Goal: Task Accomplishment & Management: Use online tool/utility

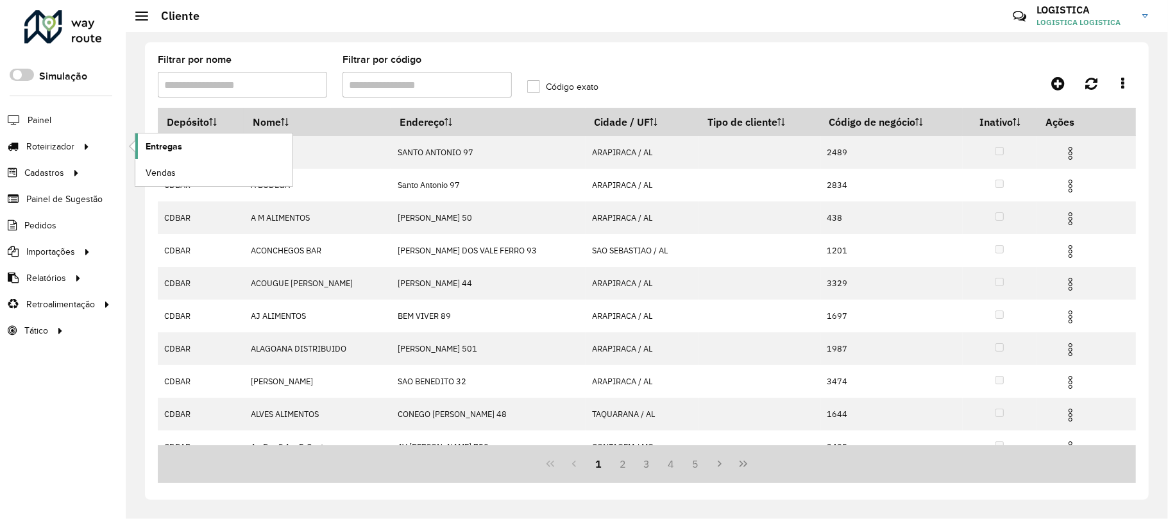
click at [159, 147] on span "Entregas" at bounding box center [164, 146] width 37 height 13
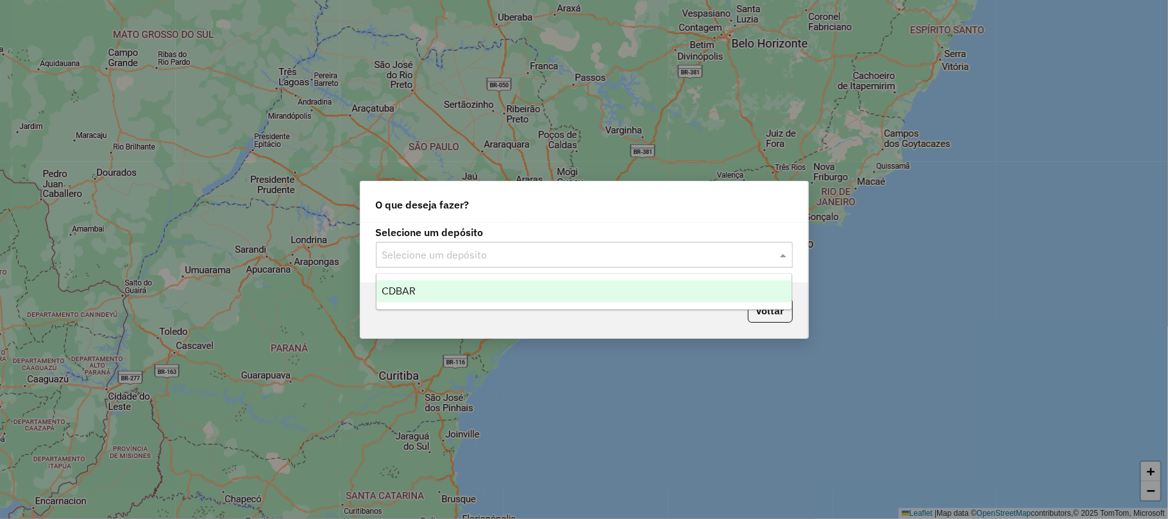
click at [536, 257] on input "text" at bounding box center [571, 255] width 378 height 15
click at [494, 283] on div "CDBAR" at bounding box center [583, 291] width 415 height 22
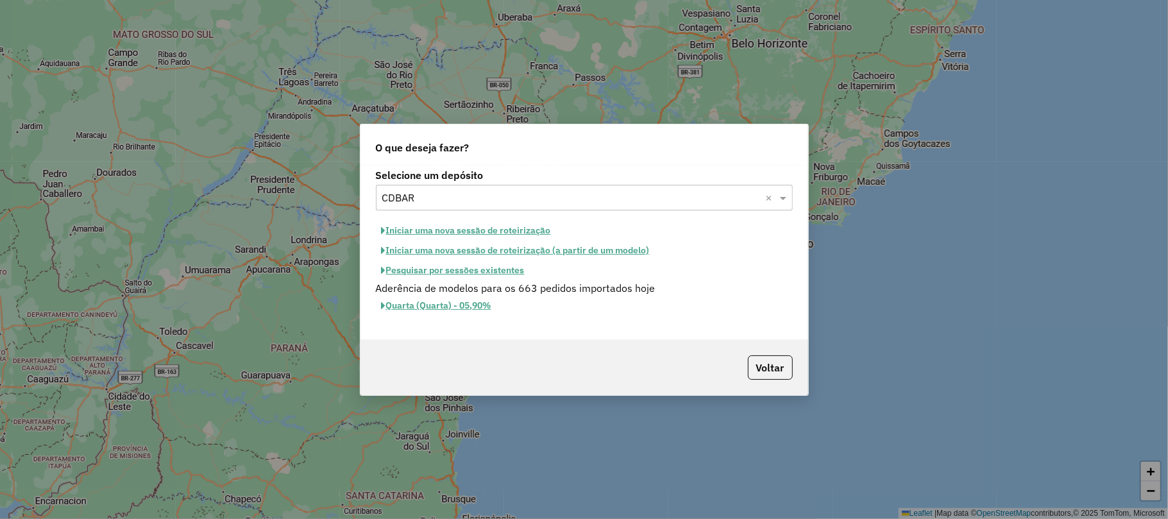
click at [537, 230] on button "Iniciar uma nova sessão de roteirização" at bounding box center [466, 231] width 181 height 20
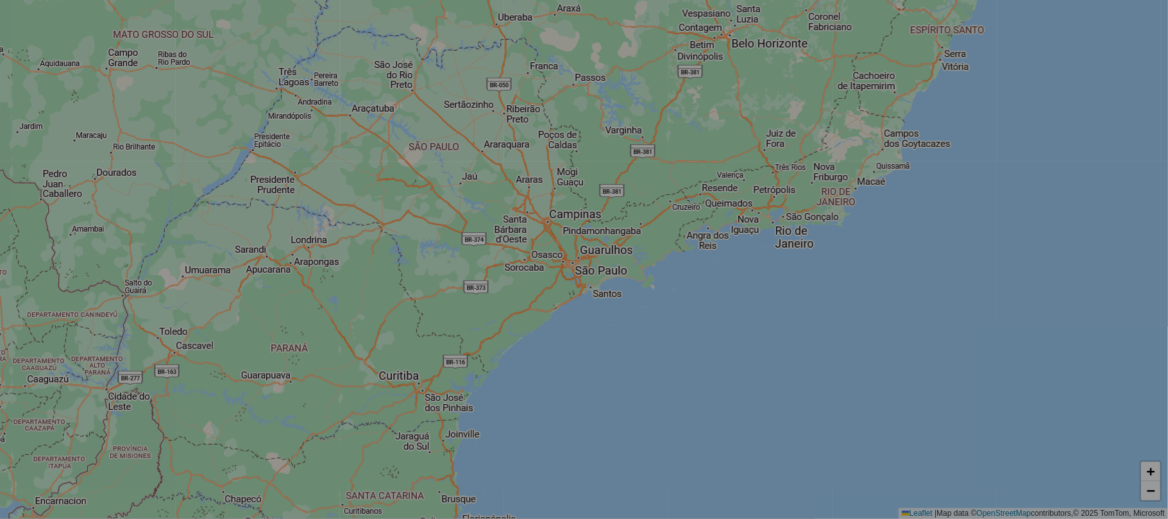
select select "*"
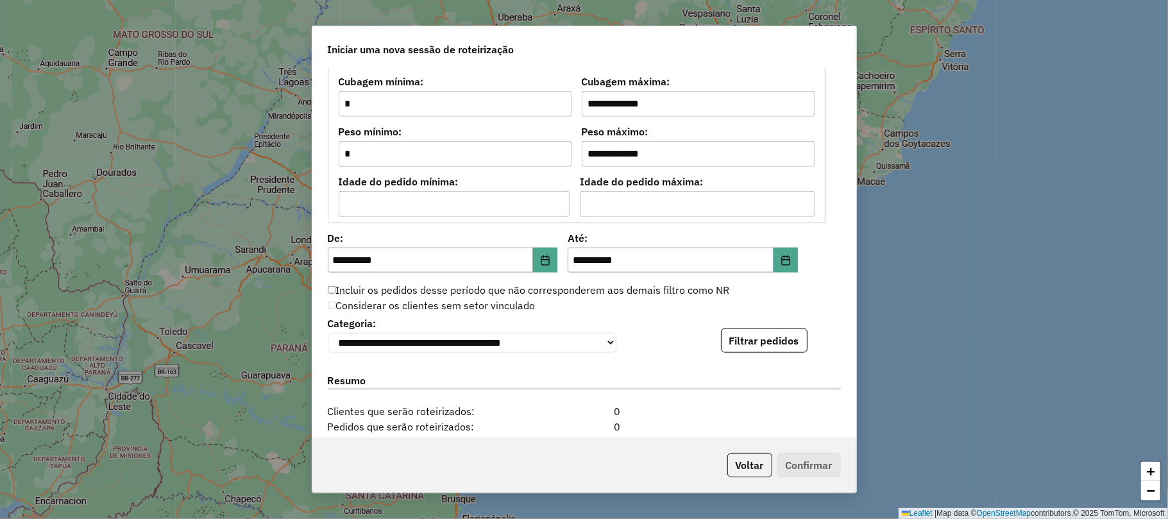
scroll to position [1260, 0]
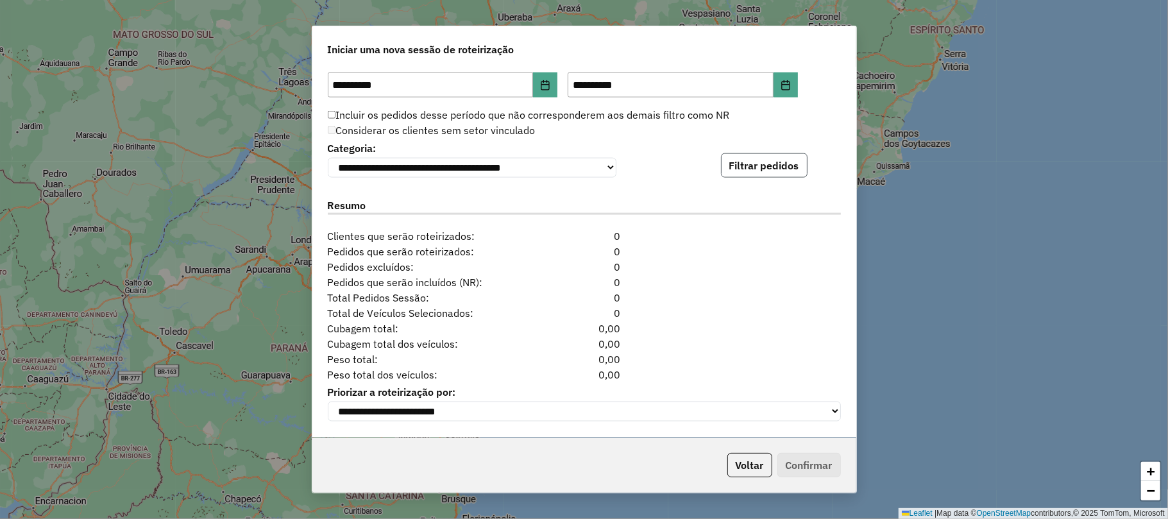
click at [759, 162] on button "Filtrar pedidos" at bounding box center [764, 165] width 87 height 24
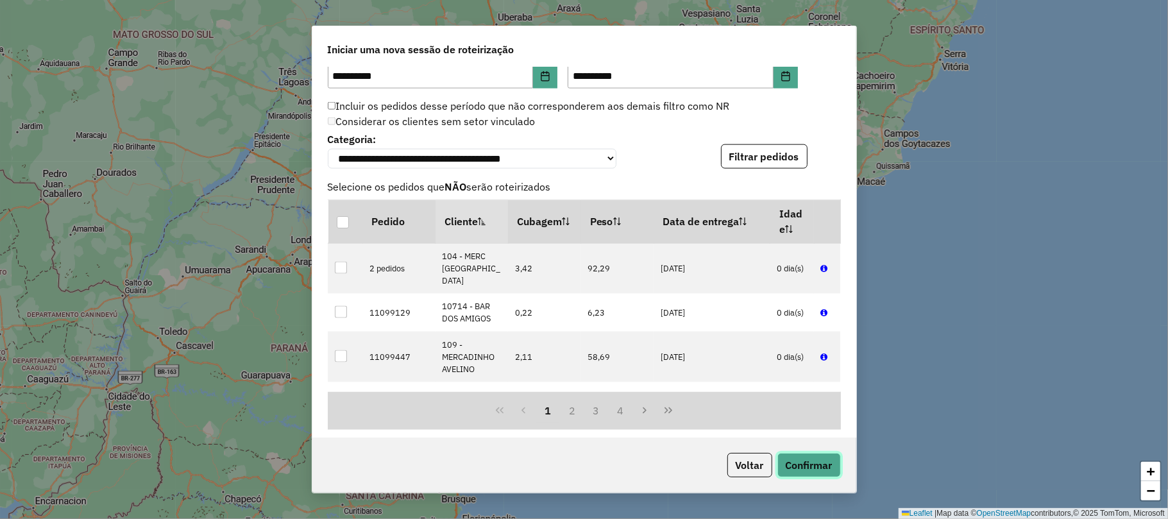
click at [808, 462] on button "Confirmar" at bounding box center [808, 465] width 63 height 24
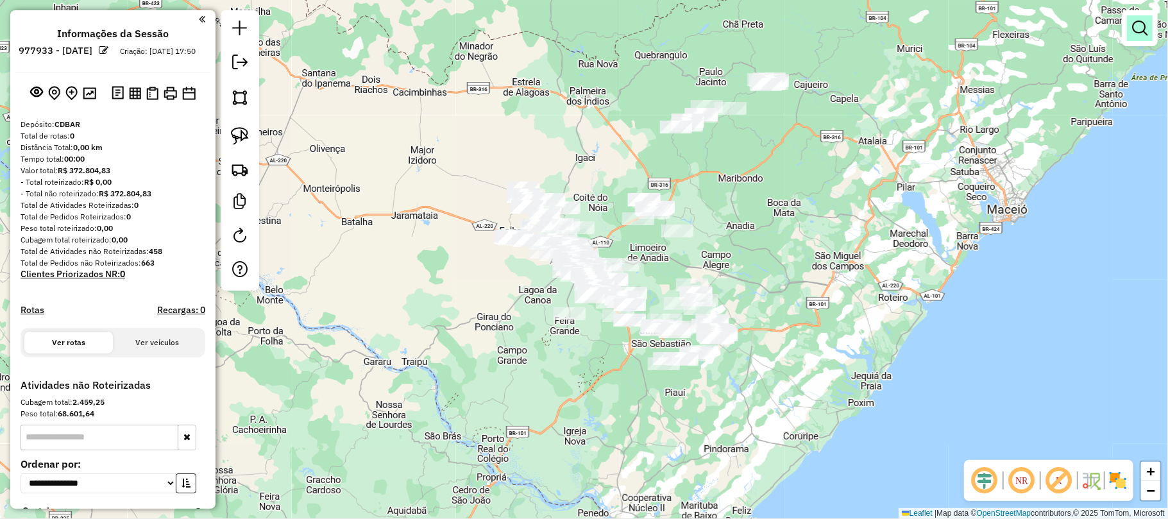
click at [1129, 22] on link at bounding box center [1140, 28] width 26 height 26
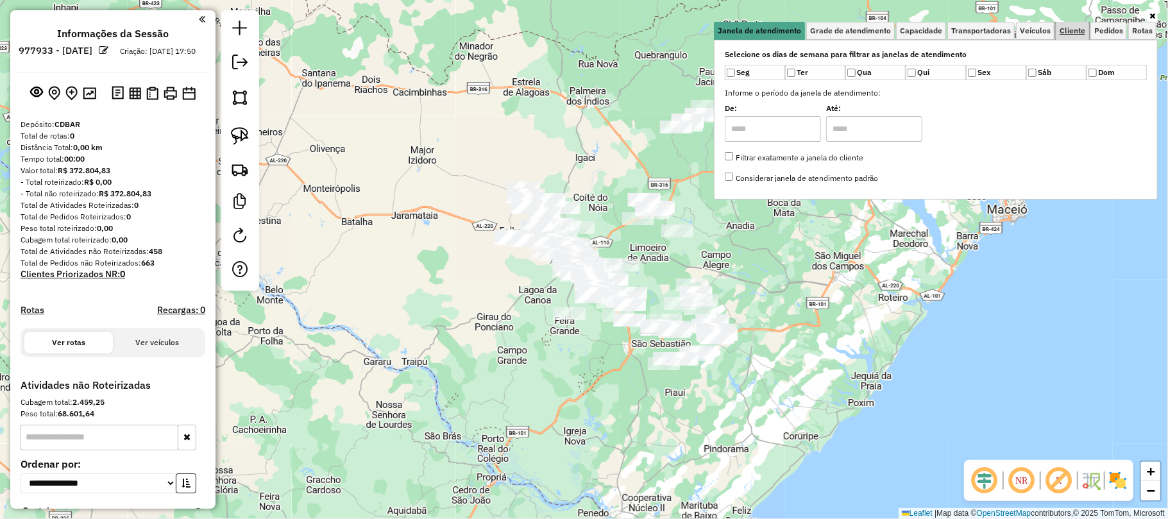
click at [1078, 30] on span "Cliente" at bounding box center [1073, 31] width 26 height 8
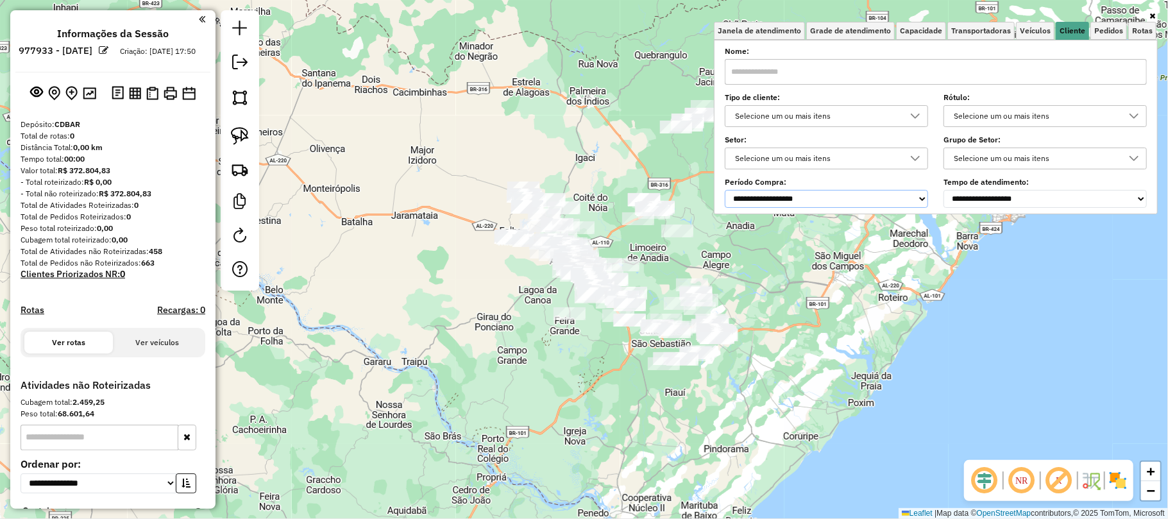
click at [829, 195] on select "**********" at bounding box center [826, 199] width 203 height 18
select select "*****"
click at [727, 190] on select "**********" at bounding box center [826, 199] width 203 height 18
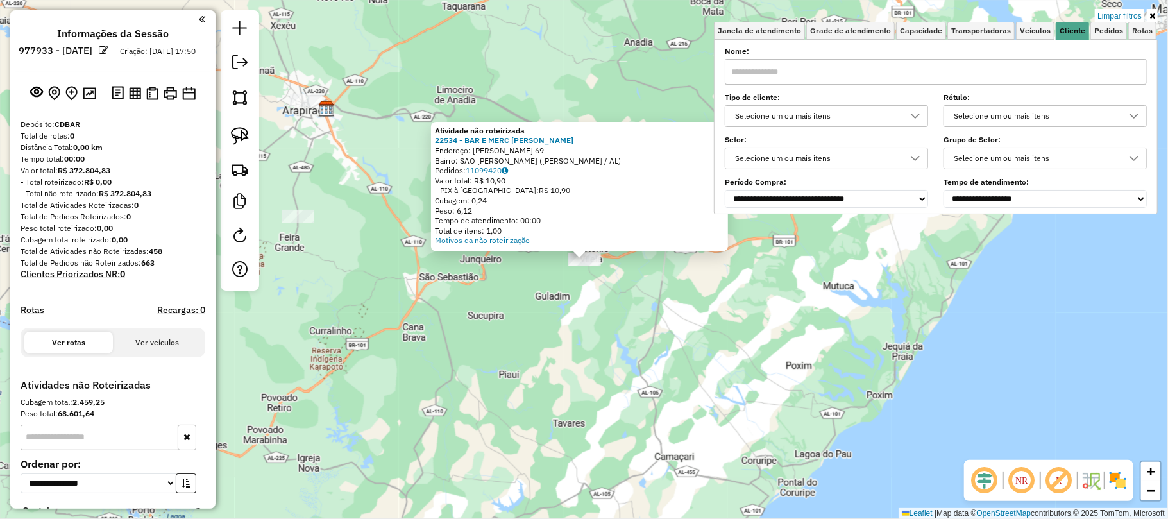
click at [693, 83] on div "Atividade não roteirizada 22534 - BAR E MERC [PERSON_NAME]: [PERSON_NAME] 69 Ba…" at bounding box center [584, 259] width 1168 height 519
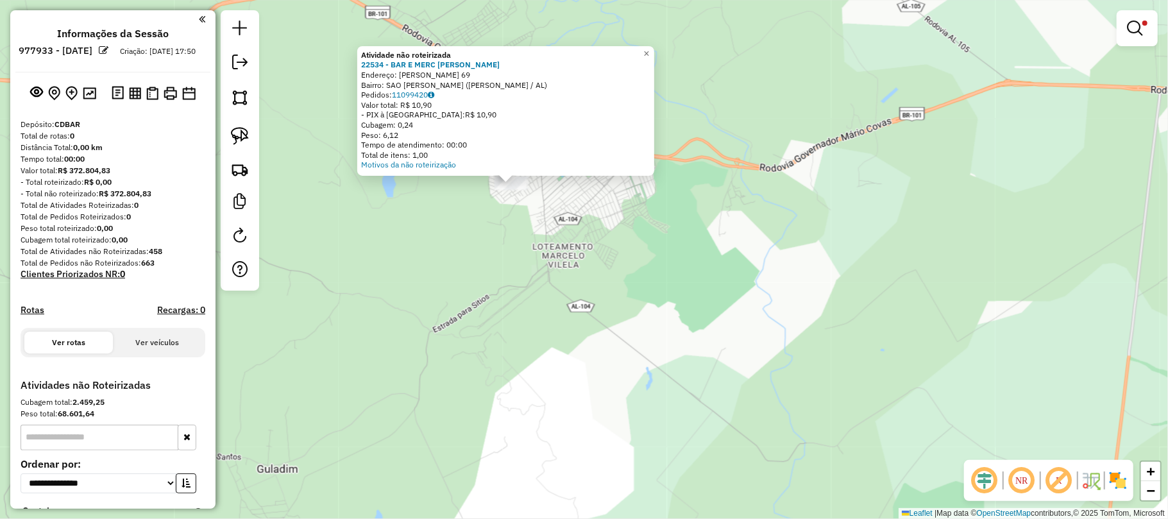
click at [550, 219] on div "Atividade não roteirizada 22534 - BAR E MERC [PERSON_NAME]: [PERSON_NAME] 69 Ba…" at bounding box center [584, 259] width 1168 height 519
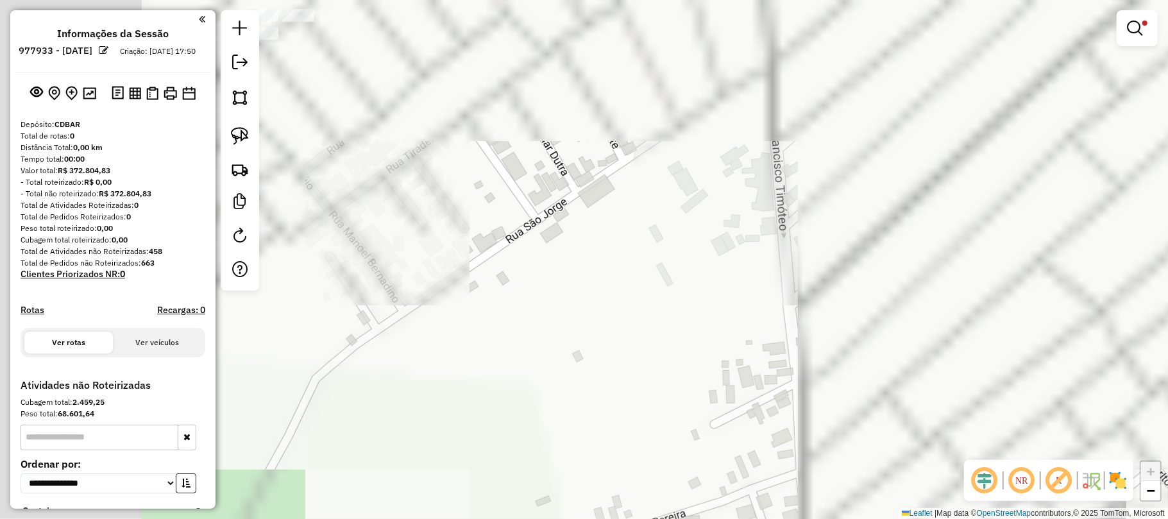
drag, startPoint x: 434, startPoint y: 104, endPoint x: 672, endPoint y: 285, distance: 299.4
click at [731, 323] on div "Limpar filtros Janela de atendimento Grade de atendimento Capacidade Transporta…" at bounding box center [584, 259] width 1168 height 519
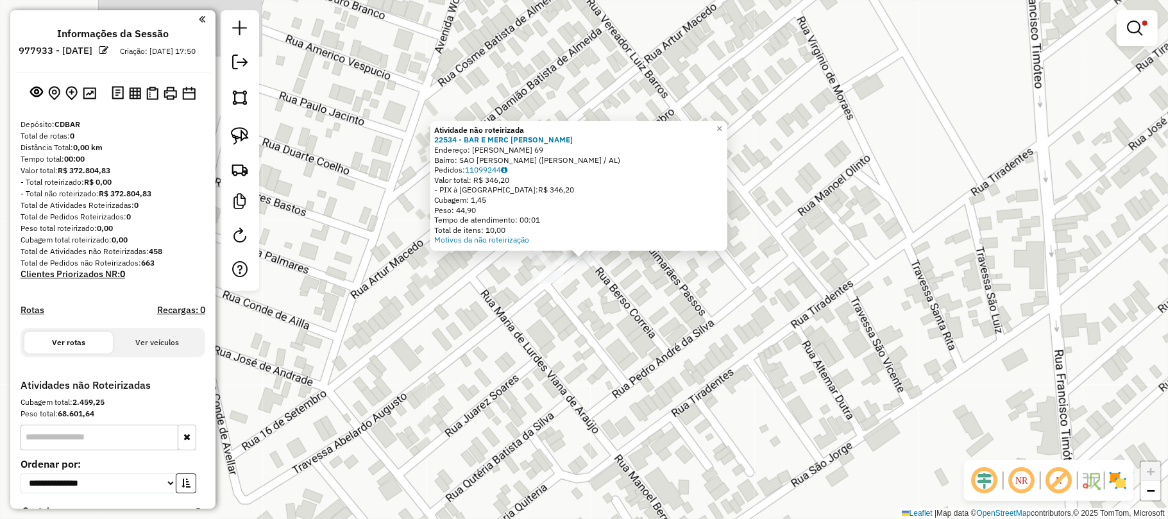
click at [504, 289] on div "Atividade não roteirizada 22534 - BAR E MERC JOANA Endereço: BERSON CORREIA 69 …" at bounding box center [584, 259] width 1168 height 519
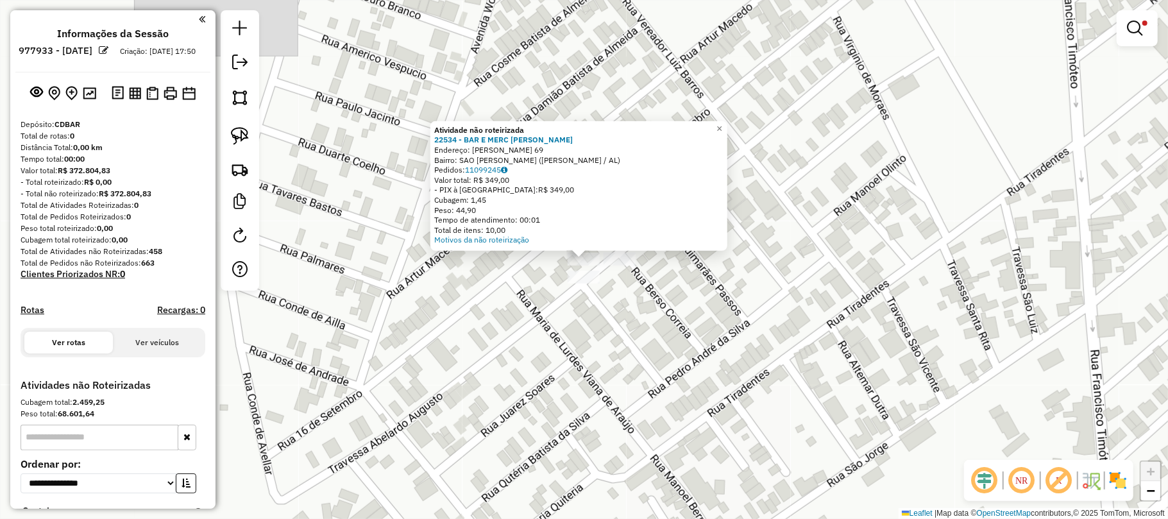
click at [511, 275] on div "Atividade não roteirizada 22534 - BAR E MERC JOANA Endereço: BERSON CORREIA 69 …" at bounding box center [584, 259] width 1168 height 519
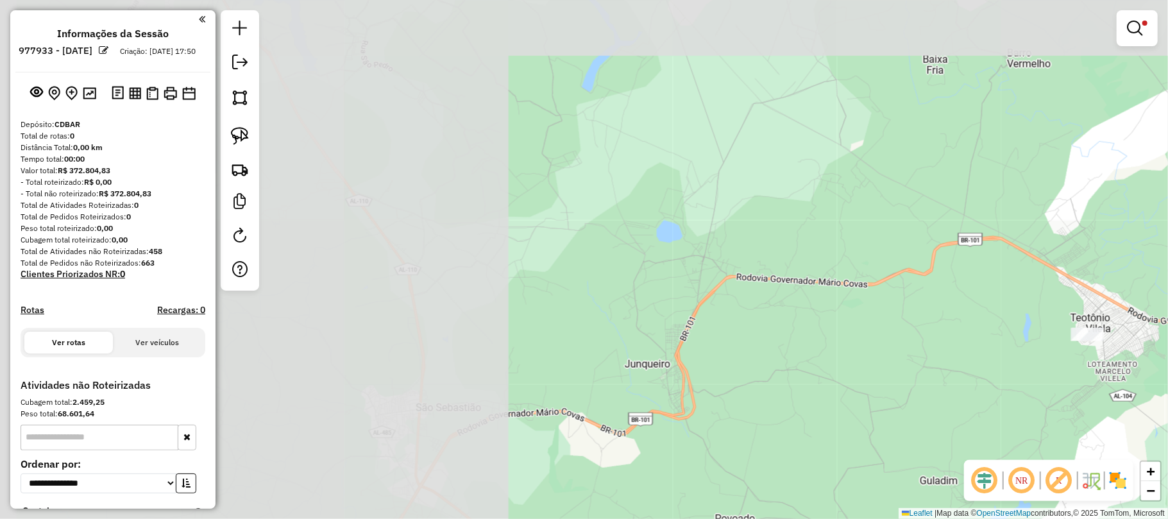
drag, startPoint x: 375, startPoint y: 208, endPoint x: 863, endPoint y: 289, distance: 495.3
click at [974, 276] on div "Limpar filtros Janela de atendimento Grade de atendimento Capacidade Transporta…" at bounding box center [584, 259] width 1168 height 519
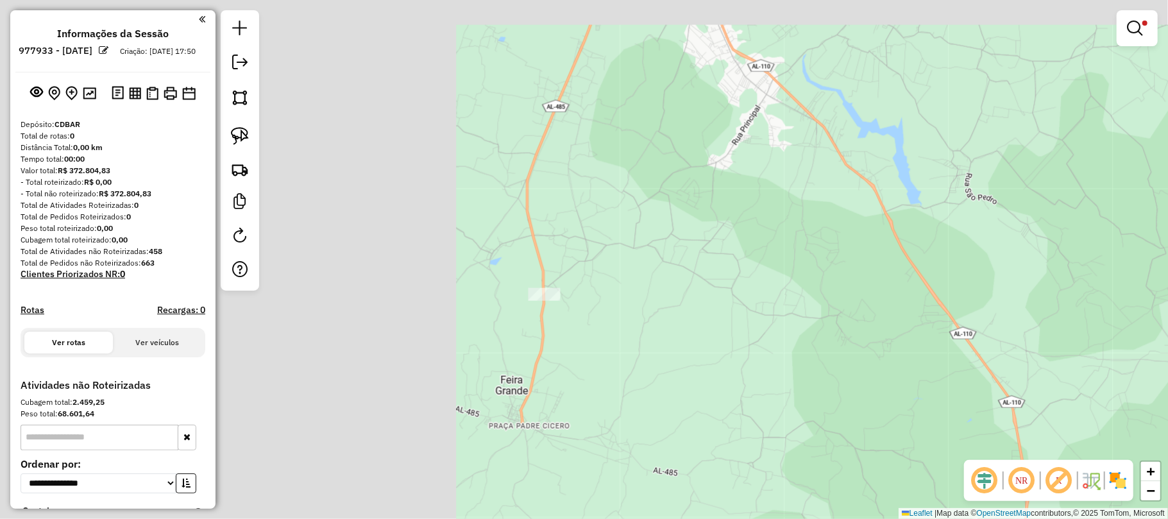
drag, startPoint x: 840, startPoint y: 291, endPoint x: 1167, endPoint y: 372, distance: 336.9
click at [1167, 372] on div "Limpar filtros Janela de atendimento Grade de atendimento Capacidade Transporta…" at bounding box center [584, 259] width 1168 height 519
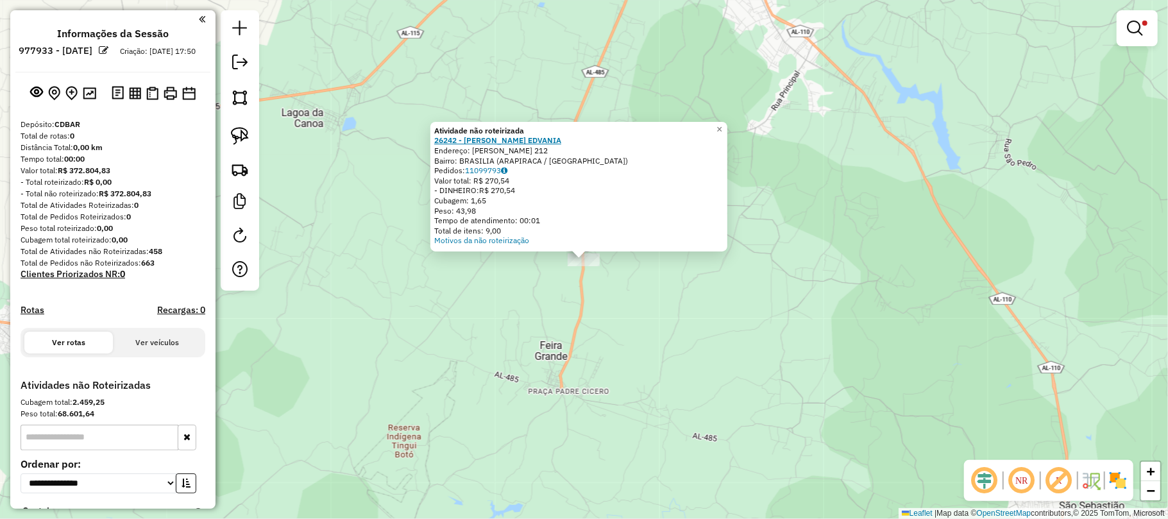
click at [475, 142] on strong "26242 - LANCHONETE EDVANIA" at bounding box center [497, 140] width 127 height 10
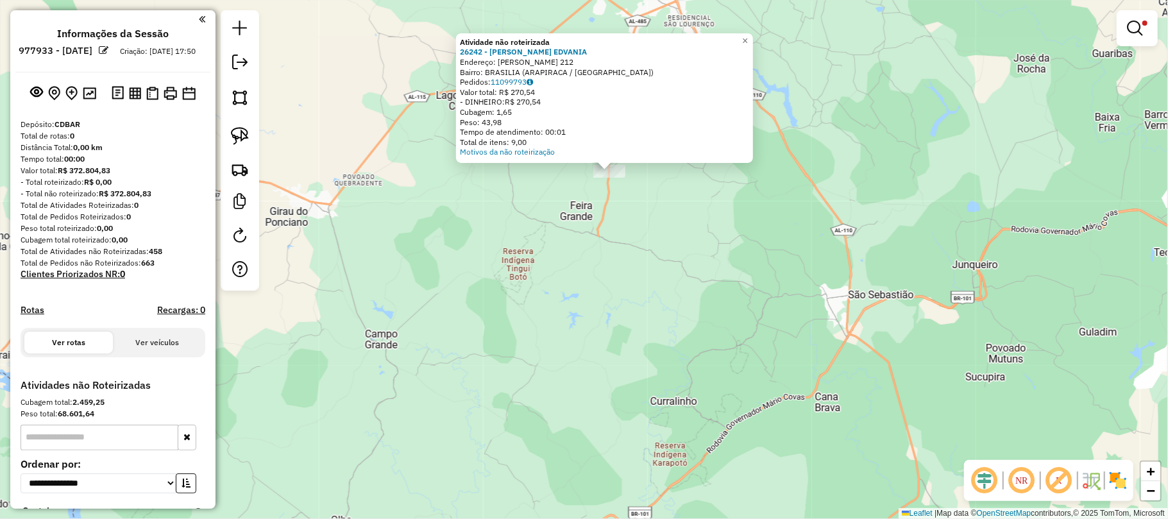
drag, startPoint x: 838, startPoint y: 129, endPoint x: 824, endPoint y: 213, distance: 85.2
click at [824, 213] on div "Atividade não roteirizada 26242 - LANCHONETE EDVANIA Endereço: CICERO TORRES 21…" at bounding box center [584, 259] width 1168 height 519
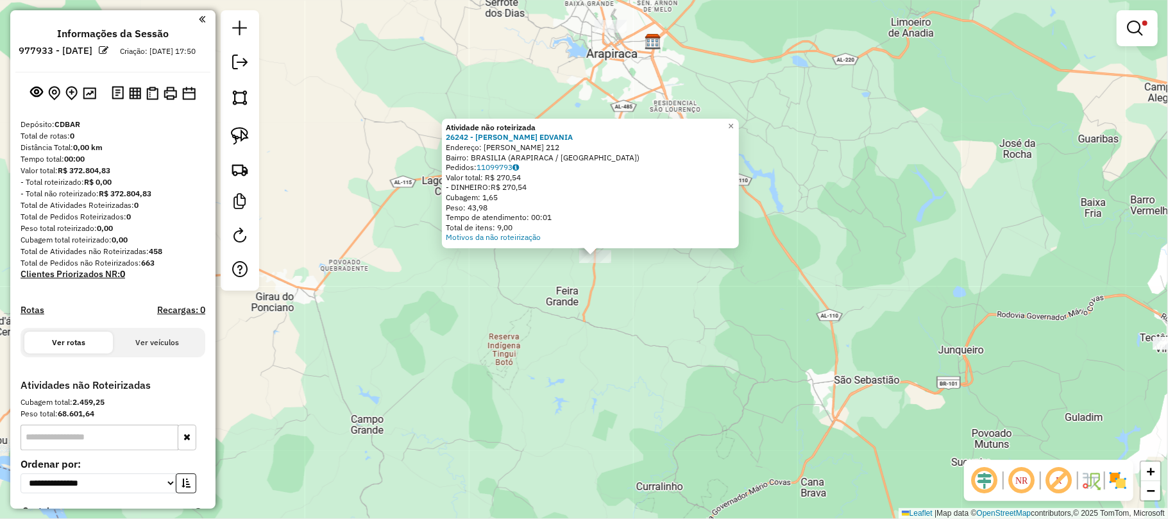
click at [824, 213] on div "Atividade não roteirizada 26242 - LANCHONETE EDVANIA Endereço: CICERO TORRES 21…" at bounding box center [584, 259] width 1168 height 519
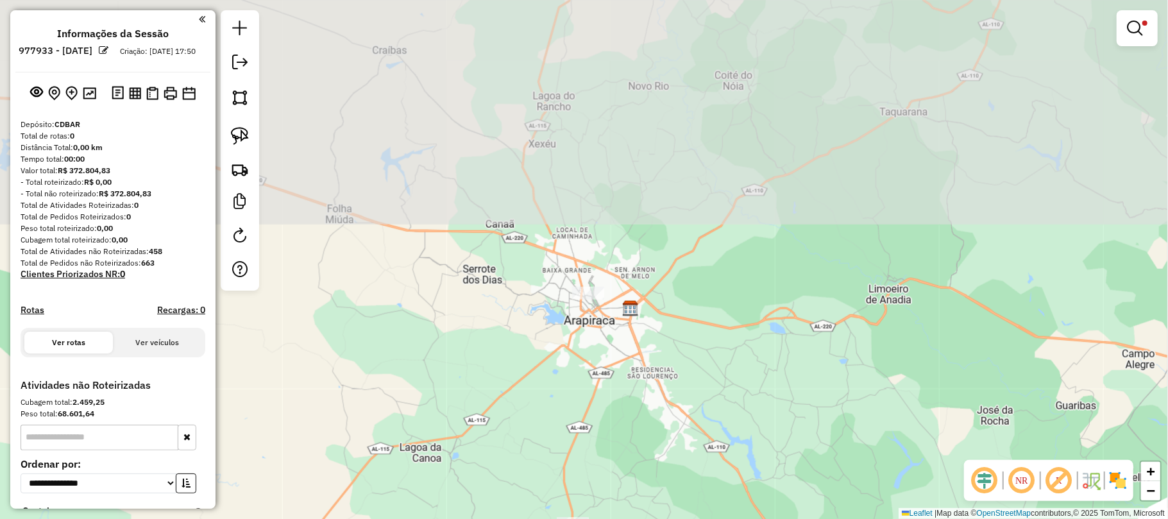
drag, startPoint x: 620, startPoint y: 200, endPoint x: 595, endPoint y: 422, distance: 223.3
click at [595, 421] on div "Limpar filtros Janela de atendimento Grade de atendimento Capacidade Transporta…" at bounding box center [584, 259] width 1168 height 519
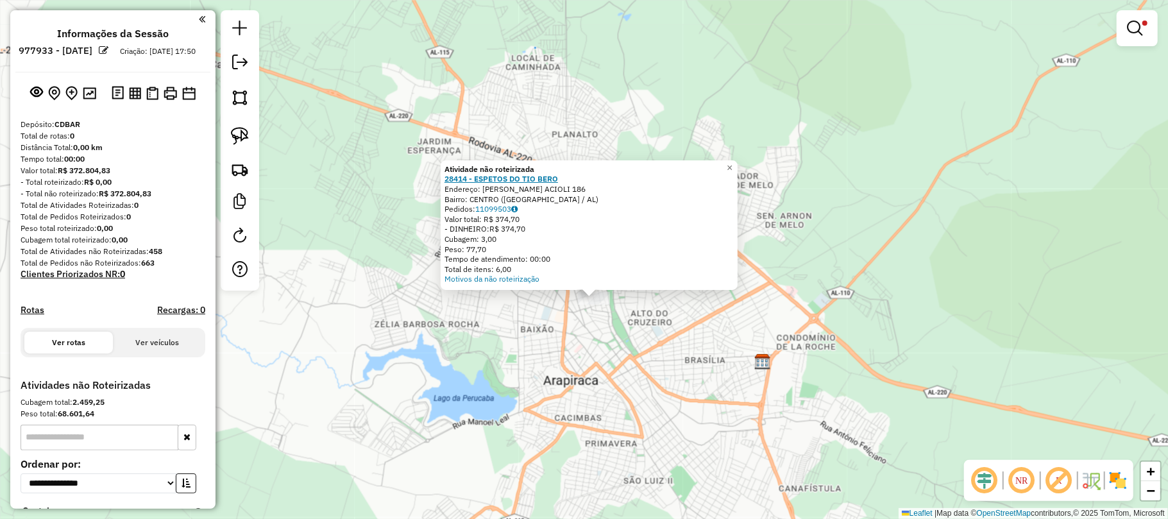
click at [522, 180] on strong "28414 - ESPETOS DO TIO BERO" at bounding box center [501, 179] width 114 height 10
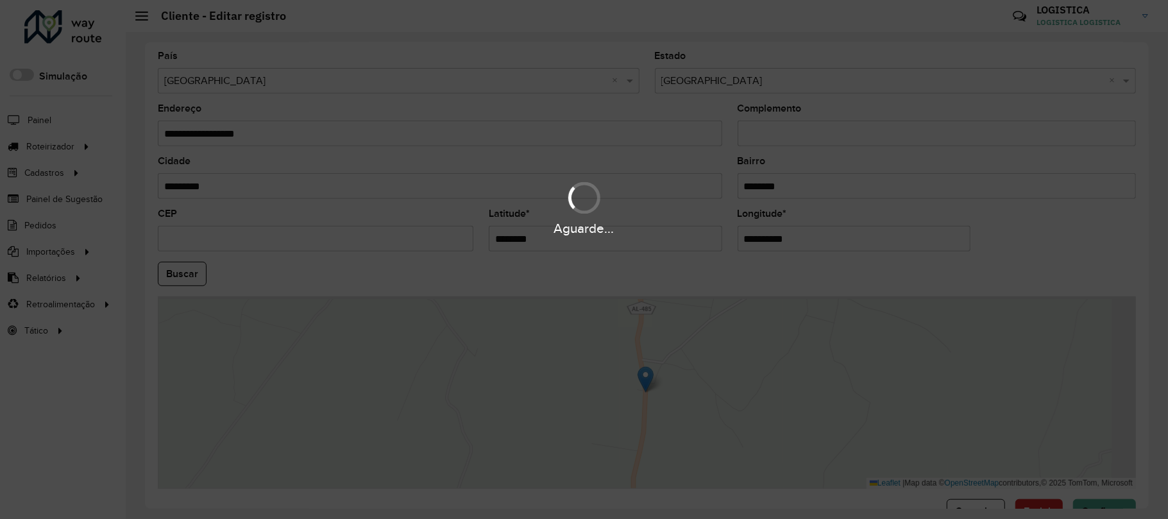
scroll to position [434, 0]
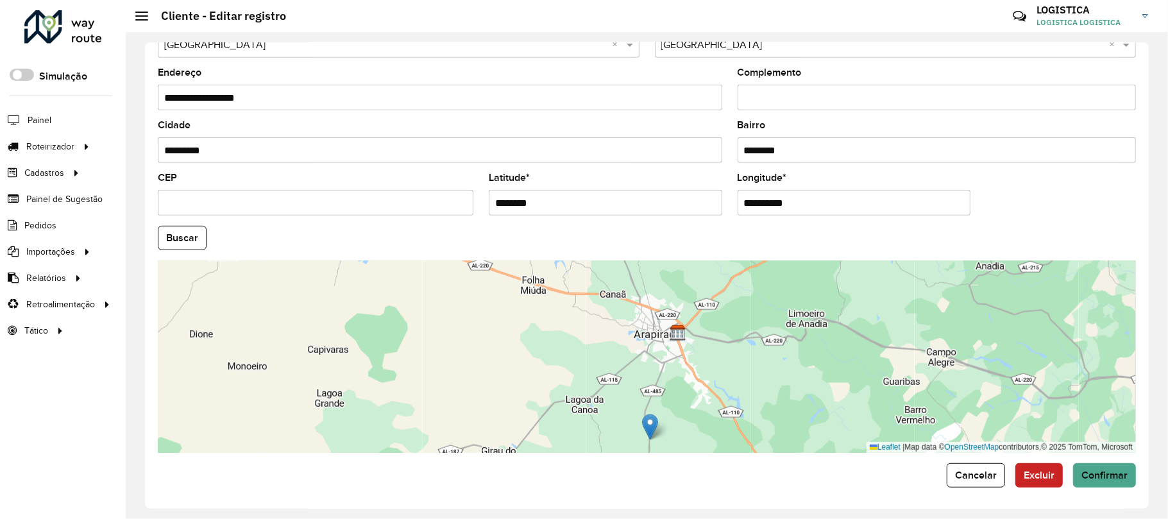
drag, startPoint x: 675, startPoint y: 281, endPoint x: 678, endPoint y: 385, distance: 104.0
click at [678, 385] on div "Leaflet | Map data © OpenStreetMap contributors,© 2025 TomTom, Microsoft" at bounding box center [647, 356] width 978 height 192
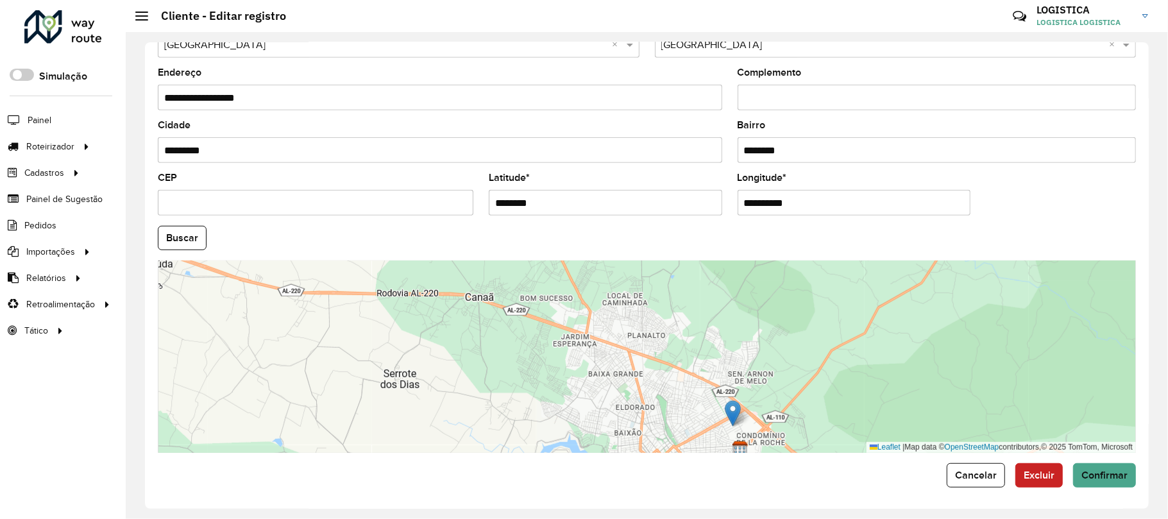
drag, startPoint x: 647, startPoint y: 421, endPoint x: 729, endPoint y: 405, distance: 84.3
click at [729, 405] on img at bounding box center [733, 413] width 16 height 26
type input "**********"
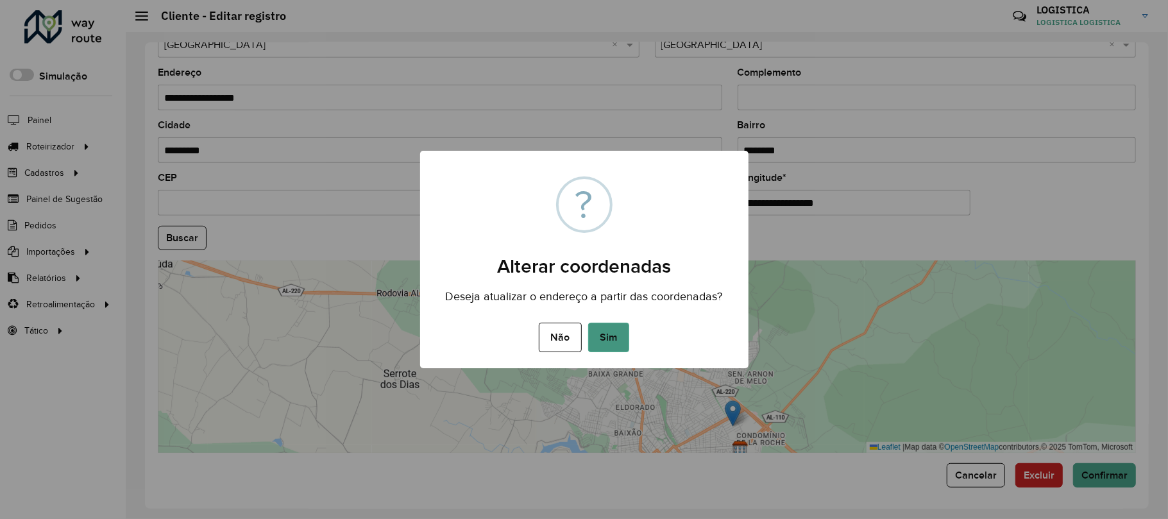
click at [613, 337] on button "Sim" at bounding box center [608, 338] width 41 height 30
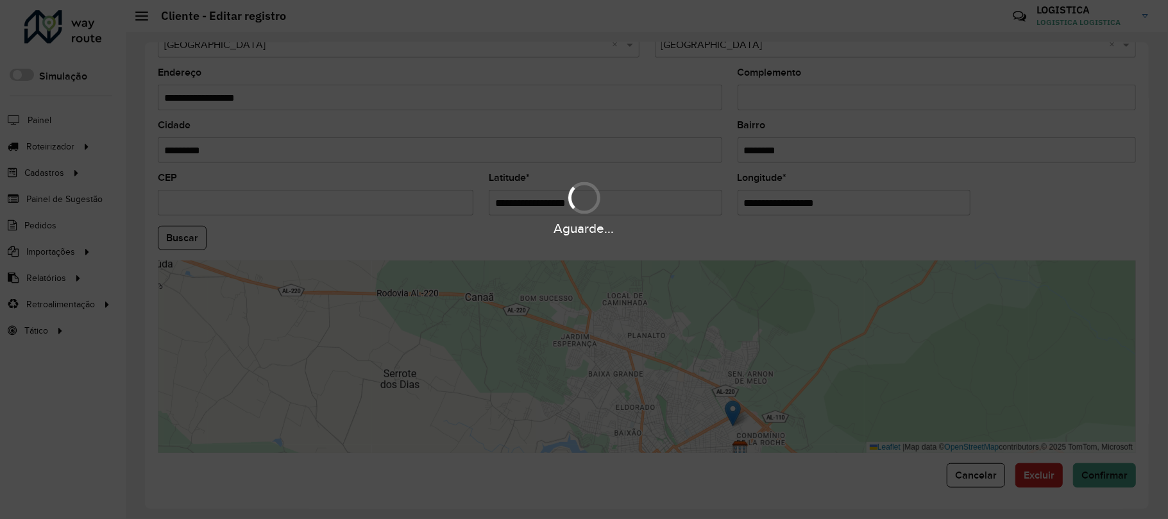
type input "**********"
type input "*********"
type input "******"
type input "*********"
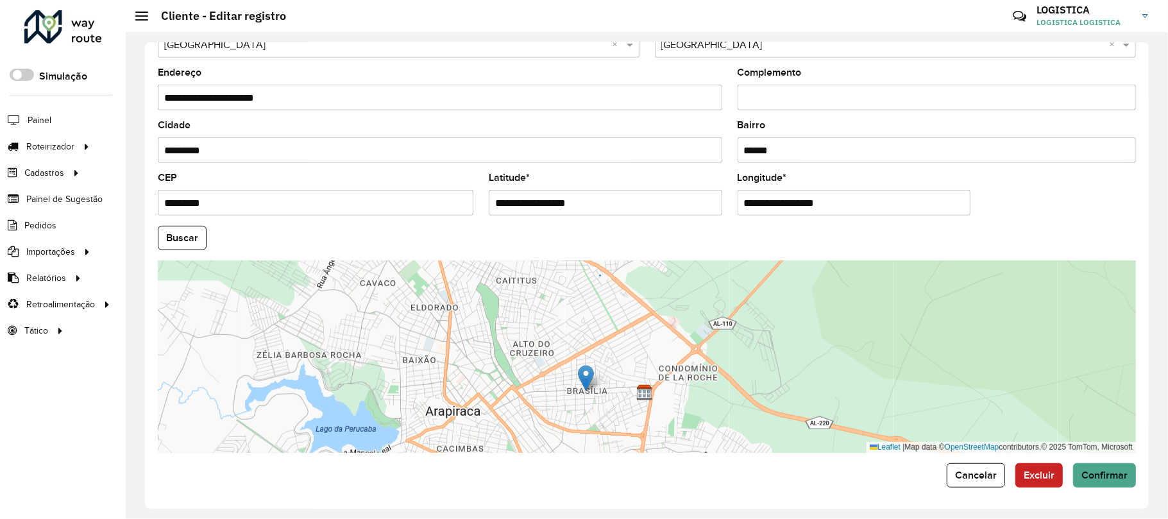
drag, startPoint x: 629, startPoint y: 336, endPoint x: 586, endPoint y: 380, distance: 61.7
click at [586, 380] on img at bounding box center [586, 378] width 16 height 26
type input "**********"
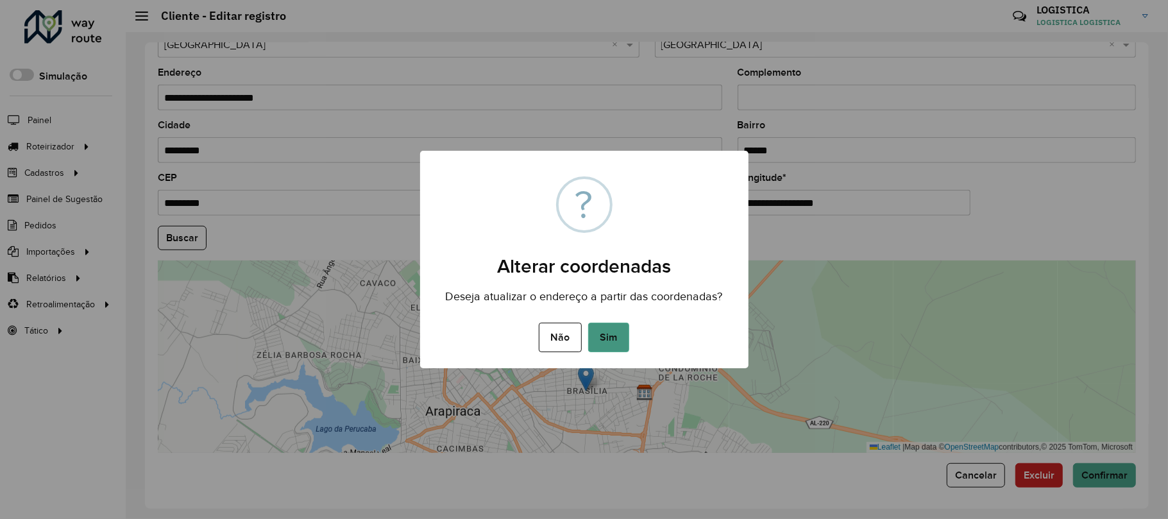
click at [609, 335] on button "Sim" at bounding box center [608, 338] width 41 height 30
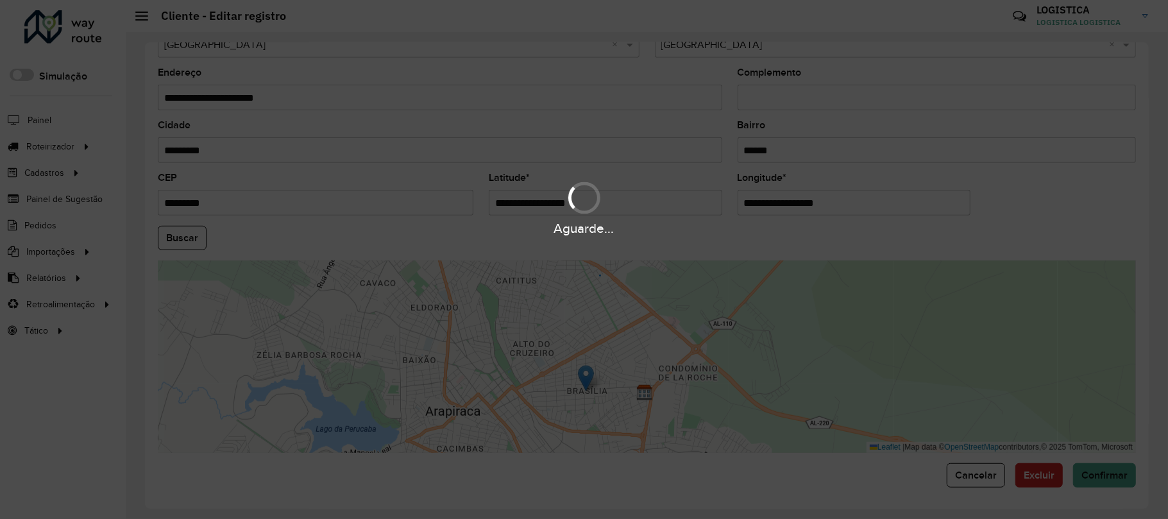
type input "**********"
type input "********"
type input "*********"
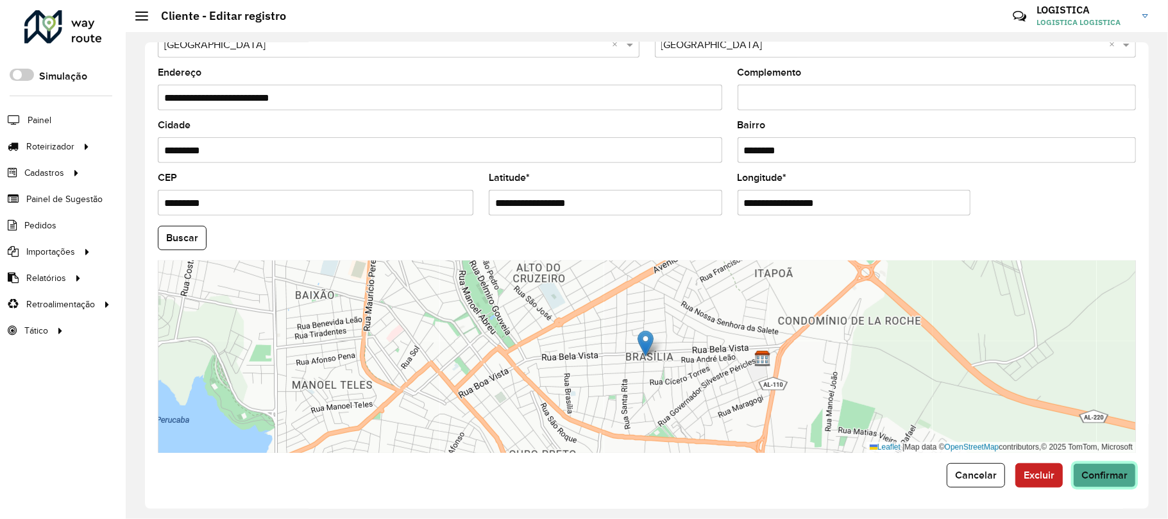
click at [1106, 477] on span "Confirmar" at bounding box center [1104, 474] width 46 height 11
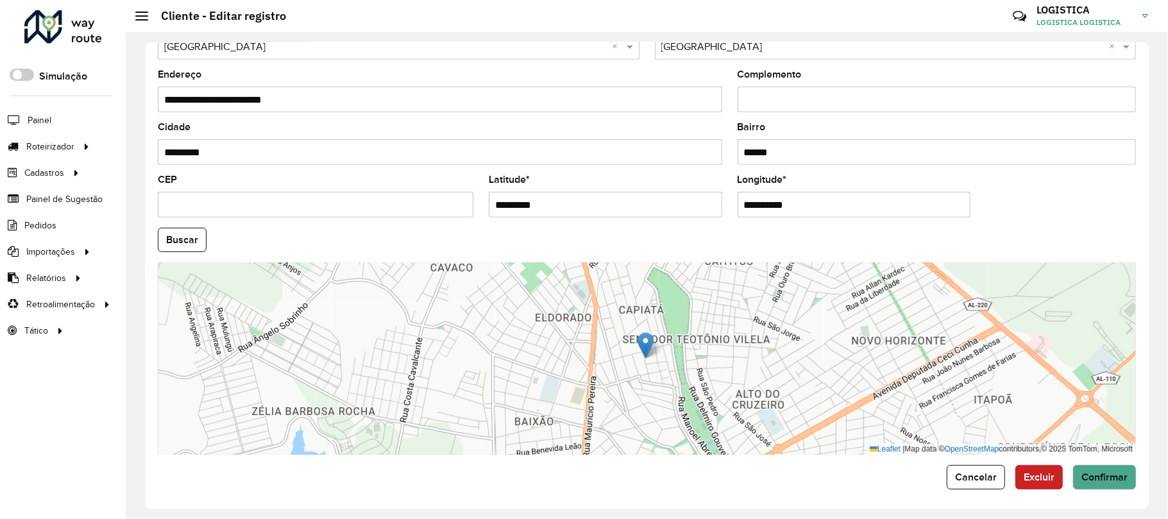
scroll to position [434, 0]
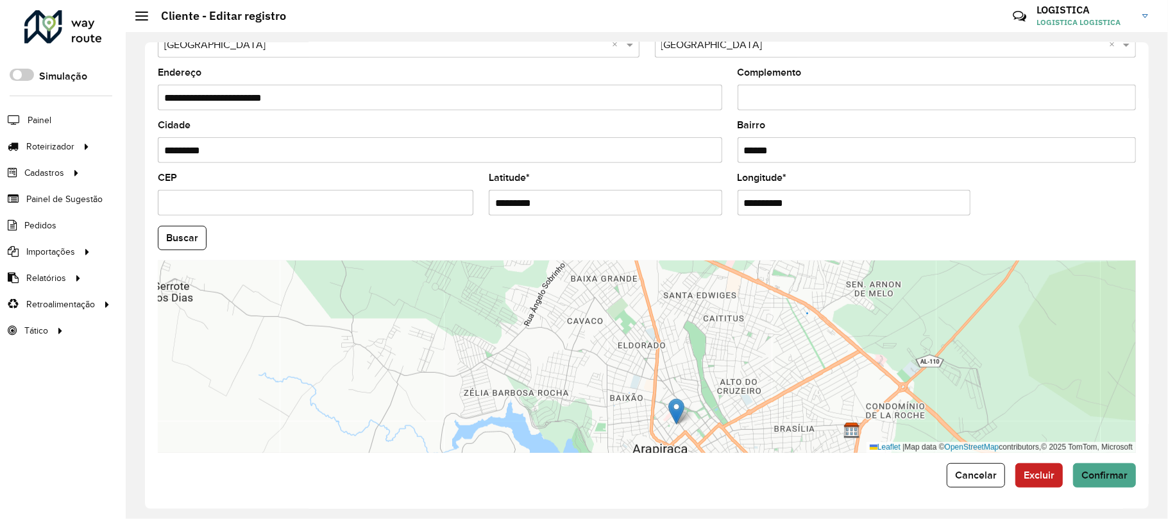
drag, startPoint x: 648, startPoint y: 336, endPoint x: 679, endPoint y: 404, distance: 74.6
click at [679, 404] on img at bounding box center [676, 411] width 16 height 26
type input "**********"
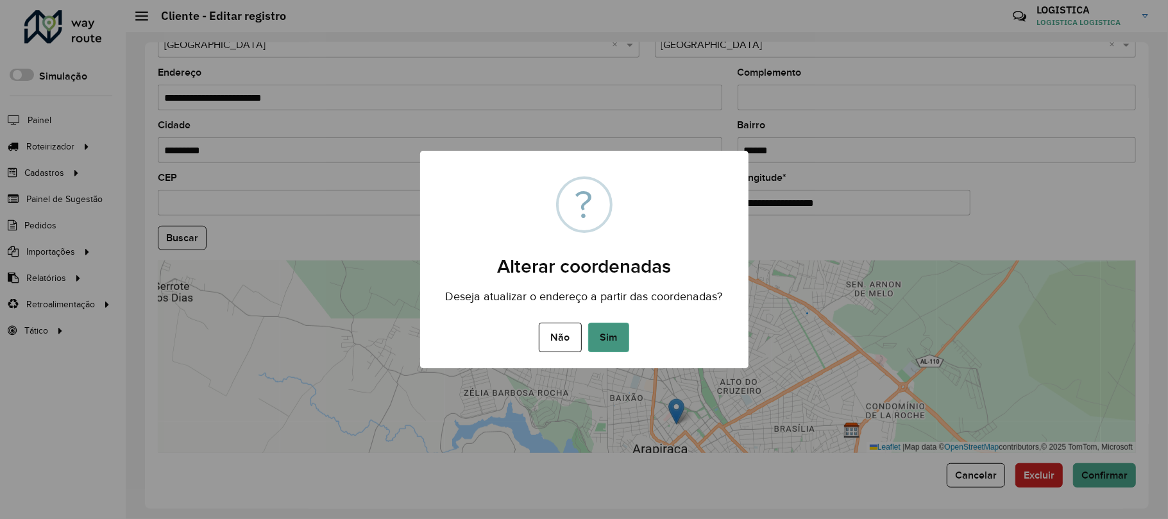
click at [614, 326] on button "Sim" at bounding box center [608, 338] width 41 height 30
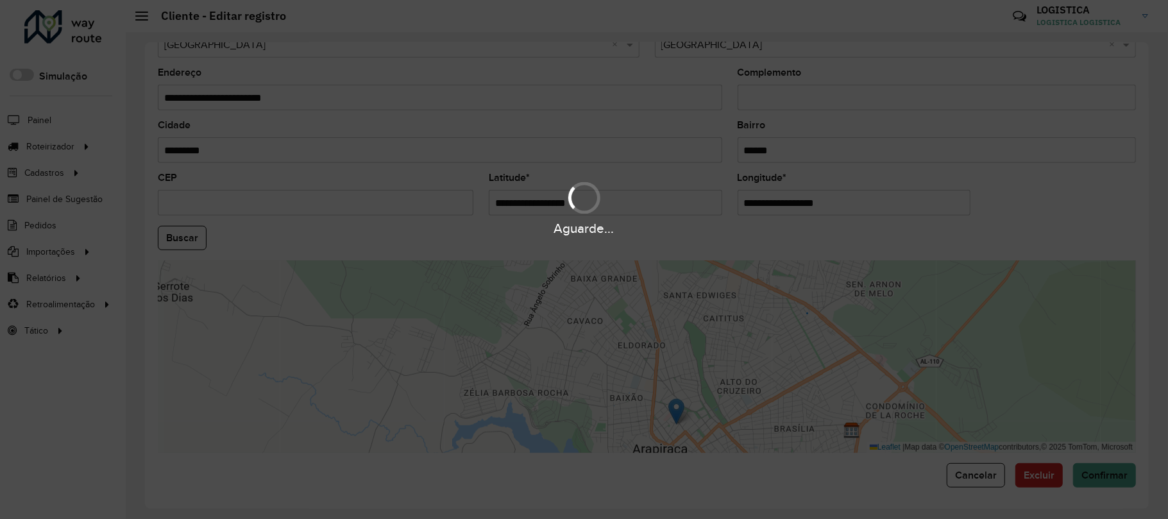
type input "**********"
type input "*********"
type input "******"
type input "*********"
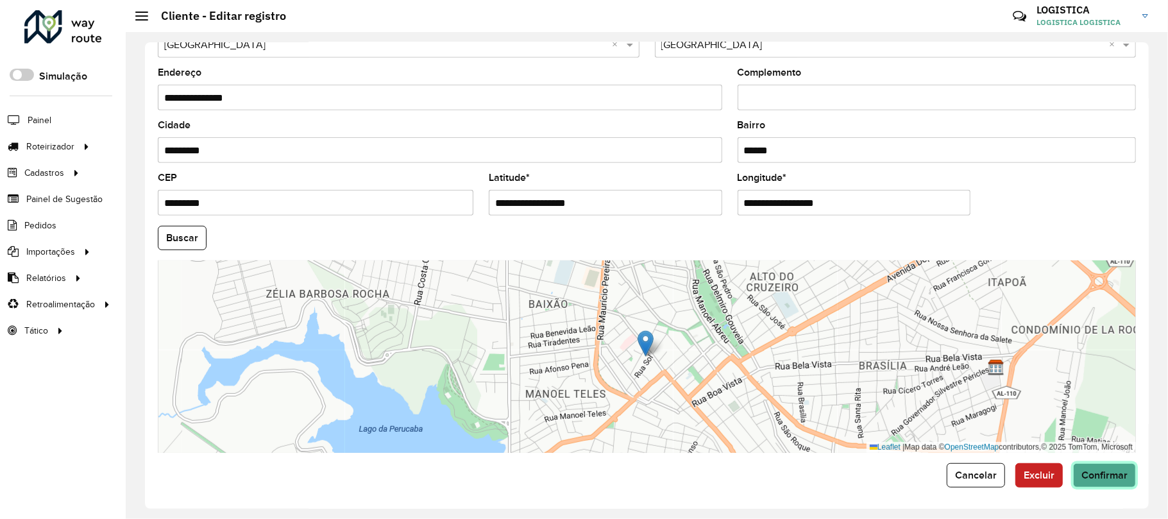
click at [1098, 469] on span "Confirmar" at bounding box center [1104, 474] width 46 height 11
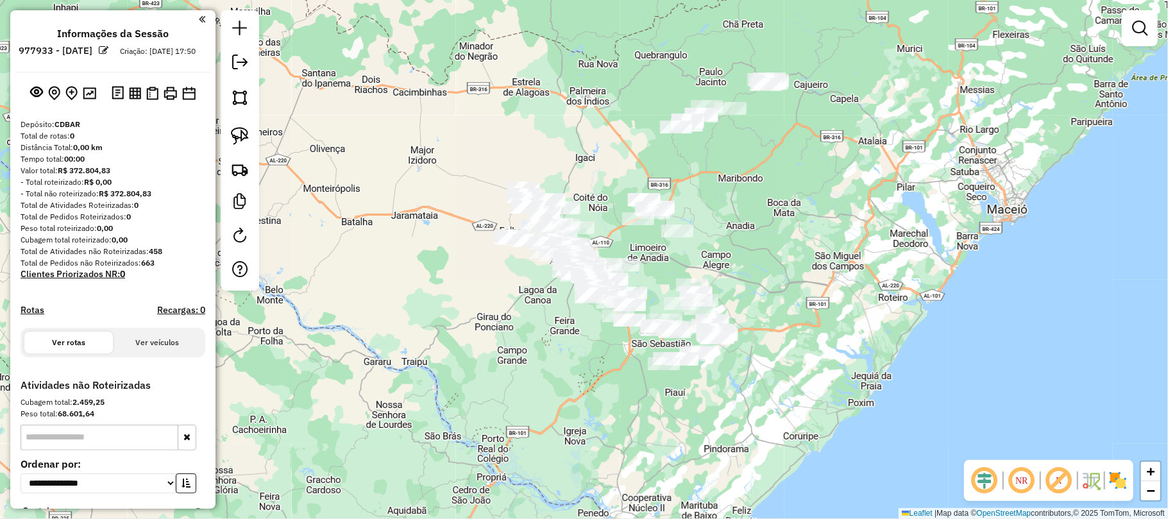
click at [1147, 34] on link at bounding box center [1140, 28] width 26 height 26
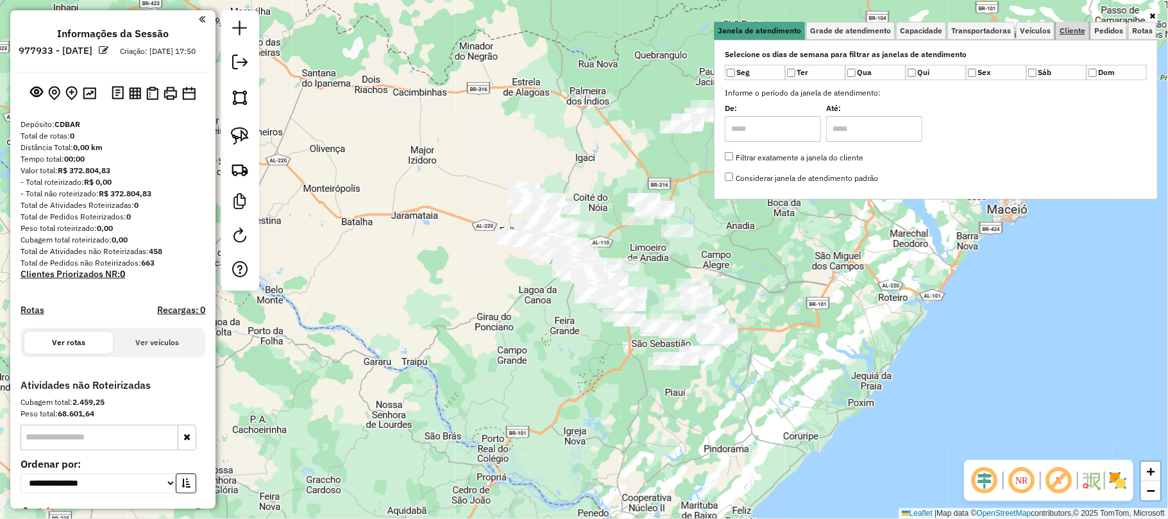
click at [1070, 24] on link "Cliente" at bounding box center [1072, 31] width 33 height 18
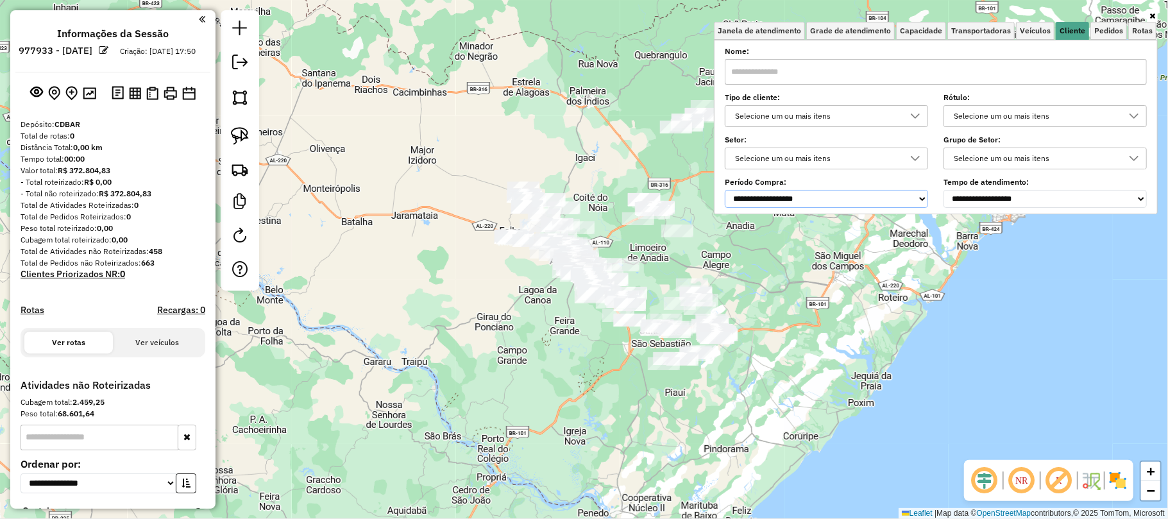
click at [758, 201] on select "**********" at bounding box center [826, 199] width 203 height 18
select select "*****"
click at [727, 190] on select "**********" at bounding box center [826, 199] width 203 height 18
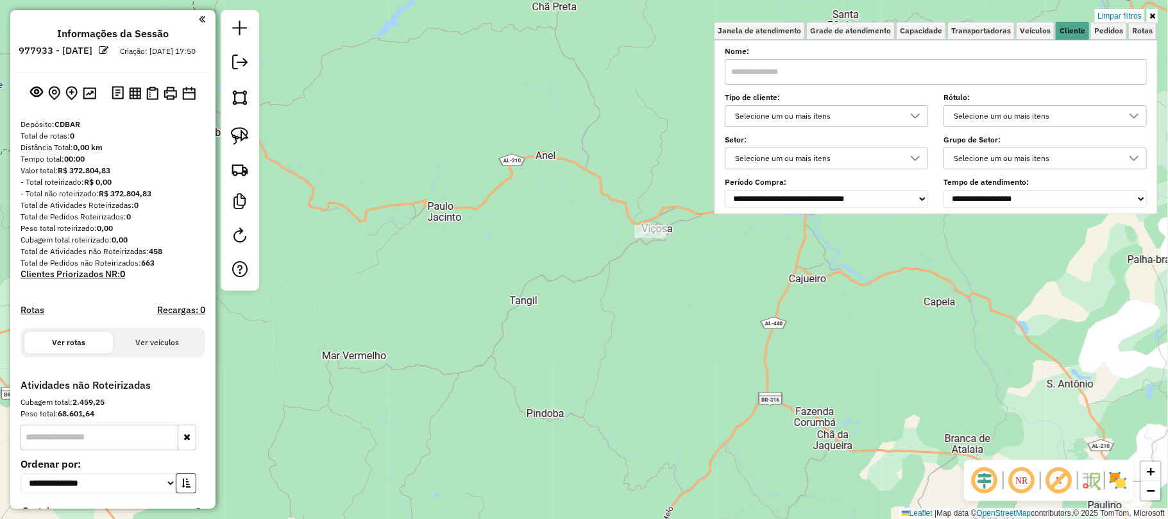
drag, startPoint x: 660, startPoint y: 237, endPoint x: 641, endPoint y: 262, distance: 31.2
click at [641, 290] on div "Limpar filtros Janela de atendimento Grade de atendimento Capacidade Transporta…" at bounding box center [584, 259] width 1168 height 519
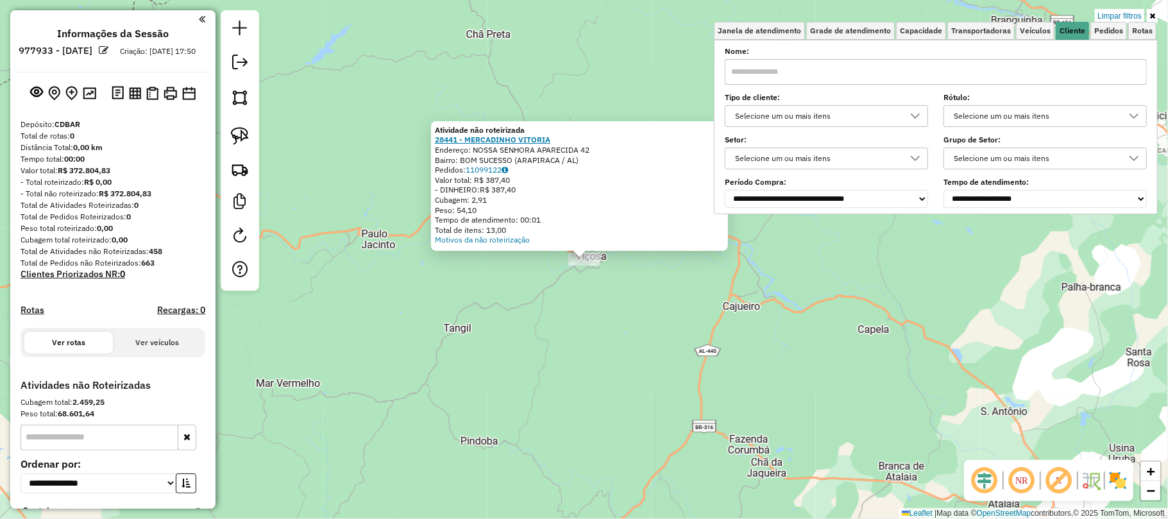
click at [521, 139] on strong "28441 - MERCADINHO VITORIA" at bounding box center [492, 140] width 115 height 10
click at [736, 341] on div "Atividade não roteirizada 28441 - MERCADINHO VITORIA Endereço: NOSSA SENHORA AP…" at bounding box center [584, 259] width 1168 height 519
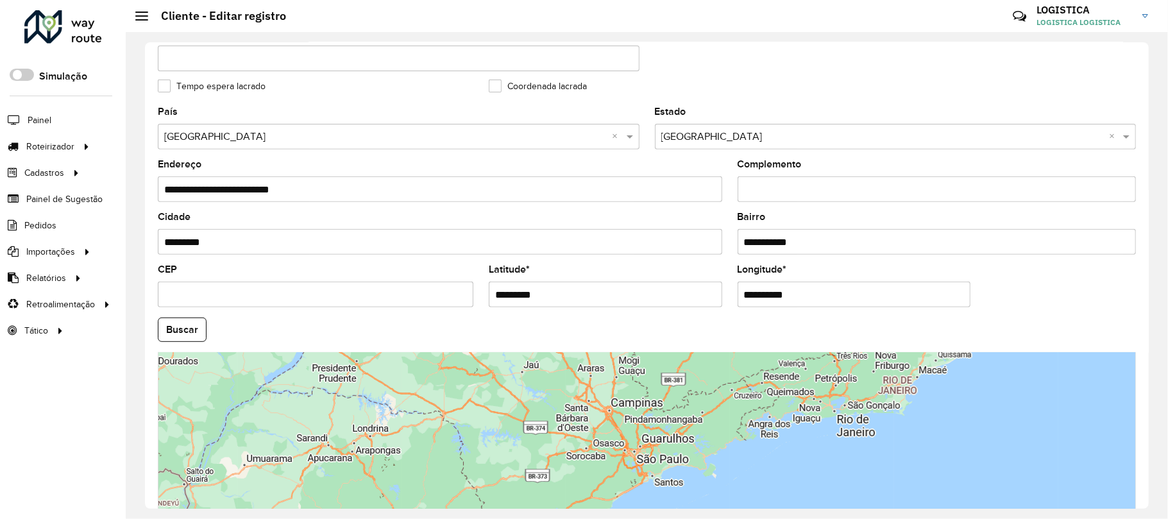
scroll to position [434, 0]
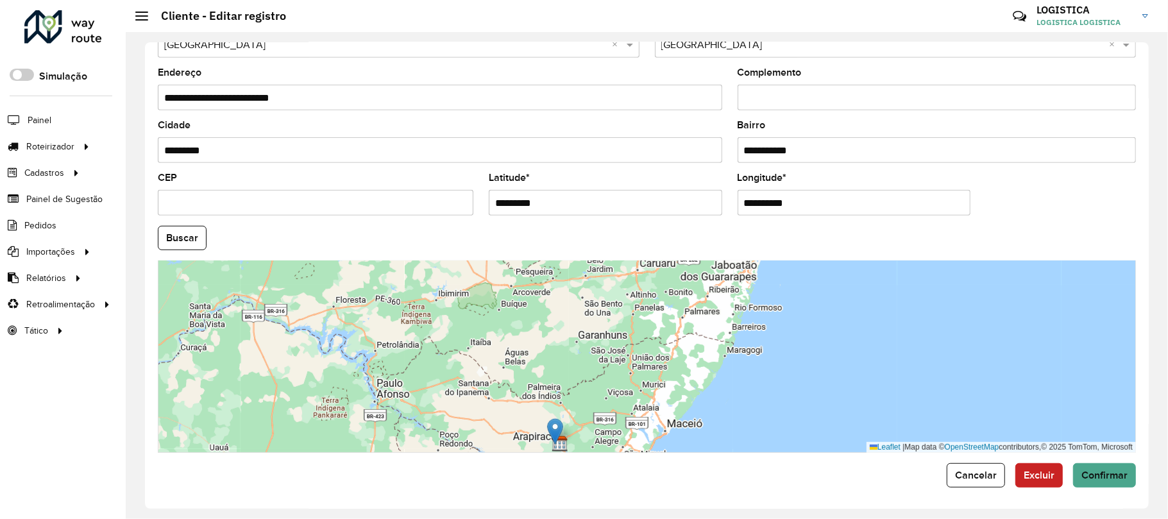
drag, startPoint x: 643, startPoint y: 321, endPoint x: 550, endPoint y: 425, distance: 139.0
click at [550, 425] on img at bounding box center [555, 431] width 16 height 26
type input "**********"
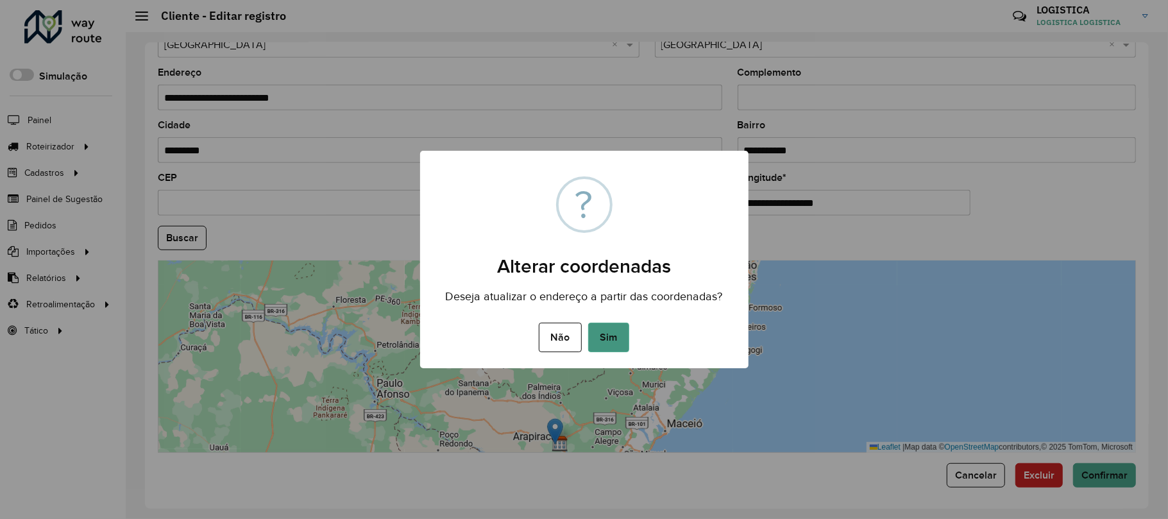
click at [614, 339] on button "Sim" at bounding box center [608, 338] width 41 height 30
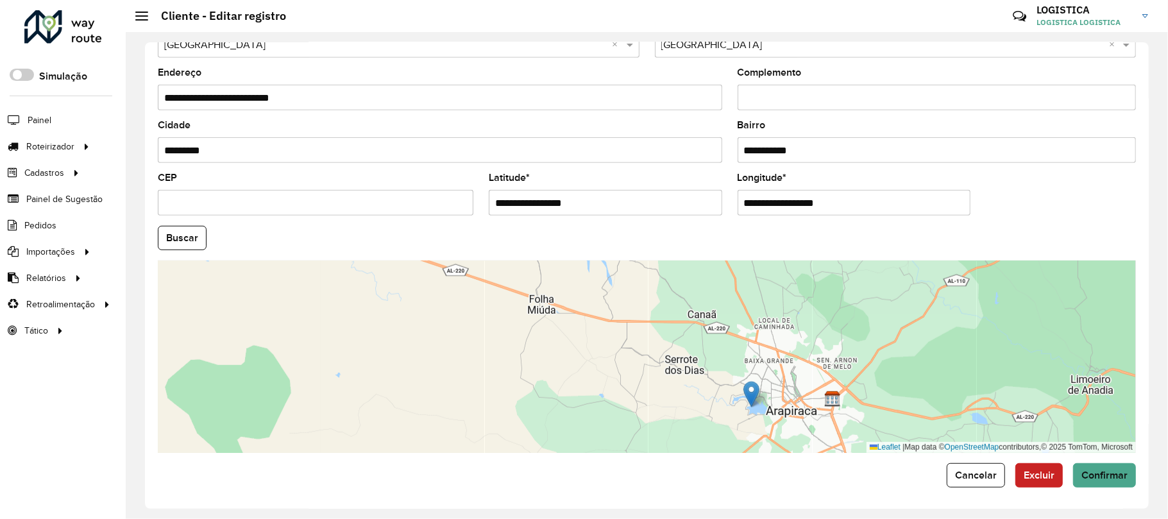
drag, startPoint x: 753, startPoint y: 285, endPoint x: 770, endPoint y: 339, distance: 56.6
click at [770, 339] on div "Leaflet | Map data © OpenStreetMap contributors,© 2025 TomTom, Microsoft" at bounding box center [647, 356] width 978 height 192
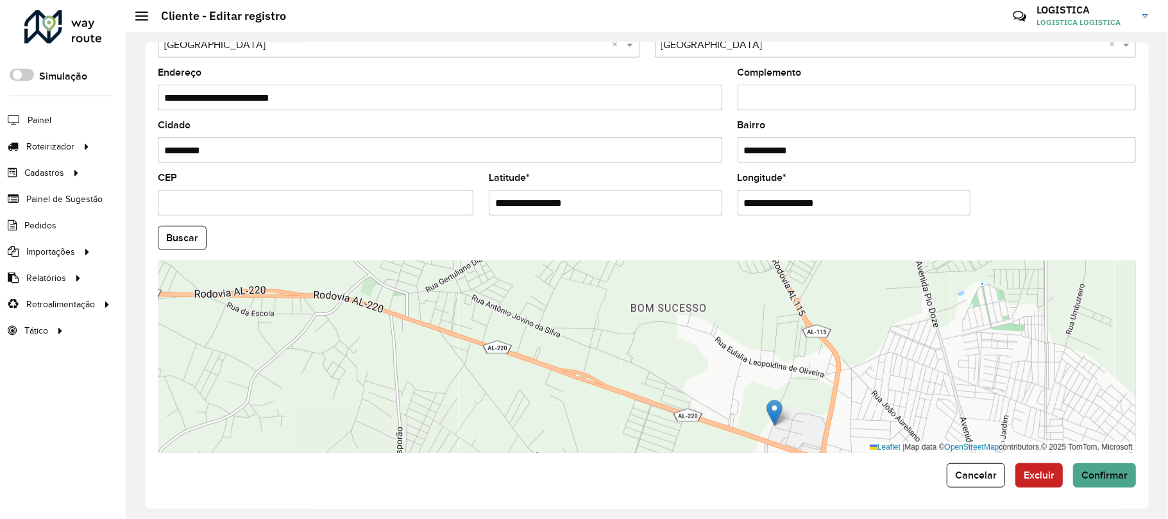
drag, startPoint x: 750, startPoint y: 393, endPoint x: 773, endPoint y: 411, distance: 29.6
click at [773, 411] on img at bounding box center [774, 413] width 16 height 26
type input "**********"
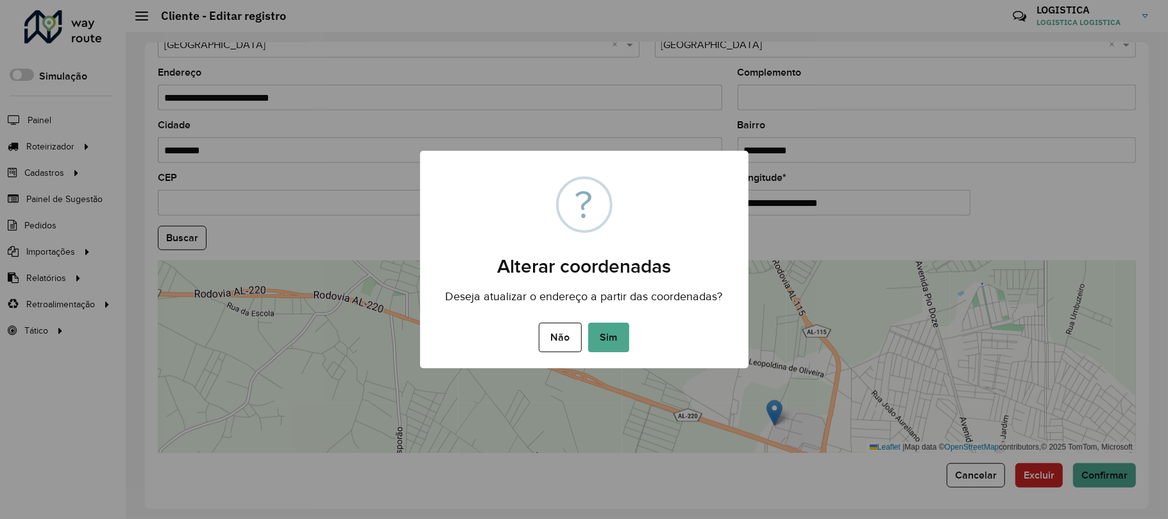
click at [600, 336] on button "Sim" at bounding box center [608, 338] width 41 height 30
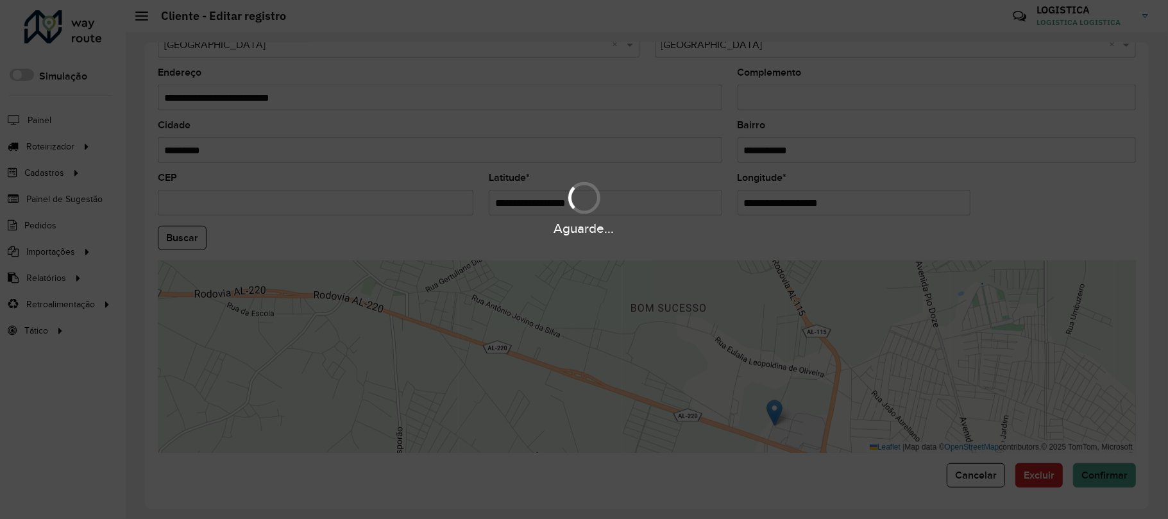
type input "**********"
type input "*********"
type input "**********"
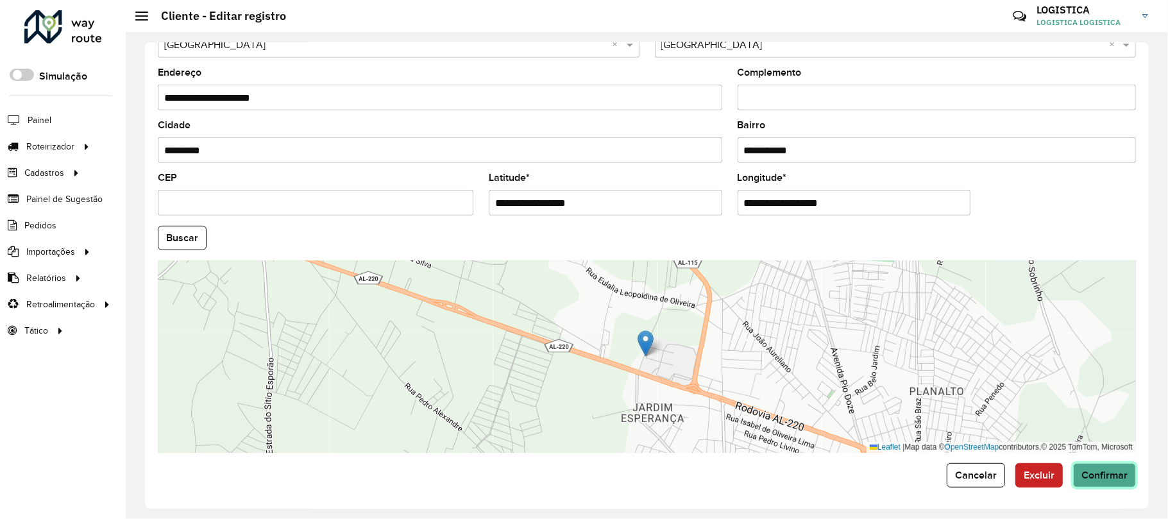
click at [1119, 473] on span "Confirmar" at bounding box center [1104, 474] width 46 height 11
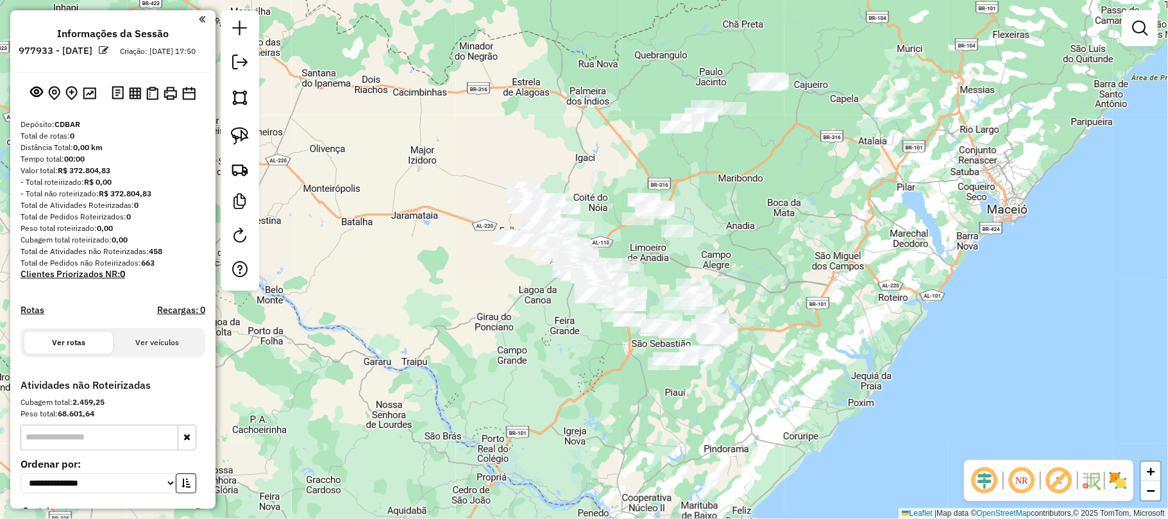
click at [1137, 31] on em at bounding box center [1139, 28] width 15 height 15
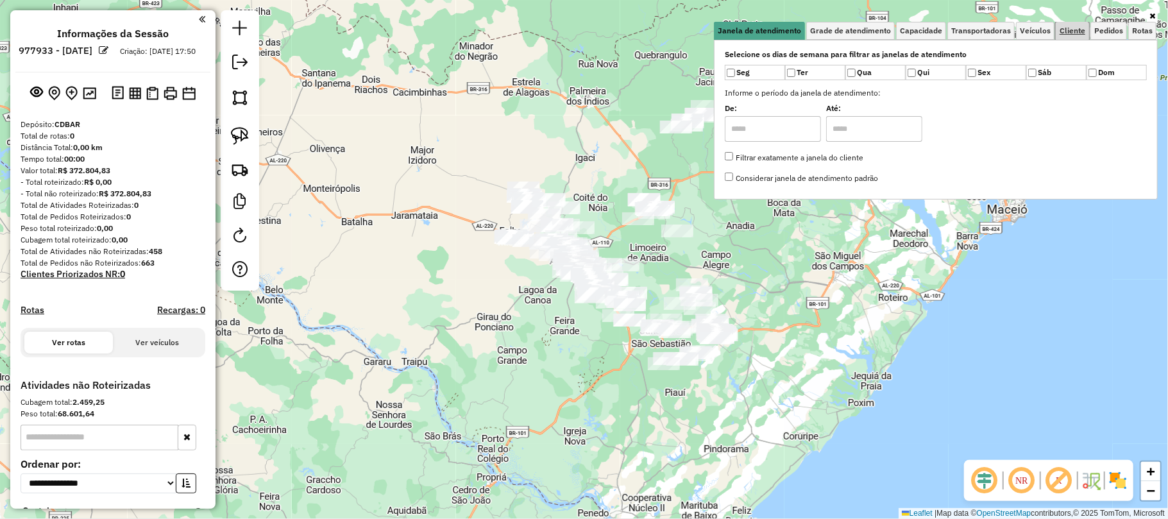
click at [1067, 29] on span "Cliente" at bounding box center [1073, 31] width 26 height 8
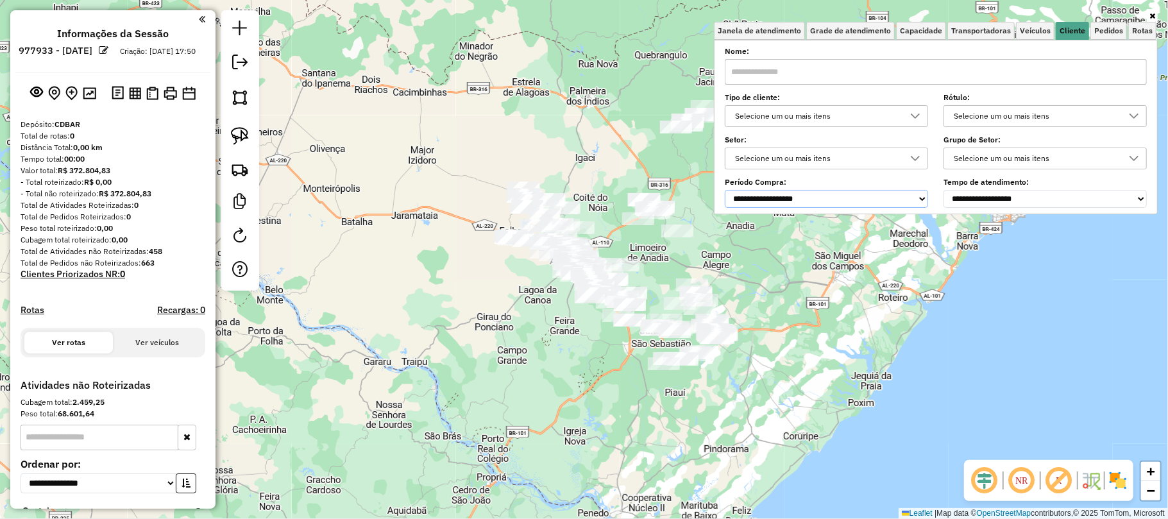
click at [826, 201] on select "**********" at bounding box center [826, 199] width 203 height 18
select select "*****"
click at [727, 190] on select "**********" at bounding box center [826, 199] width 203 height 18
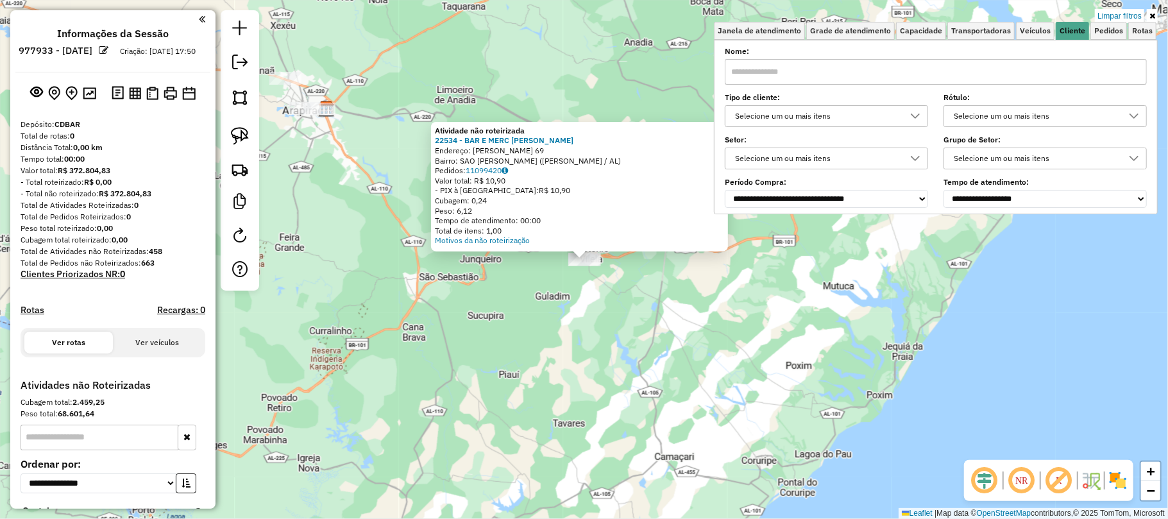
click at [644, 298] on div "Atividade não roteirizada 22534 - BAR E MERC JOANA Endereço: BERSON CORREIA 69 …" at bounding box center [584, 259] width 1168 height 519
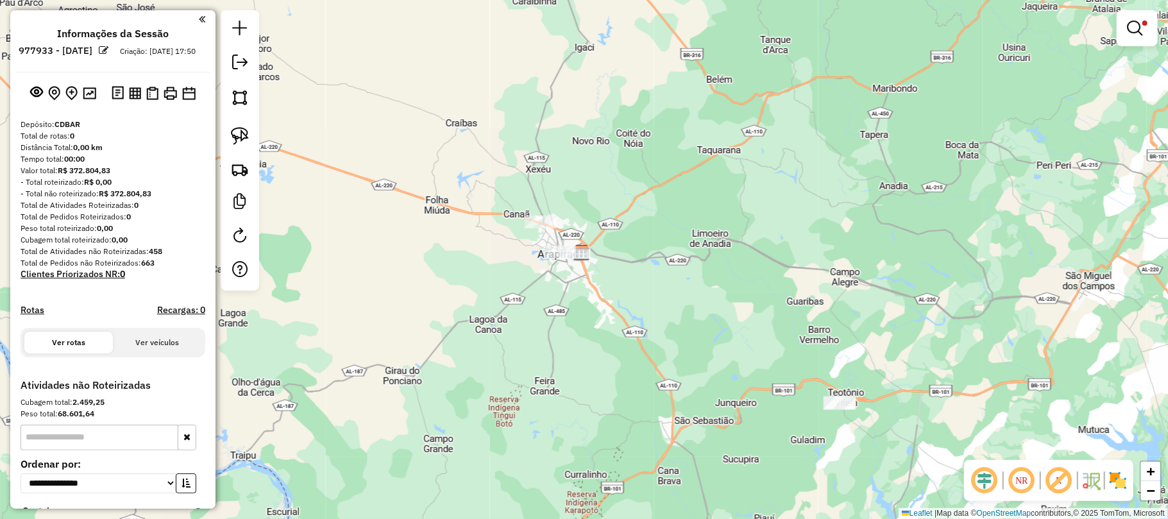
drag, startPoint x: 443, startPoint y: 127, endPoint x: 649, endPoint y: 273, distance: 253.1
click at [683, 277] on div "Limpar filtros Janela de atendimento Grade de atendimento Capacidade Transporta…" at bounding box center [584, 259] width 1168 height 519
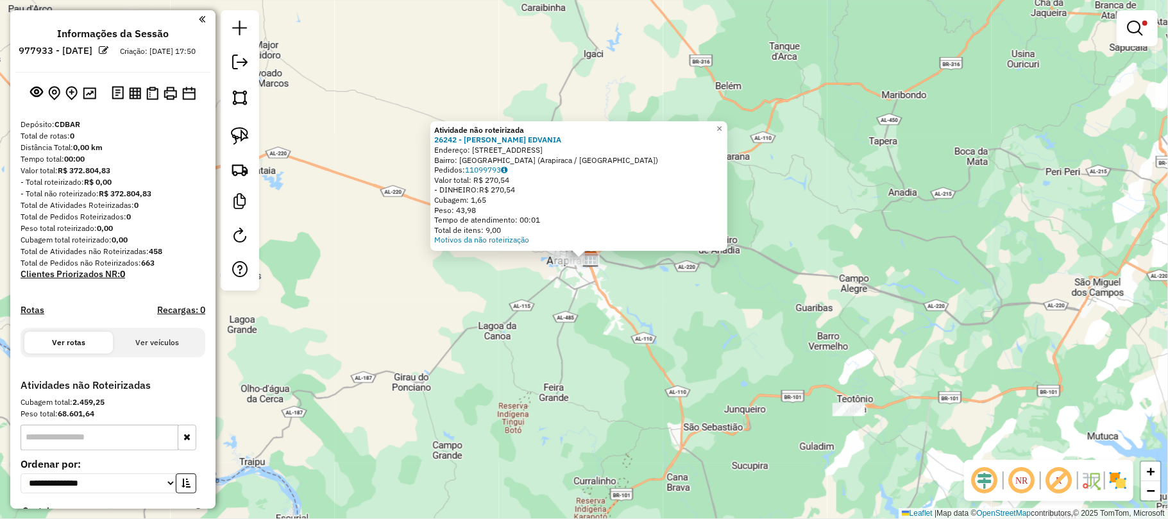
click at [575, 291] on div "Atividade não roteirizada 26242 - LANCHONETE EDVANIA Endereço: Rua Nossa Senhor…" at bounding box center [584, 259] width 1168 height 519
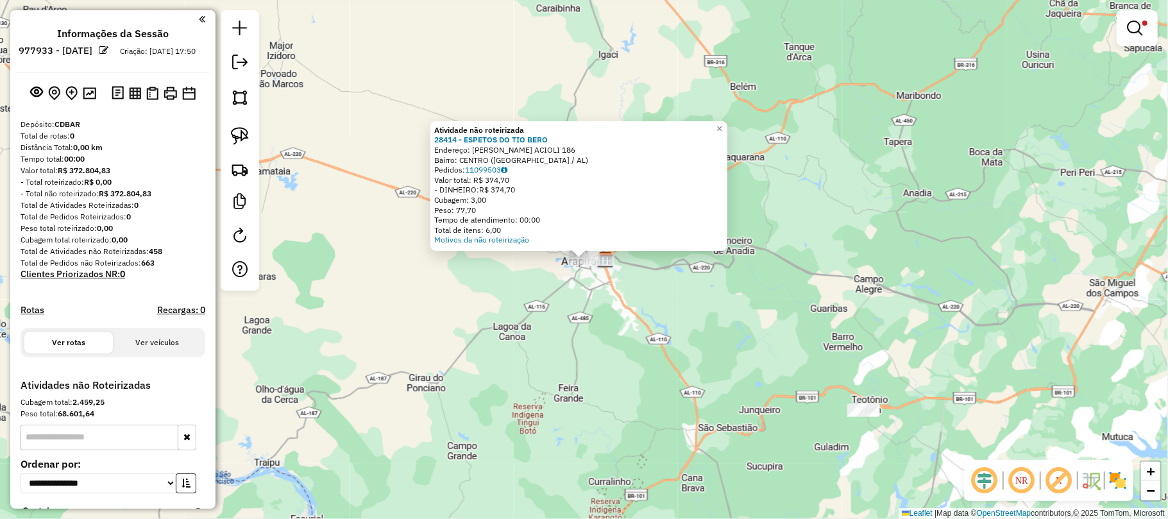
click at [548, 321] on div "Atividade não roteirizada 28414 - ESPETOS DO TIO BERO Endereço: DOMINGOS MOTA A…" at bounding box center [584, 259] width 1168 height 519
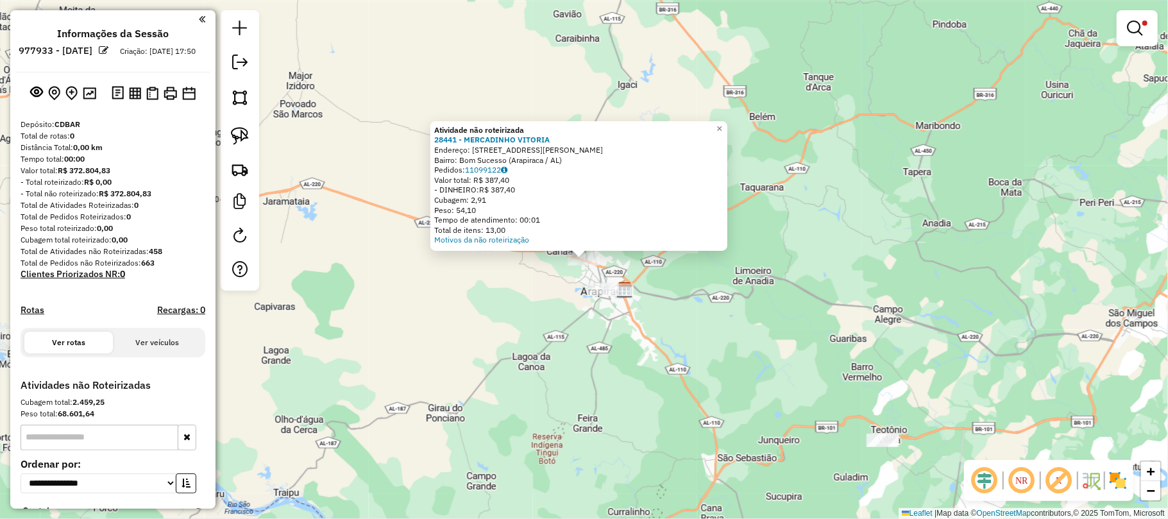
drag, startPoint x: 765, startPoint y: 249, endPoint x: 781, endPoint y: 233, distance: 22.7
click at [767, 248] on div "Atividade não roteirizada 28441 - MERCADINHO VITORIA Endereço: Rua Antônio Leit…" at bounding box center [584, 259] width 1168 height 519
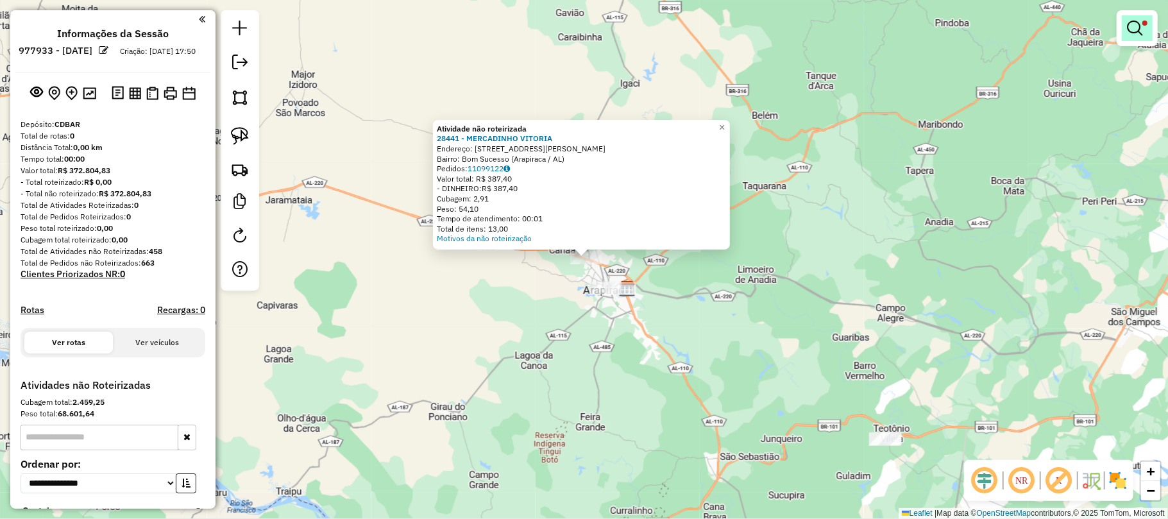
click at [1150, 35] on link at bounding box center [1137, 28] width 31 height 26
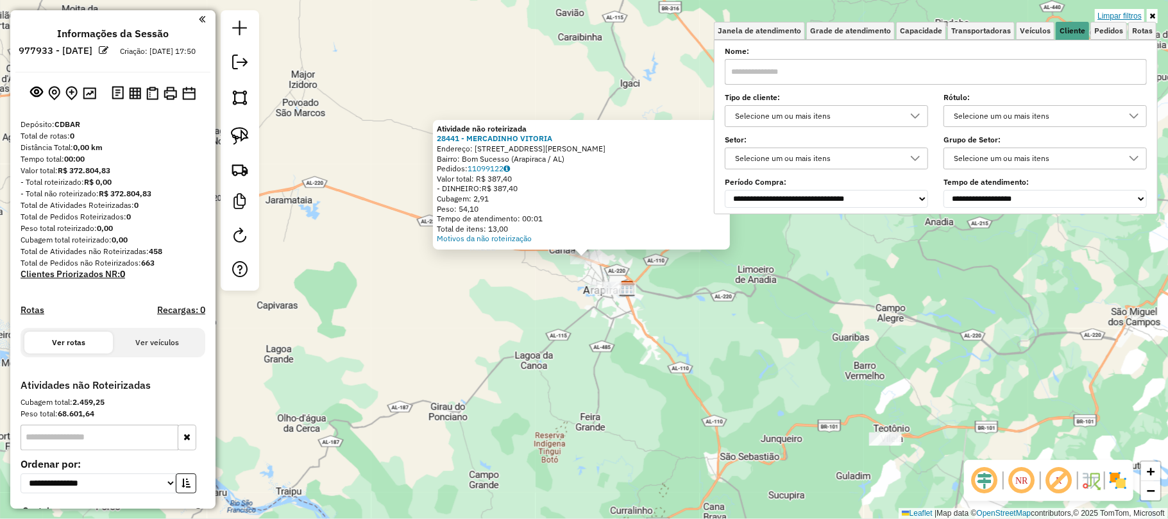
click at [1103, 10] on link "Limpar filtros" at bounding box center [1119, 16] width 49 height 14
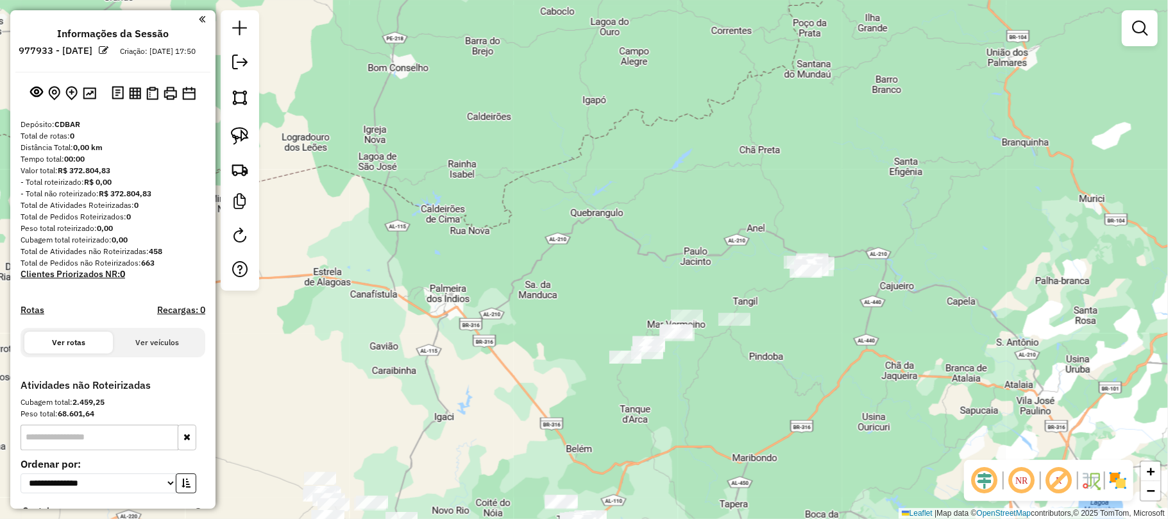
drag, startPoint x: 915, startPoint y: 101, endPoint x: 744, endPoint y: 390, distance: 335.3
click at [744, 390] on div "Janela de atendimento Grade de atendimento Capacidade Transportadoras Veículos …" at bounding box center [584, 259] width 1168 height 519
click at [240, 123] on link at bounding box center [240, 136] width 28 height 28
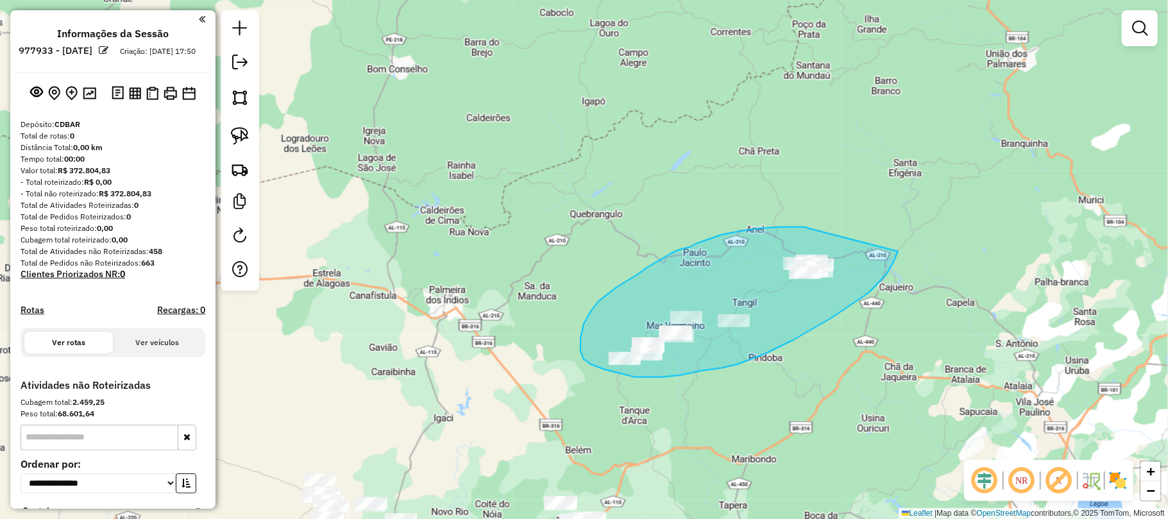
drag, startPoint x: 811, startPoint y: 229, endPoint x: 900, endPoint y: 250, distance: 92.3
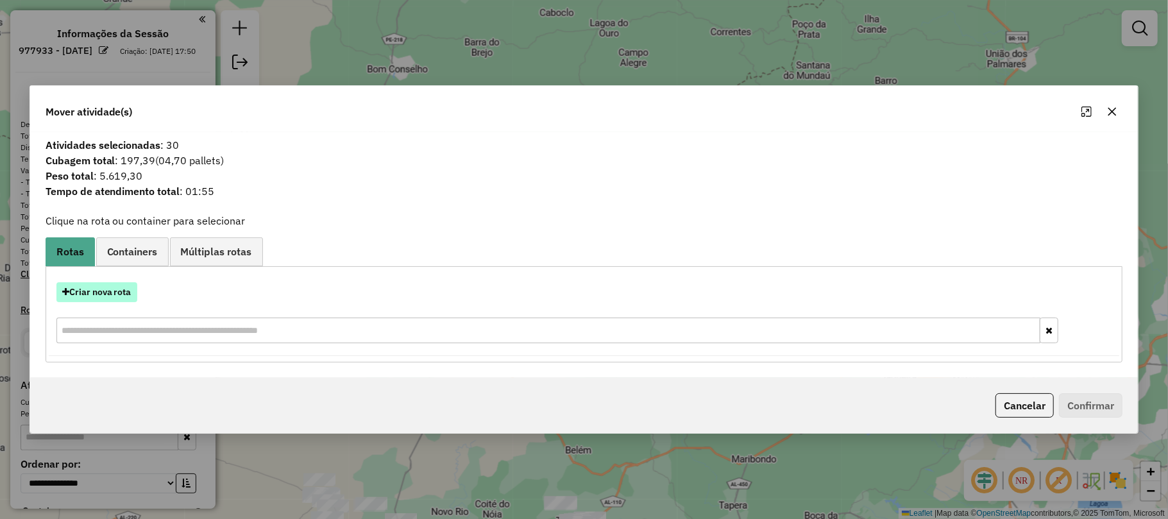
click at [114, 288] on button "Criar nova rota" at bounding box center [96, 292] width 81 height 20
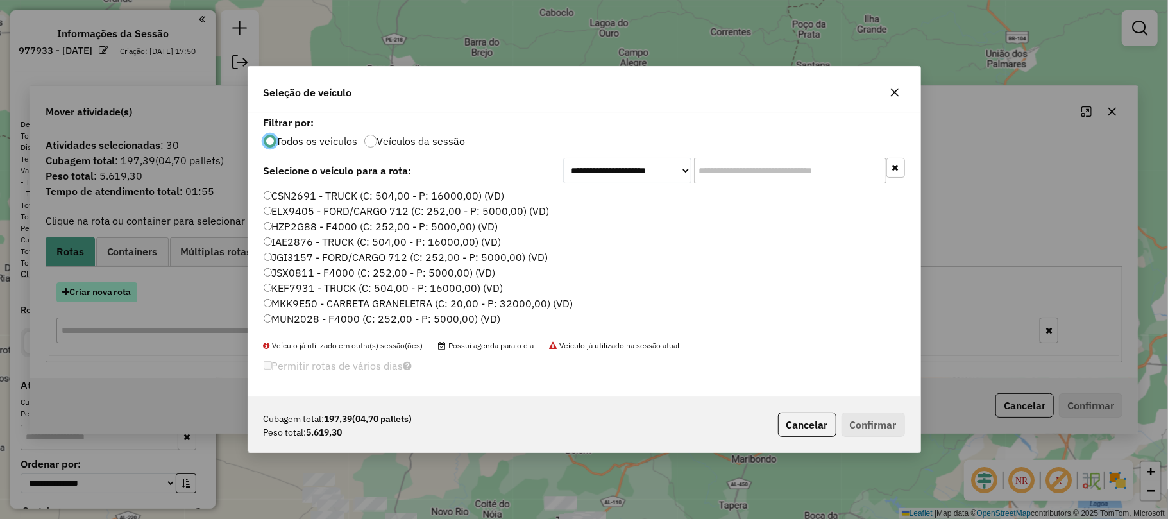
scroll to position [6, 4]
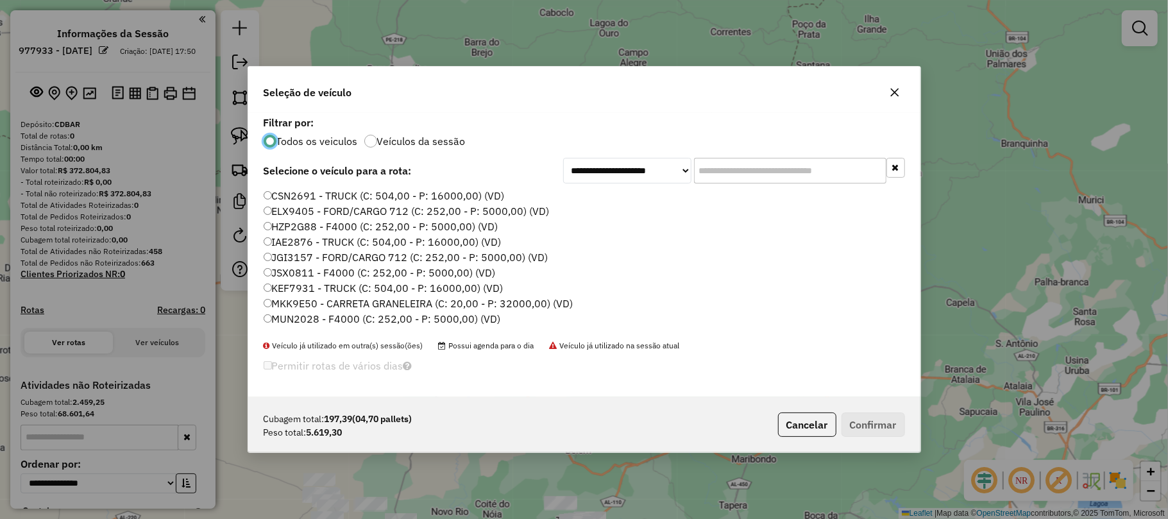
click at [753, 172] on input "text" at bounding box center [790, 171] width 192 height 26
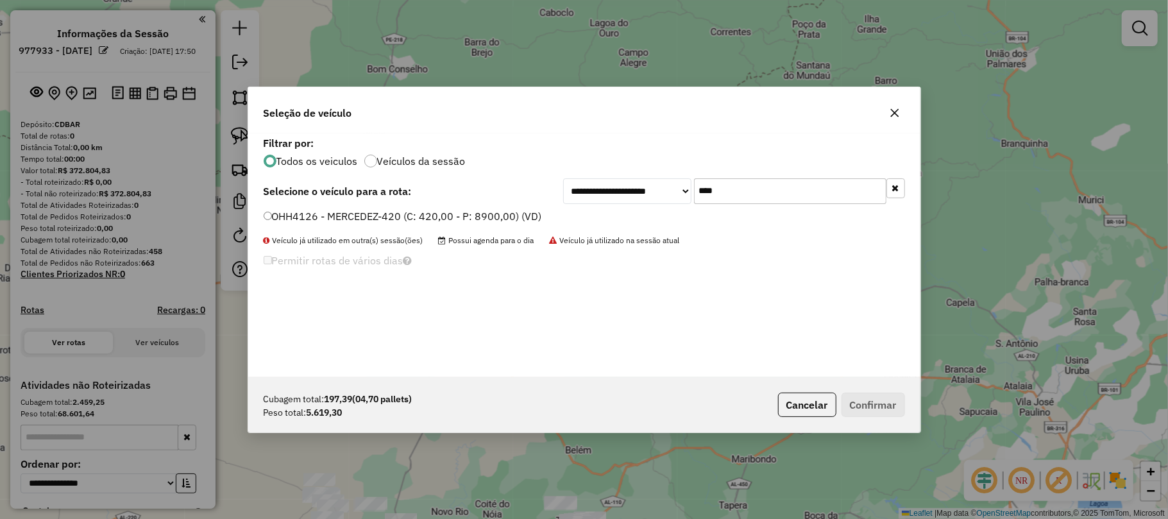
type input "****"
click at [291, 205] on div "**********" at bounding box center [584, 255] width 672 height 244
click at [291, 219] on label "OHH4126 - MERCEDEZ-420 (C: 420,00 - P: 8900,00) (VD)" at bounding box center [403, 215] width 278 height 15
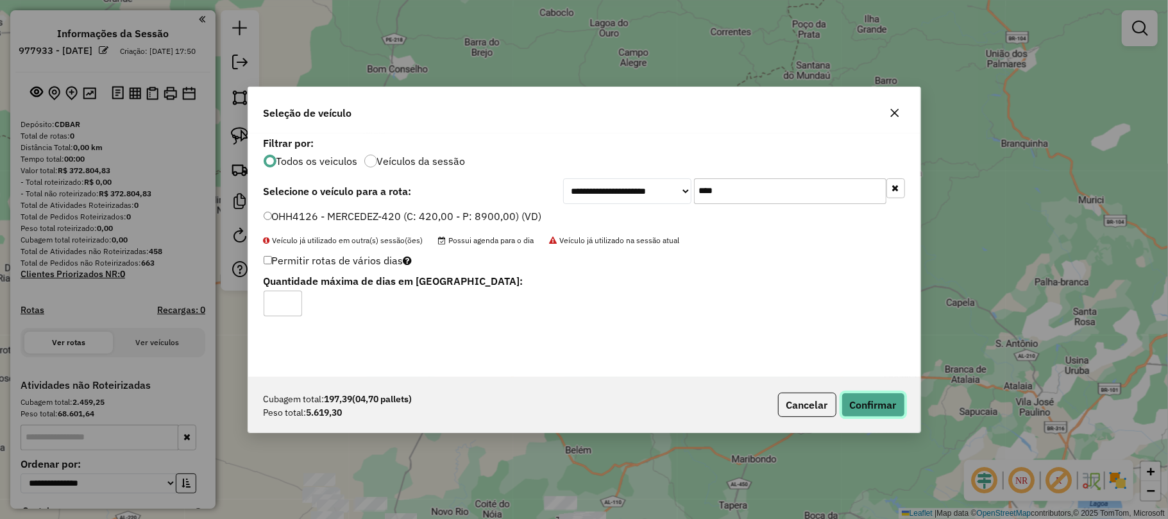
click at [890, 405] on button "Confirmar" at bounding box center [872, 405] width 63 height 24
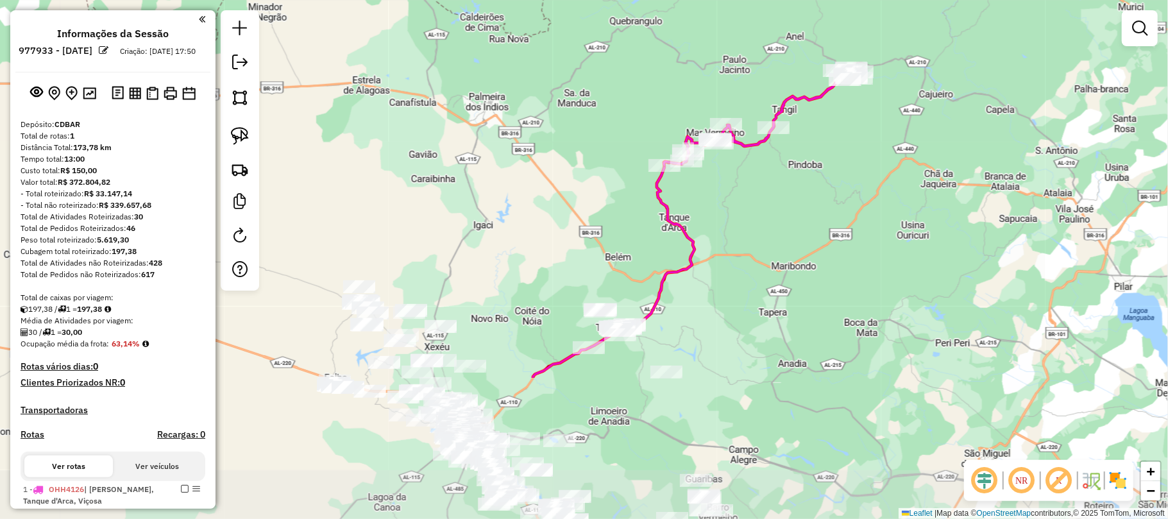
drag, startPoint x: 663, startPoint y: 267, endPoint x: 703, endPoint y: 74, distance: 197.1
click at [703, 74] on div "Janela de atendimento Grade de atendimento Capacidade Transportadoras Veículos …" at bounding box center [584, 259] width 1168 height 519
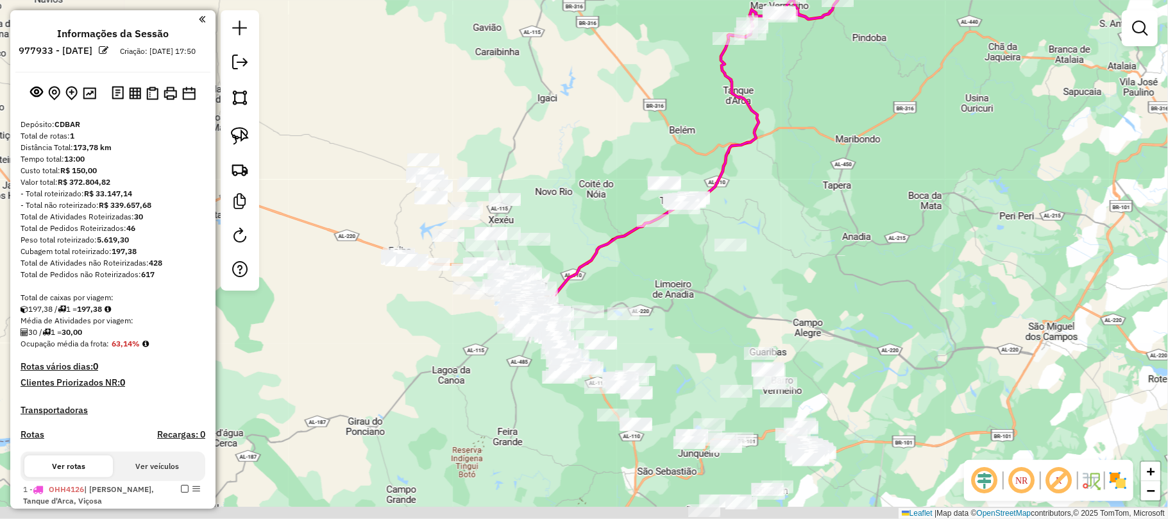
drag, startPoint x: 619, startPoint y: 219, endPoint x: 683, endPoint y: 92, distance: 142.3
click at [683, 92] on div "Janela de atendimento Grade de atendimento Capacidade Transportadoras Veículos …" at bounding box center [584, 259] width 1168 height 519
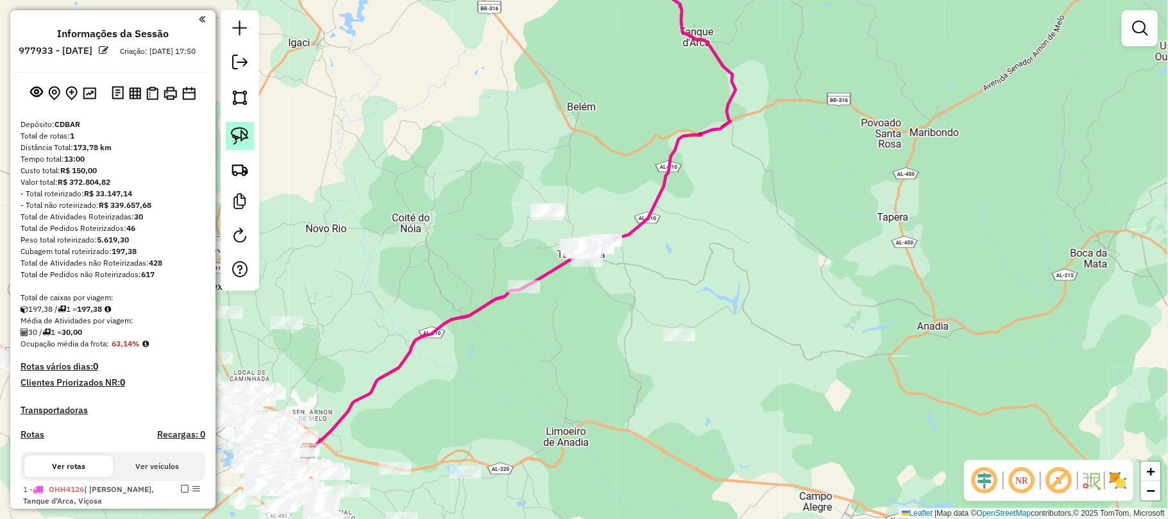
click at [241, 139] on img at bounding box center [240, 136] width 18 height 18
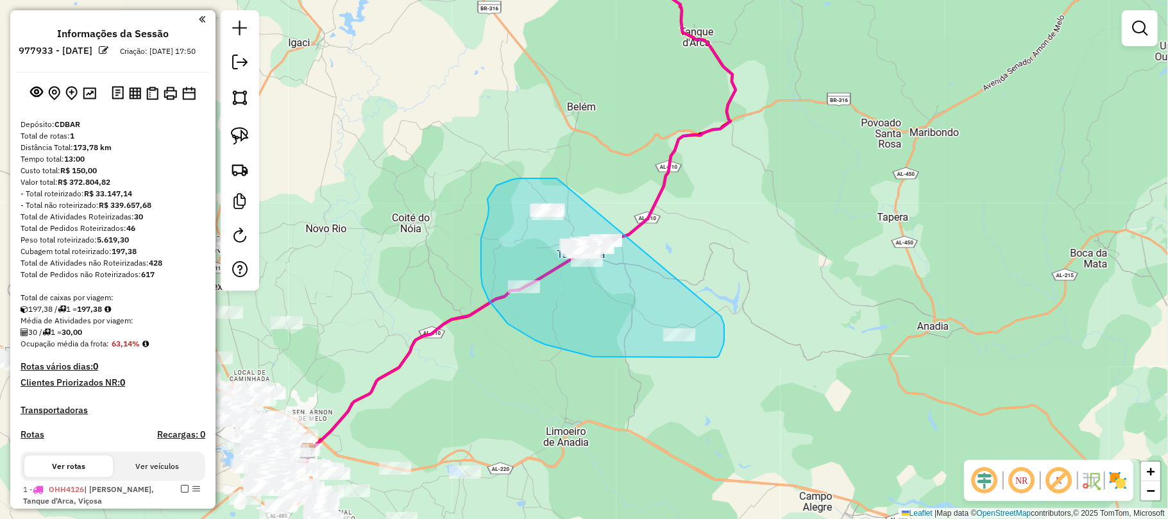
drag, startPoint x: 560, startPoint y: 181, endPoint x: 719, endPoint y: 312, distance: 206.0
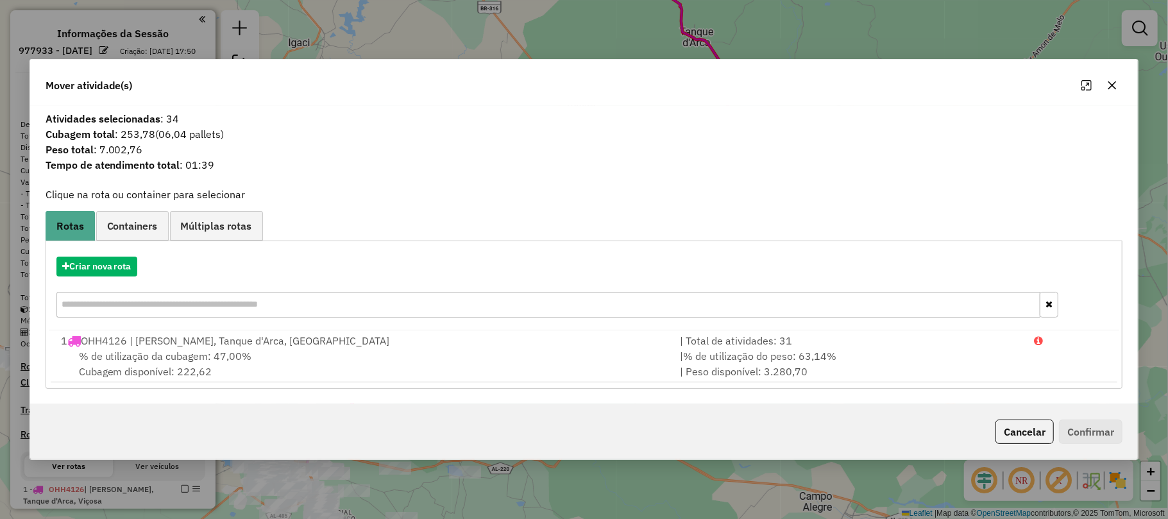
click at [1110, 83] on icon "button" at bounding box center [1112, 85] width 10 height 10
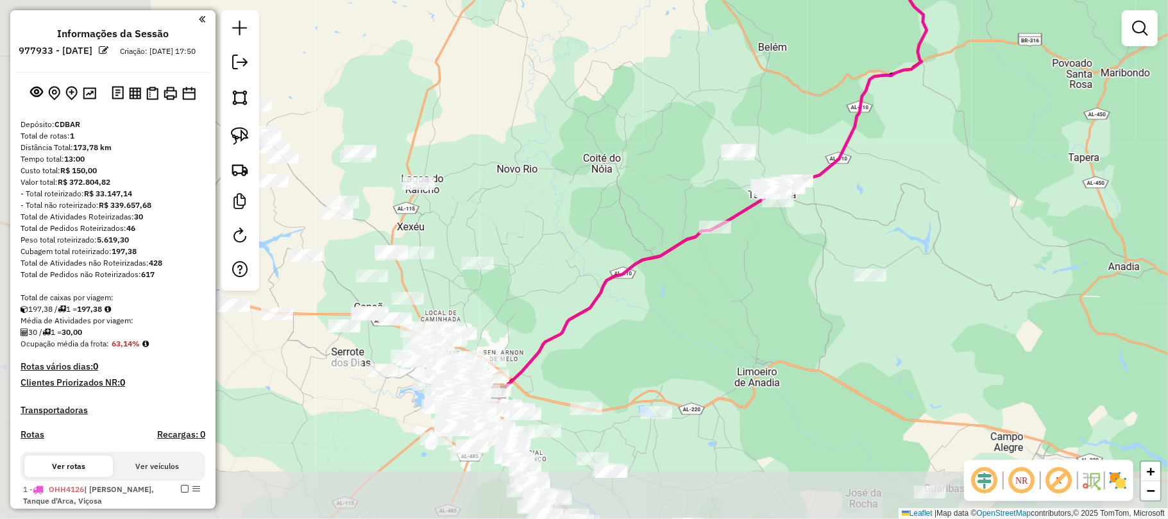
drag, startPoint x: 545, startPoint y: 349, endPoint x: 690, endPoint y: 295, distance: 154.6
click at [690, 295] on div "Janela de atendimento Grade de atendimento Capacidade Transportadoras Veículos …" at bounding box center [584, 259] width 1168 height 519
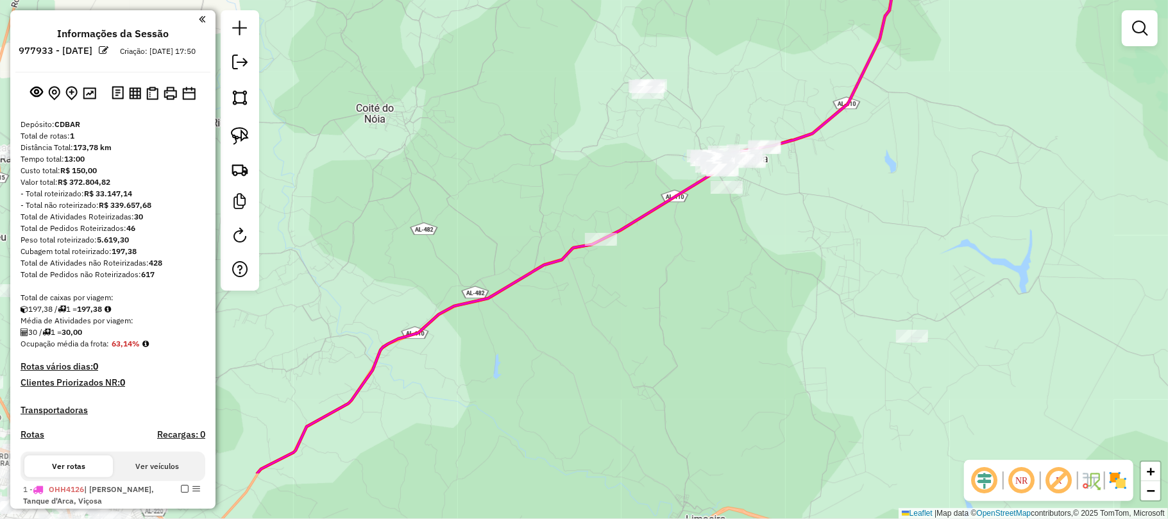
drag, startPoint x: 854, startPoint y: 311, endPoint x: 832, endPoint y: 278, distance: 39.7
click at [832, 278] on div "Janela de atendimento Grade de atendimento Capacidade Transportadoras Veículos …" at bounding box center [584, 259] width 1168 height 519
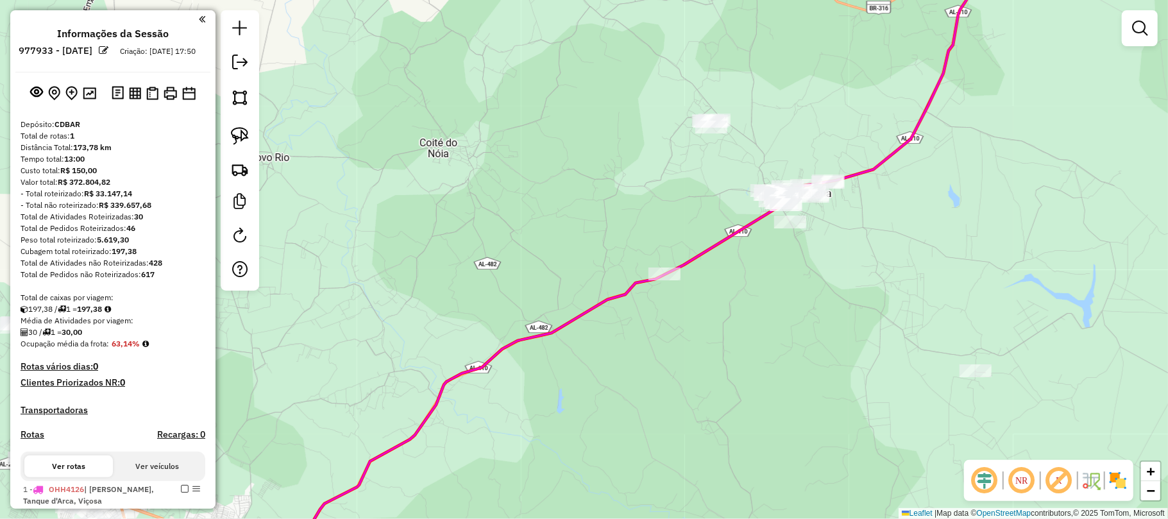
drag, startPoint x: 691, startPoint y: 300, endPoint x: 696, endPoint y: 250, distance: 50.3
click at [750, 334] on div "Janela de atendimento Grade de atendimento Capacidade Transportadoras Veículos …" at bounding box center [584, 259] width 1168 height 519
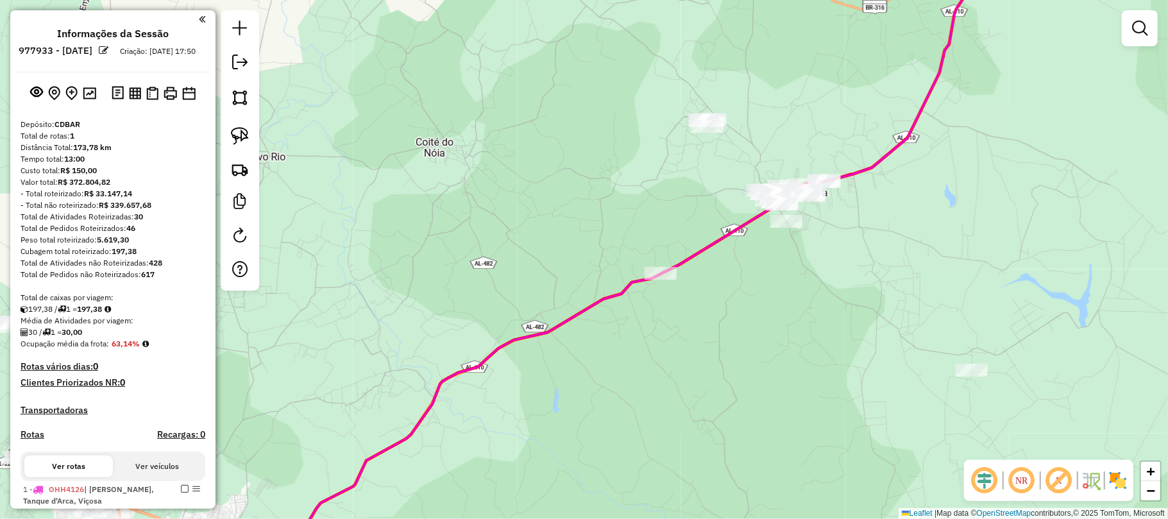
drag, startPoint x: 678, startPoint y: 190, endPoint x: 617, endPoint y: 301, distance: 126.6
click at [617, 301] on div "Janela de atendimento Grade de atendimento Capacidade Transportadoras Veículos …" at bounding box center [584, 259] width 1168 height 519
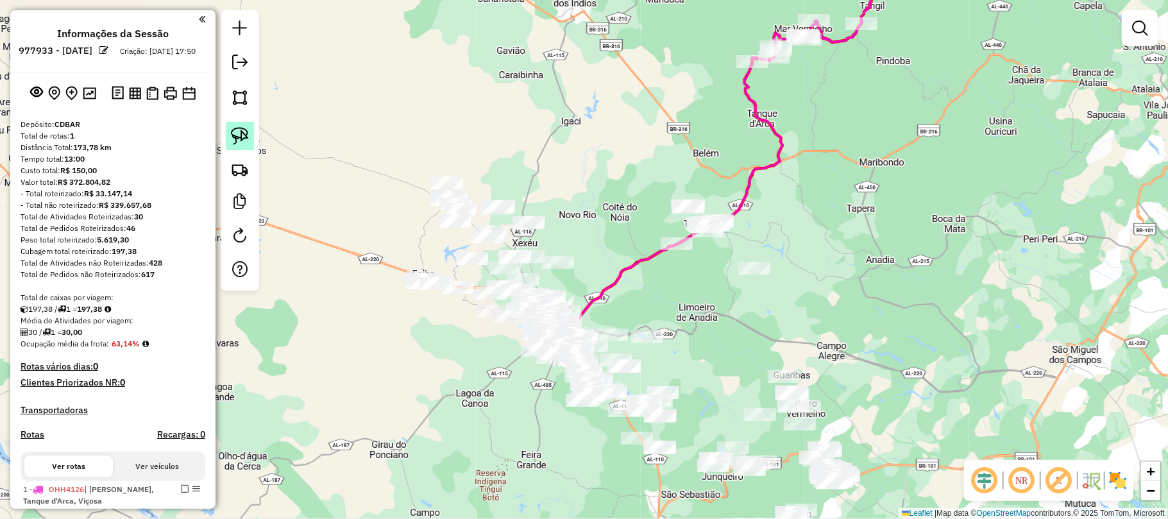
click at [229, 133] on link at bounding box center [240, 136] width 28 height 28
drag, startPoint x: 714, startPoint y: 165, endPoint x: 652, endPoint y: 175, distance: 63.0
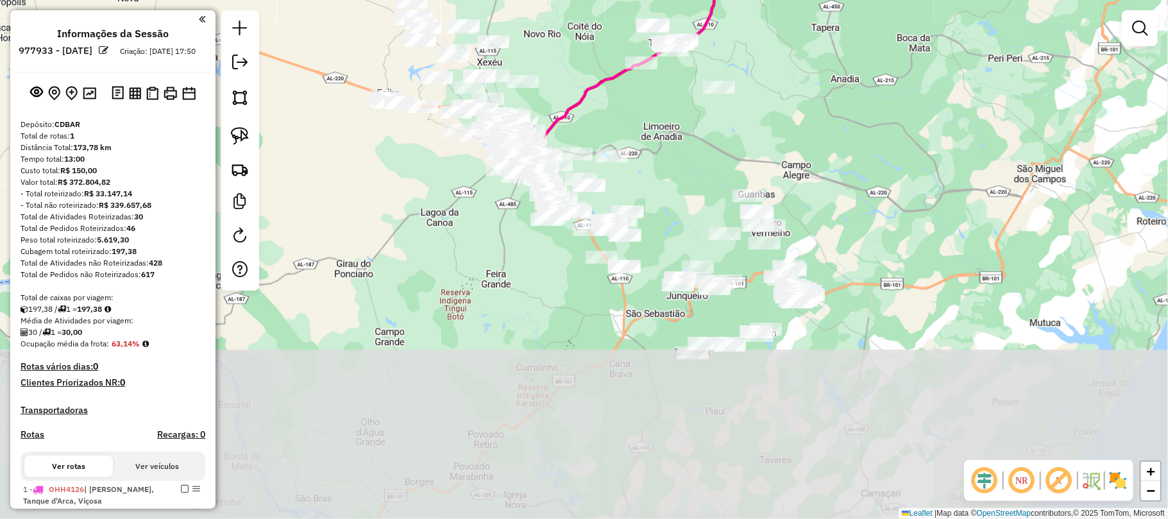
drag, startPoint x: 619, startPoint y: 278, endPoint x: 583, endPoint y: 99, distance: 182.5
click at [583, 99] on icon at bounding box center [640, 14] width 214 height 275
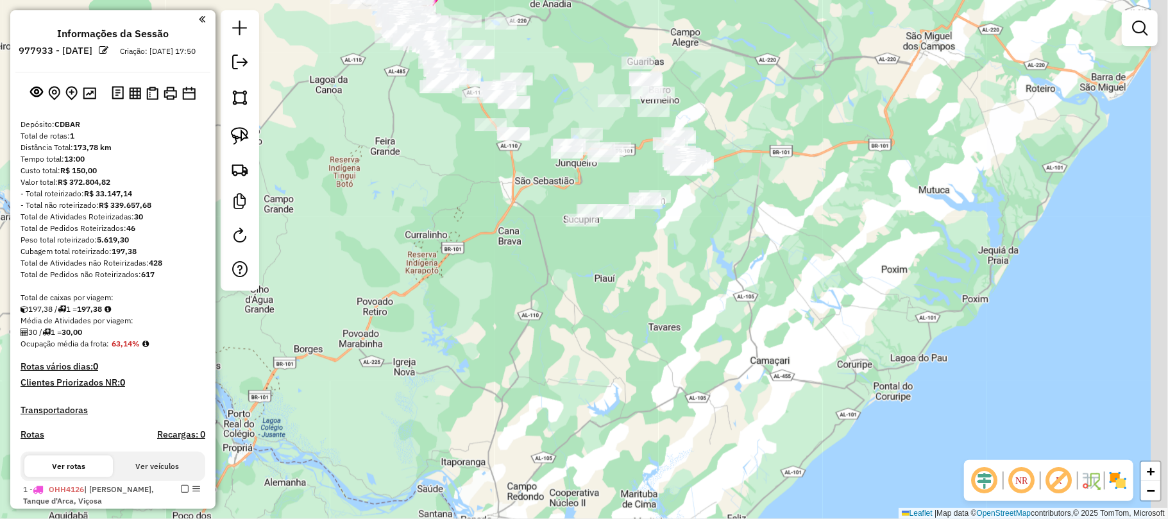
drag, startPoint x: 586, startPoint y: 106, endPoint x: 630, endPoint y: 139, distance: 55.0
click at [577, 99] on div "Janela de atendimento Grade de atendimento Capacidade Transportadoras Veículos …" at bounding box center [584, 259] width 1168 height 519
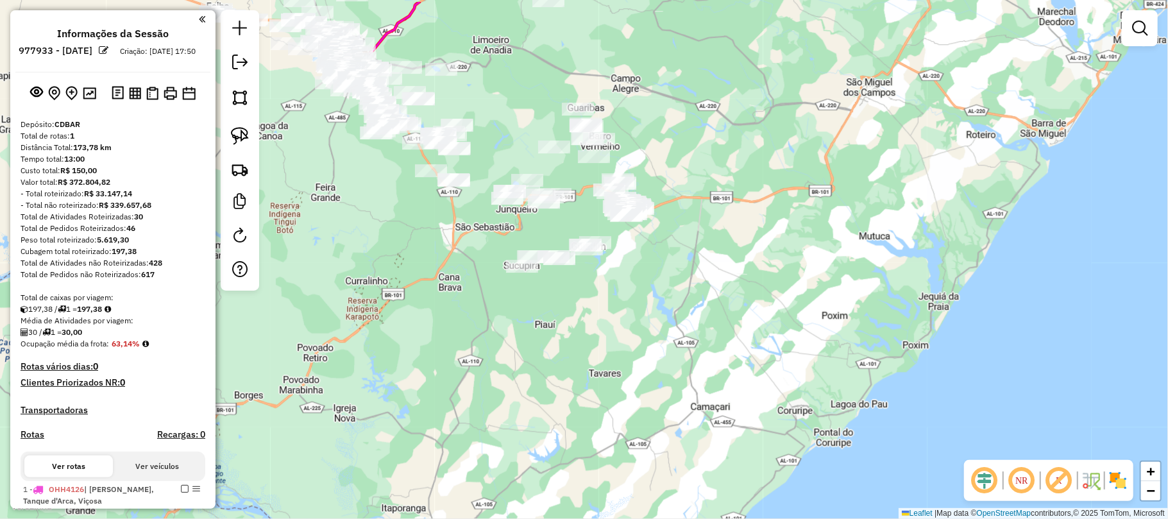
drag, startPoint x: 644, startPoint y: 168, endPoint x: 593, endPoint y: 223, distance: 75.3
click at [593, 223] on div "Janela de atendimento Grade de atendimento Capacidade Transportadoras Veículos …" at bounding box center [584, 259] width 1168 height 519
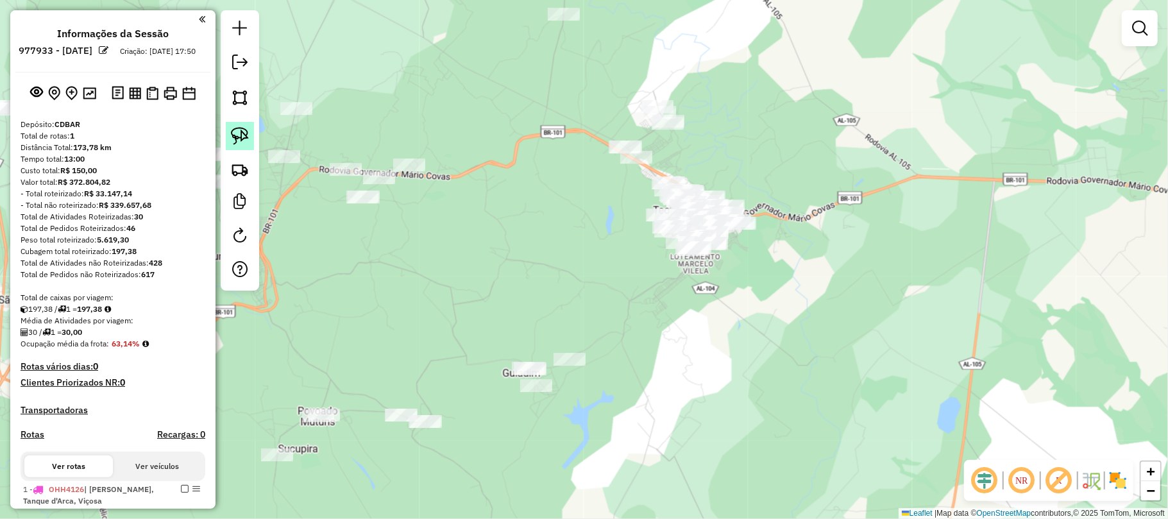
click at [234, 124] on link at bounding box center [240, 136] width 28 height 28
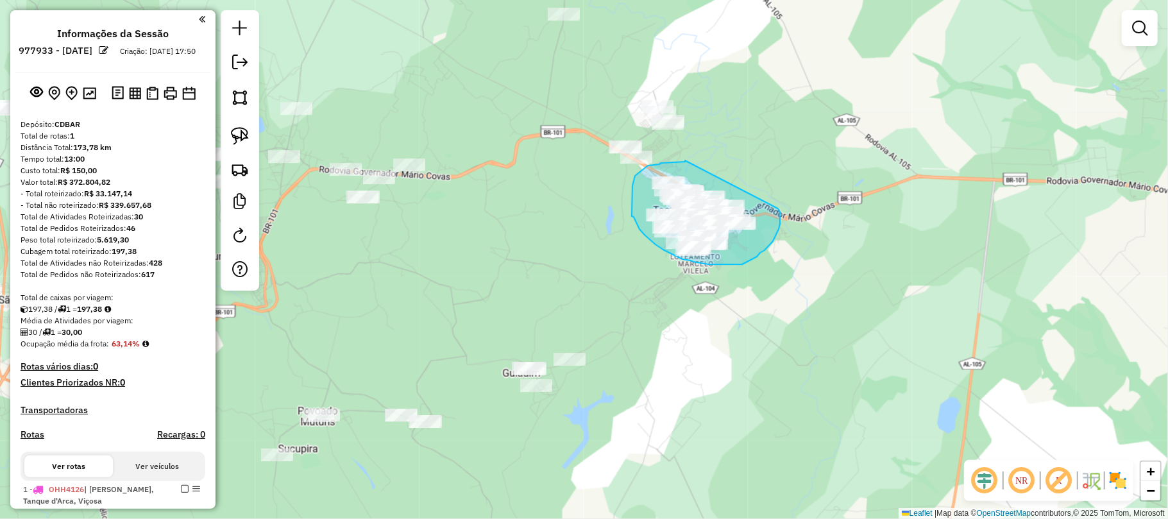
drag, startPoint x: 685, startPoint y: 160, endPoint x: 778, endPoint y: 208, distance: 104.7
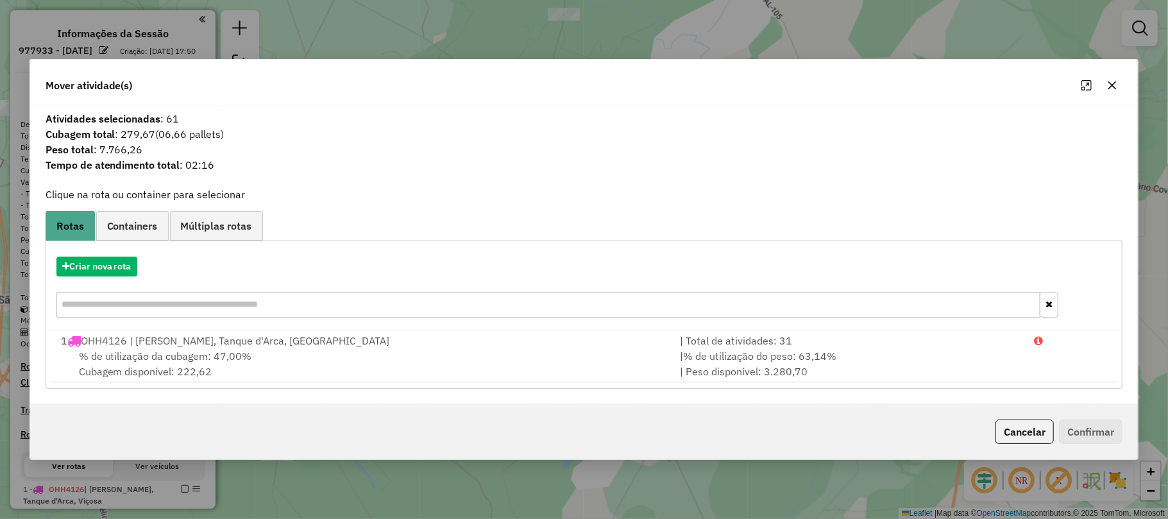
click at [1112, 88] on icon "button" at bounding box center [1112, 85] width 10 height 10
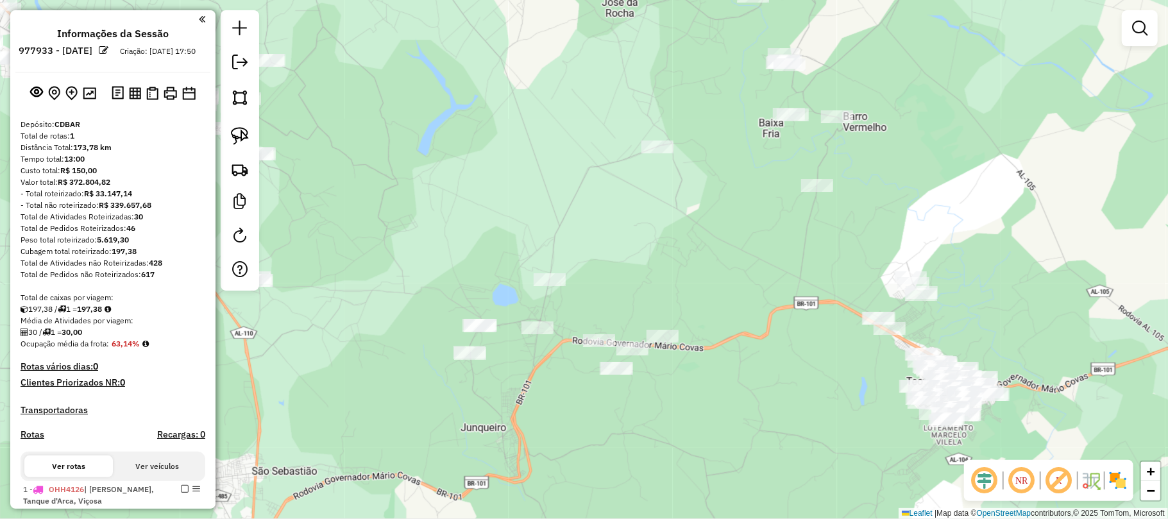
drag, startPoint x: 593, startPoint y: 199, endPoint x: 847, endPoint y: 370, distance: 305.8
click at [847, 370] on div "Janela de atendimento Grade de atendimento Capacidade Transportadoras Veículos …" at bounding box center [584, 259] width 1168 height 519
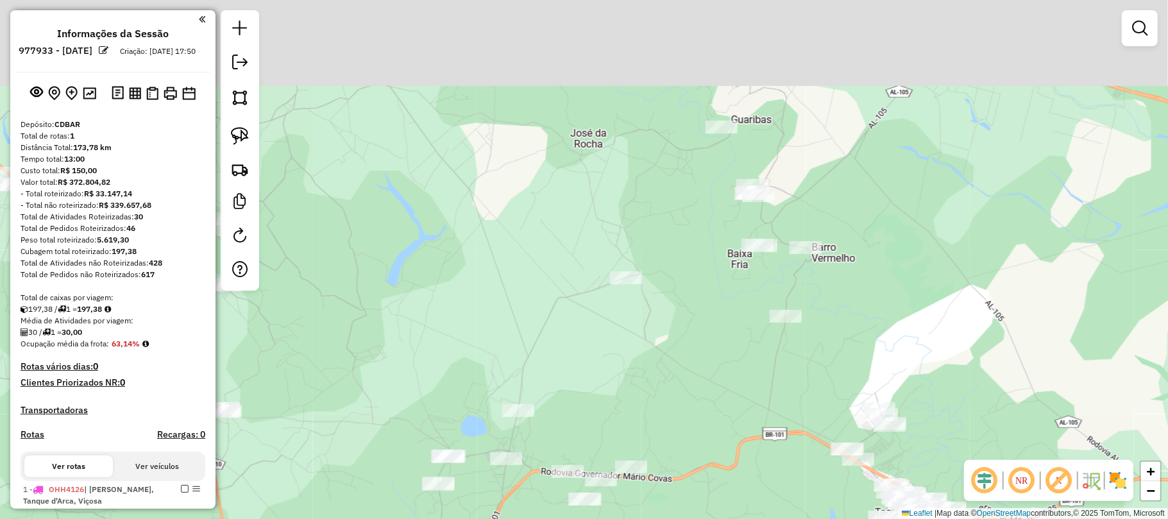
drag, startPoint x: 750, startPoint y: 171, endPoint x: 719, endPoint y: 301, distance: 134.6
click at [719, 301] on div "Janela de atendimento Grade de atendimento Capacidade Transportadoras Veículos …" at bounding box center [584, 259] width 1168 height 519
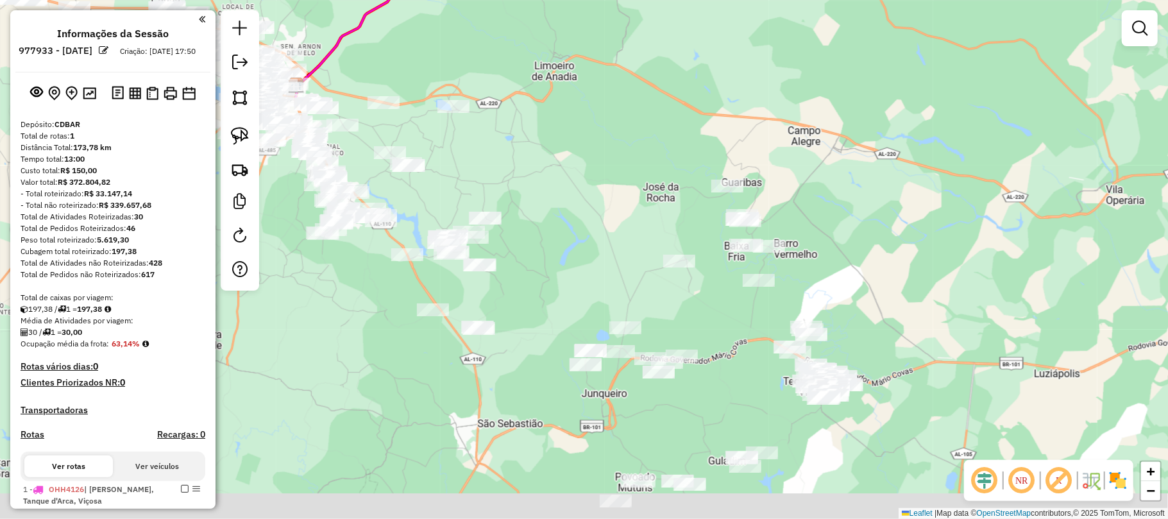
drag, startPoint x: 699, startPoint y: 326, endPoint x: 706, endPoint y: 294, distance: 33.3
click at [706, 294] on div "Janela de atendimento Grade de atendimento Capacidade Transportadoras Veículos …" at bounding box center [584, 259] width 1168 height 519
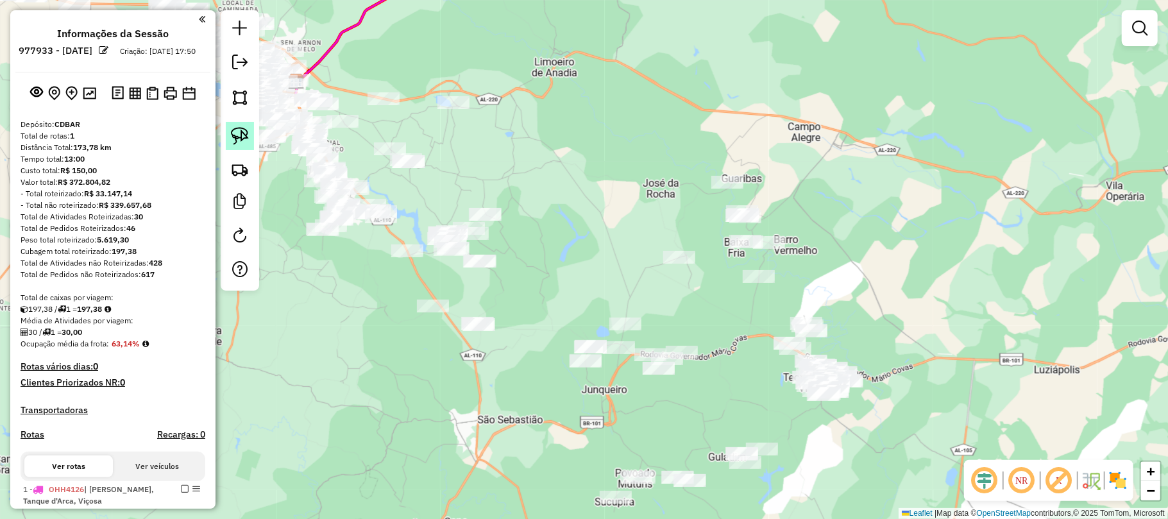
click at [237, 131] on img at bounding box center [240, 136] width 18 height 18
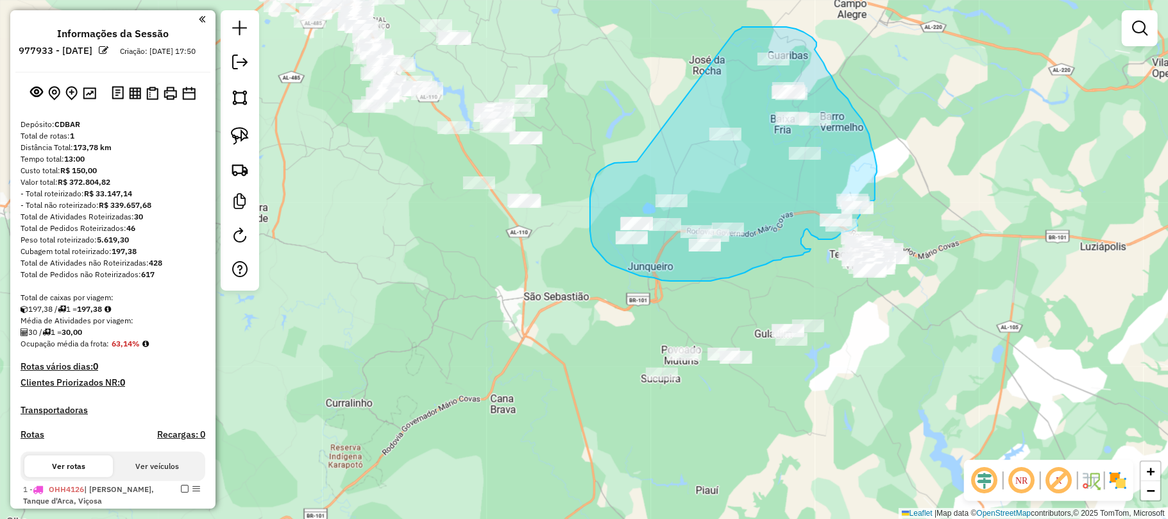
drag, startPoint x: 591, startPoint y: 285, endPoint x: 735, endPoint y: 31, distance: 291.6
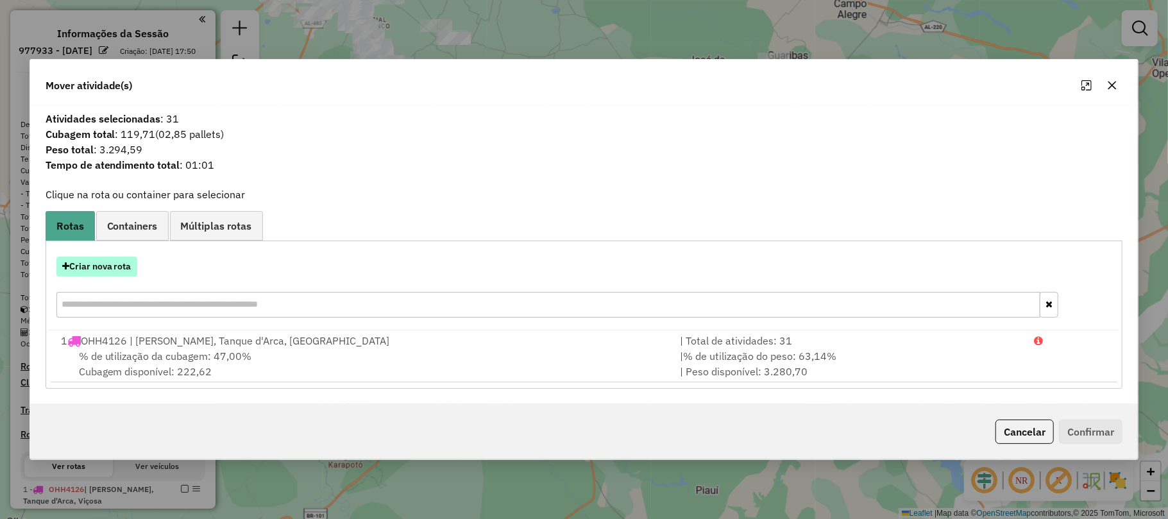
click at [103, 264] on button "Criar nova rota" at bounding box center [96, 267] width 81 height 20
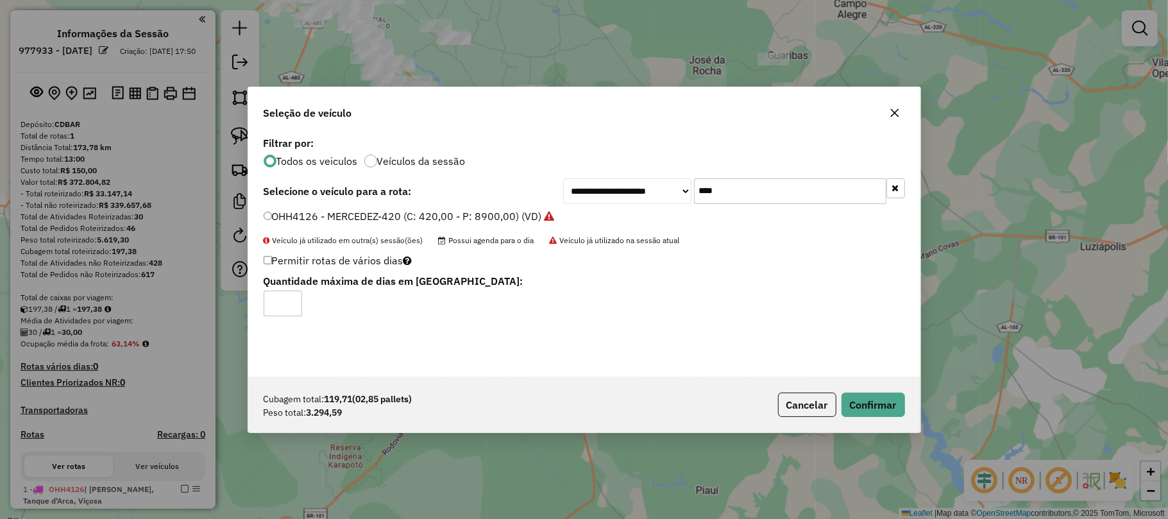
drag, startPoint x: 747, startPoint y: 188, endPoint x: 670, endPoint y: 188, distance: 77.6
click at [670, 188] on div "**********" at bounding box center [734, 191] width 342 height 26
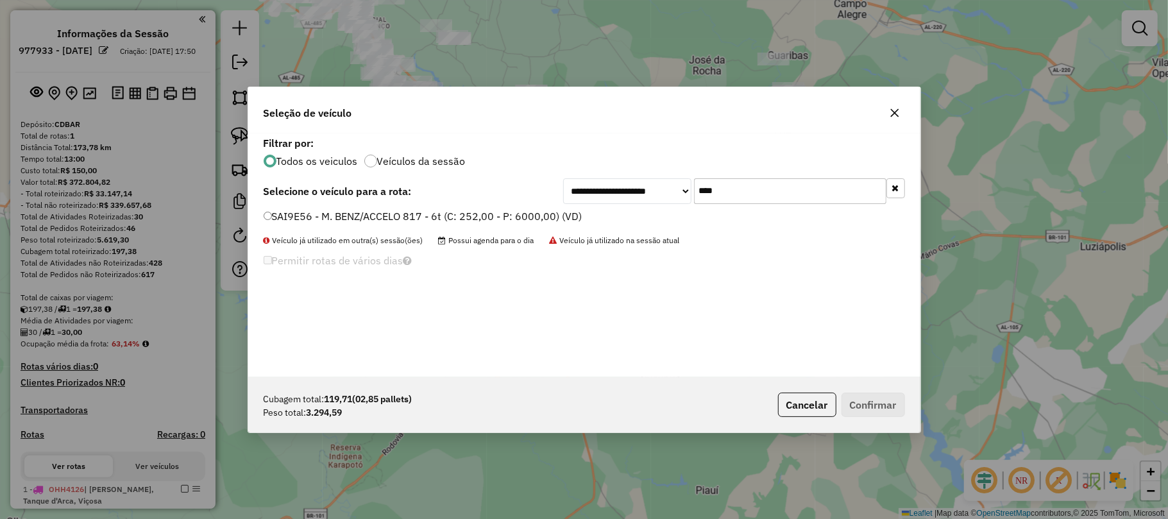
type input "****"
click at [294, 217] on label "SAI9E56 - M. BENZ/ACCELO 817 - 6t (C: 252,00 - P: 6000,00) (VD)" at bounding box center [423, 215] width 319 height 15
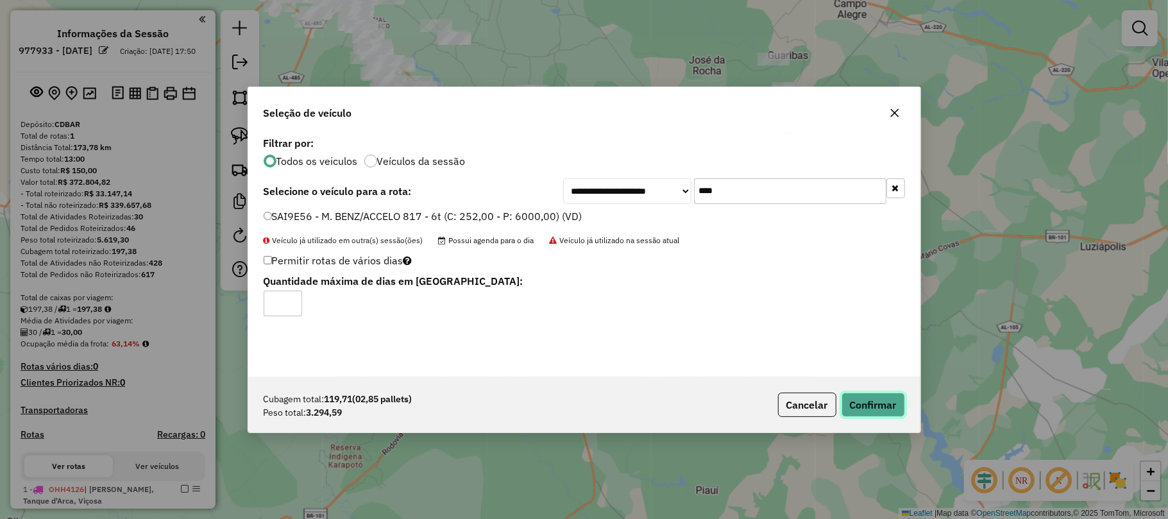
click at [874, 403] on button "Confirmar" at bounding box center [872, 405] width 63 height 24
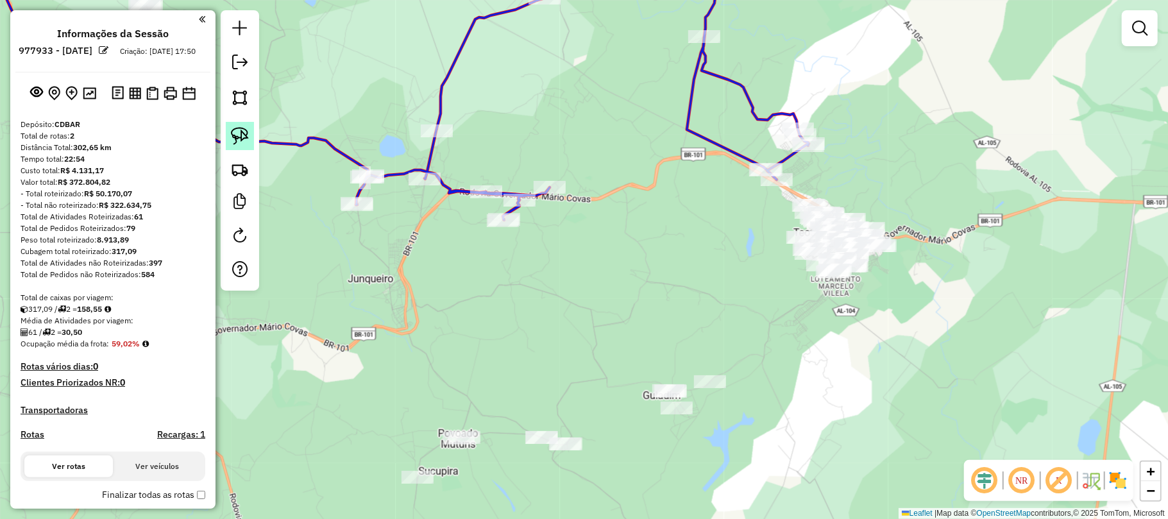
drag, startPoint x: 236, startPoint y: 134, endPoint x: 251, endPoint y: 139, distance: 16.2
click at [236, 133] on img at bounding box center [240, 136] width 18 height 18
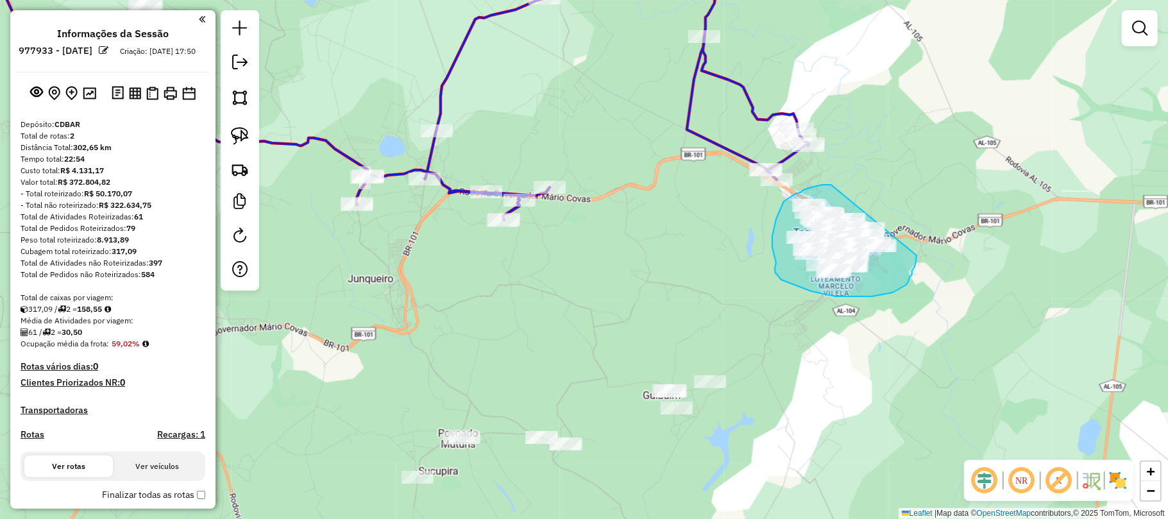
drag, startPoint x: 831, startPoint y: 185, endPoint x: 917, endPoint y: 255, distance: 110.3
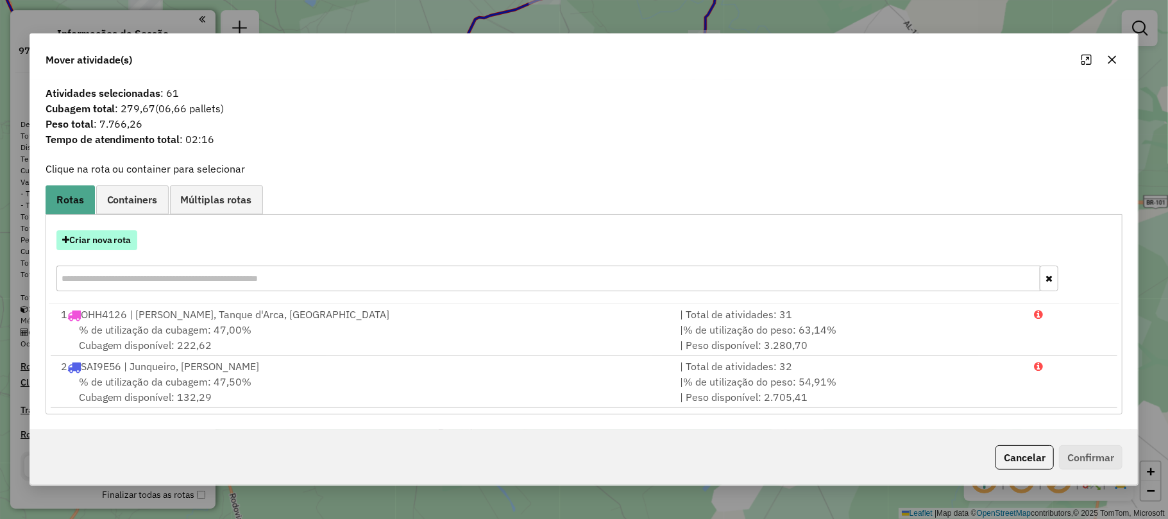
click at [98, 246] on button "Criar nova rota" at bounding box center [96, 240] width 81 height 20
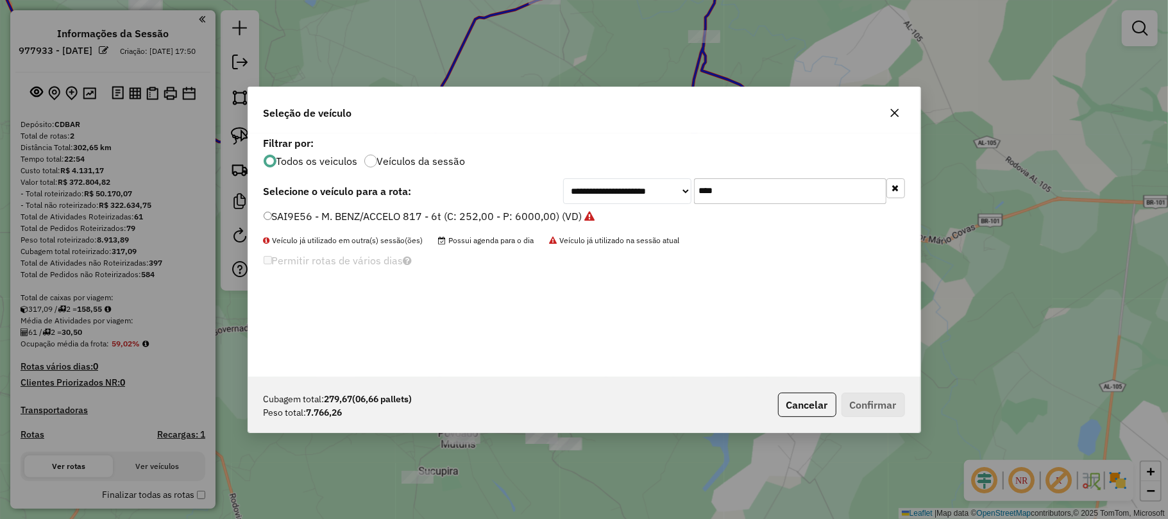
drag, startPoint x: 725, startPoint y: 183, endPoint x: 682, endPoint y: 193, distance: 43.4
click at [682, 193] on div "**********" at bounding box center [734, 191] width 342 height 26
type input "****"
click at [484, 216] on label "OHI2346 - MERCEDEZ-420 (C: 420,00 - P: 8900,00) (VD)" at bounding box center [401, 215] width 275 height 15
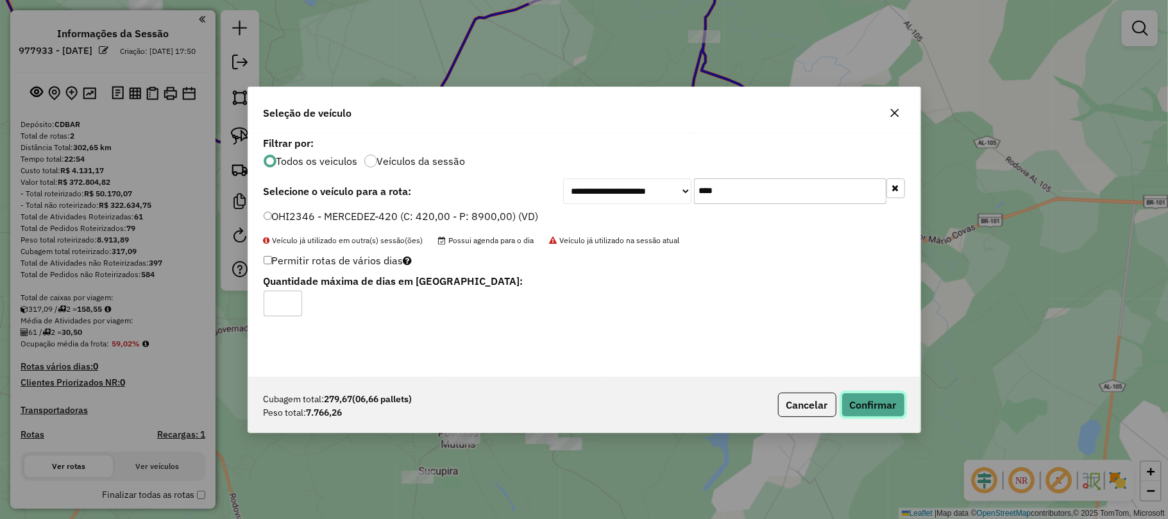
click at [870, 407] on button "Confirmar" at bounding box center [872, 405] width 63 height 24
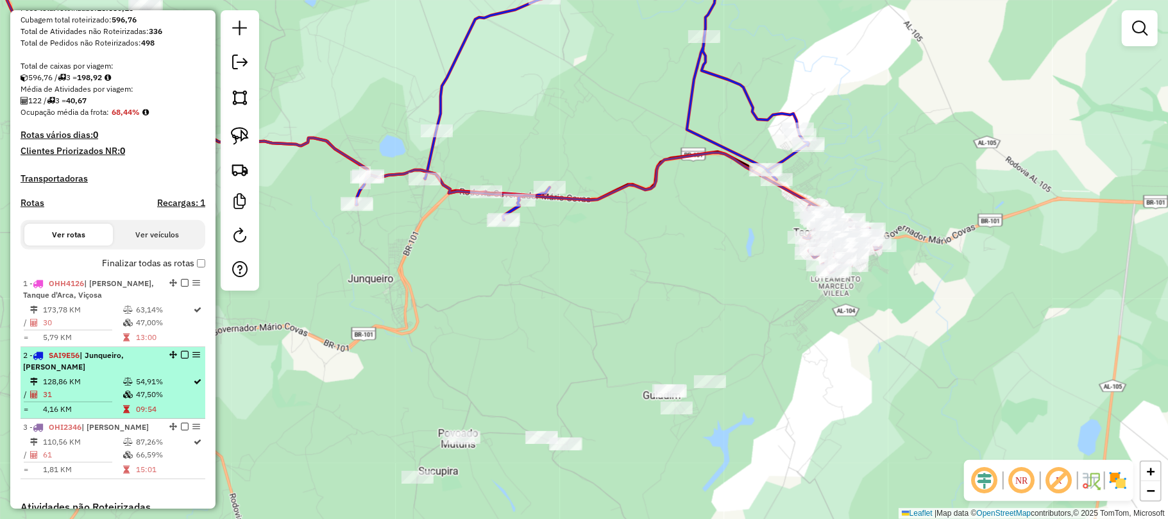
scroll to position [257, 0]
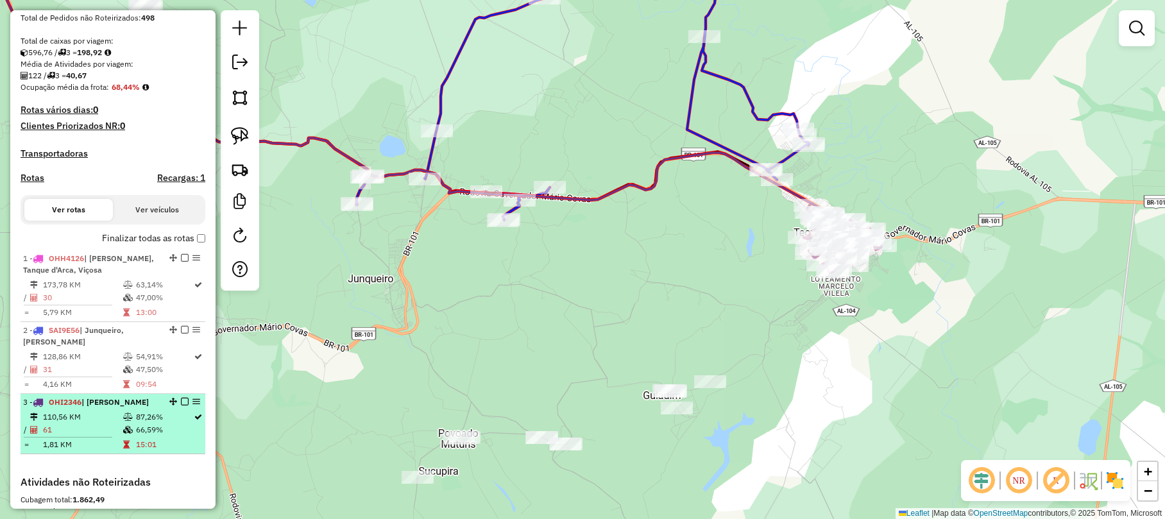
drag, startPoint x: 170, startPoint y: 344, endPoint x: 164, endPoint y: 409, distance: 64.4
click at [164, 409] on ul "1 - OHH4126 | Mar Vermelho, Tanque d'Arca, Viçosa 173,78 KM 63,14% / 30 47,00% …" at bounding box center [113, 352] width 185 height 204
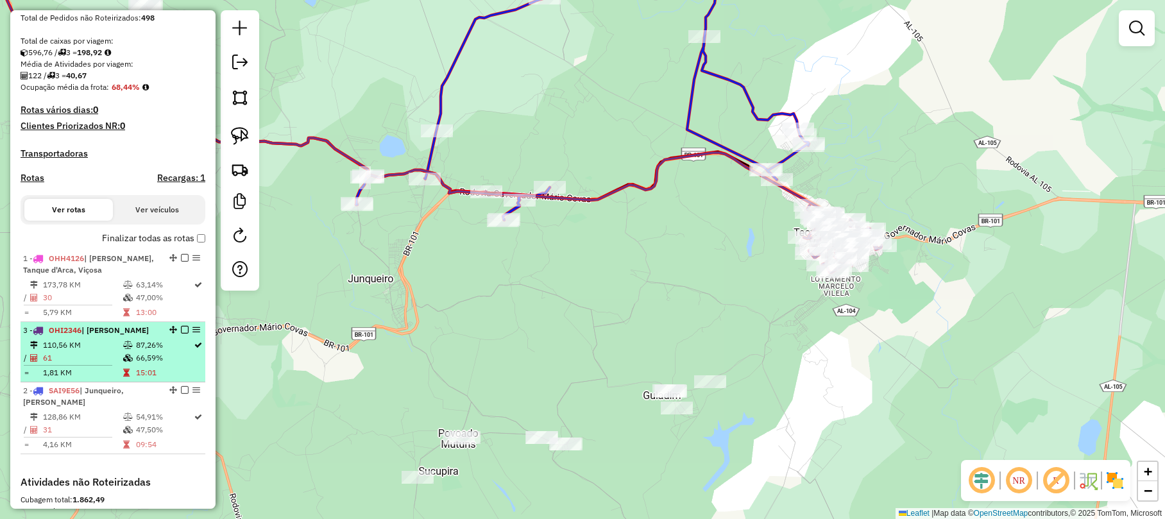
drag, startPoint x: 168, startPoint y: 412, endPoint x: 168, endPoint y: 342, distance: 69.9
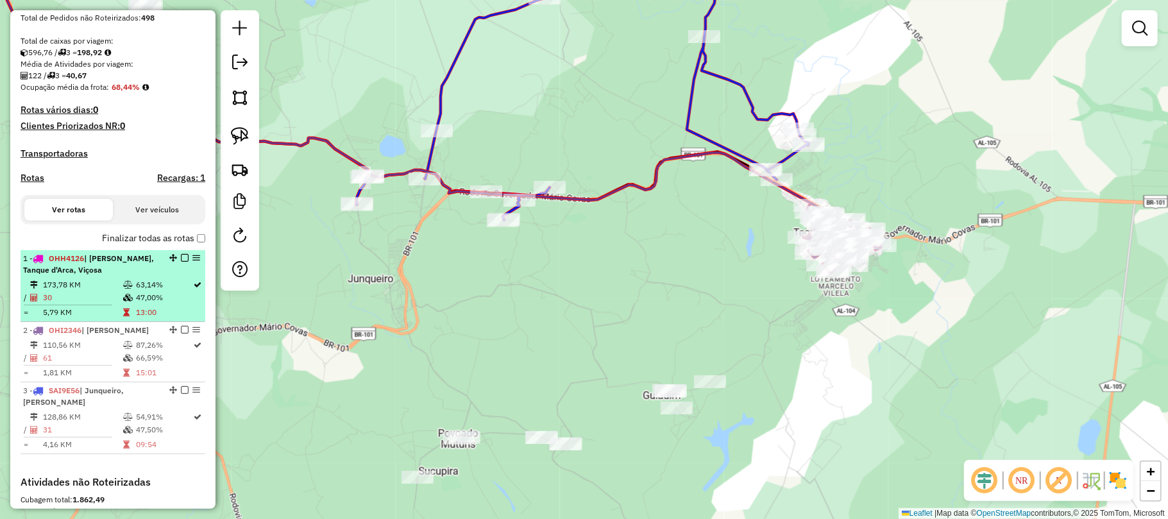
click at [180, 264] on div "1 - OHH4126 | Mar Vermelho, Tanque d'Arca, Viçosa" at bounding box center [113, 264] width 180 height 23
select select "**********"
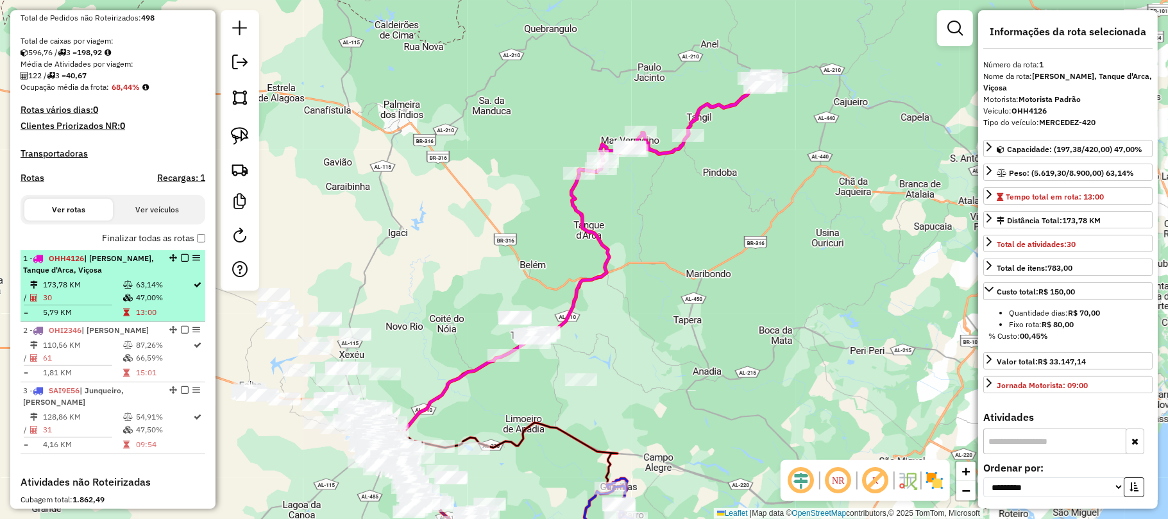
drag, startPoint x: 180, startPoint y: 267, endPoint x: 178, endPoint y: 273, distance: 6.5
click at [181, 262] on em at bounding box center [185, 258] width 8 height 8
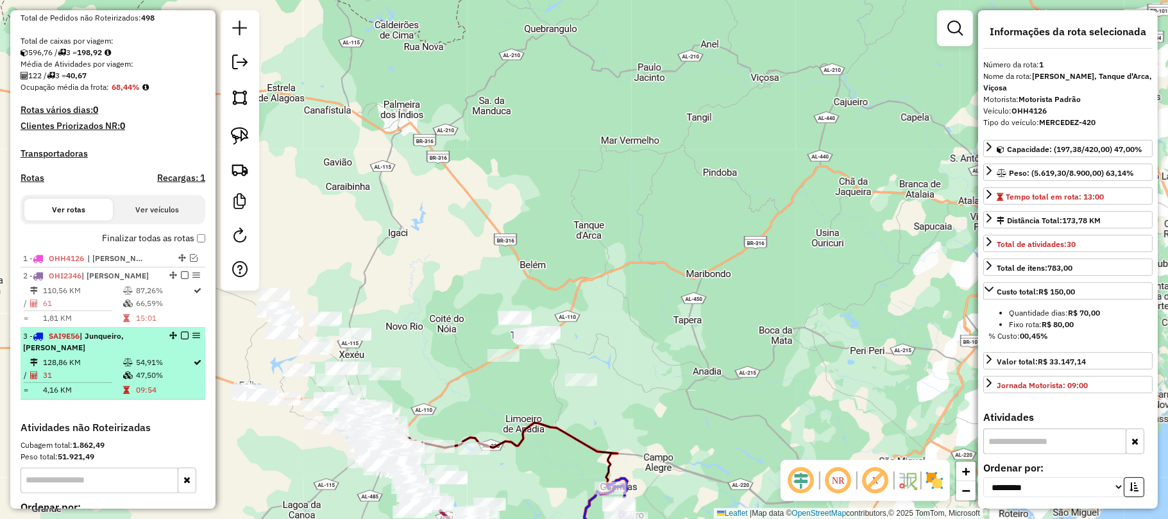
click at [181, 339] on em at bounding box center [185, 336] width 8 height 8
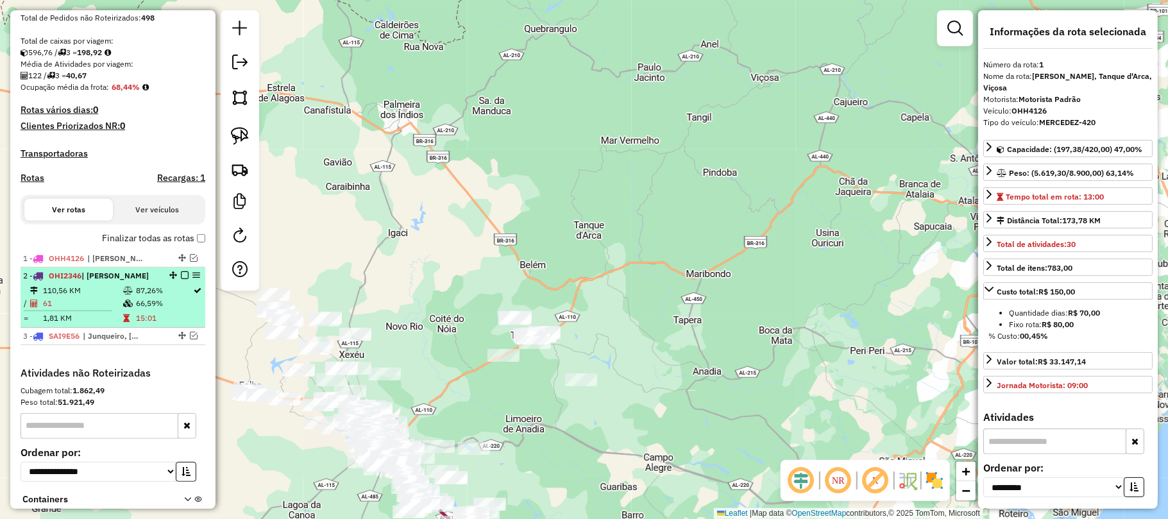
click at [181, 279] on em at bounding box center [185, 275] width 8 height 8
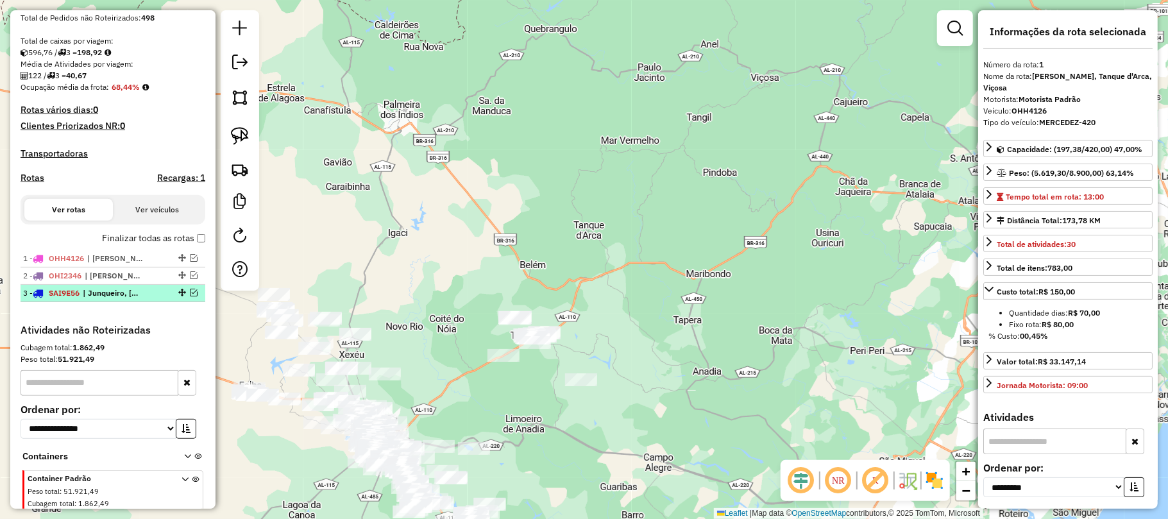
click at [190, 296] on em at bounding box center [194, 293] width 8 height 8
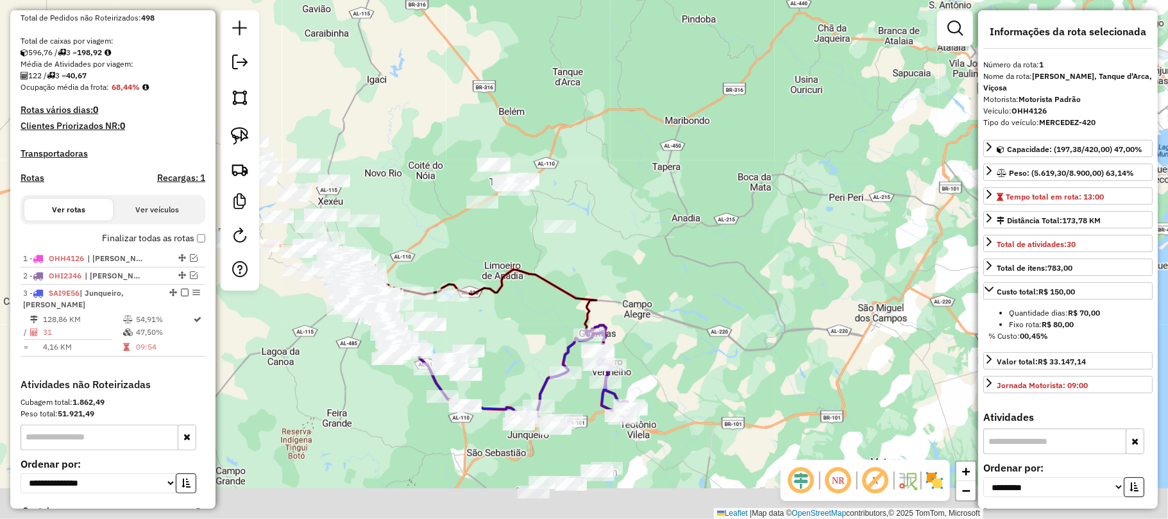
drag, startPoint x: 689, startPoint y: 427, endPoint x: 663, endPoint y: 183, distance: 245.8
click at [663, 183] on div "Janela de atendimento Grade de atendimento Capacidade Transportadoras Veículos …" at bounding box center [584, 259] width 1168 height 519
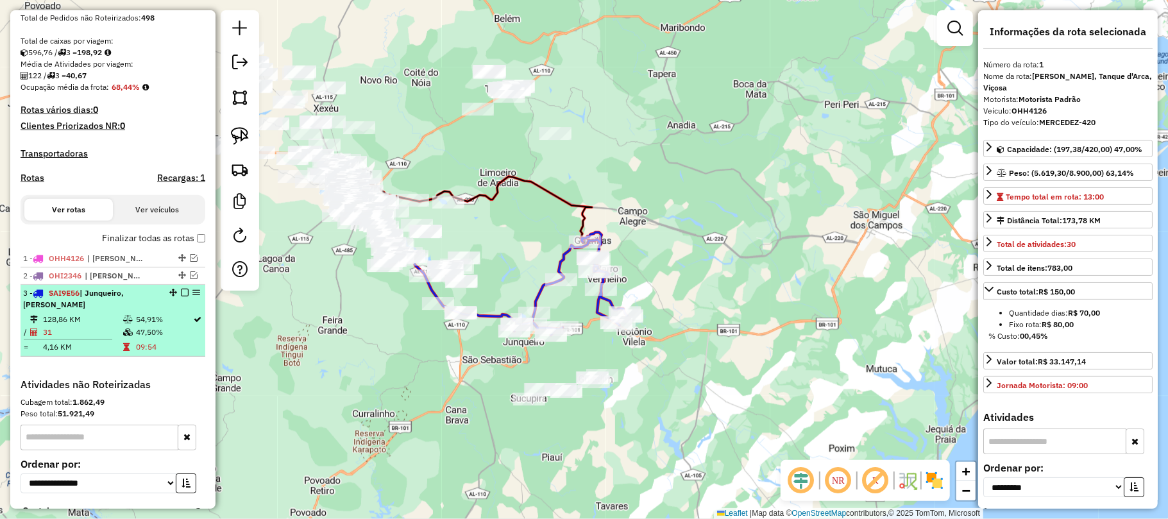
click at [133, 309] on div "3 - SAI9E56 | Junqueiro, Teotônio Vilela" at bounding box center [91, 298] width 136 height 23
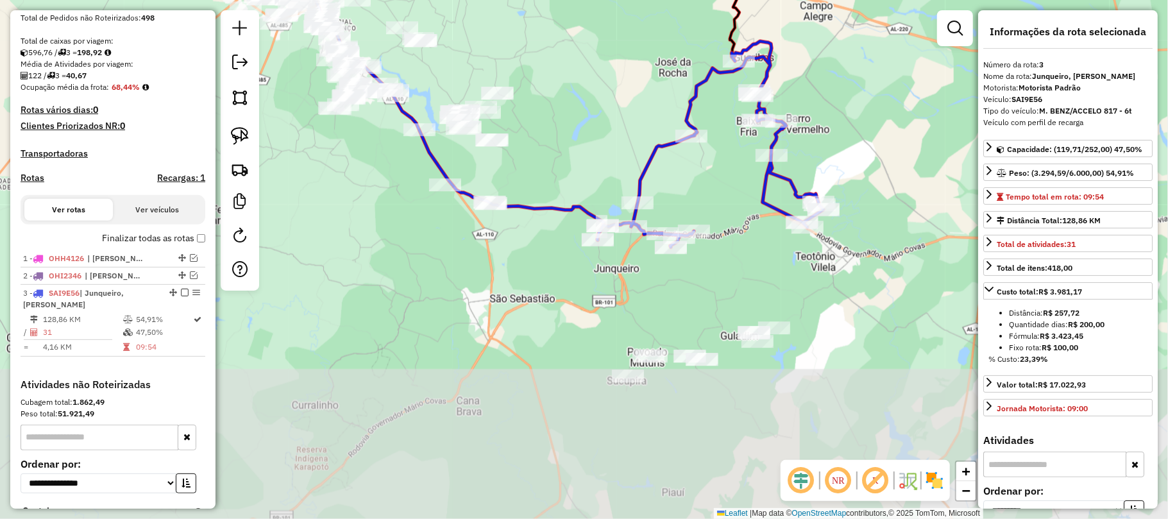
drag, startPoint x: 740, startPoint y: 363, endPoint x: 722, endPoint y: 192, distance: 171.6
click at [722, 192] on div "Janela de atendimento Grade de atendimento Capacidade Transportadoras Veículos …" at bounding box center [584, 259] width 1168 height 519
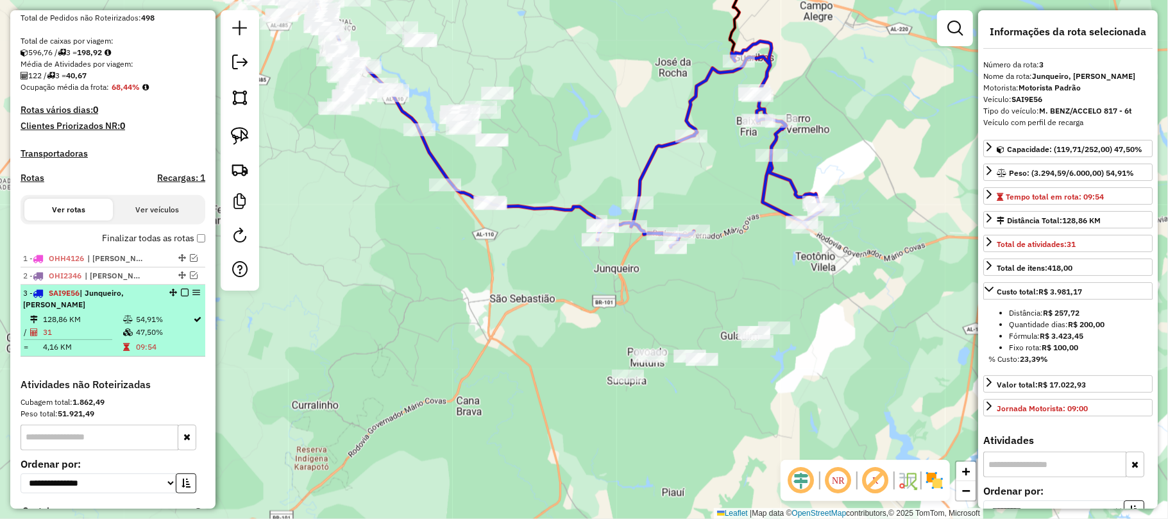
click at [181, 296] on em at bounding box center [185, 293] width 8 height 8
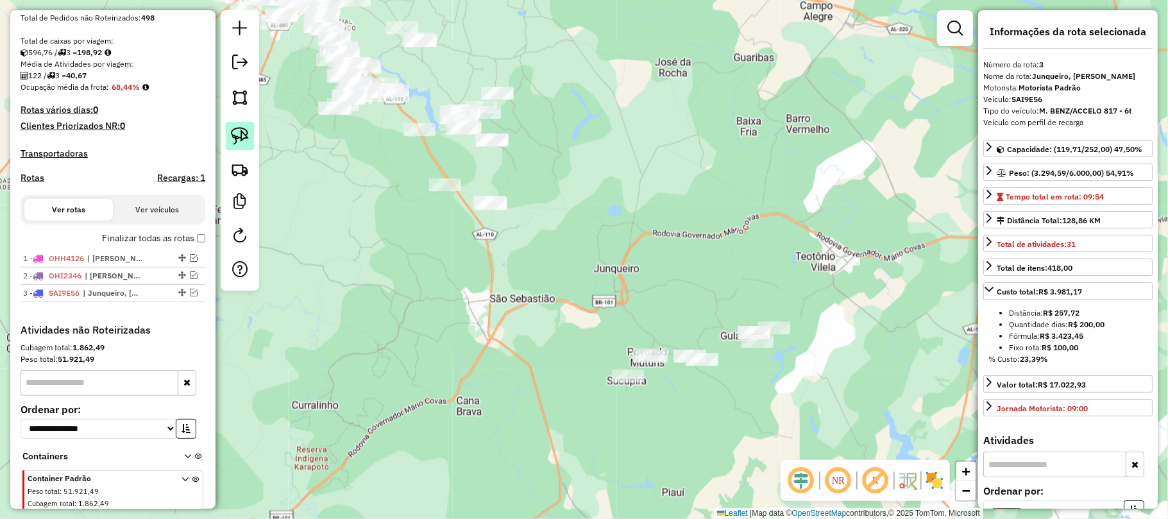
click at [239, 136] on img at bounding box center [240, 136] width 18 height 18
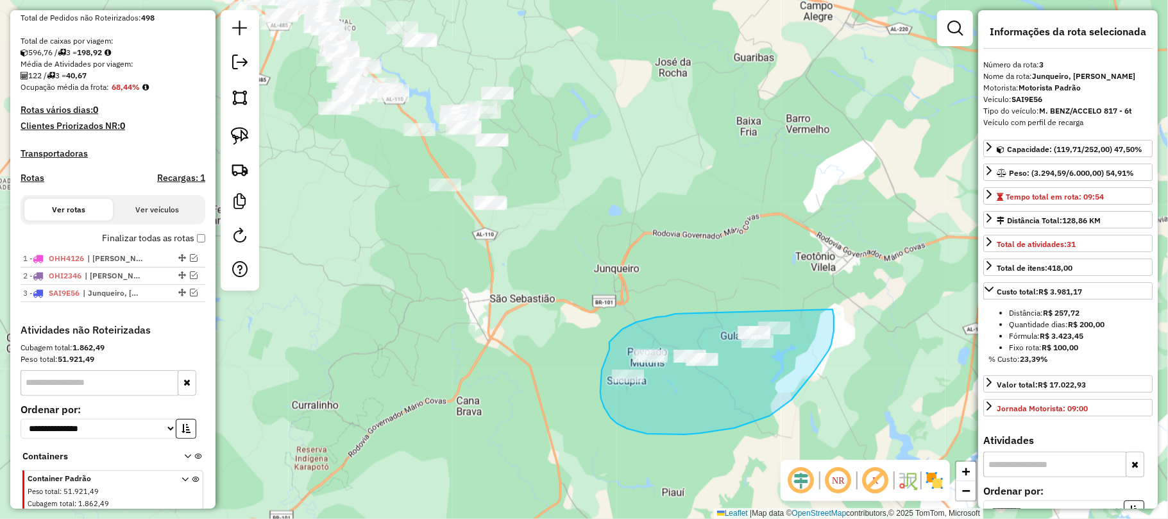
drag, startPoint x: 695, startPoint y: 313, endPoint x: 811, endPoint y: 291, distance: 118.1
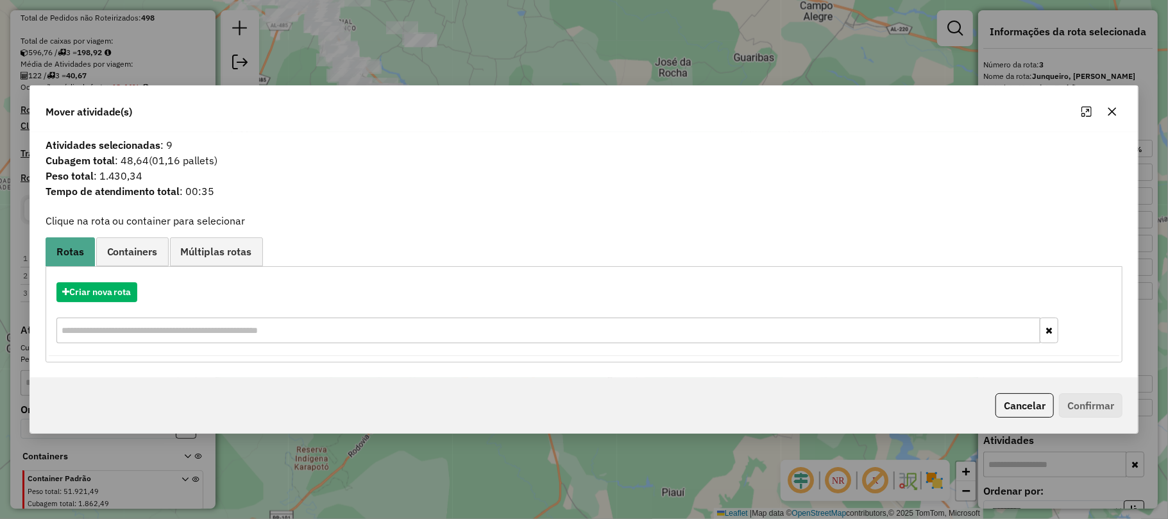
click at [1109, 107] on icon "button" at bounding box center [1112, 111] width 8 height 8
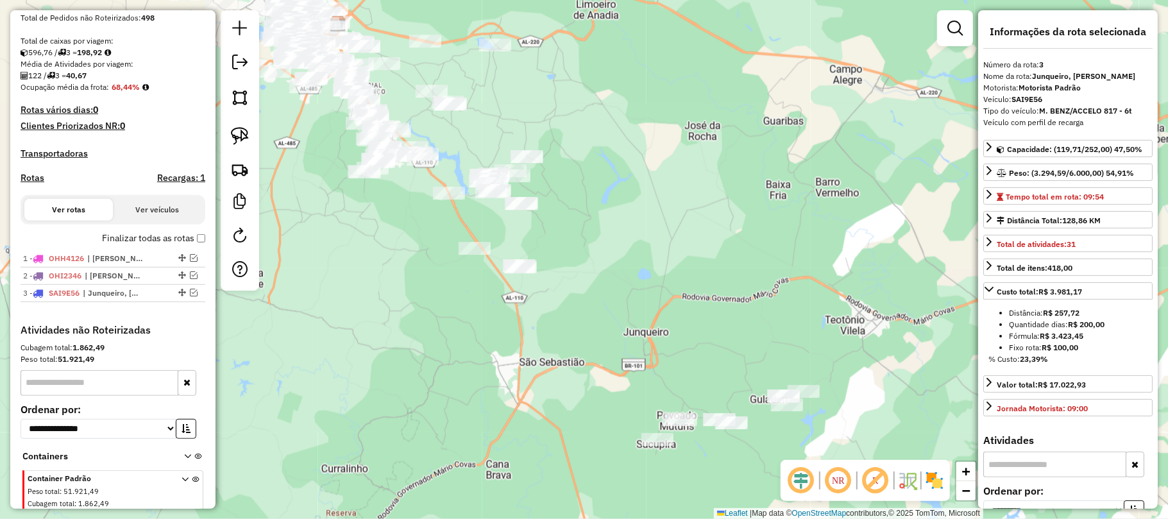
drag, startPoint x: 466, startPoint y: 167, endPoint x: 495, endPoint y: 231, distance: 70.0
click at [495, 231] on div "Janela de atendimento Grade de atendimento Capacidade Transportadoras Veículos …" at bounding box center [584, 259] width 1168 height 519
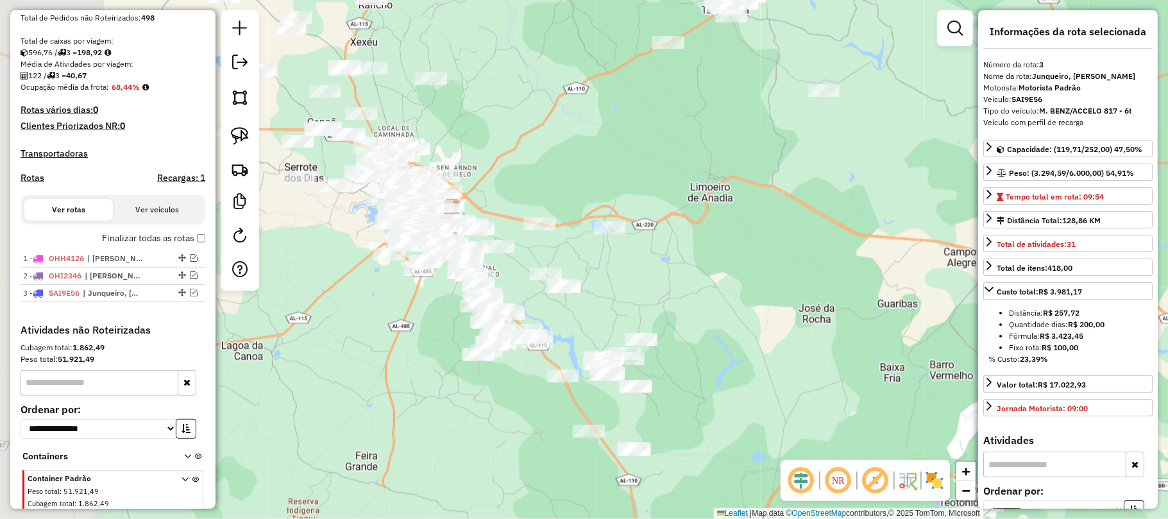
drag, startPoint x: 481, startPoint y: 133, endPoint x: 596, endPoint y: 326, distance: 224.6
click at [596, 326] on div "Janela de atendimento Grade de atendimento Capacidade Transportadoras Veículos …" at bounding box center [584, 259] width 1168 height 519
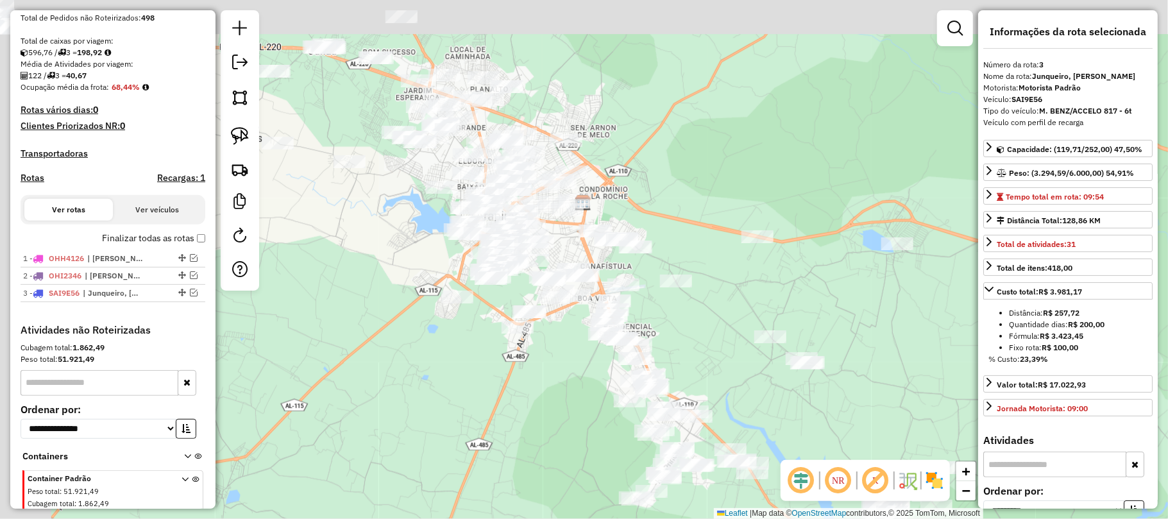
drag, startPoint x: 518, startPoint y: 290, endPoint x: 627, endPoint y: 305, distance: 110.1
click at [706, 380] on div "Janela de atendimento Grade de atendimento Capacidade Transportadoras Veículos …" at bounding box center [584, 259] width 1168 height 519
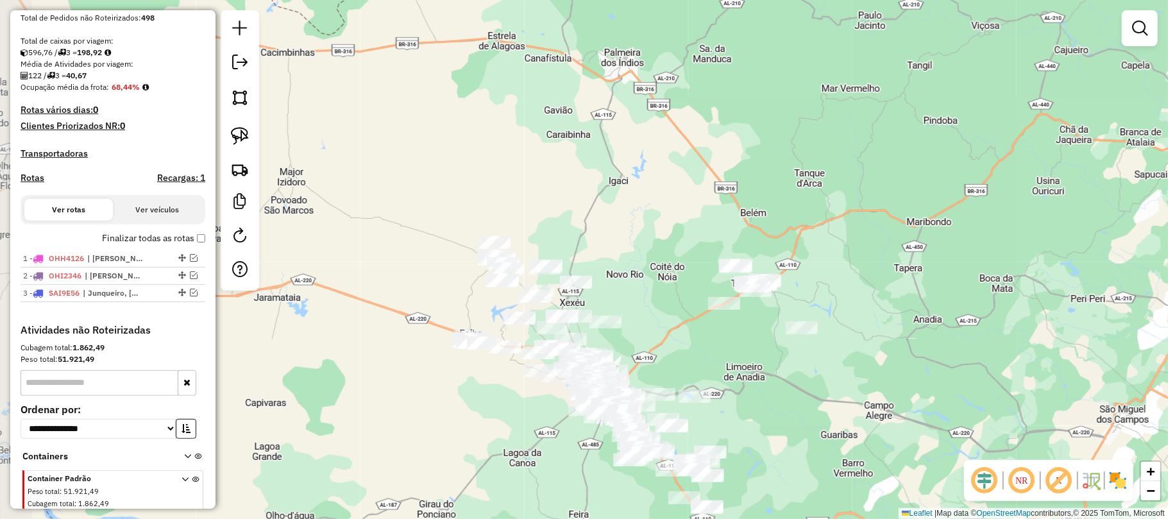
drag, startPoint x: 536, startPoint y: 110, endPoint x: 627, endPoint y: 303, distance: 212.9
click at [627, 303] on div "Janela de atendimento Grade de atendimento Capacidade Transportadoras Veículos …" at bounding box center [584, 259] width 1168 height 519
click at [242, 133] on img at bounding box center [240, 136] width 18 height 18
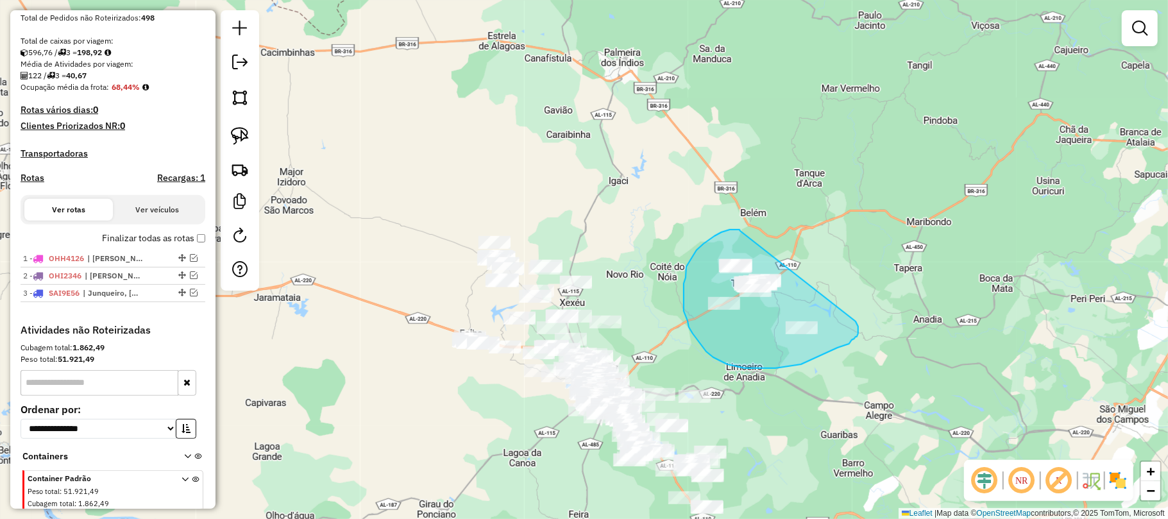
drag, startPoint x: 740, startPoint y: 231, endPoint x: 827, endPoint y: 295, distance: 108.3
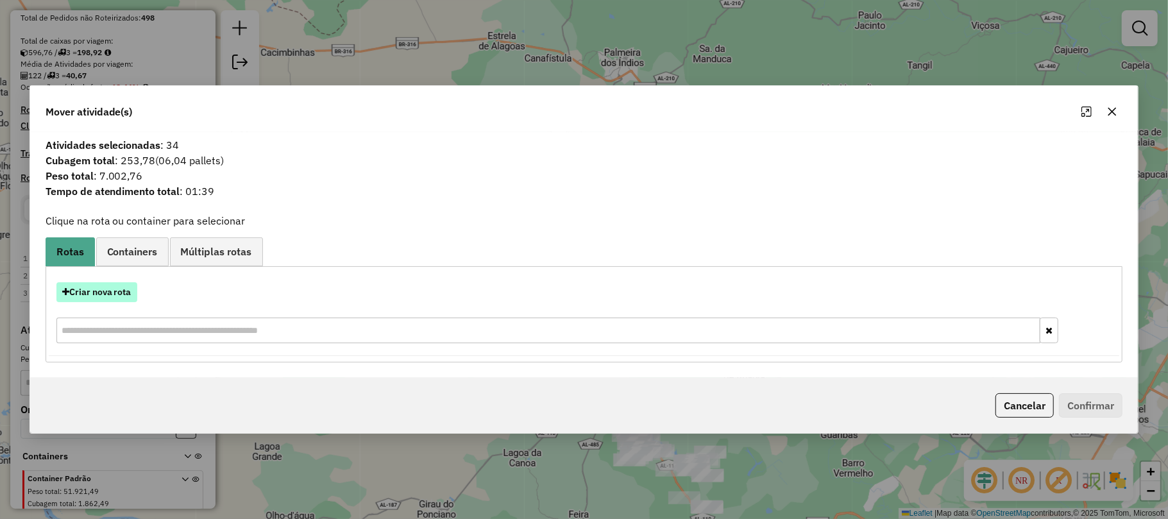
click at [110, 289] on button "Criar nova rota" at bounding box center [96, 292] width 81 height 20
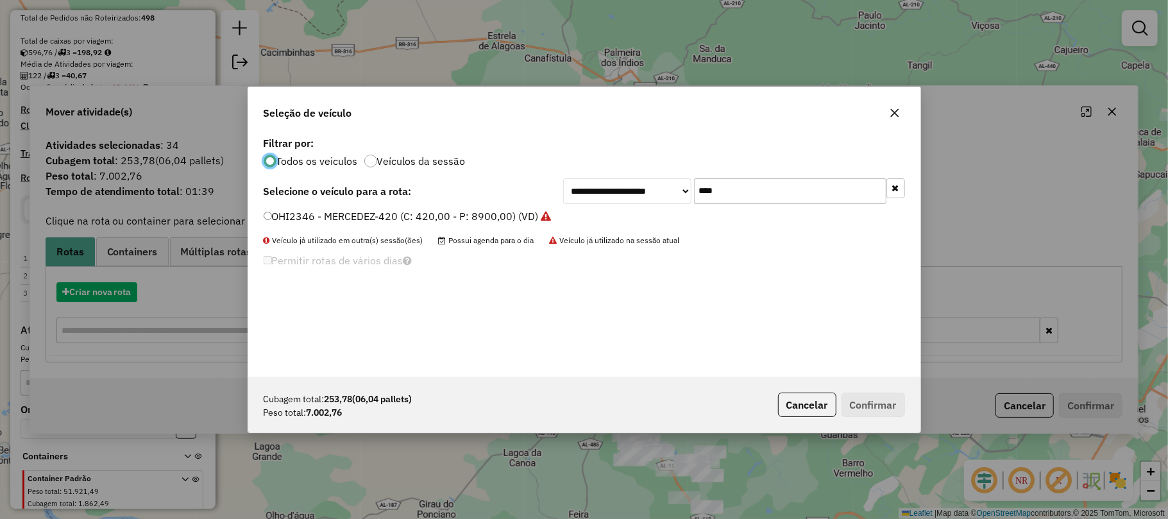
scroll to position [6, 4]
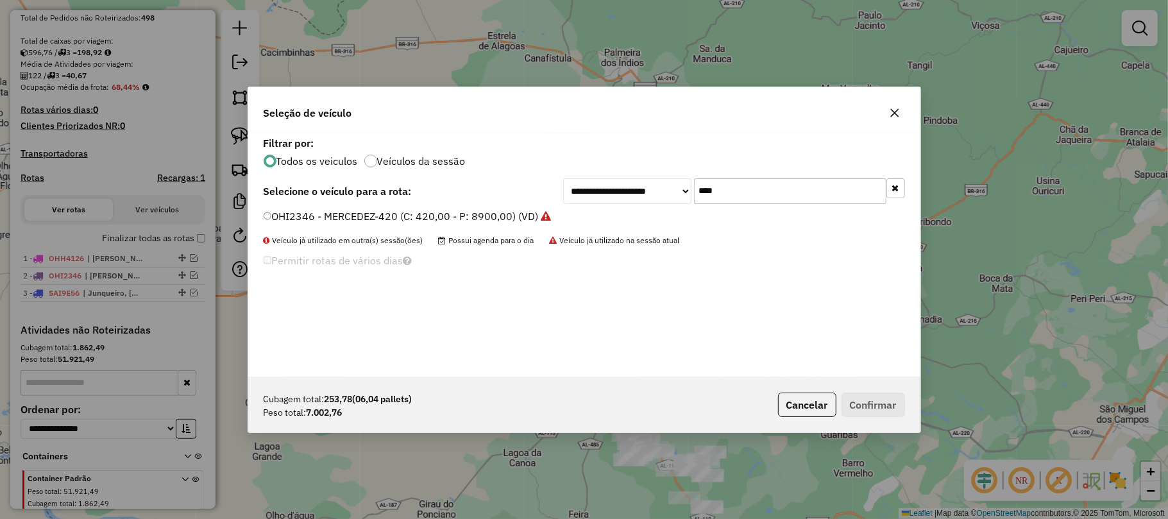
drag, startPoint x: 742, startPoint y: 190, endPoint x: 691, endPoint y: 191, distance: 50.7
click at [691, 191] on div "**********" at bounding box center [734, 191] width 342 height 26
type input "****"
drag, startPoint x: 752, startPoint y: 192, endPoint x: 697, endPoint y: 188, distance: 56.0
click at [697, 188] on input "****" at bounding box center [790, 191] width 192 height 26
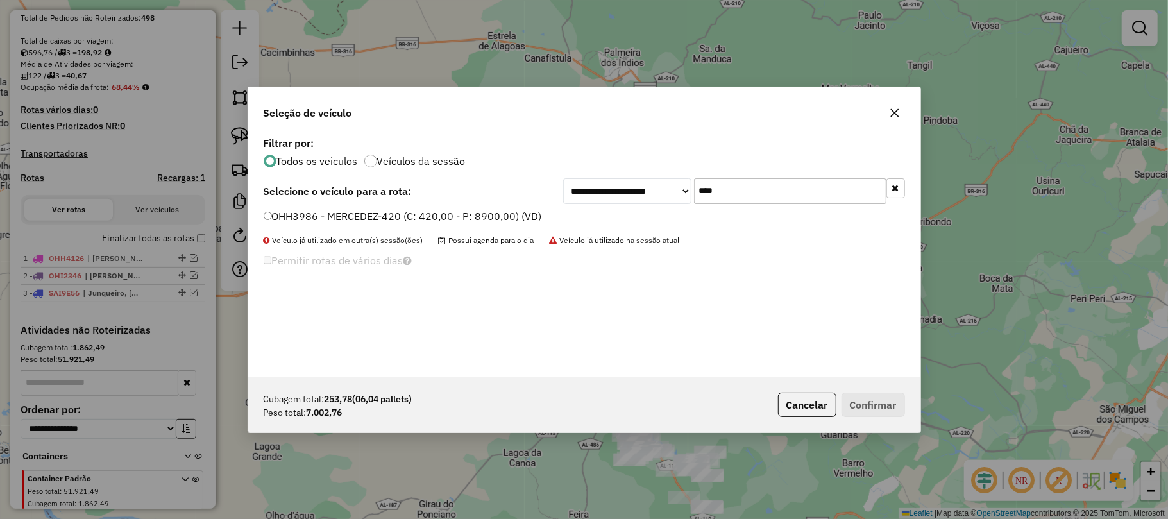
type input "****"
click at [267, 209] on label "OHH3986 - MERCEDEZ-420 (C: 420,00 - P: 8900,00) (VD)" at bounding box center [403, 215] width 278 height 15
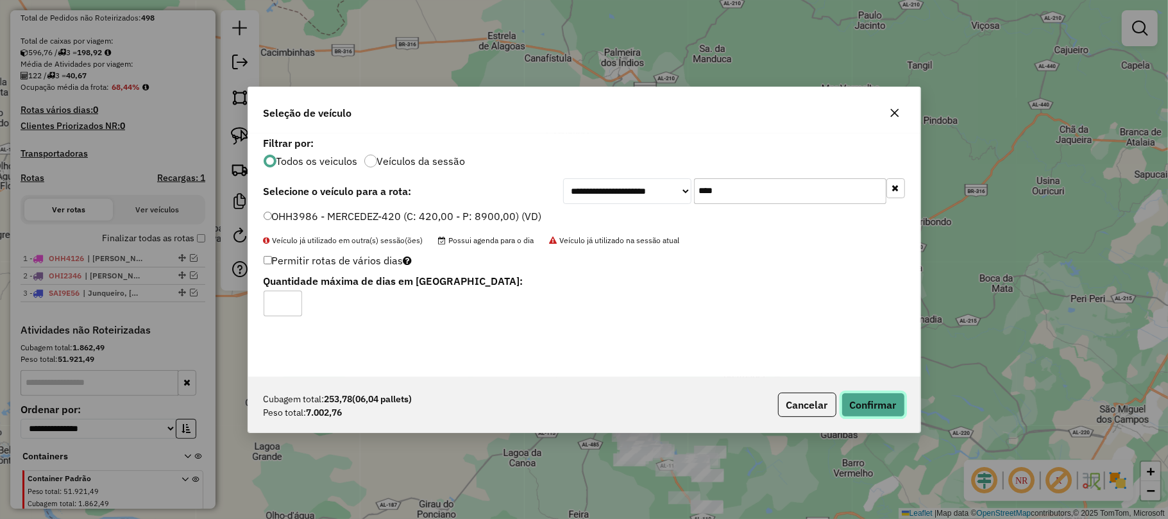
click at [895, 404] on button "Confirmar" at bounding box center [872, 405] width 63 height 24
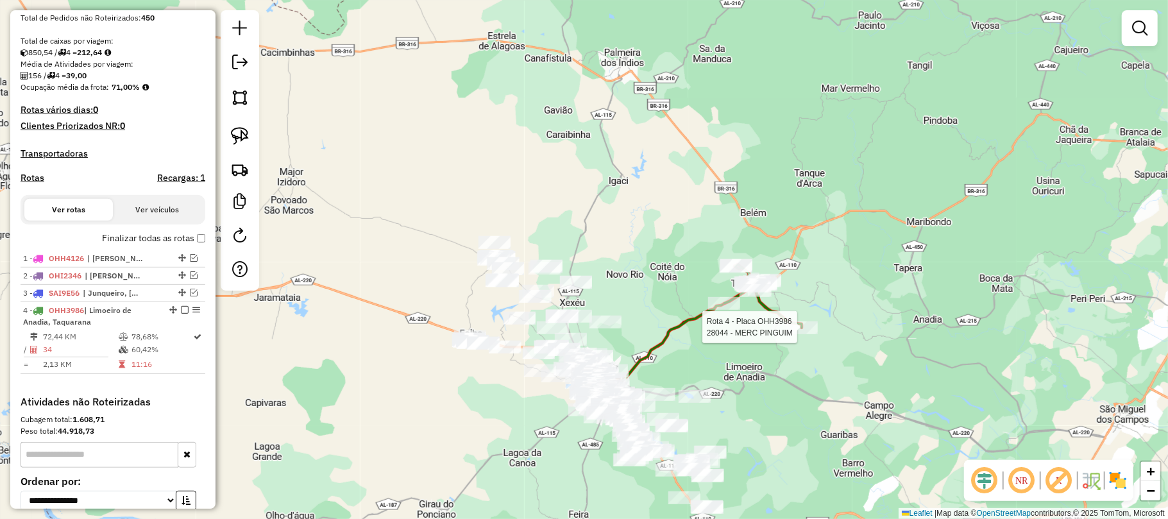
select select "**********"
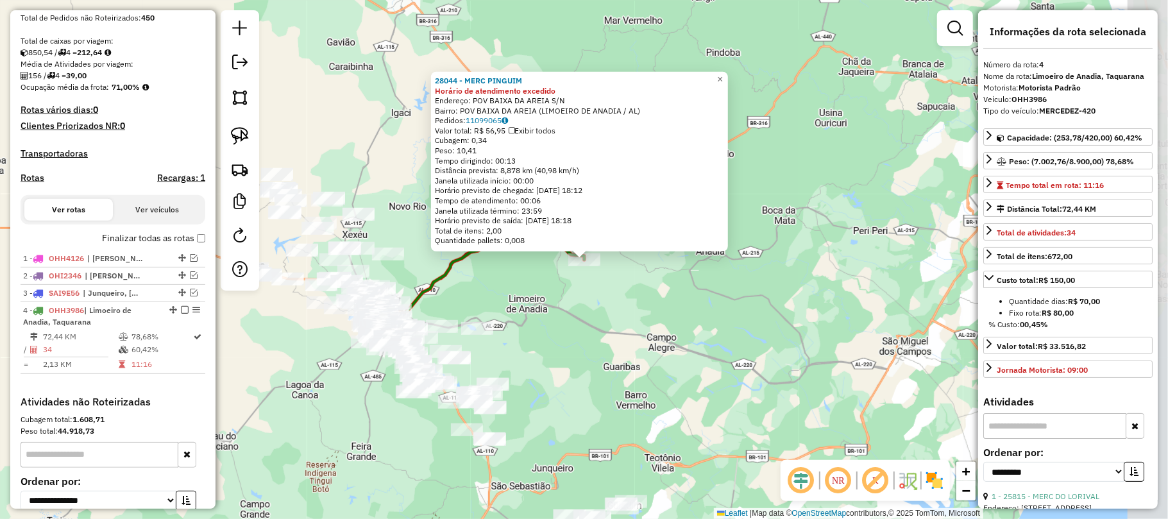
scroll to position [387, 0]
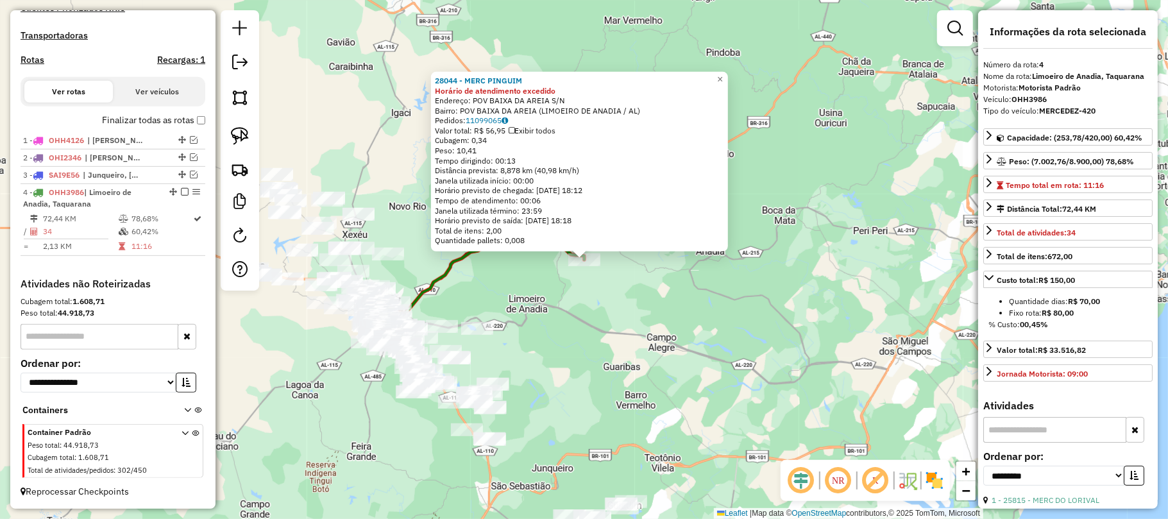
click at [818, 170] on div "28044 - MERC PINGUIM Horário de atendimento excedido Endereço: POV BAIXA DA ARE…" at bounding box center [584, 259] width 1168 height 519
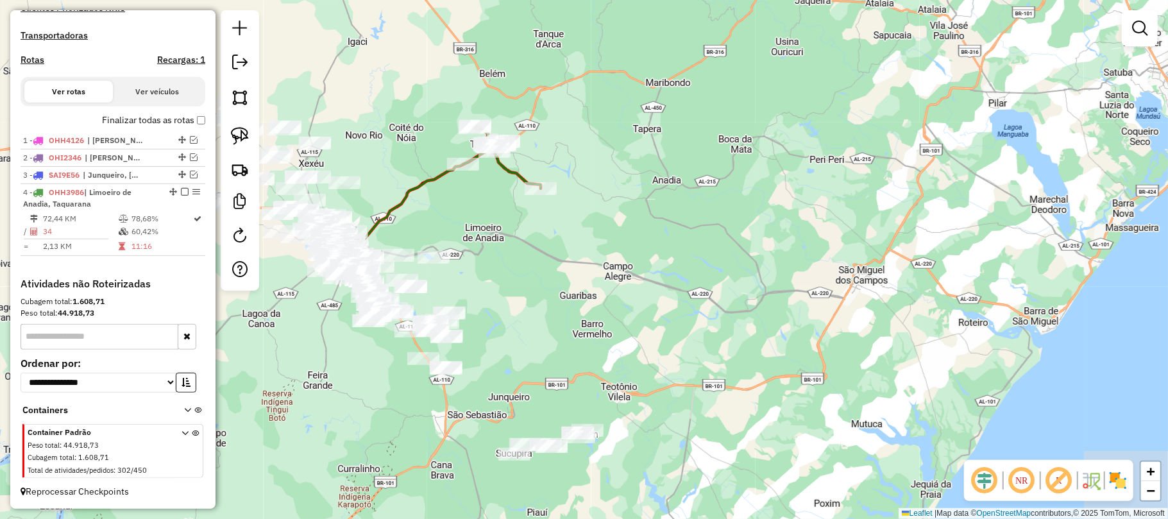
drag, startPoint x: 643, startPoint y: 282, endPoint x: 599, endPoint y: 211, distance: 83.5
click at [599, 211] on div "Janela de atendimento Grade de atendimento Capacidade Transportadoras Veículos …" at bounding box center [584, 259] width 1168 height 519
select select "**********"
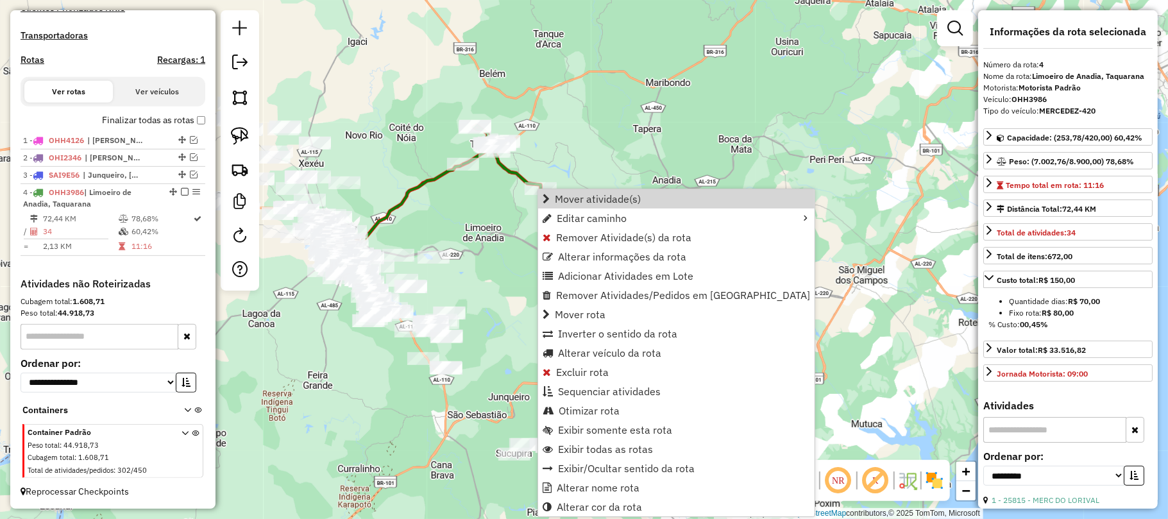
click at [683, 156] on div "Janela de atendimento Grade de atendimento Capacidade Transportadoras Veículos …" at bounding box center [584, 259] width 1168 height 519
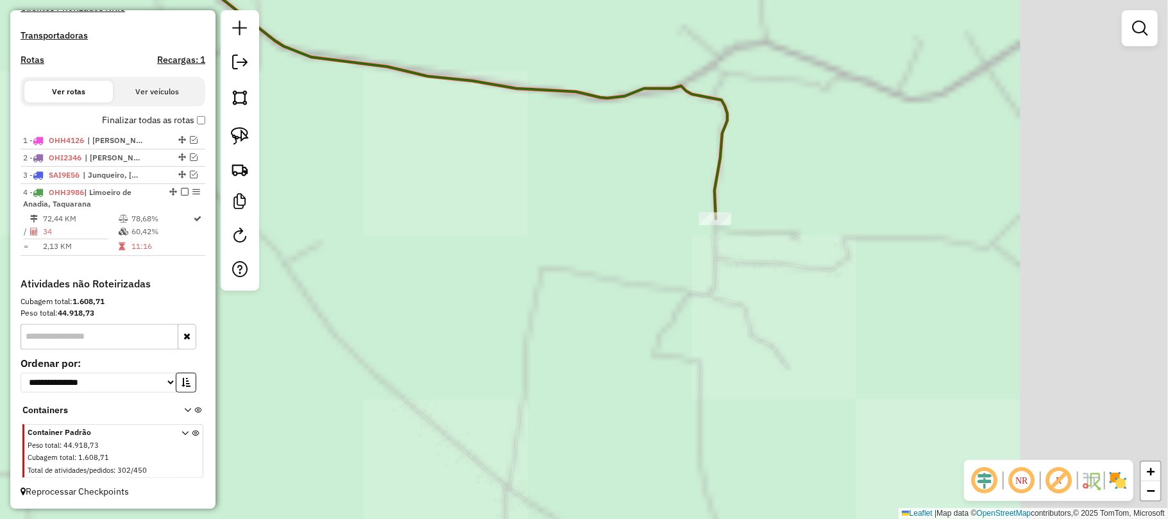
drag, startPoint x: 765, startPoint y: 198, endPoint x: 576, endPoint y: 227, distance: 190.9
click at [576, 227] on div "Janela de atendimento Grade de atendimento Capacidade Transportadoras Veículos …" at bounding box center [584, 259] width 1168 height 519
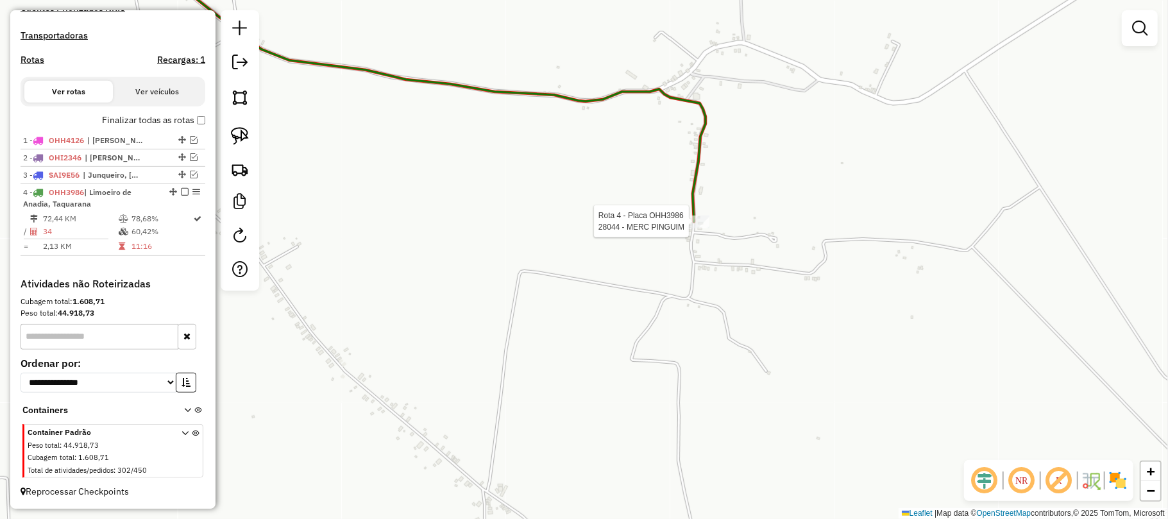
click at [691, 228] on div at bounding box center [693, 222] width 32 height 13
select select "**********"
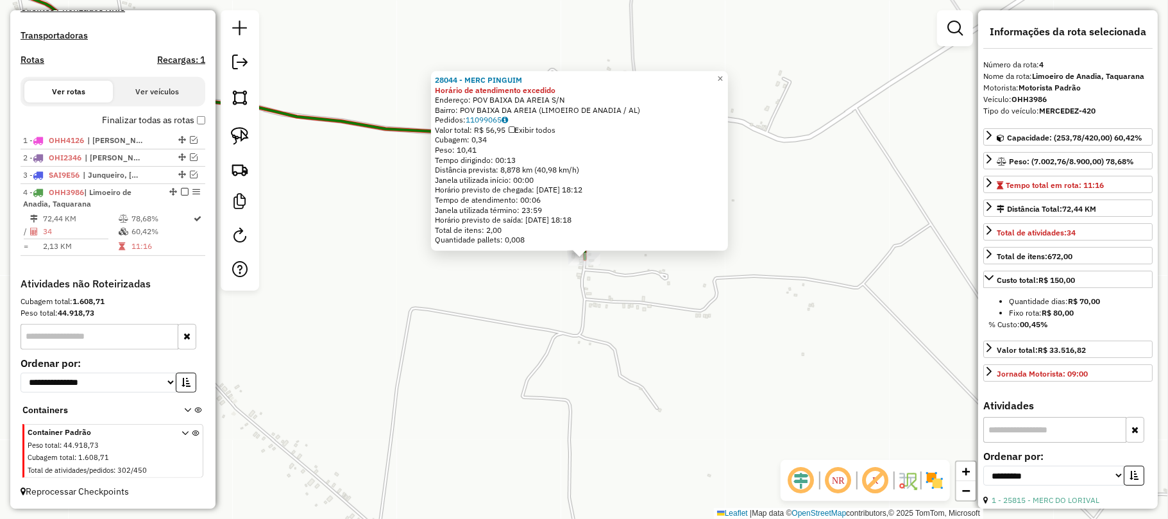
click at [686, 285] on div "28044 - MERC PINGUIM Horário de atendimento excedido Endereço: POV BAIXA DA ARE…" at bounding box center [584, 259] width 1168 height 519
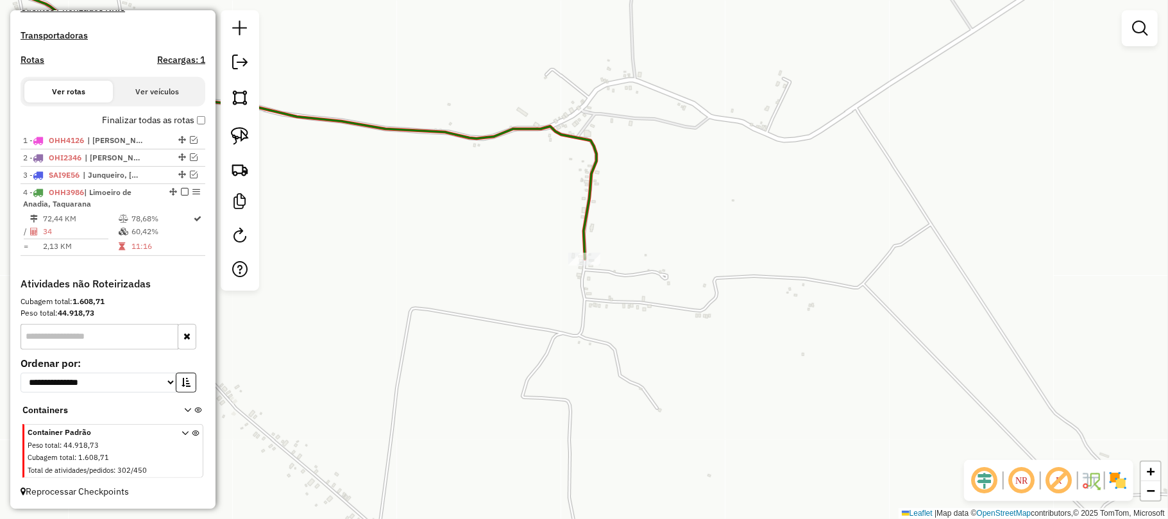
click at [590, 269] on div "Janela de atendimento Grade de atendimento Capacidade Transportadoras Veículos …" at bounding box center [584, 259] width 1168 height 519
select select "**********"
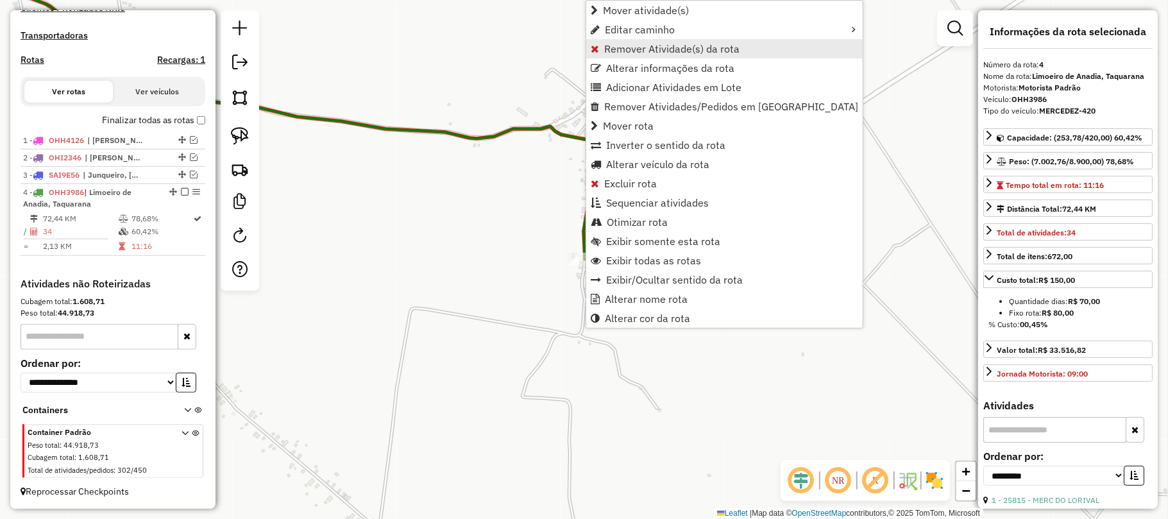
click at [634, 46] on span "Remover Atividade(s) da rota" at bounding box center [671, 49] width 135 height 10
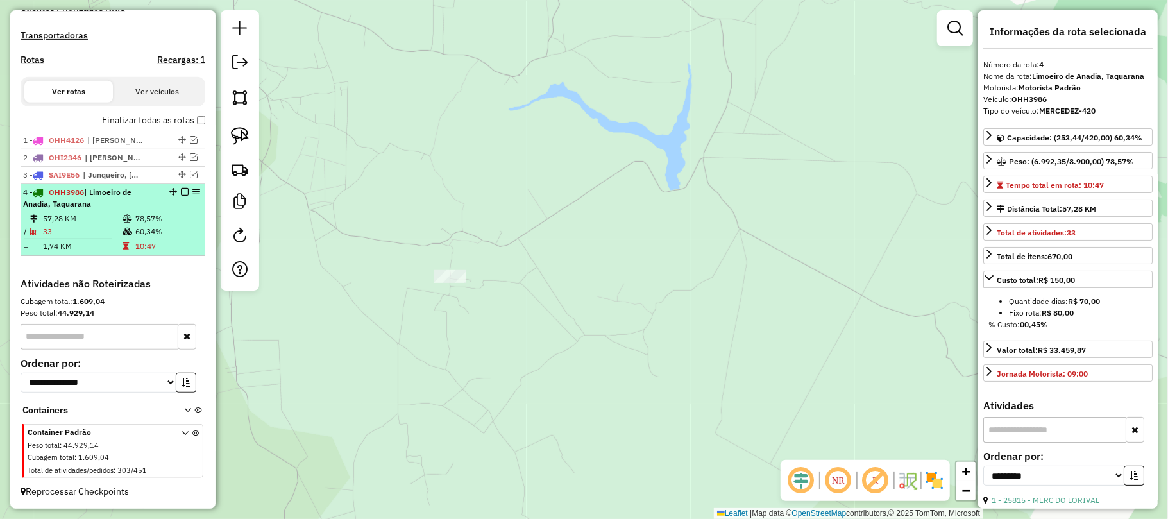
click at [181, 190] on em at bounding box center [185, 192] width 8 height 8
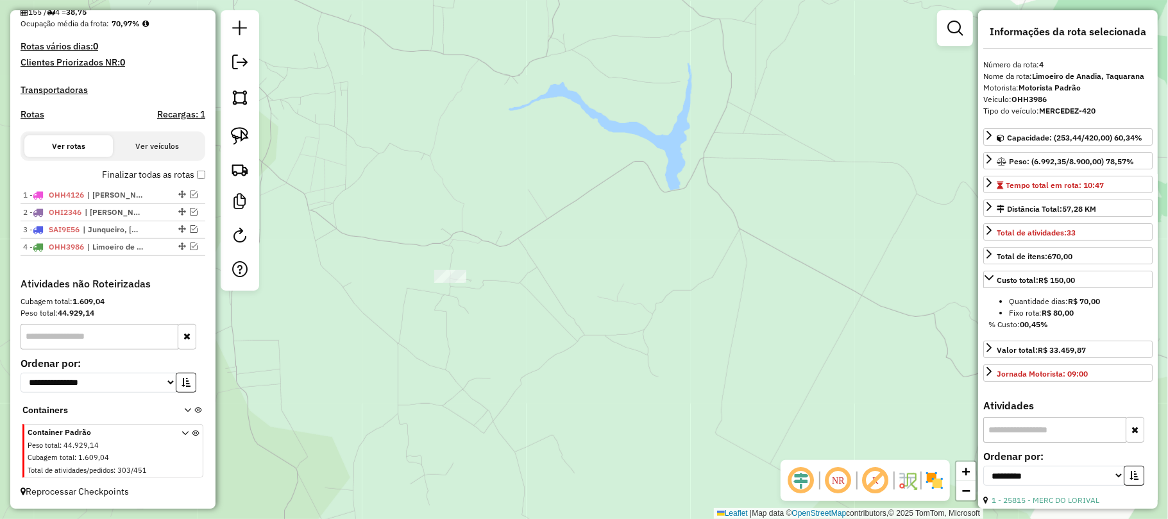
scroll to position [332, 0]
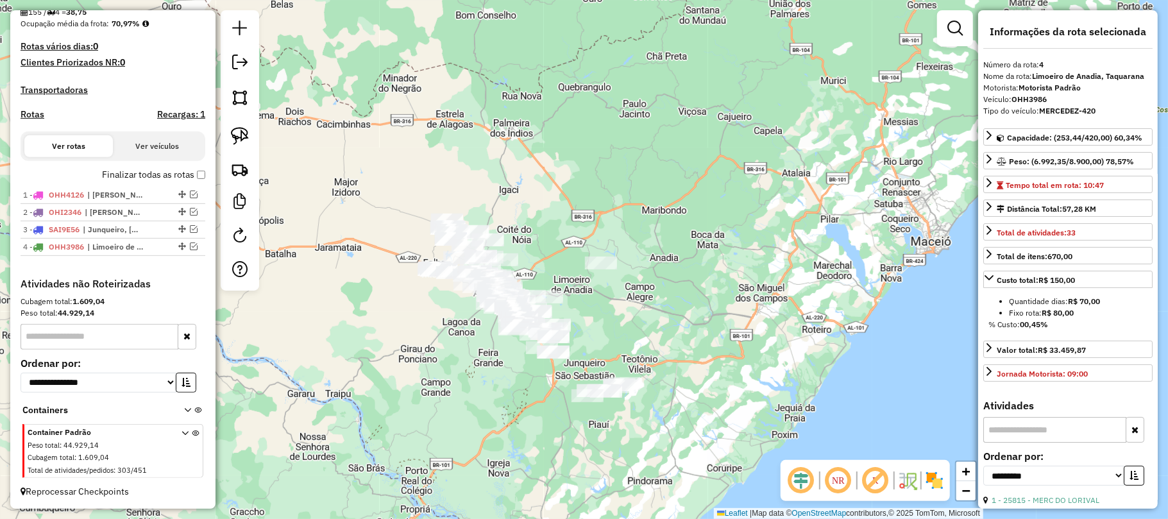
drag, startPoint x: 391, startPoint y: 280, endPoint x: 618, endPoint y: 296, distance: 227.6
click at [618, 296] on div "Janela de atendimento Grade de atendimento Capacidade Transportadoras Veículos …" at bounding box center [584, 259] width 1168 height 519
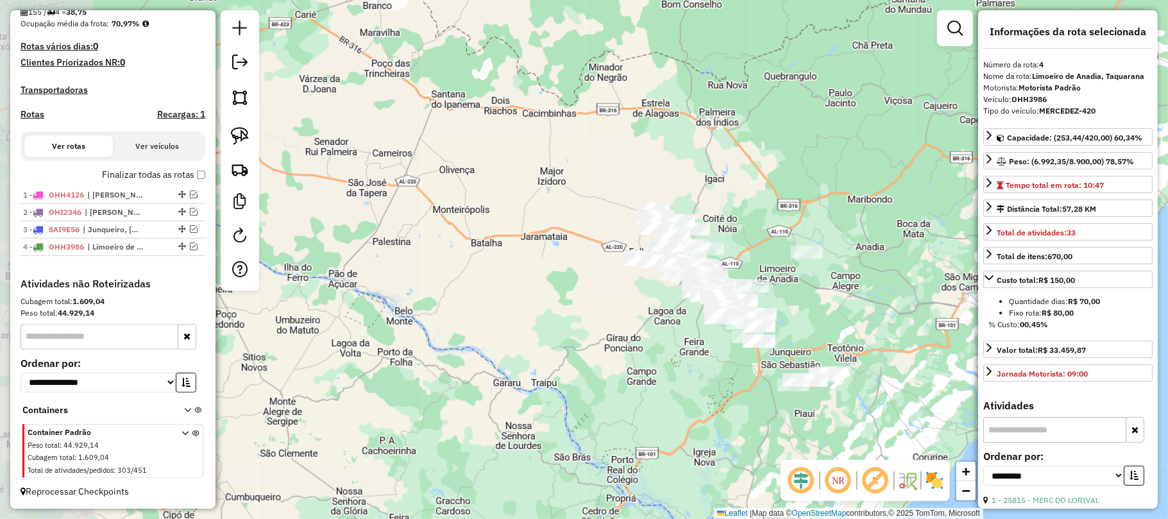
drag, startPoint x: 542, startPoint y: 242, endPoint x: 755, endPoint y: 231, distance: 213.2
click at [755, 231] on div "Janela de atendimento Grade de atendimento Capacidade Transportadoras Veículos …" at bounding box center [584, 259] width 1168 height 519
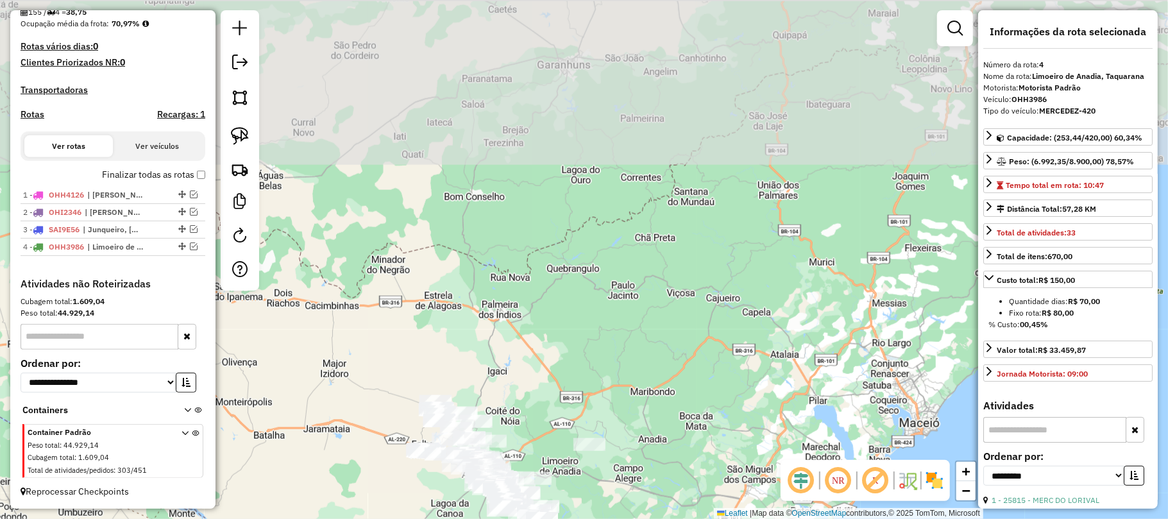
drag, startPoint x: 888, startPoint y: 123, endPoint x: 693, endPoint y: 300, distance: 262.9
click at [661, 321] on div "Janela de atendimento Grade de atendimento Capacidade Transportadoras Veículos …" at bounding box center [584, 259] width 1168 height 519
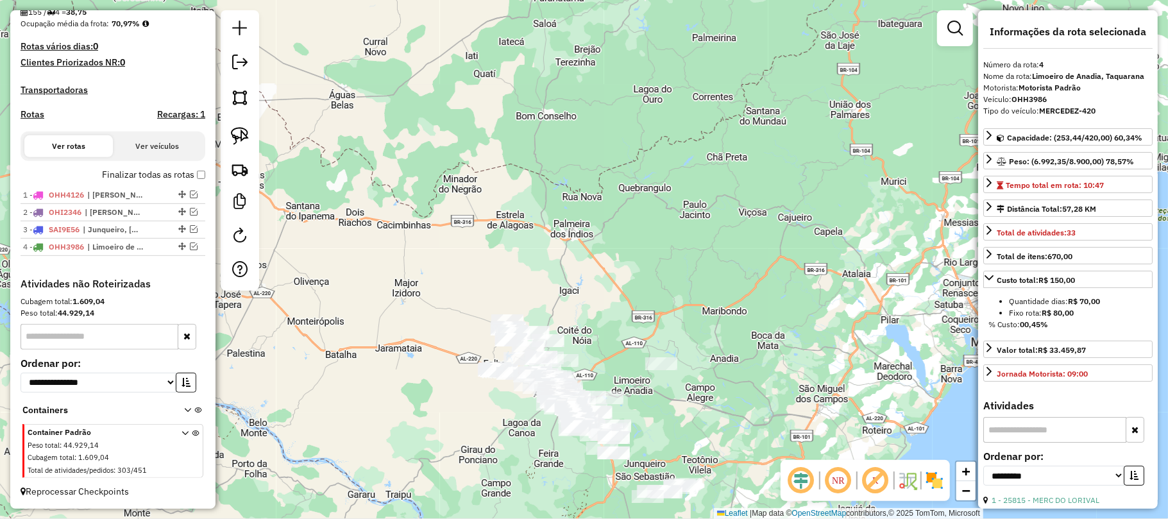
drag, startPoint x: 557, startPoint y: 357, endPoint x: 632, endPoint y: 271, distance: 114.6
click at [632, 271] on div "Janela de atendimento Grade de atendimento Capacidade Transportadoras Veículos …" at bounding box center [584, 259] width 1168 height 519
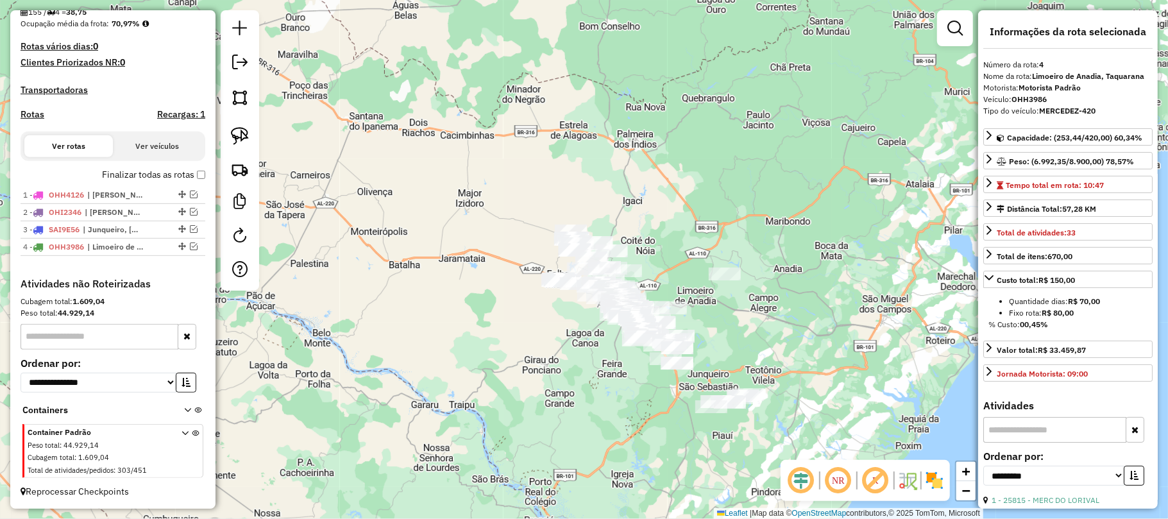
drag, startPoint x: 614, startPoint y: 355, endPoint x: 665, endPoint y: 269, distance: 99.5
click at [665, 269] on div "Janela de atendimento Grade de atendimento Capacidade Transportadoras Veículos …" at bounding box center [584, 259] width 1168 height 519
click at [190, 242] on em at bounding box center [194, 246] width 8 height 8
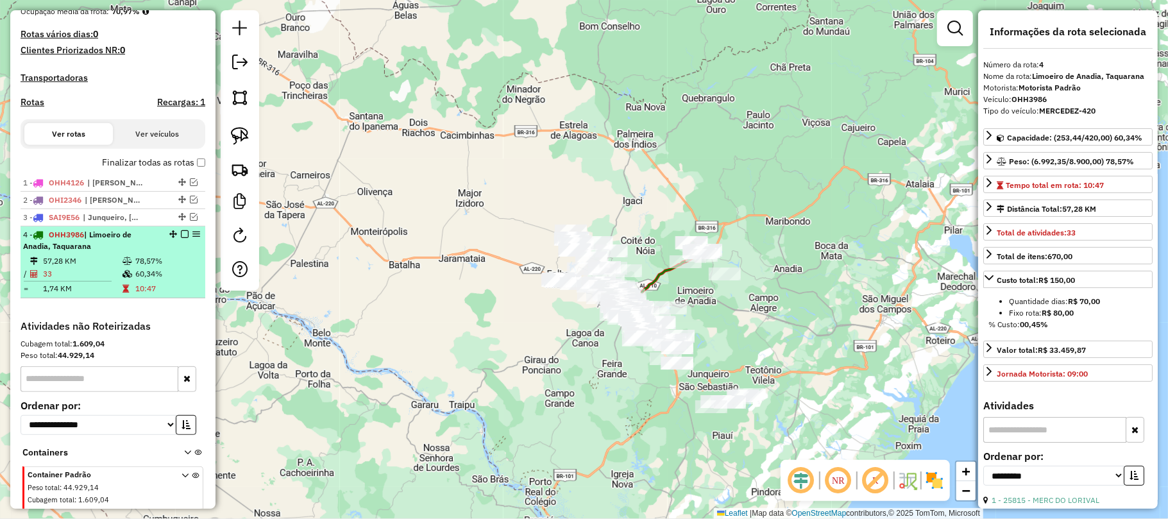
scroll to position [387, 0]
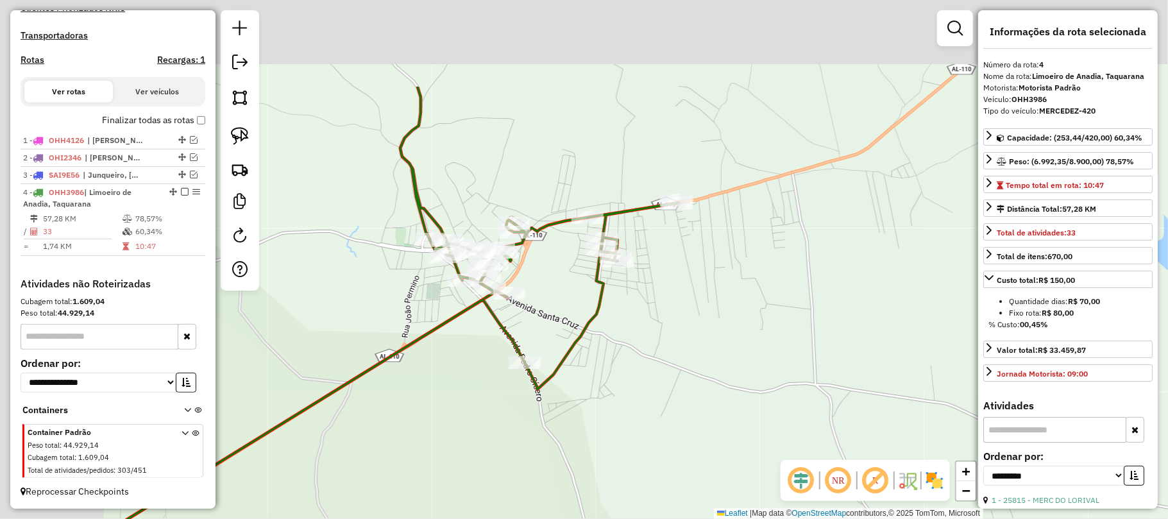
drag, startPoint x: 532, startPoint y: 201, endPoint x: 727, endPoint y: 386, distance: 268.1
click at [729, 402] on div "Janela de atendimento Grade de atendimento Capacidade Transportadoras Veículos …" at bounding box center [584, 259] width 1168 height 519
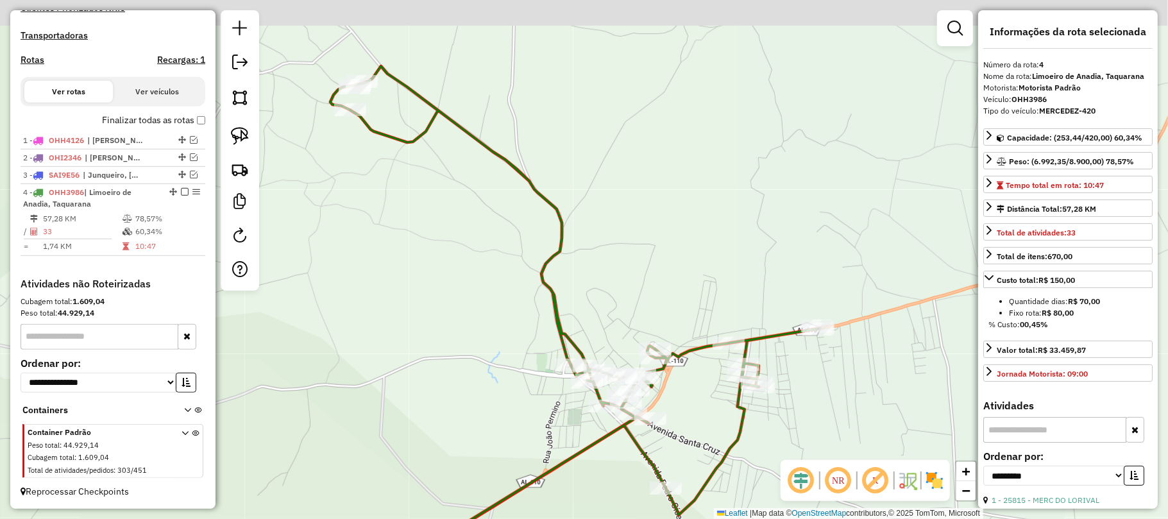
drag, startPoint x: 502, startPoint y: 167, endPoint x: 583, endPoint y: 314, distance: 168.0
click at [596, 326] on div "Janela de atendimento Grade de atendimento Capacidade Transportadoras Veículos …" at bounding box center [584, 259] width 1168 height 519
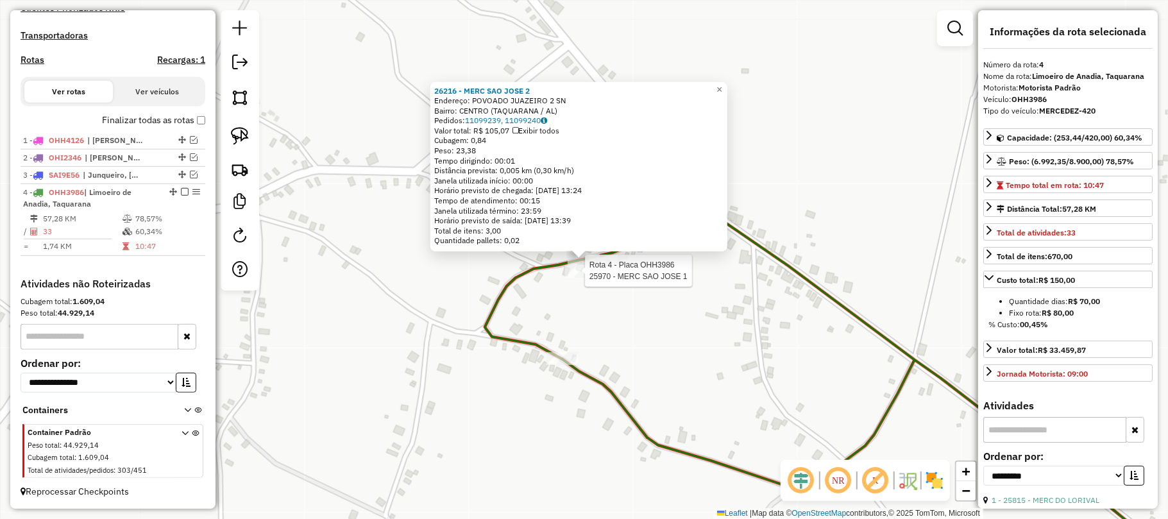
click at [578, 278] on div at bounding box center [581, 271] width 32 height 13
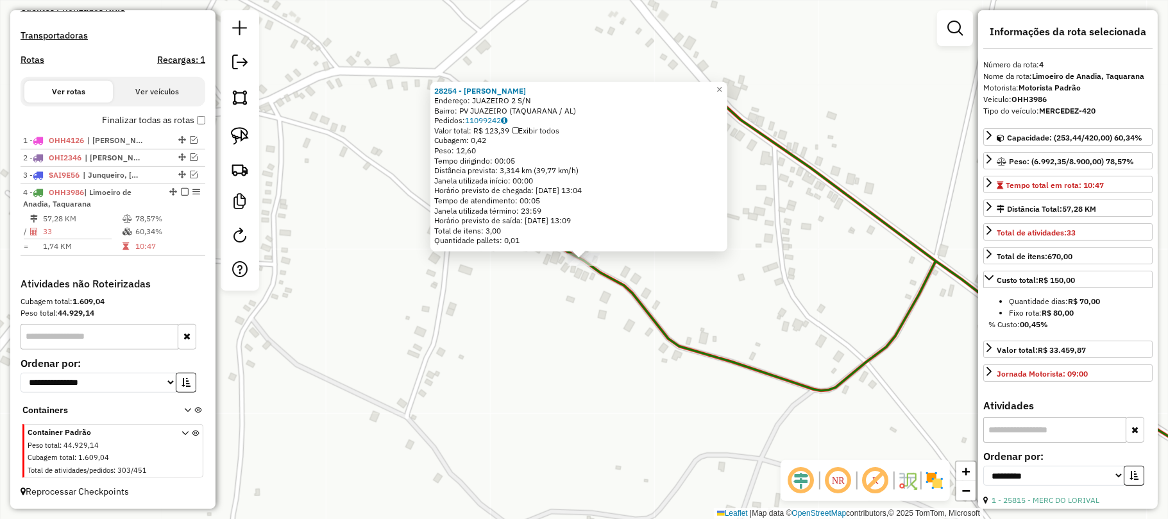
click at [700, 295] on div "28254 - CICERO ANTONIO Endereço: JUAZEIRO 2 S/N Bairro: PV JUAZEIRO (TAQUARANA …" at bounding box center [584, 259] width 1168 height 519
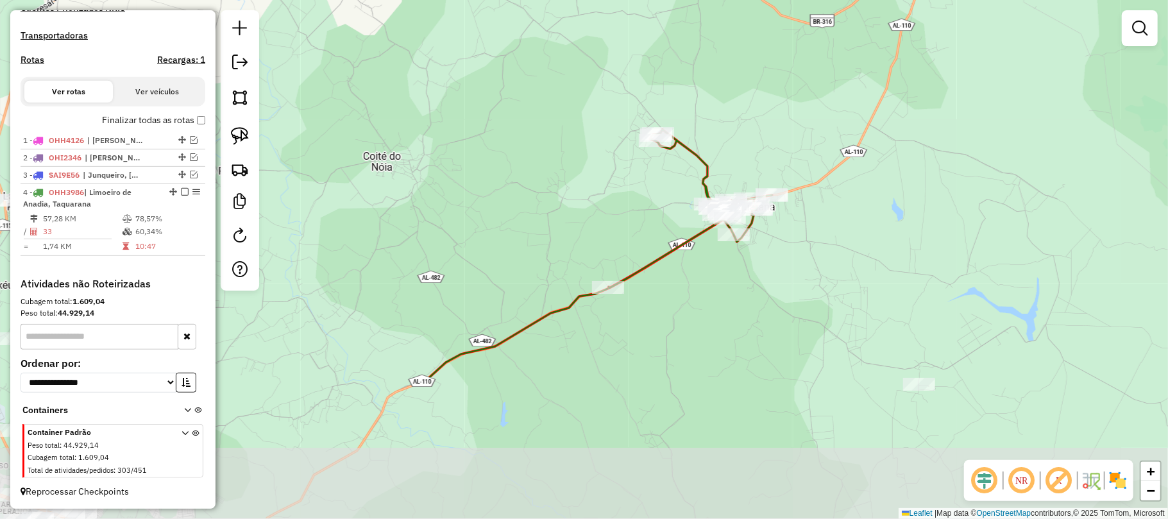
drag, startPoint x: 752, startPoint y: 404, endPoint x: 660, endPoint y: 240, distance: 188.4
click at [683, 199] on div "Janela de atendimento Grade de atendimento Capacidade Transportadoras Veículos …" at bounding box center [584, 259] width 1168 height 519
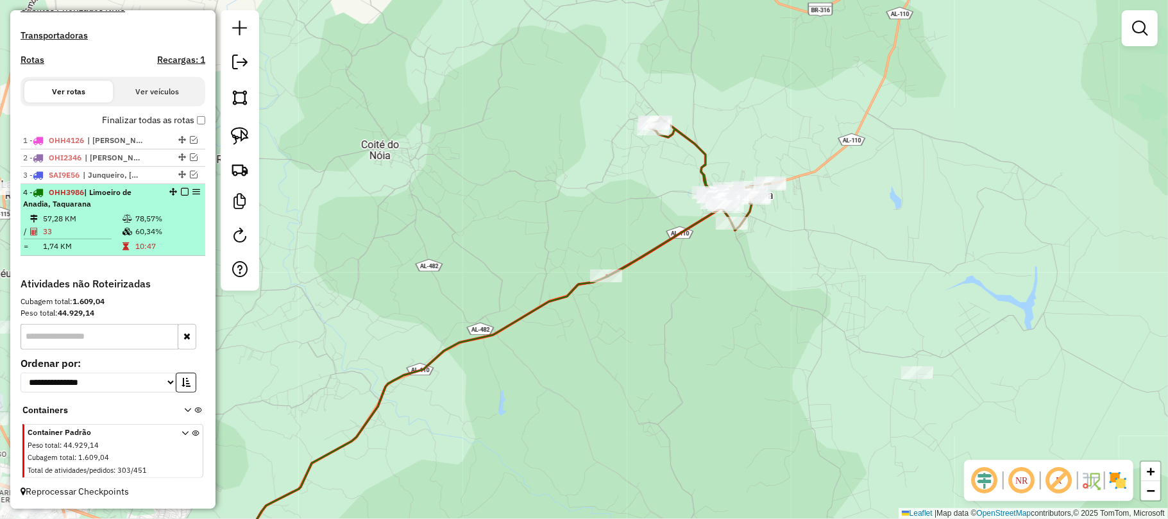
click at [181, 190] on em at bounding box center [185, 192] width 8 height 8
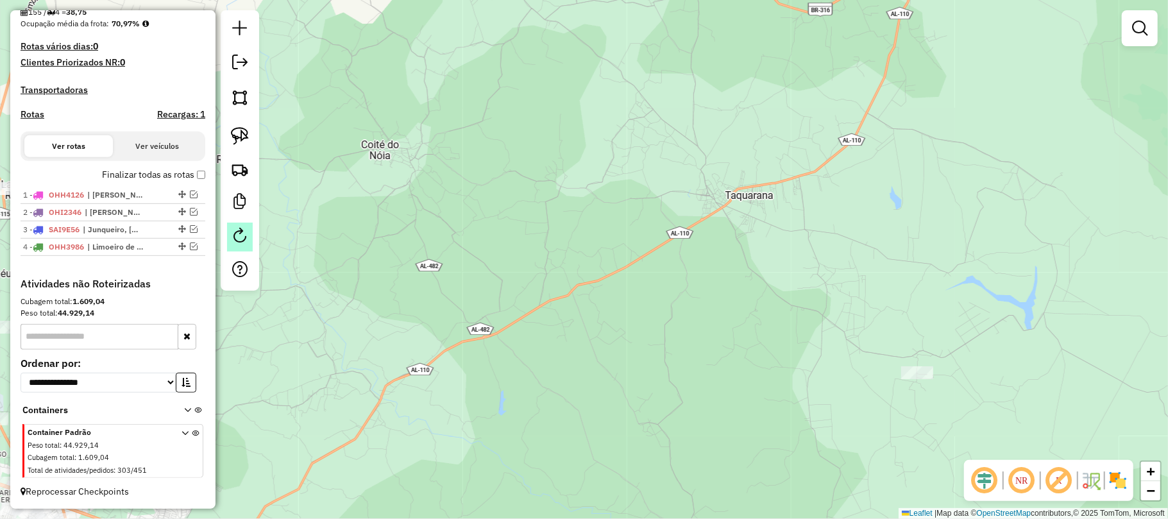
scroll to position [332, 0]
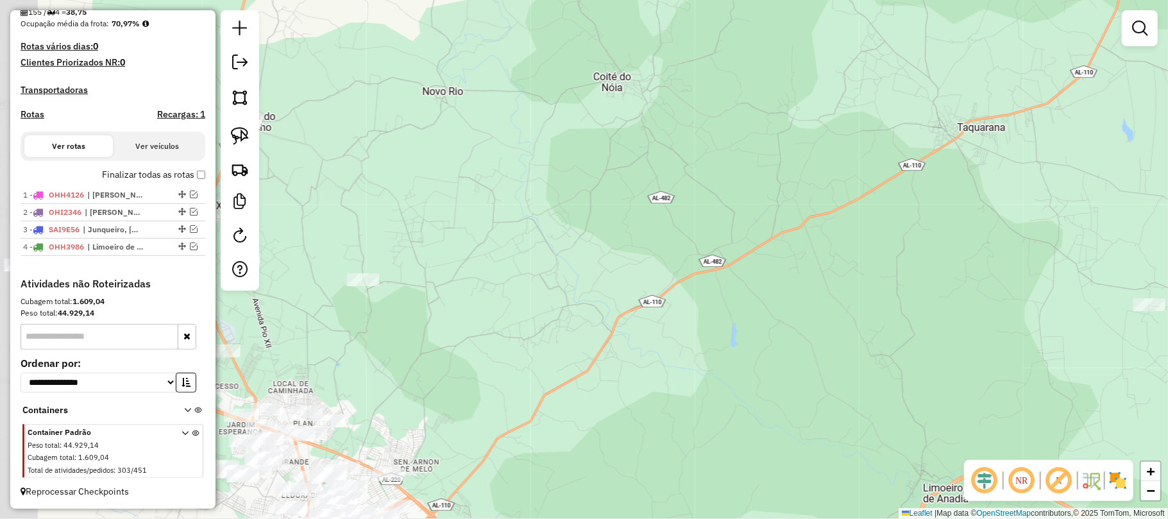
drag, startPoint x: 310, startPoint y: 327, endPoint x: 543, endPoint y: 259, distance: 241.9
click at [543, 259] on div "Janela de atendimento Grade de atendimento Capacidade Transportadoras Veículos …" at bounding box center [584, 259] width 1168 height 519
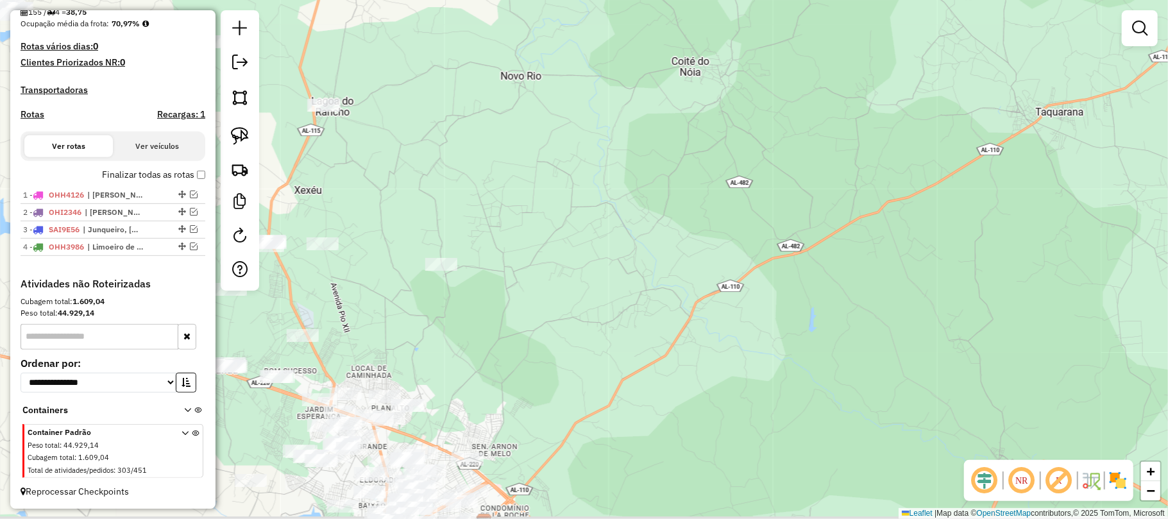
drag, startPoint x: 376, startPoint y: 317, endPoint x: 716, endPoint y: 307, distance: 340.1
click at [716, 307] on div "Janela de atendimento Grade de atendimento Capacidade Transportadoras Veículos …" at bounding box center [584, 259] width 1168 height 519
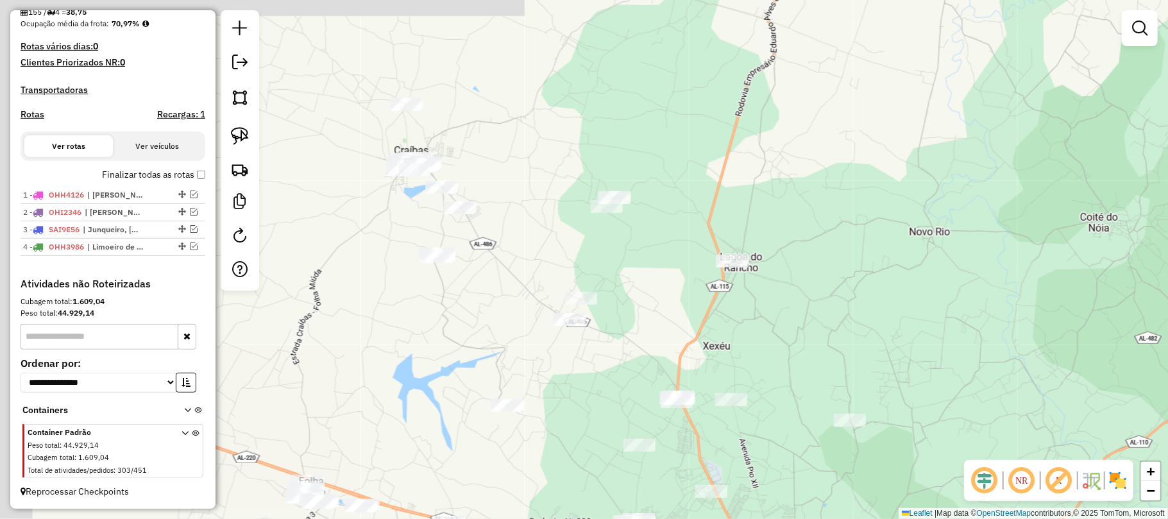
drag, startPoint x: 496, startPoint y: 194, endPoint x: 564, endPoint y: 367, distance: 186.3
click at [564, 367] on div "Janela de atendimento Grade de atendimento Capacidade Transportadoras Veículos …" at bounding box center [584, 259] width 1168 height 519
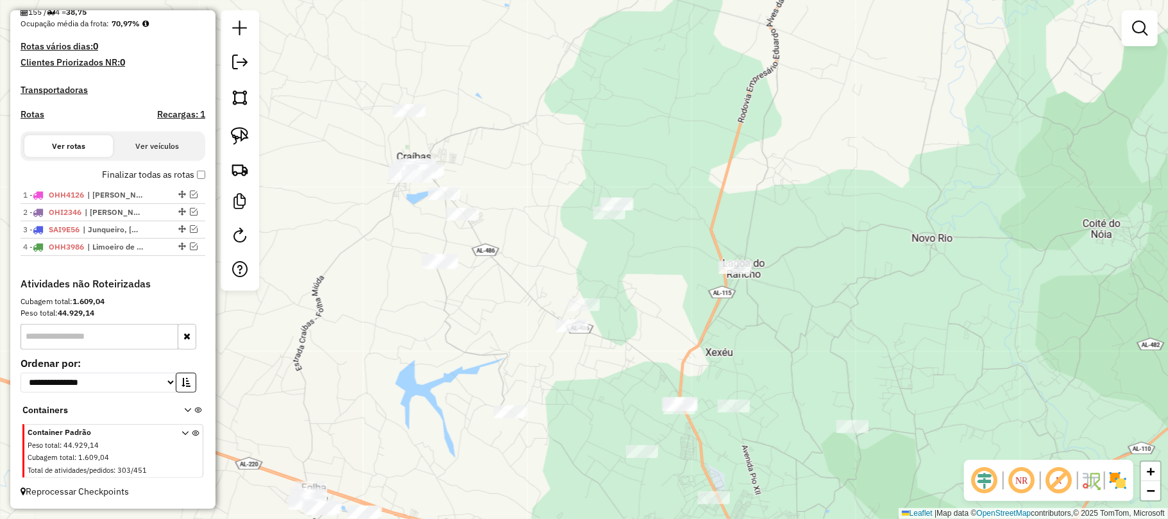
click at [522, 267] on div "Janela de atendimento Grade de atendimento Capacidade Transportadoras Veículos …" at bounding box center [584, 259] width 1168 height 519
drag, startPoint x: 231, startPoint y: 136, endPoint x: 237, endPoint y: 130, distance: 9.1
click at [232, 134] on img at bounding box center [240, 136] width 18 height 18
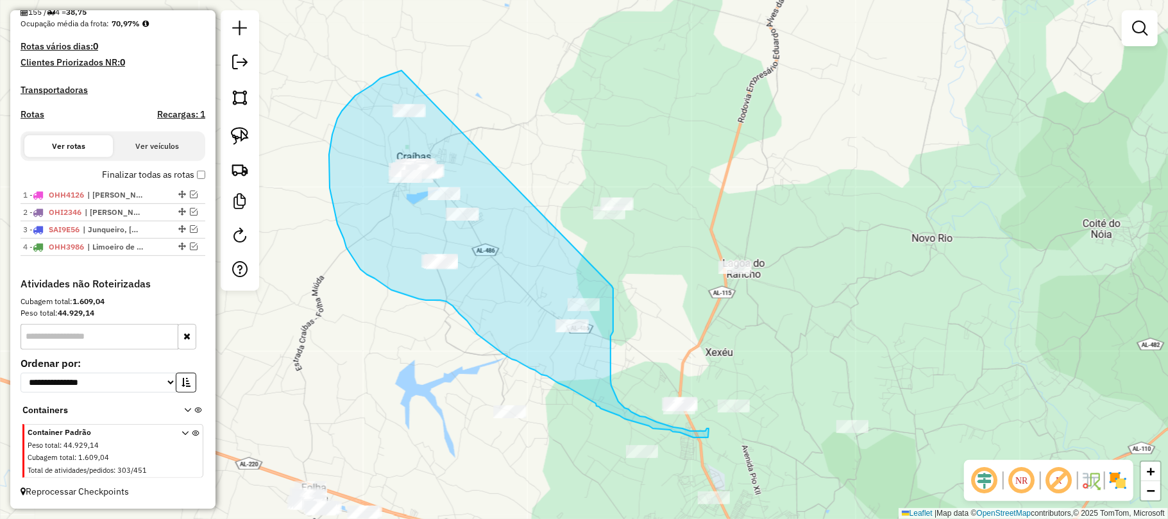
drag, startPoint x: 402, startPoint y: 71, endPoint x: 612, endPoint y: 286, distance: 301.2
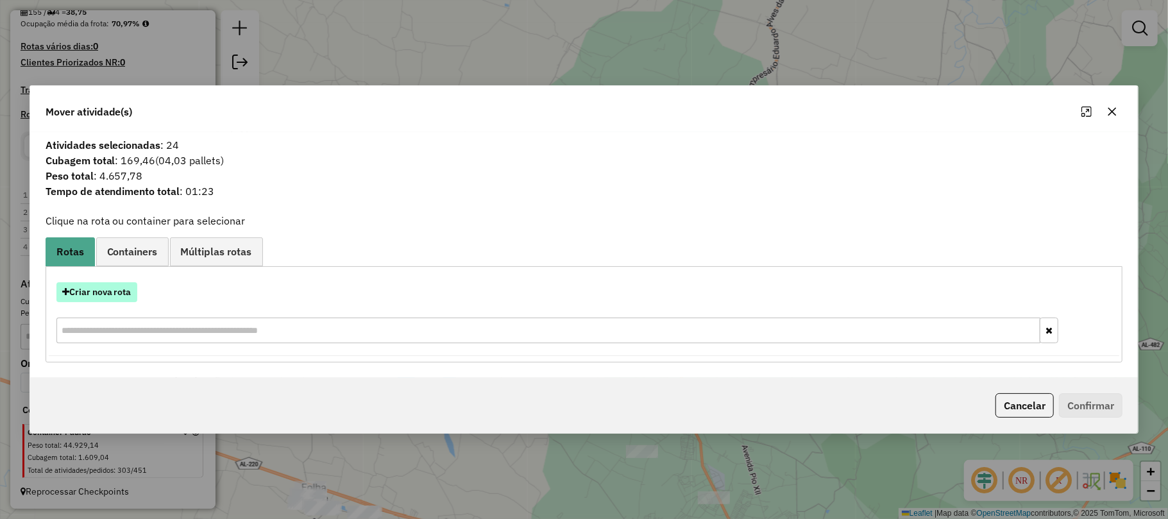
click at [118, 289] on button "Criar nova rota" at bounding box center [96, 292] width 81 height 20
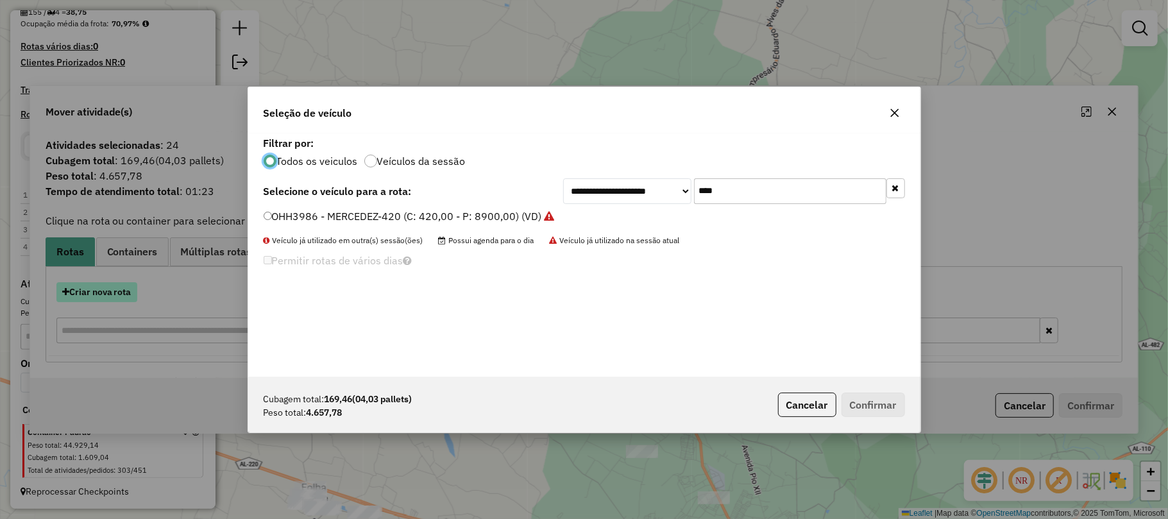
scroll to position [6, 4]
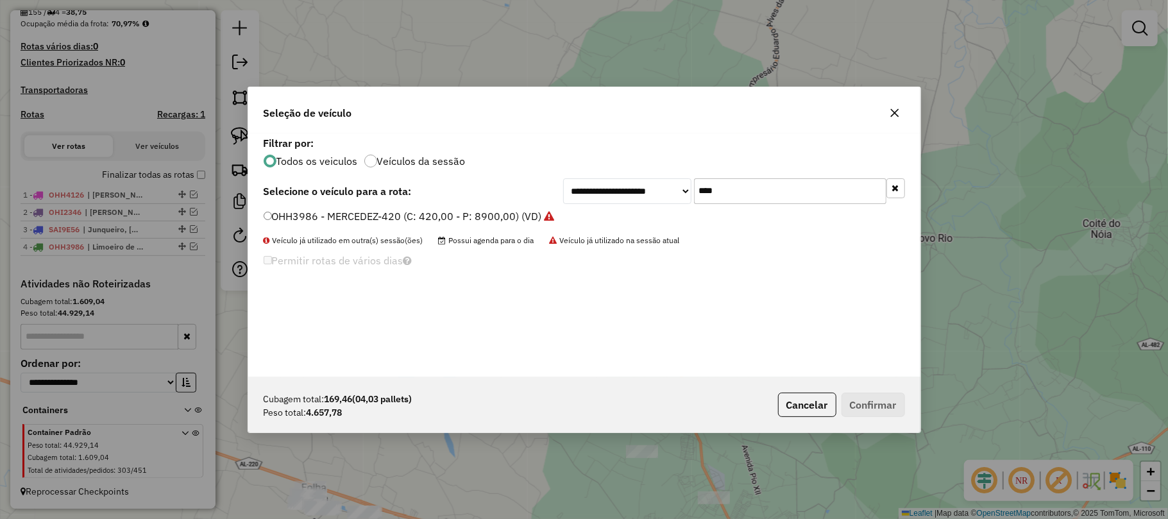
drag, startPoint x: 741, startPoint y: 198, endPoint x: 691, endPoint y: 198, distance: 50.0
click at [691, 198] on div "**********" at bounding box center [734, 191] width 342 height 26
type input "****"
click at [393, 208] on div "**********" at bounding box center [584, 255] width 672 height 244
click at [393, 213] on label "OHH4086 - MERCEDEZ-420 (C: 420,00 - P: 8900,00) (VD)" at bounding box center [403, 215] width 278 height 15
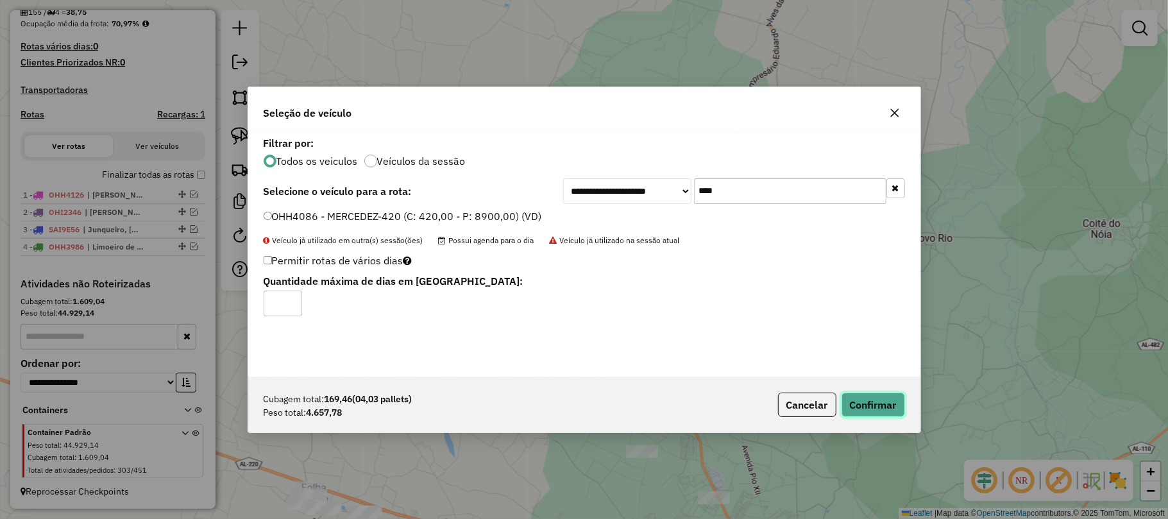
click at [868, 416] on button "Confirmar" at bounding box center [872, 405] width 63 height 24
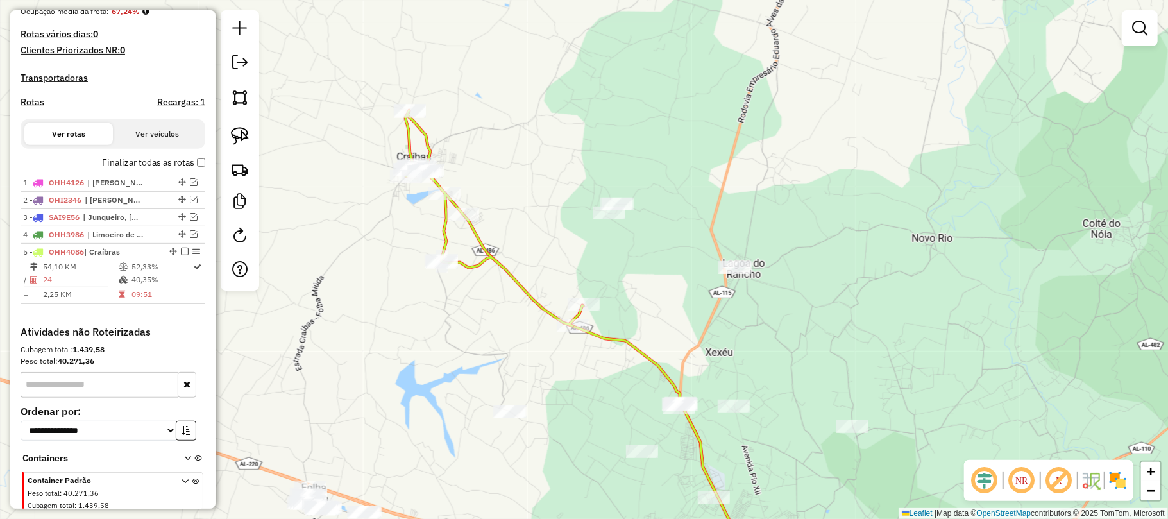
scroll to position [387, 0]
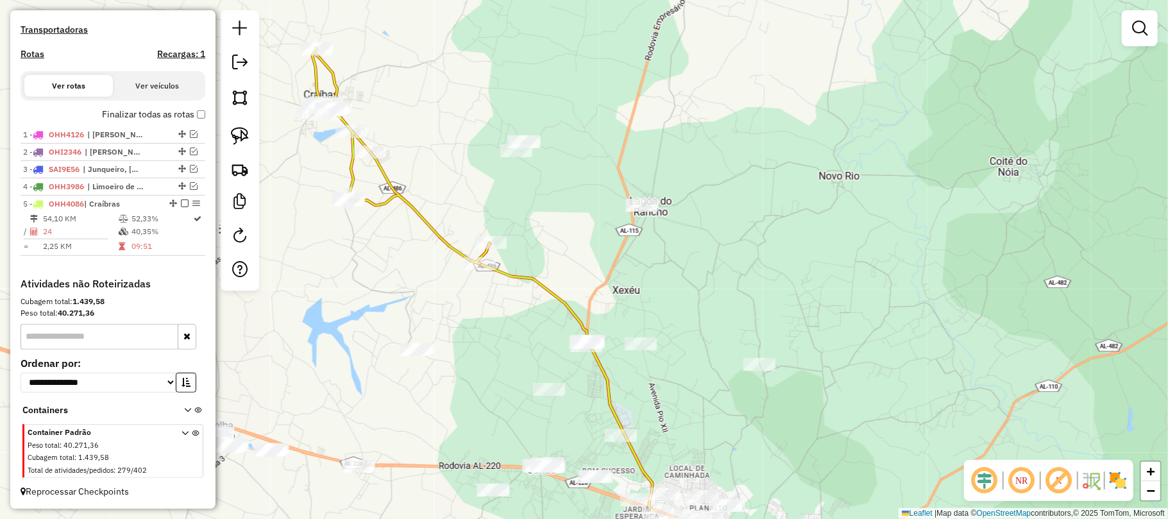
drag, startPoint x: 725, startPoint y: 368, endPoint x: 631, endPoint y: 304, distance: 113.1
click at [631, 304] on div "Janela de atendimento Grade de atendimento Capacidade Transportadoras Veículos …" at bounding box center [584, 259] width 1168 height 519
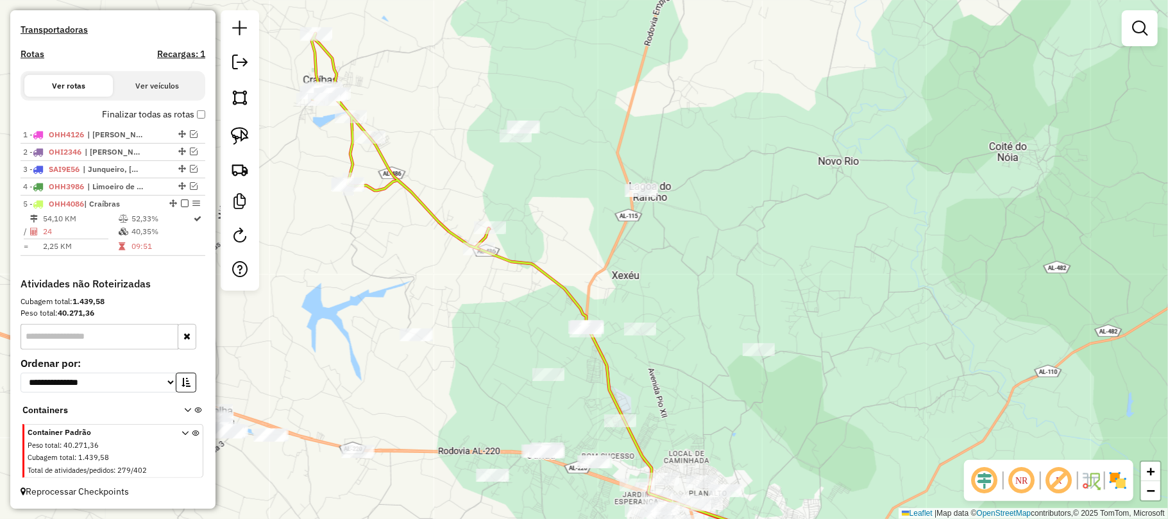
drag, startPoint x: 616, startPoint y: 363, endPoint x: 607, endPoint y: 298, distance: 66.0
click at [607, 298] on div "Janela de atendimento Grade de atendimento Capacidade Transportadoras Veículos …" at bounding box center [584, 259] width 1168 height 519
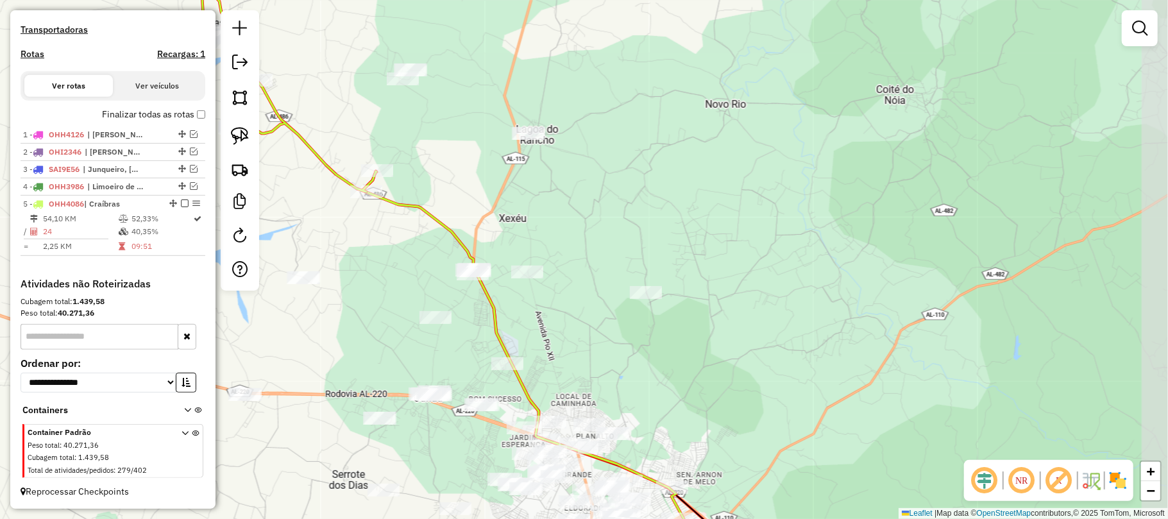
drag, startPoint x: 475, startPoint y: 8, endPoint x: 414, endPoint y: 44, distance: 70.2
click at [414, 44] on div "Janela de atendimento Grade de atendimento Capacidade Transportadoras Veículos …" at bounding box center [584, 259] width 1168 height 519
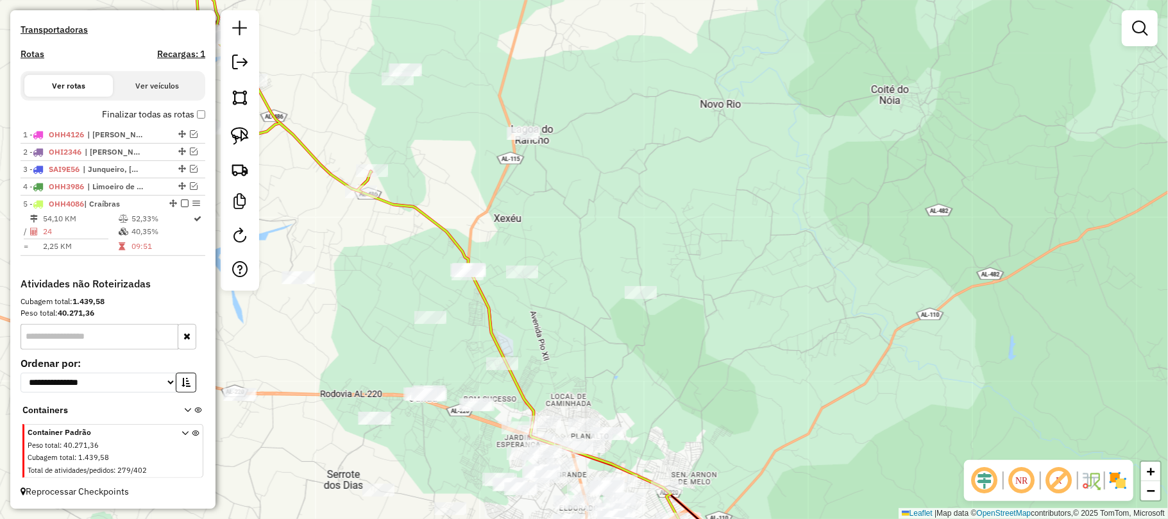
drag, startPoint x: 427, startPoint y: 36, endPoint x: 407, endPoint y: 36, distance: 20.5
click at [407, 36] on div "Janela de atendimento Grade de atendimento Capacidade Transportadoras Veículos …" at bounding box center [584, 259] width 1168 height 519
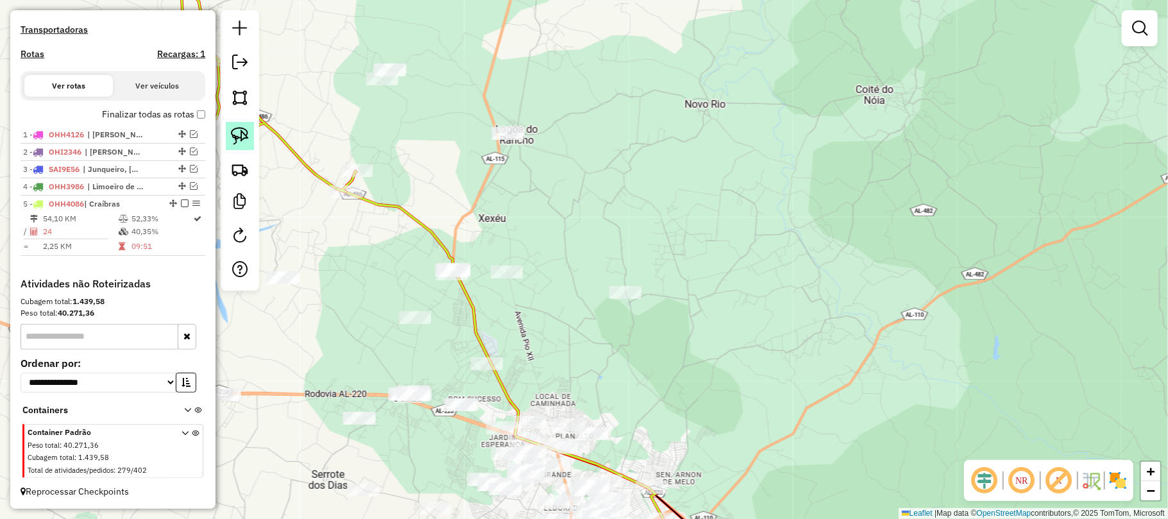
click at [241, 135] on img at bounding box center [240, 136] width 18 height 18
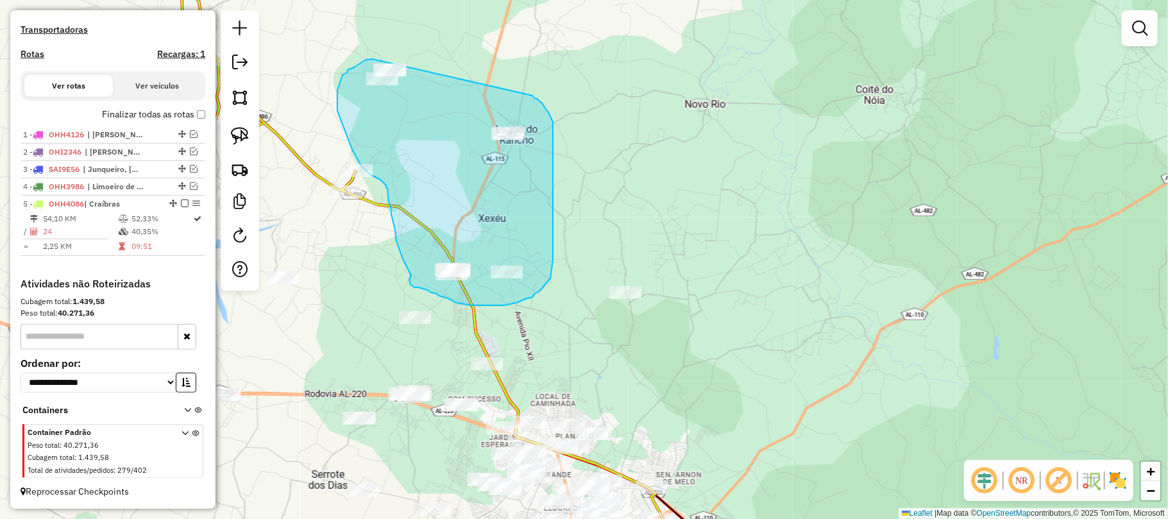
drag, startPoint x: 372, startPoint y: 59, endPoint x: 532, endPoint y: 96, distance: 164.5
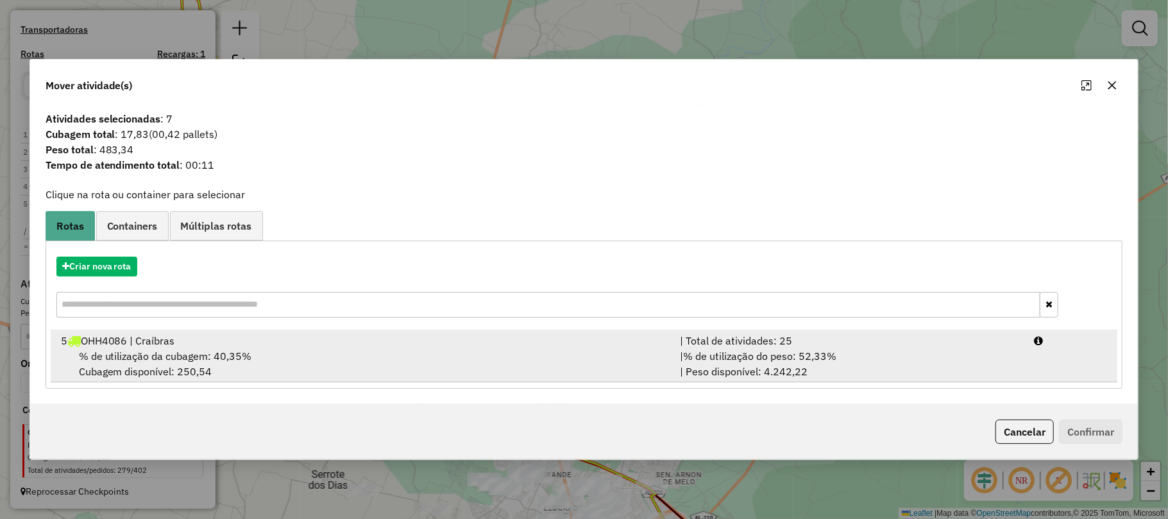
click at [262, 357] on div "% de utilização da cubagem: 40,35% Cubagem disponível: 250,54" at bounding box center [363, 363] width 620 height 31
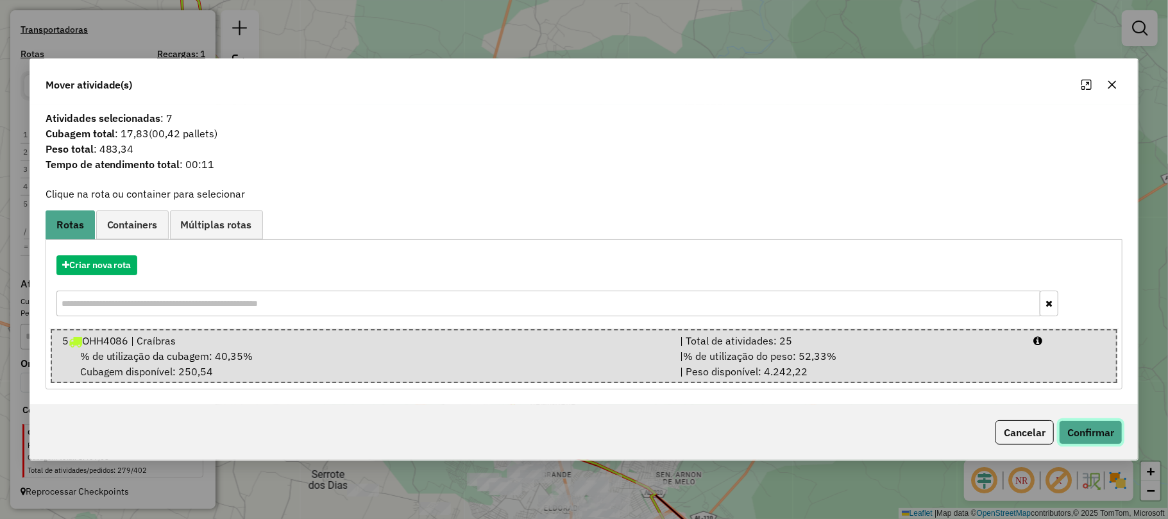
click at [1084, 428] on button "Confirmar" at bounding box center [1090, 432] width 63 height 24
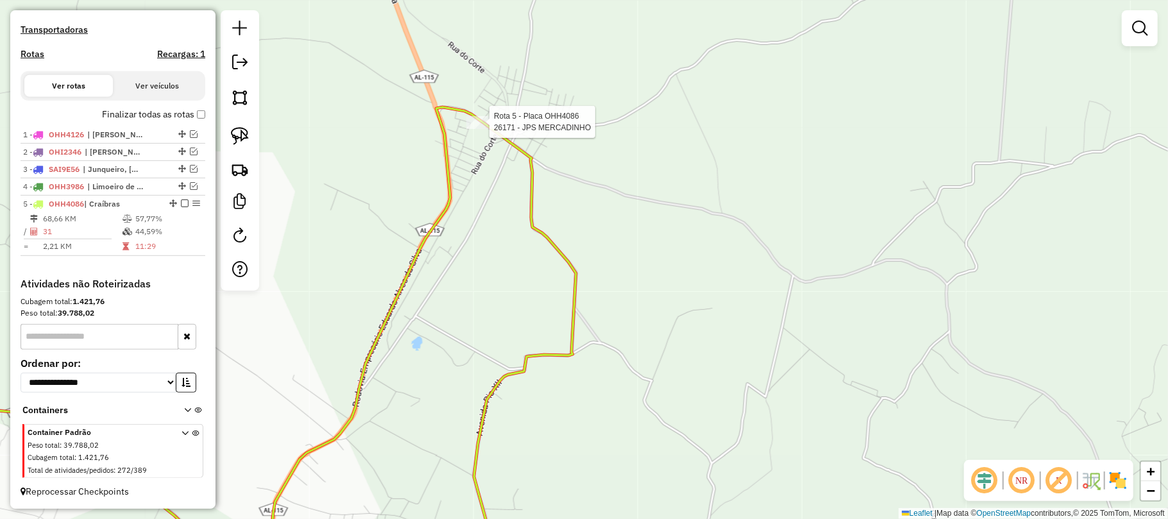
select select "**********"
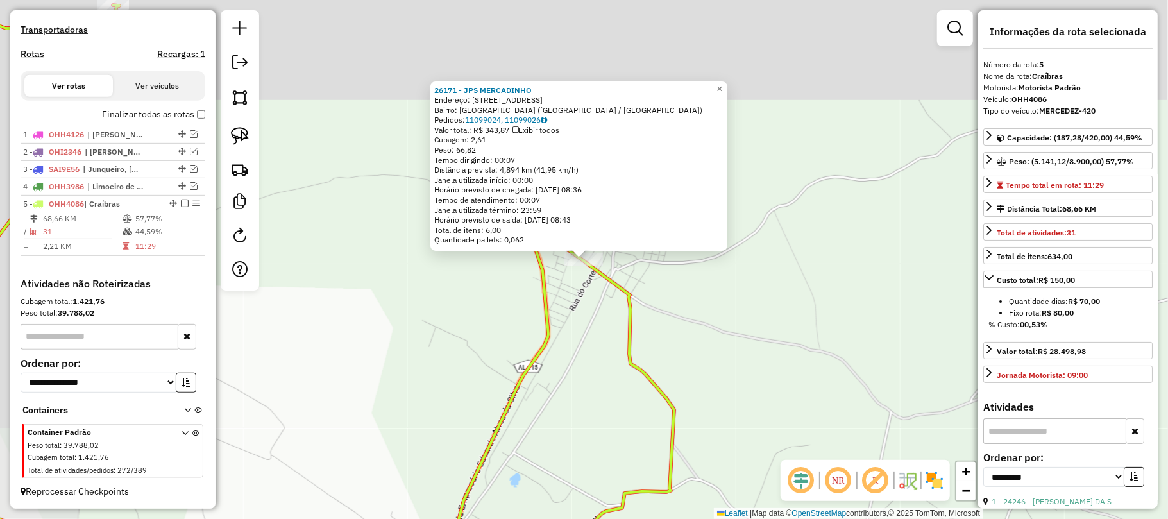
scroll to position [393, 0]
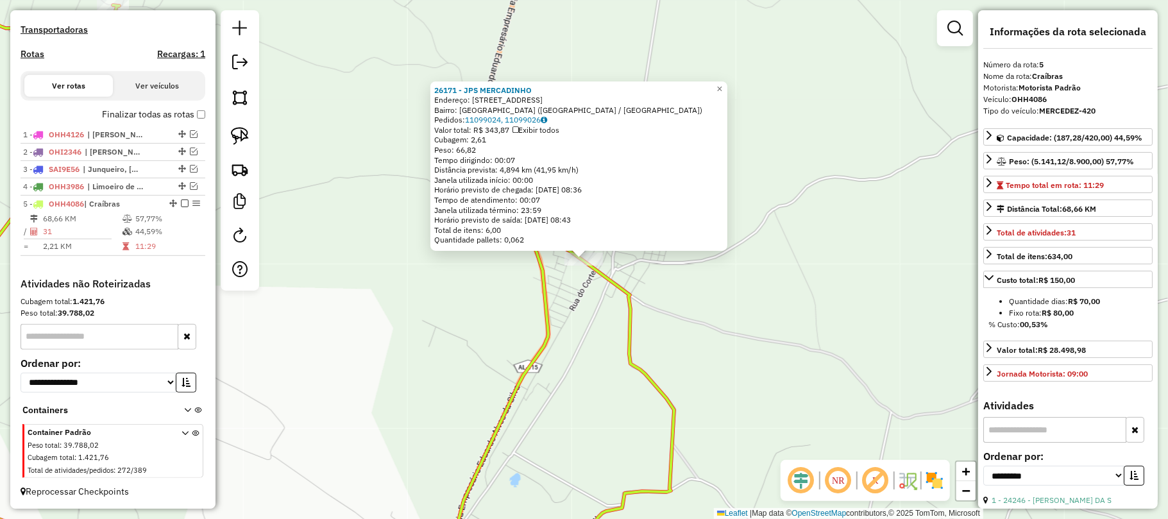
click at [702, 316] on div "26171 - JPS MERCADINHO Endereço: RUA SANTO ANTONIO 326 Bairro: LAGOA DO RANCHO …" at bounding box center [584, 259] width 1168 height 519
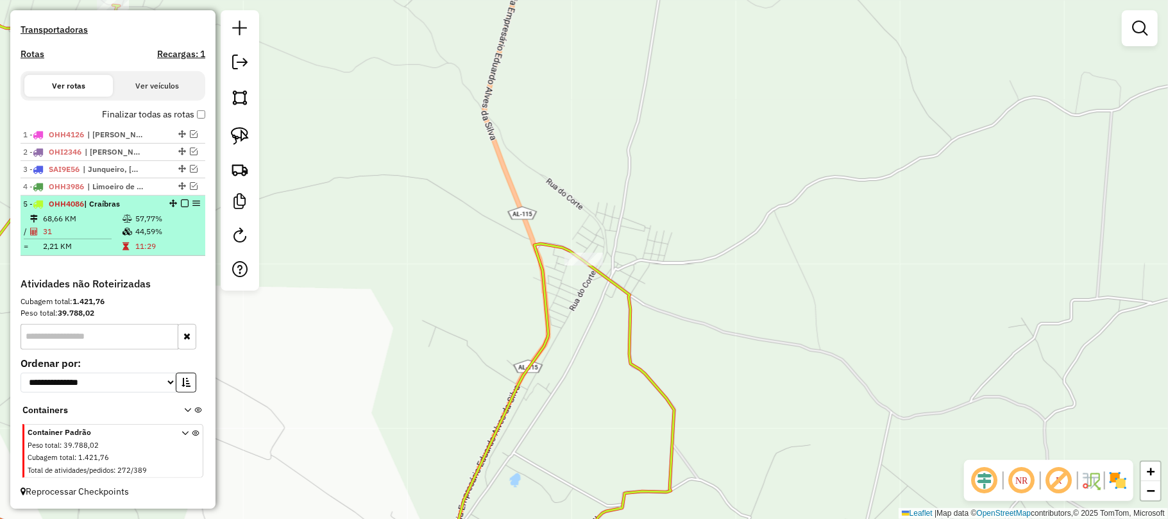
click at [181, 201] on em at bounding box center [185, 203] width 8 height 8
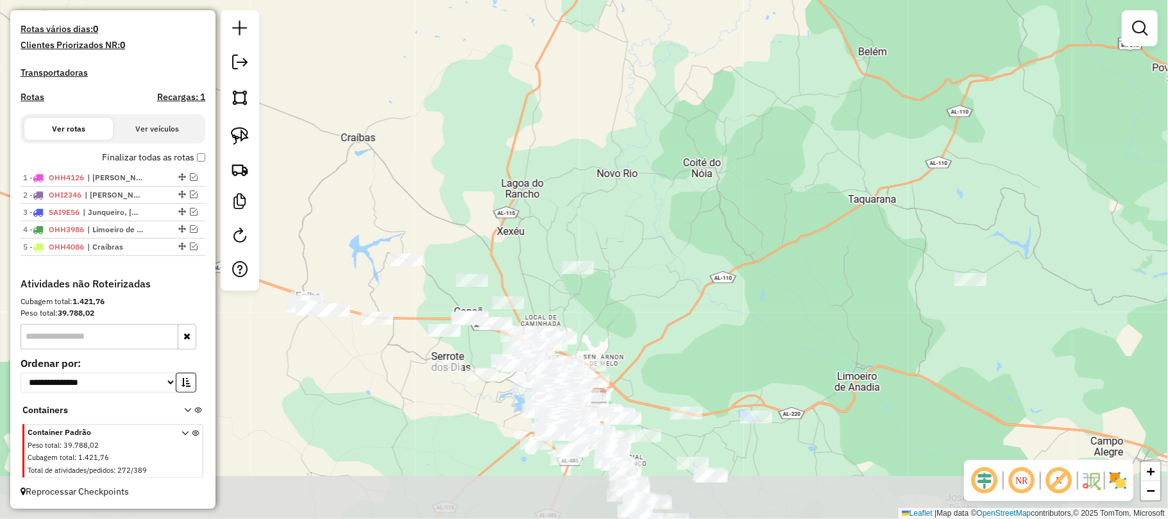
drag, startPoint x: 469, startPoint y: 358, endPoint x: 535, endPoint y: 260, distance: 117.4
click at [532, 262] on div "Janela de atendimento Grade de atendimento Capacidade Transportadoras Veículos …" at bounding box center [584, 259] width 1168 height 519
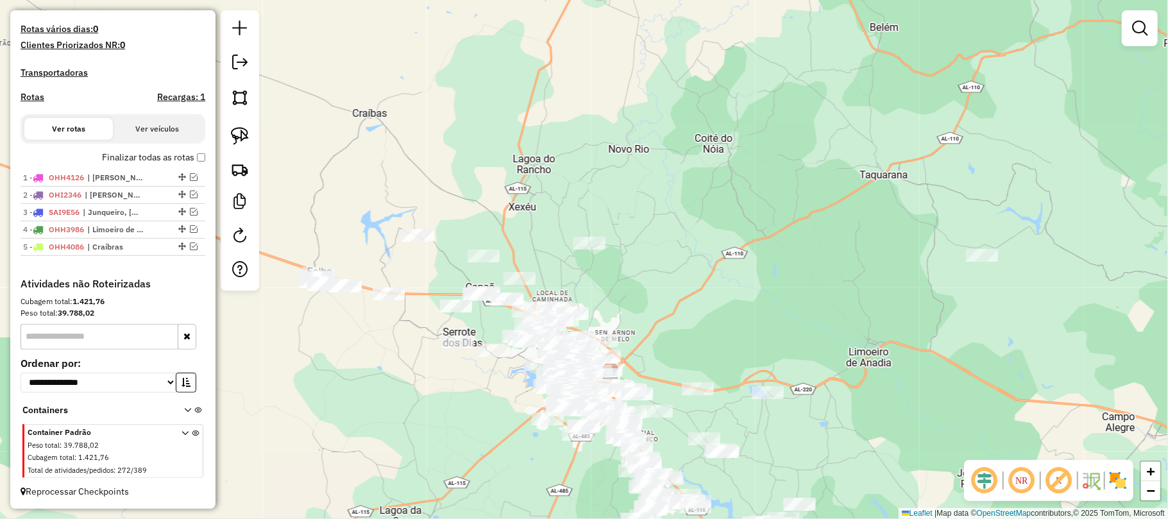
drag, startPoint x: 570, startPoint y: 299, endPoint x: 588, endPoint y: 257, distance: 45.7
click at [585, 259] on div "Janela de atendimento Grade de atendimento Capacidade Transportadoras Veículos …" at bounding box center [584, 259] width 1168 height 519
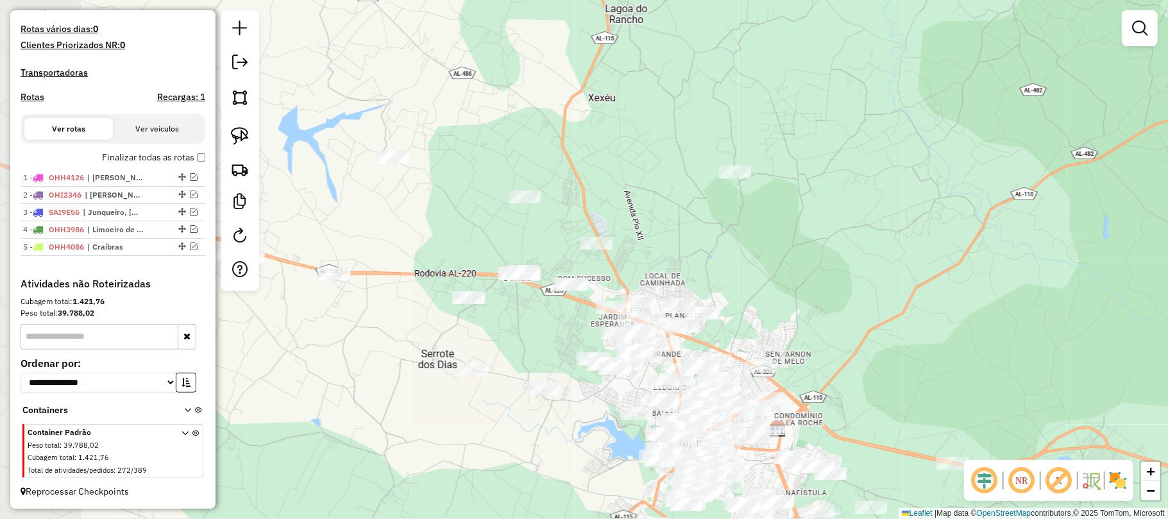
drag, startPoint x: 522, startPoint y: 214, endPoint x: 593, endPoint y: 196, distance: 73.3
click at [593, 196] on div "Janela de atendimento Grade de atendimento Capacidade Transportadoras Veículos …" at bounding box center [584, 259] width 1168 height 519
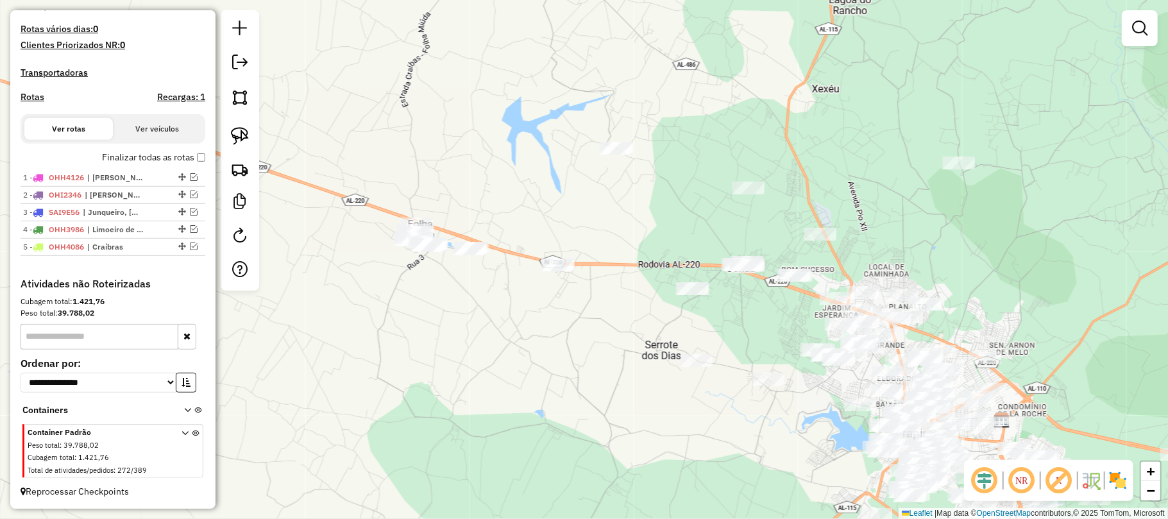
drag, startPoint x: 598, startPoint y: 322, endPoint x: 753, endPoint y: 322, distance: 155.2
click at [753, 322] on div "Janela de atendimento Grade de atendimento Capacidade Transportadoras Veículos …" at bounding box center [584, 259] width 1168 height 519
click at [232, 121] on div at bounding box center [240, 150] width 38 height 280
click at [236, 133] on img at bounding box center [240, 136] width 18 height 18
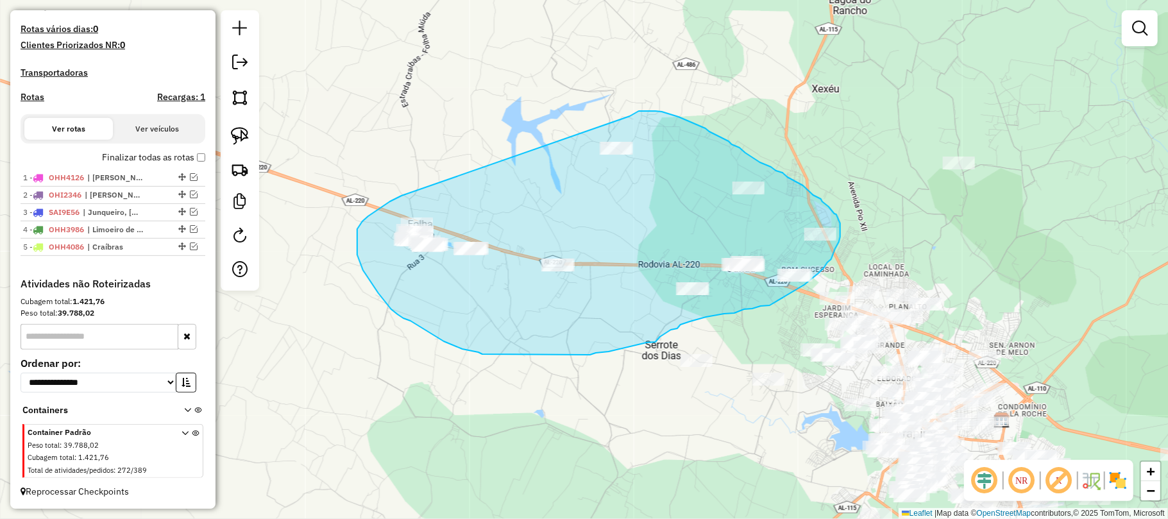
drag, startPoint x: 402, startPoint y: 196, endPoint x: 630, endPoint y: 116, distance: 241.8
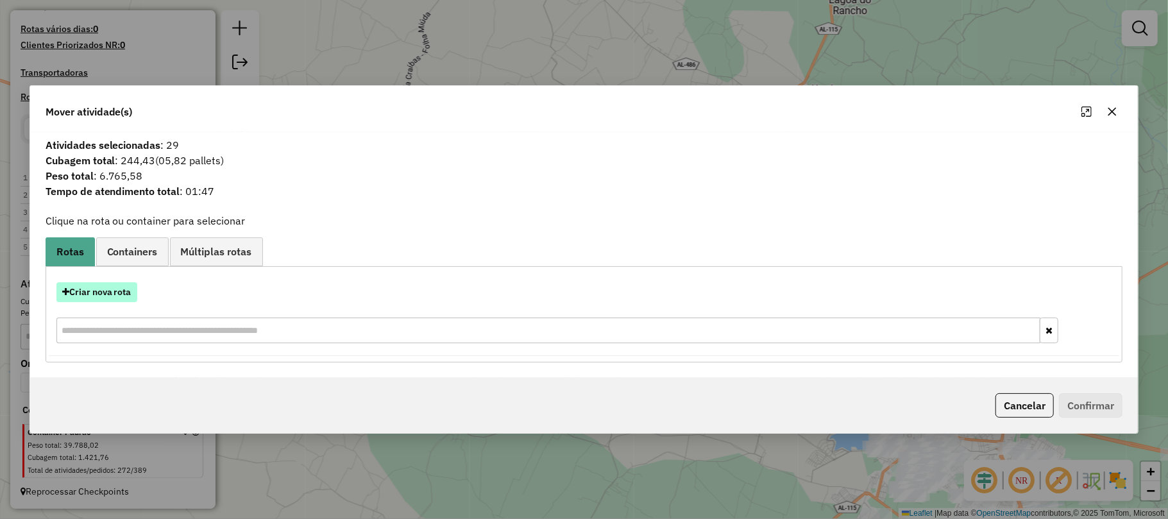
click at [101, 291] on button "Criar nova rota" at bounding box center [96, 292] width 81 height 20
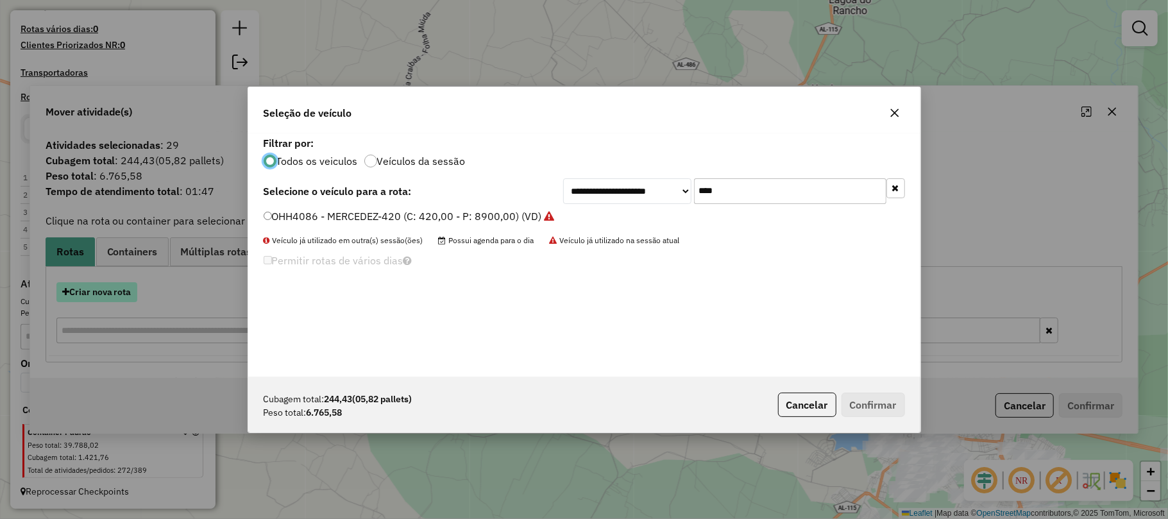
scroll to position [6, 4]
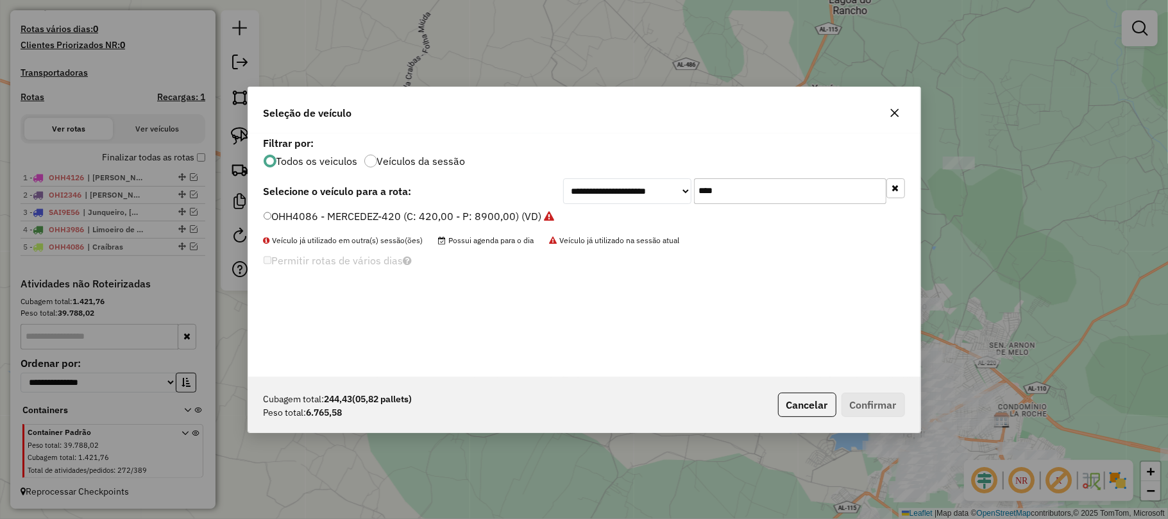
drag, startPoint x: 747, startPoint y: 191, endPoint x: 712, endPoint y: 193, distance: 35.3
click at [712, 193] on input "****" at bounding box center [790, 191] width 192 height 26
type input "****"
click at [484, 216] on label "OHH4026 - MERCEDEZ-420 (C: 420,00 - P: 8900,00) (VD)" at bounding box center [403, 215] width 278 height 15
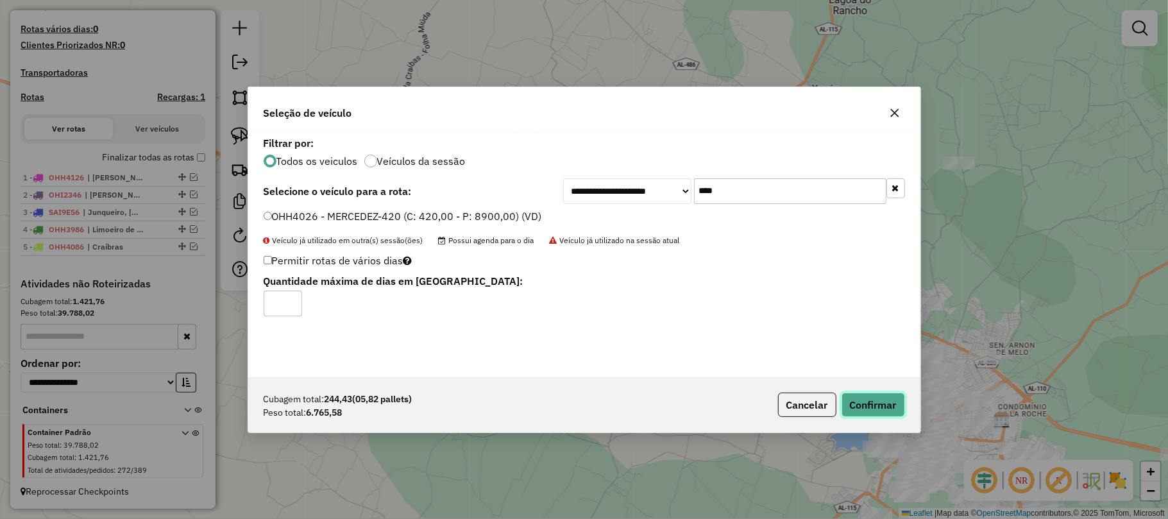
click at [867, 398] on button "Confirmar" at bounding box center [872, 405] width 63 height 24
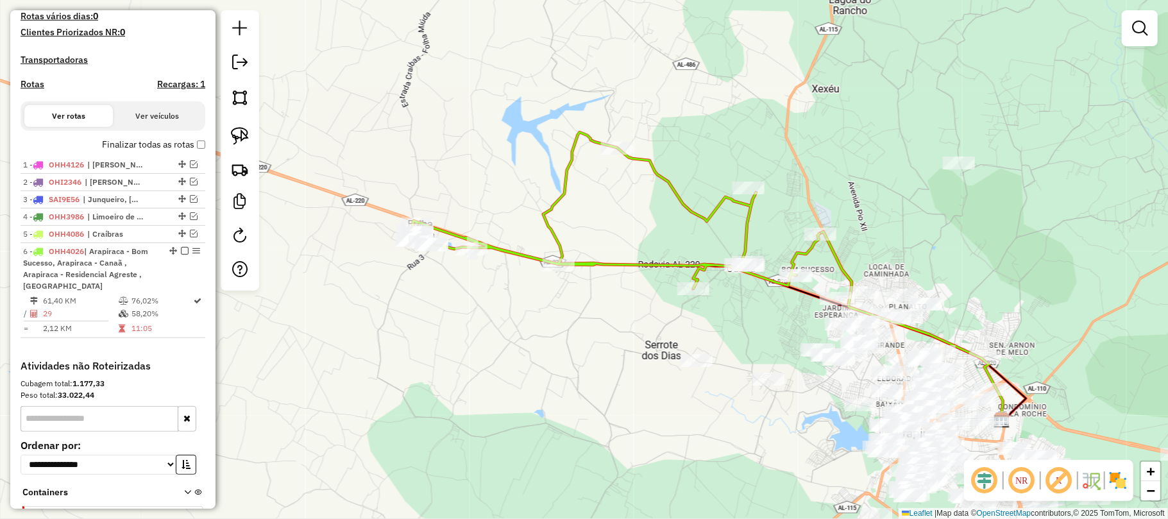
scroll to position [393, 0]
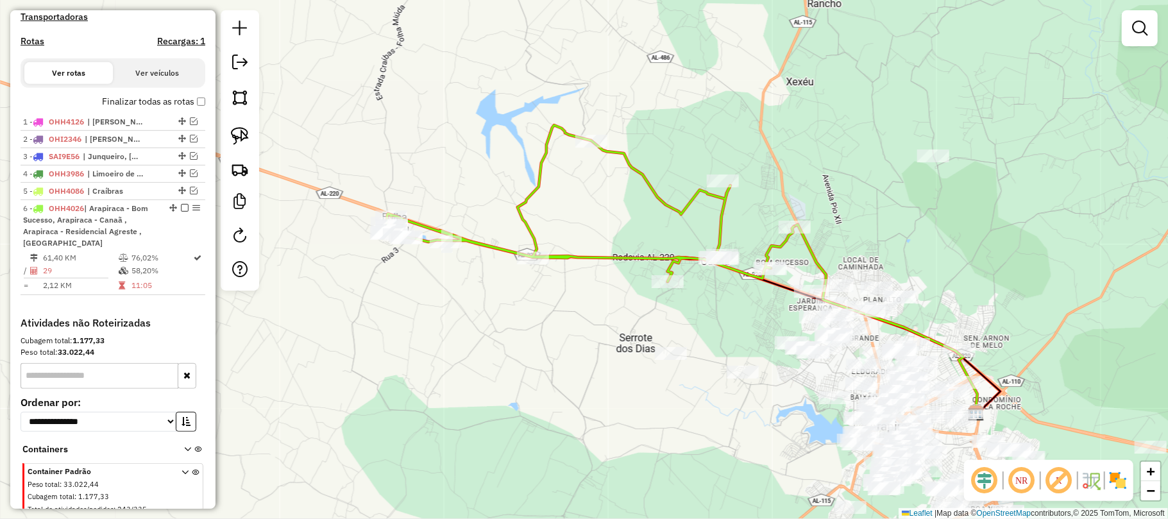
drag, startPoint x: 894, startPoint y: 254, endPoint x: 824, endPoint y: 224, distance: 75.9
click at [824, 224] on div "Janela de atendimento Grade de atendimento Capacidade Transportadoras Veículos …" at bounding box center [584, 259] width 1168 height 519
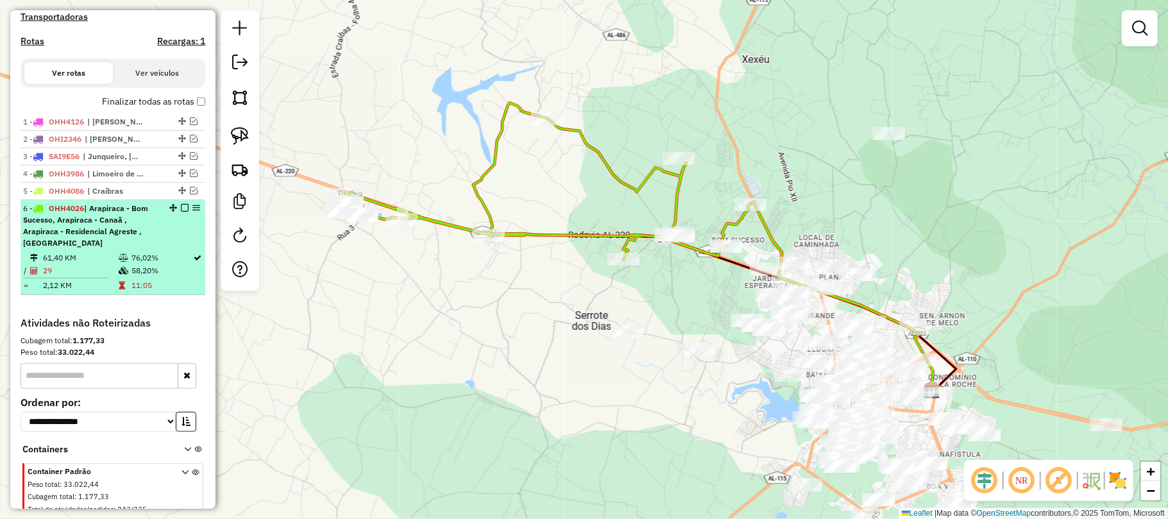
click at [108, 227] on span "| Arapiraca - Bom Sucesso, Arapiraca - Canaã , Arapiraca - Residencial Agreste …" at bounding box center [85, 225] width 125 height 44
select select "**********"
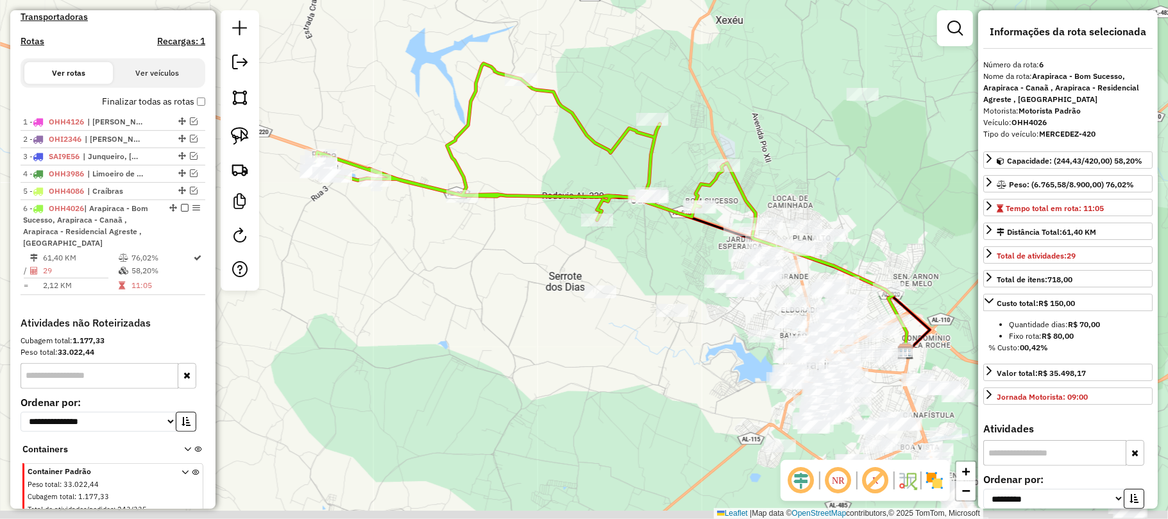
drag, startPoint x: 688, startPoint y: 260, endPoint x: 729, endPoint y: 198, distance: 75.4
click at [729, 201] on div "Janela de atendimento Grade de atendimento Capacidade Transportadoras Veículos …" at bounding box center [584, 259] width 1168 height 519
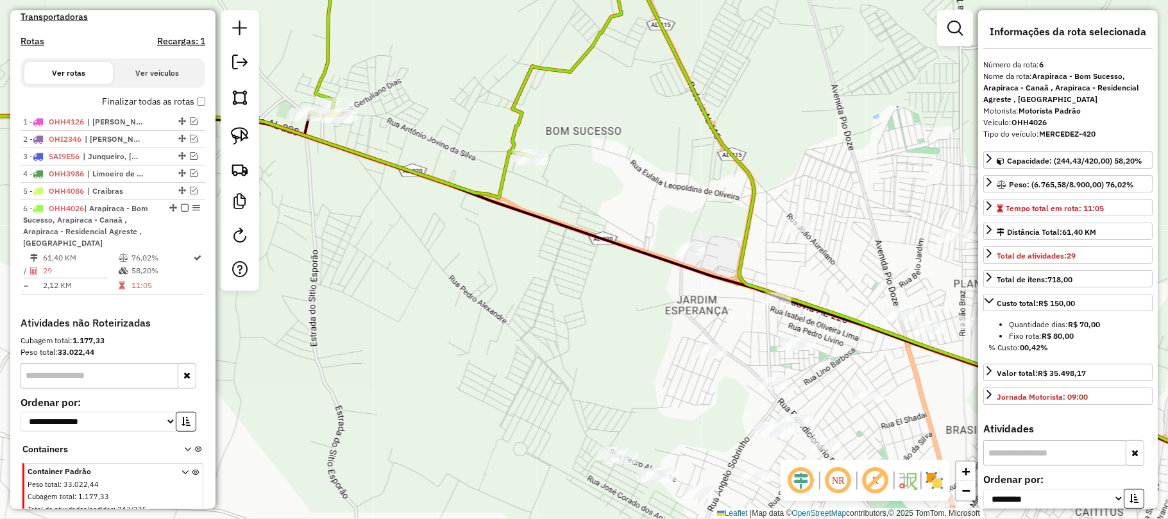
drag, startPoint x: 686, startPoint y: 180, endPoint x: 675, endPoint y: 169, distance: 15.0
click at [675, 169] on div "Janela de atendimento Grade de atendimento Capacidade Transportadoras Veículos …" at bounding box center [584, 259] width 1168 height 519
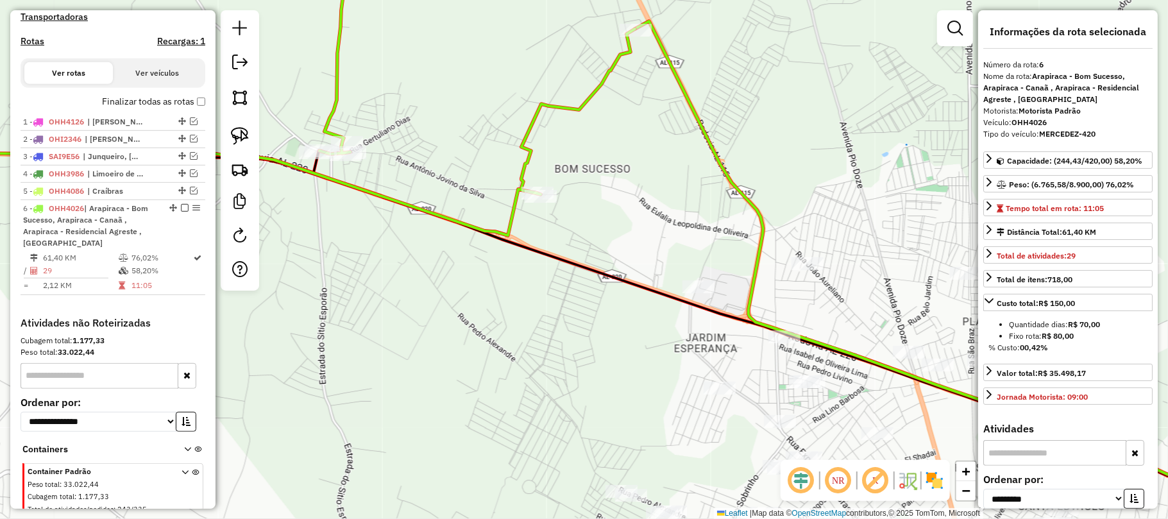
drag, startPoint x: 631, startPoint y: 190, endPoint x: 647, endPoint y: 258, distance: 69.1
click at [647, 258] on div "Janela de atendimento Grade de atendimento Capacidade Transportadoras Veículos …" at bounding box center [584, 259] width 1168 height 519
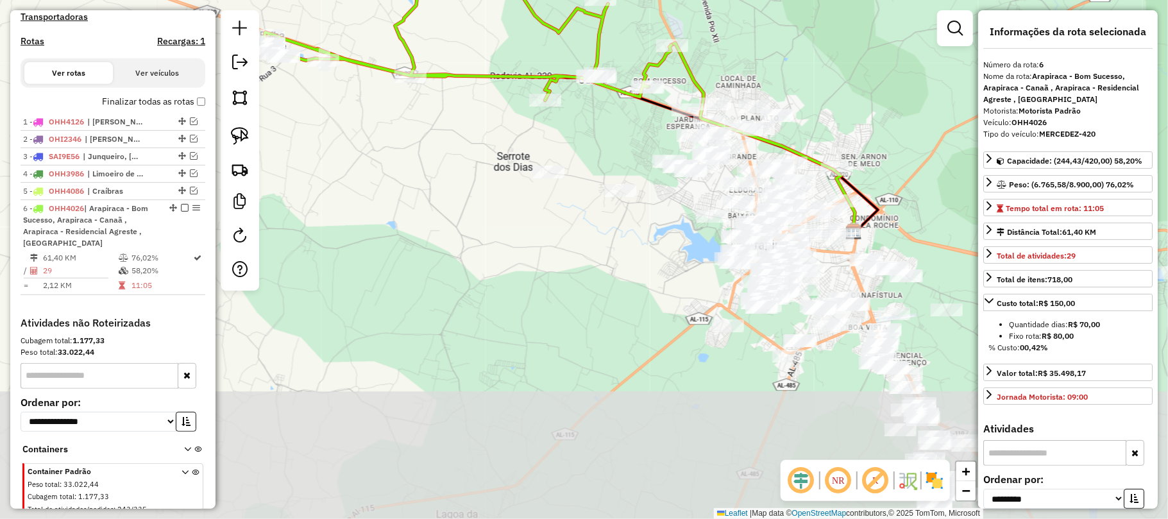
drag, startPoint x: 791, startPoint y: 273, endPoint x: 818, endPoint y: 113, distance: 162.6
click at [818, 113] on div "Janela de atendimento Grade de atendimento Capacidade Transportadoras Veículos …" at bounding box center [584, 259] width 1168 height 519
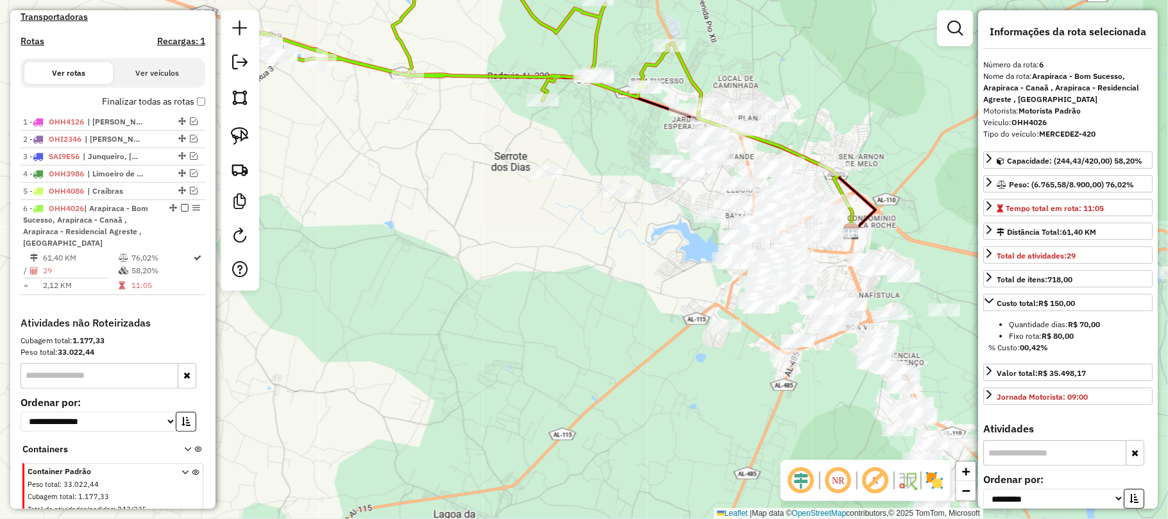
drag, startPoint x: 833, startPoint y: 380, endPoint x: 770, endPoint y: 347, distance: 70.3
click at [770, 347] on div "Janela de atendimento Grade de atendimento Capacidade Transportadoras Veículos …" at bounding box center [584, 259] width 1168 height 519
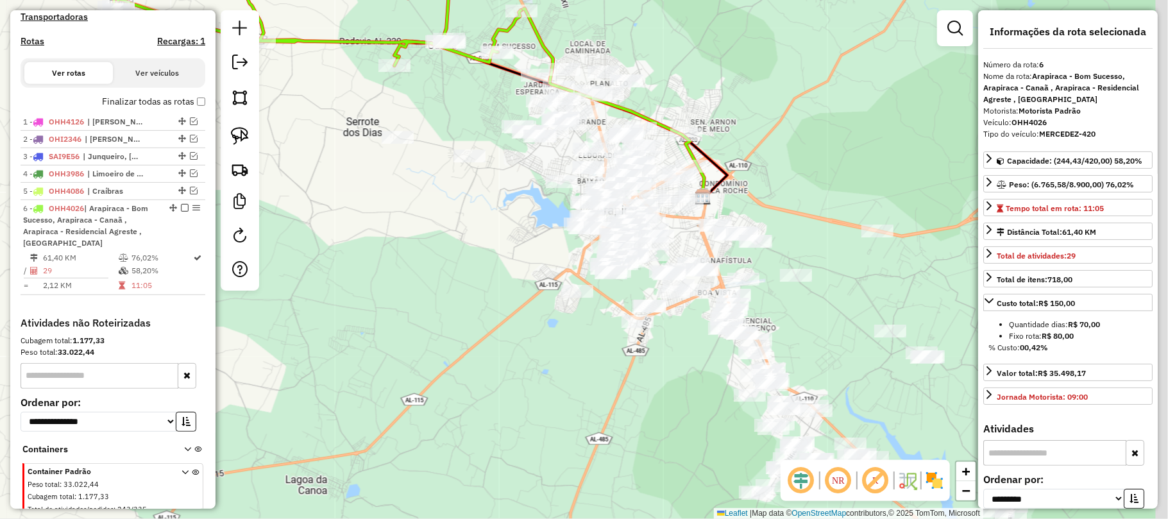
drag, startPoint x: 593, startPoint y: 221, endPoint x: 480, endPoint y: 218, distance: 112.3
click at [464, 218] on div "Janela de atendimento Grade de atendimento Capacidade Transportadoras Veículos …" at bounding box center [584, 259] width 1168 height 519
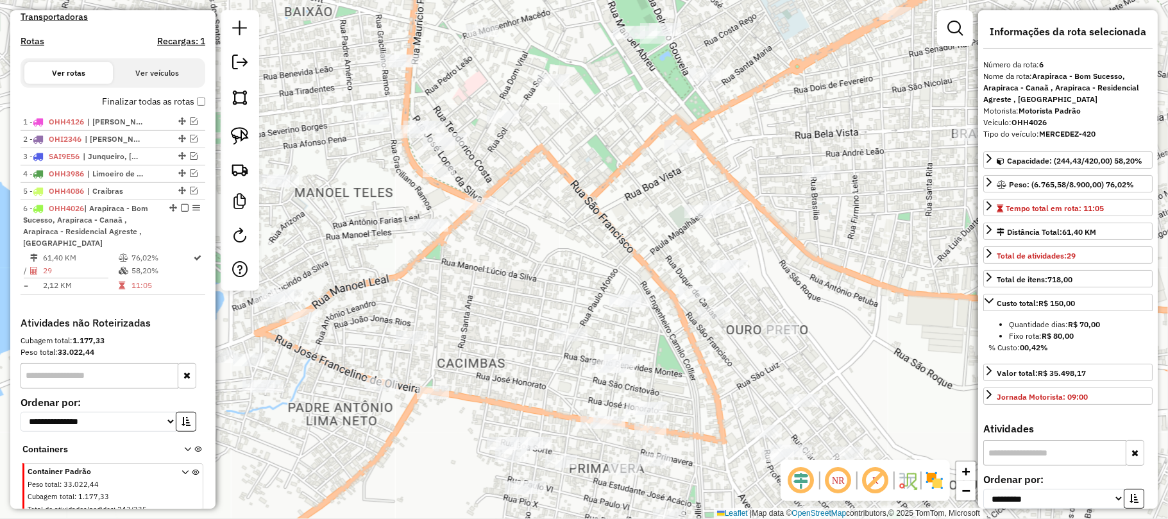
drag, startPoint x: 589, startPoint y: 160, endPoint x: 570, endPoint y: 232, distance: 73.7
click at [570, 232] on div "Janela de atendimento Grade de atendimento Capacidade Transportadoras Veículos …" at bounding box center [584, 259] width 1168 height 519
click at [235, 127] on img at bounding box center [240, 136] width 18 height 18
drag, startPoint x: 398, startPoint y: 198, endPoint x: 457, endPoint y: 224, distance: 64.0
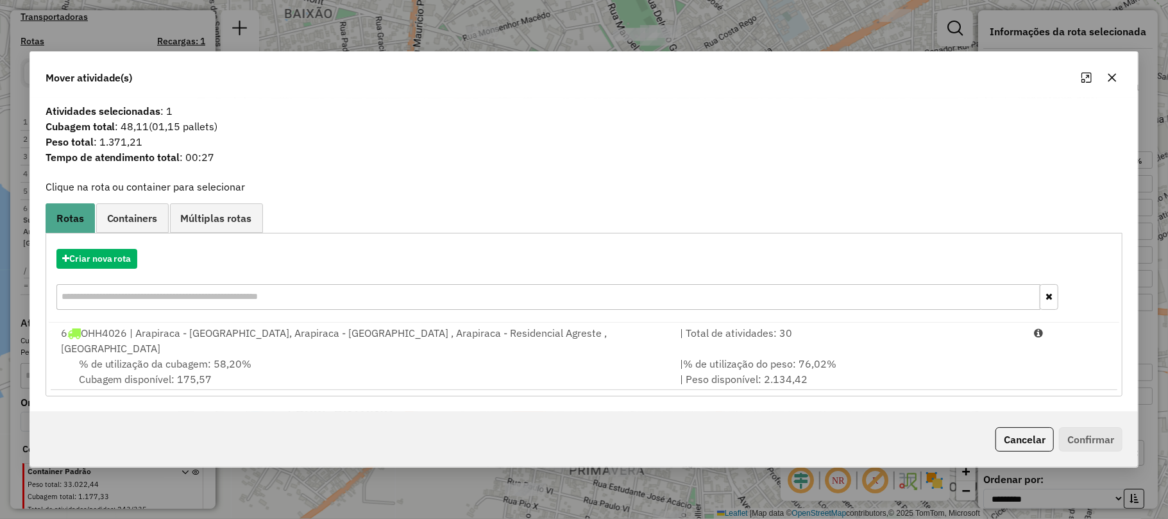
click at [1113, 82] on icon "button" at bounding box center [1112, 78] width 8 height 8
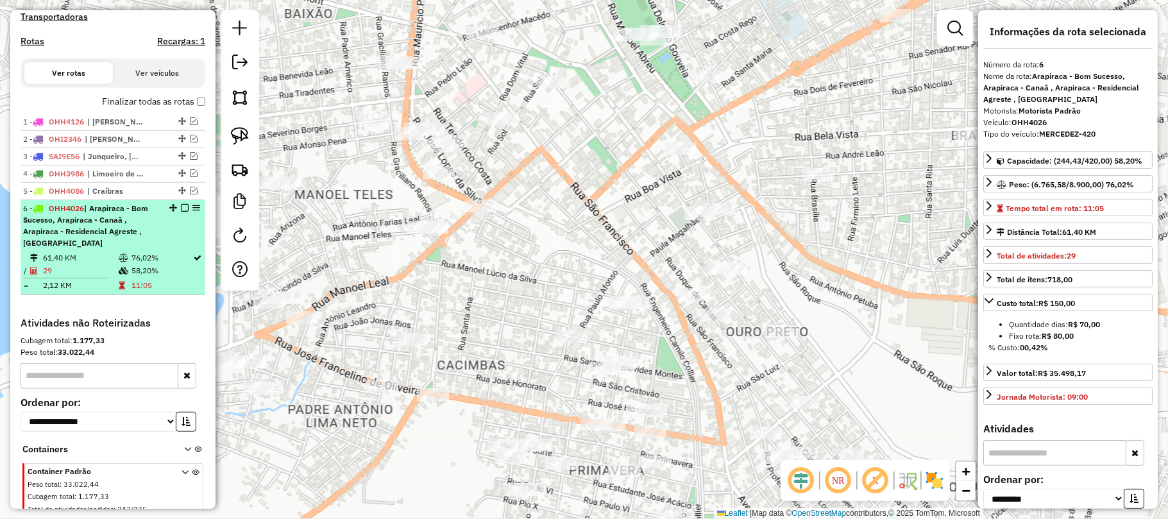
click at [181, 212] on em at bounding box center [185, 208] width 8 height 8
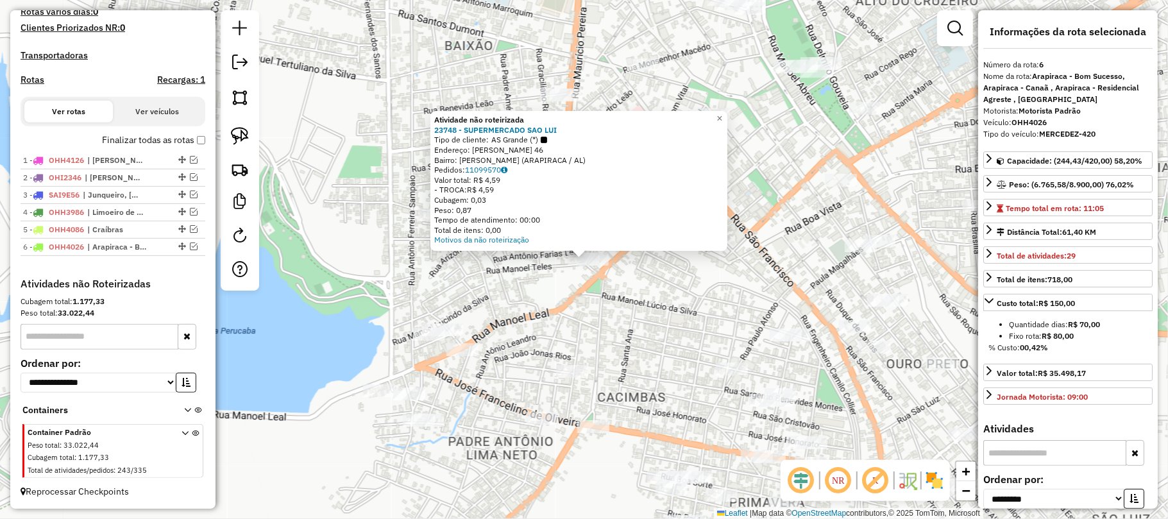
click at [636, 316] on div "Atividade não roteirizada 23748 - SUPERMERCADO SAO LUI Tipo de cliente: AS Gran…" at bounding box center [584, 259] width 1168 height 519
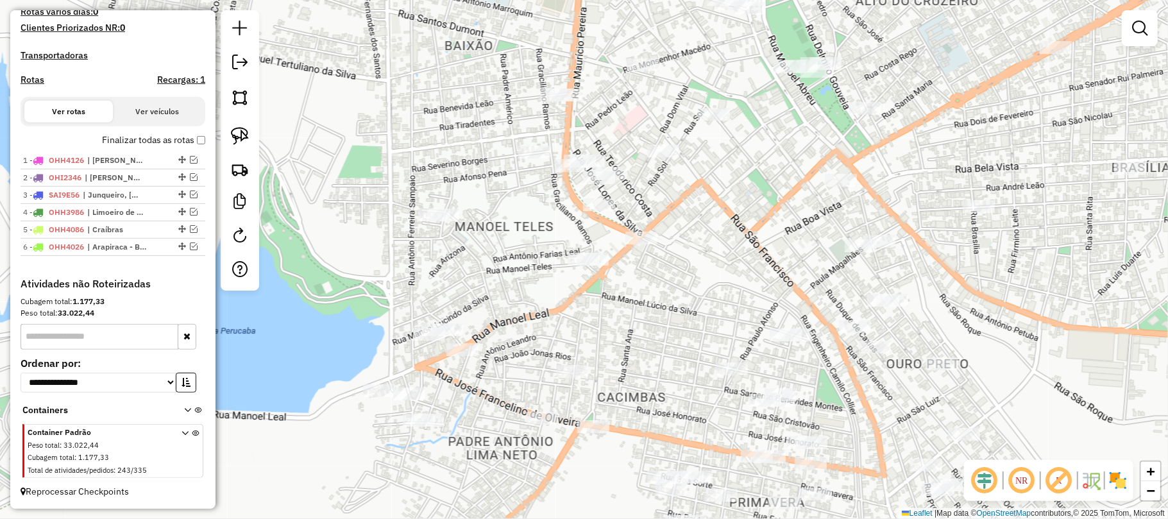
click at [844, 187] on div at bounding box center [841, 180] width 32 height 13
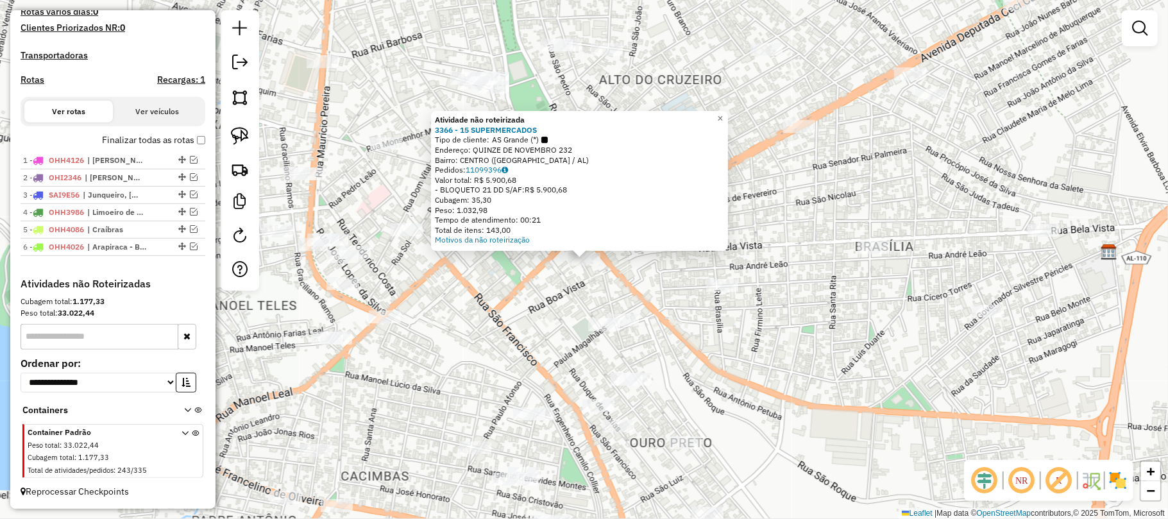
click at [801, 305] on div "Atividade não roteirizada 3366 - 15 SUPERMERCADOS Tipo de cliente: AS Grande (*…" at bounding box center [584, 259] width 1168 height 519
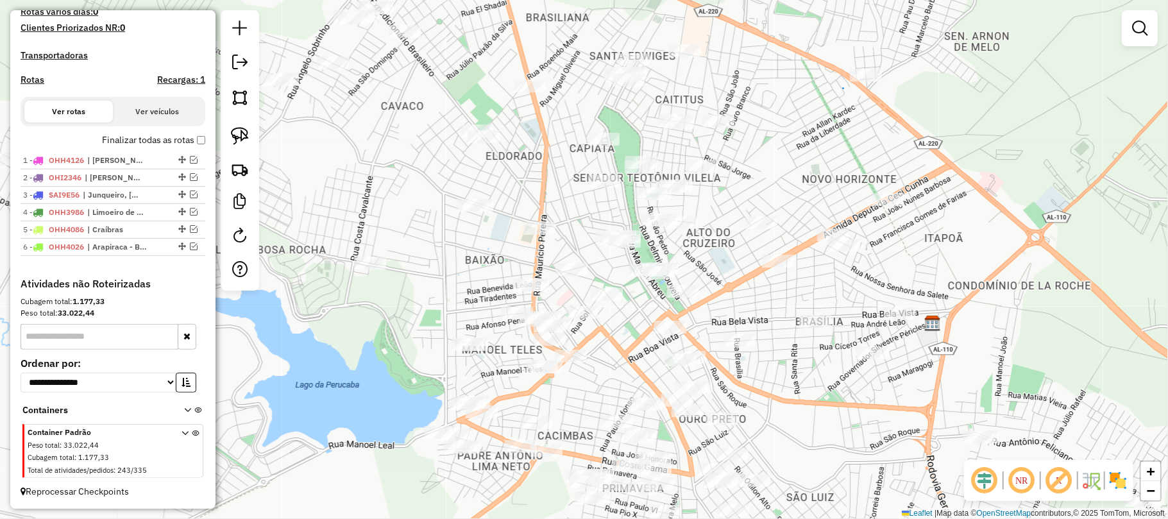
drag, startPoint x: 591, startPoint y: 377, endPoint x: 604, endPoint y: 394, distance: 21.4
click at [604, 394] on div "Janela de atendimento Grade de atendimento Capacidade Transportadoras Veículos …" at bounding box center [584, 259] width 1168 height 519
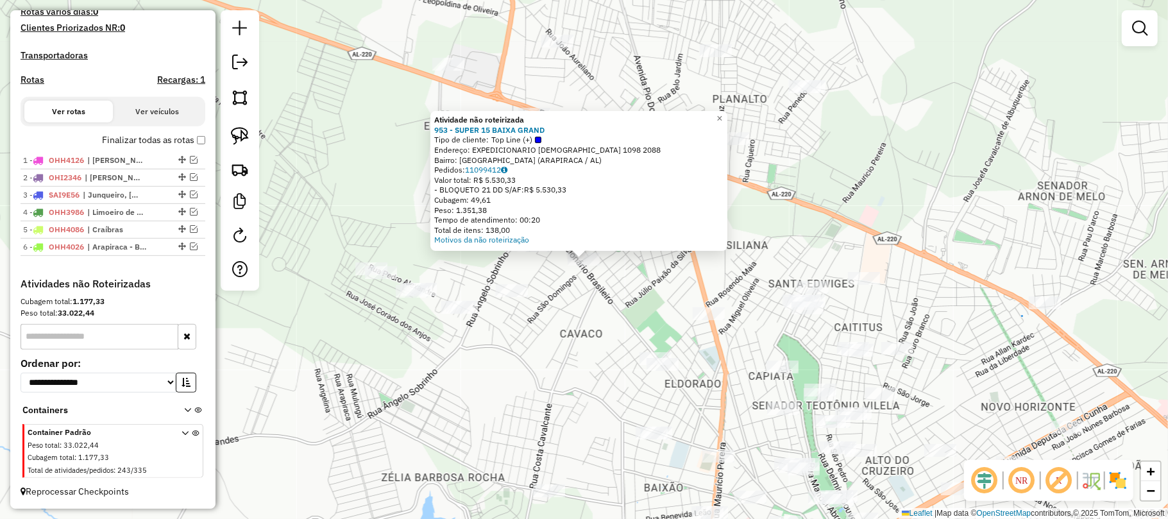
click at [830, 175] on div "Atividade não roteirizada 953 - SUPER 15 BAIXA GRAND Tipo de cliente: Top Line …" at bounding box center [584, 259] width 1168 height 519
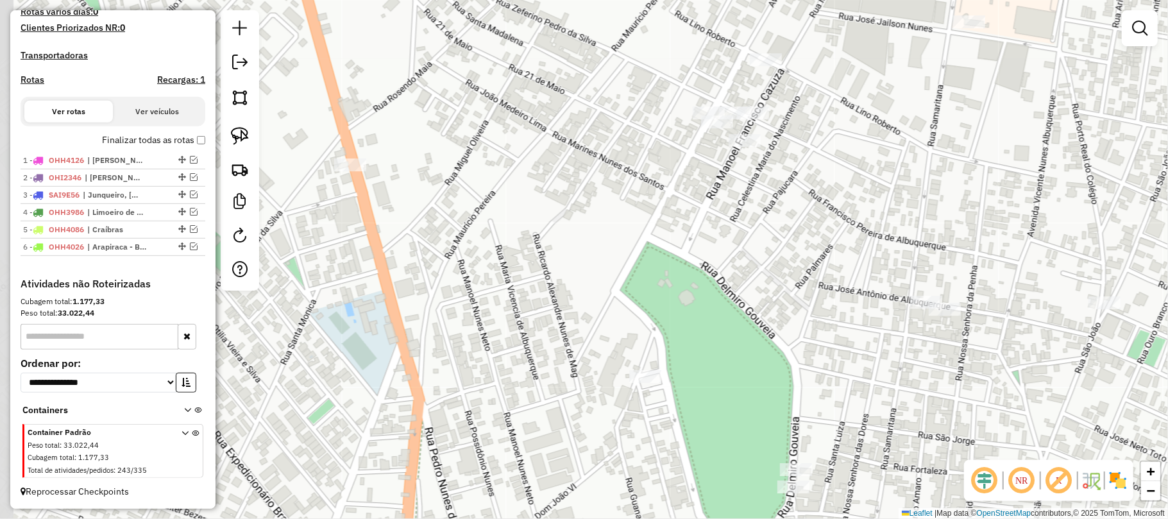
drag, startPoint x: 890, startPoint y: 262, endPoint x: 893, endPoint y: 232, distance: 30.3
click at [893, 234] on div "Janela de atendimento Grade de atendimento Capacidade Transportadoras Veículos …" at bounding box center [584, 259] width 1168 height 519
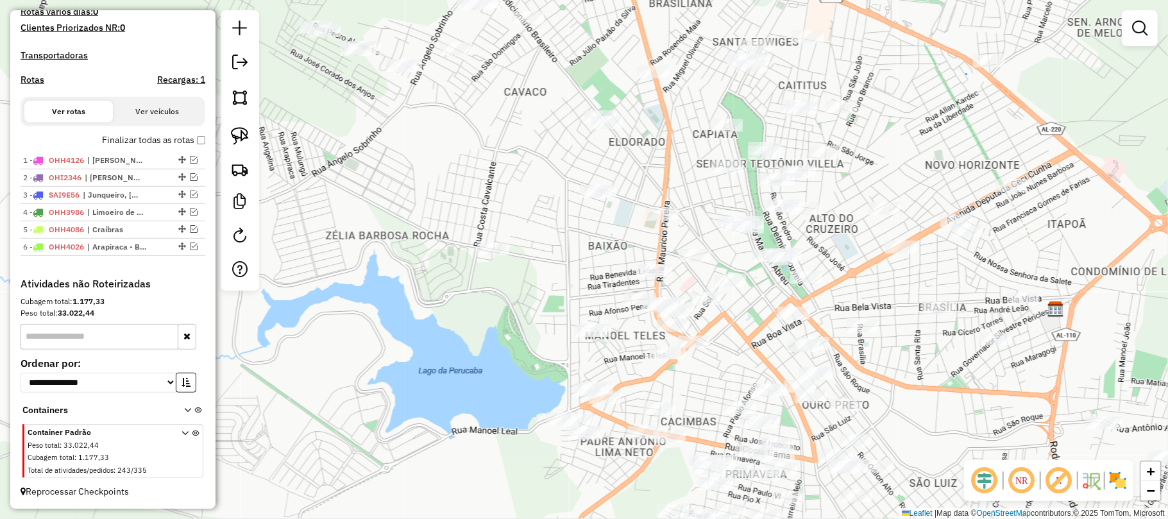
drag, startPoint x: 847, startPoint y: 422, endPoint x: 763, endPoint y: 280, distance: 165.3
click at [763, 280] on div "Janela de atendimento Grade de atendimento Capacidade Transportadoras Veículos …" at bounding box center [584, 259] width 1168 height 519
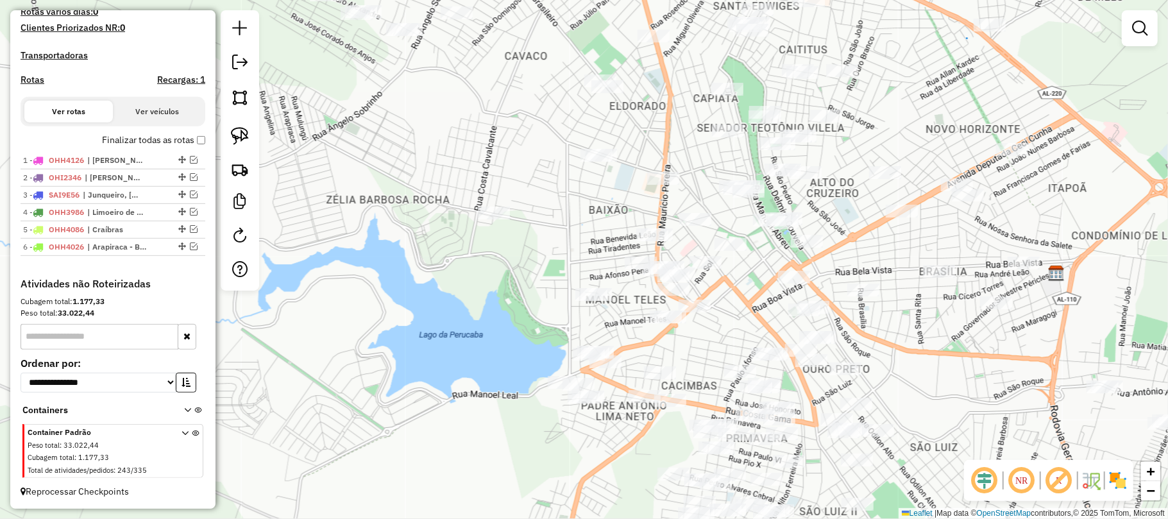
drag, startPoint x: 732, startPoint y: 299, endPoint x: 732, endPoint y: 277, distance: 21.8
click at [732, 277] on div "Janela de atendimento Grade de atendimento Capacidade Transportadoras Veículos …" at bounding box center [584, 259] width 1168 height 519
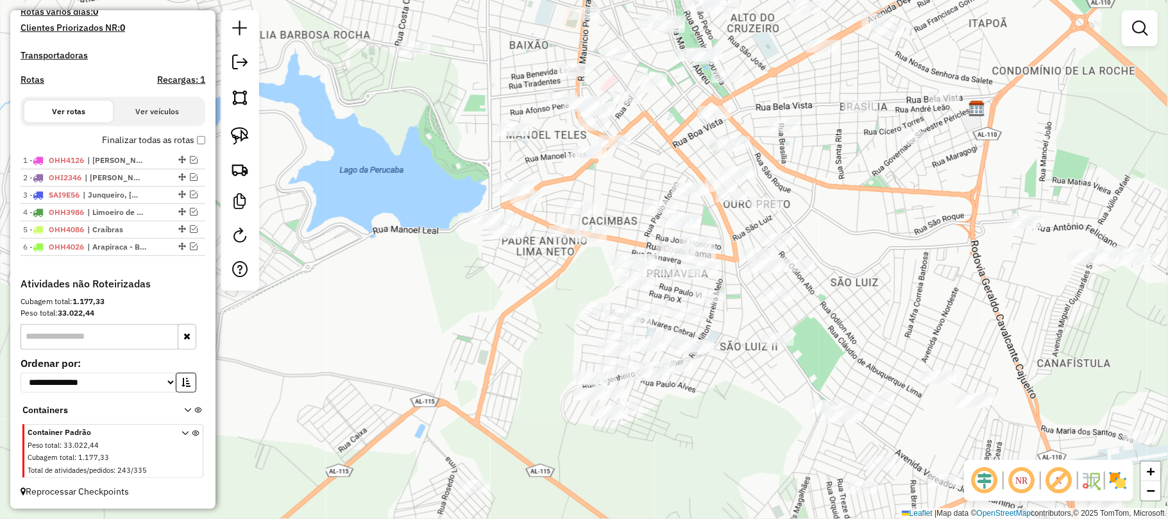
drag, startPoint x: 680, startPoint y: 386, endPoint x: 732, endPoint y: 321, distance: 83.9
click at [732, 321] on div "Janela de atendimento Grade de atendimento Capacidade Transportadoras Veículos …" at bounding box center [584, 259] width 1168 height 519
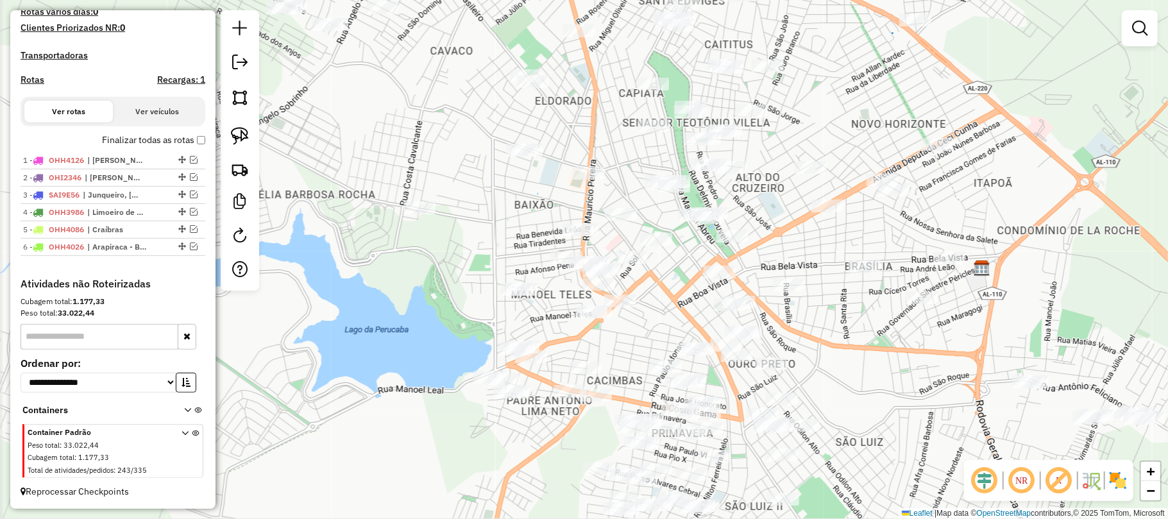
drag, startPoint x: 682, startPoint y: 104, endPoint x: 690, endPoint y: 280, distance: 176.5
click at [690, 280] on div "Janela de atendimento Grade de atendimento Capacidade Transportadoras Veículos …" at bounding box center [584, 259] width 1168 height 519
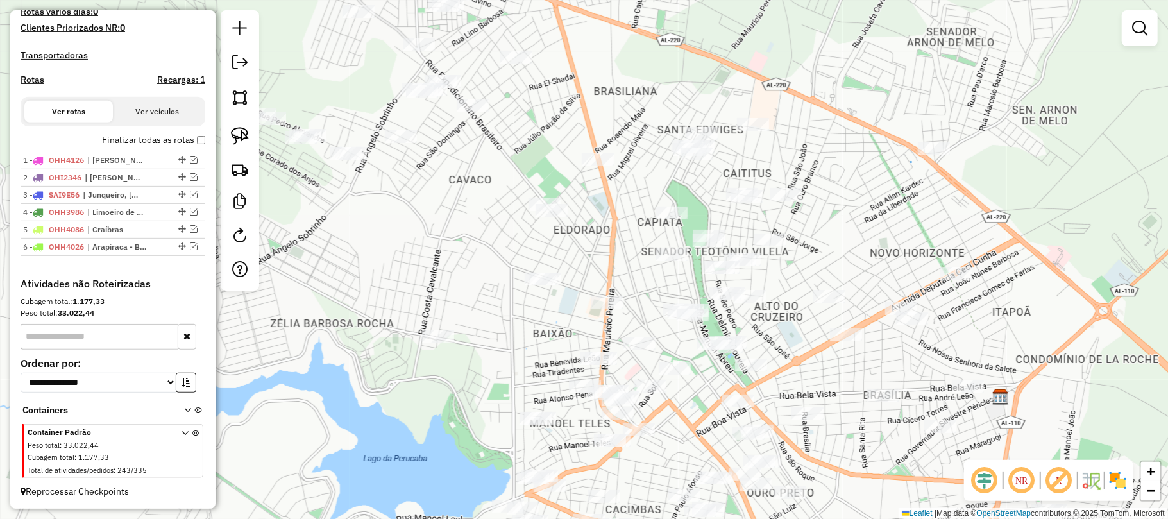
drag, startPoint x: 779, startPoint y: 218, endPoint x: 793, endPoint y: 332, distance: 114.5
click at [793, 332] on div "Janela de atendimento Grade de atendimento Capacidade Transportadoras Veículos …" at bounding box center [584, 259] width 1168 height 519
drag, startPoint x: 681, startPoint y: 349, endPoint x: 688, endPoint y: 354, distance: 8.2
click at [688, 354] on div "Janela de atendimento Grade de atendimento Capacidade Transportadoras Veículos …" at bounding box center [584, 259] width 1168 height 519
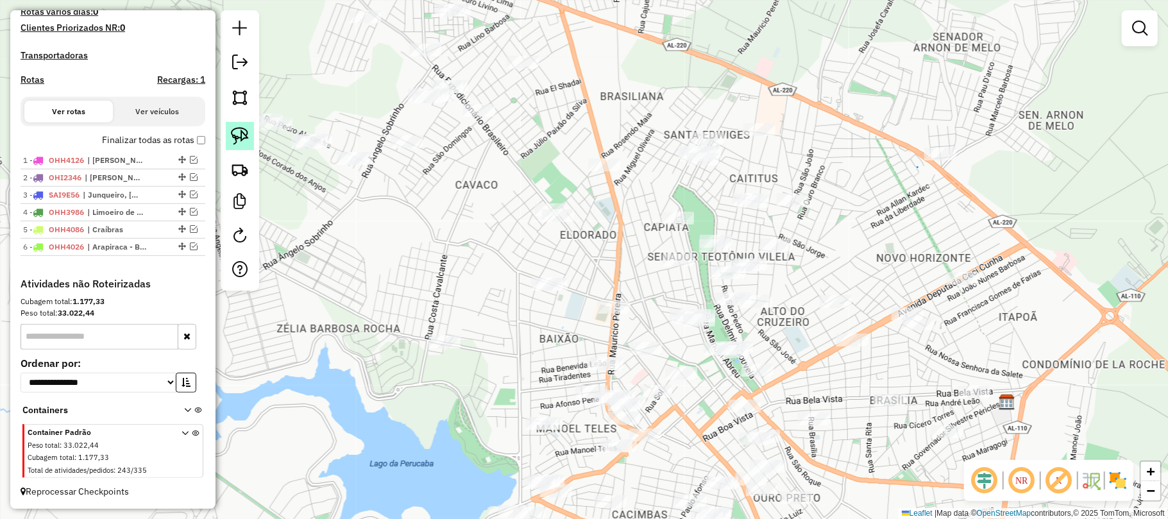
click at [237, 134] on img at bounding box center [240, 136] width 18 height 18
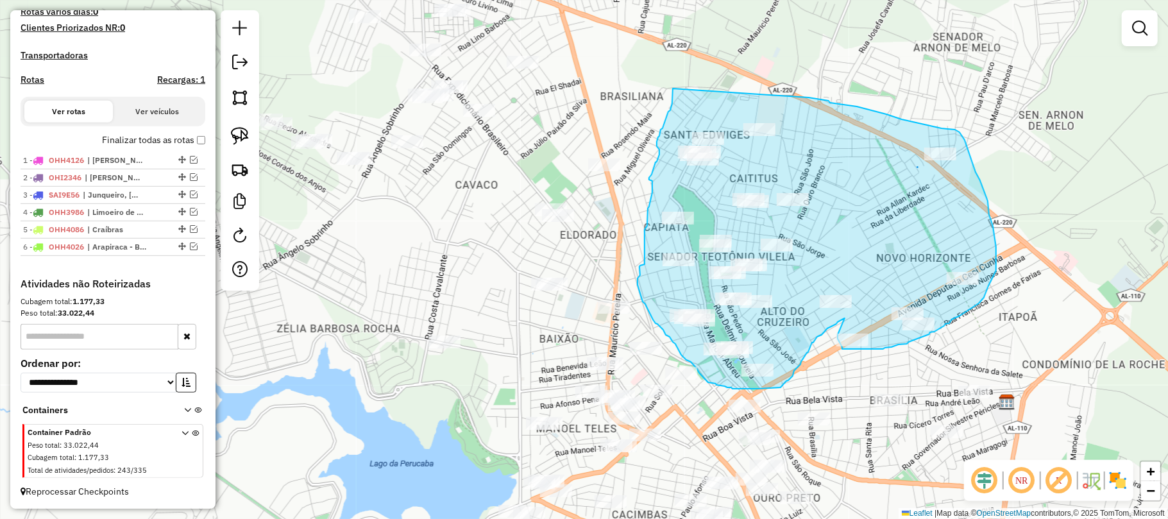
drag, startPoint x: 673, startPoint y: 89, endPoint x: 809, endPoint y: 97, distance: 136.3
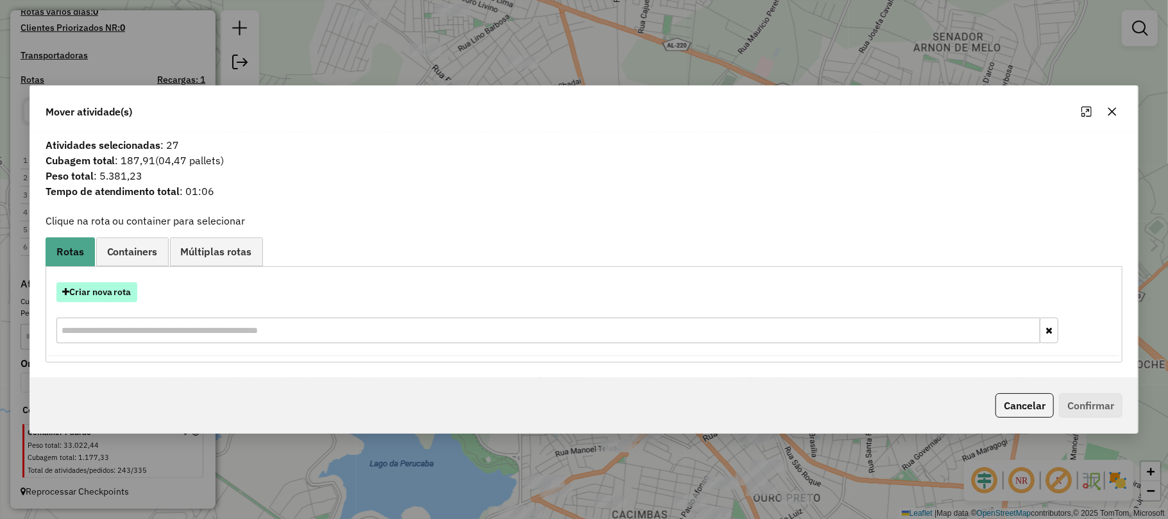
click at [98, 291] on button "Criar nova rota" at bounding box center [96, 292] width 81 height 20
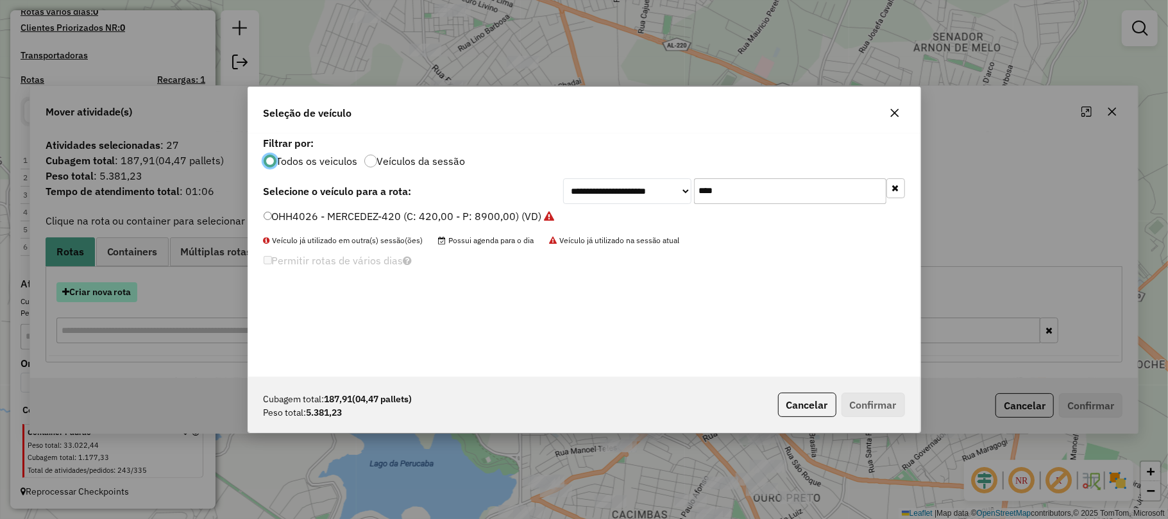
scroll to position [6, 4]
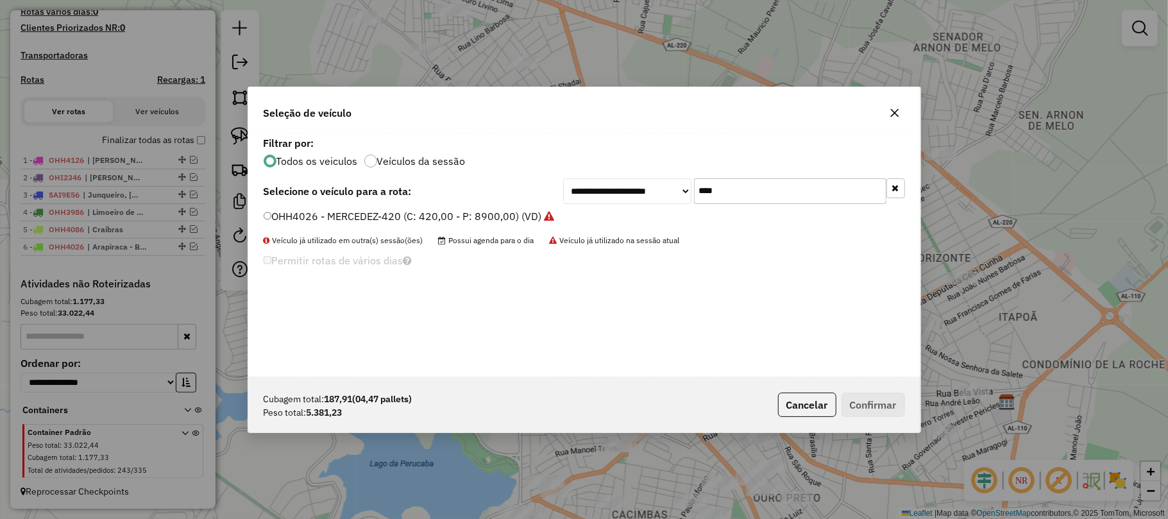
drag, startPoint x: 737, startPoint y: 195, endPoint x: 693, endPoint y: 190, distance: 44.5
click at [694, 190] on input "****" at bounding box center [790, 191] width 192 height 26
type input "****"
click at [490, 211] on label "OHI2336 - MERCEDEZ-420 (C: 420,00 - P: 8900,00) (VD)" at bounding box center [401, 215] width 275 height 15
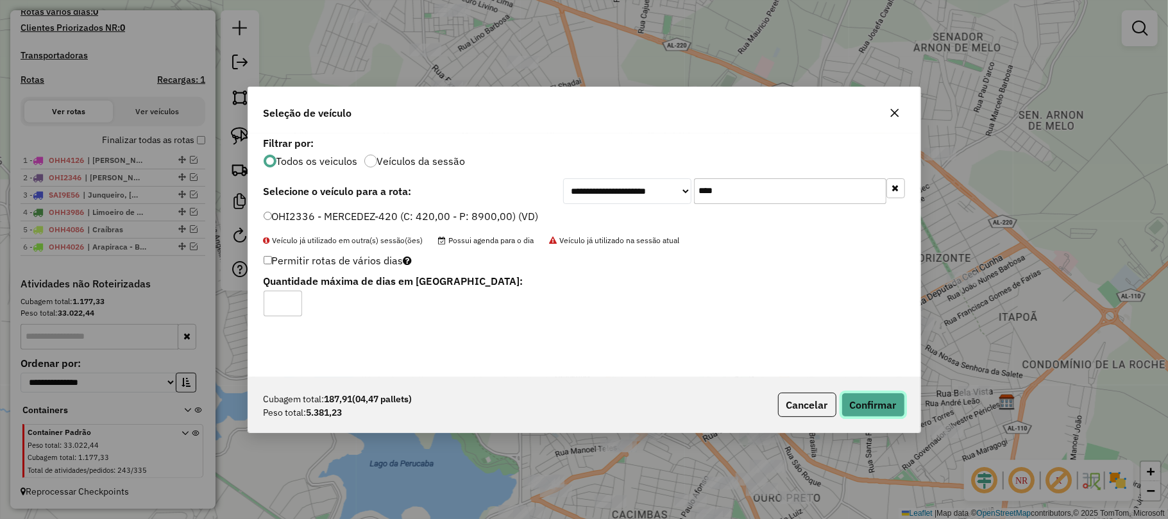
click at [881, 404] on button "Confirmar" at bounding box center [872, 405] width 63 height 24
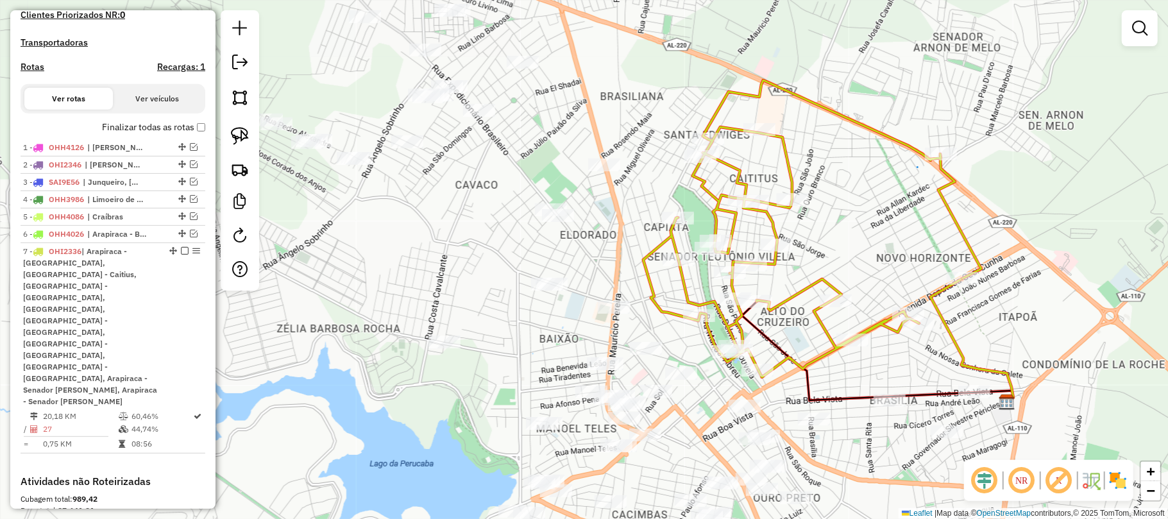
scroll to position [393, 0]
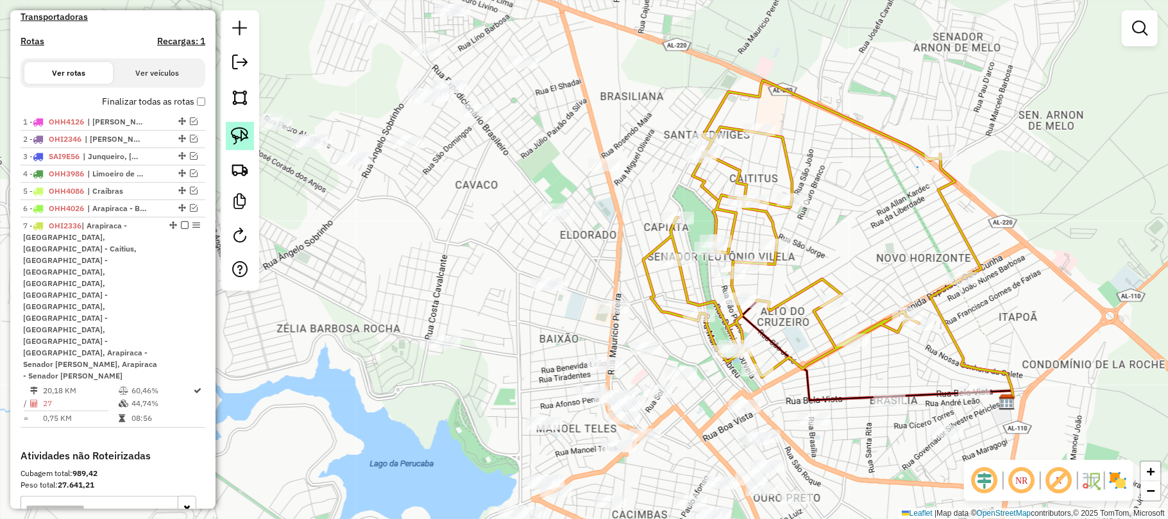
click at [226, 133] on link at bounding box center [240, 136] width 28 height 28
click at [237, 124] on link at bounding box center [240, 136] width 28 height 28
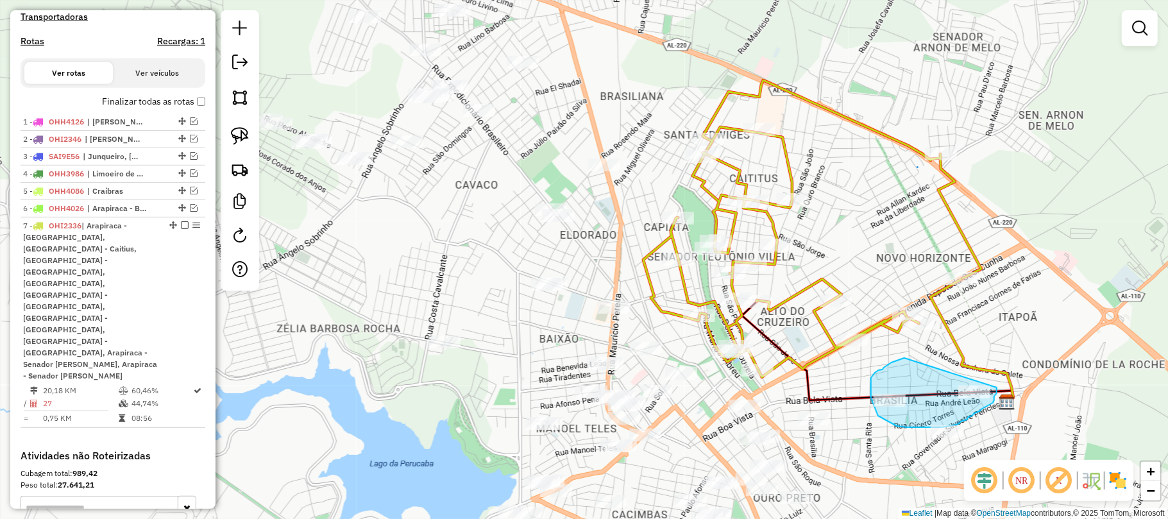
drag, startPoint x: 904, startPoint y: 358, endPoint x: 997, endPoint y: 380, distance: 95.0
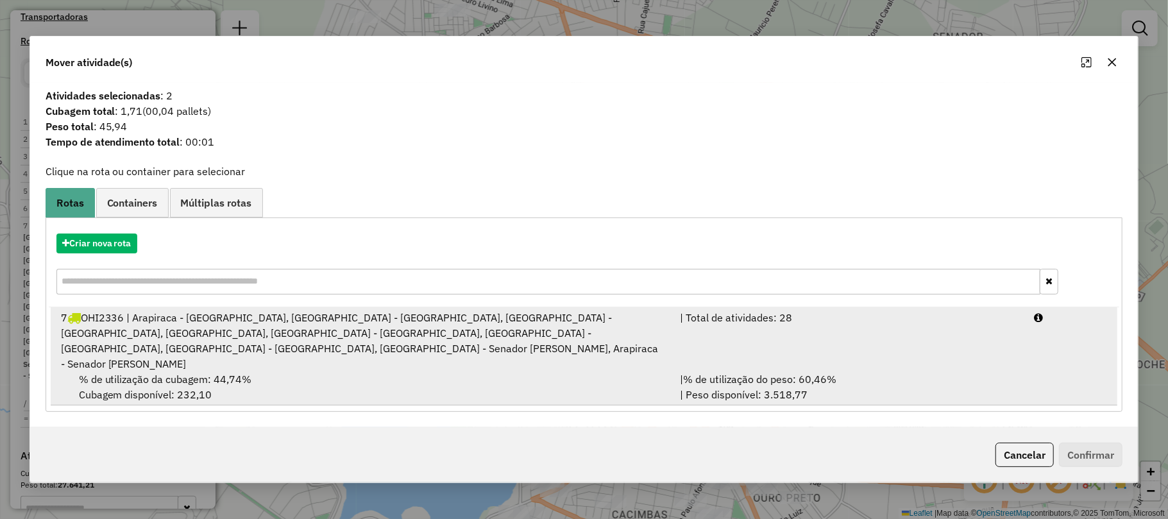
click at [103, 337] on div "7 OHI2336 | Arapiraca - Alto do Cruzeiro, Arapiraca - Caitius, Arapiraca - Capi…" at bounding box center [363, 341] width 620 height 62
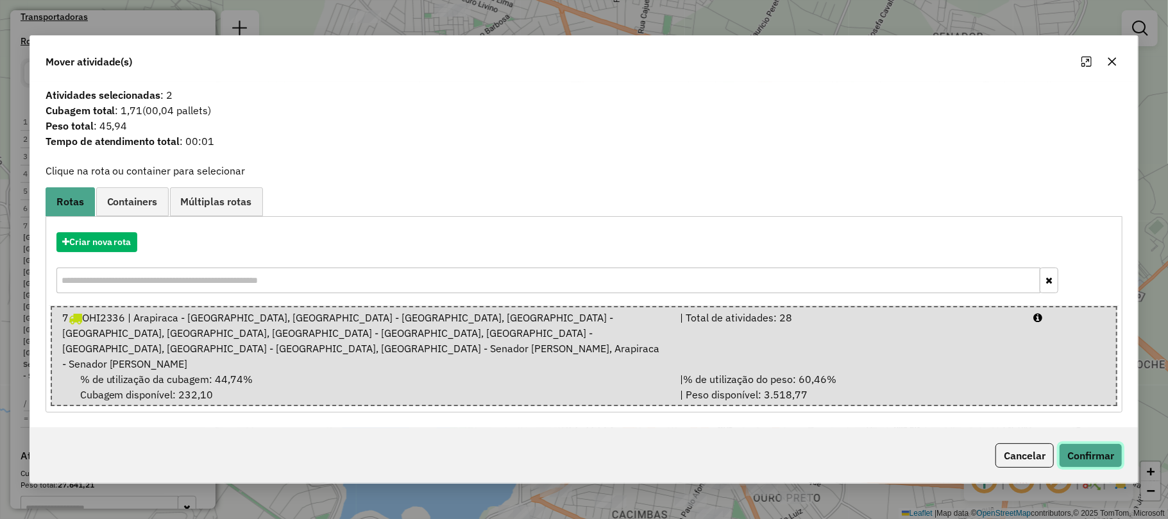
click at [1083, 443] on button "Confirmar" at bounding box center [1090, 455] width 63 height 24
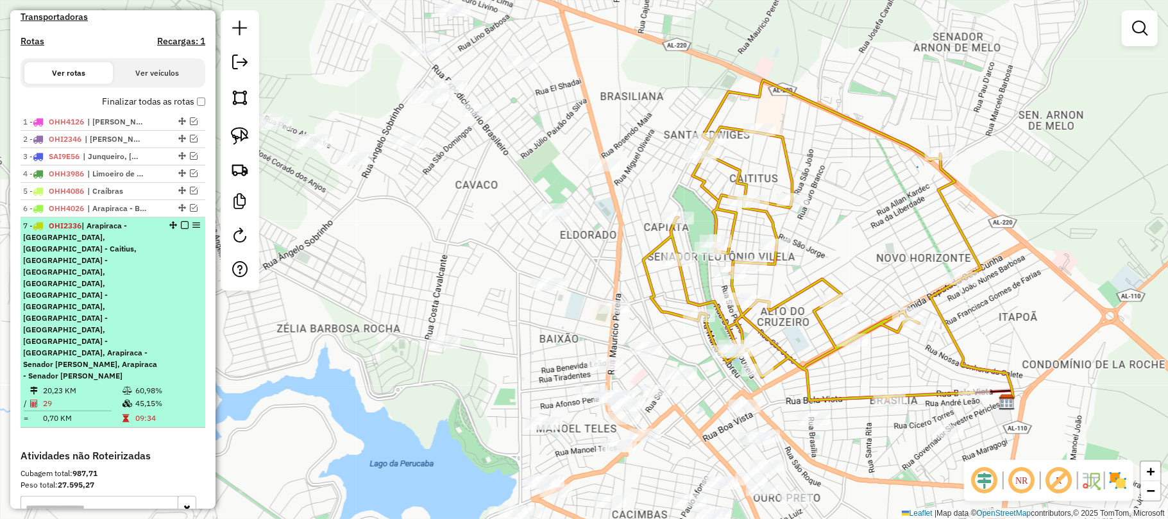
click at [181, 229] on em at bounding box center [185, 225] width 8 height 8
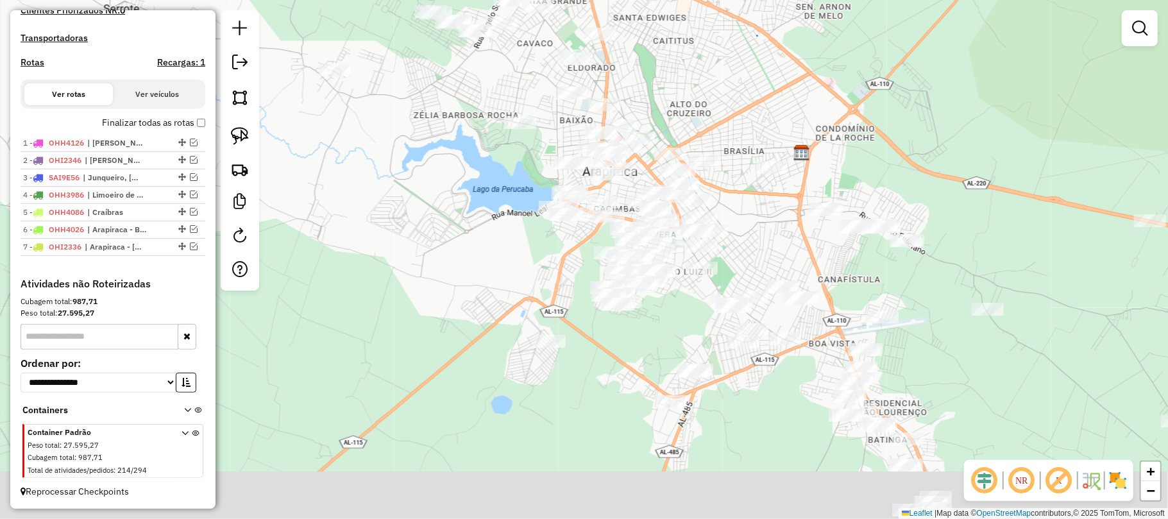
drag, startPoint x: 693, startPoint y: 242, endPoint x: 736, endPoint y: 83, distance: 164.9
click at [736, 83] on div "Janela de atendimento Grade de atendimento Capacidade Transportadoras Veículos …" at bounding box center [584, 259] width 1168 height 519
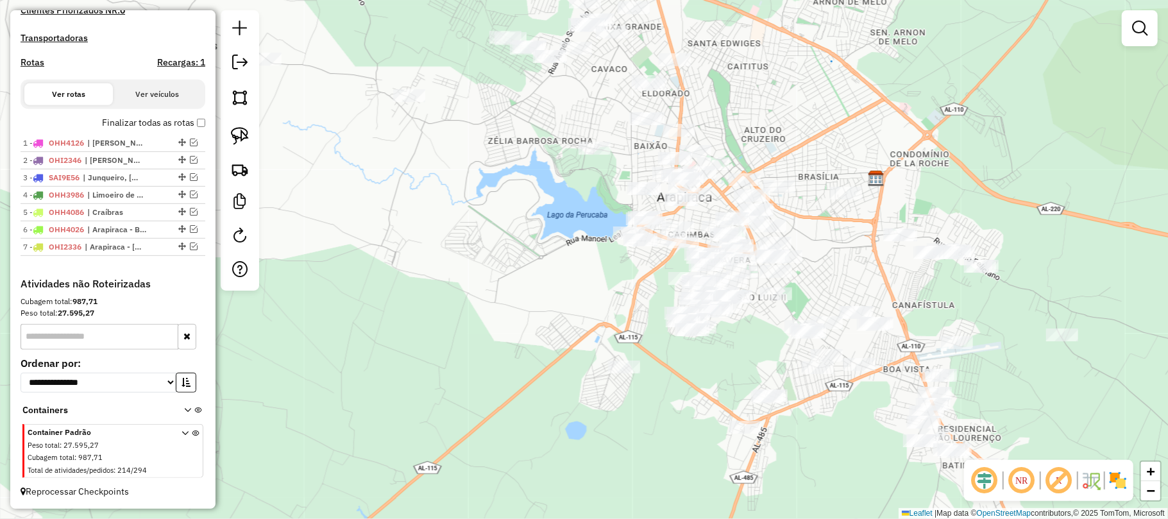
drag, startPoint x: 652, startPoint y: 155, endPoint x: 723, endPoint y: 194, distance: 81.5
click at [723, 194] on div "Janela de atendimento Grade de atendimento Capacidade Transportadoras Veículos …" at bounding box center [584, 259] width 1168 height 519
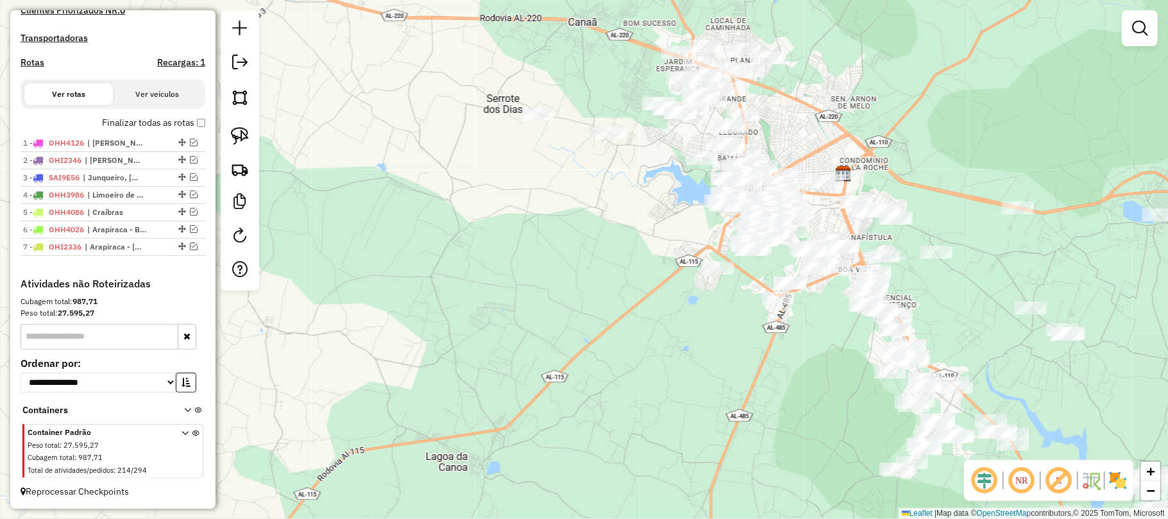
drag, startPoint x: 793, startPoint y: 96, endPoint x: 788, endPoint y: 115, distance: 20.5
click at [788, 115] on div "Janela de atendimento Grade de atendimento Capacidade Transportadoras Veículos …" at bounding box center [584, 259] width 1168 height 519
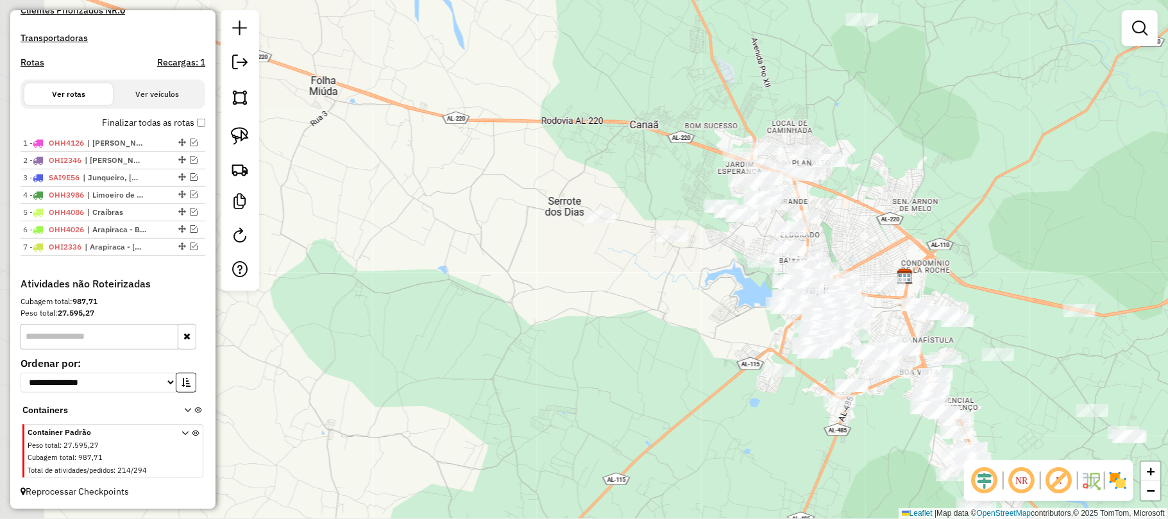
drag, startPoint x: 775, startPoint y: 85, endPoint x: 855, endPoint y: 218, distance: 155.1
click at [855, 218] on div "Janela de atendimento Grade de atendimento Capacidade Transportadoras Veículos …" at bounding box center [584, 259] width 1168 height 519
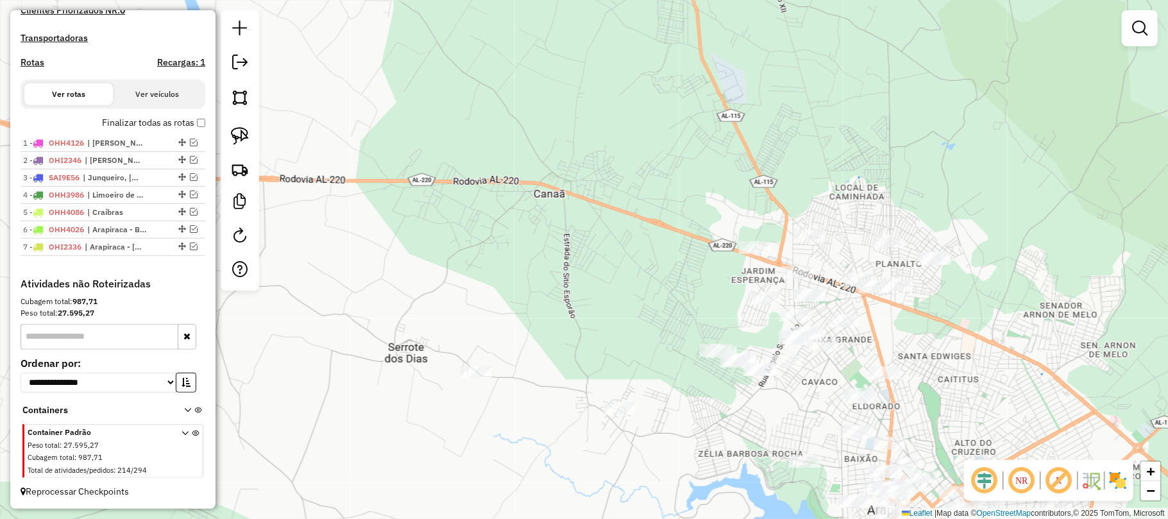
drag, startPoint x: 797, startPoint y: 235, endPoint x: 834, endPoint y: 368, distance: 138.1
click at [834, 368] on div "Janela de atendimento Grade de atendimento Capacidade Transportadoras Veículos …" at bounding box center [584, 259] width 1168 height 519
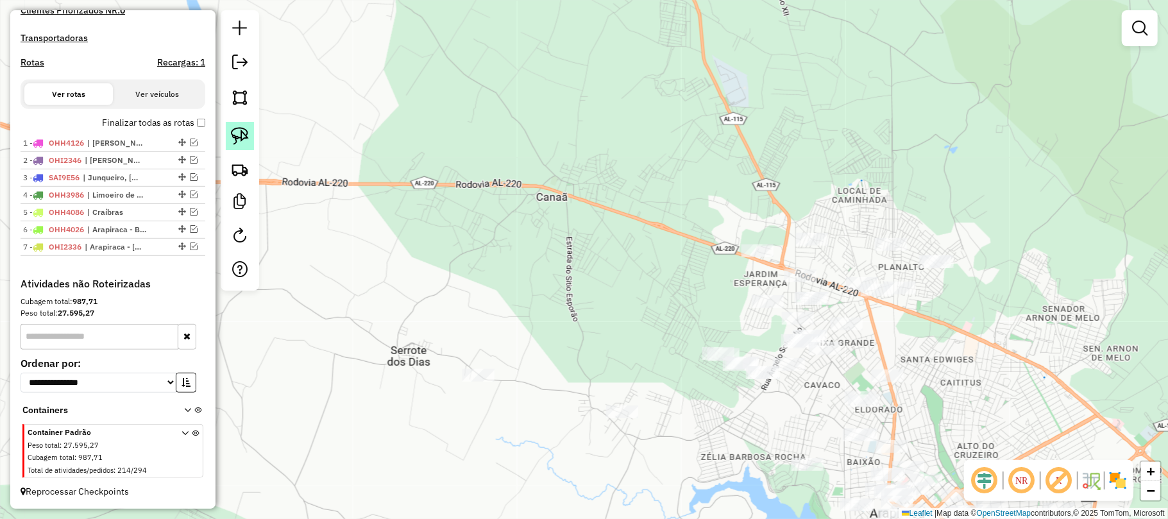
click at [240, 126] on link at bounding box center [240, 136] width 28 height 28
click at [242, 135] on img at bounding box center [240, 136] width 18 height 18
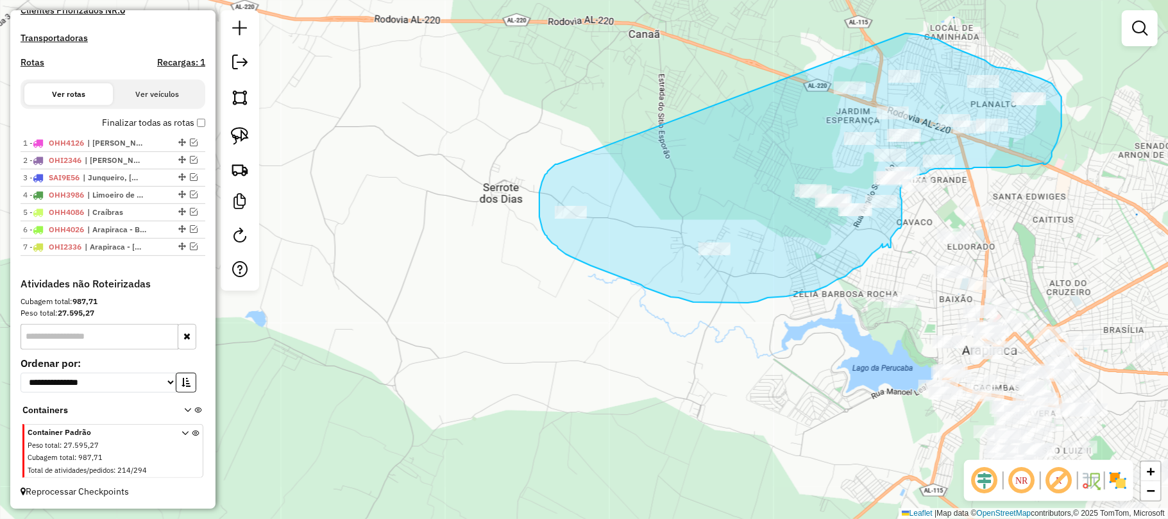
drag, startPoint x: 465, startPoint y: 327, endPoint x: 906, endPoint y: 33, distance: 529.6
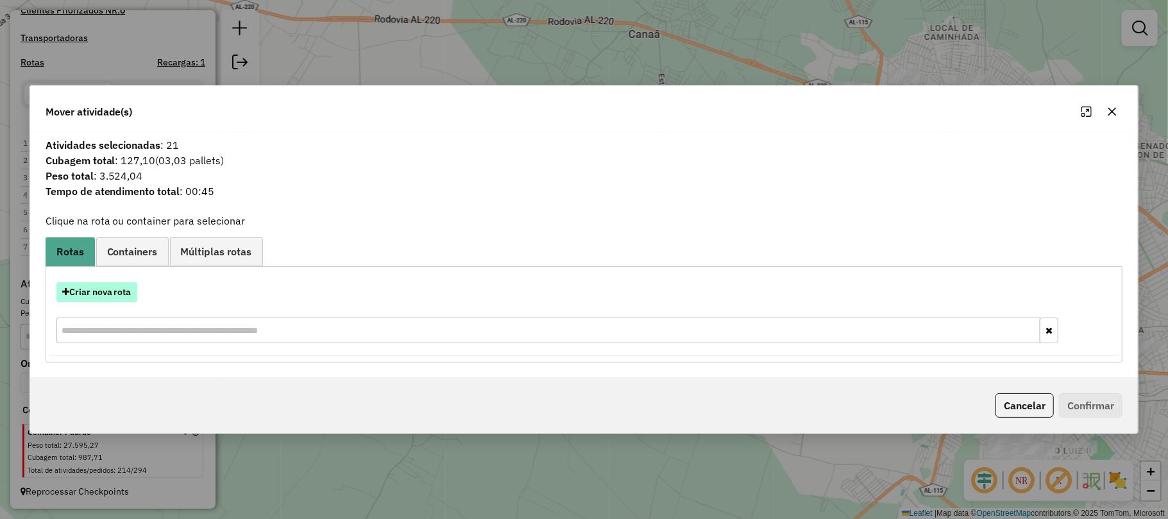
click at [99, 293] on button "Criar nova rota" at bounding box center [96, 292] width 81 height 20
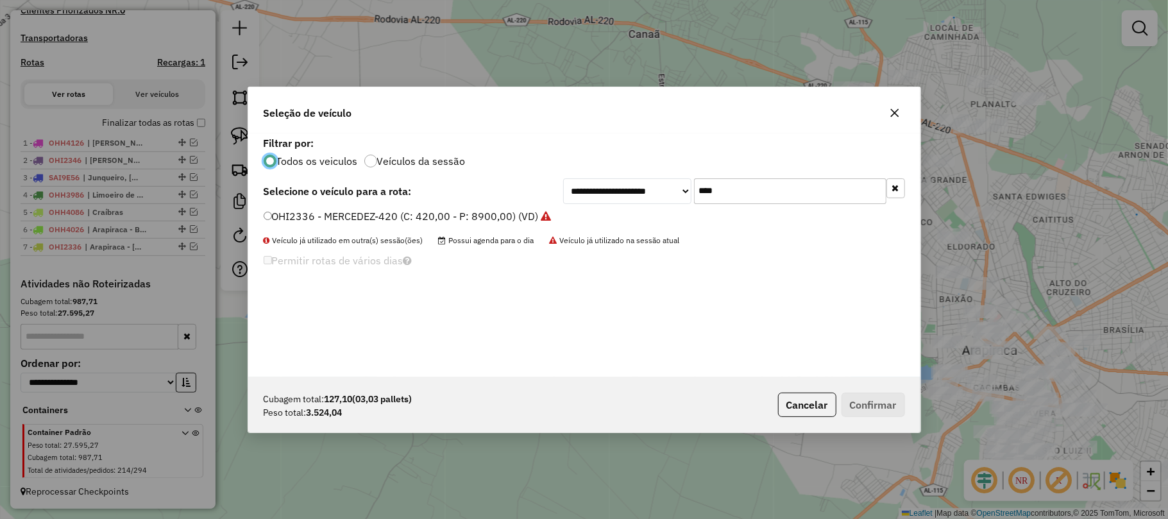
scroll to position [6, 4]
drag, startPoint x: 750, startPoint y: 188, endPoint x: 693, endPoint y: 190, distance: 56.5
click at [694, 190] on input "****" at bounding box center [790, 191] width 192 height 26
type input "****"
click at [368, 217] on label "SAI9E96 - M. BENZ/ACCELO 817 - 6t (C: 252,00 - P: 6000,00) (VD)" at bounding box center [423, 215] width 319 height 15
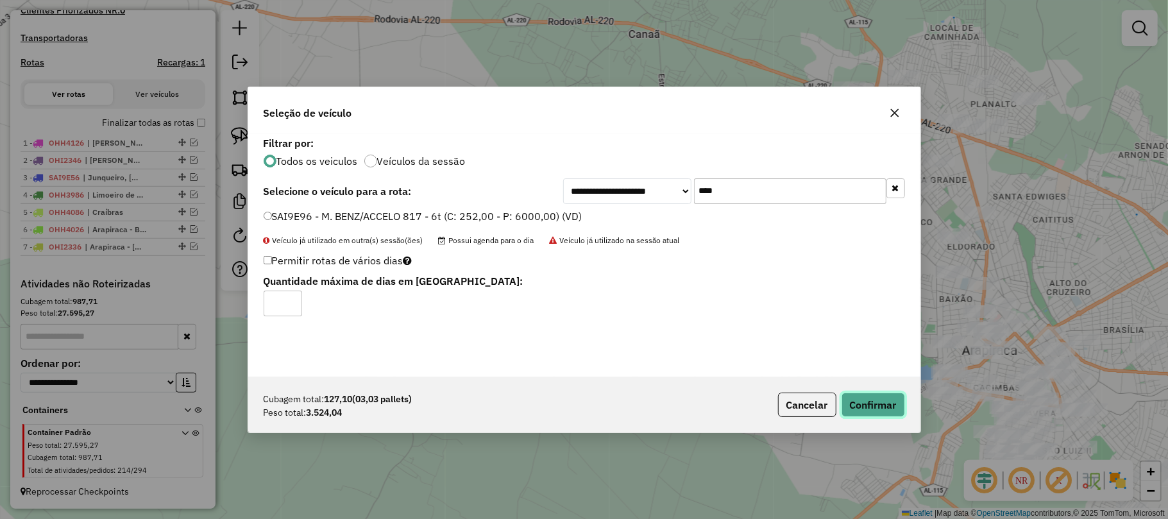
click at [886, 404] on button "Confirmar" at bounding box center [872, 405] width 63 height 24
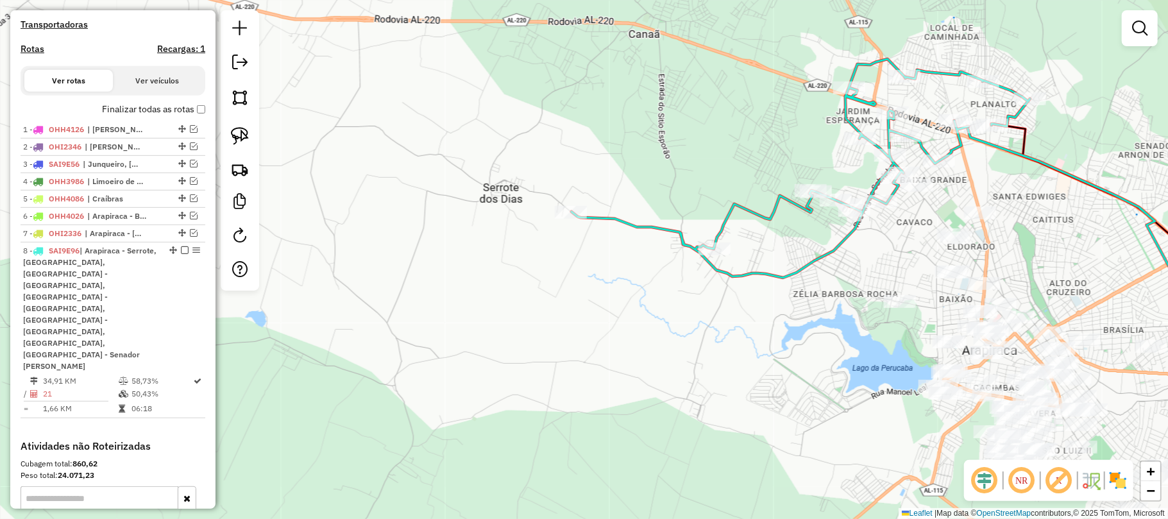
scroll to position [393, 0]
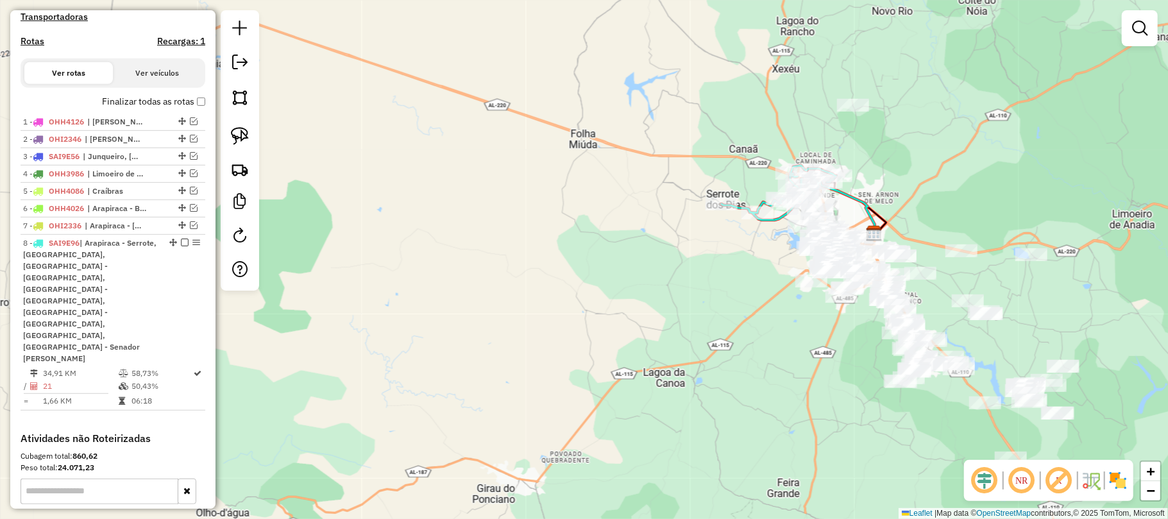
drag, startPoint x: 760, startPoint y: 106, endPoint x: 738, endPoint y: 165, distance: 62.5
click at [738, 165] on div "Janela de atendimento Grade de atendimento Capacidade Transportadoras Veículos …" at bounding box center [584, 259] width 1168 height 519
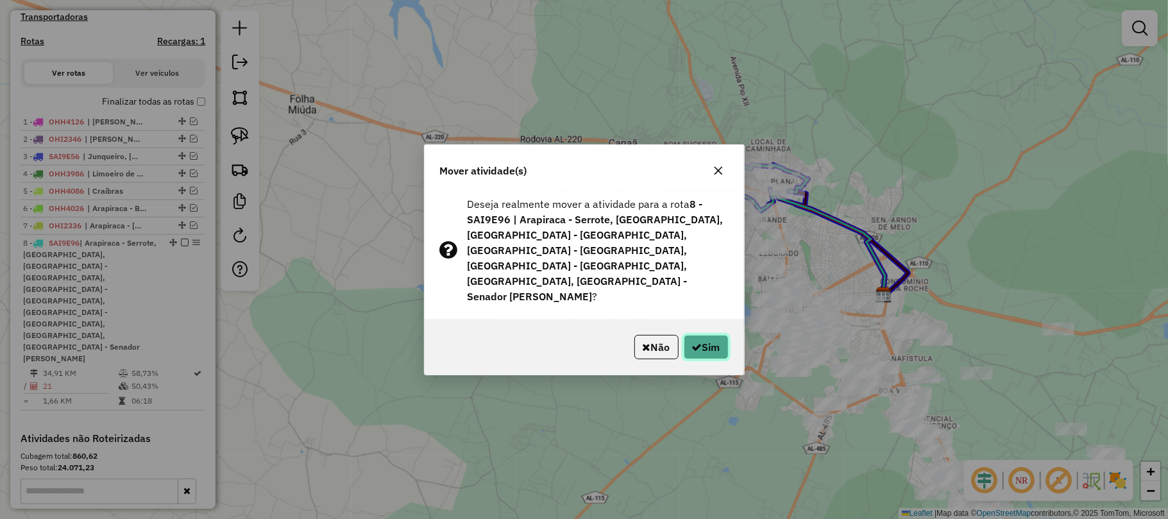
click at [703, 335] on button "Sim" at bounding box center [706, 347] width 45 height 24
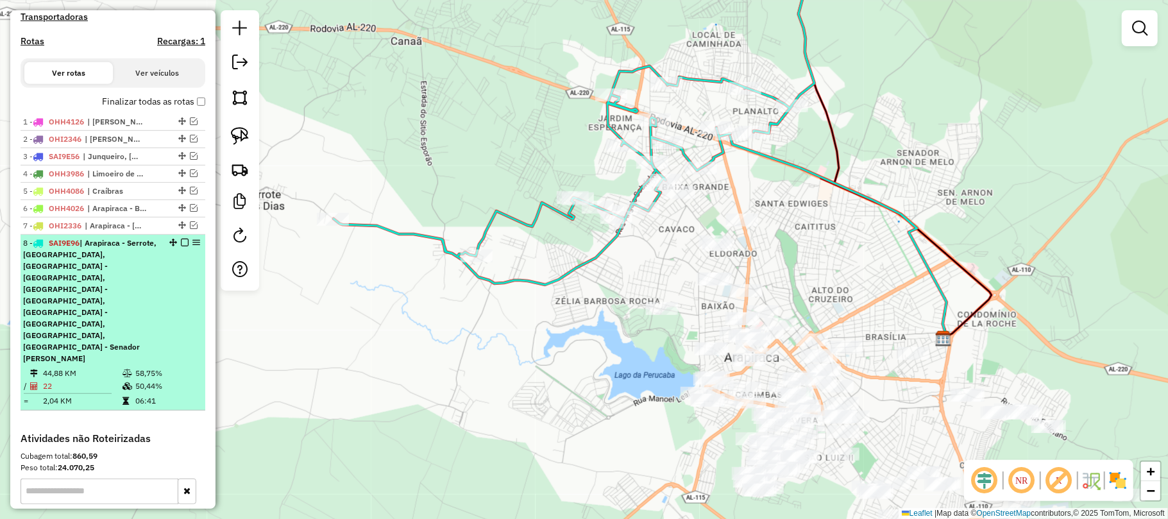
click at [69, 283] on div "8 - SAI9E96 | Arapiraca - Serrote, Arapiraca - Baixa Grande, Arapiraca - Bom Su…" at bounding box center [91, 300] width 136 height 127
select select "**********"
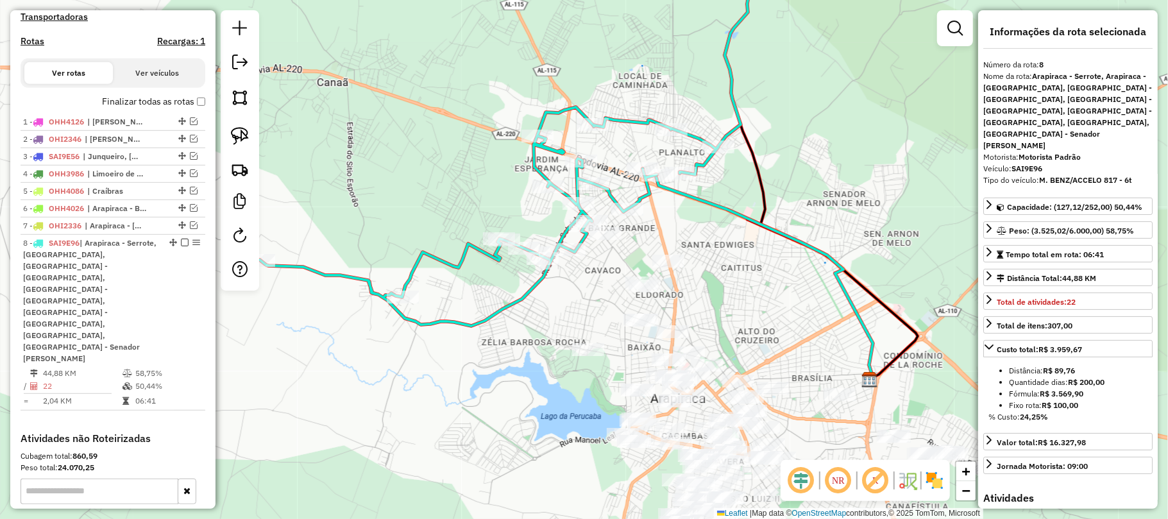
drag, startPoint x: 739, startPoint y: 427, endPoint x: 731, endPoint y: 262, distance: 165.0
click at [741, 265] on div "Janela de atendimento Grade de atendimento Capacidade Transportadoras Veículos …" at bounding box center [584, 259] width 1168 height 519
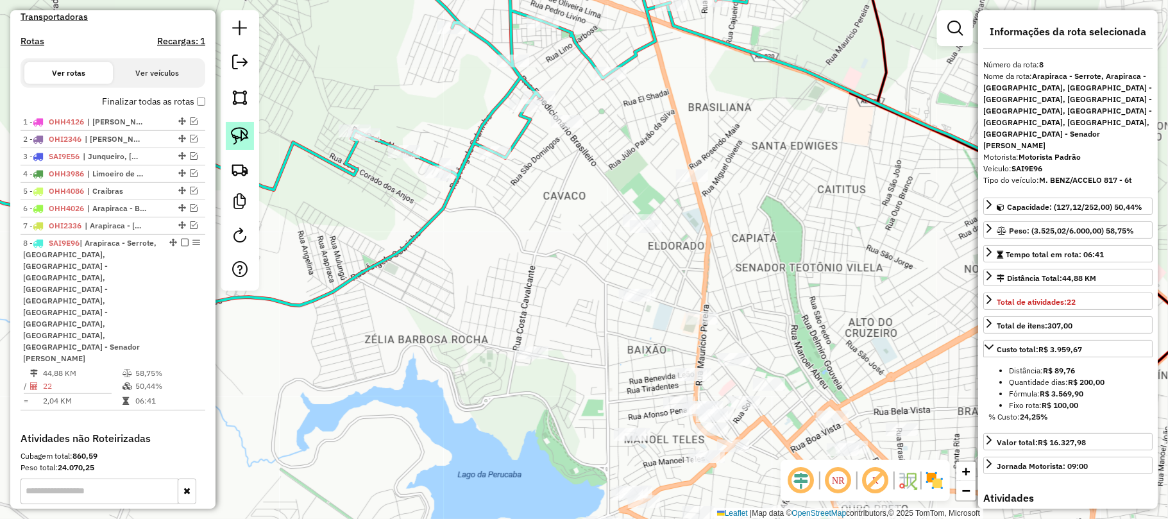
click at [236, 131] on img at bounding box center [240, 136] width 18 height 18
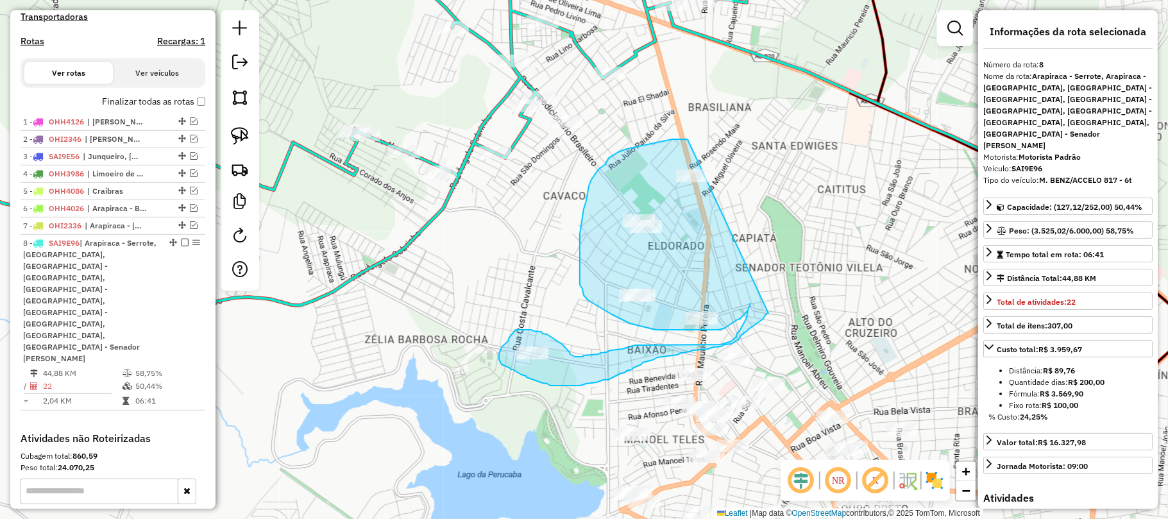
drag, startPoint x: 688, startPoint y: 139, endPoint x: 768, endPoint y: 313, distance: 191.7
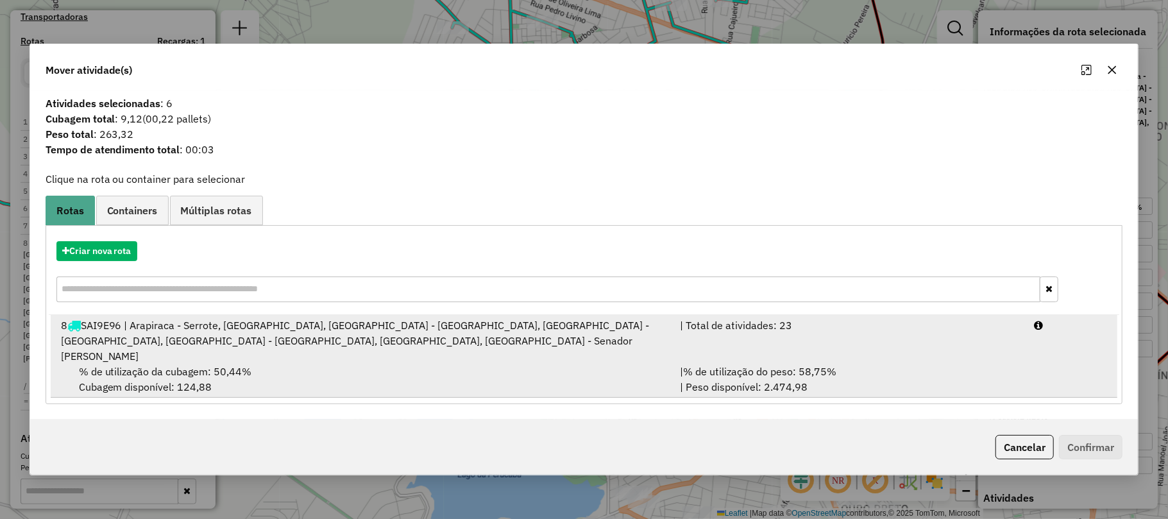
click at [210, 365] on span "% de utilização da cubagem: 50,44%" at bounding box center [165, 371] width 173 height 13
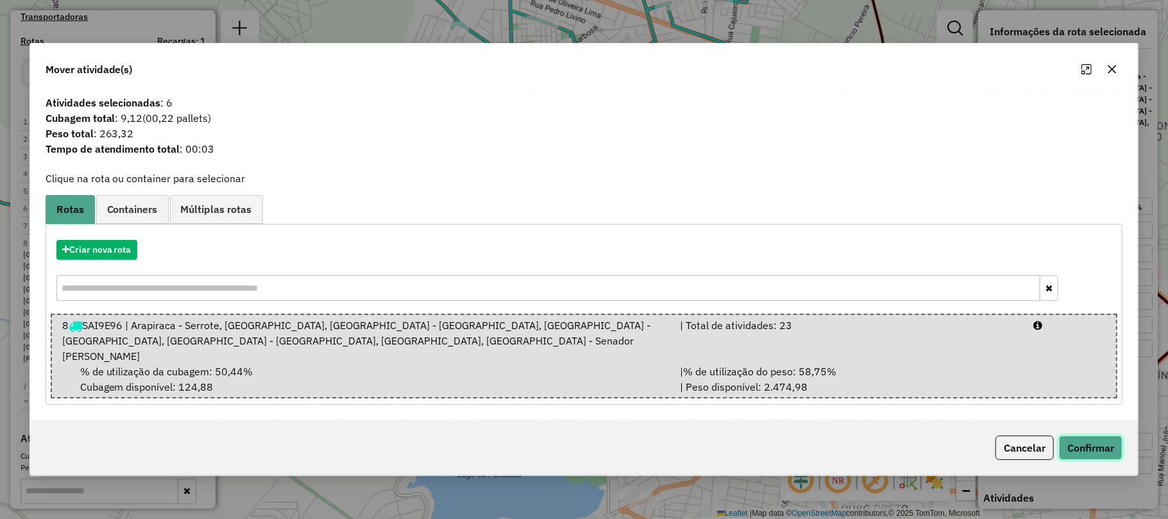
click at [1101, 439] on button "Confirmar" at bounding box center [1090, 447] width 63 height 24
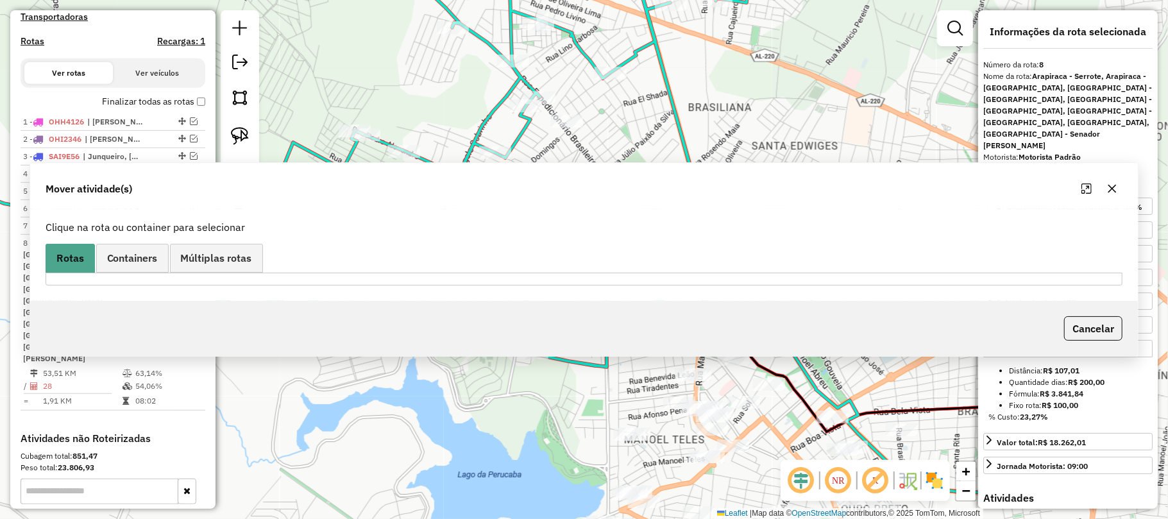
scroll to position [503, 0]
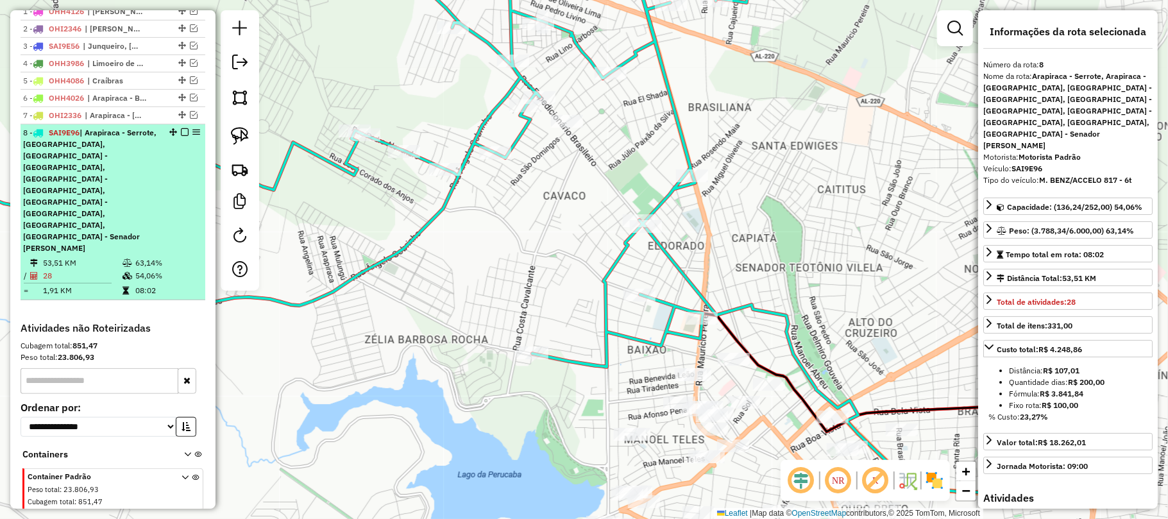
click at [181, 136] on em at bounding box center [185, 132] width 8 height 8
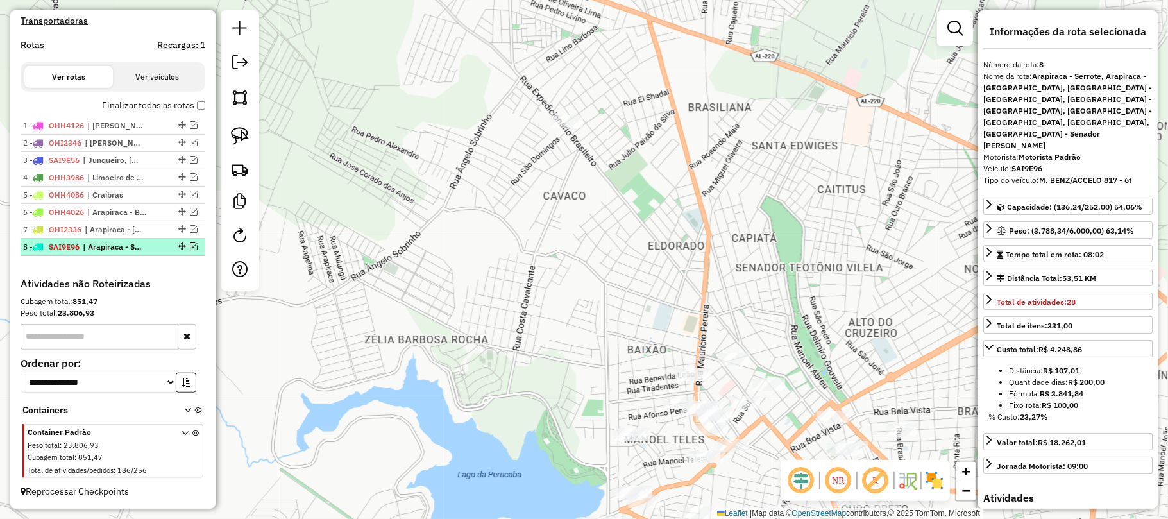
scroll to position [403, 0]
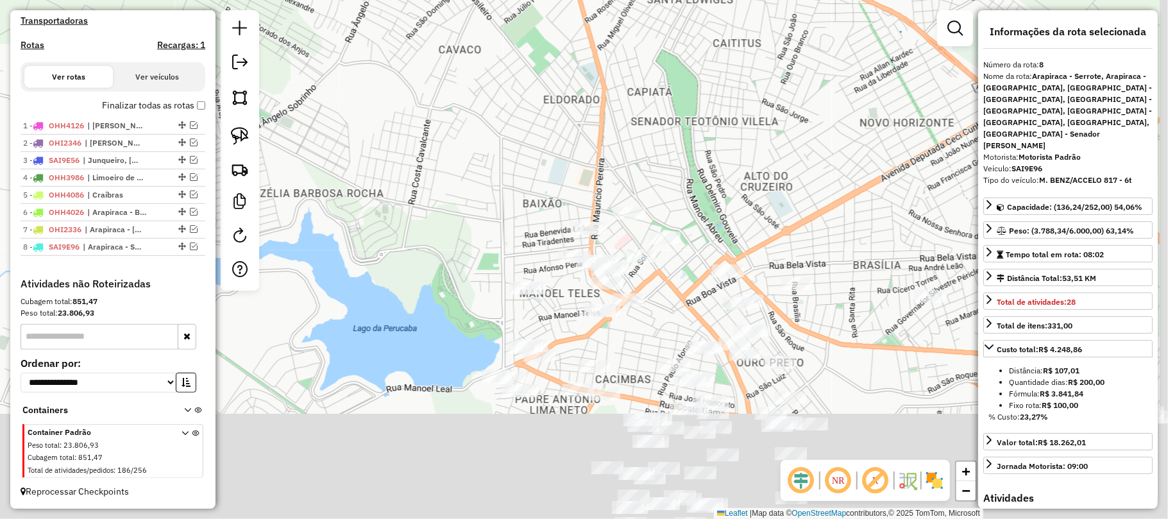
drag, startPoint x: 836, startPoint y: 328, endPoint x: 717, endPoint y: 160, distance: 206.6
click at [718, 159] on div "Janela de atendimento Grade de atendimento Capacidade Transportadoras Veículos …" at bounding box center [584, 259] width 1168 height 519
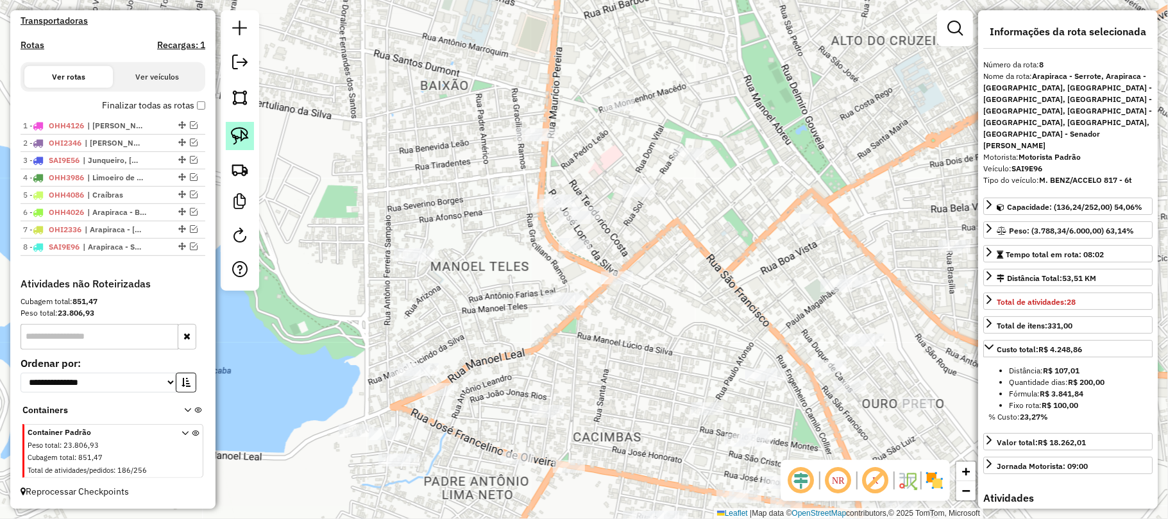
click at [232, 131] on img at bounding box center [240, 136] width 18 height 18
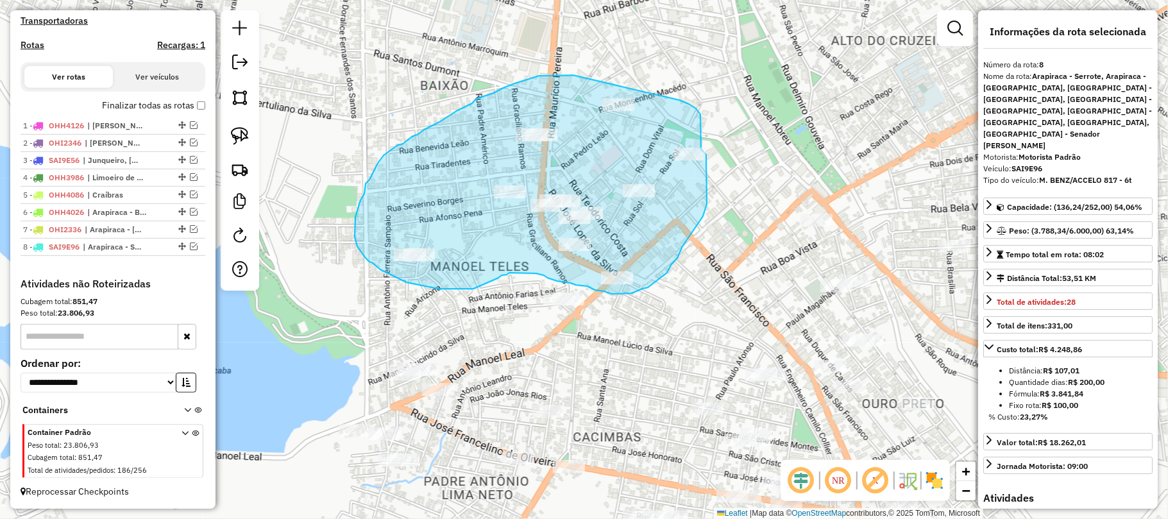
drag, startPoint x: 562, startPoint y: 75, endPoint x: 675, endPoint y: 96, distance: 114.2
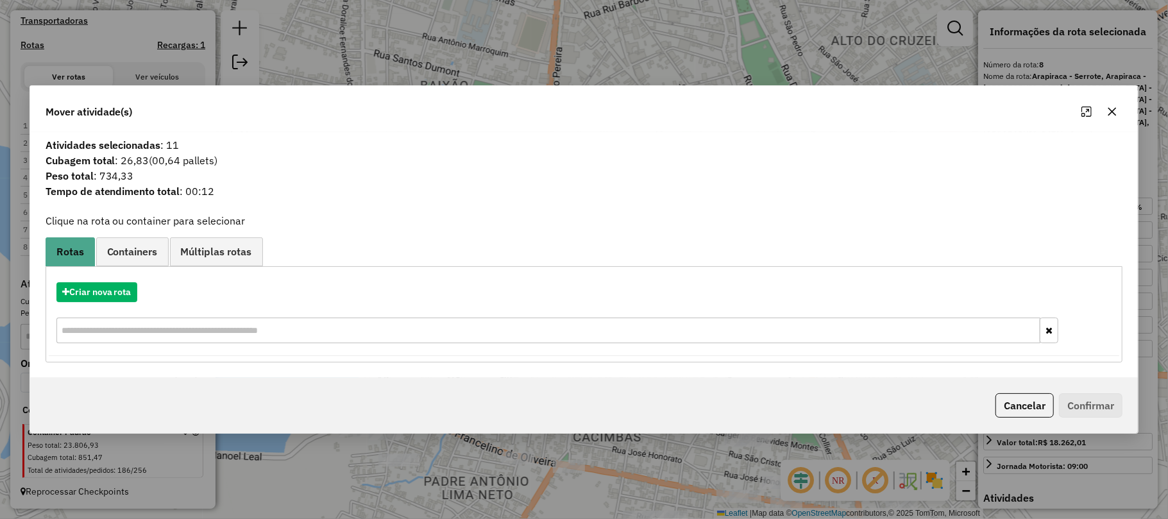
click at [1110, 108] on icon "button" at bounding box center [1112, 111] width 8 height 8
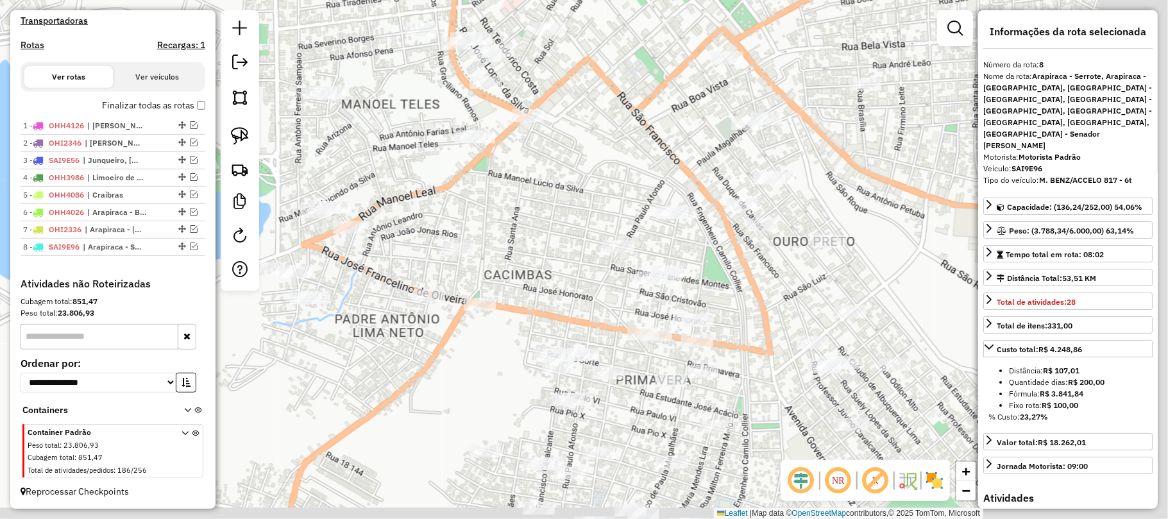
drag, startPoint x: 582, startPoint y: 237, endPoint x: 572, endPoint y: 219, distance: 20.1
click at [572, 219] on div "Janela de atendimento Grade de atendimento Capacidade Transportadoras Veículos …" at bounding box center [584, 259] width 1168 height 519
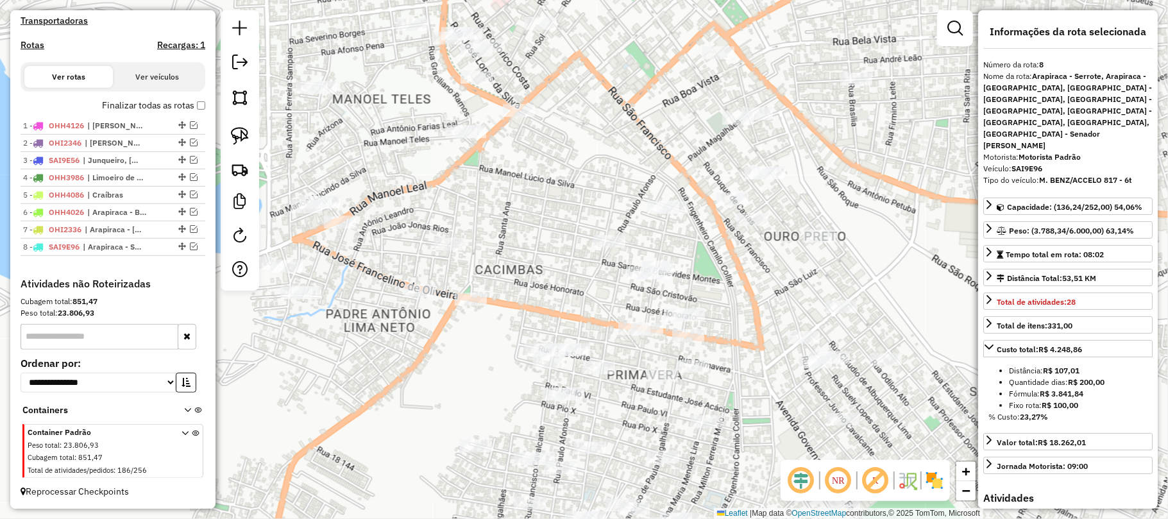
drag, startPoint x: 658, startPoint y: 359, endPoint x: 621, endPoint y: 346, distance: 39.3
click at [622, 347] on div "Janela de atendimento Grade de atendimento Capacidade Transportadoras Veículos …" at bounding box center [584, 259] width 1168 height 519
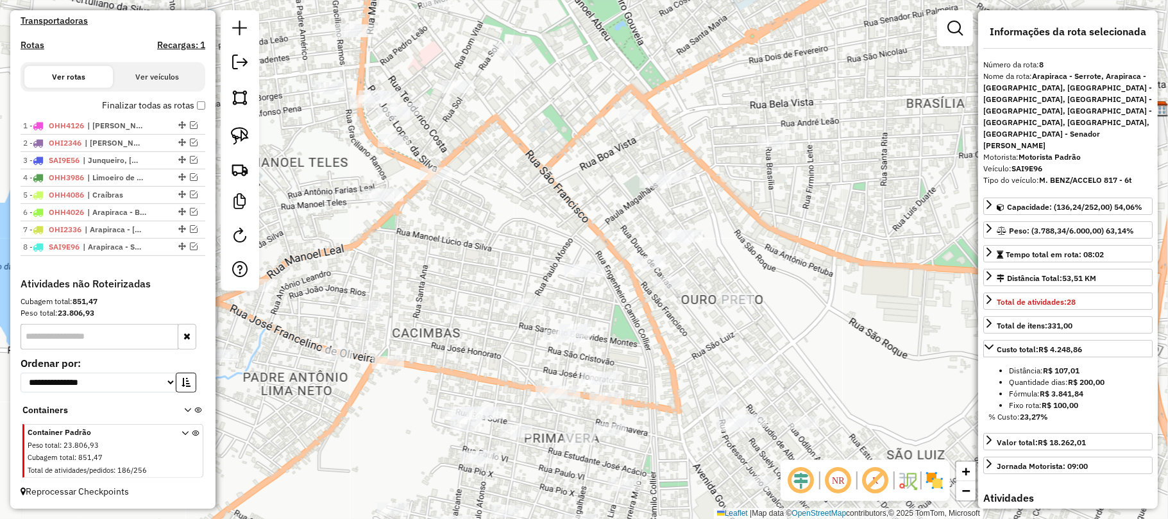
drag, startPoint x: 559, startPoint y: 157, endPoint x: 508, endPoint y: 235, distance: 93.0
click at [508, 235] on div "Janela de atendimento Grade de atendimento Capacidade Transportadoras Veículos …" at bounding box center [584, 259] width 1168 height 519
drag, startPoint x: 688, startPoint y: 6, endPoint x: 652, endPoint y: 31, distance: 43.4
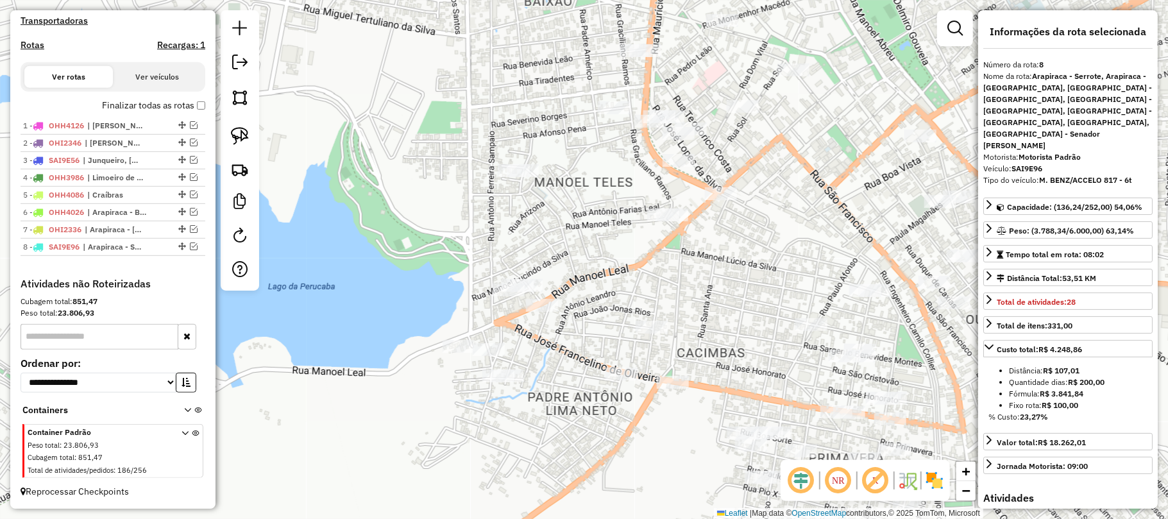
drag, startPoint x: 513, startPoint y: 198, endPoint x: 791, endPoint y: 216, distance: 278.3
click at [791, 216] on div "Janela de atendimento Grade de atendimento Capacidade Transportadoras Veículos …" at bounding box center [584, 259] width 1168 height 519
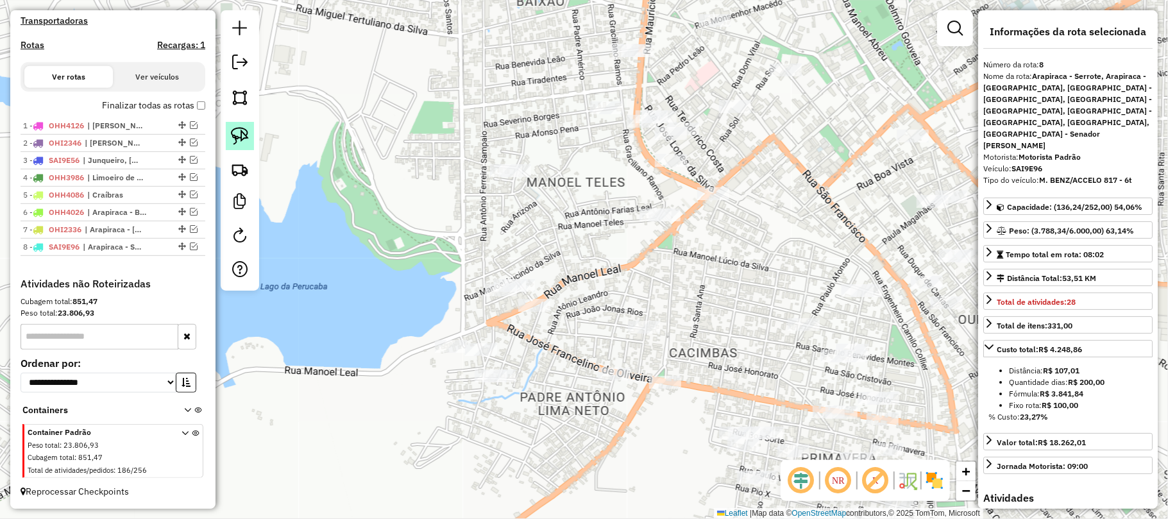
click at [227, 135] on link at bounding box center [240, 136] width 28 height 28
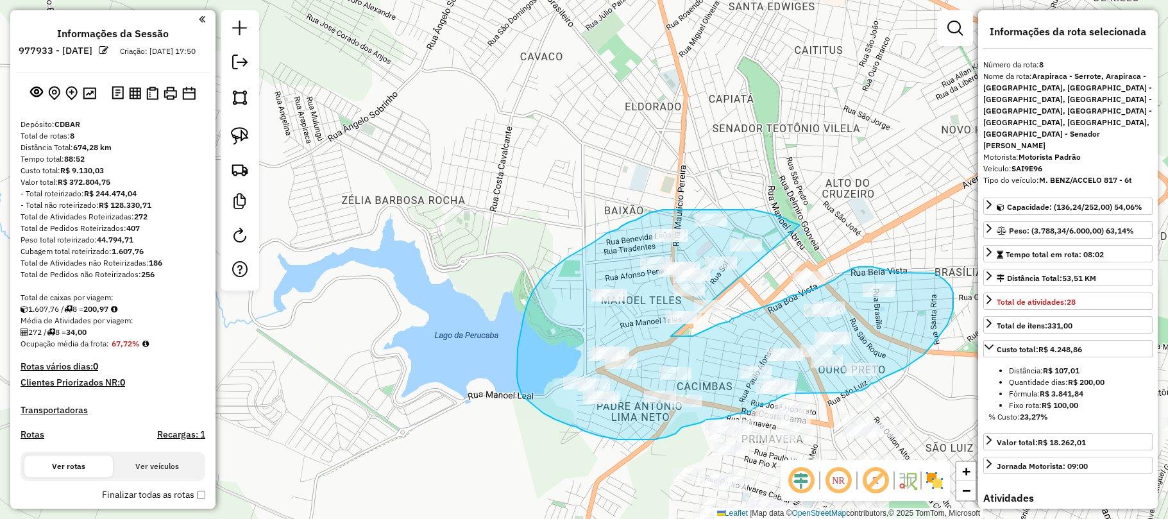
select select "**********"
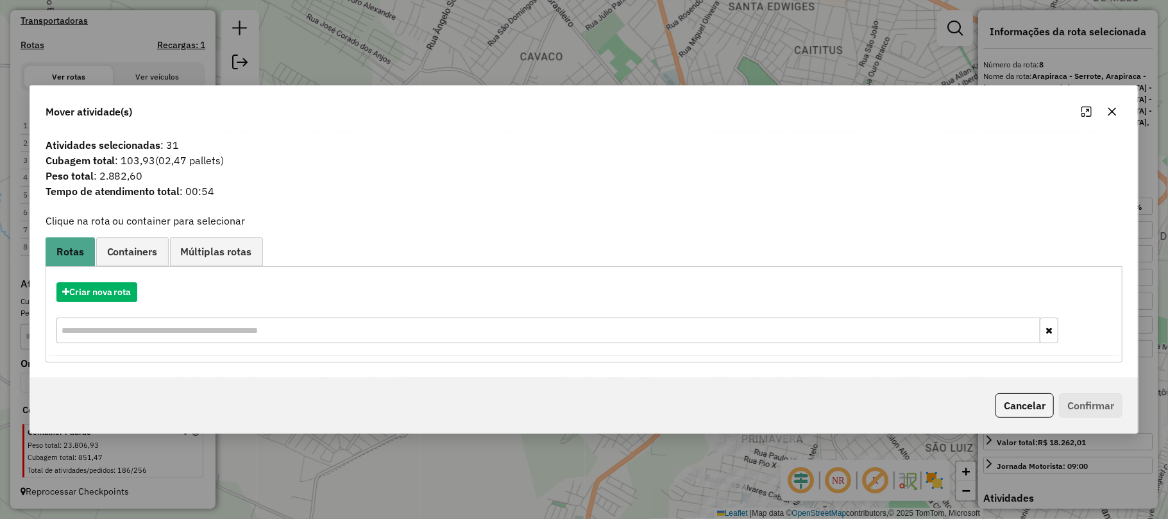
drag, startPoint x: 1115, startPoint y: 111, endPoint x: 815, endPoint y: 212, distance: 316.6
click at [1114, 111] on icon "button" at bounding box center [1112, 111] width 10 height 10
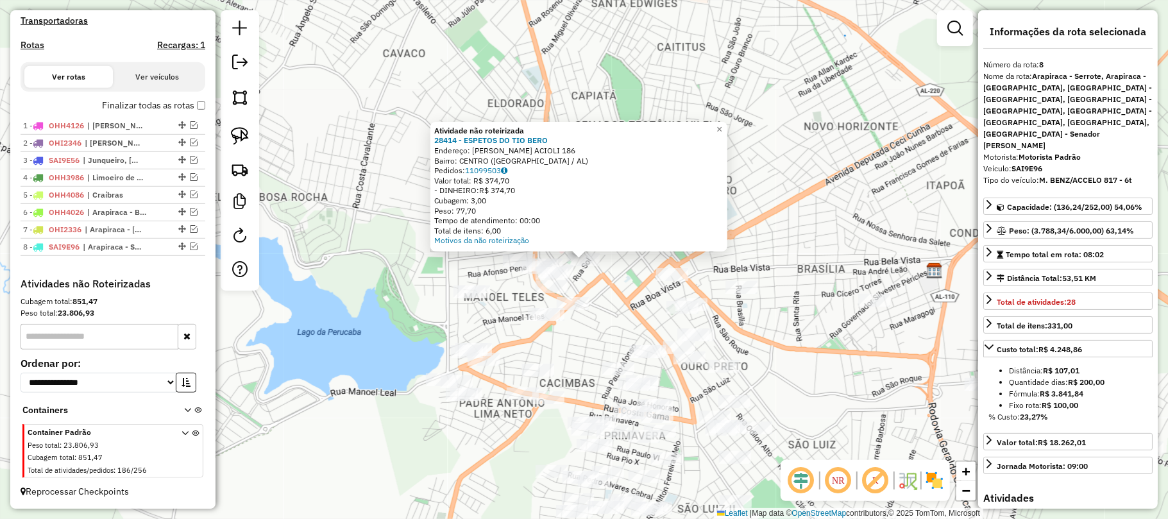
click at [608, 299] on div "Atividade não roteirizada 28414 - ESPETOS DO TIO BERO Endereço: [PERSON_NAME] A…" at bounding box center [584, 259] width 1168 height 519
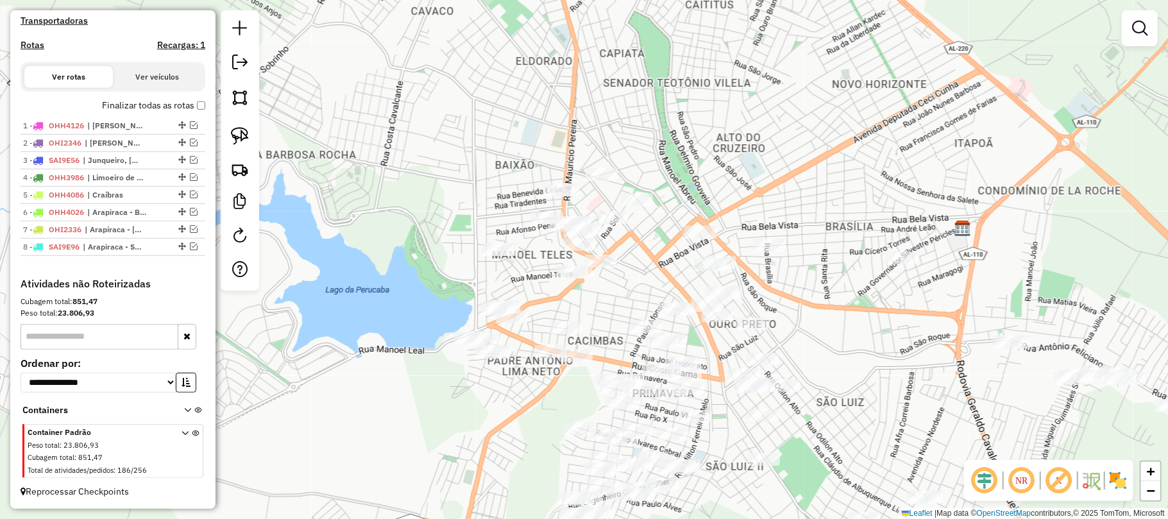
drag, startPoint x: 632, startPoint y: 323, endPoint x: 652, endPoint y: 287, distance: 41.1
click at [652, 287] on div "Janela de atendimento Grade de atendimento Capacidade Transportadoras Veículos …" at bounding box center [584, 259] width 1168 height 519
click at [247, 128] on img at bounding box center [240, 136] width 18 height 18
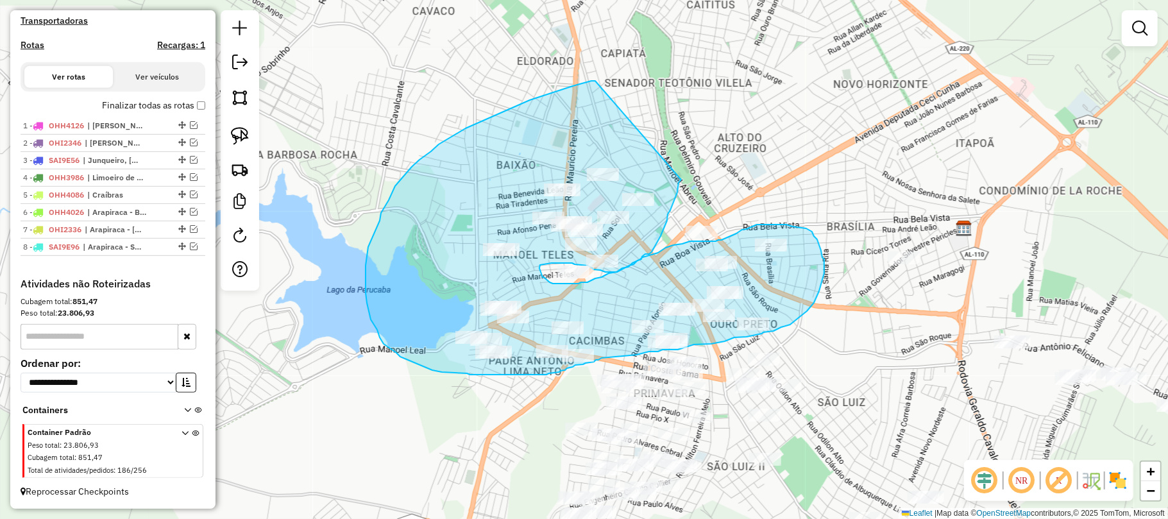
drag, startPoint x: 595, startPoint y: 81, endPoint x: 688, endPoint y: 160, distance: 122.4
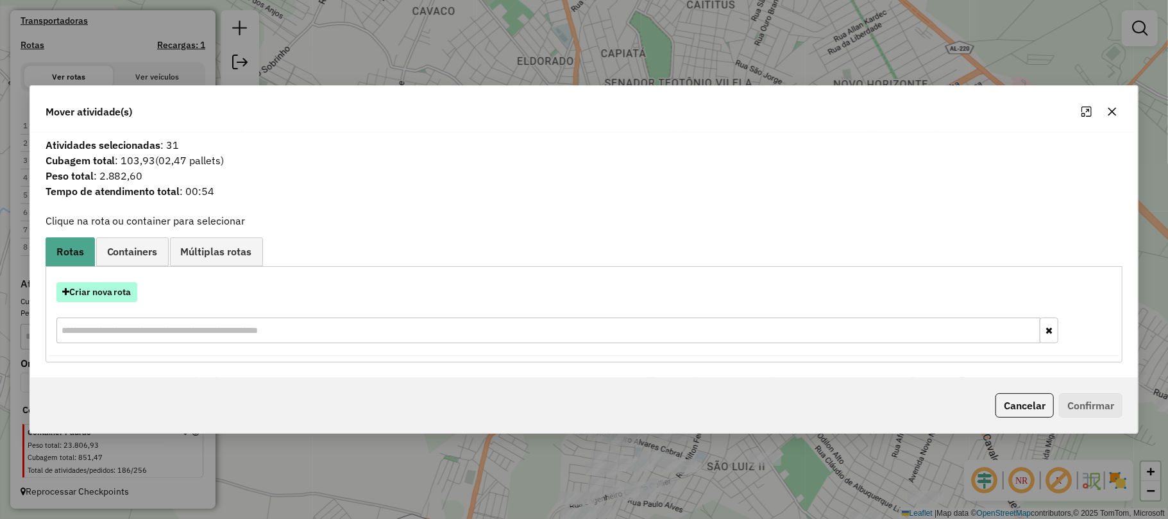
click at [90, 291] on button "Criar nova rota" at bounding box center [96, 292] width 81 height 20
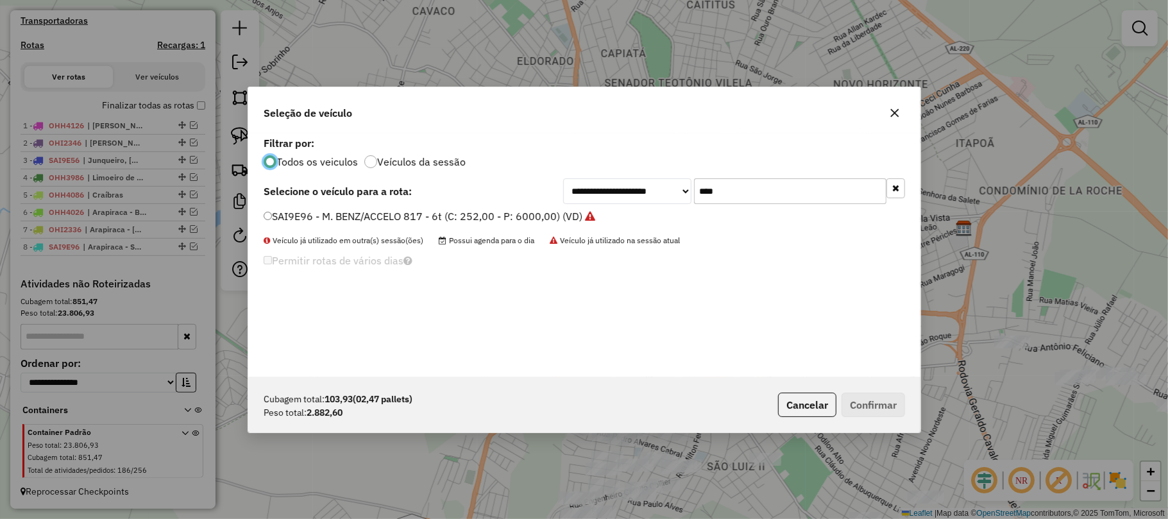
scroll to position [6, 4]
click at [714, 187] on input "****" at bounding box center [790, 191] width 192 height 26
type input "****"
click at [273, 214] on label "SAI9E86 - M. BENZ/ACCELO 817 - 6t (C: 252,00 - P: 6000,00) (VD)" at bounding box center [423, 215] width 319 height 15
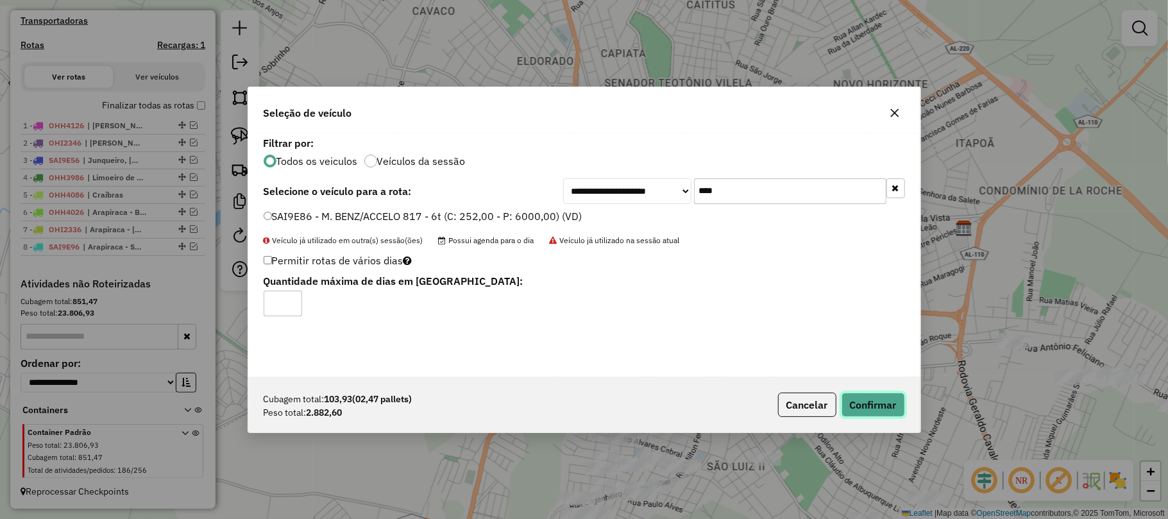
click at [875, 395] on button "Confirmar" at bounding box center [872, 405] width 63 height 24
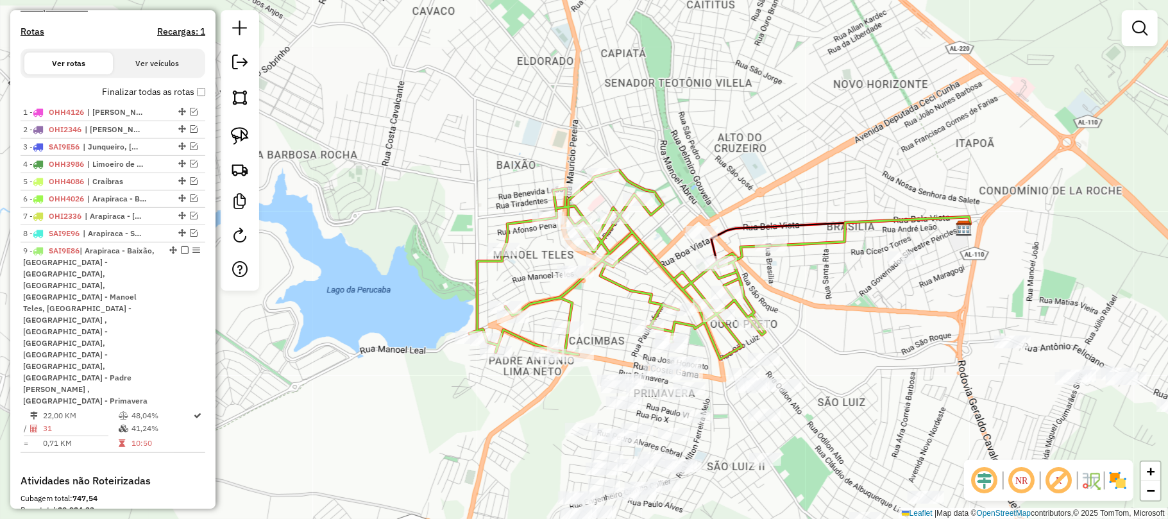
scroll to position [503, 0]
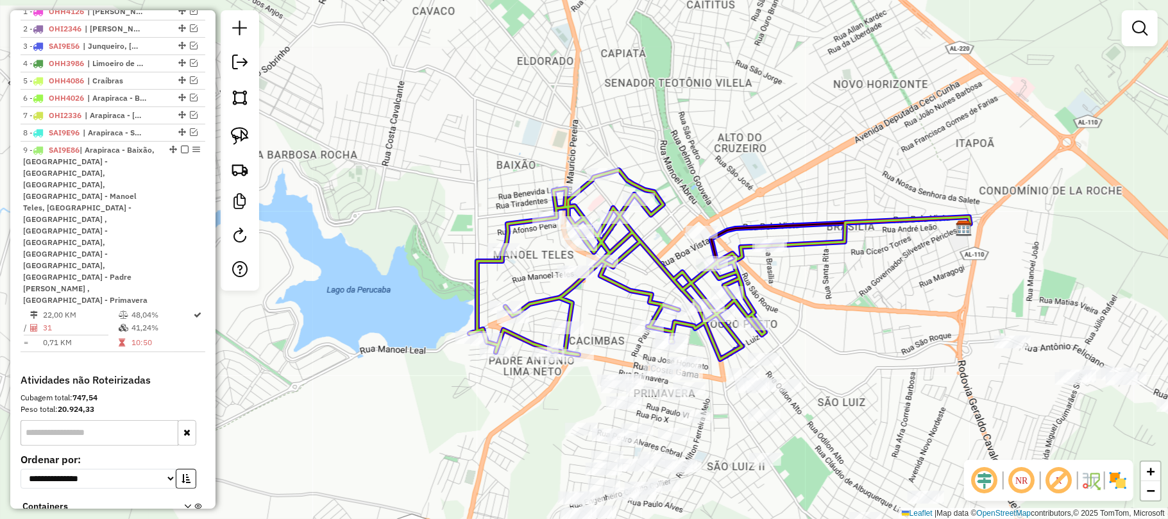
drag, startPoint x: 893, startPoint y: 267, endPoint x: 757, endPoint y: 257, distance: 136.4
click at [757, 257] on div "Janela de atendimento Grade de atendimento Capacidade Transportadoras Veículos …" at bounding box center [584, 259] width 1168 height 519
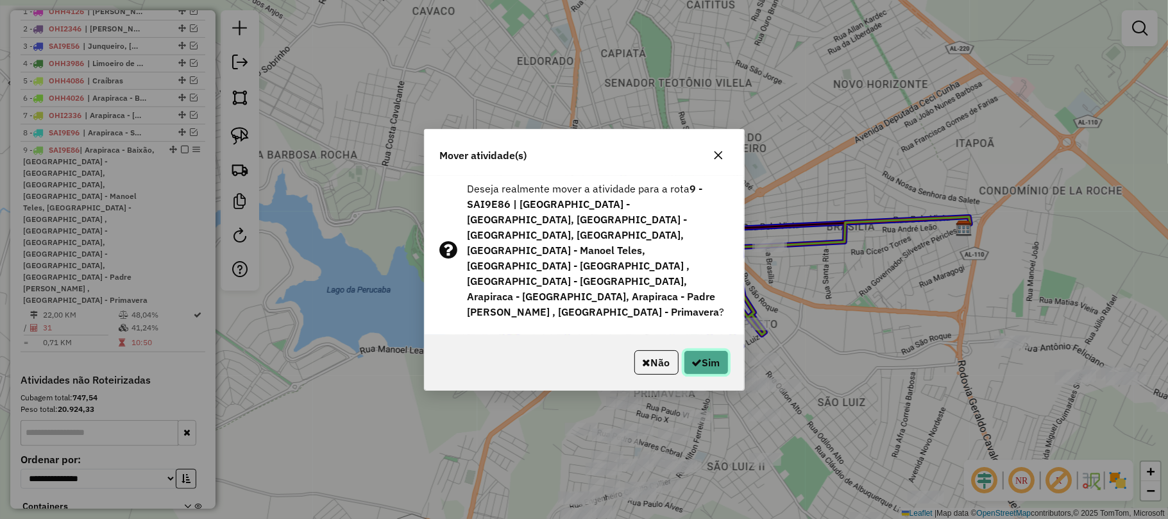
click at [708, 350] on button "Sim" at bounding box center [706, 362] width 45 height 24
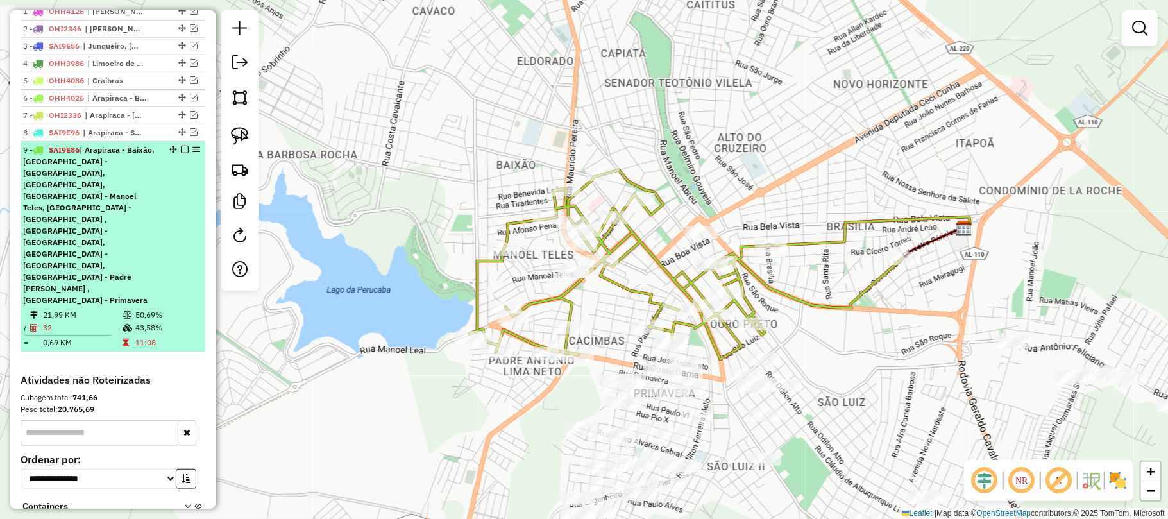
click at [181, 153] on em at bounding box center [185, 150] width 8 height 8
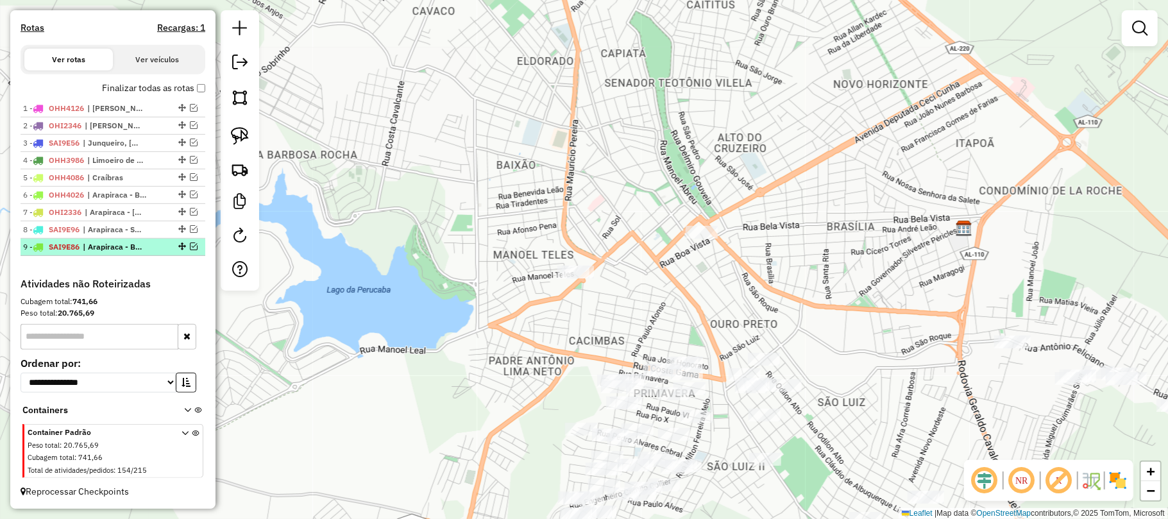
scroll to position [421, 0]
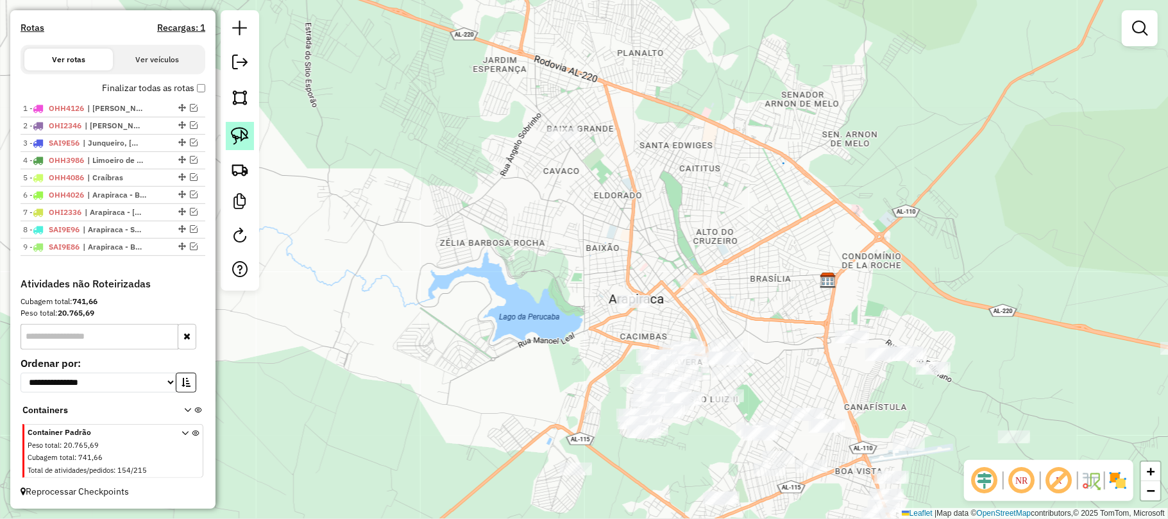
click at [249, 132] on link at bounding box center [240, 136] width 28 height 28
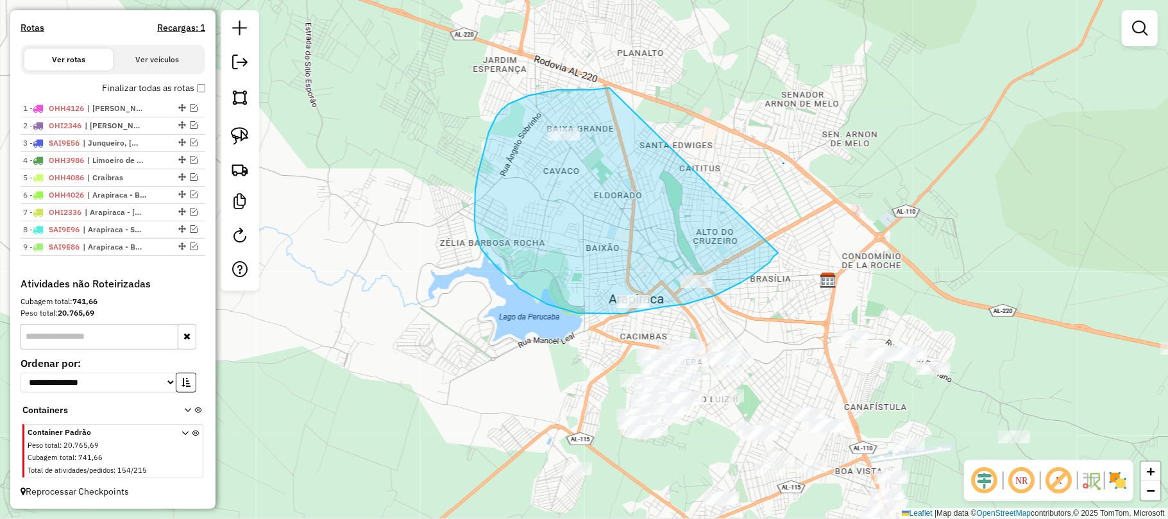
drag, startPoint x: 557, startPoint y: 90, endPoint x: 779, endPoint y: 248, distance: 271.8
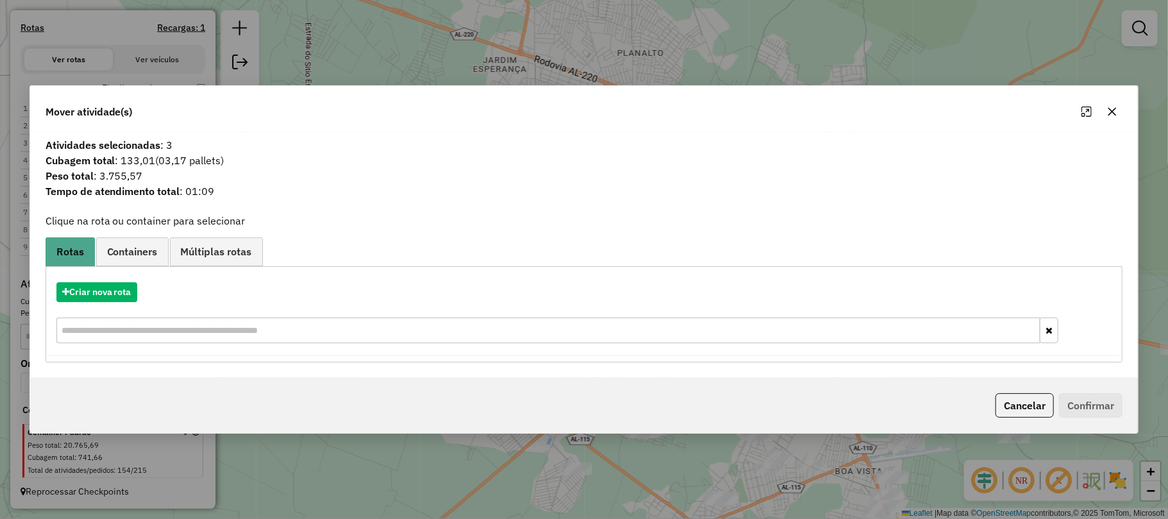
click at [1114, 116] on button "button" at bounding box center [1112, 111] width 21 height 21
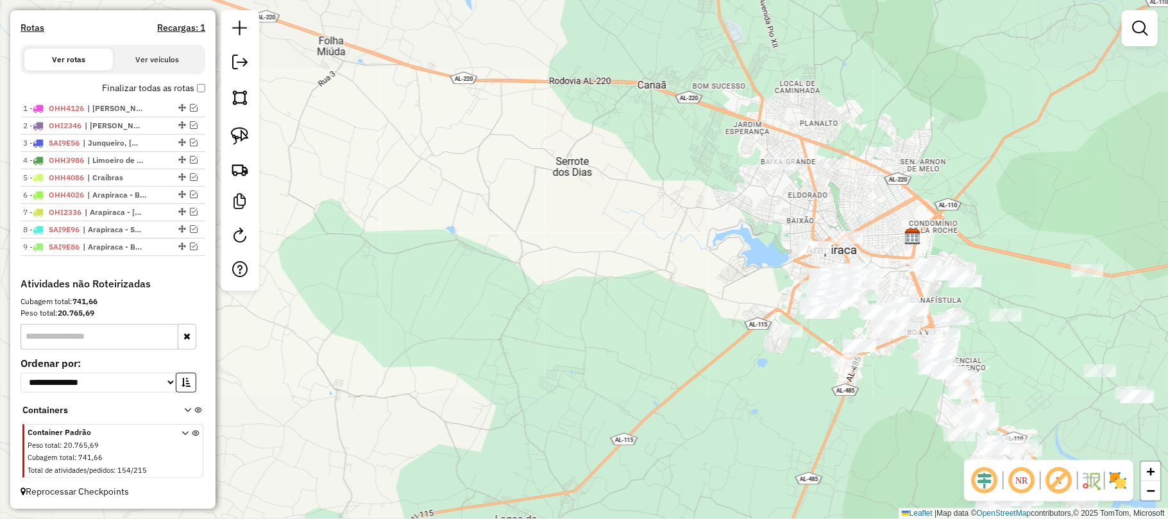
drag, startPoint x: 981, startPoint y: 218, endPoint x: 963, endPoint y: 208, distance: 20.1
click at [976, 214] on div "Janela de atendimento Grade de atendimento Capacidade Transportadoras Veículos …" at bounding box center [584, 259] width 1168 height 519
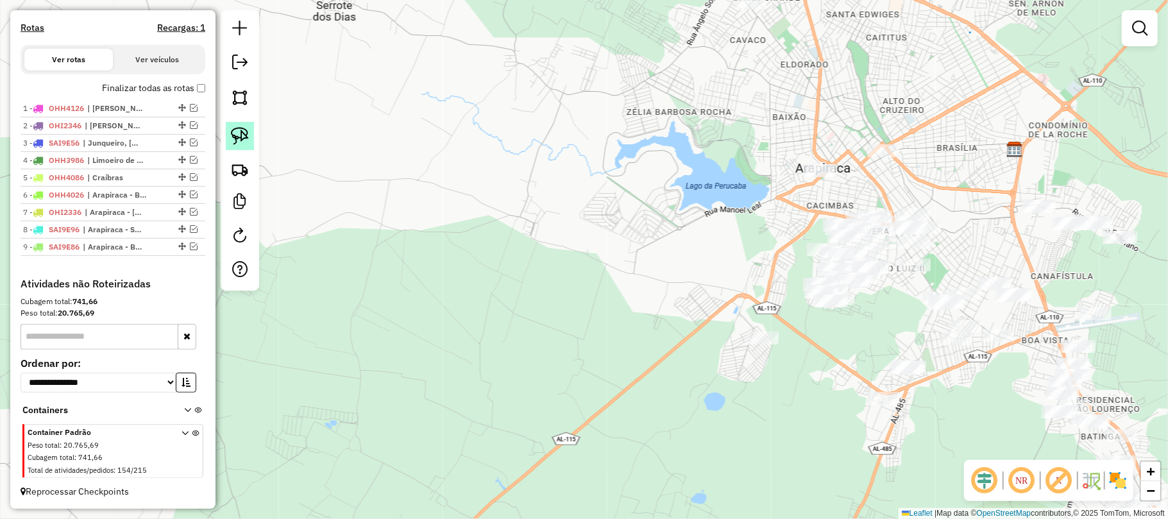
click at [249, 149] on link at bounding box center [240, 136] width 28 height 28
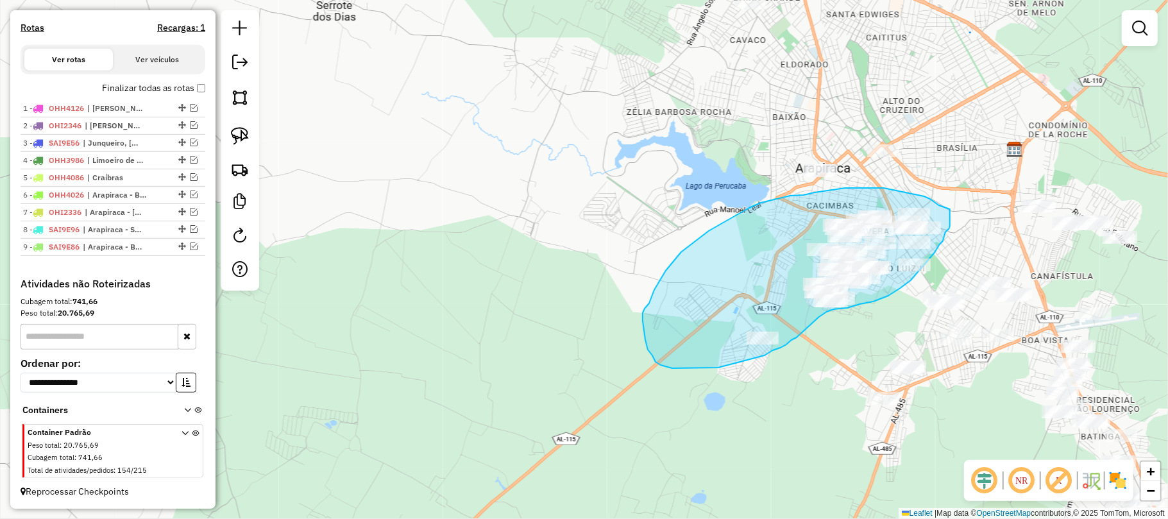
drag, startPoint x: 893, startPoint y: 190, endPoint x: 950, endPoint y: 228, distance: 68.8
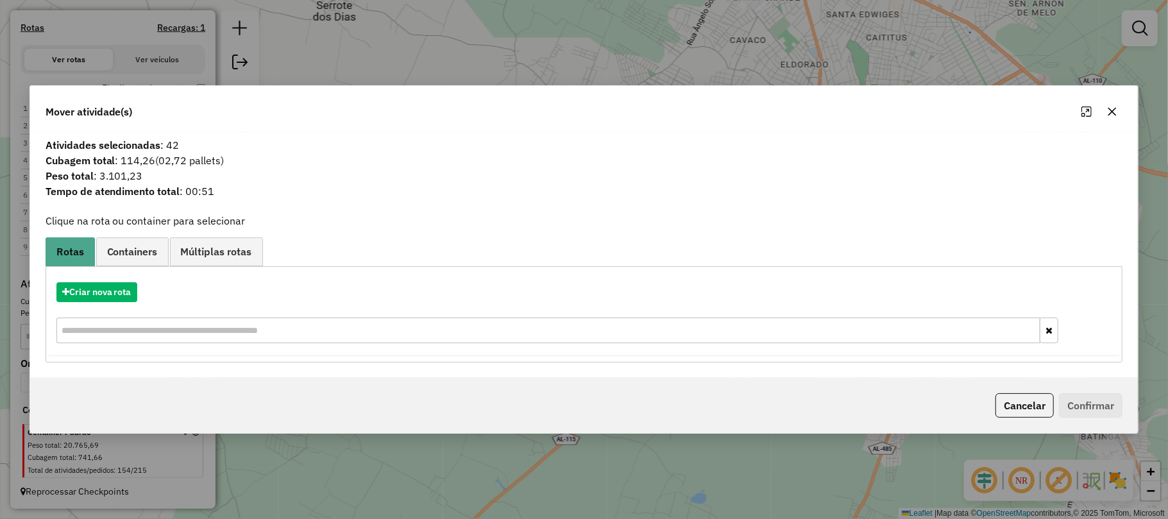
drag, startPoint x: 1113, startPoint y: 103, endPoint x: 1054, endPoint y: 144, distance: 71.5
click at [1112, 103] on button "button" at bounding box center [1112, 111] width 21 height 21
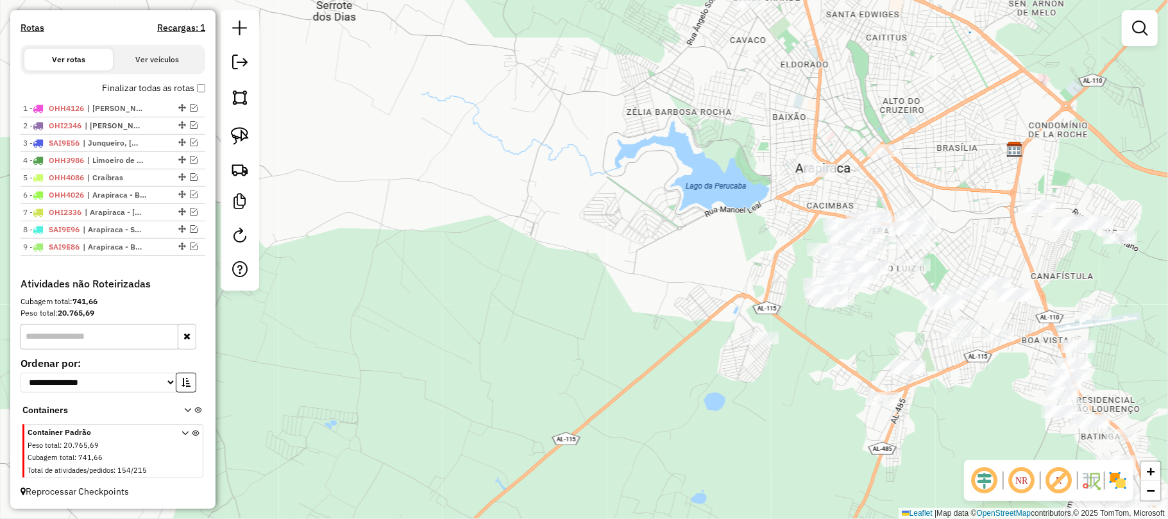
click at [757, 344] on div at bounding box center [763, 338] width 32 height 13
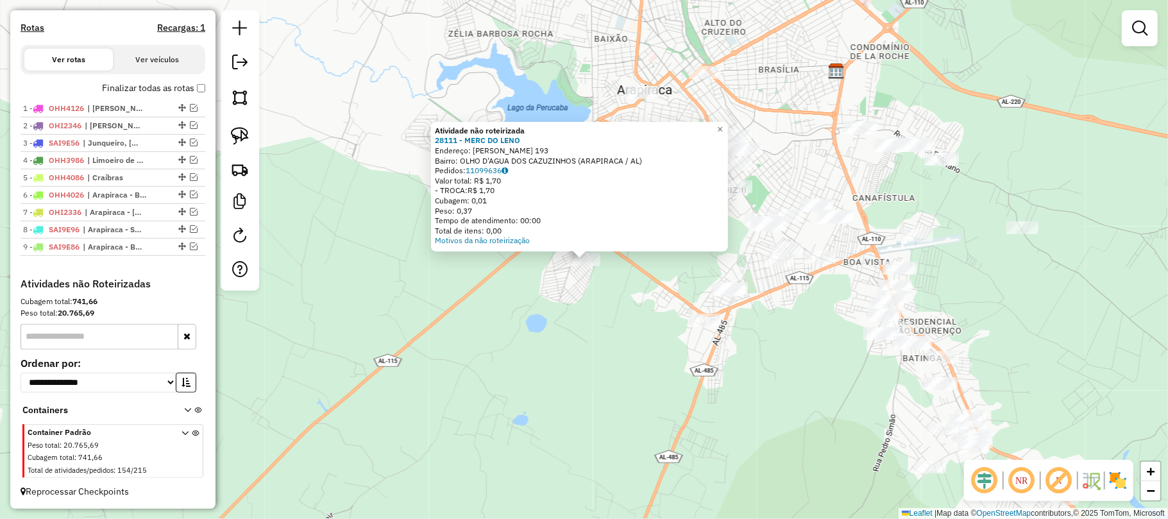
click at [593, 293] on div "Atividade não roteirizada 28111 - MERC DO LENO Endereço: MARLENE BARBOSA DA SIL…" at bounding box center [584, 259] width 1168 height 519
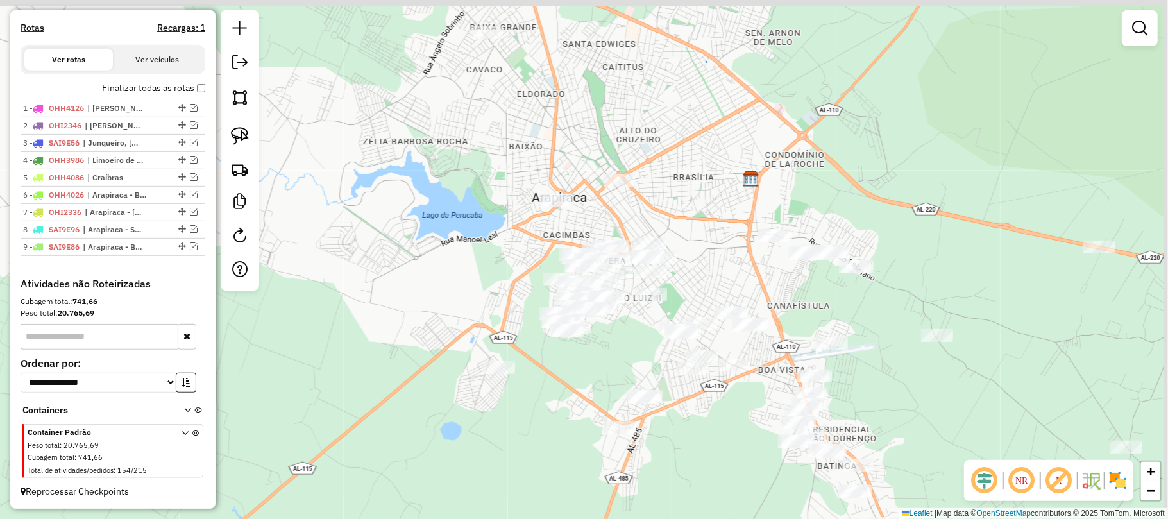
drag, startPoint x: 648, startPoint y: 280, endPoint x: 555, endPoint y: 396, distance: 148.9
click at [557, 395] on div "Janela de atendimento Grade de atendimento Capacidade Transportadoras Veículos …" at bounding box center [584, 259] width 1168 height 519
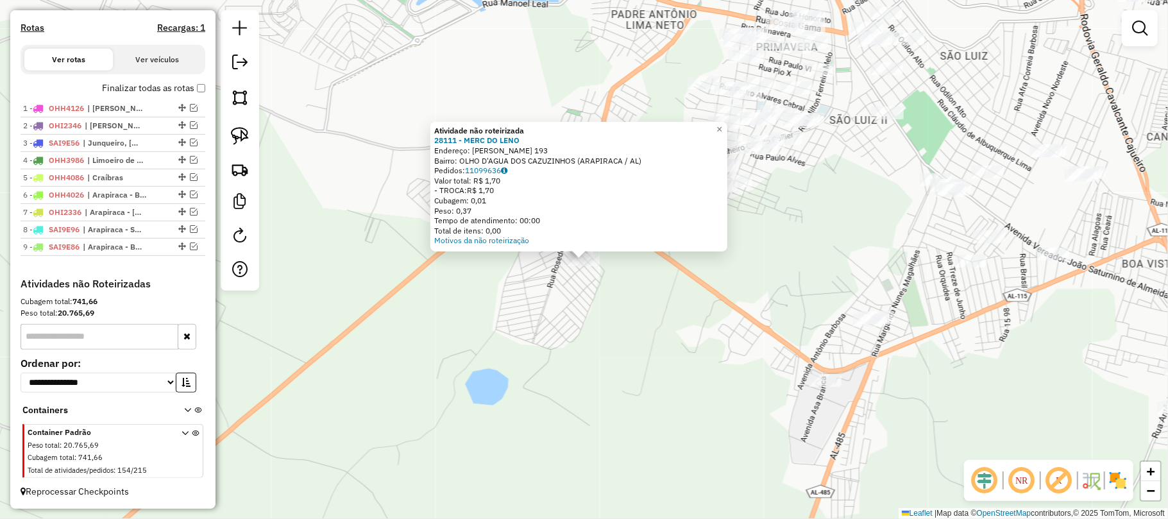
click at [750, 273] on div "Atividade não roteirizada 28111 - MERC DO LENO Endereço: MARLENE BARBOSA DA SIL…" at bounding box center [584, 259] width 1168 height 519
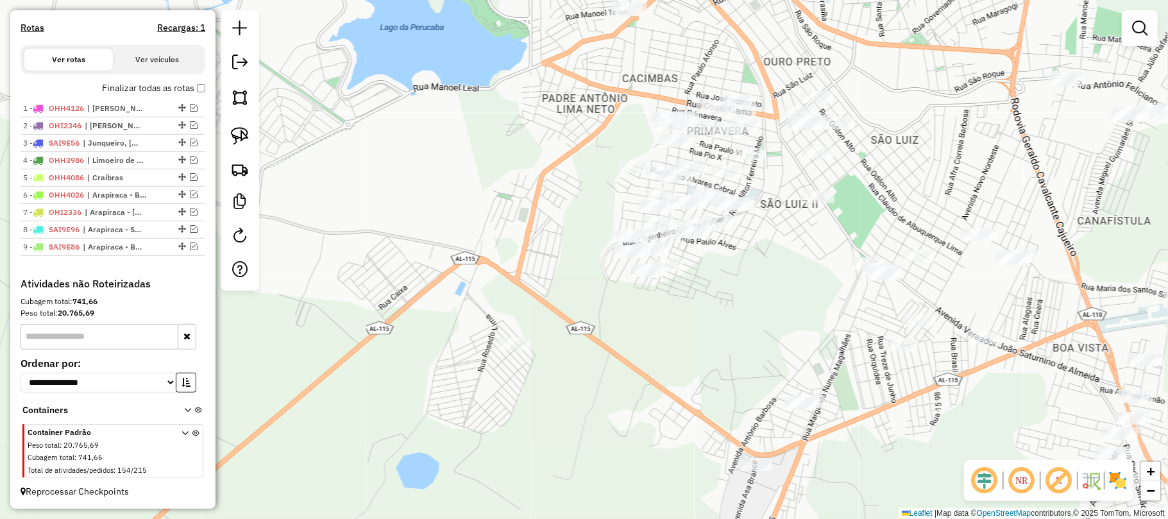
drag, startPoint x: 793, startPoint y: 246, endPoint x: 683, endPoint y: 339, distance: 143.4
click at [690, 337] on div "Janela de atendimento Grade de atendimento Capacidade Transportadoras Veículos …" at bounding box center [584, 259] width 1168 height 519
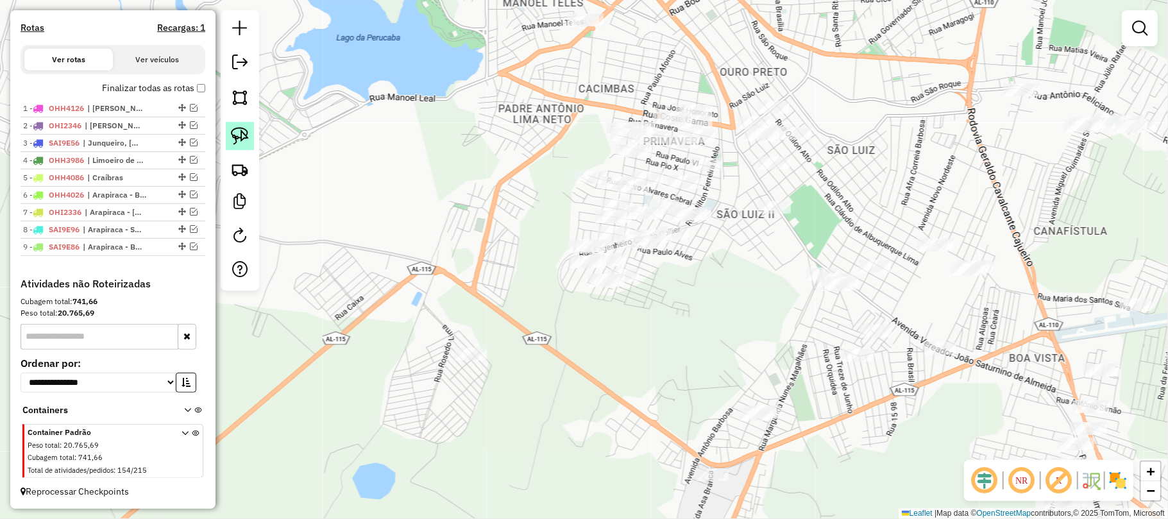
click at [252, 134] on link at bounding box center [240, 136] width 28 height 28
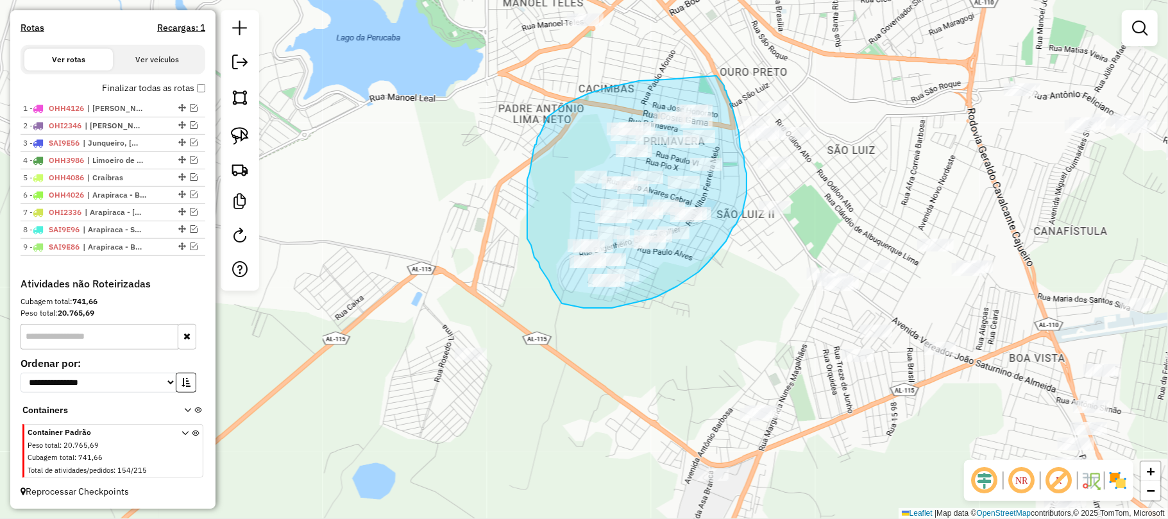
drag, startPoint x: 655, startPoint y: 80, endPoint x: 708, endPoint y: 76, distance: 53.4
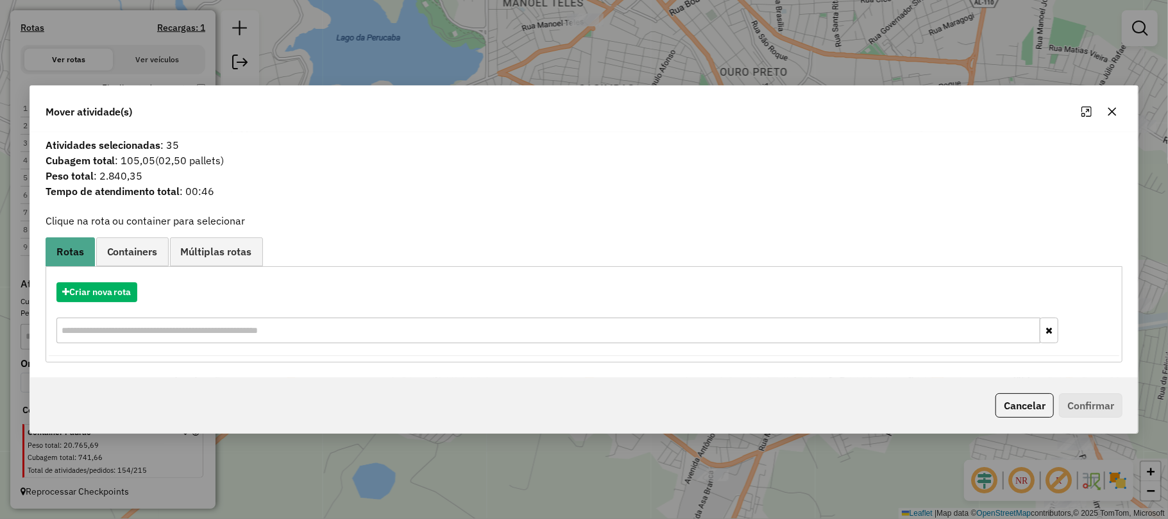
click at [1114, 106] on icon "button" at bounding box center [1112, 111] width 10 height 10
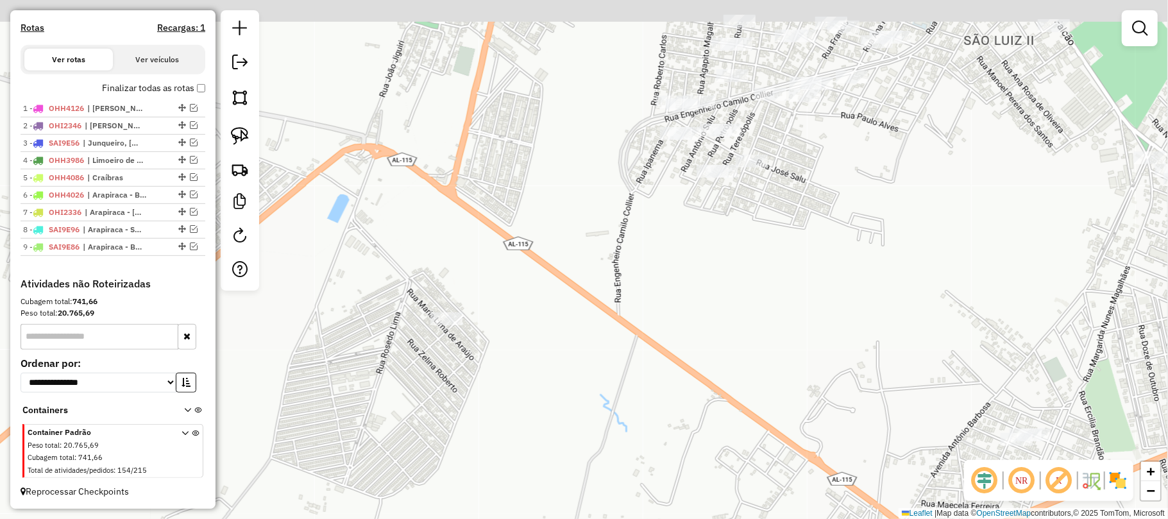
drag, startPoint x: 706, startPoint y: 224, endPoint x: 667, endPoint y: 350, distance: 131.7
click at [671, 344] on div "Janela de atendimento Grade de atendimento Capacidade Transportadoras Veículos …" at bounding box center [584, 259] width 1168 height 519
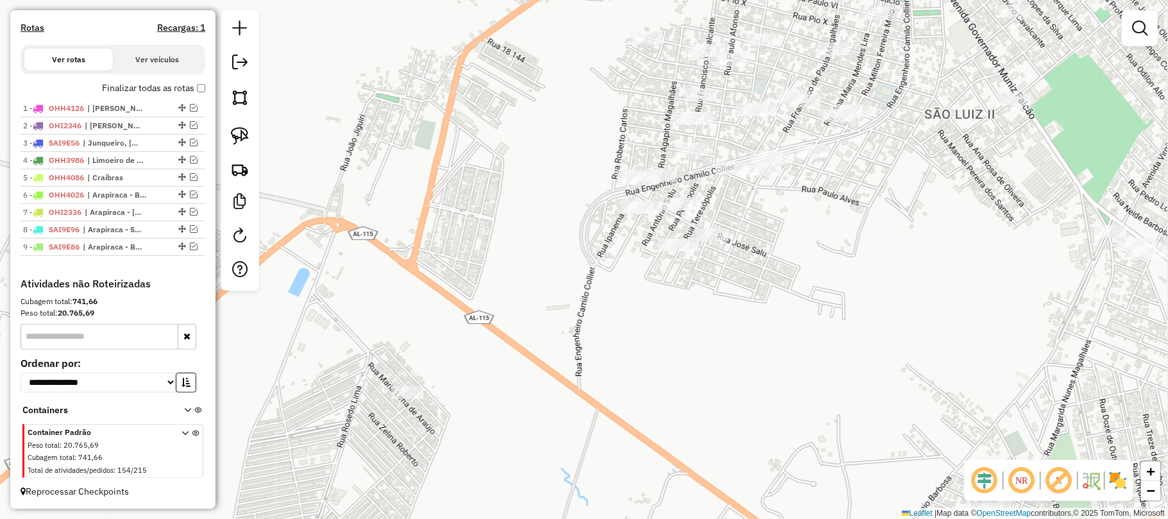
drag, startPoint x: 737, startPoint y: 280, endPoint x: 685, endPoint y: 355, distance: 91.3
click at [704, 339] on div "Janela de atendimento Grade de atendimento Capacidade Transportadoras Veículos …" at bounding box center [584, 259] width 1168 height 519
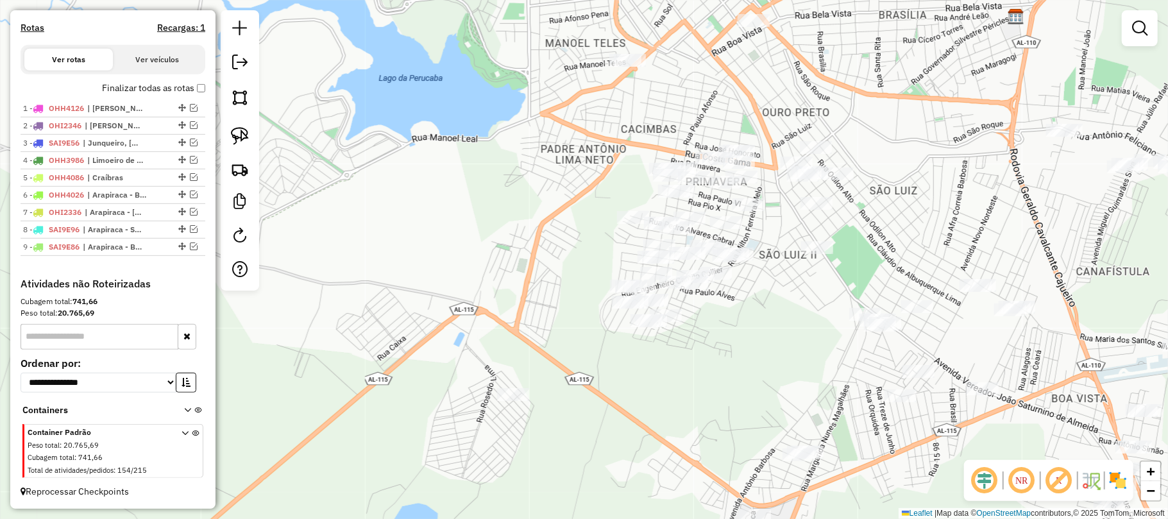
drag, startPoint x: 681, startPoint y: 357, endPoint x: 602, endPoint y: 368, distance: 80.2
click at [635, 368] on div "Janela de atendimento Grade de atendimento Capacidade Transportadoras Veículos …" at bounding box center [584, 259] width 1168 height 519
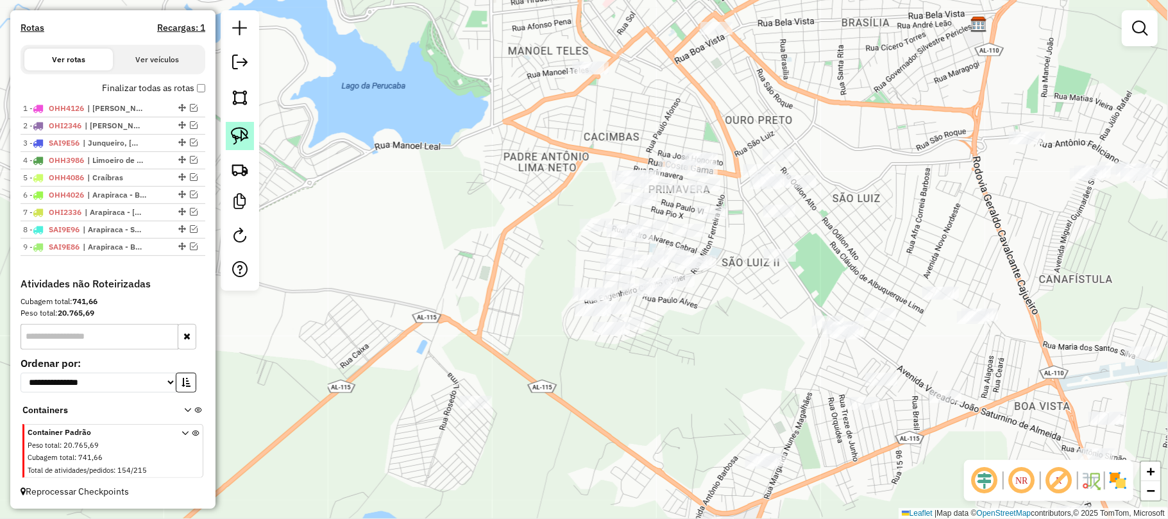
click at [242, 136] on img at bounding box center [240, 136] width 18 height 18
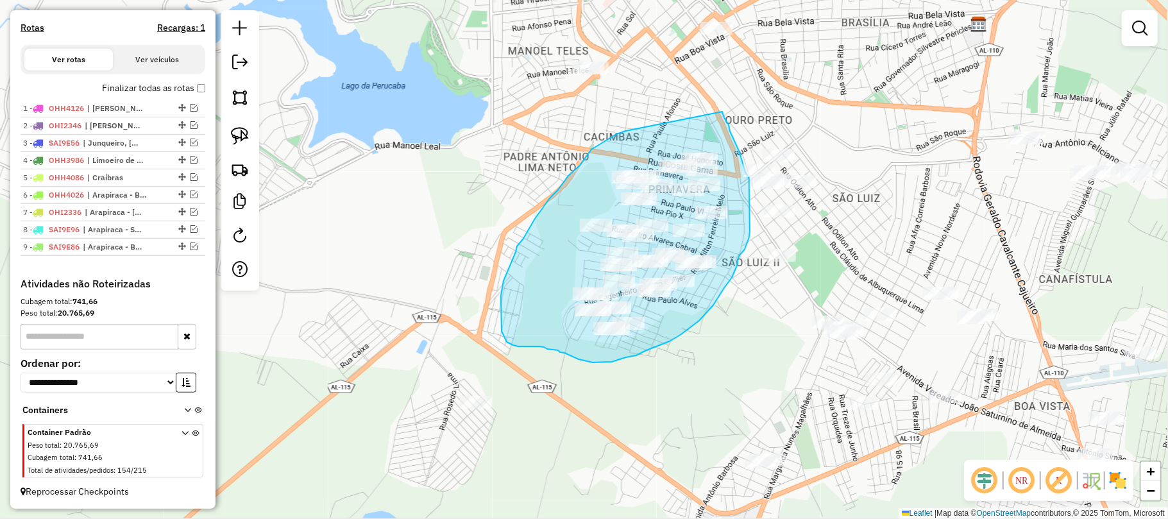
drag, startPoint x: 600, startPoint y: 144, endPoint x: 718, endPoint y: 103, distance: 124.9
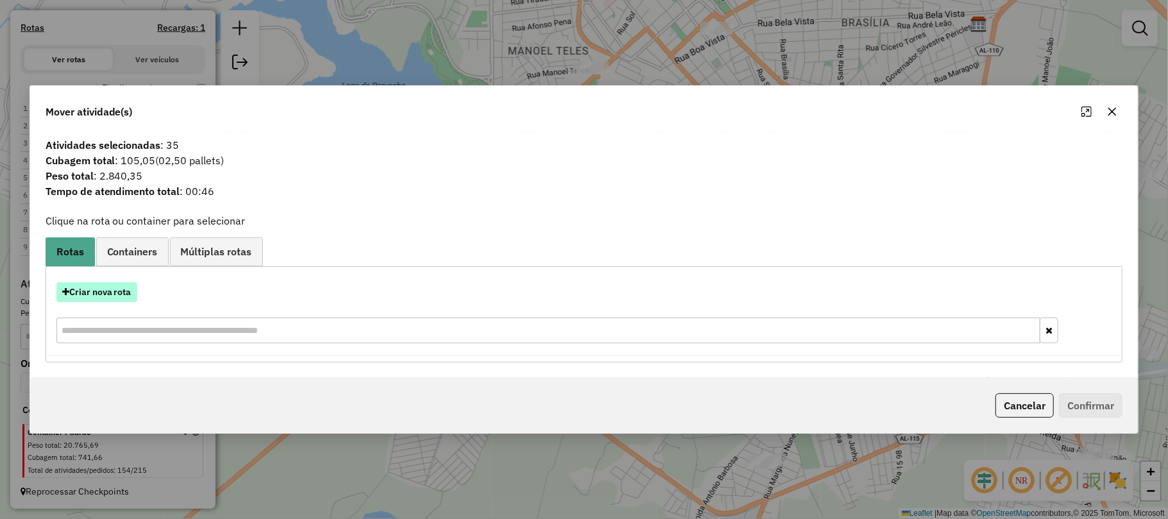
click at [108, 291] on button "Criar nova rota" at bounding box center [96, 292] width 81 height 20
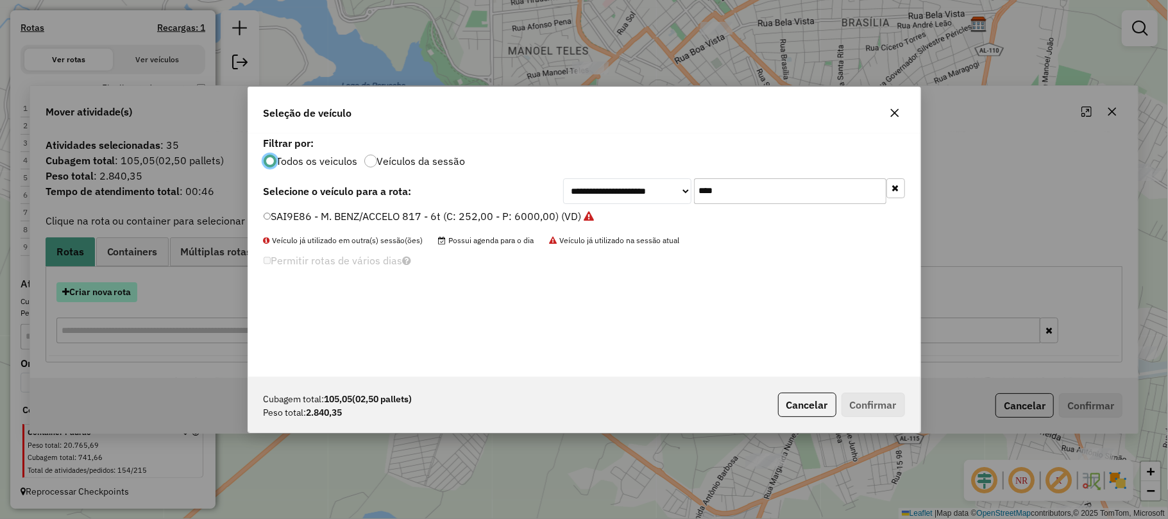
scroll to position [6, 4]
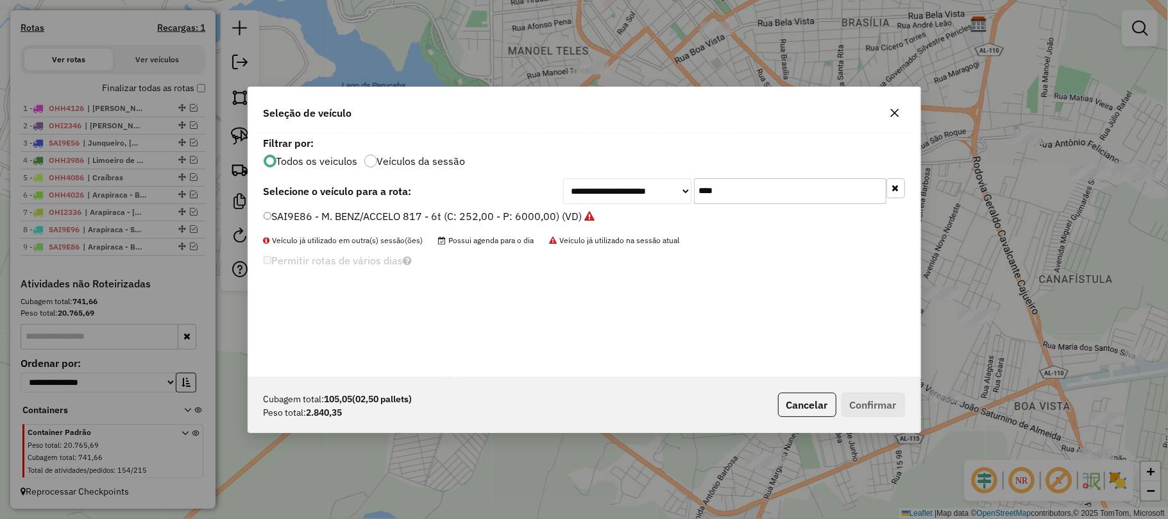
click at [713, 190] on input "****" at bounding box center [790, 191] width 192 height 26
type input "****"
click at [512, 218] on label "SAI9E26 - M. BENZ/ACCELO 817 - 6t (C: 252,00 - P: 6000,00) (VD)" at bounding box center [423, 215] width 319 height 15
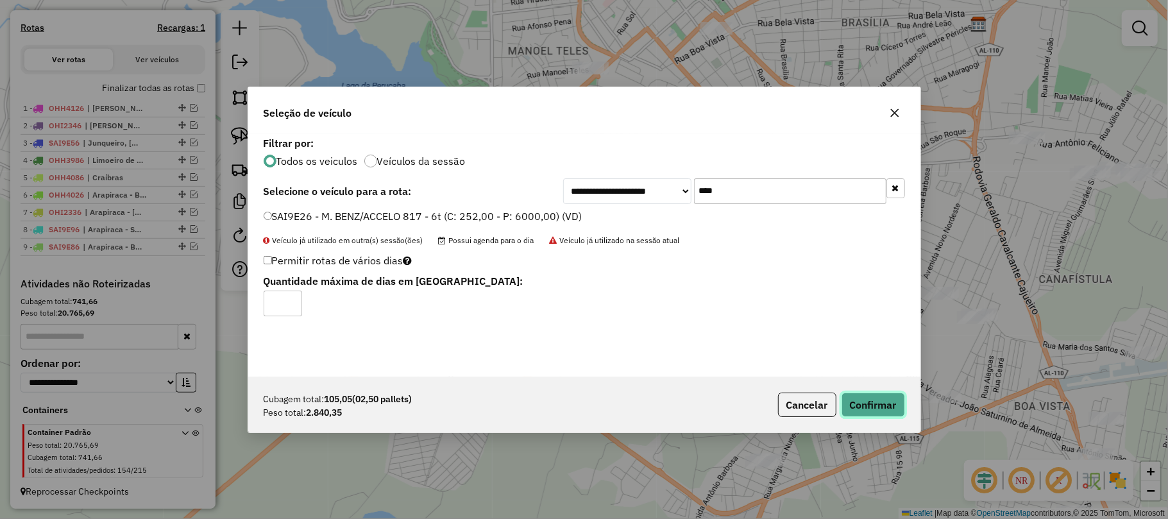
click at [875, 414] on button "Confirmar" at bounding box center [872, 405] width 63 height 24
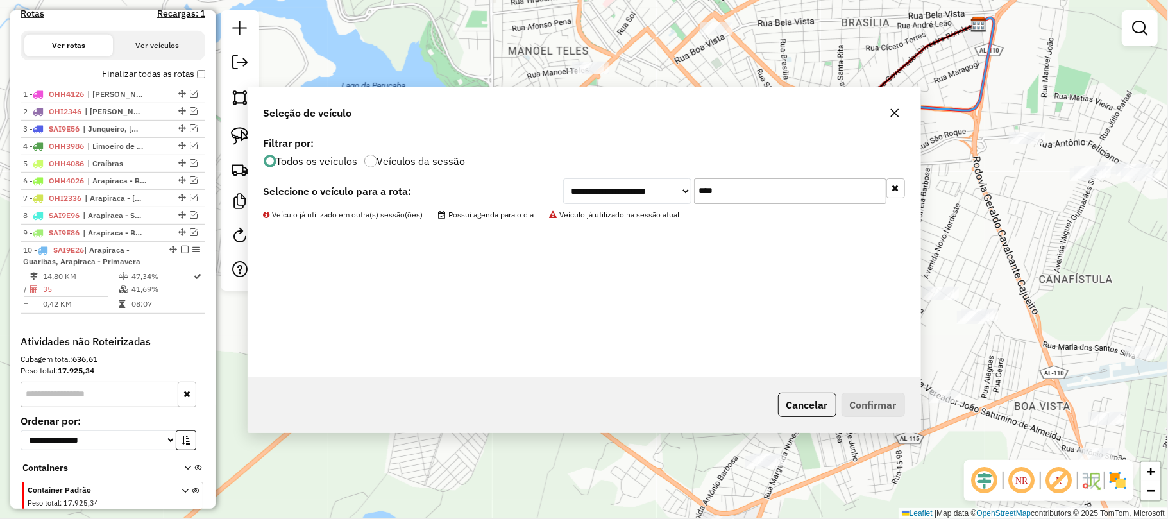
scroll to position [493, 0]
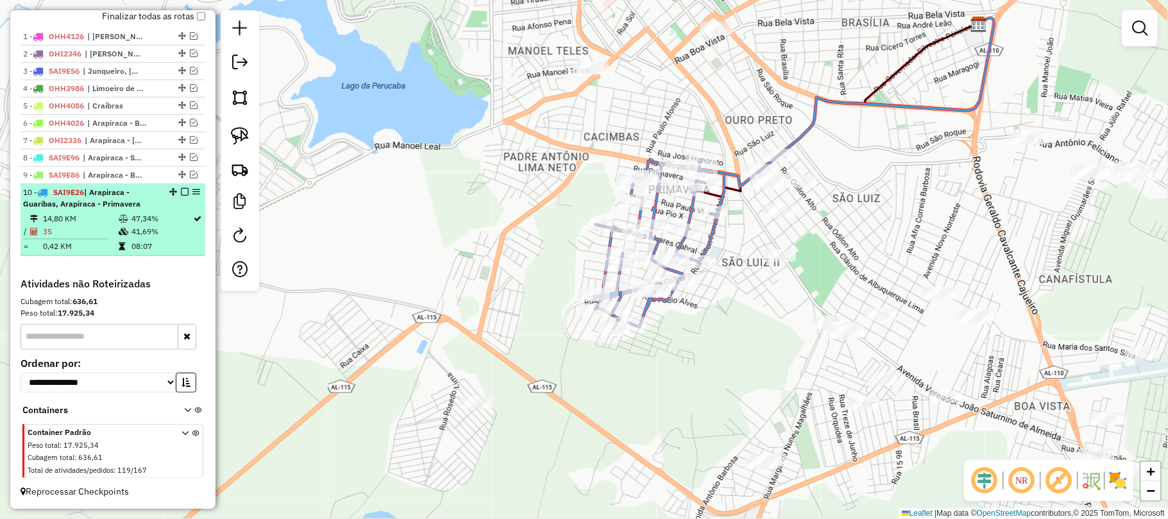
click at [182, 191] on em at bounding box center [185, 192] width 8 height 8
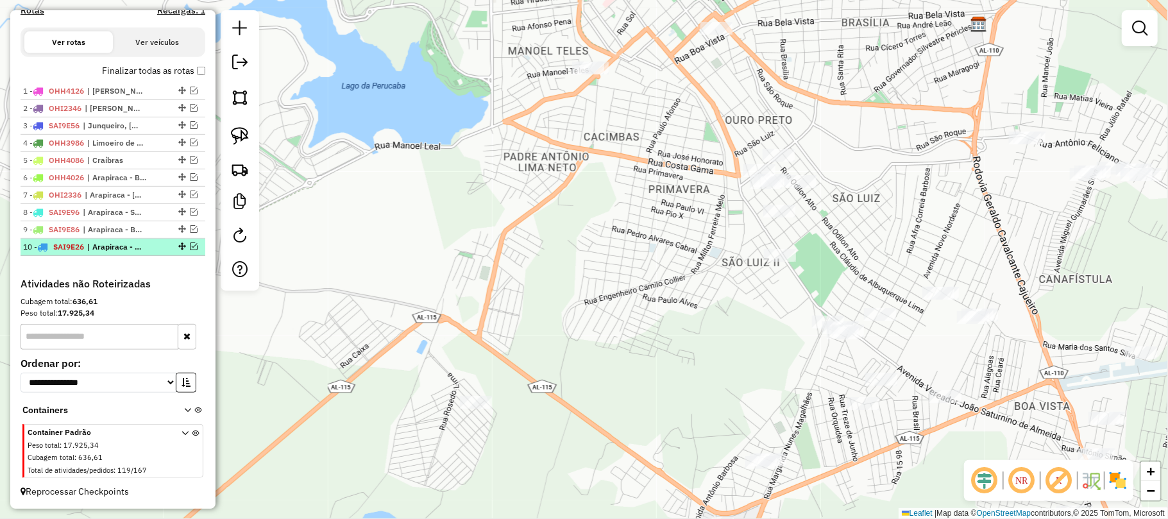
scroll to position [437, 0]
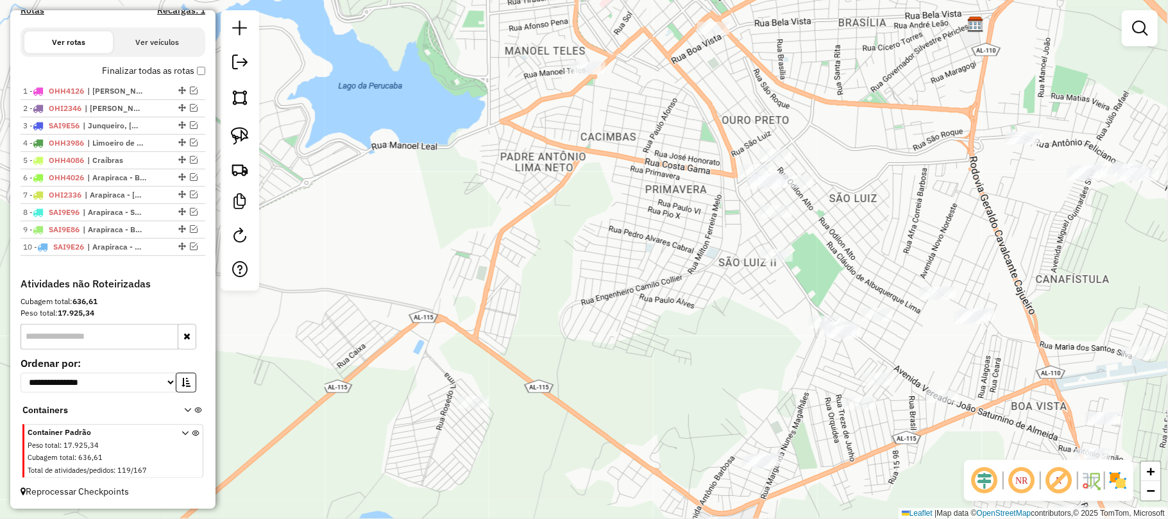
drag, startPoint x: 729, startPoint y: 319, endPoint x: 580, endPoint y: 298, distance: 150.3
click at [596, 301] on div "Janela de atendimento Grade de atendimento Capacidade Transportadoras Veículos …" at bounding box center [584, 259] width 1168 height 519
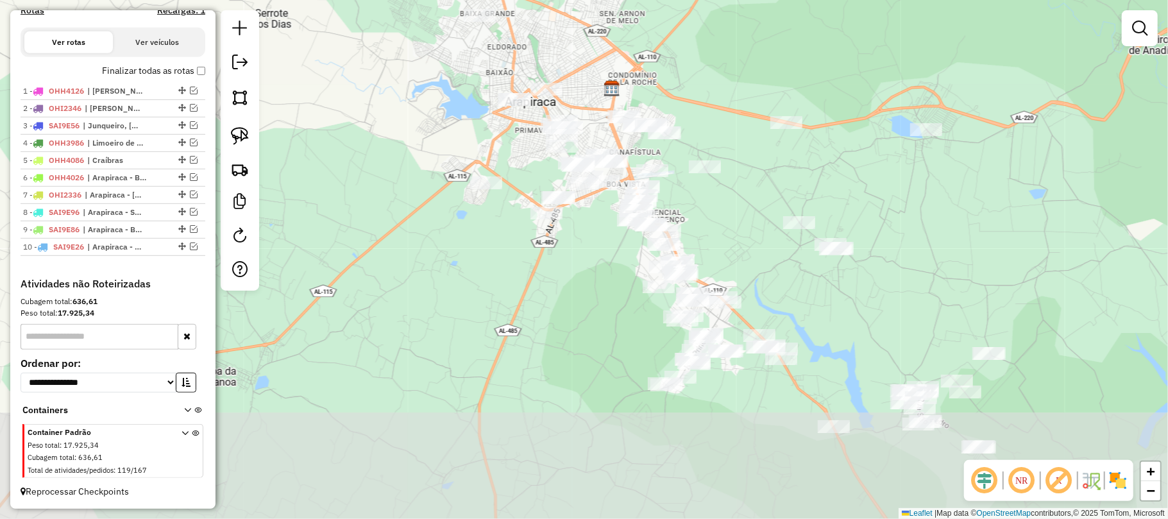
drag, startPoint x: 778, startPoint y: 329, endPoint x: 752, endPoint y: 207, distance: 125.2
click at [752, 207] on div "Janela de atendimento Grade de atendimento Capacidade Transportadoras Veículos …" at bounding box center [584, 259] width 1168 height 519
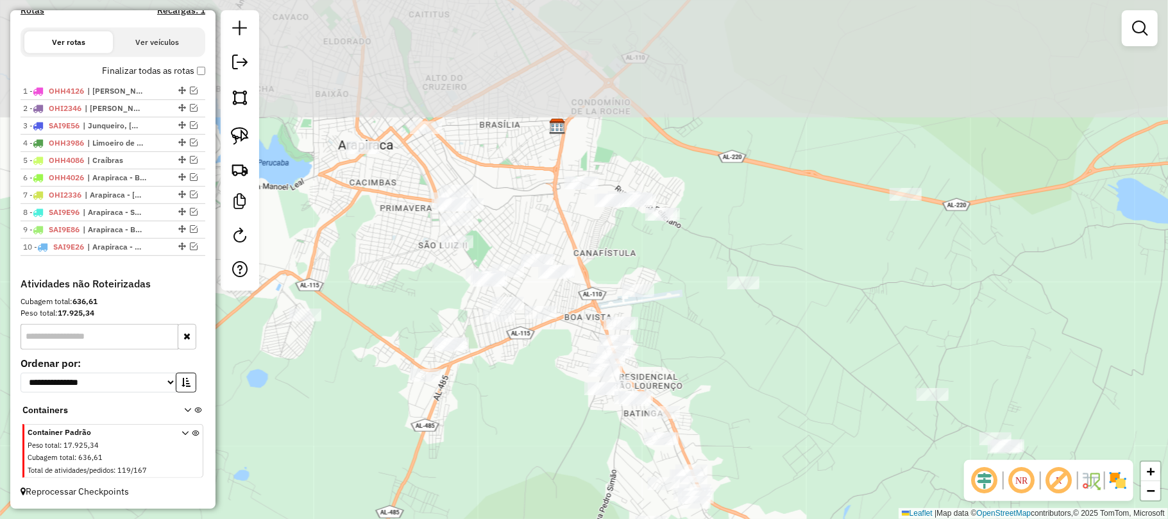
drag, startPoint x: 662, startPoint y: 199, endPoint x: 735, endPoint y: 362, distance: 179.2
click at [735, 362] on div "Janela de atendimento Grade de atendimento Capacidade Transportadoras Veículos …" at bounding box center [584, 259] width 1168 height 519
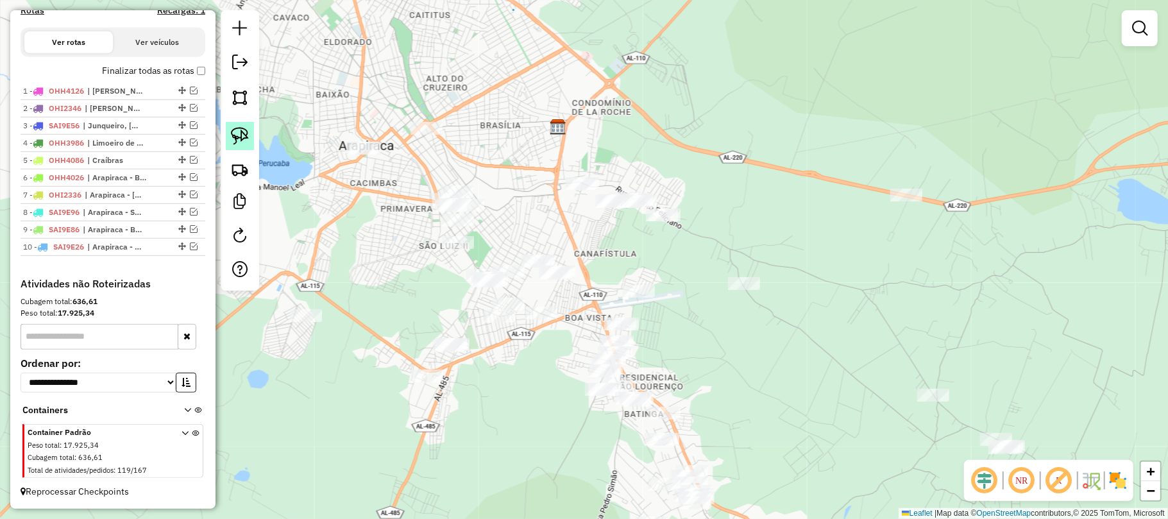
click at [237, 132] on img at bounding box center [240, 136] width 18 height 18
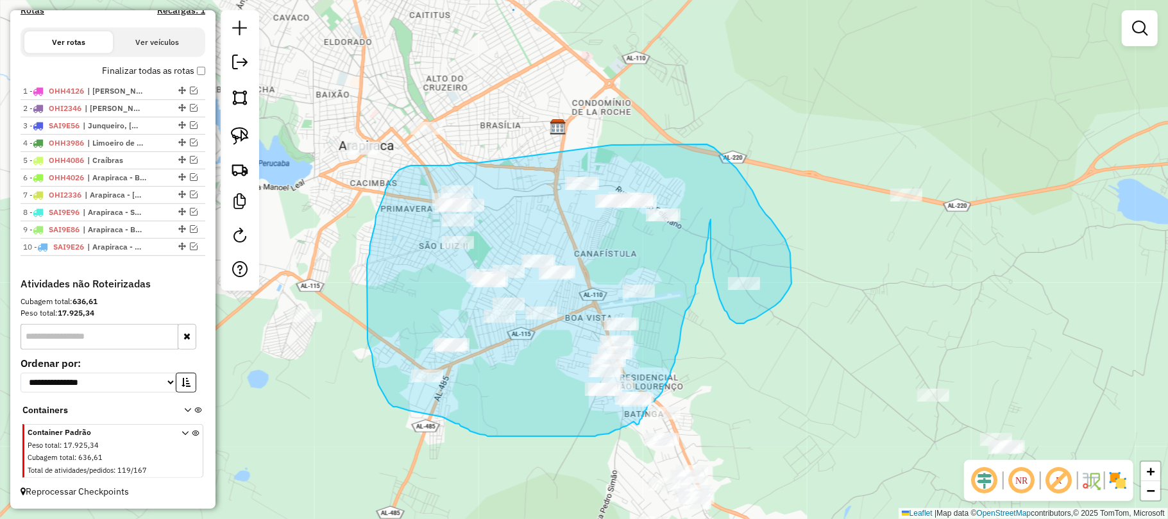
drag, startPoint x: 477, startPoint y: 163, endPoint x: 612, endPoint y: 145, distance: 135.9
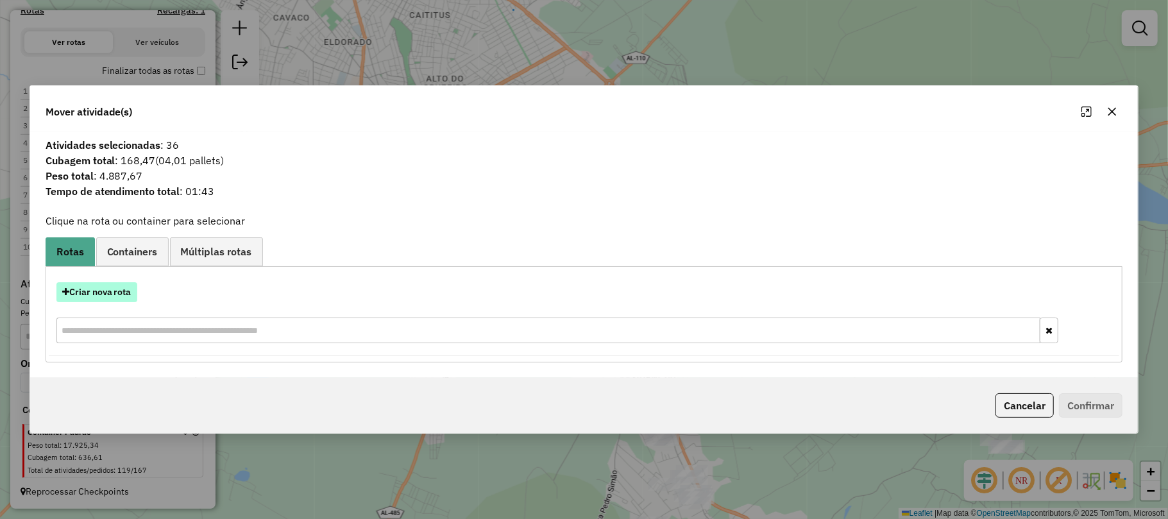
click at [108, 287] on button "Criar nova rota" at bounding box center [96, 292] width 81 height 20
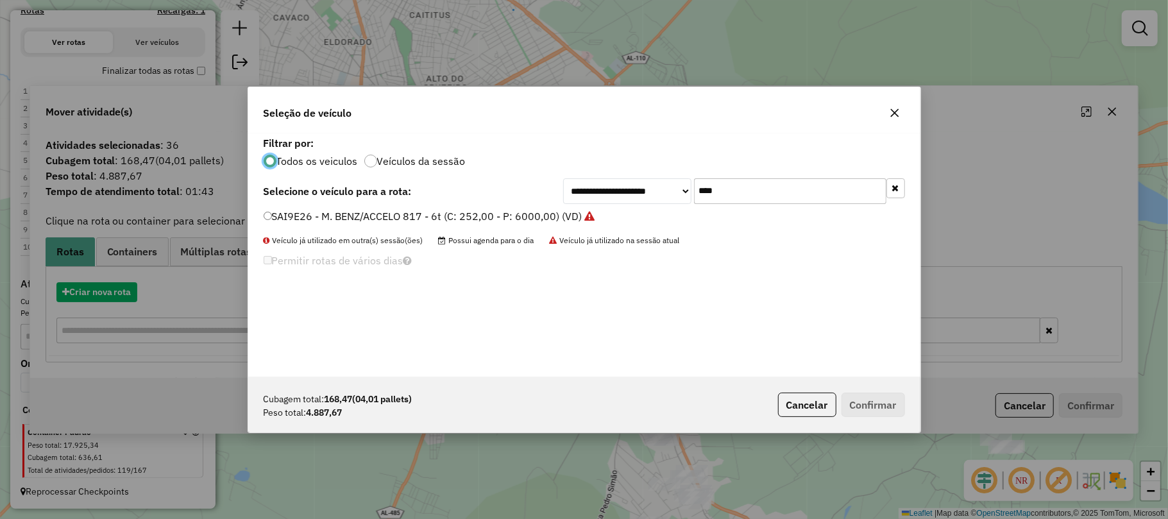
scroll to position [6, 4]
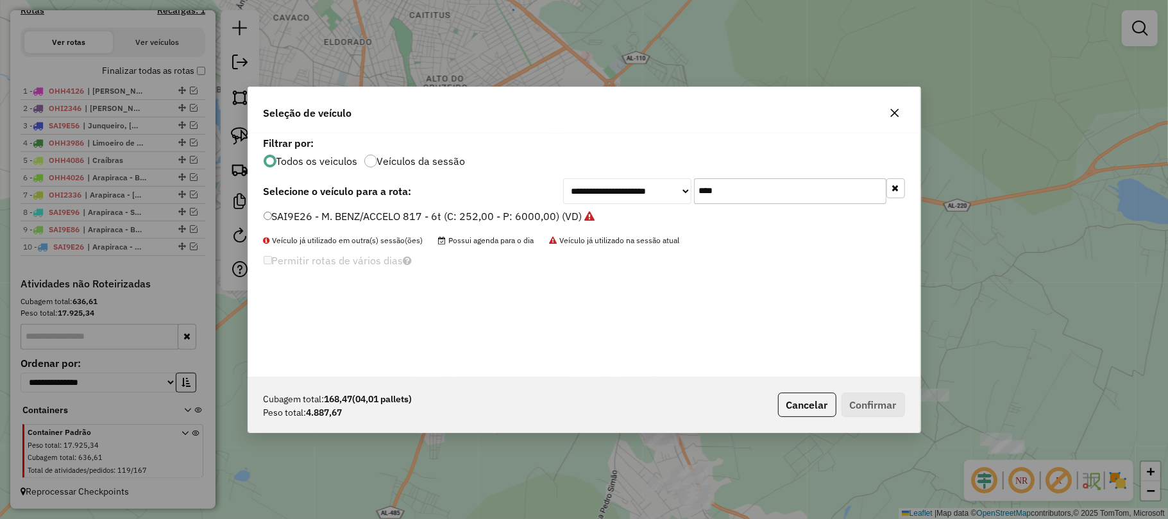
click at [714, 189] on input "****" at bounding box center [790, 191] width 192 height 26
type input "****"
click at [362, 224] on div "SAI9F06 - M. BENZ/ACCELO 817 - 6t (C: 252,00 - P: 6000,00) (VD)" at bounding box center [584, 222] width 657 height 26
click at [359, 211] on label "SAI9F06 - M. BENZ/ACCELO 817 - 6t (C: 252,00 - P: 6000,00) (VD)" at bounding box center [423, 215] width 319 height 15
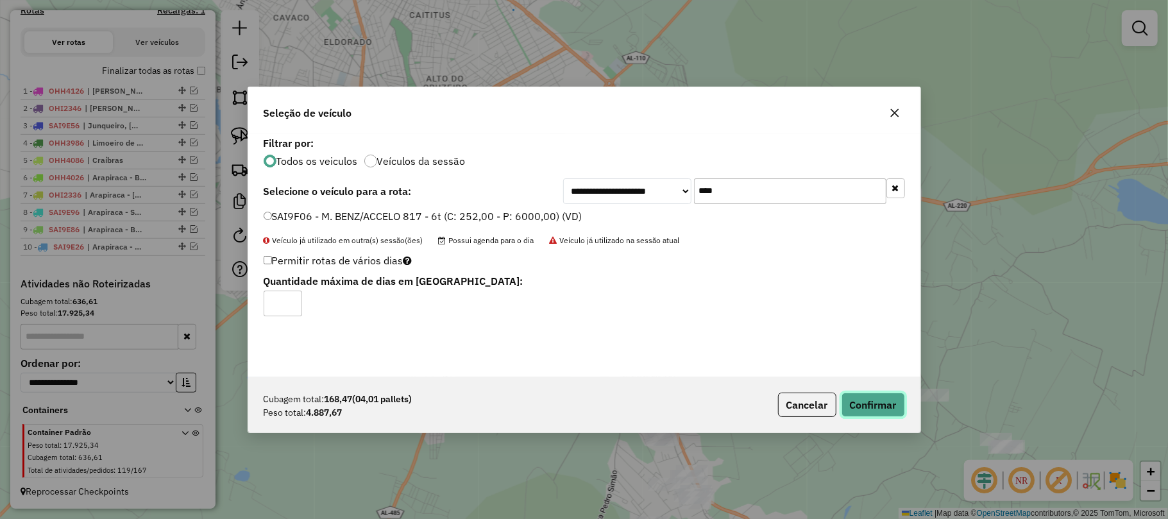
click at [885, 400] on button "Confirmar" at bounding box center [872, 405] width 63 height 24
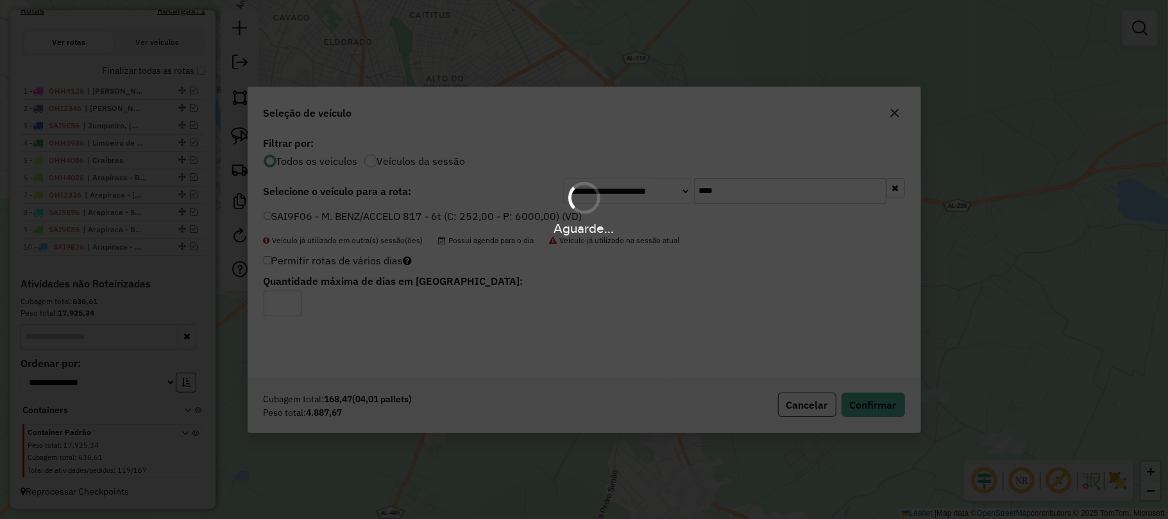
scroll to position [503, 0]
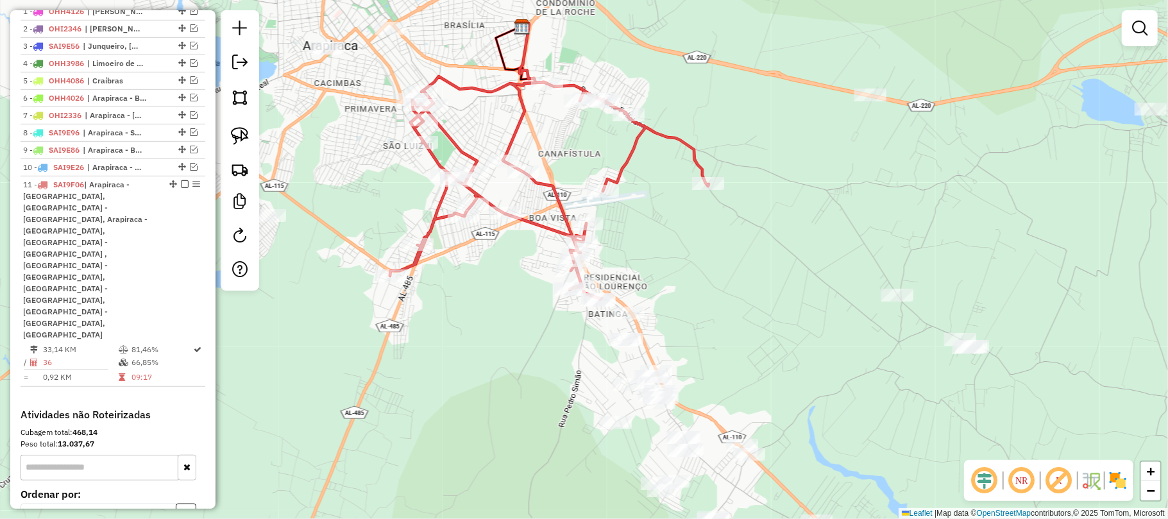
drag, startPoint x: 685, startPoint y: 359, endPoint x: 650, endPoint y: 263, distance: 102.3
click at [650, 263] on div "Janela de atendimento Grade de atendimento Capacidade Transportadoras Veículos …" at bounding box center [584, 259] width 1168 height 519
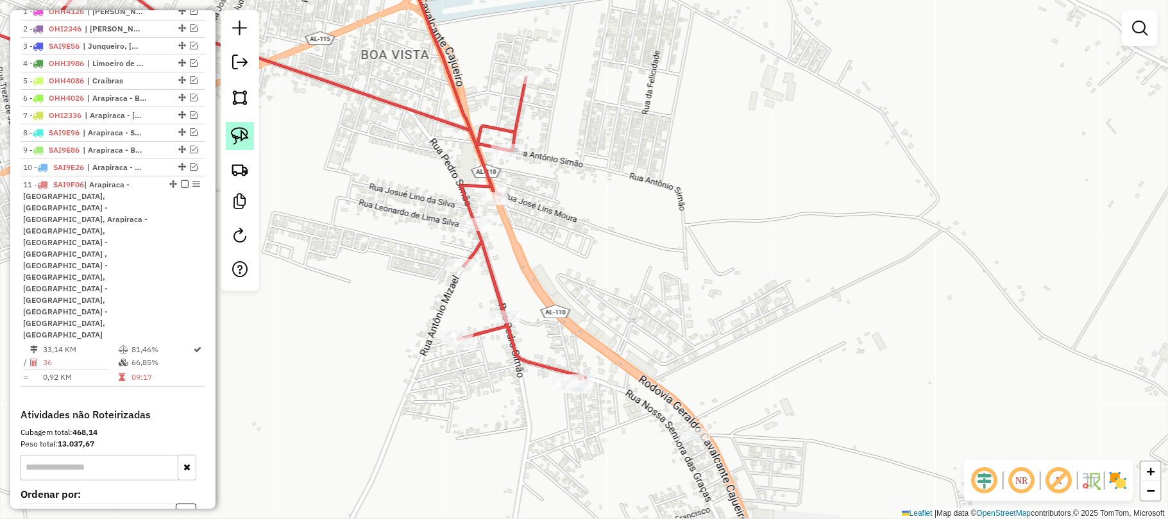
click at [241, 132] on img at bounding box center [240, 136] width 18 height 18
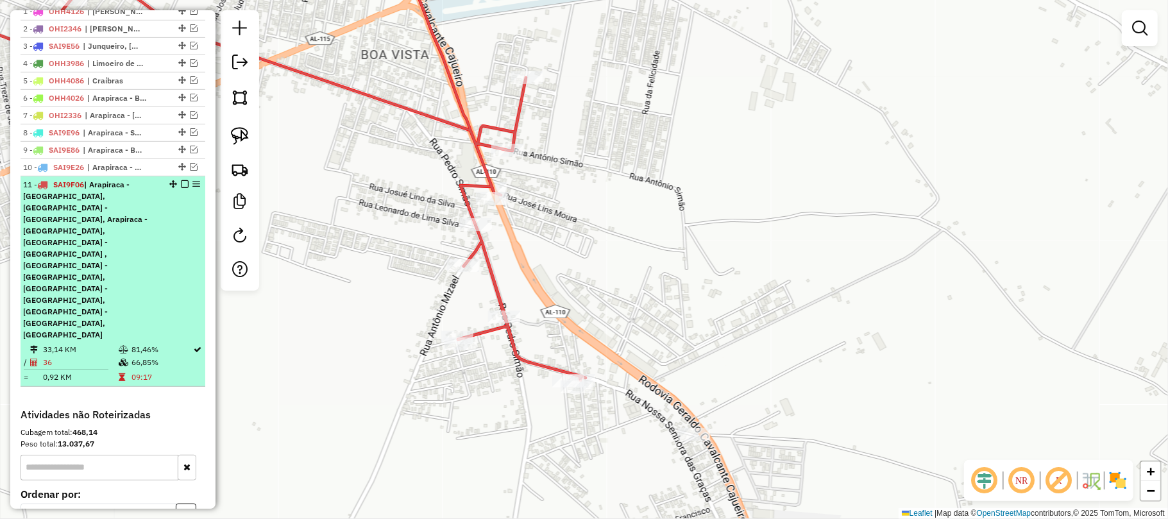
click at [129, 217] on span "| Arapiraca - Boa Vista, Arapiraca - Canafistula, Arapiraca - Guaribas, Arapira…" at bounding box center [85, 260] width 124 height 160
select select "**********"
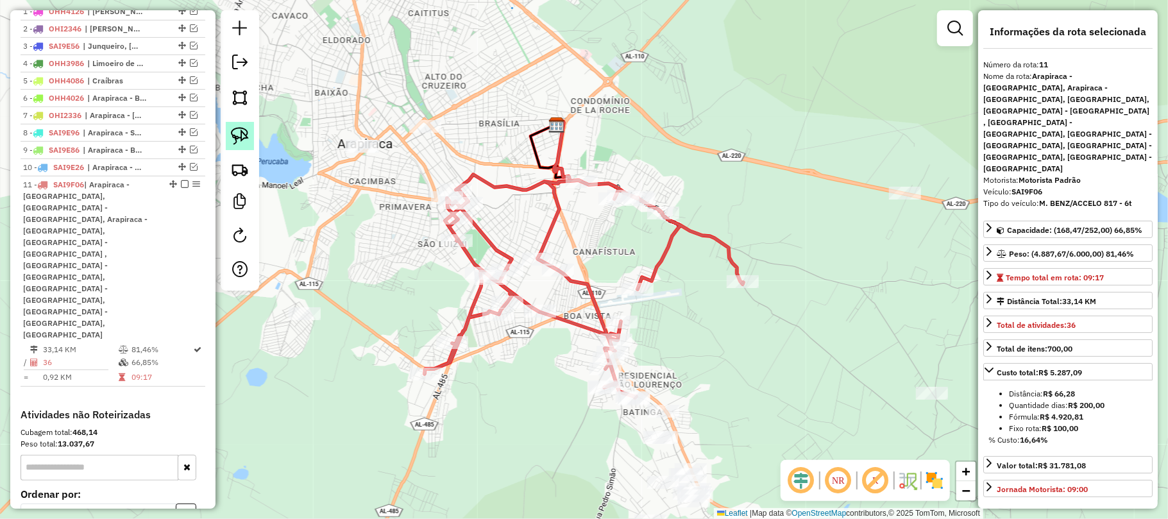
click at [237, 136] on img at bounding box center [240, 136] width 18 height 18
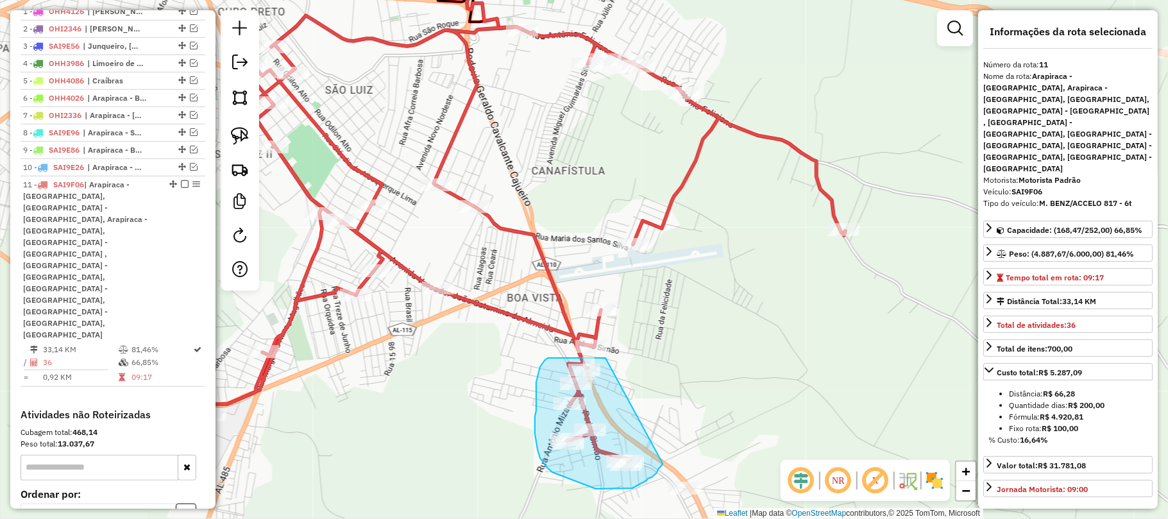
drag, startPoint x: 605, startPoint y: 358, endPoint x: 664, endPoint y: 458, distance: 116.2
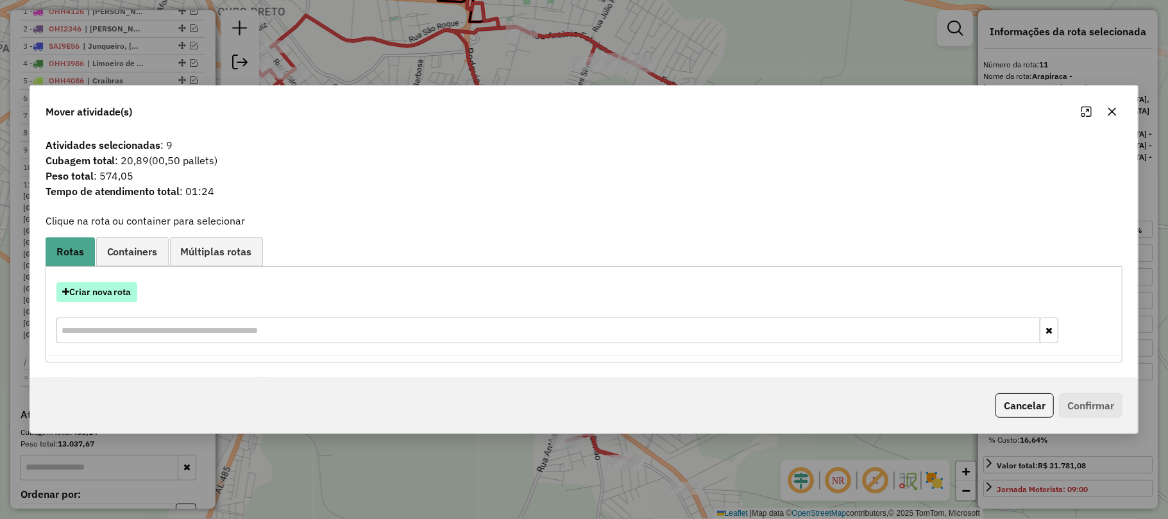
click at [85, 294] on button "Criar nova rota" at bounding box center [96, 292] width 81 height 20
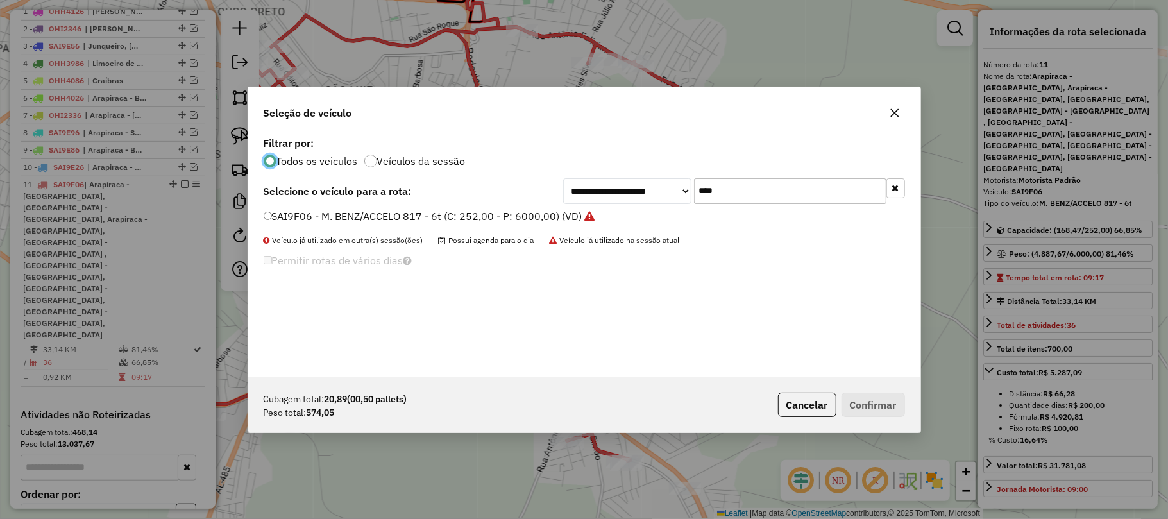
scroll to position [6, 4]
click at [478, 214] on label "SAI9F06 - M. BENZ/ACCELO 817 - 6t (C: 252,00 - P: 6000,00) (VD)" at bounding box center [430, 215] width 332 height 15
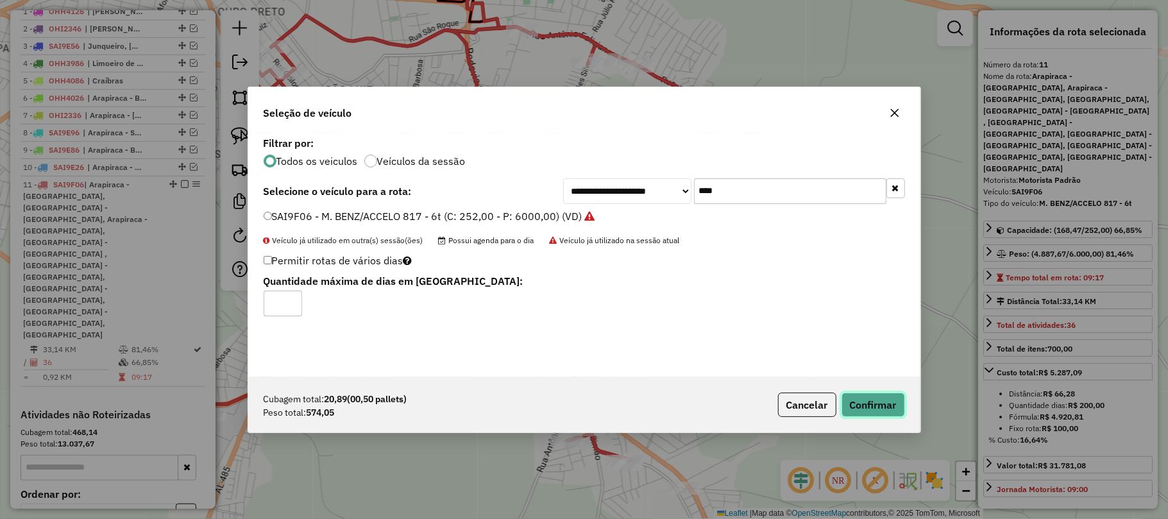
click at [880, 409] on button "Confirmar" at bounding box center [872, 405] width 63 height 24
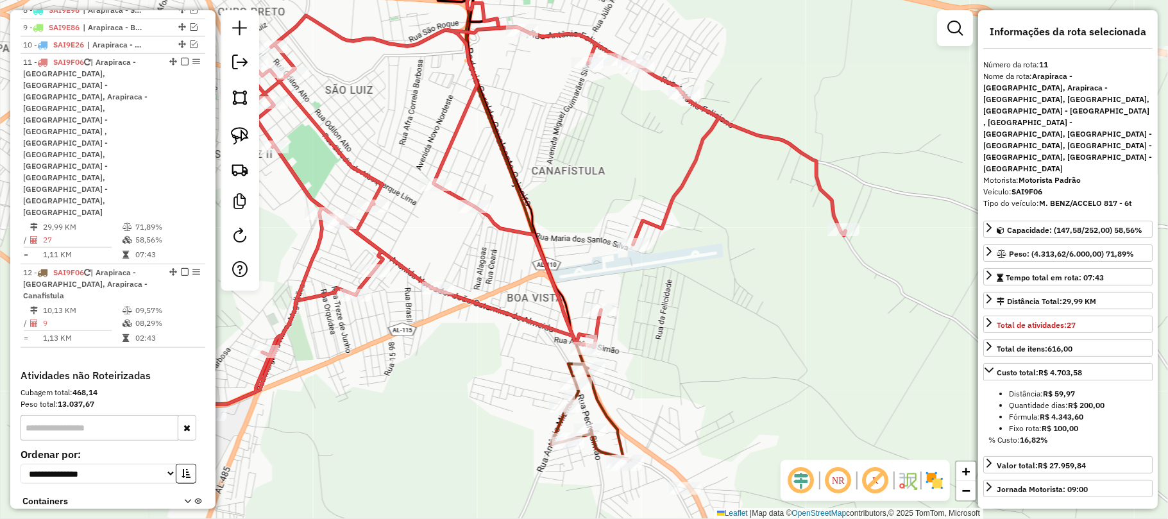
scroll to position [655, 0]
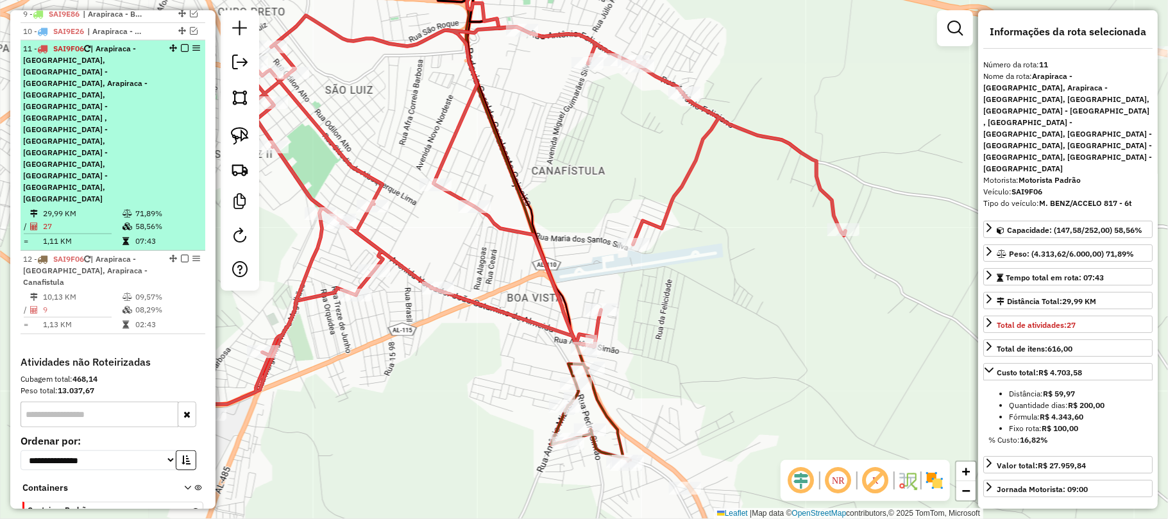
click at [116, 131] on div "11 - SAI9F06 | Arapiraca - Boa Vista, Arapiraca - Canafistula, Arapiraca - Guar…" at bounding box center [91, 124] width 136 height 162
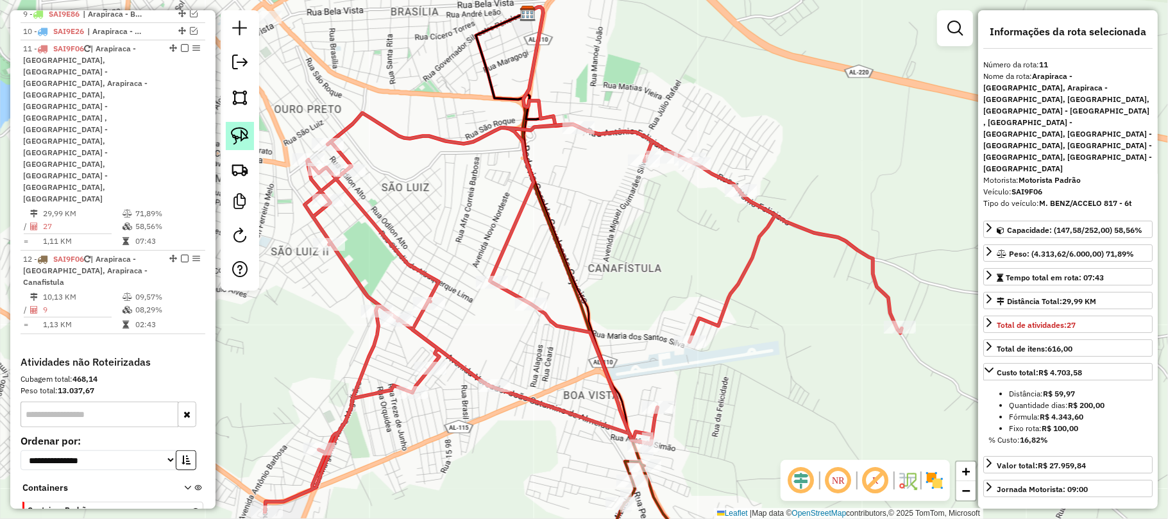
click at [240, 131] on img at bounding box center [240, 136] width 18 height 18
drag, startPoint x: 681, startPoint y: 393, endPoint x: 666, endPoint y: 452, distance: 61.6
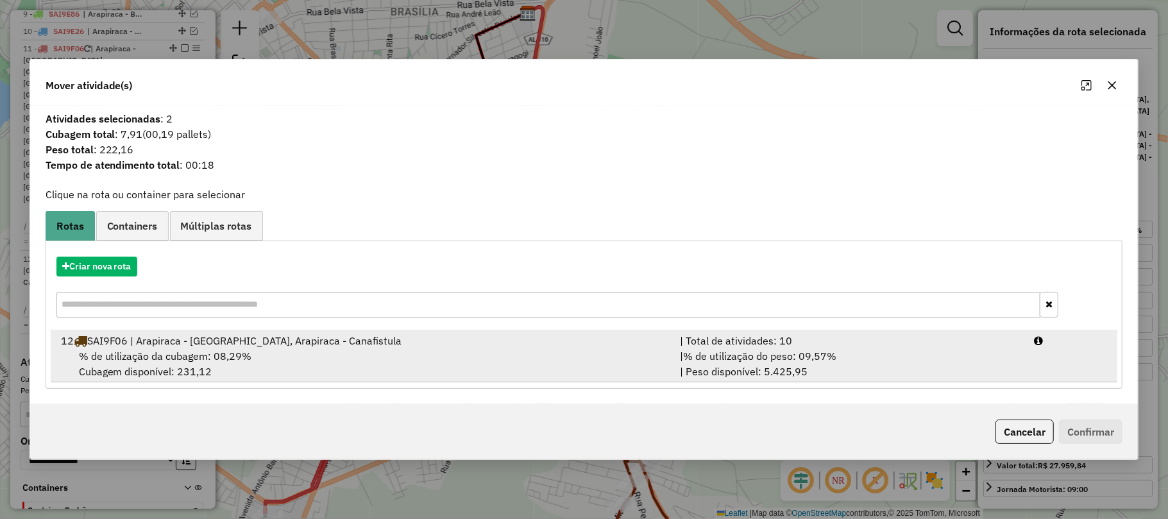
click at [326, 352] on div "% de utilização da cubagem: 08,29% Cubagem disponível: 231,12" at bounding box center [363, 363] width 620 height 31
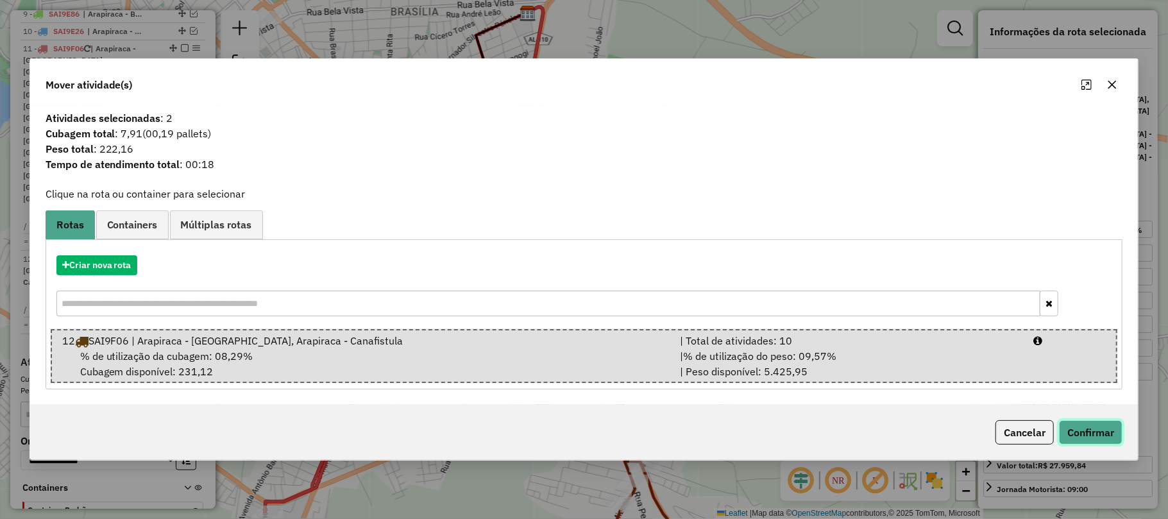
click at [1088, 426] on button "Confirmar" at bounding box center [1090, 432] width 63 height 24
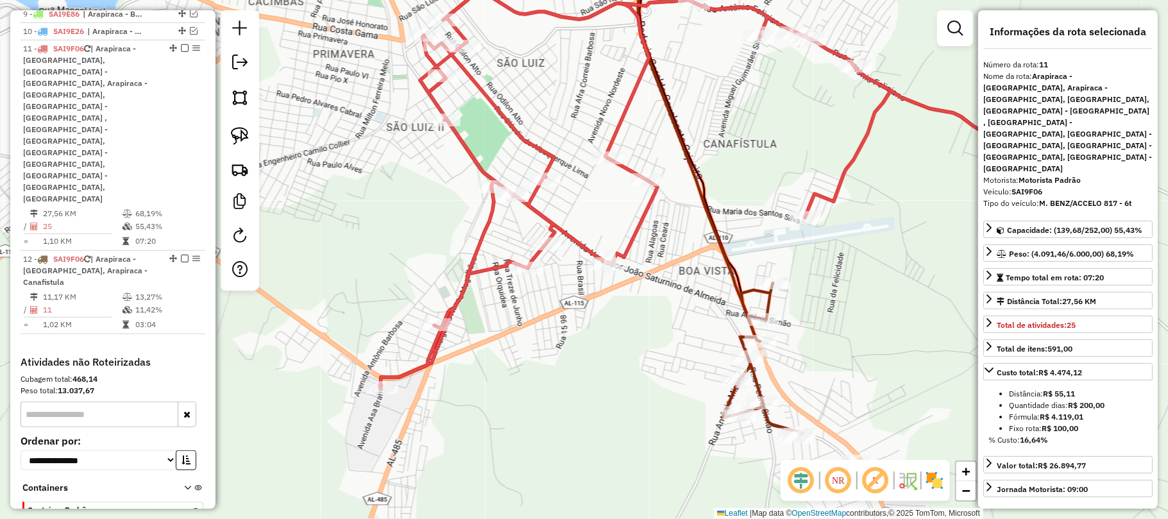
drag, startPoint x: 611, startPoint y: 354, endPoint x: 678, endPoint y: 260, distance: 115.3
click at [678, 260] on div "Janela de atendimento Grade de atendimento Capacidade Transportadoras Veículos …" at bounding box center [584, 259] width 1168 height 519
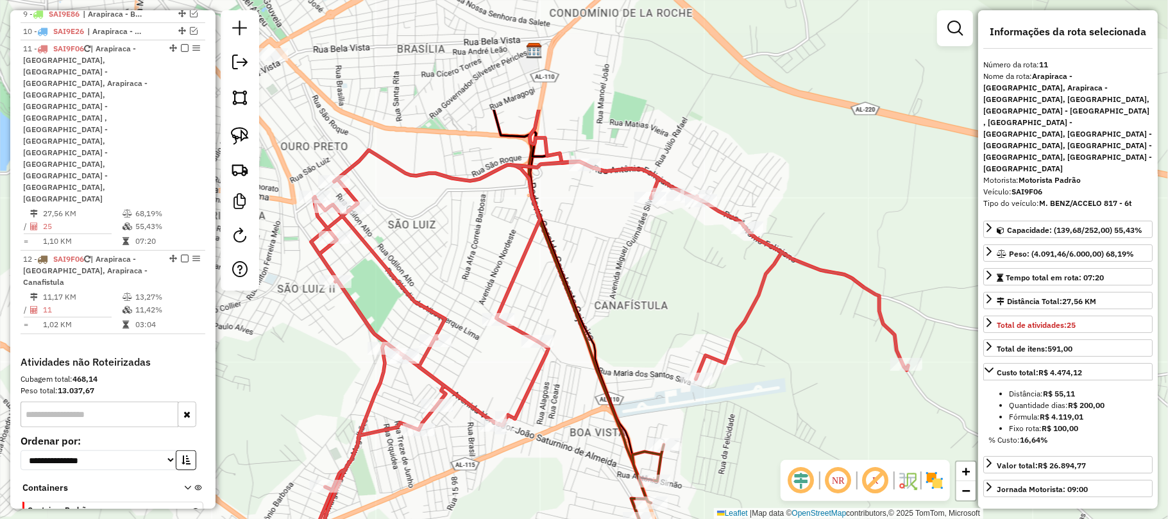
drag, startPoint x: 765, startPoint y: 142, endPoint x: 655, endPoint y: 304, distance: 195.0
click at [655, 304] on div "Janela de atendimento Grade de atendimento Capacidade Transportadoras Veículos …" at bounding box center [584, 259] width 1168 height 519
click at [239, 131] on img at bounding box center [240, 136] width 18 height 18
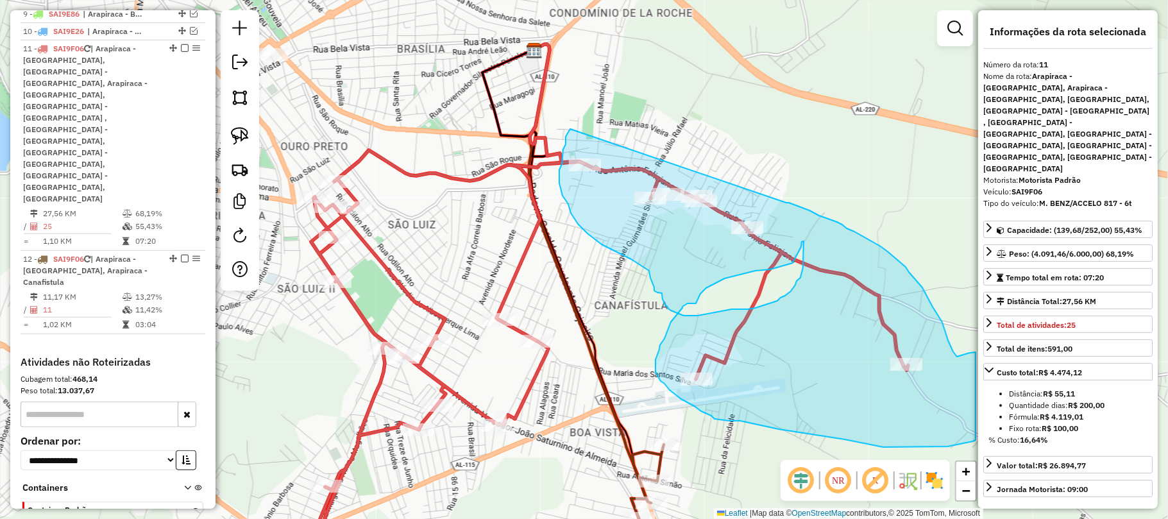
drag, startPoint x: 570, startPoint y: 130, endPoint x: 786, endPoint y: 203, distance: 228.2
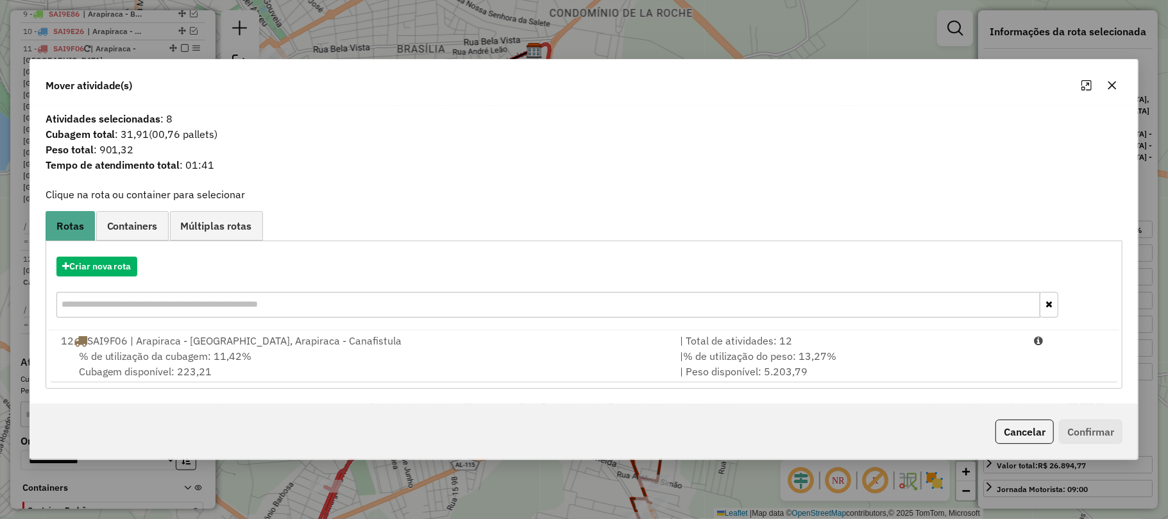
click at [1111, 85] on icon "button" at bounding box center [1112, 85] width 8 height 8
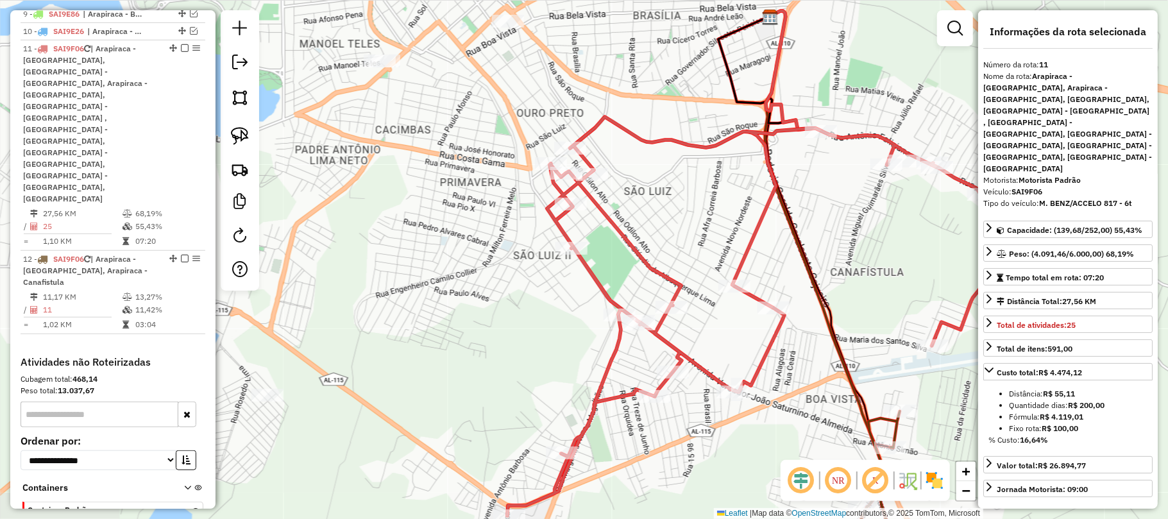
drag, startPoint x: 550, startPoint y: 296, endPoint x: 786, endPoint y: 262, distance: 238.4
click at [786, 262] on div "Janela de atendimento Grade de atendimento Capacidade Transportadoras Veículos …" at bounding box center [584, 259] width 1168 height 519
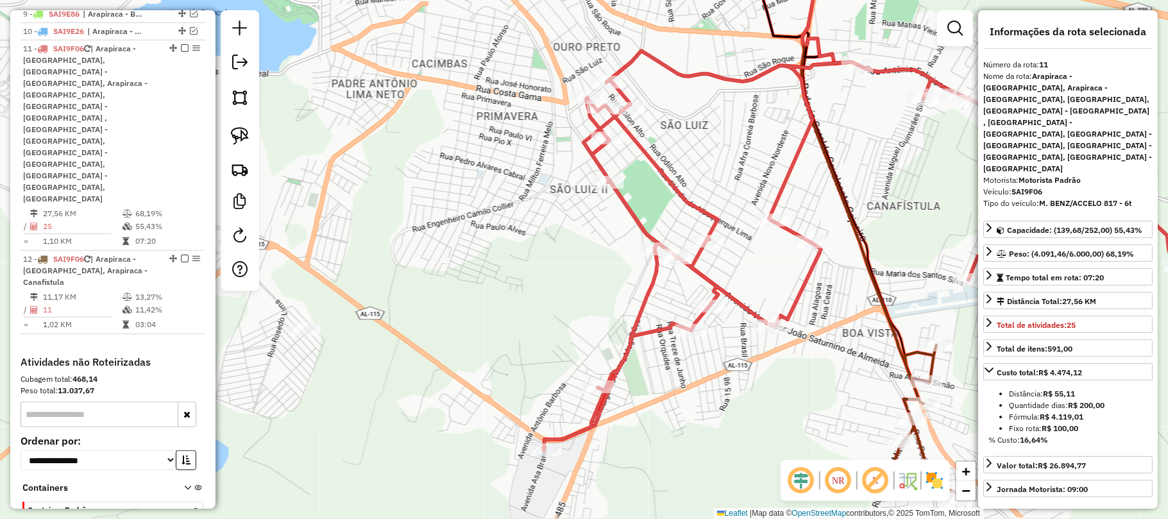
drag, startPoint x: 708, startPoint y: 345, endPoint x: 752, endPoint y: 264, distance: 92.1
click at [752, 264] on div "Janela de atendimento Grade de atendimento Capacidade Transportadoras Veículos …" at bounding box center [584, 259] width 1168 height 519
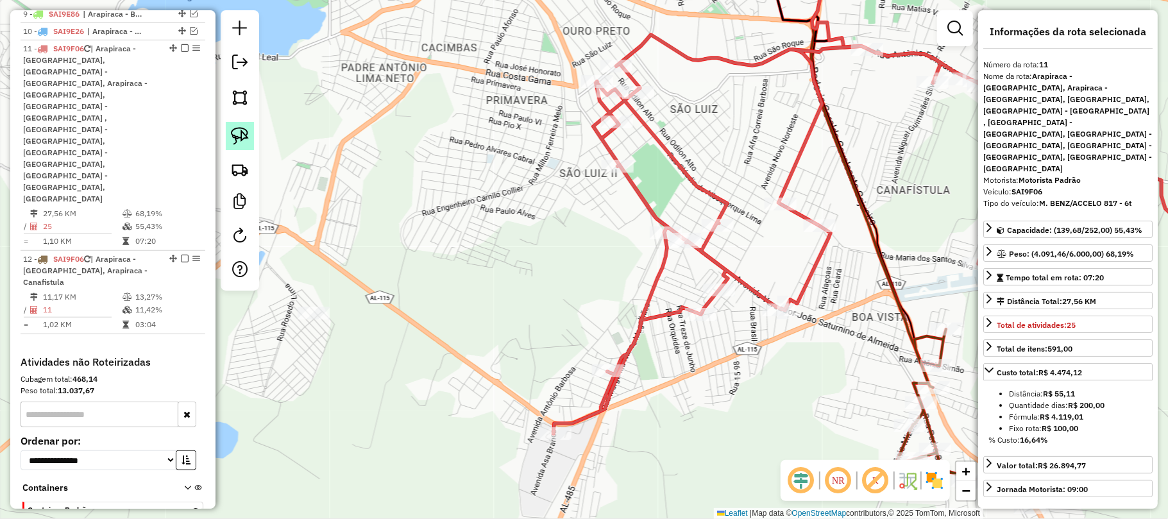
click at [242, 137] on img at bounding box center [240, 136] width 18 height 18
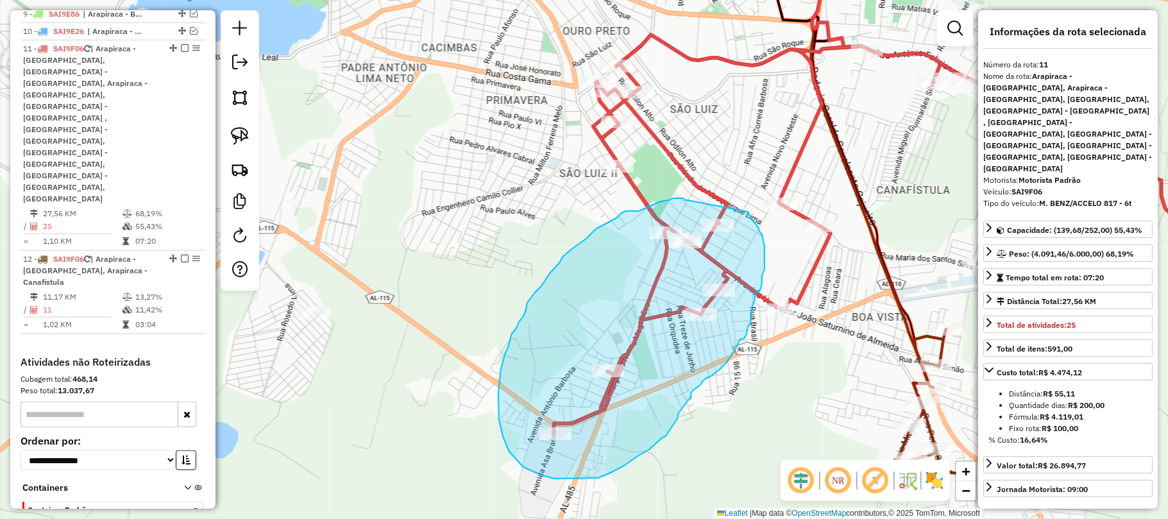
drag, startPoint x: 688, startPoint y: 200, endPoint x: 748, endPoint y: 212, distance: 61.4
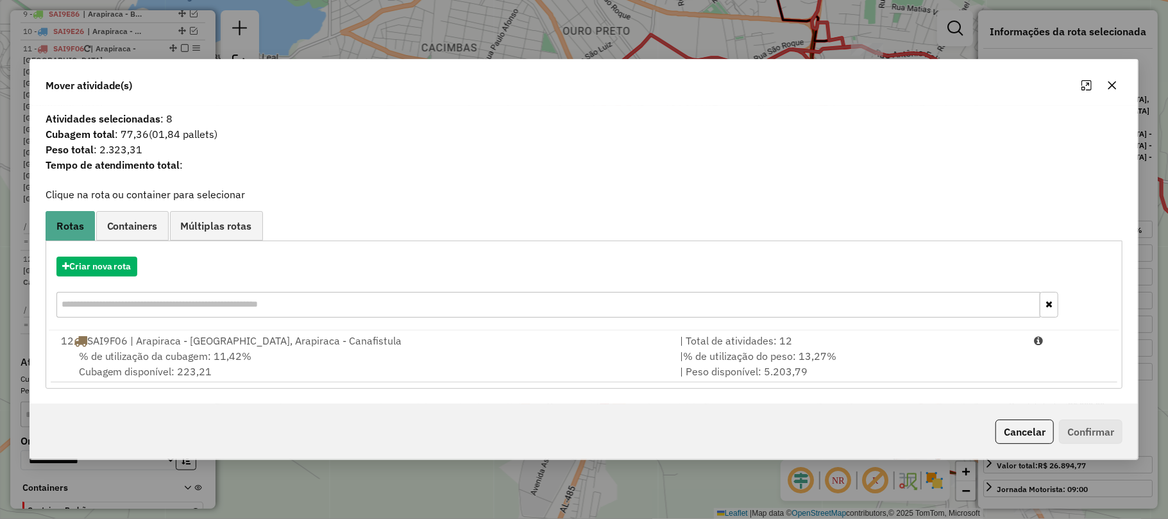
click at [1112, 83] on icon "button" at bounding box center [1112, 85] width 10 height 10
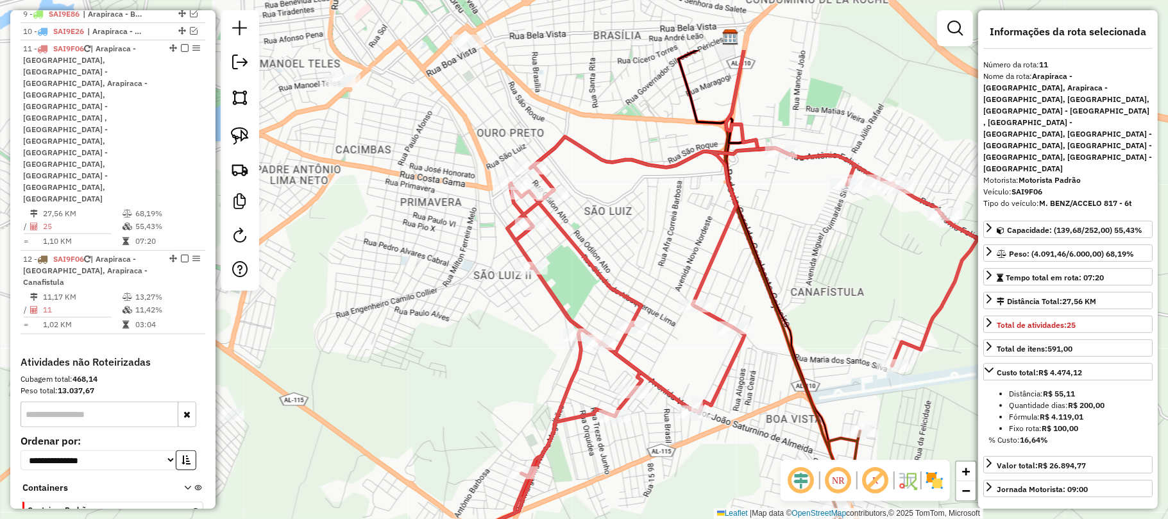
drag, startPoint x: 847, startPoint y: 278, endPoint x: 761, endPoint y: 380, distance: 133.4
click at [761, 380] on div "Janela de atendimento Grade de atendimento Capacidade Transportadoras Veículos …" at bounding box center [584, 259] width 1168 height 519
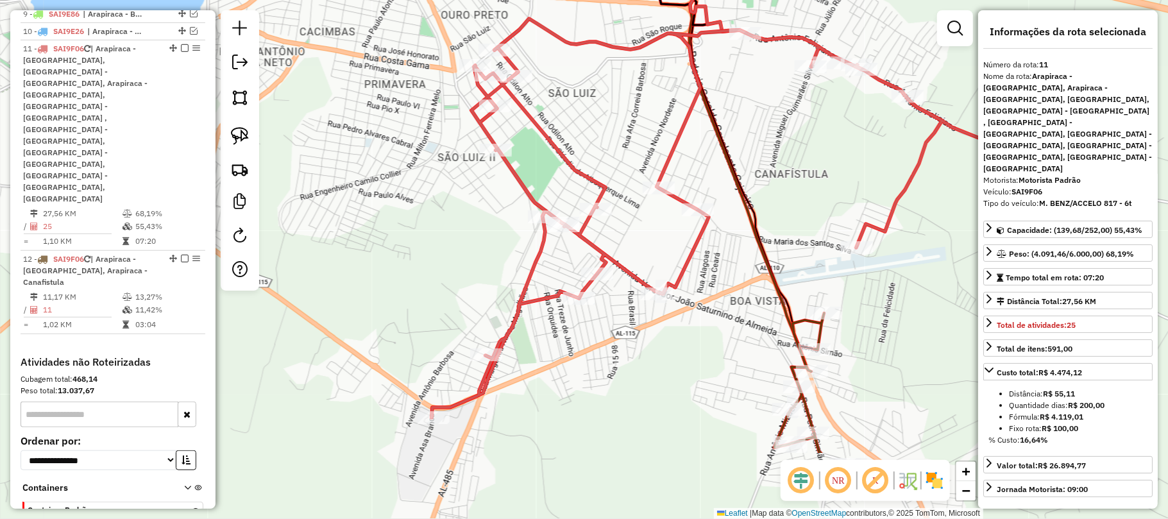
drag, startPoint x: 775, startPoint y: 385, endPoint x: 740, endPoint y: 267, distance: 123.4
click at [740, 267] on div "Janela de atendimento Grade de atendimento Capacidade Transportadoras Veículos …" at bounding box center [584, 259] width 1168 height 519
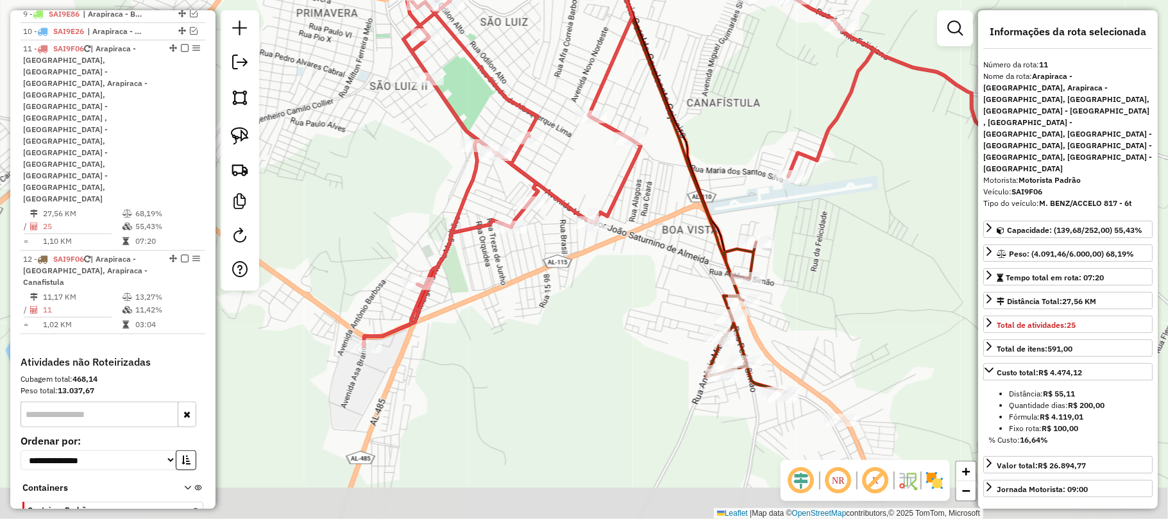
drag, startPoint x: 831, startPoint y: 263, endPoint x: 768, endPoint y: 196, distance: 92.1
click at [768, 196] on div "Janela de atendimento Grade de atendimento Capacidade Transportadoras Veículos …" at bounding box center [584, 259] width 1168 height 519
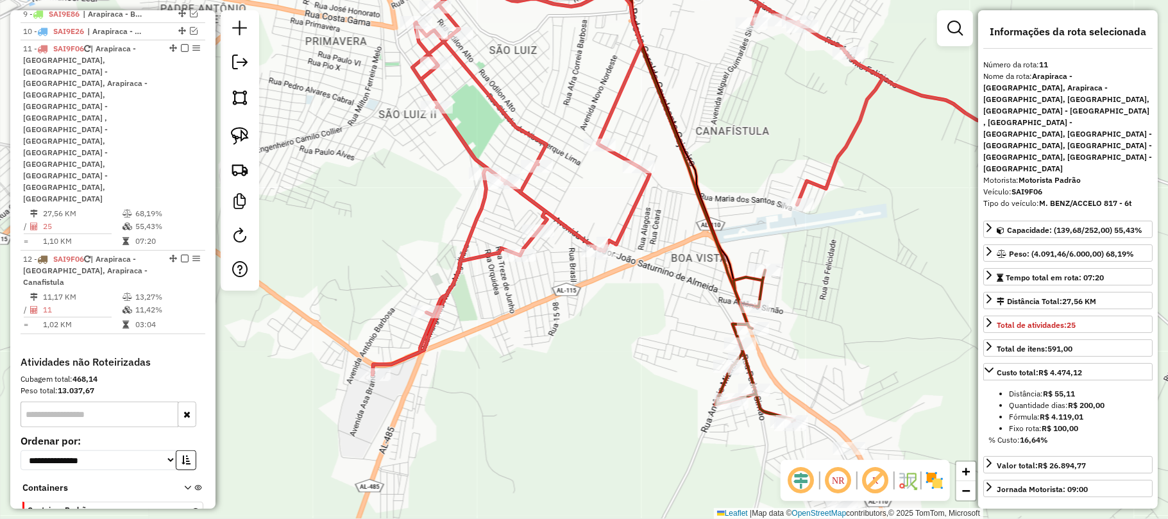
drag, startPoint x: 668, startPoint y: 193, endPoint x: 677, endPoint y: 221, distance: 29.6
click at [677, 221] on div "Janela de atendimento Grade de atendimento Capacidade Transportadoras Veículos …" at bounding box center [584, 259] width 1168 height 519
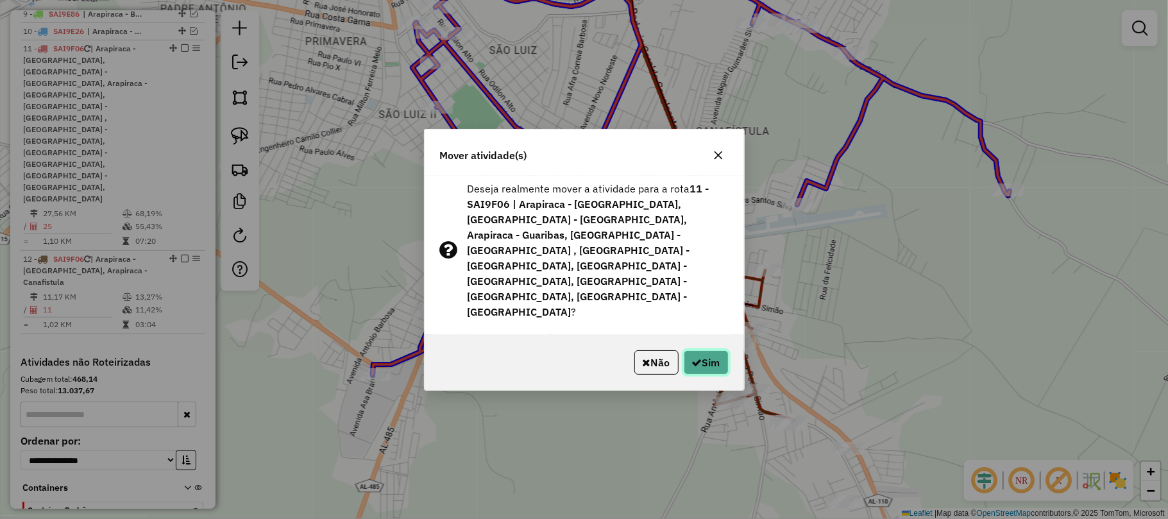
click at [704, 350] on button "Sim" at bounding box center [706, 362] width 45 height 24
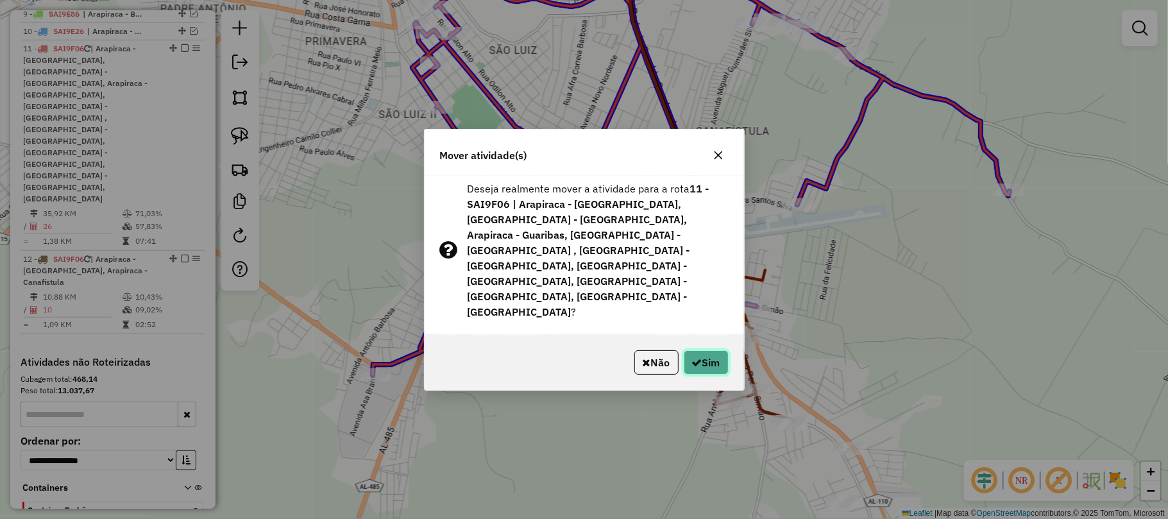
click at [696, 350] on button "Sim" at bounding box center [706, 362] width 45 height 24
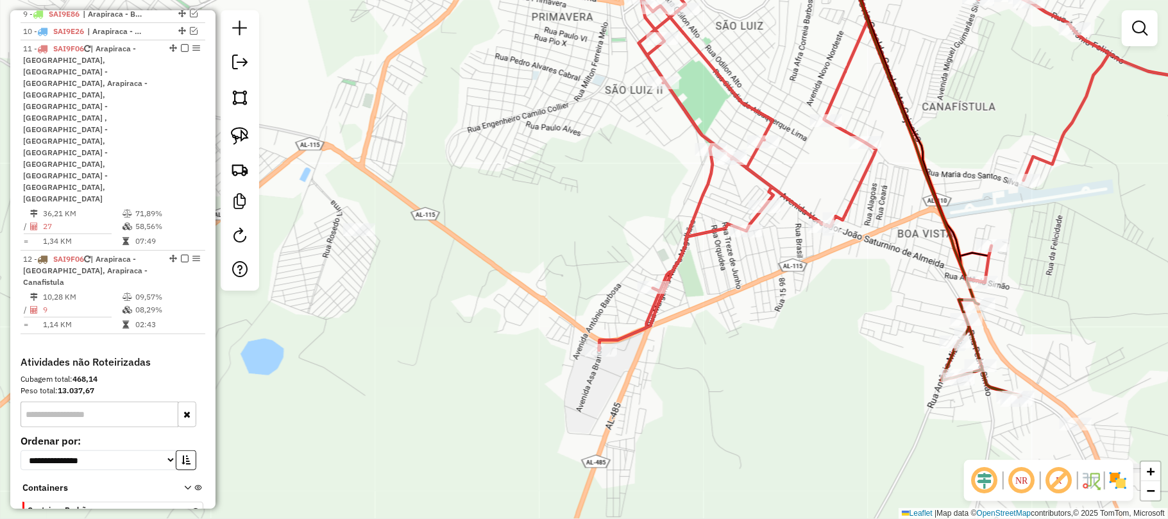
drag, startPoint x: 854, startPoint y: 326, endPoint x: 1061, endPoint y: 307, distance: 207.4
click at [1061, 307] on div "Janela de atendimento Grade de atendimento Capacidade Transportadoras Veículos …" at bounding box center [584, 259] width 1168 height 519
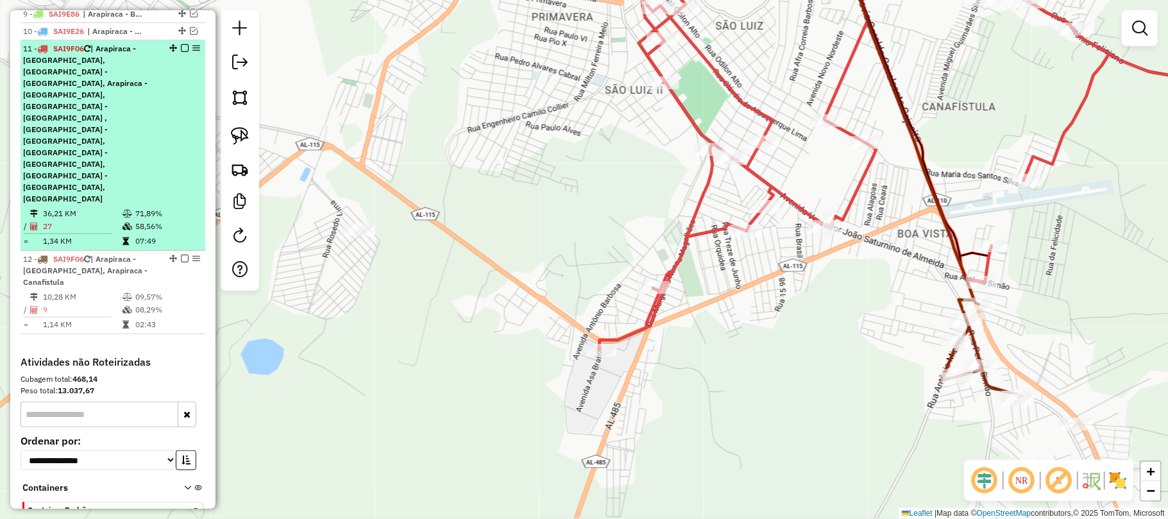
click at [124, 128] on div "11 - SAI9F06 | Arapiraca - Boa Vista, Arapiraca - Canafistula, Arapiraca - Guar…" at bounding box center [91, 124] width 136 height 162
select select "**********"
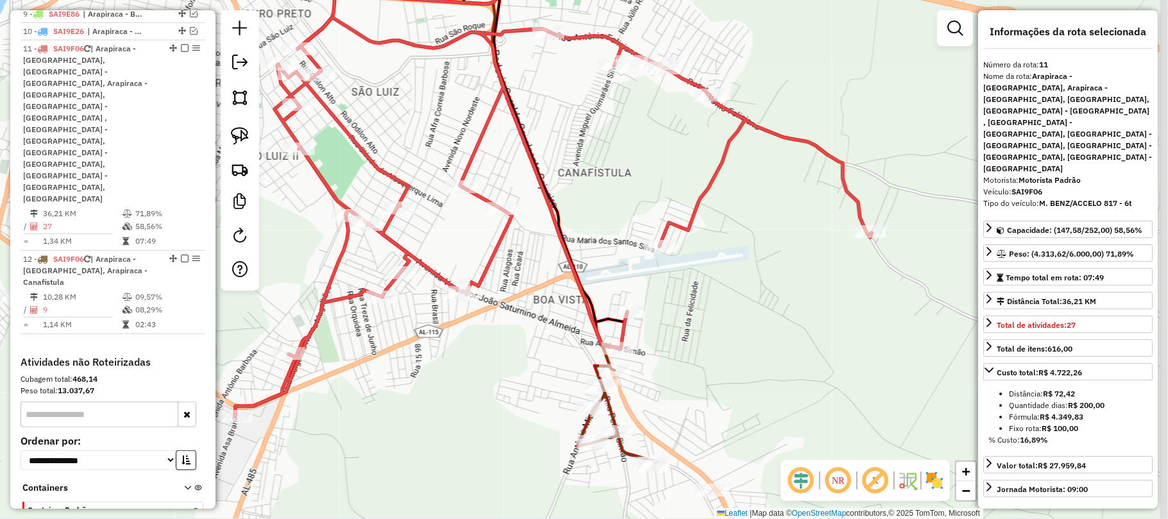
drag, startPoint x: 770, startPoint y: 373, endPoint x: 732, endPoint y: 260, distance: 118.4
click at [732, 260] on div "Janela de atendimento Grade de atendimento Capacidade Transportadoras Veículos …" at bounding box center [584, 259] width 1168 height 519
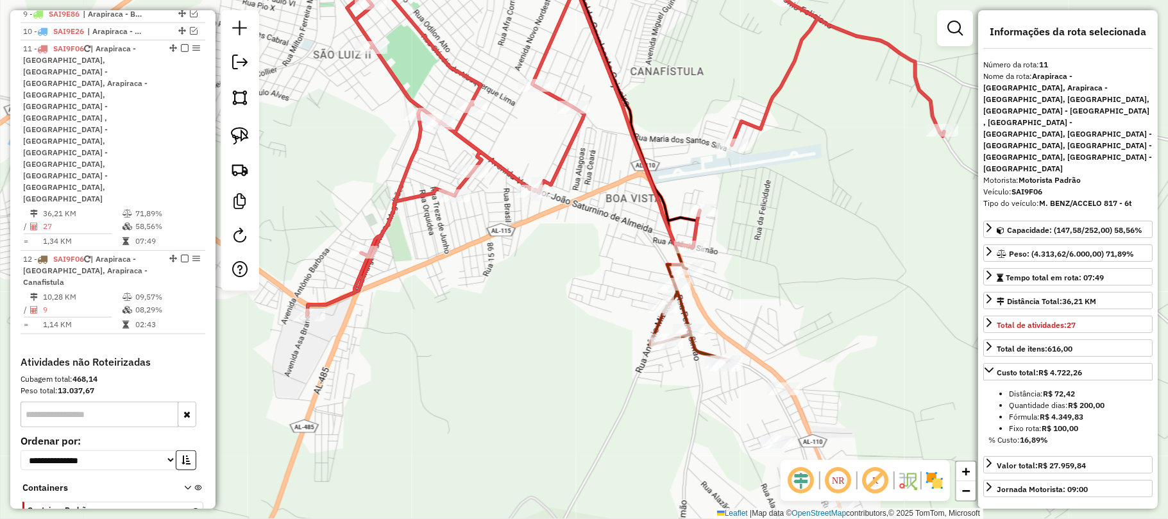
drag, startPoint x: 670, startPoint y: 370, endPoint x: 749, endPoint y: 285, distance: 116.2
click at [749, 285] on div "Janela de atendimento Grade de atendimento Capacidade Transportadoras Veículos …" at bounding box center [584, 259] width 1168 height 519
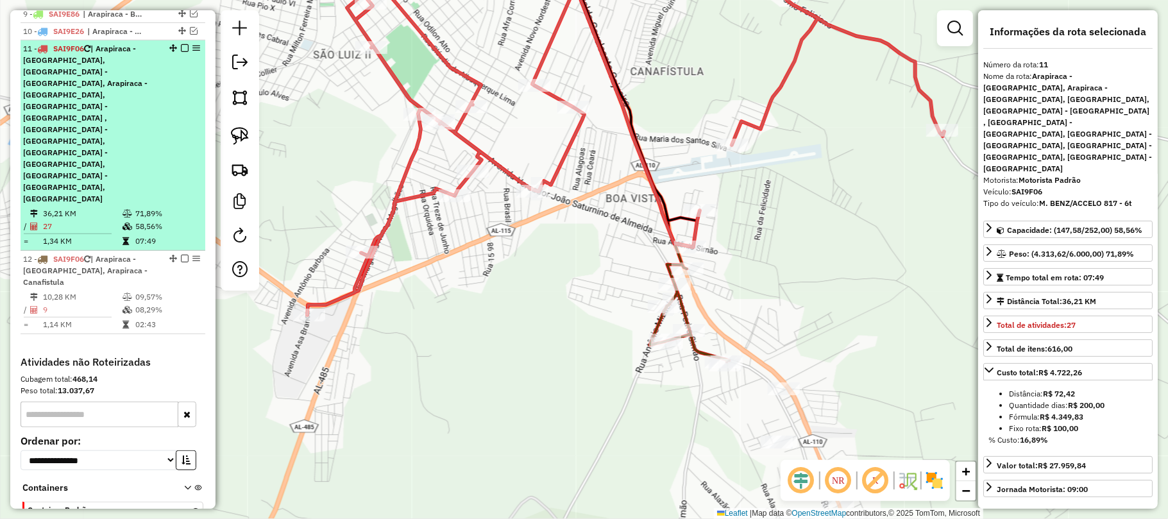
click at [183, 52] on em at bounding box center [185, 48] width 8 height 8
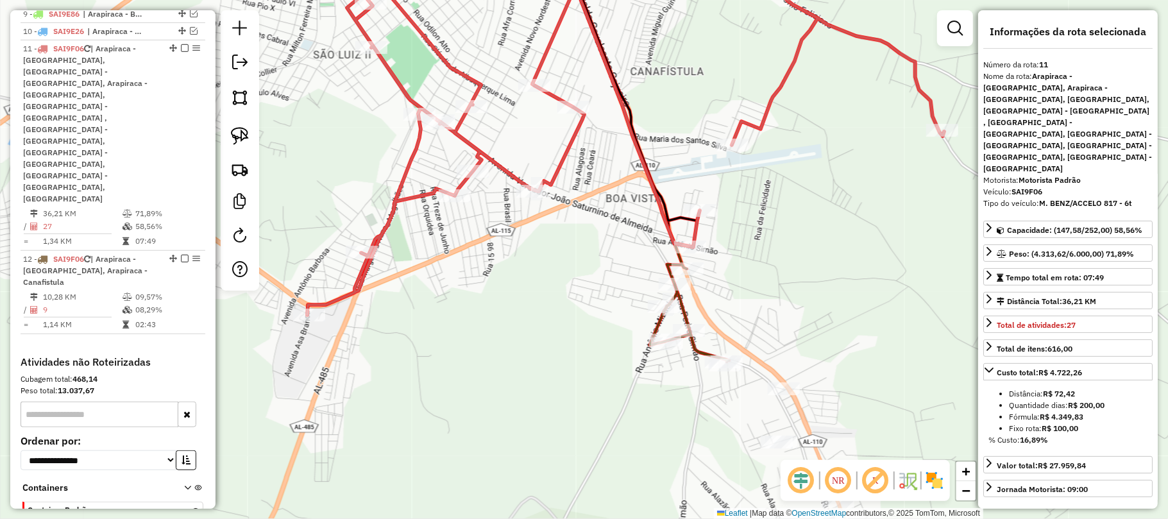
scroll to position [543, 0]
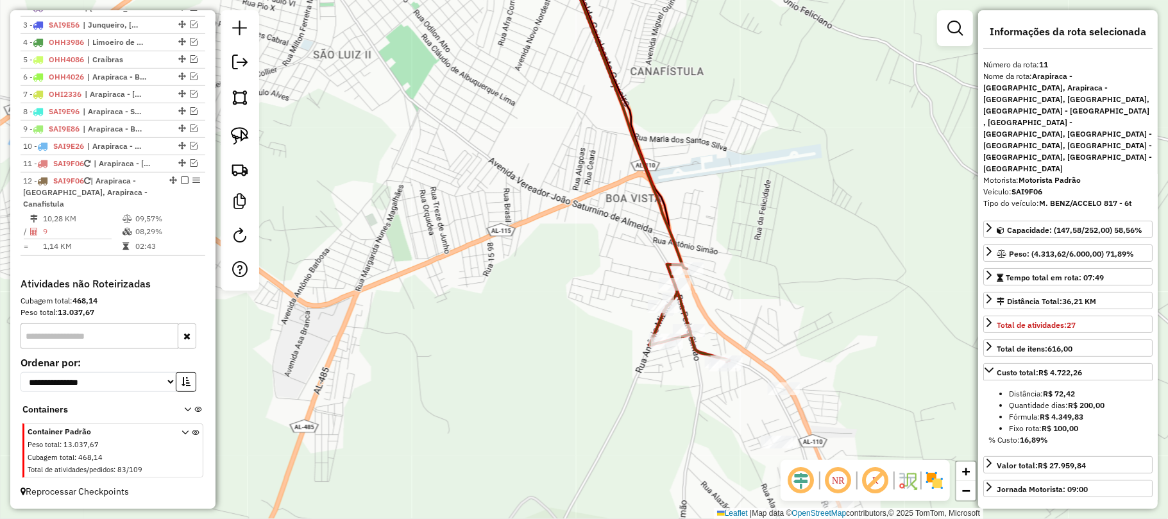
drag, startPoint x: 845, startPoint y: 341, endPoint x: 763, endPoint y: 239, distance: 131.4
click at [763, 239] on div "Janela de atendimento Grade de atendimento Capacidade Transportadoras Veículos …" at bounding box center [584, 259] width 1168 height 519
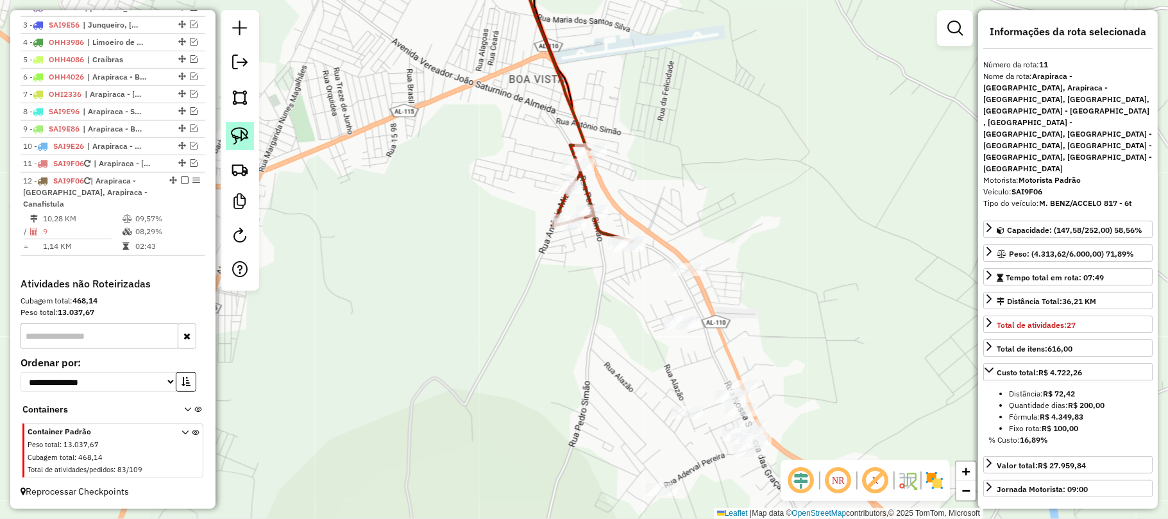
click at [236, 131] on img at bounding box center [240, 136] width 18 height 18
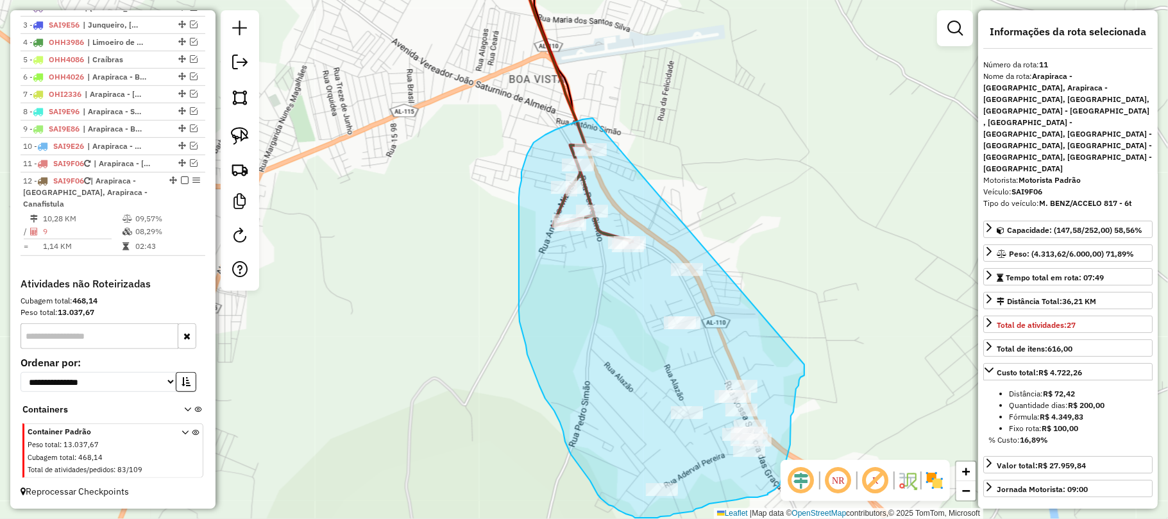
drag, startPoint x: 593, startPoint y: 118, endPoint x: 804, endPoint y: 353, distance: 316.1
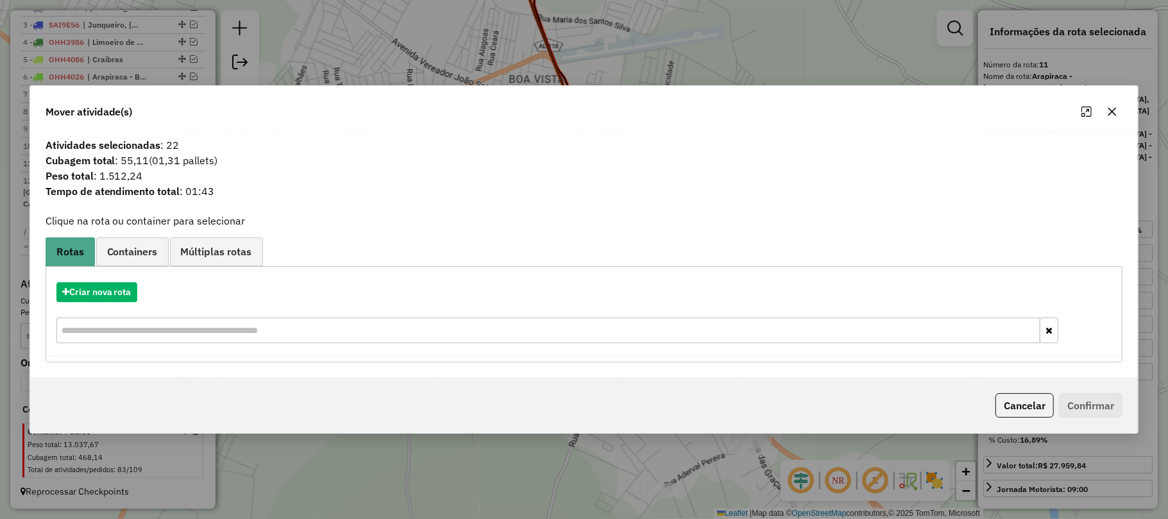
click at [1113, 110] on icon "button" at bounding box center [1112, 111] width 8 height 8
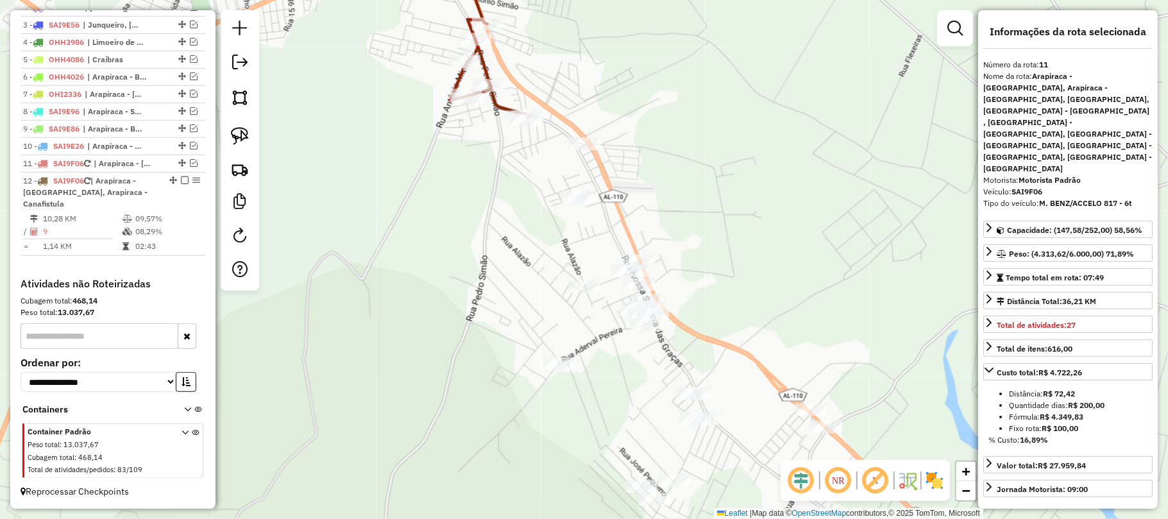
drag, startPoint x: 729, startPoint y: 198, endPoint x: 706, endPoint y: 158, distance: 46.5
click at [709, 165] on div "Janela de atendimento Grade de atendimento Capacidade Transportadoras Veículos …" at bounding box center [584, 259] width 1168 height 519
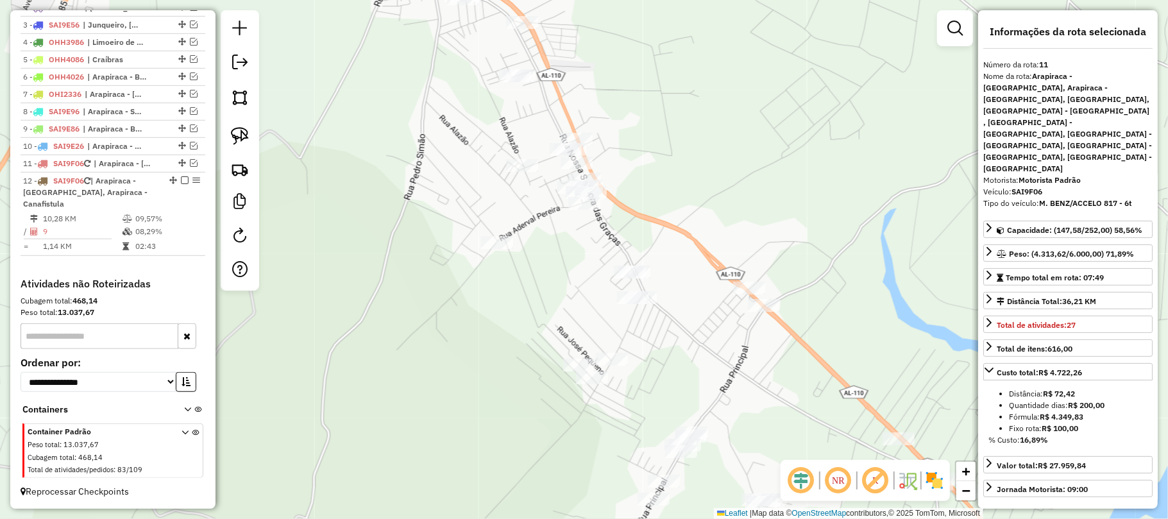
drag, startPoint x: 785, startPoint y: 239, endPoint x: 748, endPoint y: 155, distance: 91.9
click at [748, 155] on div "Janela de atendimento Grade de atendimento Capacidade Transportadoras Veículos …" at bounding box center [584, 259] width 1168 height 519
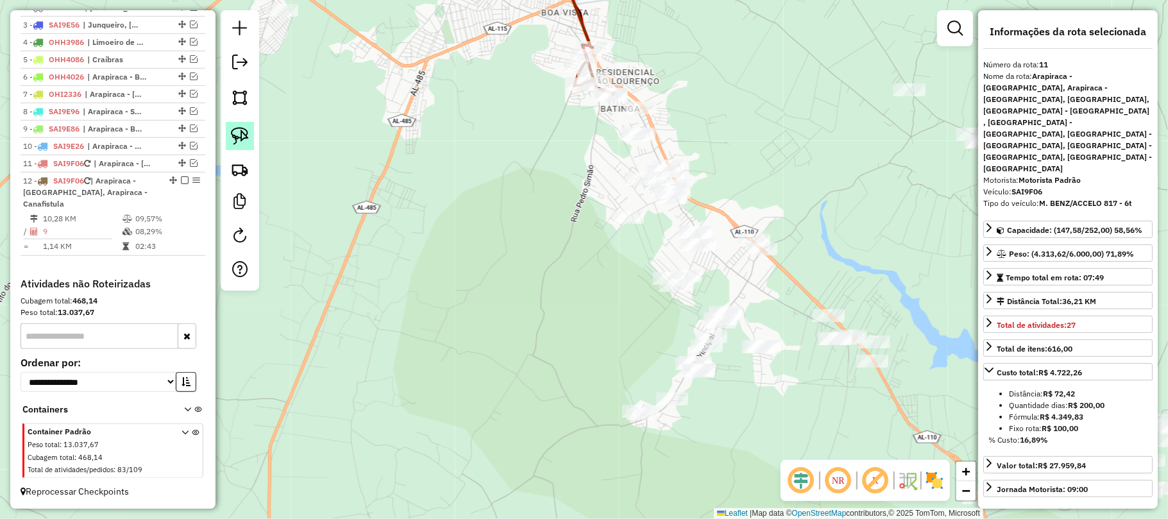
click at [237, 131] on img at bounding box center [240, 136] width 18 height 18
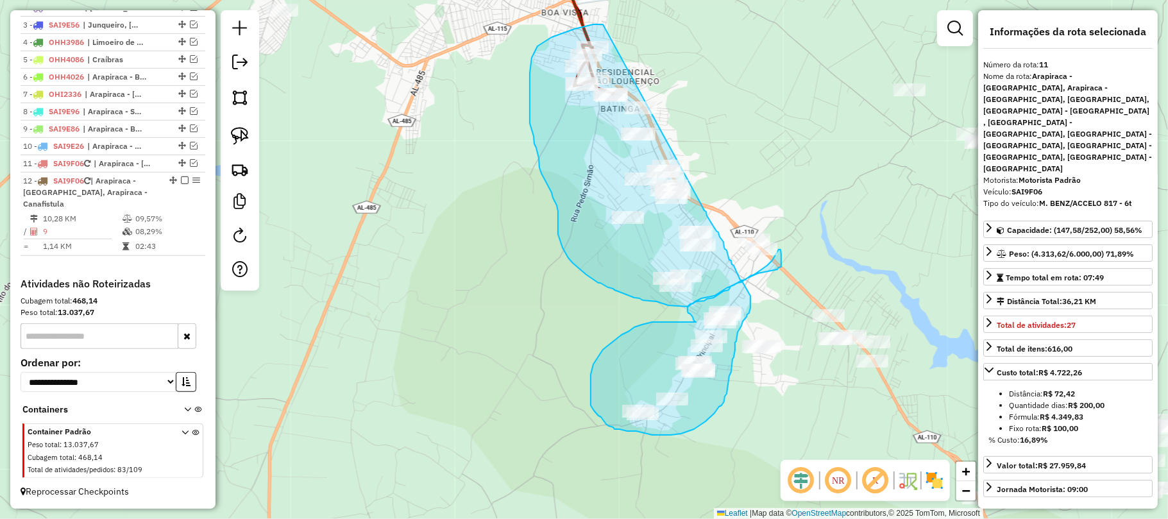
drag, startPoint x: 603, startPoint y: 24, endPoint x: 697, endPoint y: 198, distance: 196.9
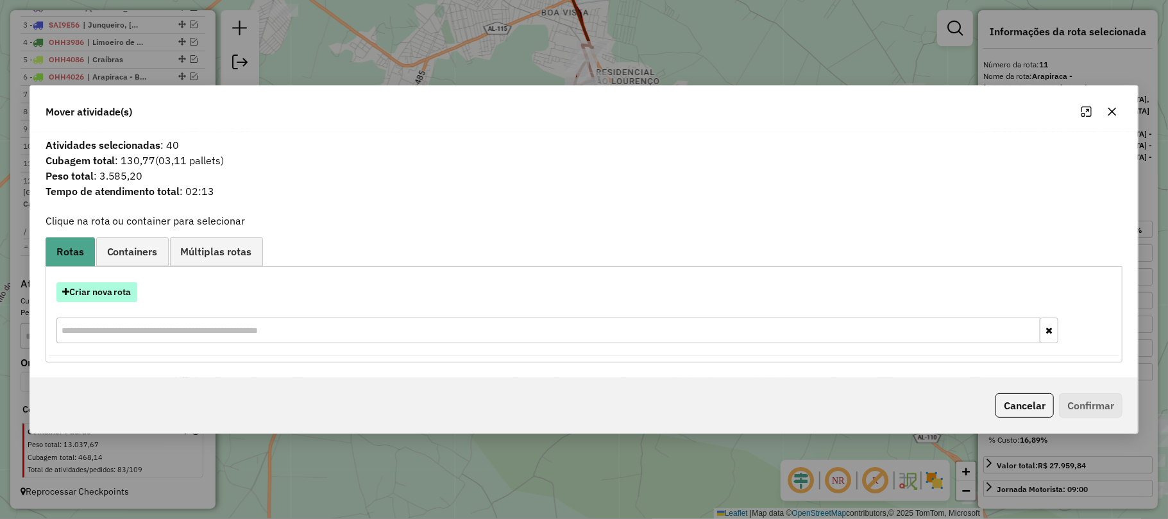
click at [96, 294] on button "Criar nova rota" at bounding box center [96, 292] width 81 height 20
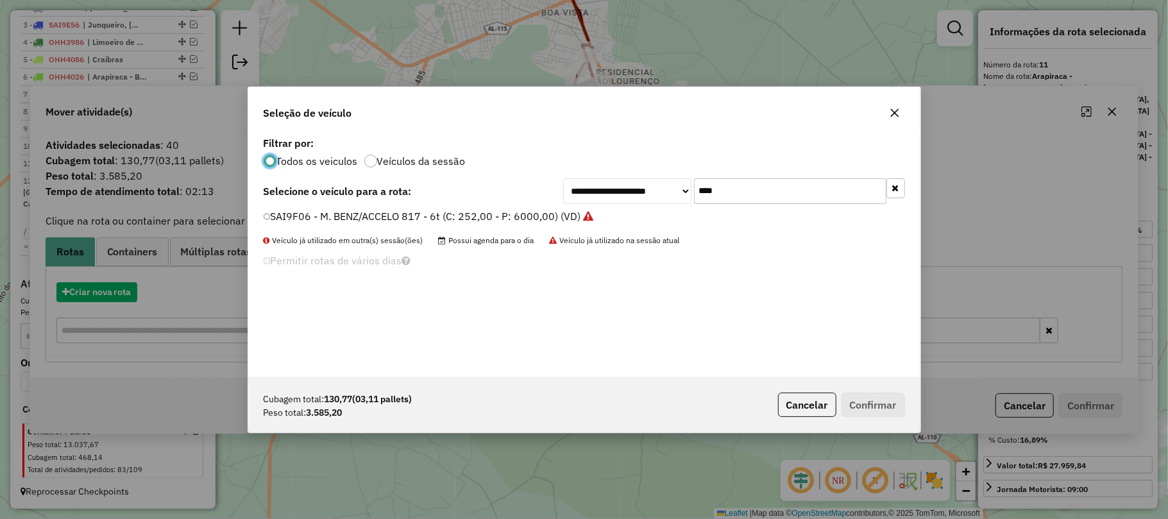
scroll to position [6, 4]
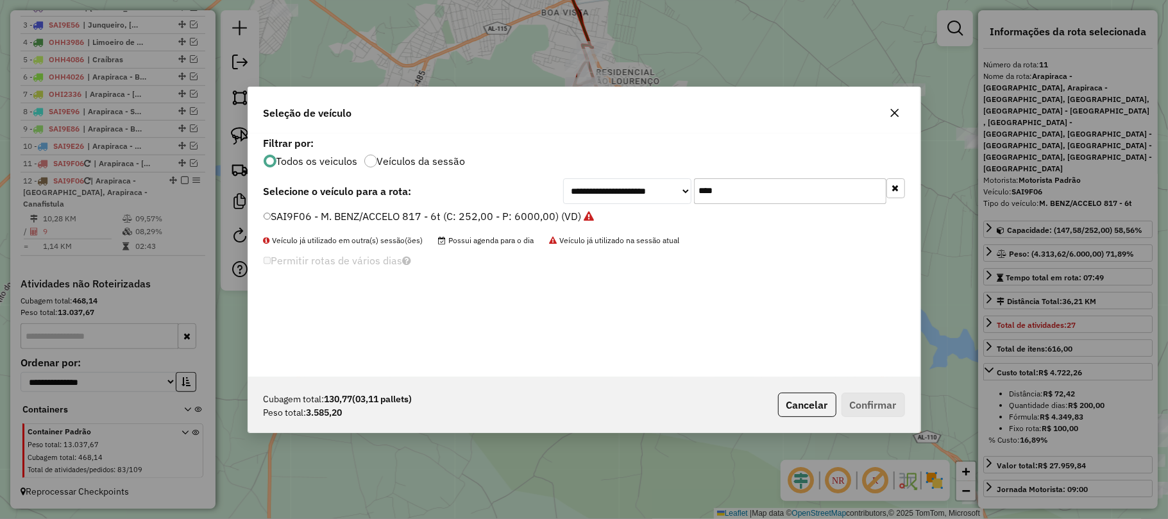
drag, startPoint x: 718, startPoint y: 196, endPoint x: 677, endPoint y: 198, distance: 41.1
click at [677, 198] on div "**********" at bounding box center [734, 191] width 342 height 26
type input "****"
click at [352, 205] on div "**********" at bounding box center [584, 255] width 672 height 244
click at [355, 216] on label "OHH2A46 - FORD/CARGO 712 (C: 252,00 - P: 5000,00) (VD)" at bounding box center [409, 215] width 290 height 15
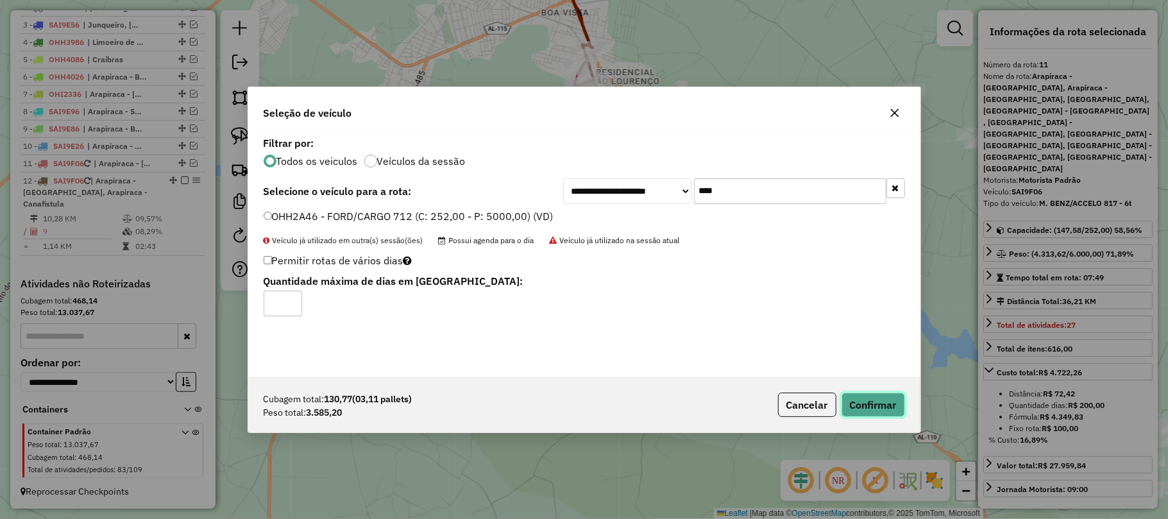
click at [871, 411] on button "Confirmar" at bounding box center [872, 405] width 63 height 24
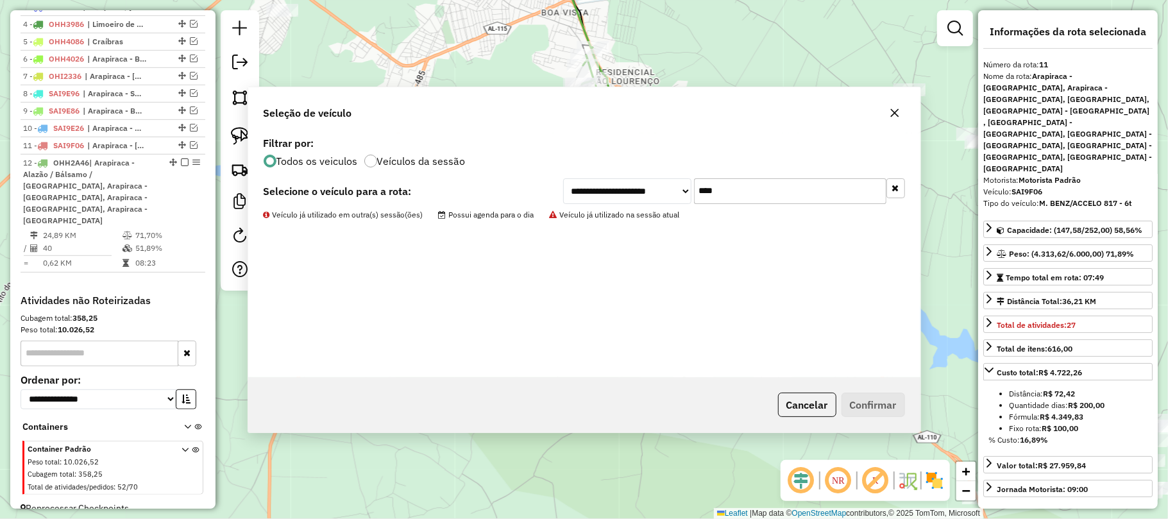
scroll to position [550, 0]
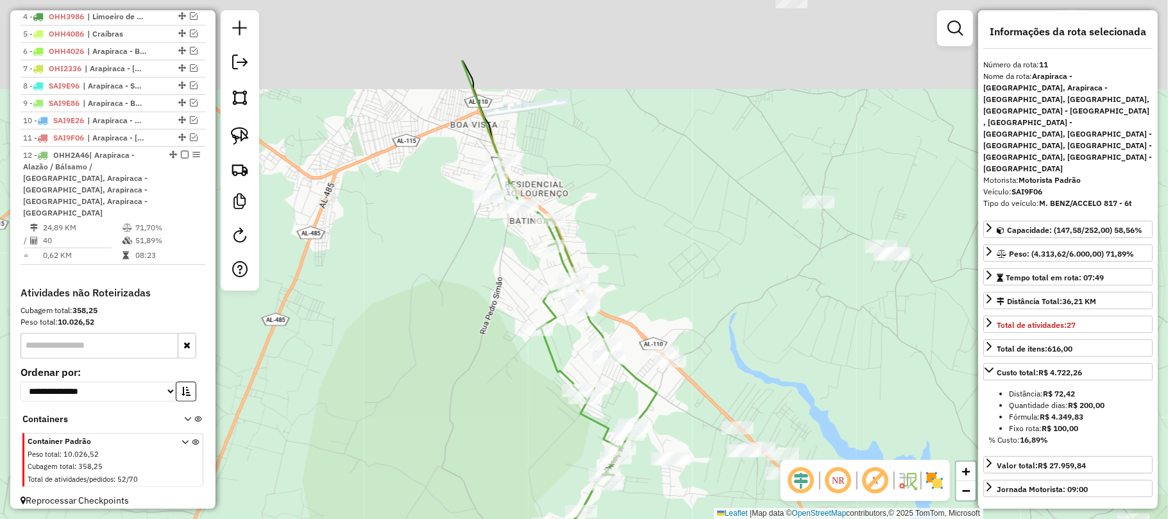
drag, startPoint x: 522, startPoint y: 247, endPoint x: 431, endPoint y: 359, distance: 144.5
click at [431, 359] on div "Janela de atendimento Grade de atendimento Capacidade Transportadoras Veículos …" at bounding box center [584, 259] width 1168 height 519
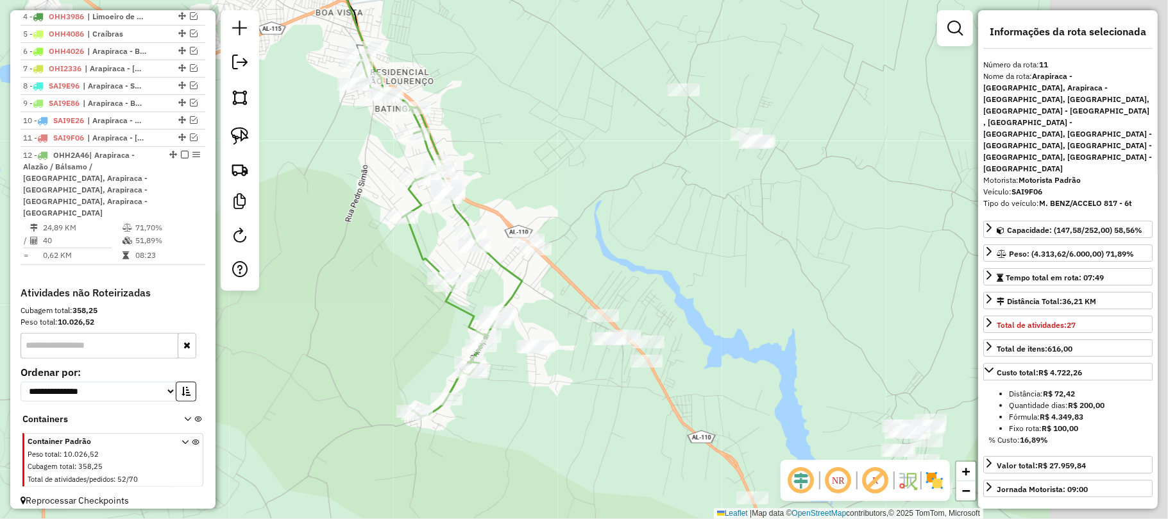
drag, startPoint x: 685, startPoint y: 240, endPoint x: 580, endPoint y: 149, distance: 138.7
click at [580, 150] on div "Janela de atendimento Grade de atendimento Capacidade Transportadoras Veículos …" at bounding box center [584, 259] width 1168 height 519
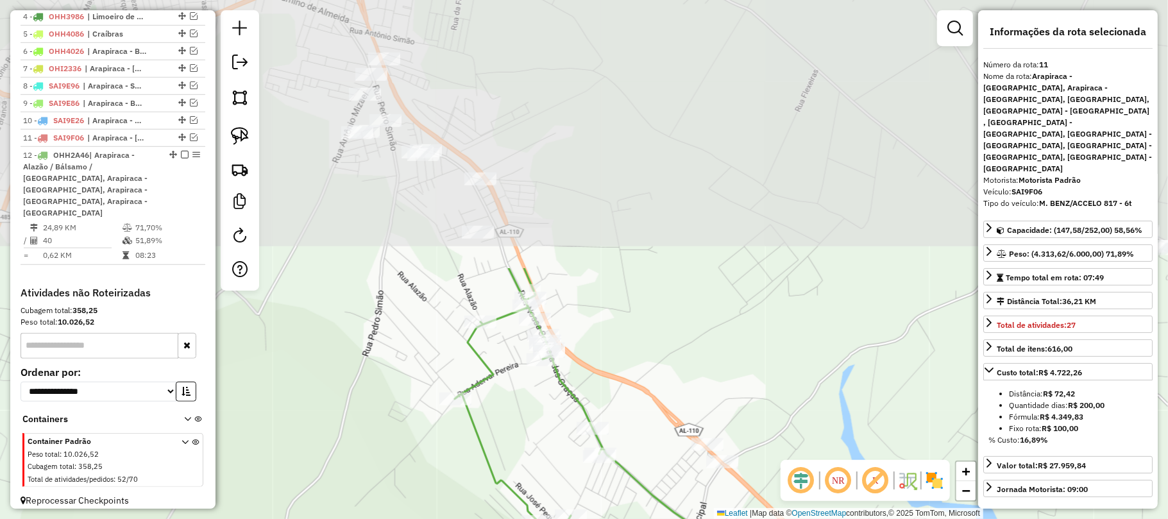
drag, startPoint x: 606, startPoint y: 114, endPoint x: 671, endPoint y: 432, distance: 324.7
click at [673, 441] on div "Janela de atendimento Grade de atendimento Capacidade Transportadoras Veículos …" at bounding box center [584, 259] width 1168 height 519
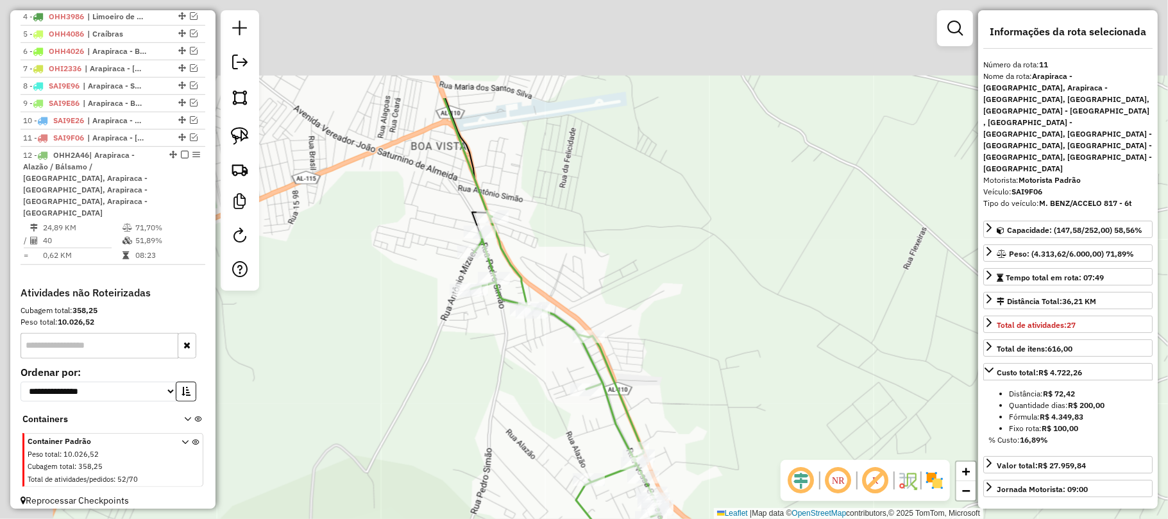
drag, startPoint x: 612, startPoint y: 267, endPoint x: 766, endPoint y: 416, distance: 214.5
click at [766, 419] on div "Janela de atendimento Grade de atendimento Capacidade Transportadoras Veículos …" at bounding box center [584, 259] width 1168 height 519
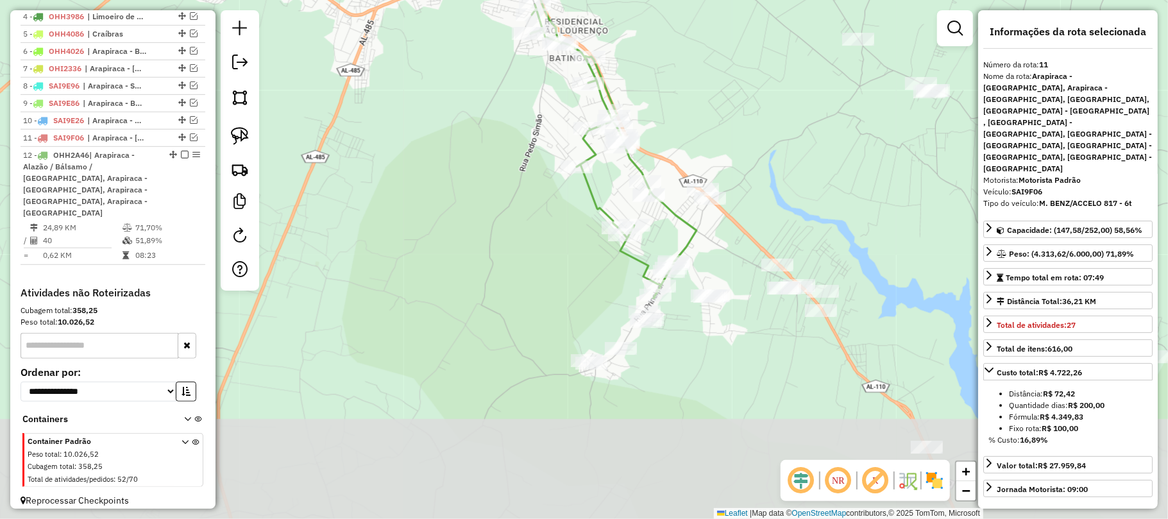
drag, startPoint x: 770, startPoint y: 349, endPoint x: 673, endPoint y: 74, distance: 291.1
click at [673, 75] on div "Janela de atendimento Grade de atendimento Capacidade Transportadoras Veículos …" at bounding box center [584, 259] width 1168 height 519
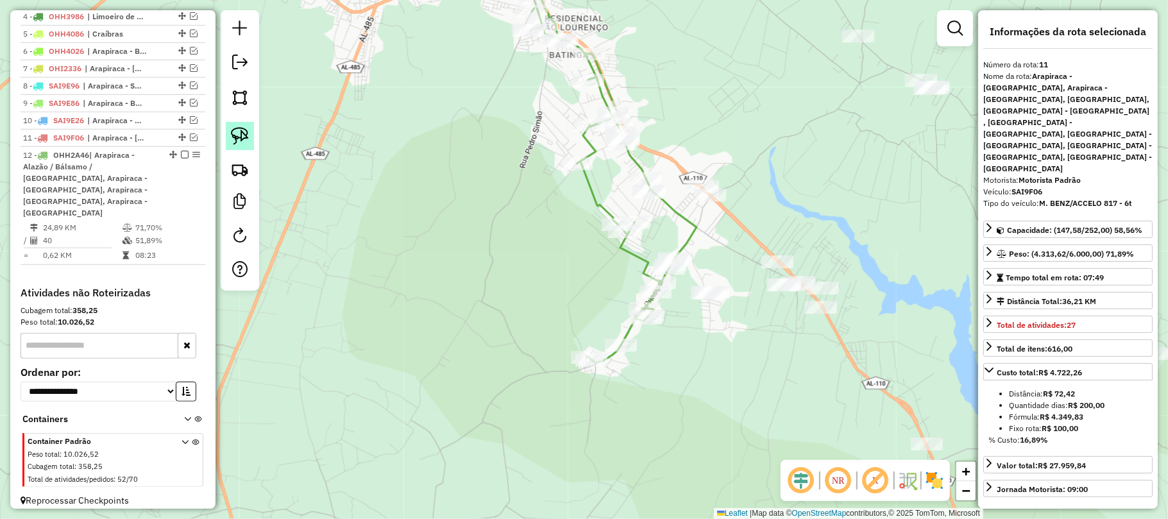
click at [245, 134] on img at bounding box center [240, 136] width 18 height 18
drag, startPoint x: 739, startPoint y: 273, endPoint x: 731, endPoint y: 324, distance: 51.9
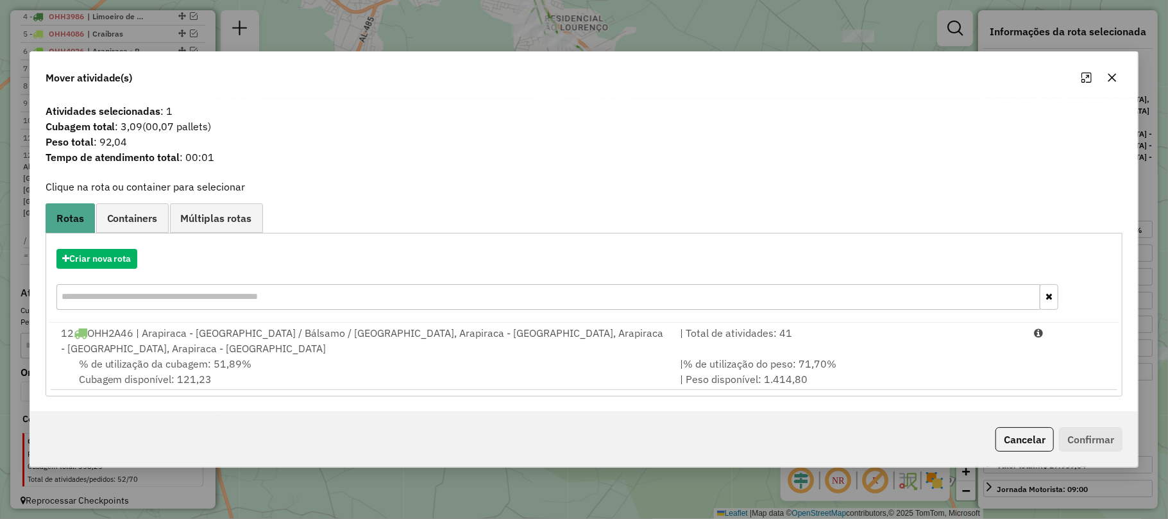
click at [552, 323] on div "Criar nova rota" at bounding box center [584, 280] width 1071 height 83
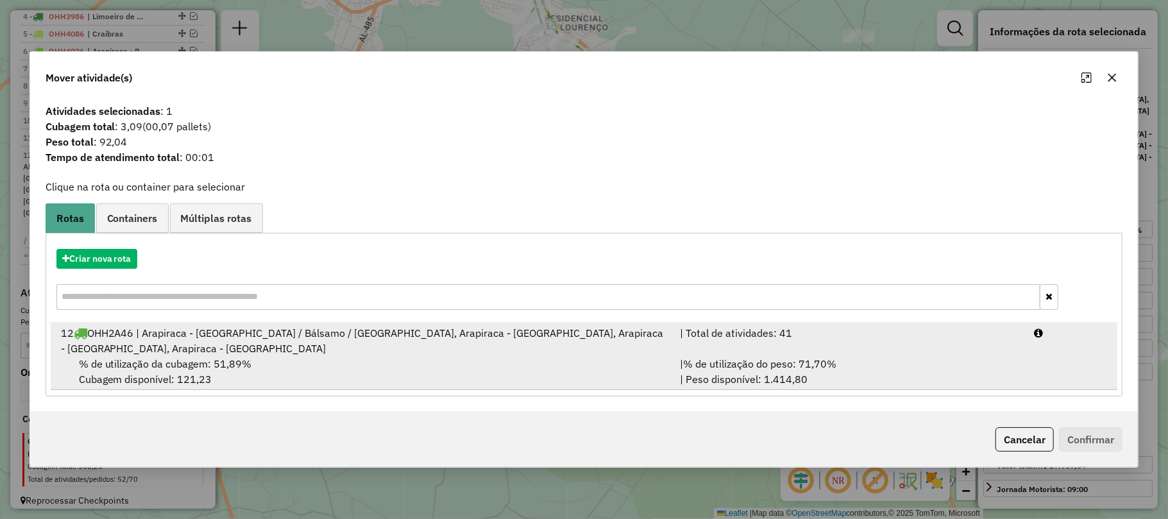
click at [550, 358] on div "% de utilização da cubagem: 51,89% Cubagem disponível: 121,23" at bounding box center [363, 371] width 620 height 31
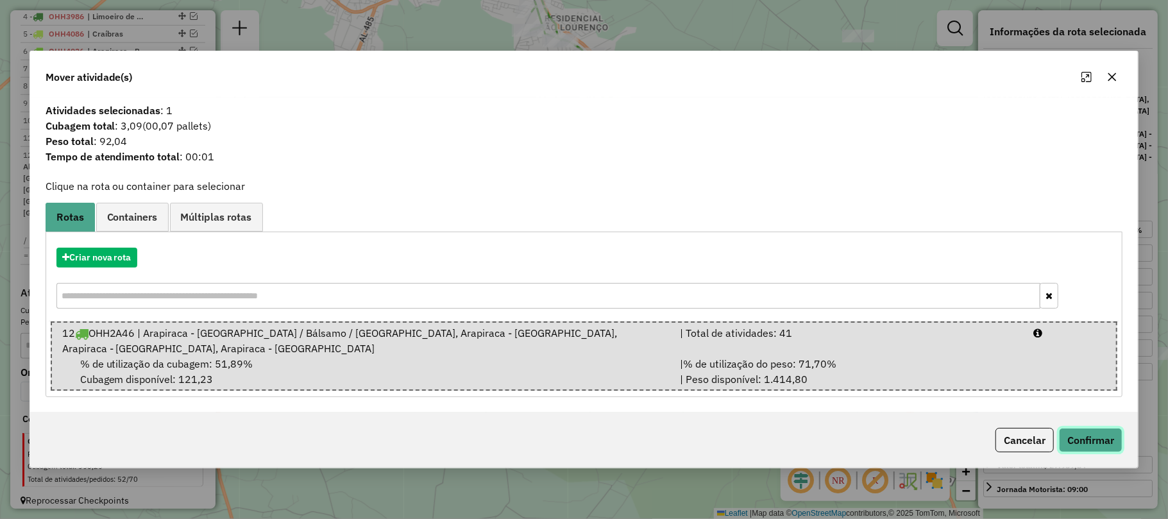
click at [1094, 428] on button "Confirmar" at bounding box center [1090, 440] width 63 height 24
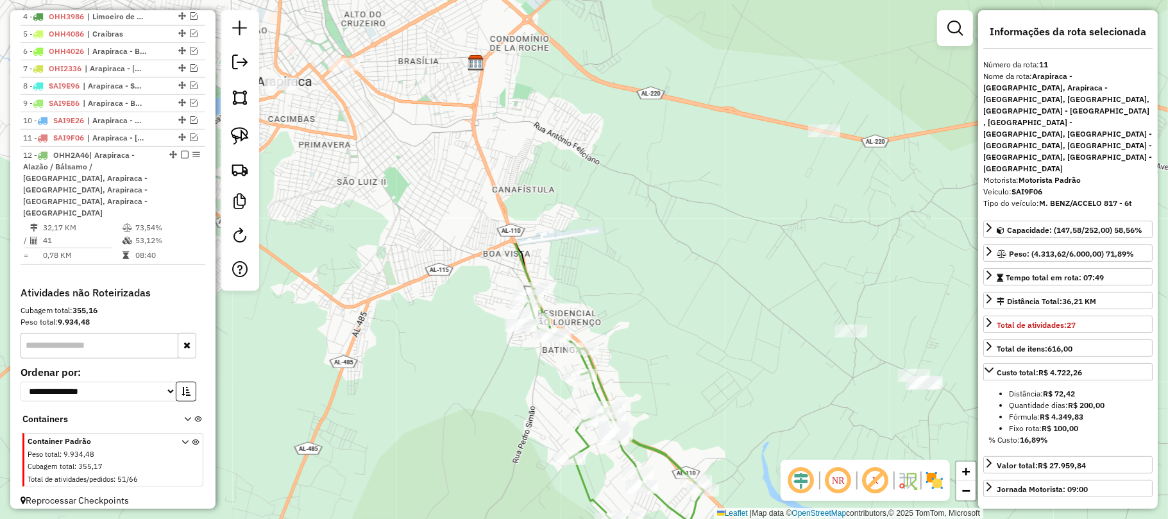
drag, startPoint x: 766, startPoint y: 51, endPoint x: 759, endPoint y: 348, distance: 296.4
click at [759, 348] on div "Janela de atendimento Grade de atendimento Capacidade Transportadoras Veículos …" at bounding box center [584, 259] width 1168 height 519
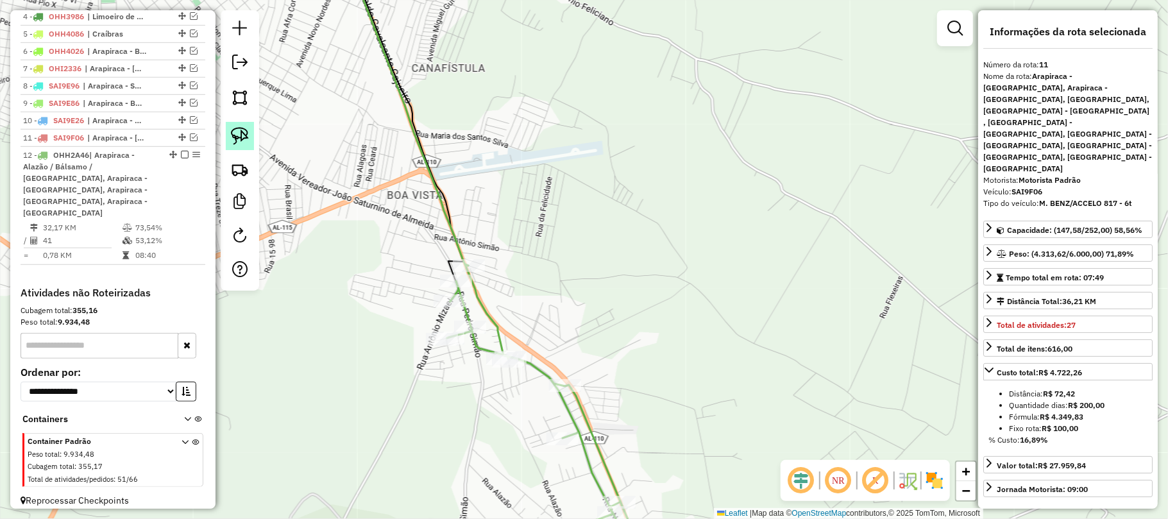
click at [232, 126] on link at bounding box center [240, 136] width 28 height 28
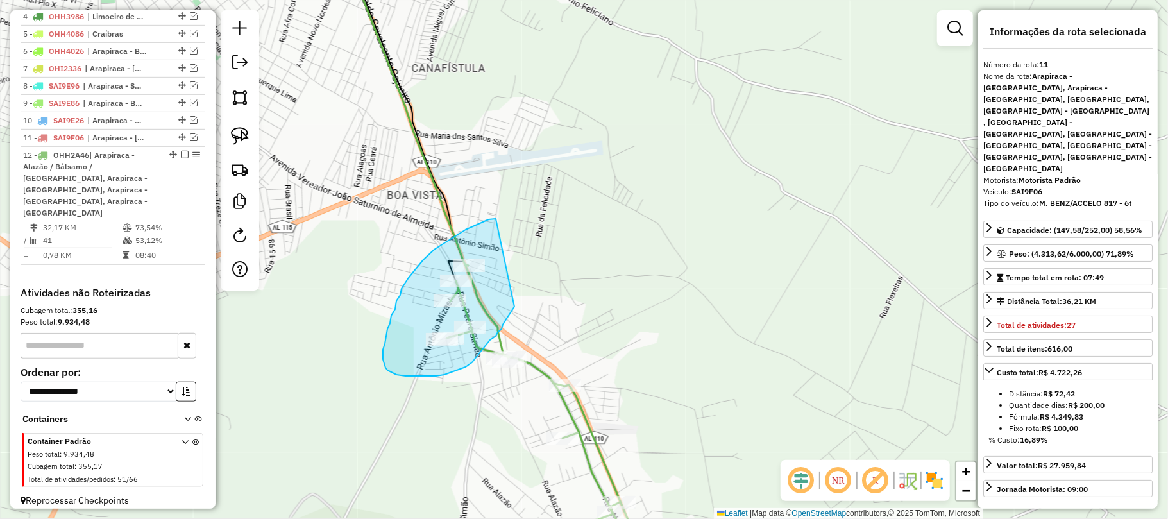
drag, startPoint x: 496, startPoint y: 219, endPoint x: 527, endPoint y: 285, distance: 73.2
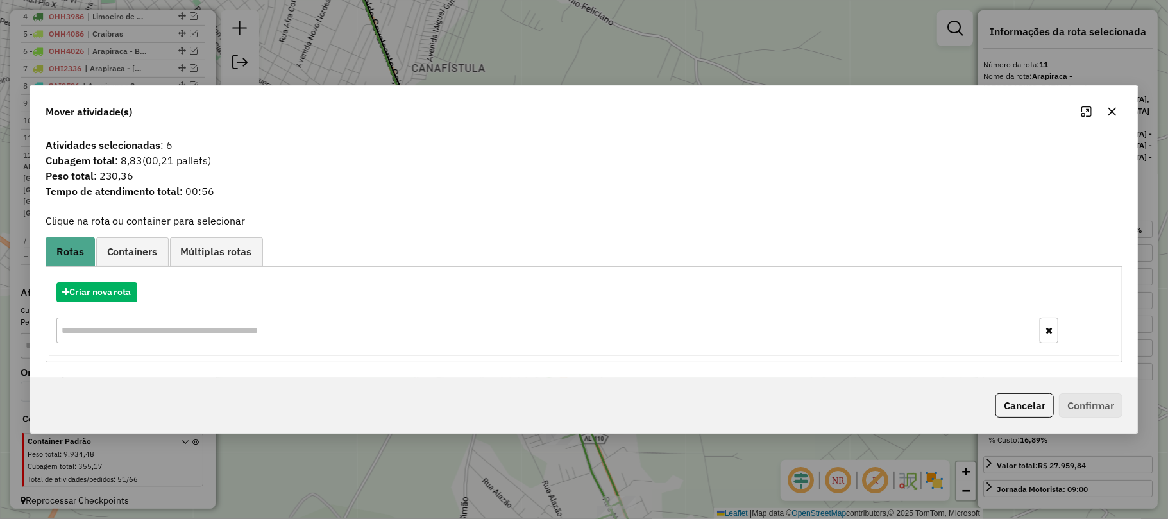
click at [1107, 114] on icon "button" at bounding box center [1112, 111] width 10 height 10
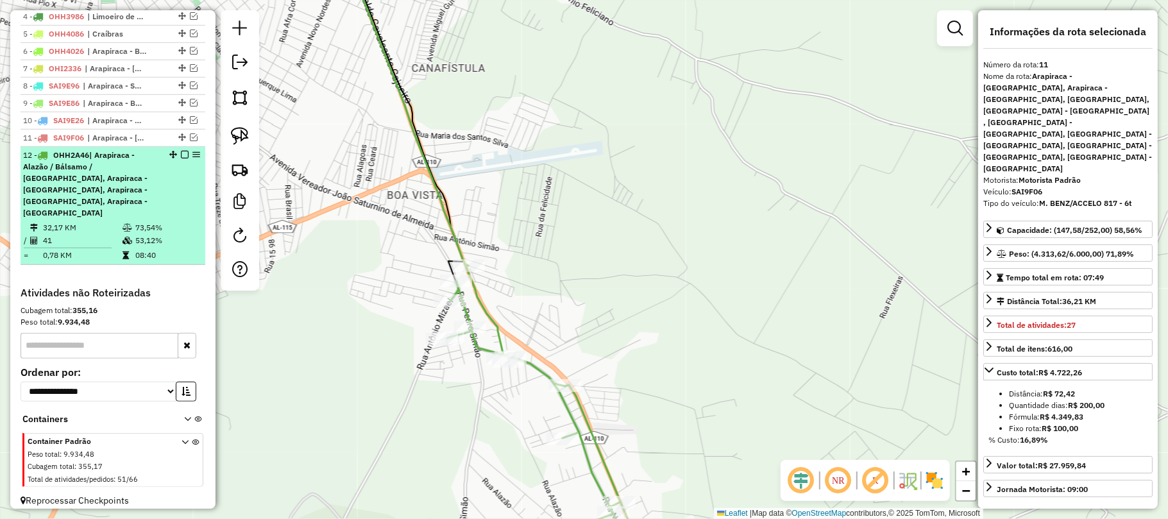
click at [113, 187] on span "| Arapiraca - Alazão / Bálsamo / Laranjal, Arapiraca - Batingas, Arapiraca - Bo…" at bounding box center [85, 183] width 124 height 67
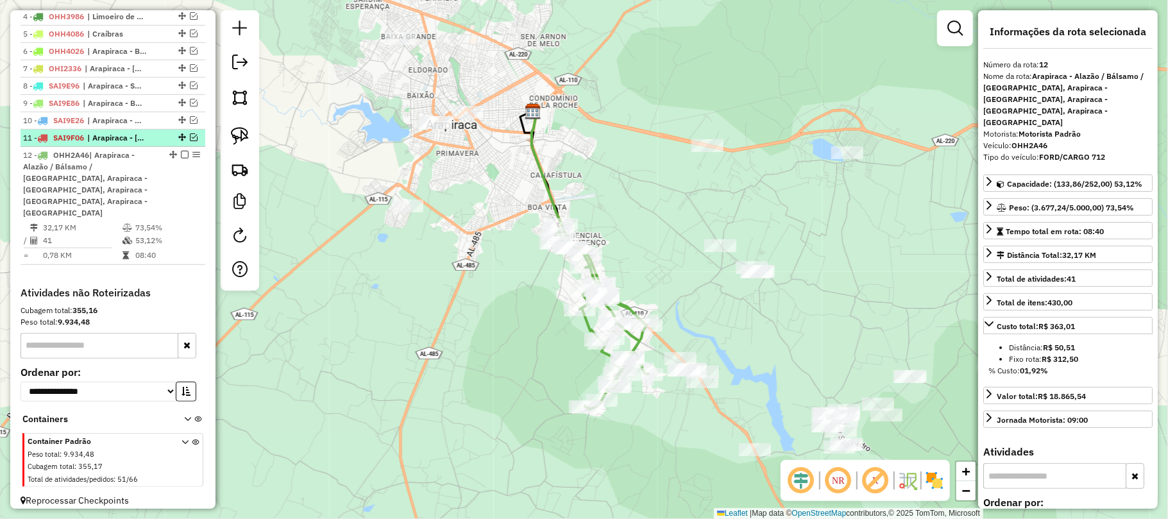
click at [113, 144] on span "| Arapiraca - Boa Vista, Arapiraca - Canafistula, Arapiraca - Guaribas, Arapira…" at bounding box center [116, 138] width 59 height 12
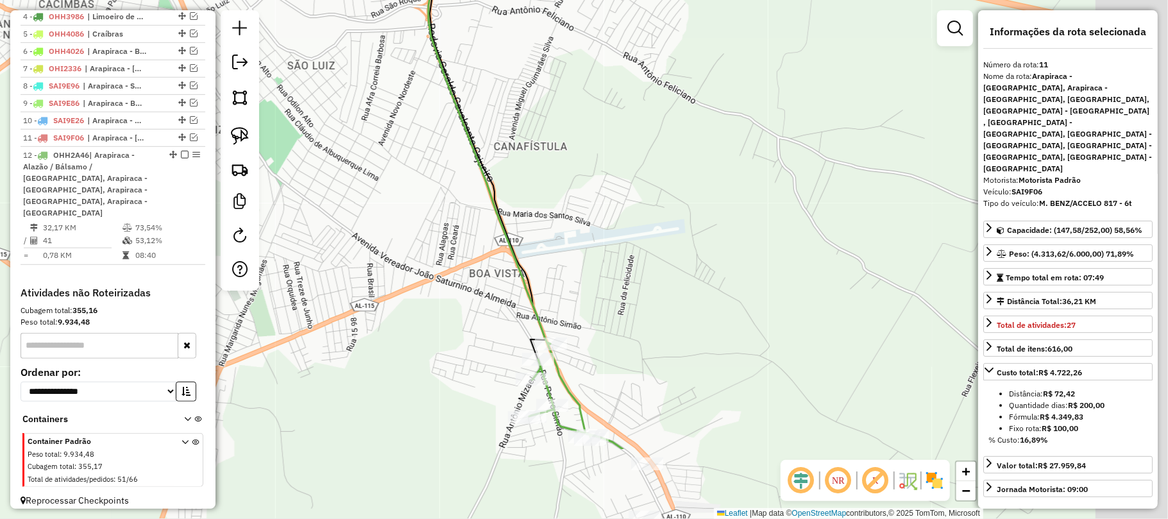
drag, startPoint x: 440, startPoint y: 380, endPoint x: 314, endPoint y: 221, distance: 202.7
click at [317, 223] on div "Janela de atendimento Grade de atendimento Capacidade Transportadoras Veículos …" at bounding box center [584, 259] width 1168 height 519
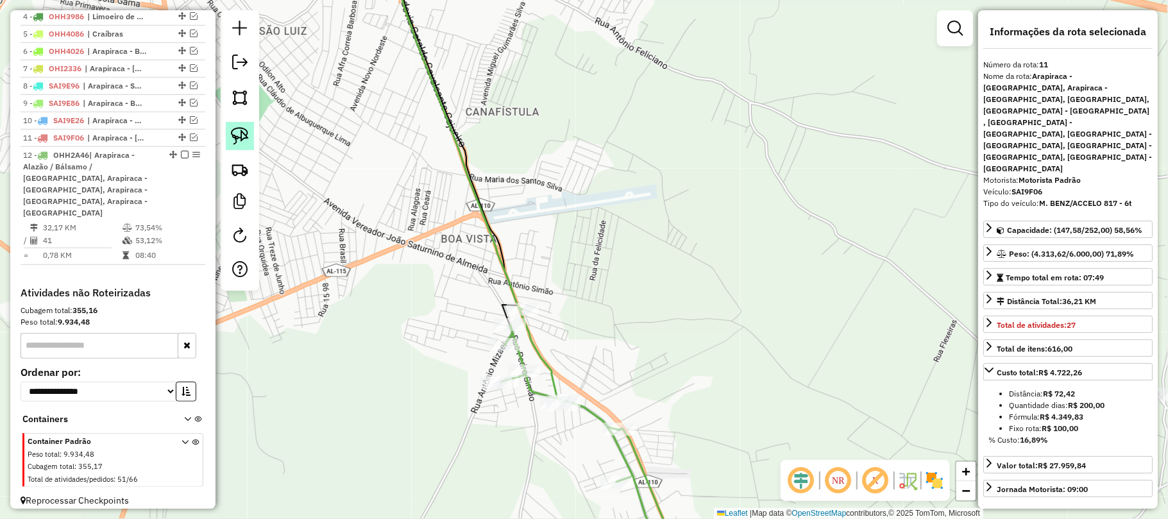
click at [235, 130] on img at bounding box center [240, 136] width 18 height 18
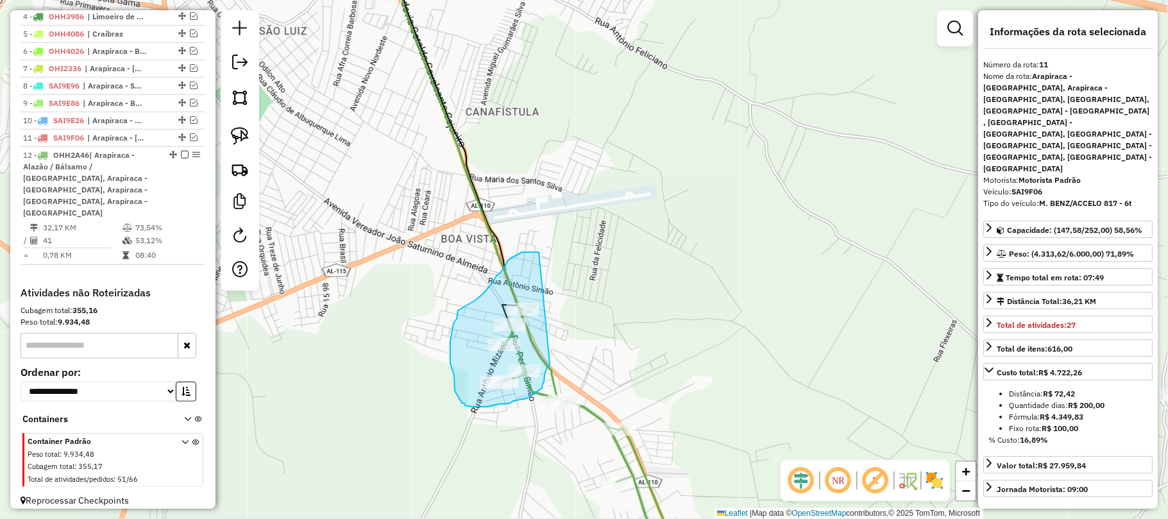
drag, startPoint x: 539, startPoint y: 252, endPoint x: 550, endPoint y: 362, distance: 110.9
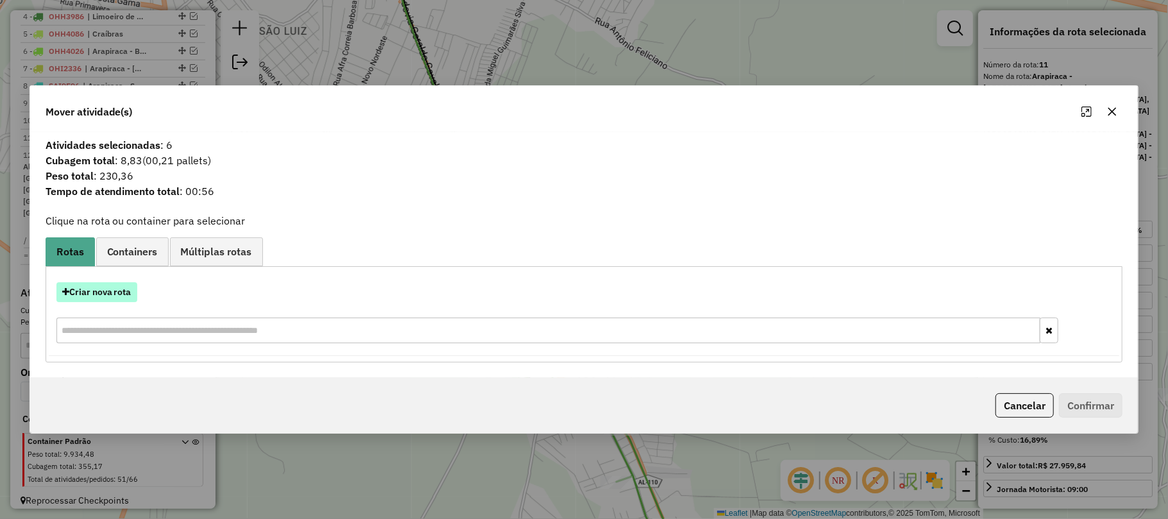
click at [123, 289] on button "Criar nova rota" at bounding box center [96, 292] width 81 height 20
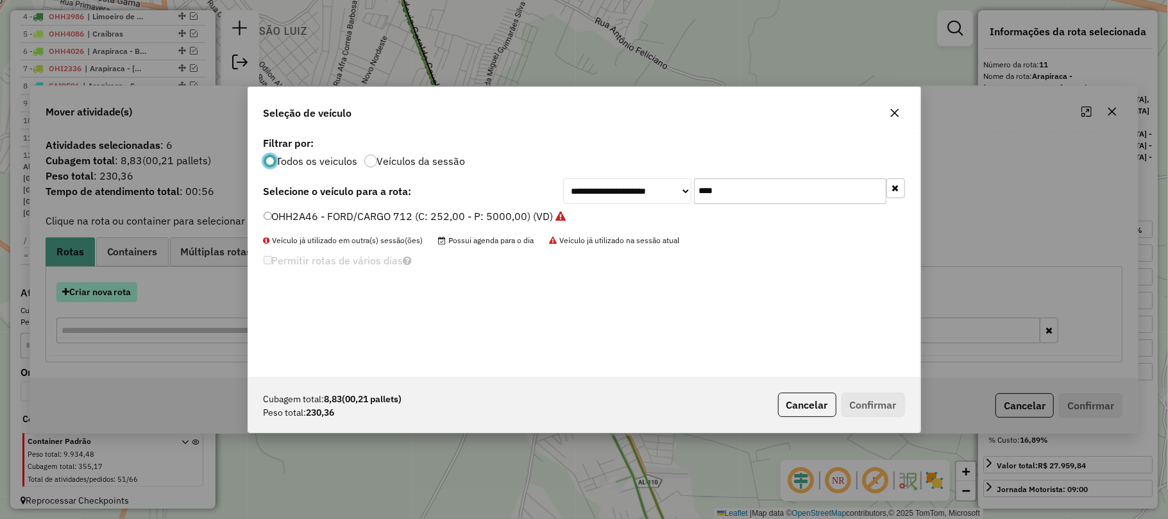
scroll to position [6, 4]
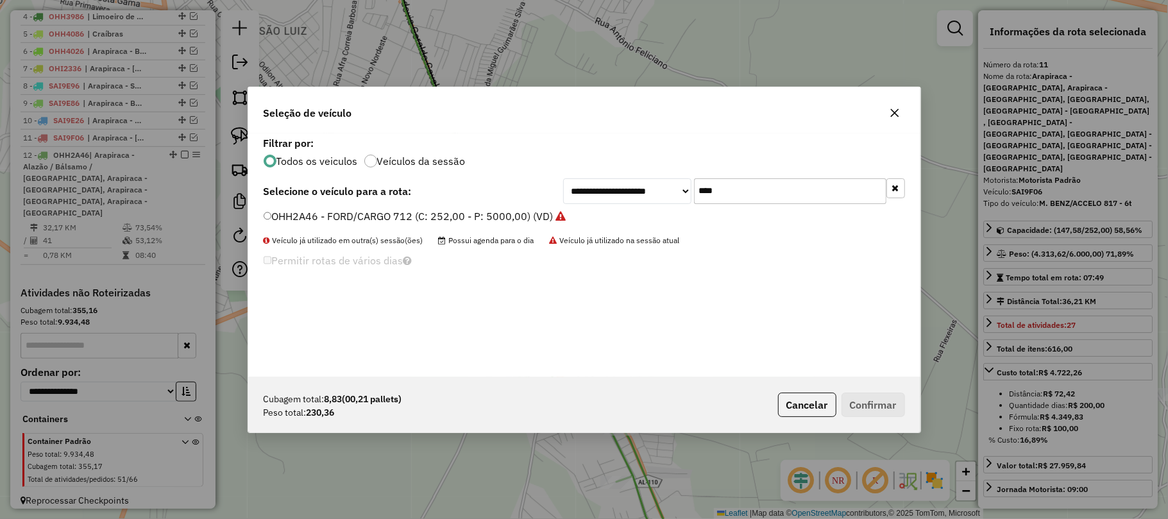
drag, startPoint x: 722, startPoint y: 188, endPoint x: 684, endPoint y: 192, distance: 38.1
click at [684, 192] on div "**********" at bounding box center [734, 191] width 342 height 26
type input "*"
type input "***"
click at [516, 216] on label "SAI9E46 - M. BENZ/ACCELO 817 - 6t (C: 252,00 - P: 6000,00) (VD)" at bounding box center [423, 215] width 319 height 15
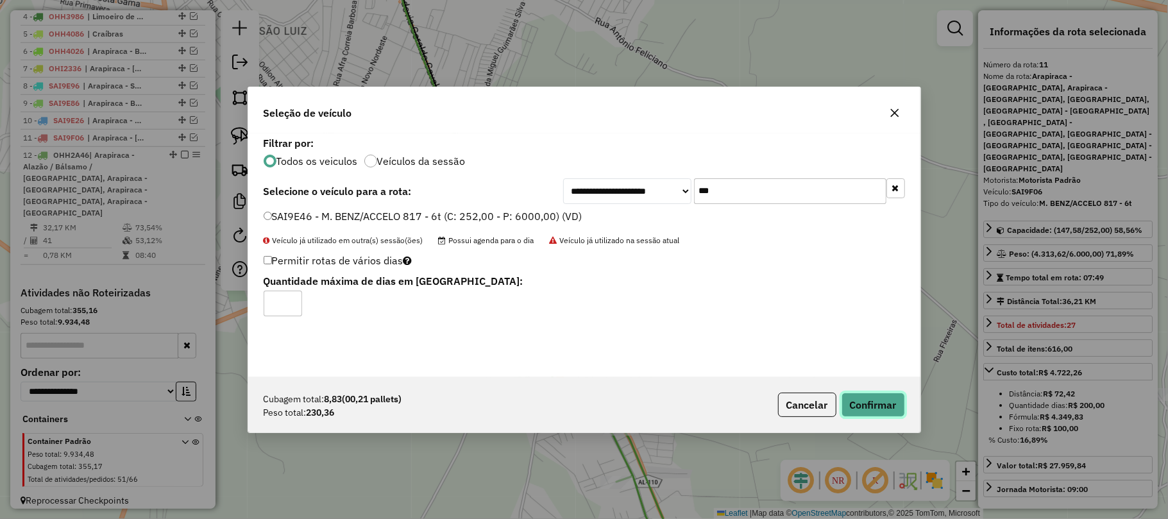
click at [863, 409] on button "Confirmar" at bounding box center [872, 405] width 63 height 24
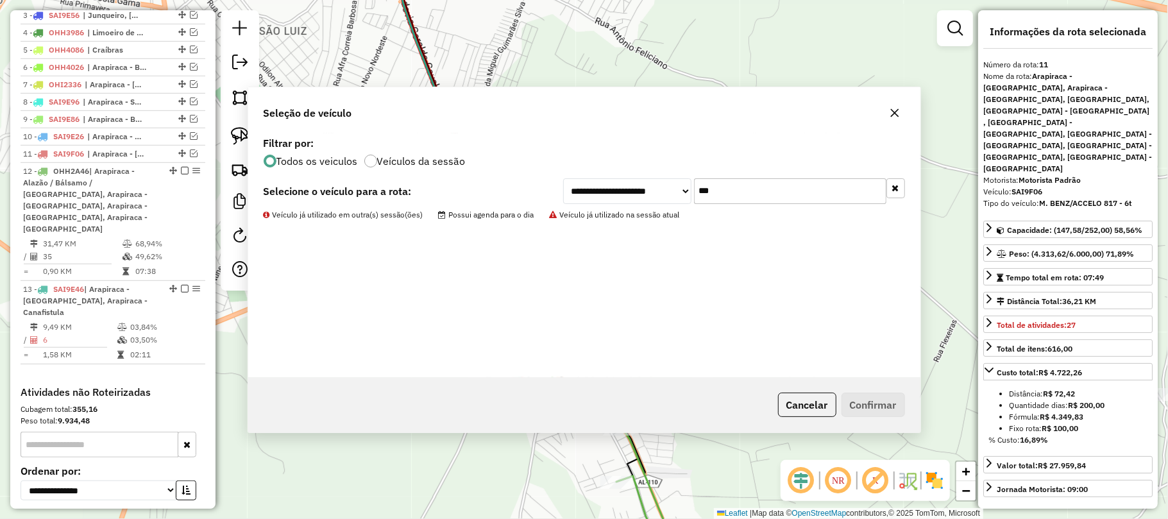
scroll to position [639, 0]
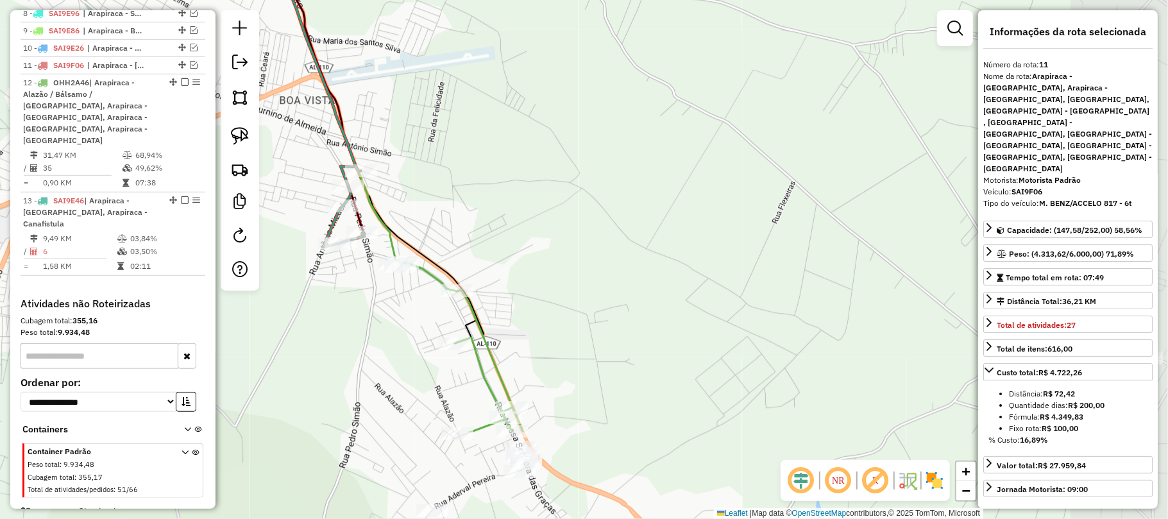
drag, startPoint x: 773, startPoint y: 429, endPoint x: 611, endPoint y: 291, distance: 212.9
click at [611, 291] on div "Janela de atendimento Grade de atendimento Capacidade Transportadoras Veículos …" at bounding box center [584, 259] width 1168 height 519
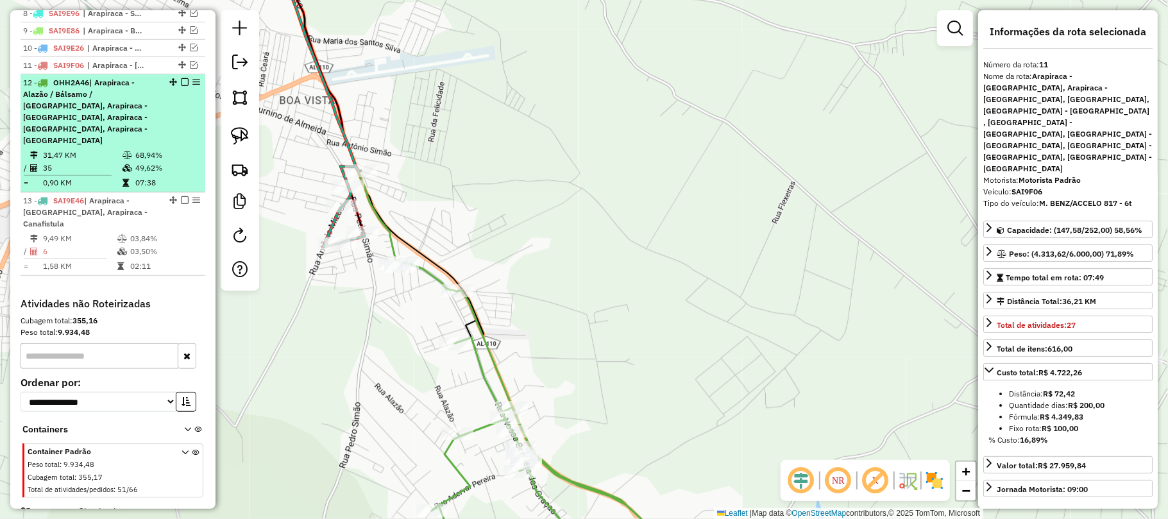
click at [178, 100] on div "12 - OHH2A46 | Arapiraca - Alazão / Bálsamo / Laranjal, Arapiraca - Batingas, A…" at bounding box center [113, 111] width 180 height 69
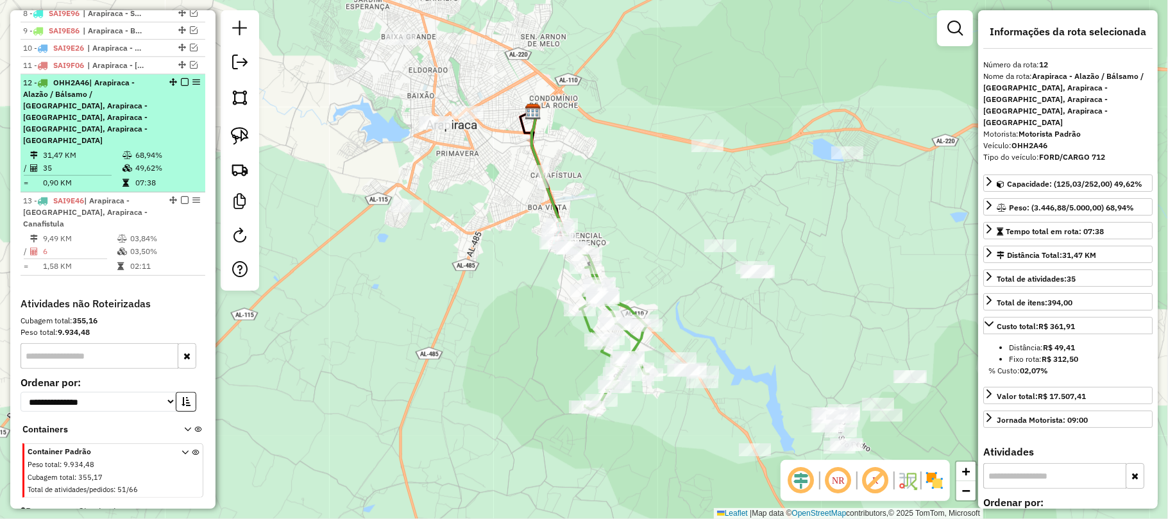
click at [183, 86] on em at bounding box center [185, 82] width 8 height 8
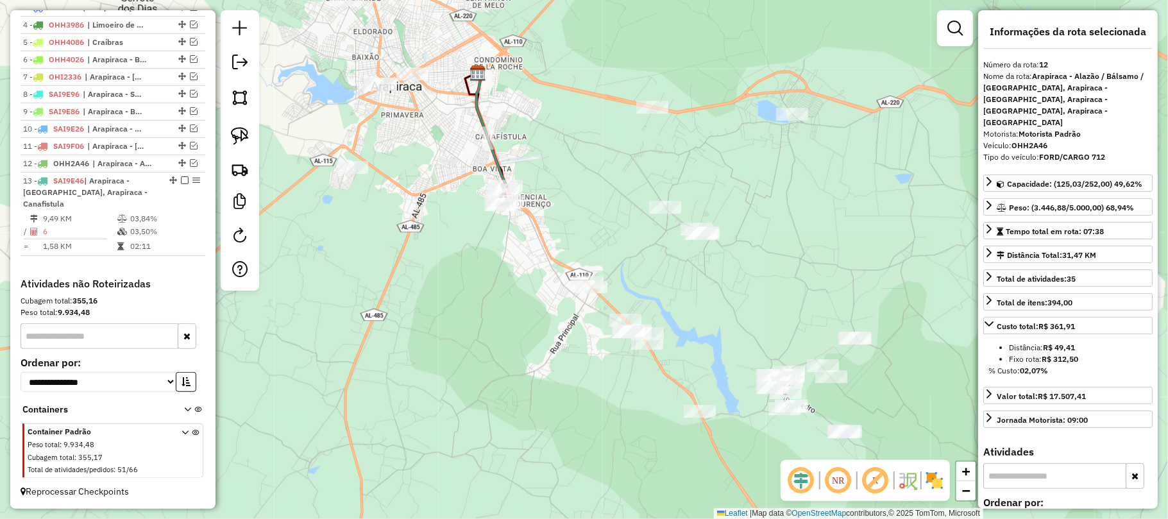
drag, startPoint x: 531, startPoint y: 384, endPoint x: 384, endPoint y: 293, distance: 173.0
click at [384, 293] on div "Janela de atendimento Grade de atendimento Capacidade Transportadoras Veículos …" at bounding box center [584, 259] width 1168 height 519
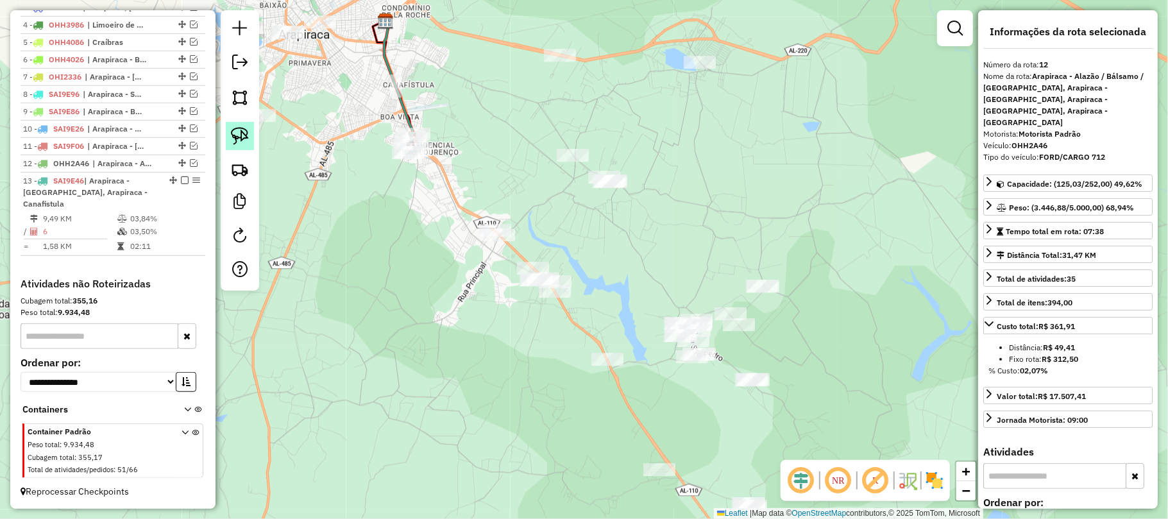
click at [239, 137] on img at bounding box center [240, 136] width 18 height 18
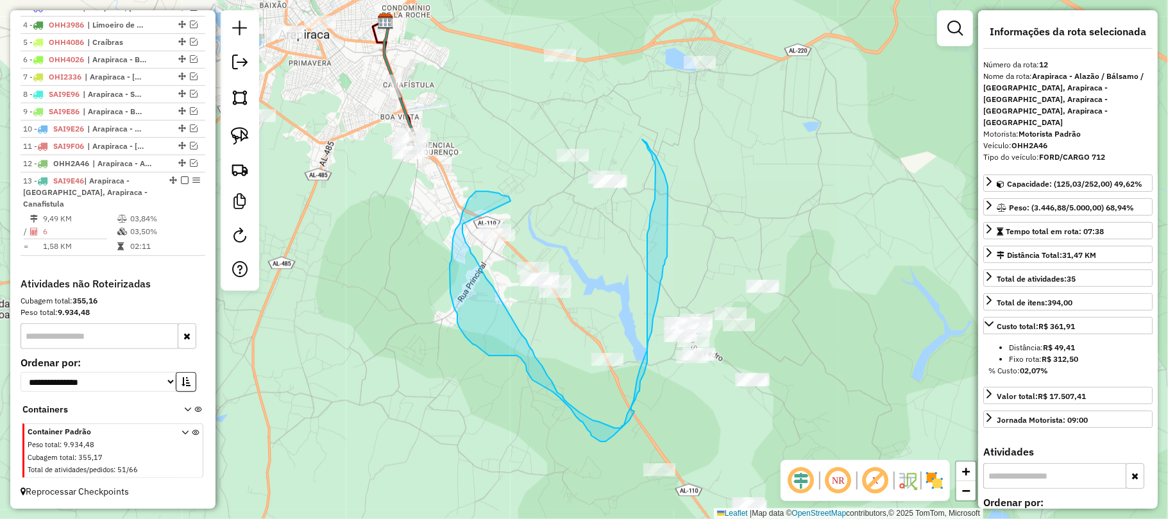
drag, startPoint x: 511, startPoint y: 201, endPoint x: 468, endPoint y: 204, distance: 42.5
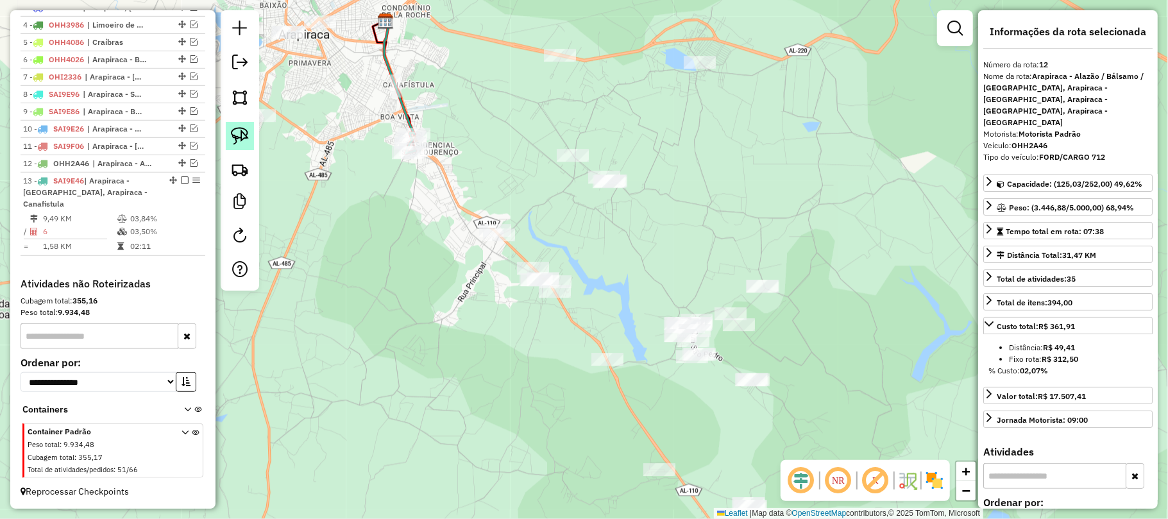
click at [239, 133] on img at bounding box center [240, 136] width 18 height 18
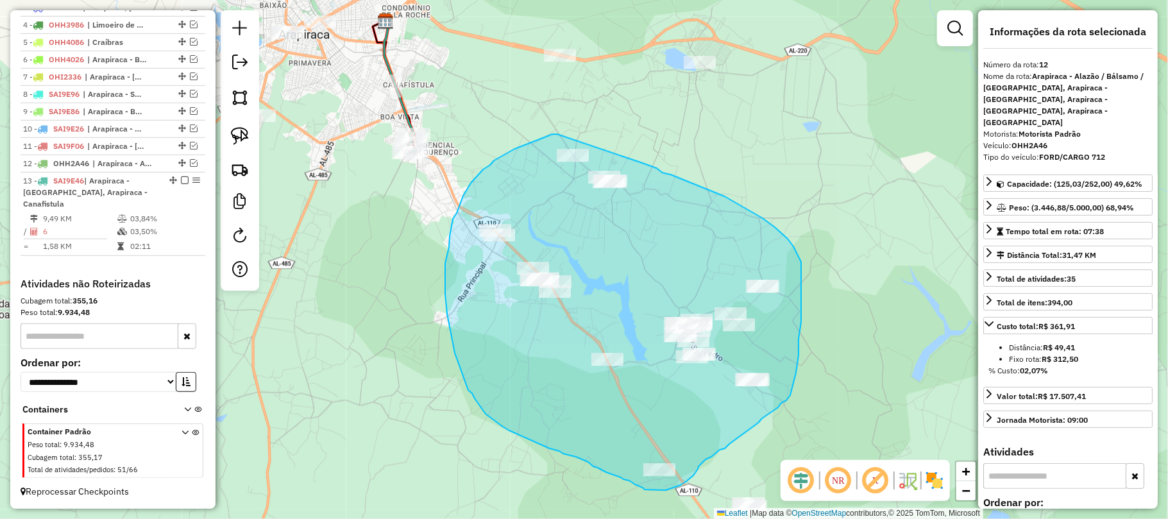
drag, startPoint x: 557, startPoint y: 134, endPoint x: 623, endPoint y: 155, distance: 69.4
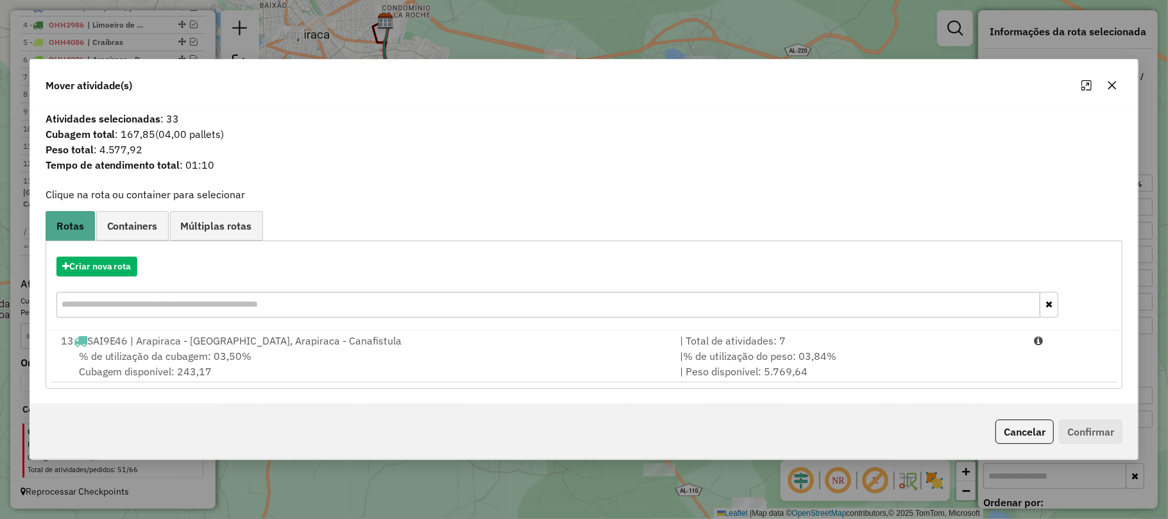
click at [1107, 80] on icon "button" at bounding box center [1112, 85] width 10 height 10
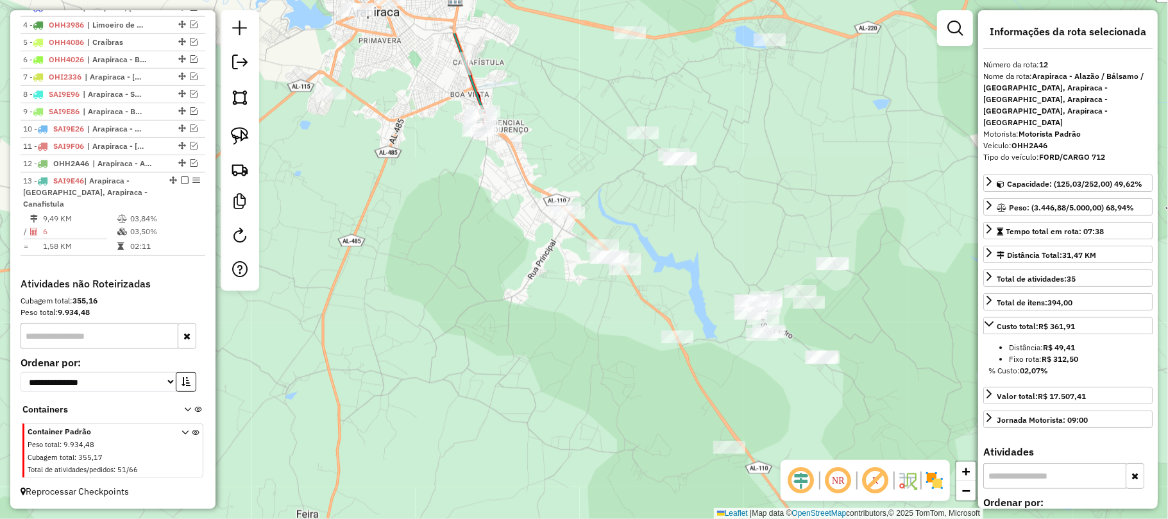
drag, startPoint x: 676, startPoint y: 190, endPoint x: 649, endPoint y: 275, distance: 89.5
click at [649, 275] on div "Janela de atendimento Grade de atendimento Capacidade Transportadoras Veículos …" at bounding box center [584, 259] width 1168 height 519
click at [657, 276] on div "Janela de atendimento Grade de atendimento Capacidade Transportadoras Veículos …" at bounding box center [584, 259] width 1168 height 519
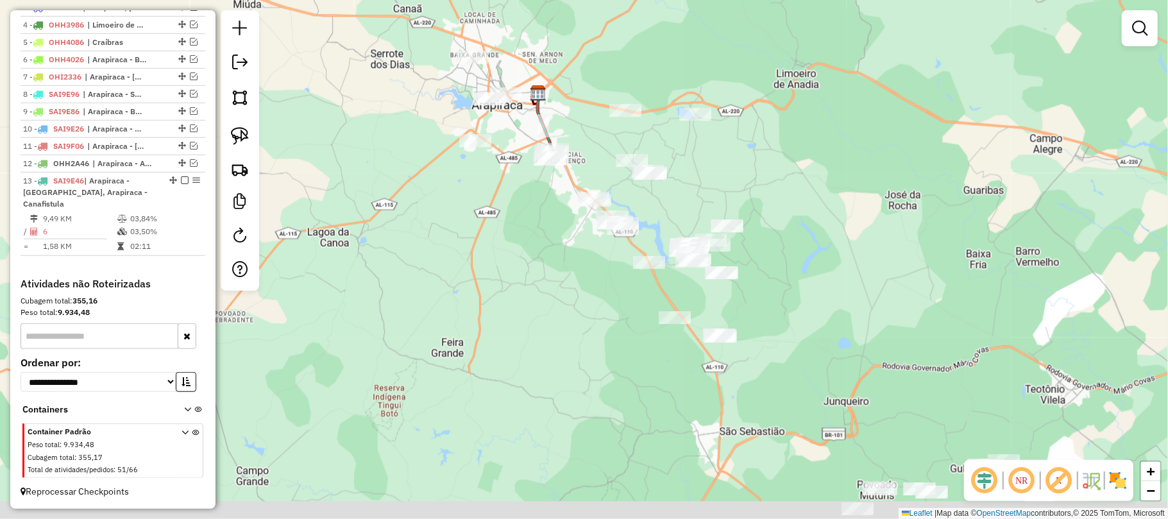
drag, startPoint x: 815, startPoint y: 312, endPoint x: 709, endPoint y: 180, distance: 168.4
click at [709, 181] on div "Janela de atendimento Grade de atendimento Capacidade Transportadoras Veículos …" at bounding box center [584, 259] width 1168 height 519
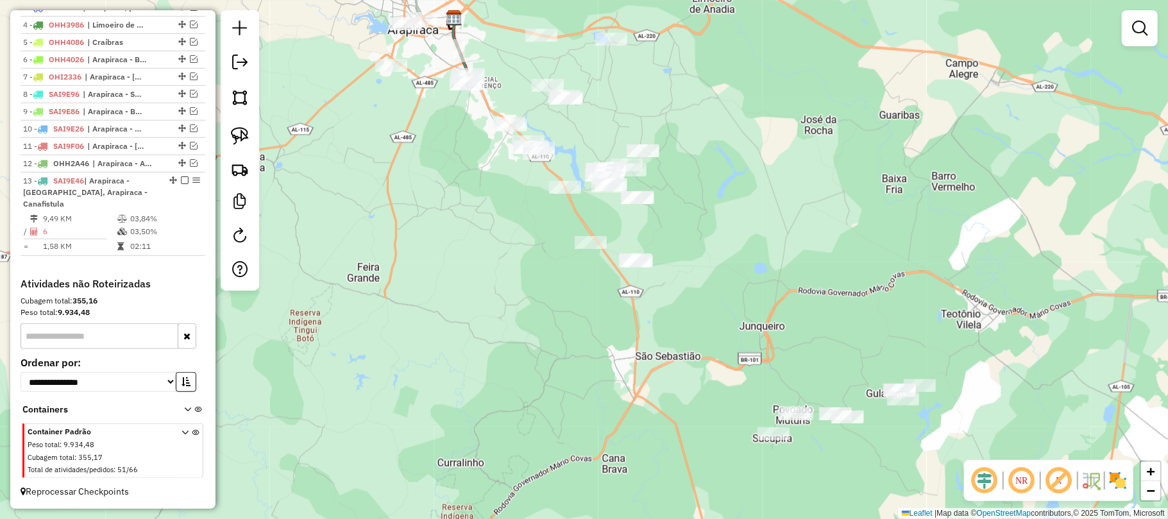
drag, startPoint x: 696, startPoint y: 254, endPoint x: 721, endPoint y: 316, distance: 67.1
click at [721, 316] on div "Janela de atendimento Grade de atendimento Capacidade Transportadoras Veículos …" at bounding box center [584, 259] width 1168 height 519
click at [237, 139] on img at bounding box center [240, 136] width 18 height 18
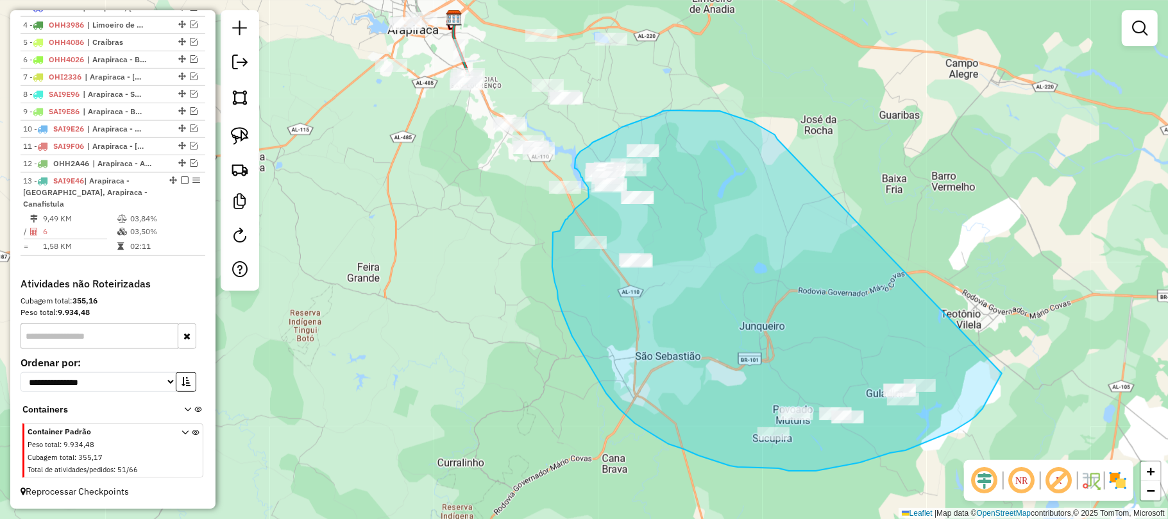
drag, startPoint x: 776, startPoint y: 137, endPoint x: 1007, endPoint y: 360, distance: 321.1
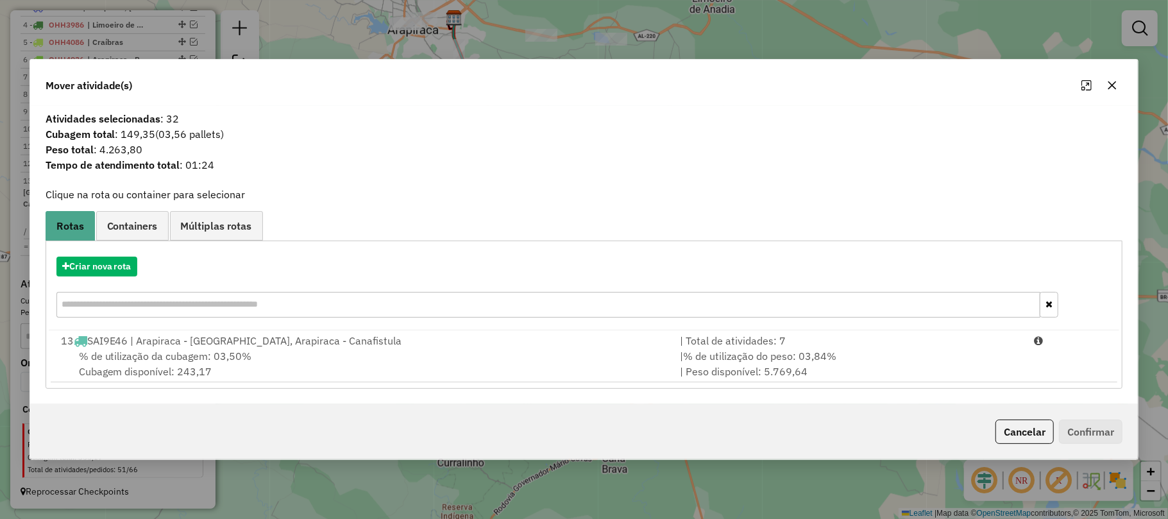
click at [1104, 83] on button "button" at bounding box center [1112, 85] width 21 height 21
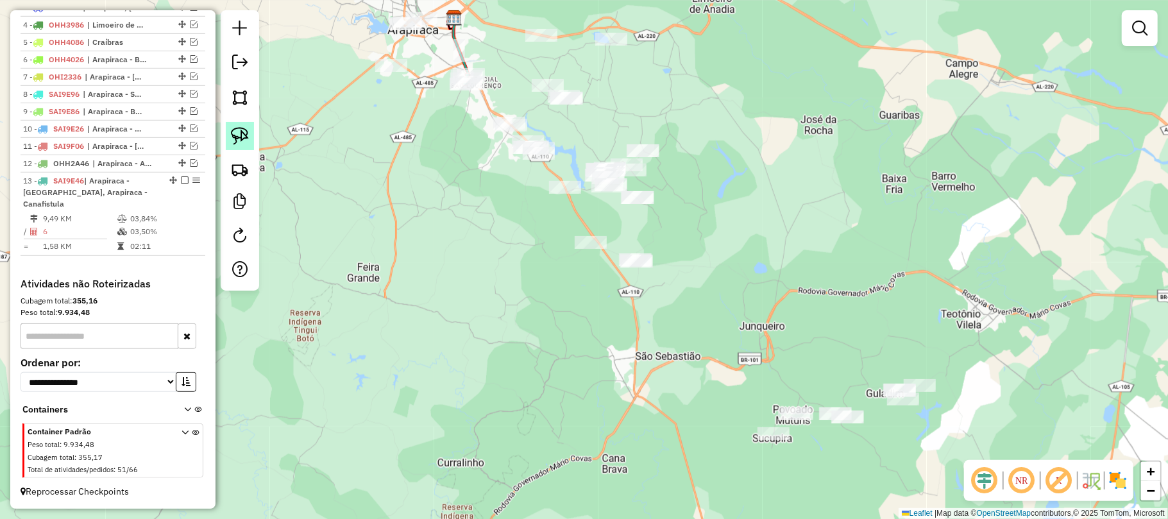
click at [229, 137] on link at bounding box center [240, 136] width 28 height 28
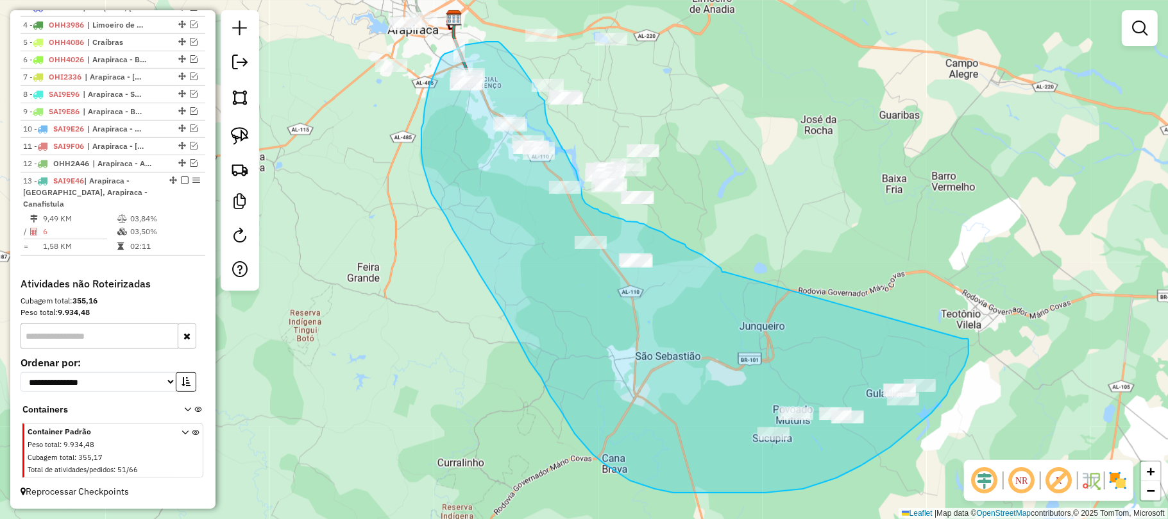
drag, startPoint x: 725, startPoint y: 272, endPoint x: 963, endPoint y: 339, distance: 247.1
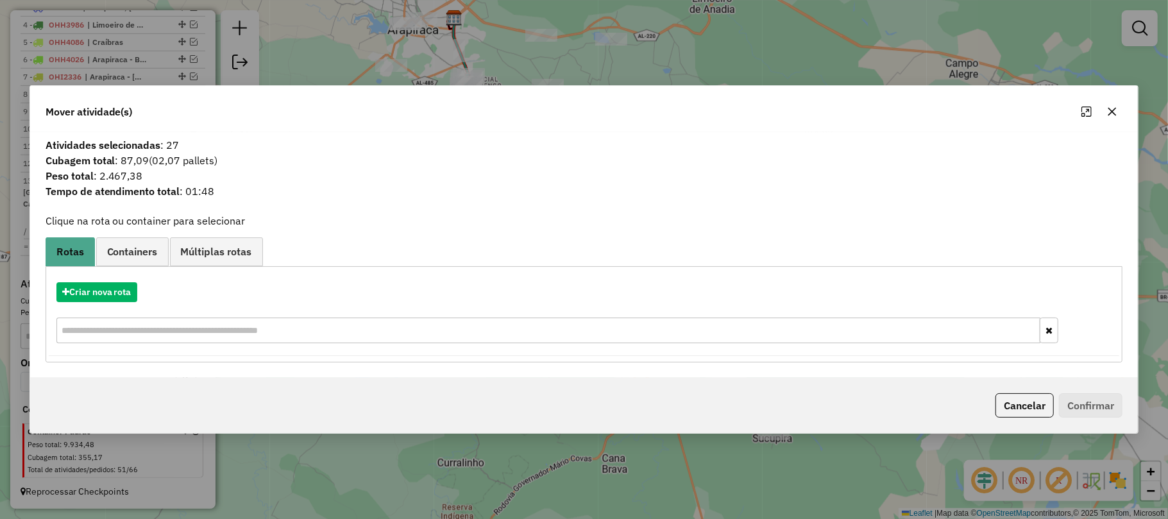
click at [83, 280] on div "Criar nova rota" at bounding box center [584, 314] width 1071 height 83
click at [130, 288] on button "Criar nova rota" at bounding box center [96, 292] width 81 height 20
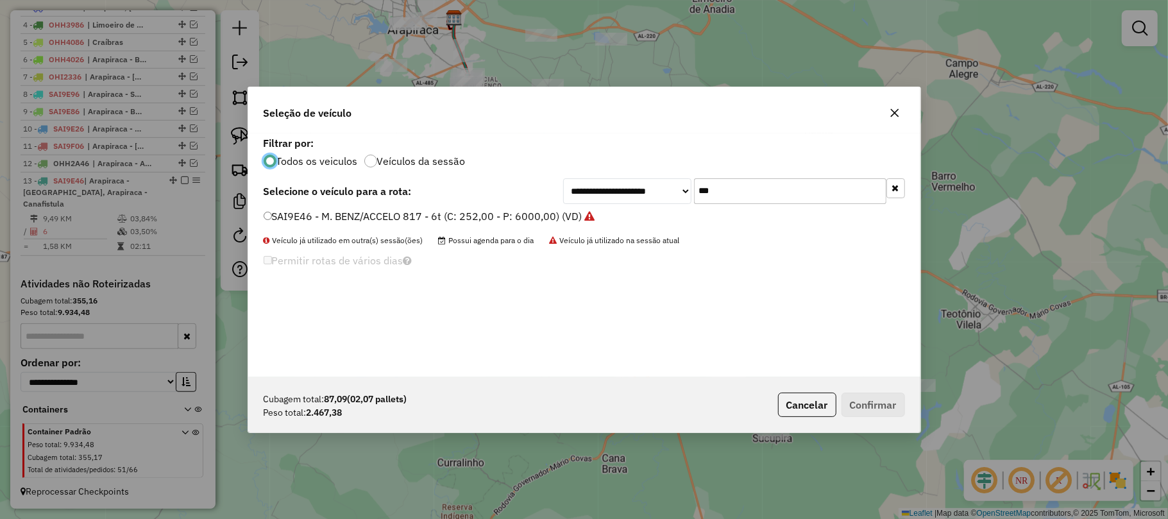
scroll to position [6, 4]
drag, startPoint x: 786, startPoint y: 195, endPoint x: 583, endPoint y: 193, distance: 203.3
click at [585, 192] on div "**********" at bounding box center [734, 191] width 342 height 26
type input "****"
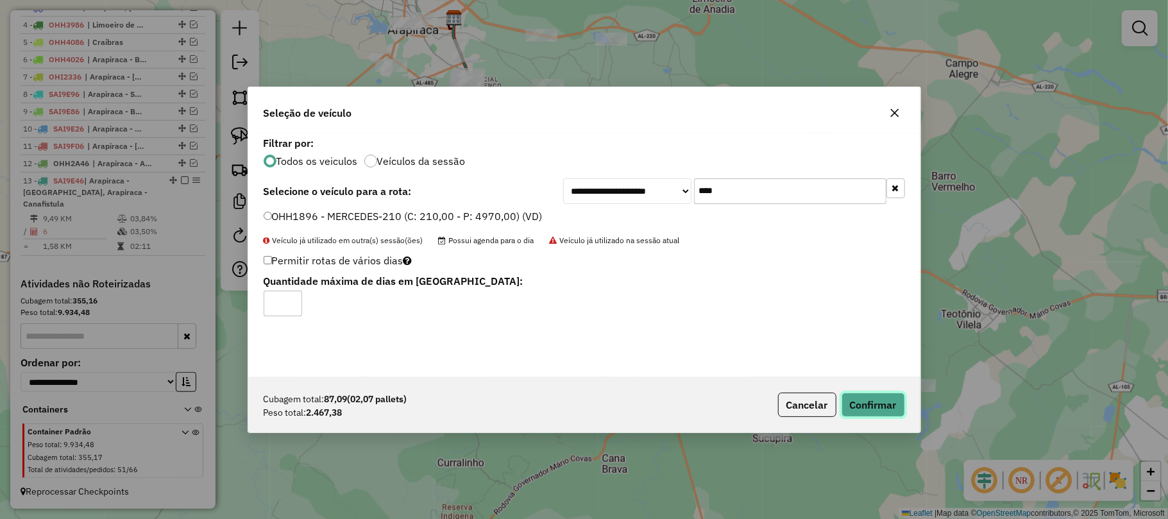
click at [861, 402] on button "Confirmar" at bounding box center [872, 405] width 63 height 24
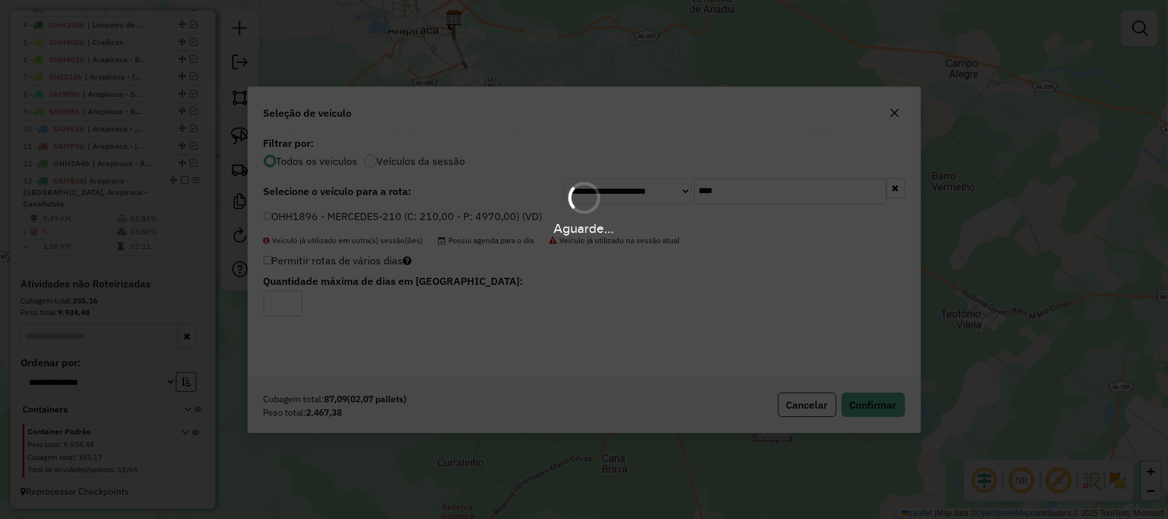
scroll to position [591, 0]
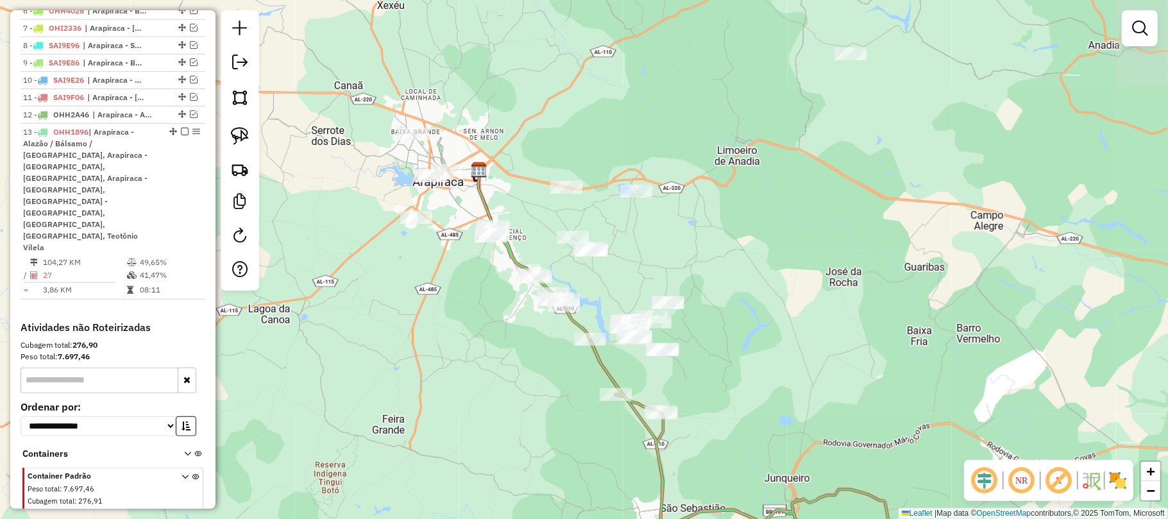
drag, startPoint x: 427, startPoint y: 170, endPoint x: 458, endPoint y: 334, distance: 167.2
click at [455, 336] on div "Janela de atendimento Grade de atendimento Capacidade Transportadoras Veículos …" at bounding box center [584, 259] width 1168 height 519
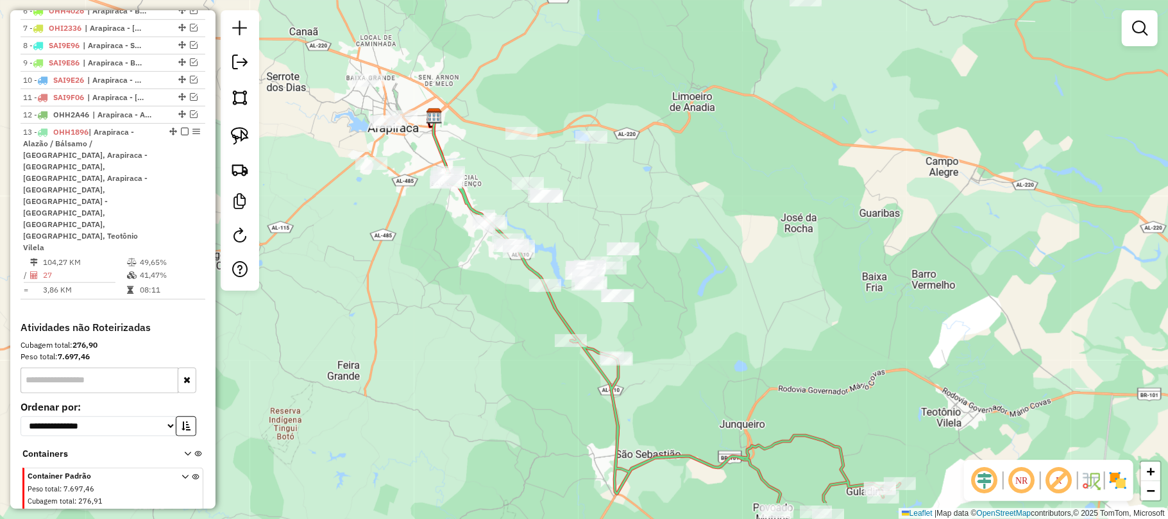
drag, startPoint x: 765, startPoint y: 357, endPoint x: 624, endPoint y: 265, distance: 168.3
click at [703, 268] on div "Janela de atendimento Grade de atendimento Capacidade Transportadoras Veículos …" at bounding box center [584, 259] width 1168 height 519
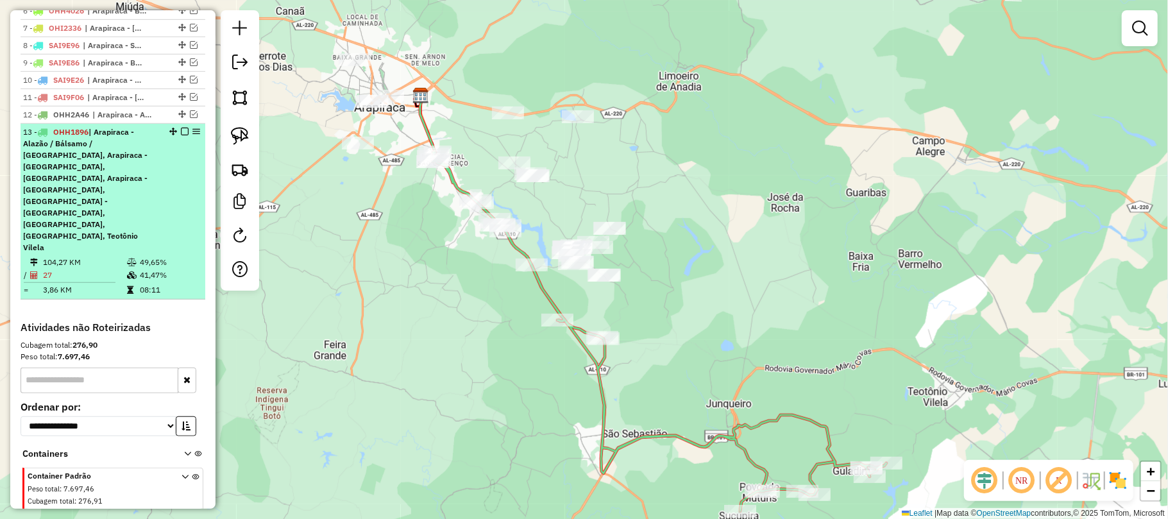
click at [176, 137] on li "13 - OHH1896 | Arapiraca - Alazão / Bálsamo / Laranjal, Arapiraca - Bananeira, …" at bounding box center [113, 212] width 185 height 176
select select "**********"
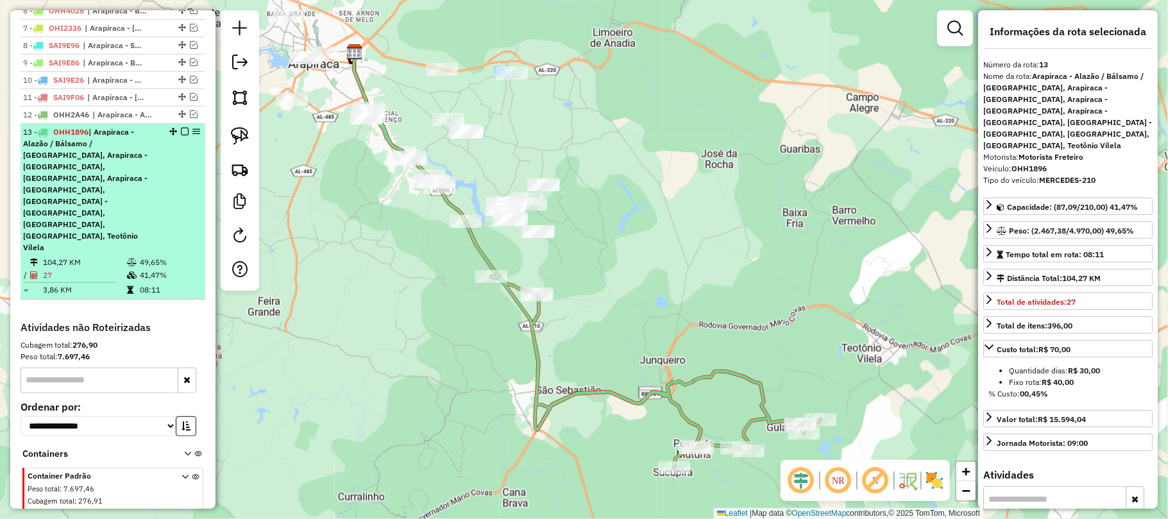
click at [181, 135] on em at bounding box center [185, 132] width 8 height 8
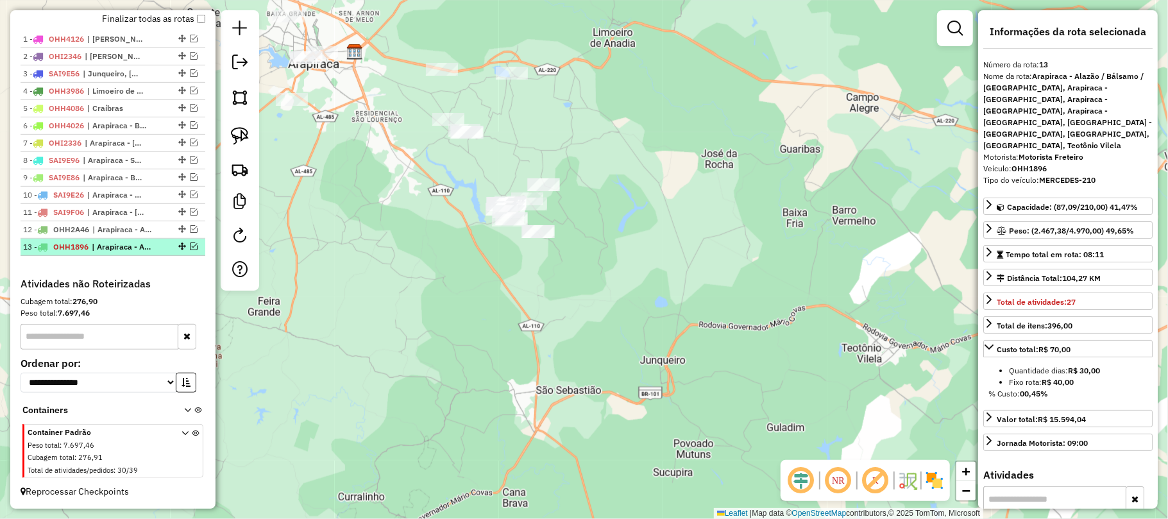
scroll to position [491, 0]
click at [234, 136] on img at bounding box center [240, 136] width 18 height 18
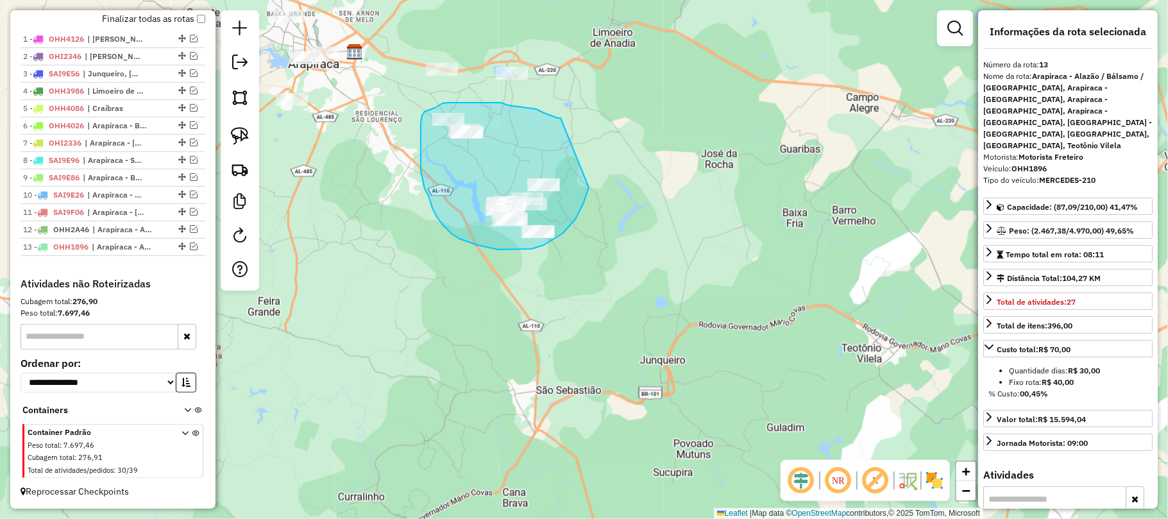
drag, startPoint x: 561, startPoint y: 118, endPoint x: 591, endPoint y: 181, distance: 70.0
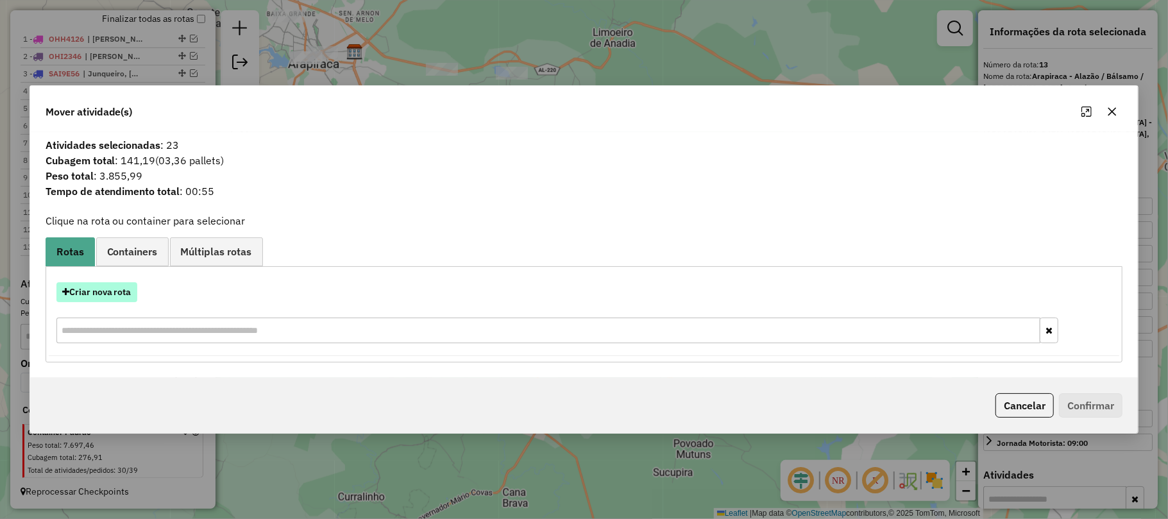
click at [124, 291] on button "Criar nova rota" at bounding box center [96, 292] width 81 height 20
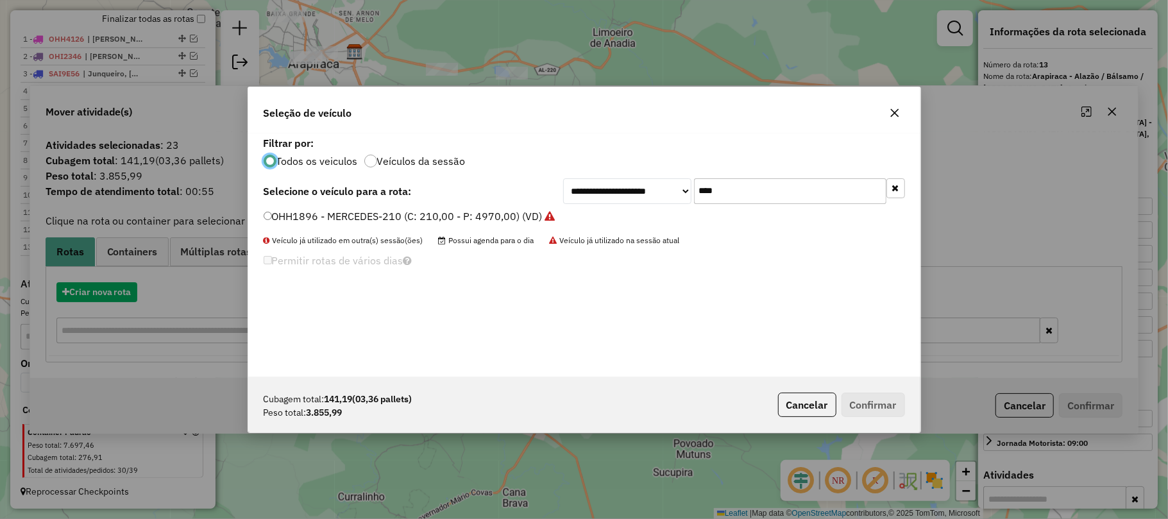
scroll to position [6, 4]
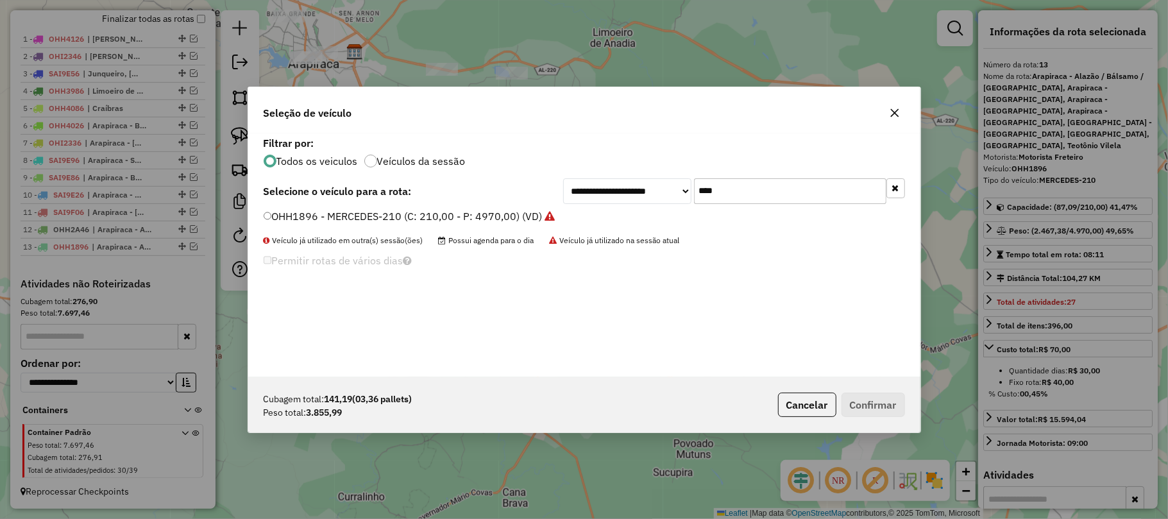
drag, startPoint x: 731, startPoint y: 187, endPoint x: 673, endPoint y: 198, distance: 58.7
click at [677, 196] on div "**********" at bounding box center [734, 191] width 342 height 26
type input "***"
click at [326, 216] on label "SAI9F26 - M. BENZ/ACCELO 817 - 6t (C: 252,00 - P: 6000,00) (VD)" at bounding box center [423, 215] width 319 height 15
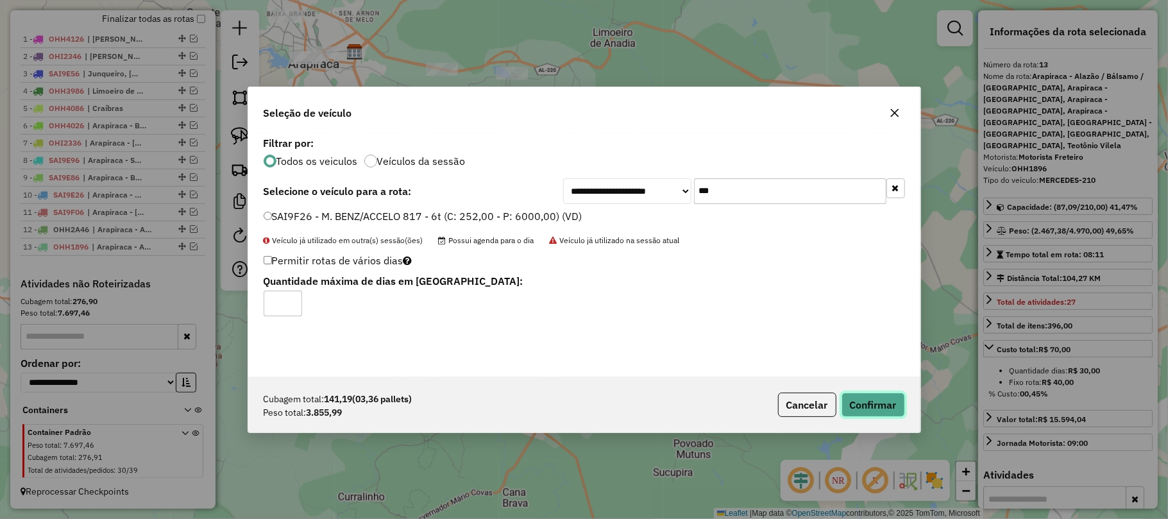
click at [858, 404] on button "Confirmar" at bounding box center [872, 405] width 63 height 24
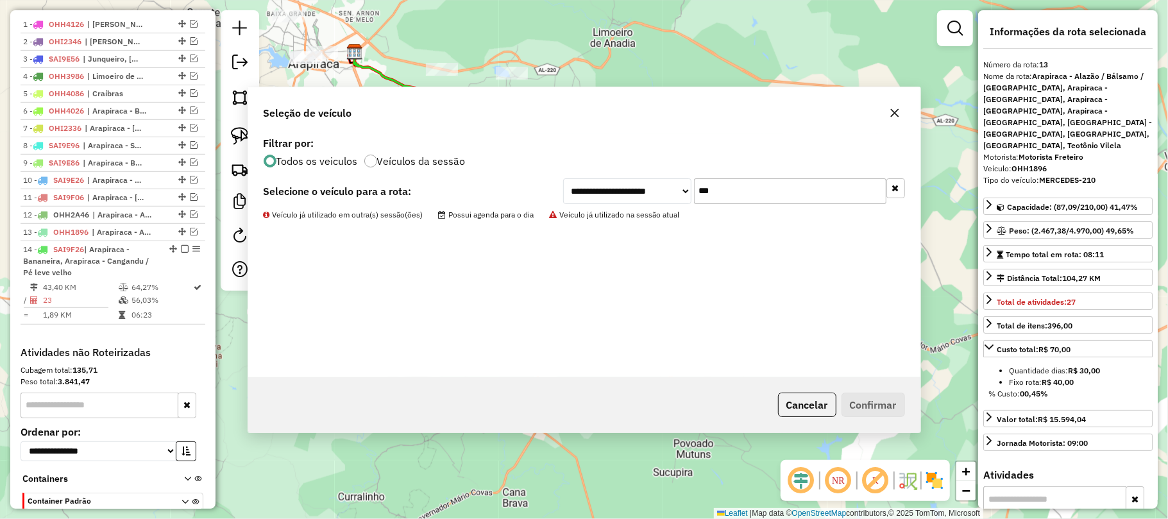
scroll to position [573, 0]
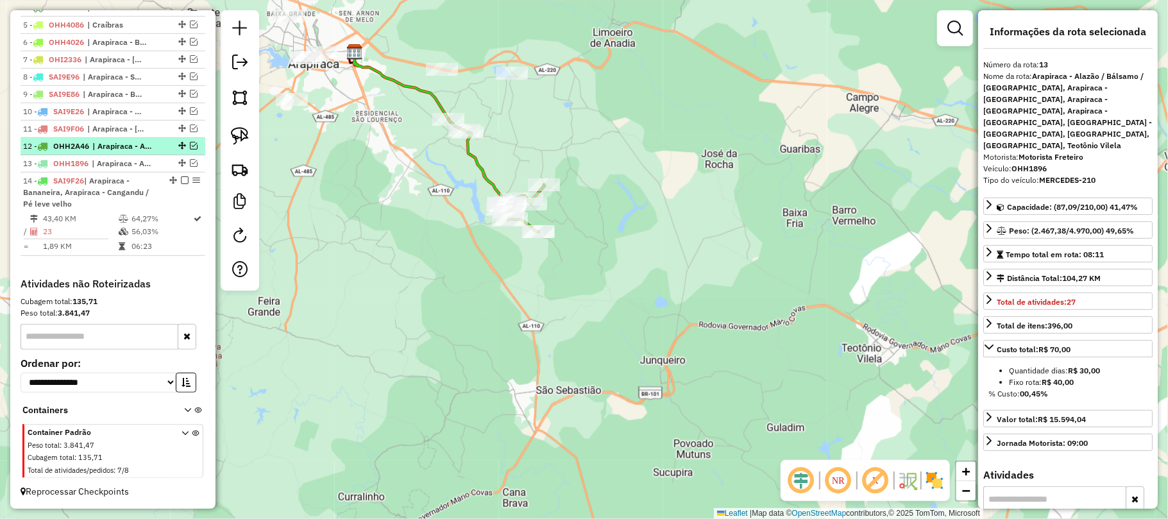
click at [134, 139] on li "12 - OHH2A46 | Arapiraca - Alazão / Bálsamo / Laranjal, Arapiraca - Batingas, A…" at bounding box center [113, 146] width 185 height 17
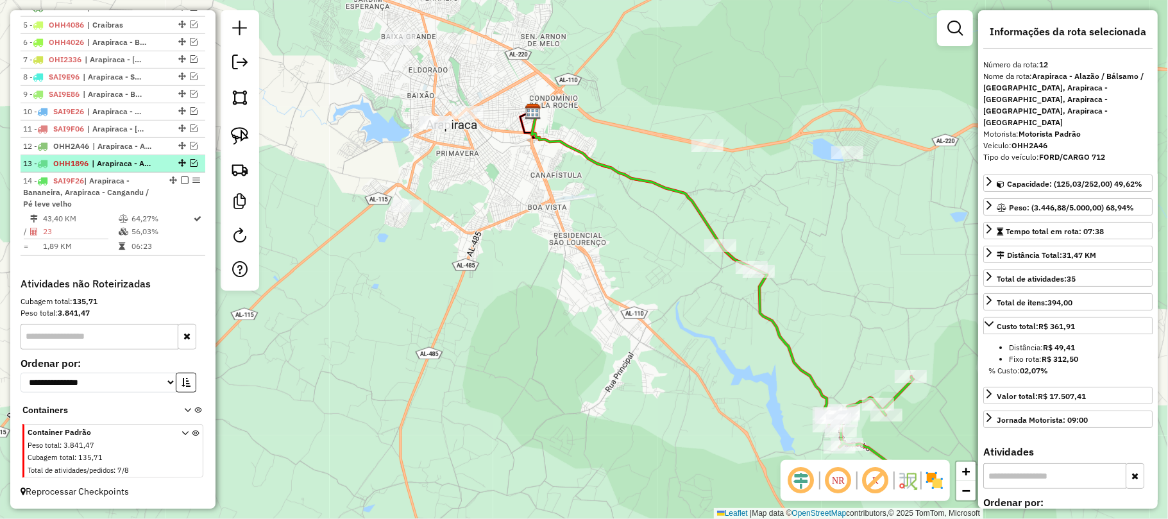
click at [100, 160] on span "| Arapiraca - Alazão / Bálsamo / Laranjal, Arapiraca - Bananeira, Arapiraca - B…" at bounding box center [121, 164] width 59 height 12
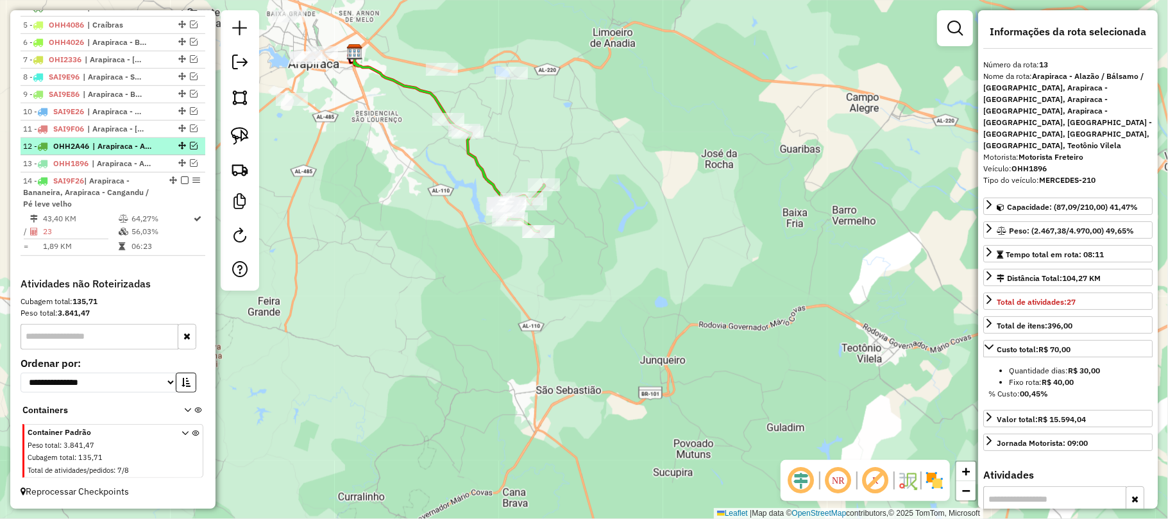
click at [101, 142] on span "| Arapiraca - Alazão / Bálsamo / Laranjal, Arapiraca - Batingas, Arapiraca - Bo…" at bounding box center [121, 146] width 59 height 12
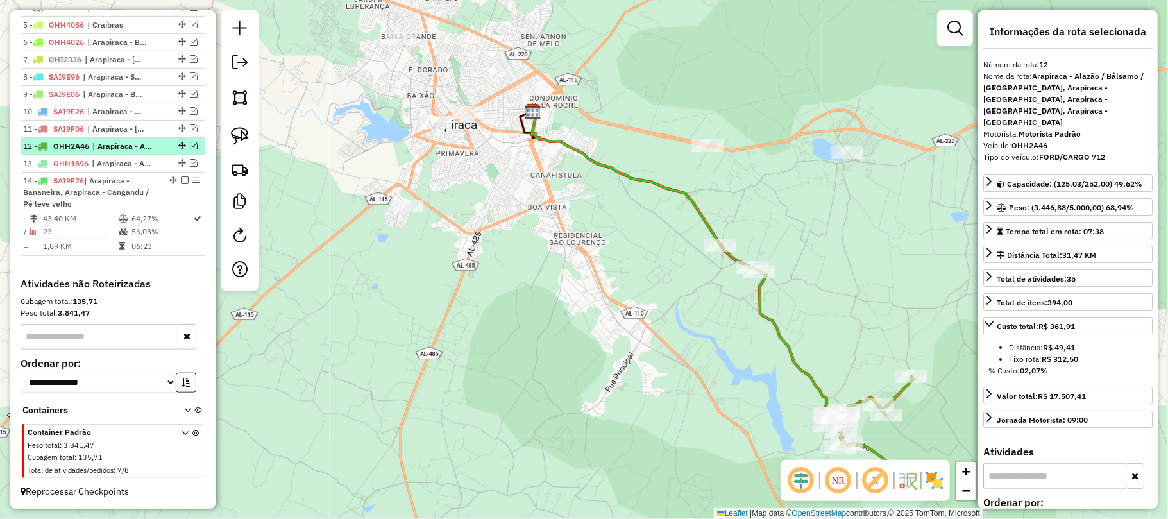
click at [190, 144] on em at bounding box center [194, 146] width 8 height 8
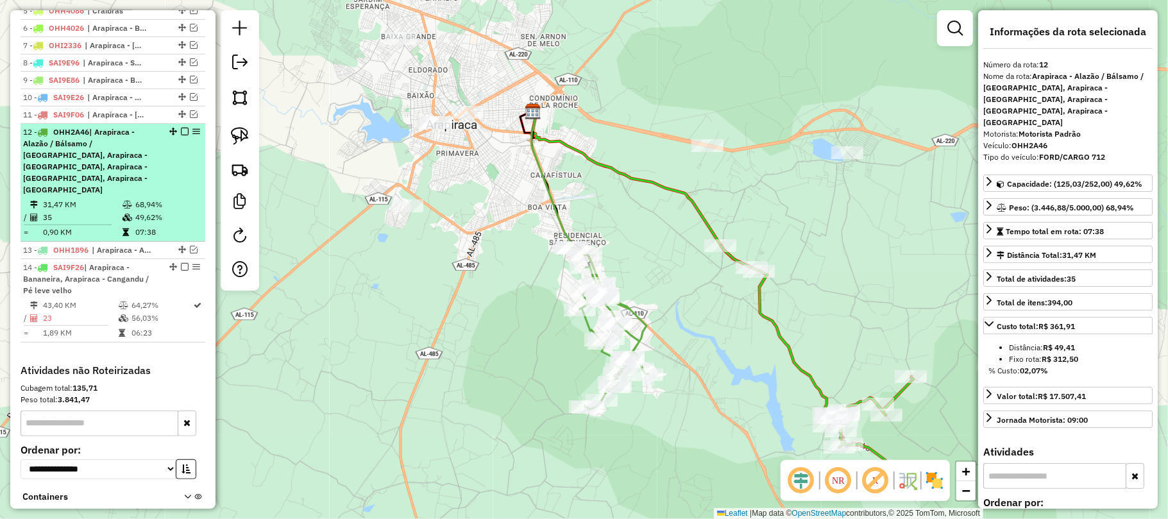
scroll to position [639, 0]
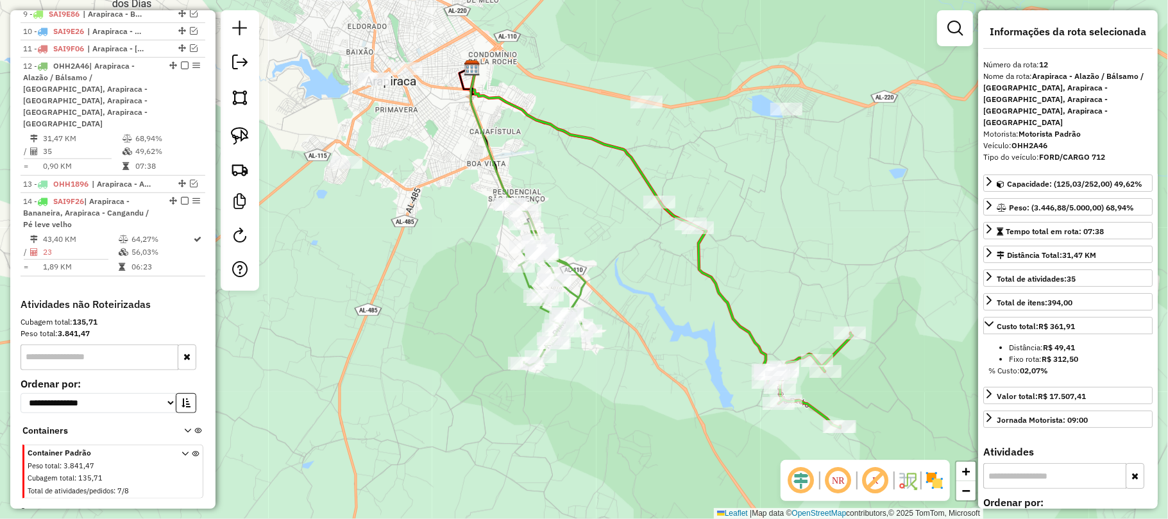
drag, startPoint x: 478, startPoint y: 337, endPoint x: 417, endPoint y: 293, distance: 74.9
click at [417, 293] on div "Janela de atendimento Grade de atendimento Capacidade Transportadoras Veículos …" at bounding box center [584, 259] width 1168 height 519
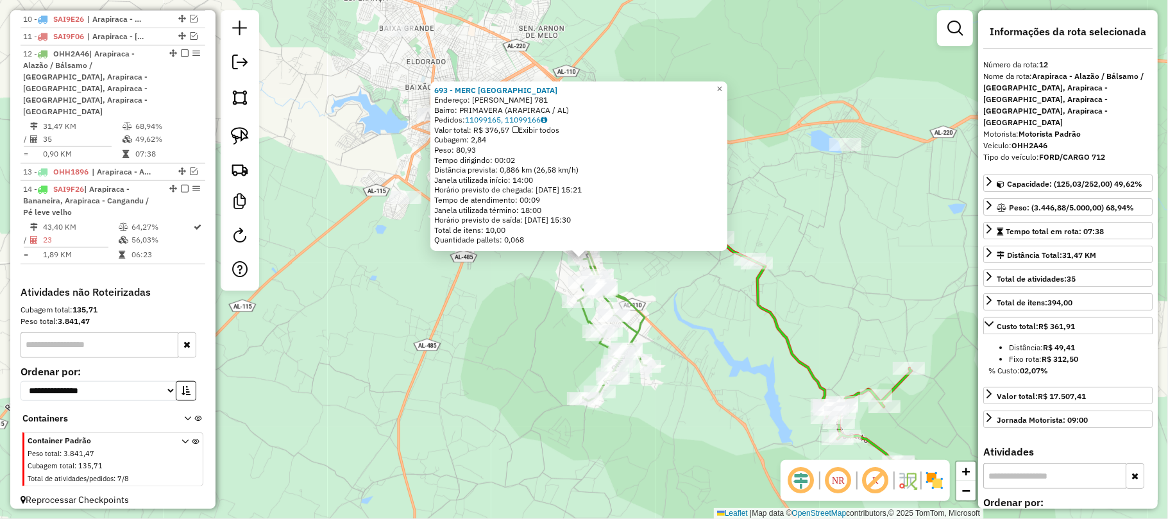
click at [673, 273] on div "693 - MERC SAO JOSE Endereço: AGAPITO MAGALHAES 781 Bairro: PRIMAVERA (ARAPIRAC…" at bounding box center [584, 259] width 1168 height 519
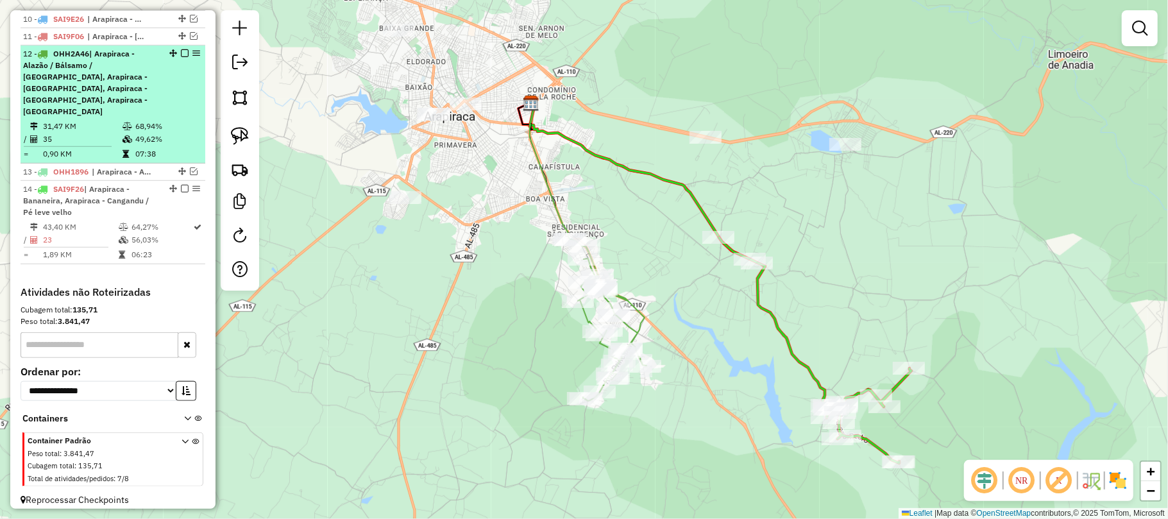
click at [89, 109] on li "12 - OHH2A46 | Arapiraca - Alazão / Bálsamo / Laranjal, Arapiraca - Batingas, A…" at bounding box center [113, 105] width 185 height 118
select select "**********"
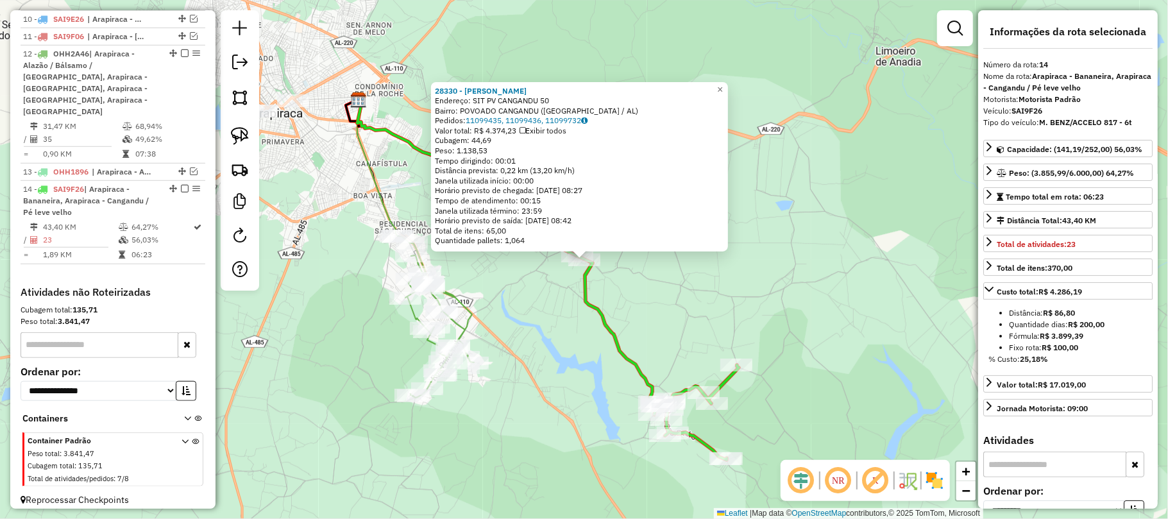
click at [659, 332] on div "28330 - FLAVIO BEBIDAS Endereço: SIT PV CANGANDU 50 Bairro: POVOADO CANGANDU (A…" at bounding box center [584, 259] width 1168 height 519
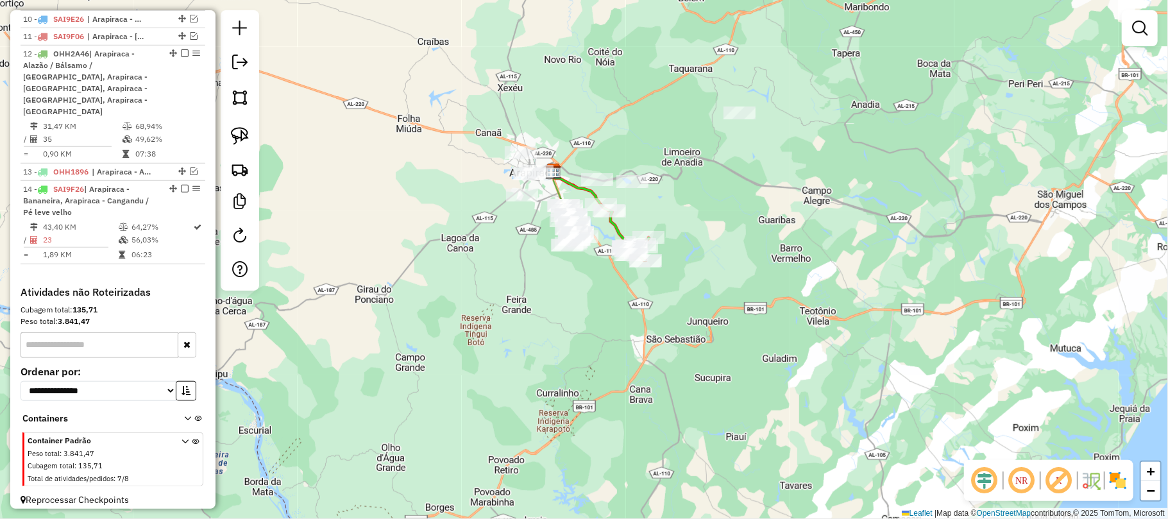
drag, startPoint x: 742, startPoint y: 369, endPoint x: 712, endPoint y: 267, distance: 107.0
click at [712, 267] on div "Janela de atendimento Grade de atendimento Capacidade Transportadoras Veículos …" at bounding box center [584, 259] width 1168 height 519
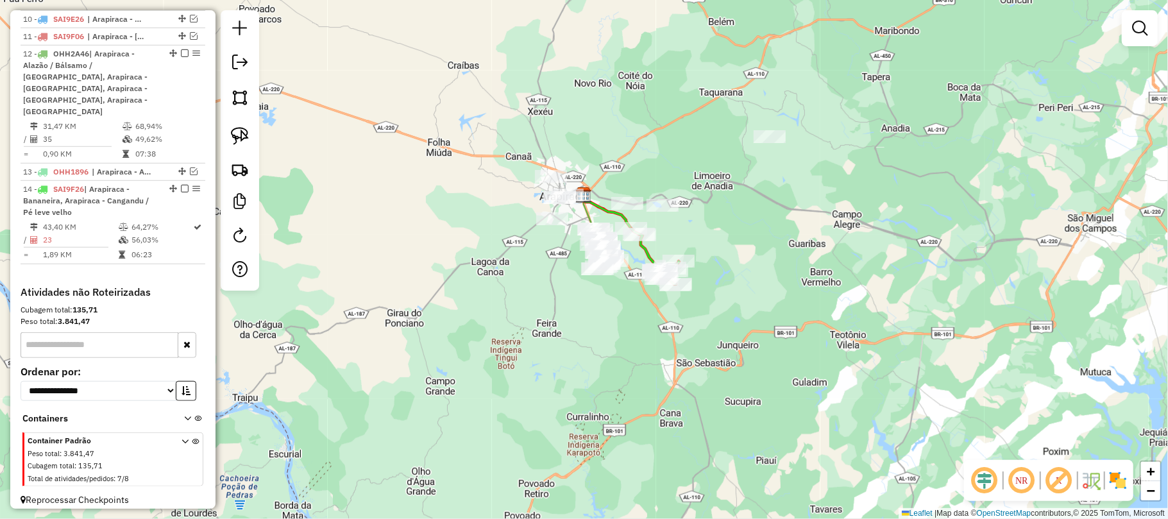
drag, startPoint x: 638, startPoint y: 214, endPoint x: 657, endPoint y: 278, distance: 67.0
click at [691, 271] on div "Janela de atendimento Grade de atendimento Capacidade Transportadoras Veículos …" at bounding box center [584, 259] width 1168 height 519
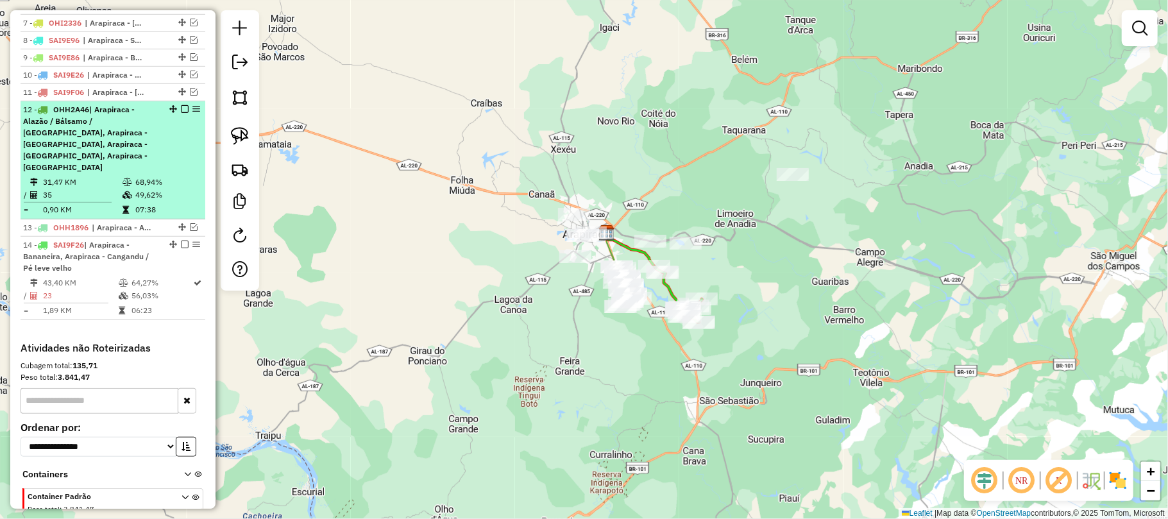
scroll to position [566, 0]
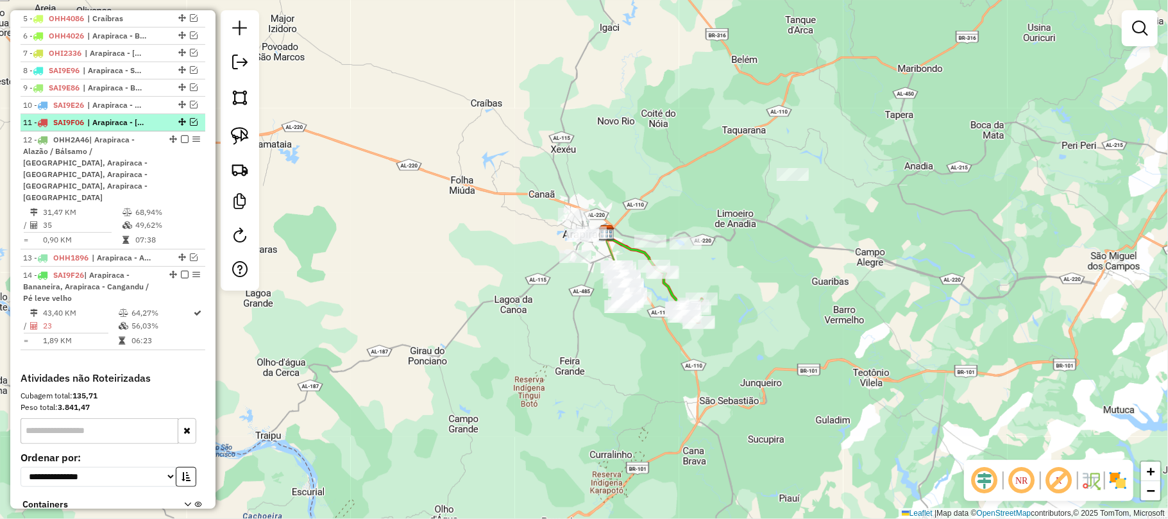
click at [130, 128] on span "| Arapiraca - Boa Vista, Arapiraca - Canafistula, Arapiraca - Guaribas, Arapira…" at bounding box center [116, 123] width 59 height 12
select select "**********"
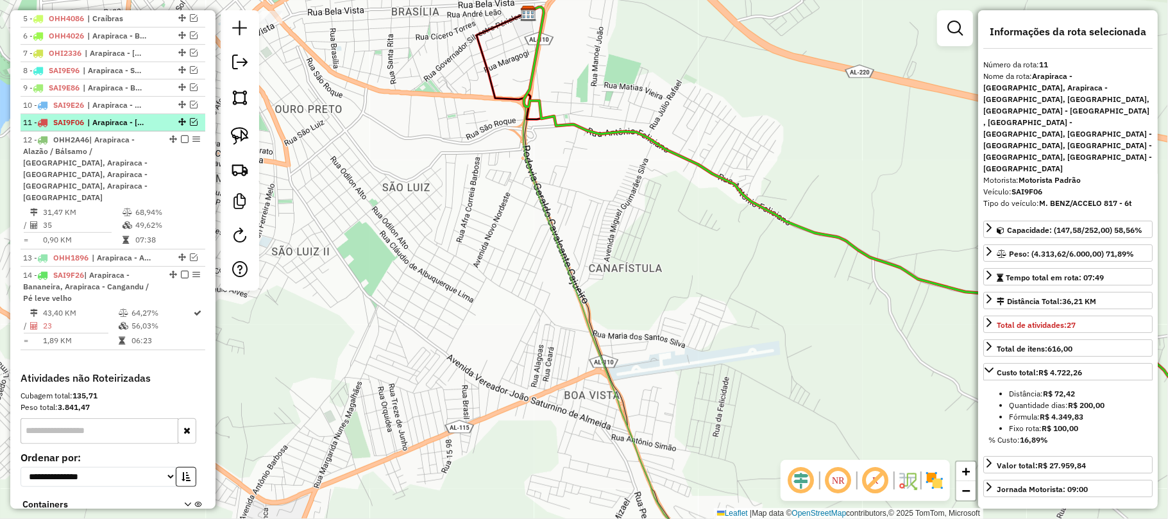
click at [191, 126] on em at bounding box center [194, 122] width 8 height 8
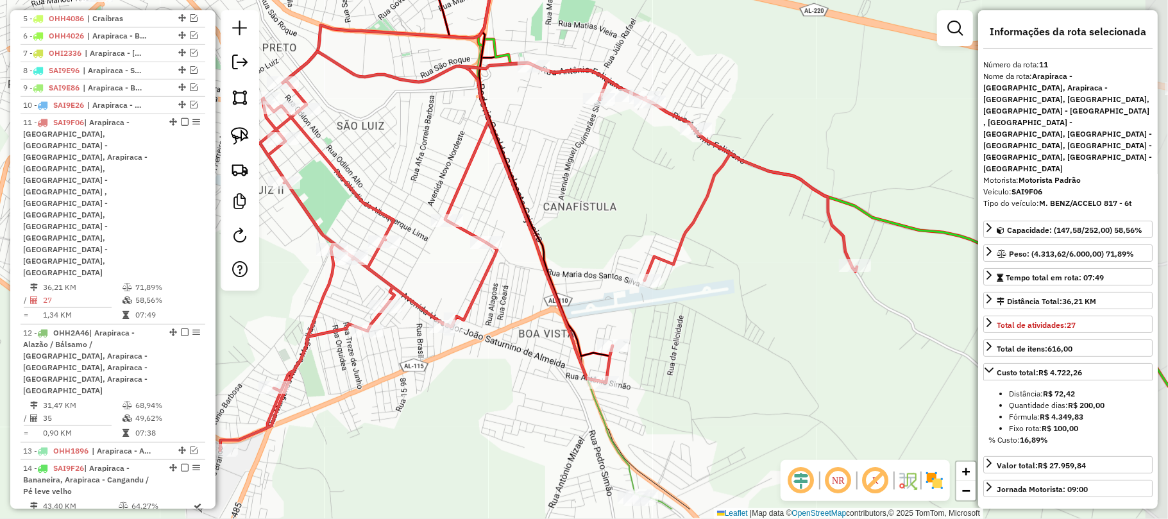
drag, startPoint x: 617, startPoint y: 236, endPoint x: 576, endPoint y: 175, distance: 73.5
click at [576, 175] on div "Janela de atendimento Grade de atendimento Capacidade Transportadoras Veículos …" at bounding box center [584, 259] width 1168 height 519
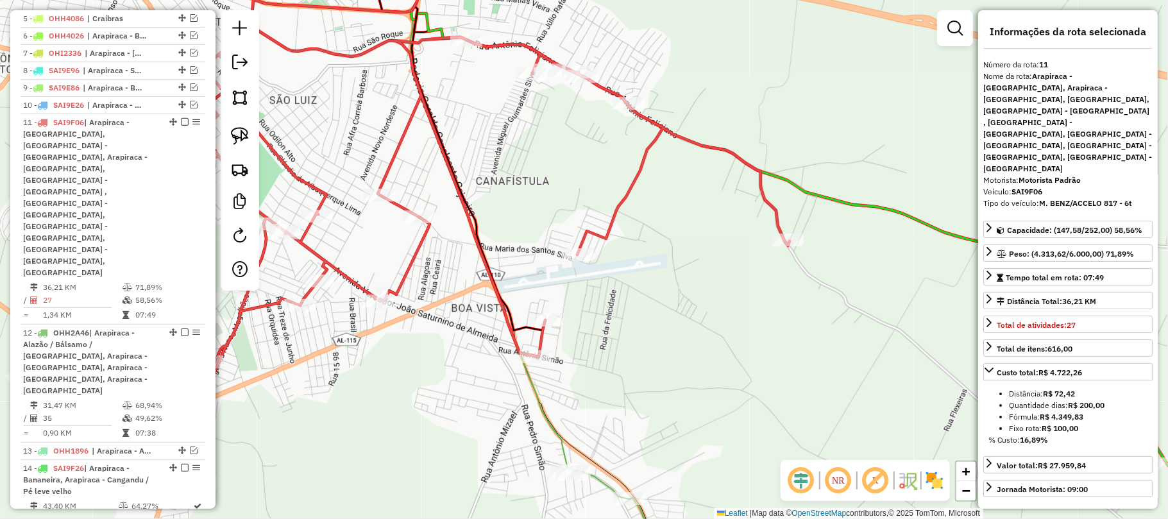
drag, startPoint x: 756, startPoint y: 240, endPoint x: 689, endPoint y: 226, distance: 68.2
click at [689, 226] on div "Janela de atendimento Grade de atendimento Capacidade Transportadoras Veículos …" at bounding box center [584, 259] width 1168 height 519
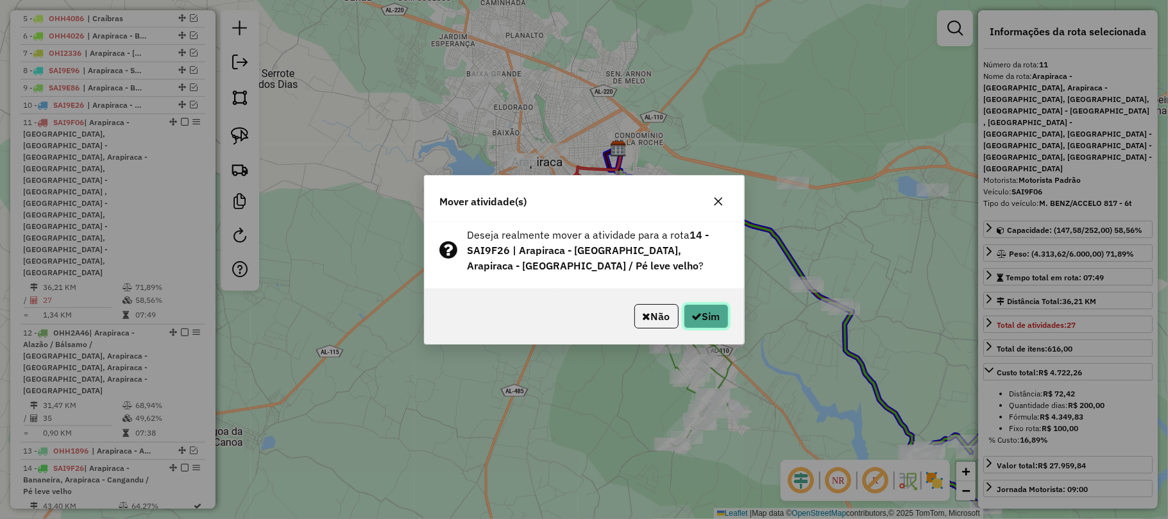
click at [711, 317] on button "Sim" at bounding box center [706, 316] width 45 height 24
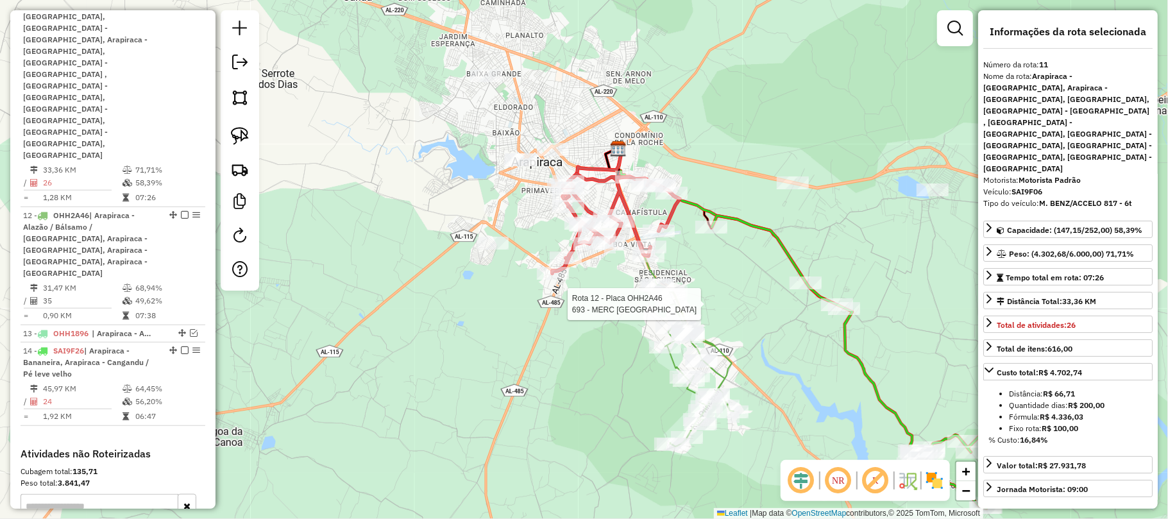
scroll to position [683, 0]
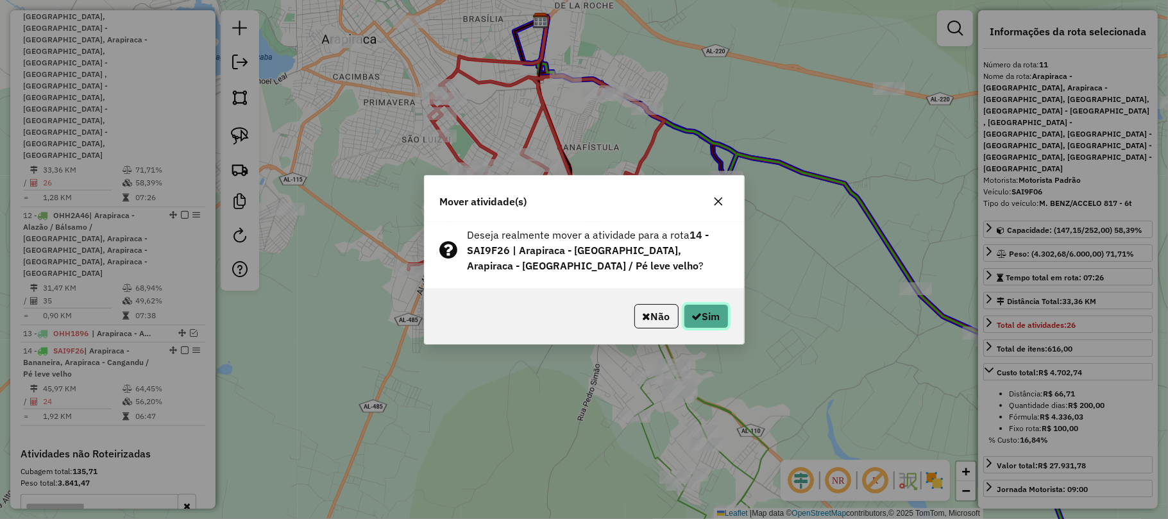
click at [709, 317] on button "Sim" at bounding box center [706, 316] width 45 height 24
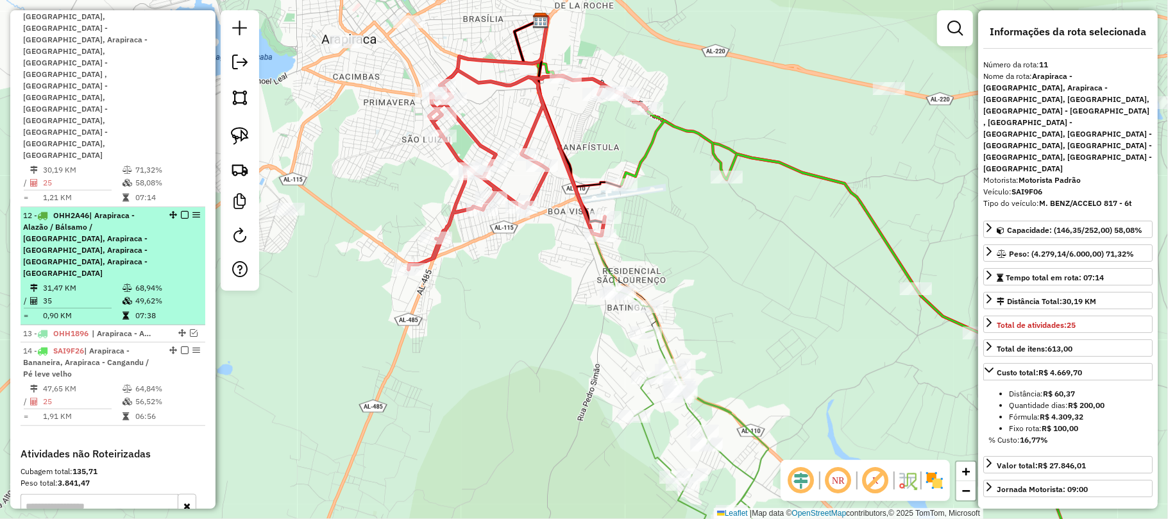
click at [180, 210] on div "12 - OHH2A46 | Arapiraca - Alazão / Bálsamo / Laranjal, Arapiraca - Batingas, A…" at bounding box center [113, 244] width 180 height 69
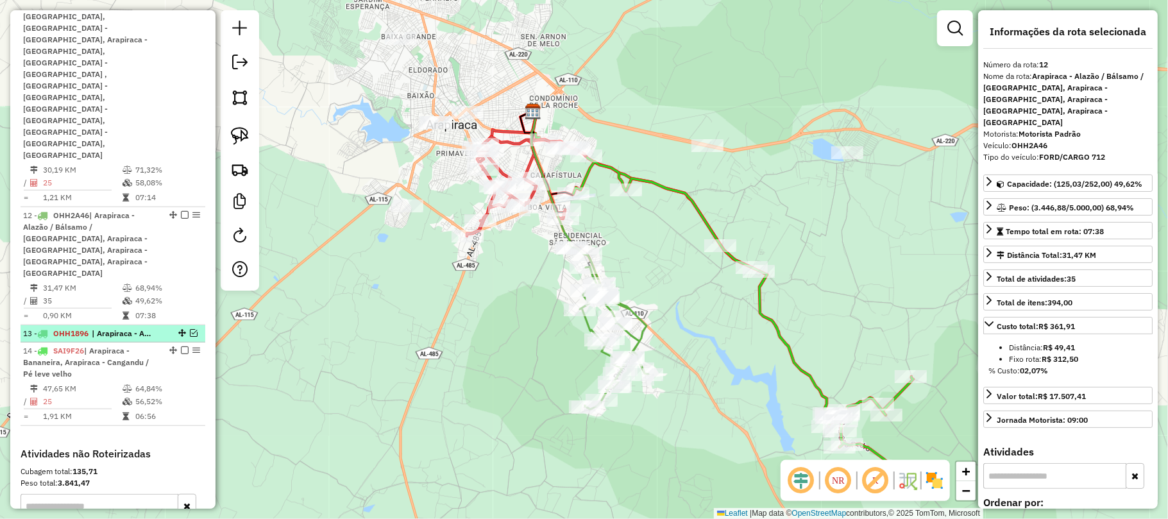
click at [119, 328] on span "| Arapiraca - Alazão / Bálsamo / Laranjal, Arapiraca - Bananeira, Arapiraca - B…" at bounding box center [121, 334] width 59 height 12
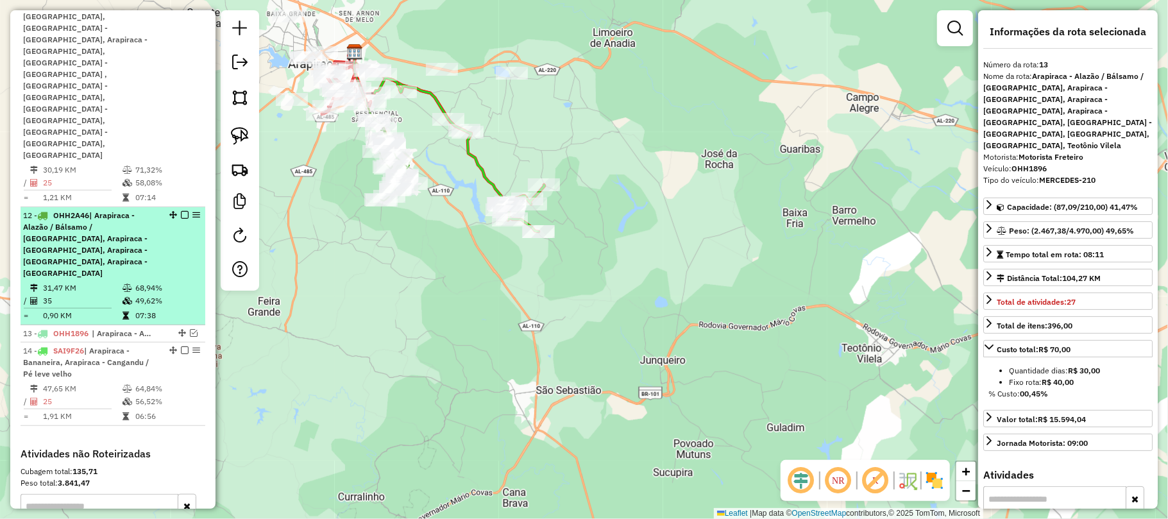
click at [182, 207] on li "12 - OHH2A46 | Arapiraca - Alazão / Bálsamo / Laranjal, Arapiraca - Batingas, A…" at bounding box center [113, 266] width 185 height 118
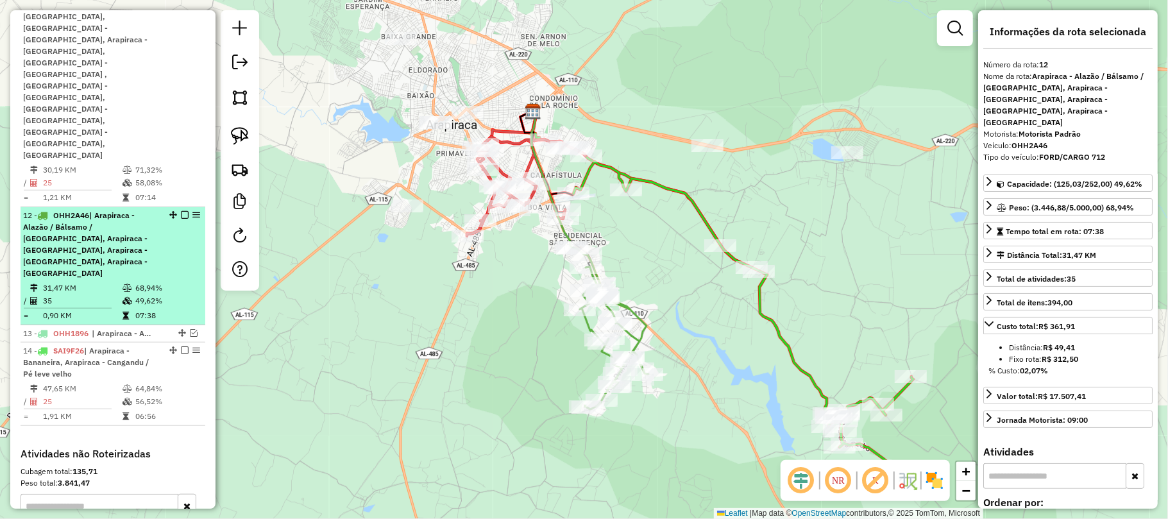
click at [182, 211] on em at bounding box center [185, 215] width 8 height 8
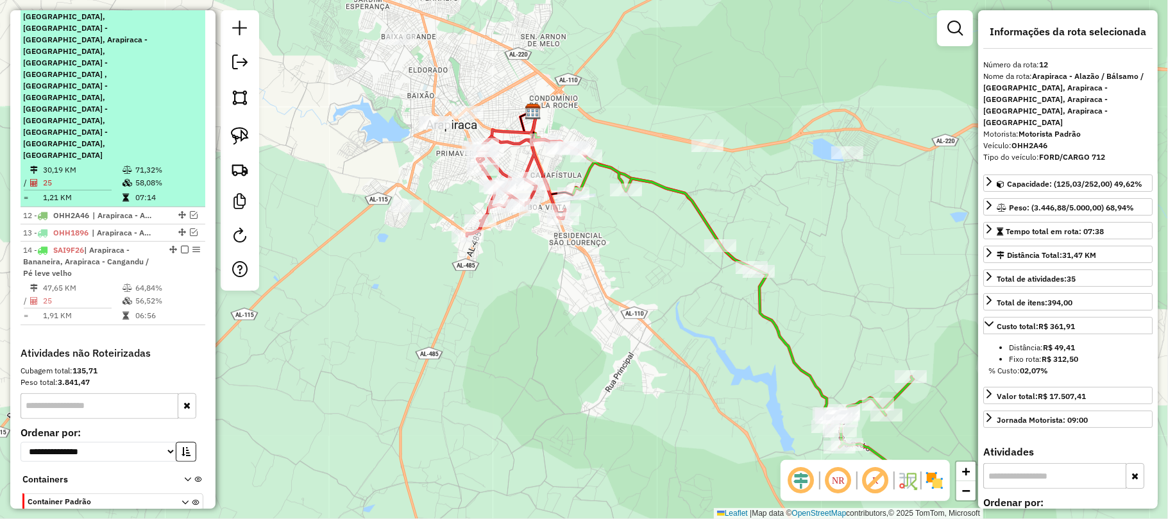
click at [182, 11] on li "11 - SAI9F06 | Arapiraca - Boa Vista, Arapiraca - Canafistula, Arapiraca - Guar…" at bounding box center [113, 102] width 185 height 210
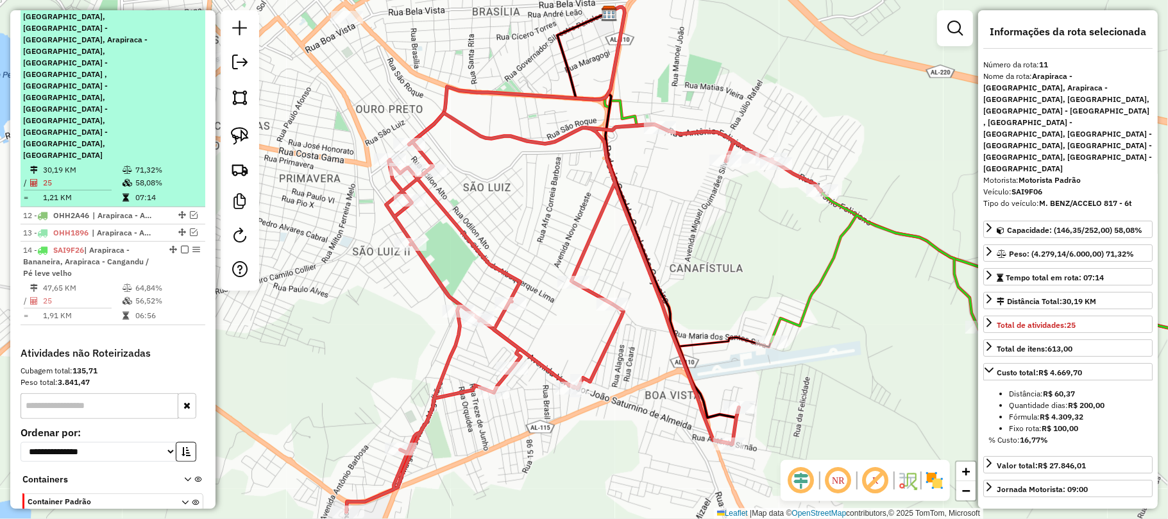
click at [181, 8] on em at bounding box center [185, 5] width 8 height 8
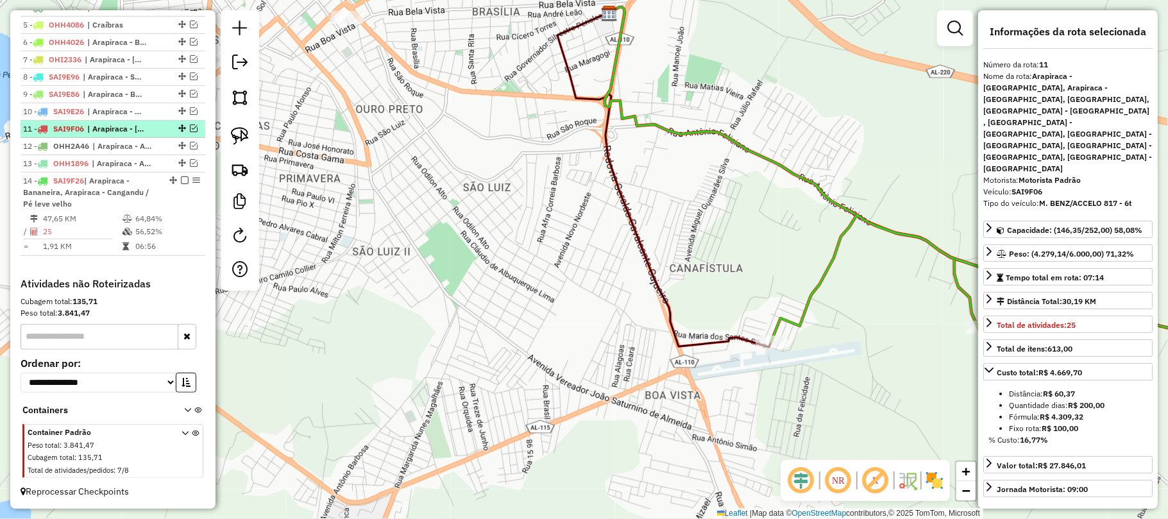
scroll to position [570, 0]
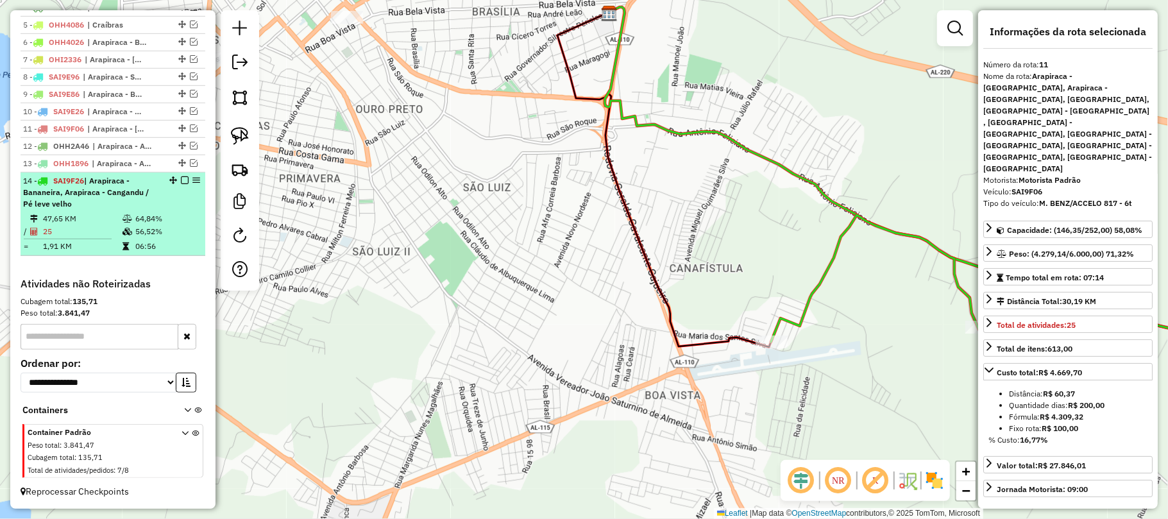
click at [181, 183] on em at bounding box center [185, 180] width 8 height 8
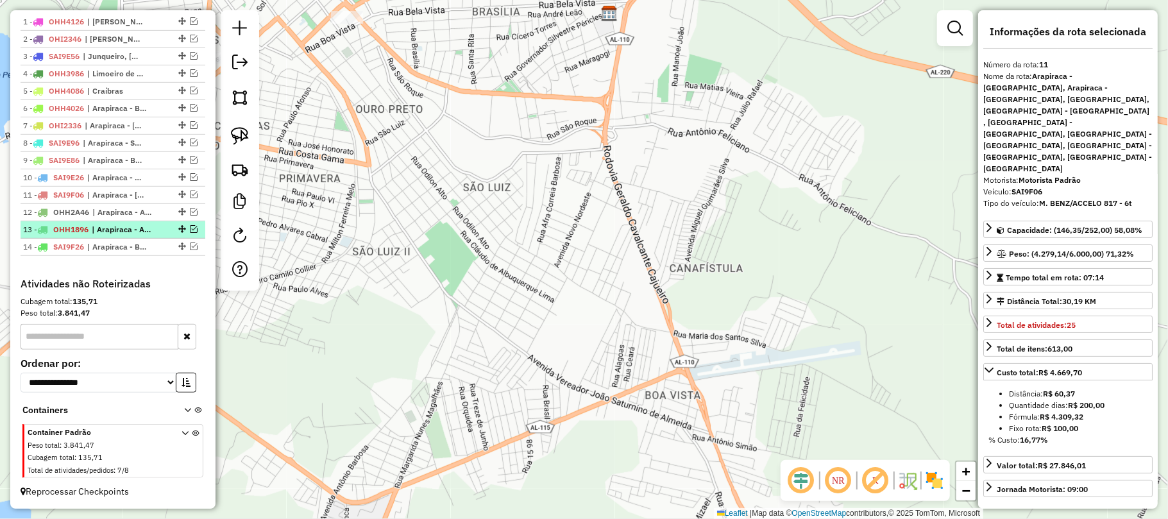
click at [190, 226] on em at bounding box center [194, 229] width 8 height 8
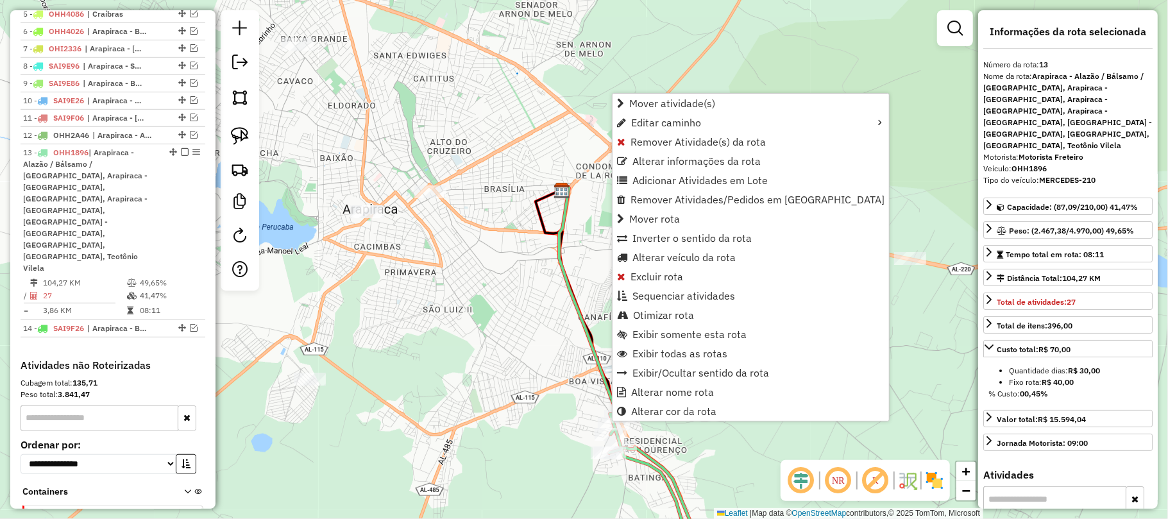
scroll to position [609, 0]
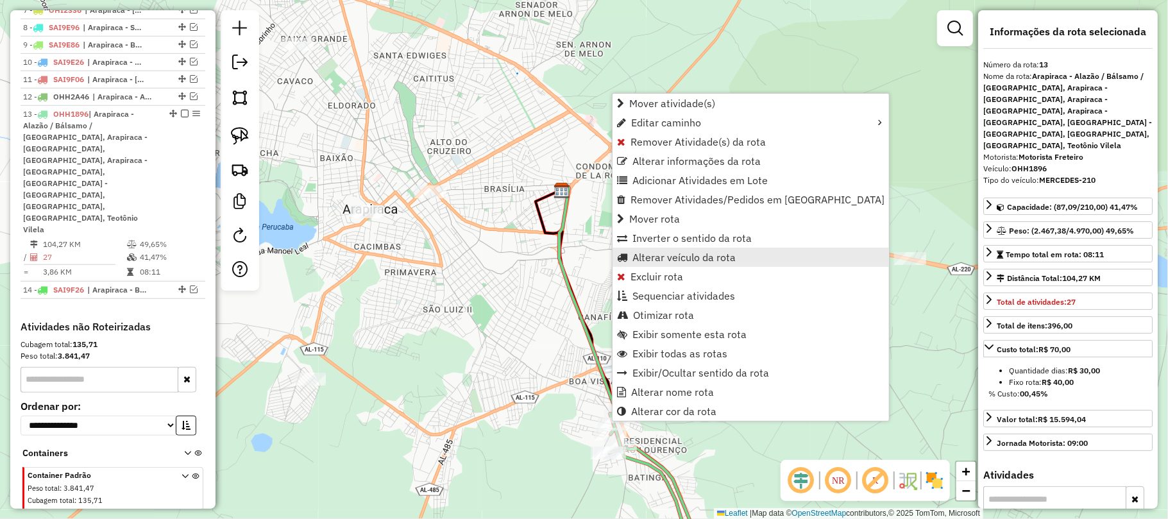
click at [663, 257] on span "Alterar veículo da rota" at bounding box center [683, 257] width 103 height 10
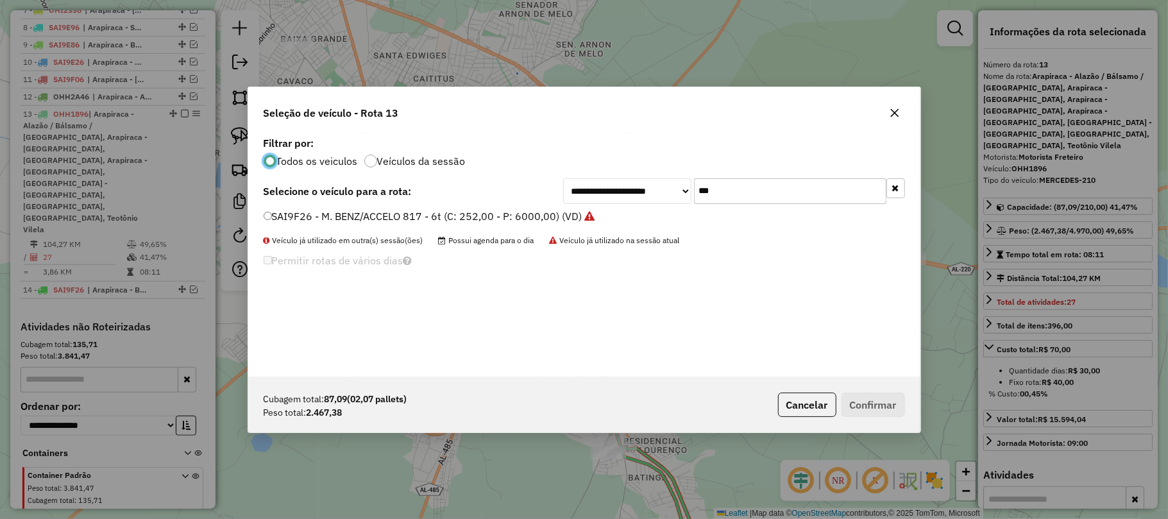
scroll to position [6, 4]
drag, startPoint x: 730, startPoint y: 196, endPoint x: 688, endPoint y: 190, distance: 42.1
click at [688, 190] on div "**********" at bounding box center [734, 191] width 342 height 26
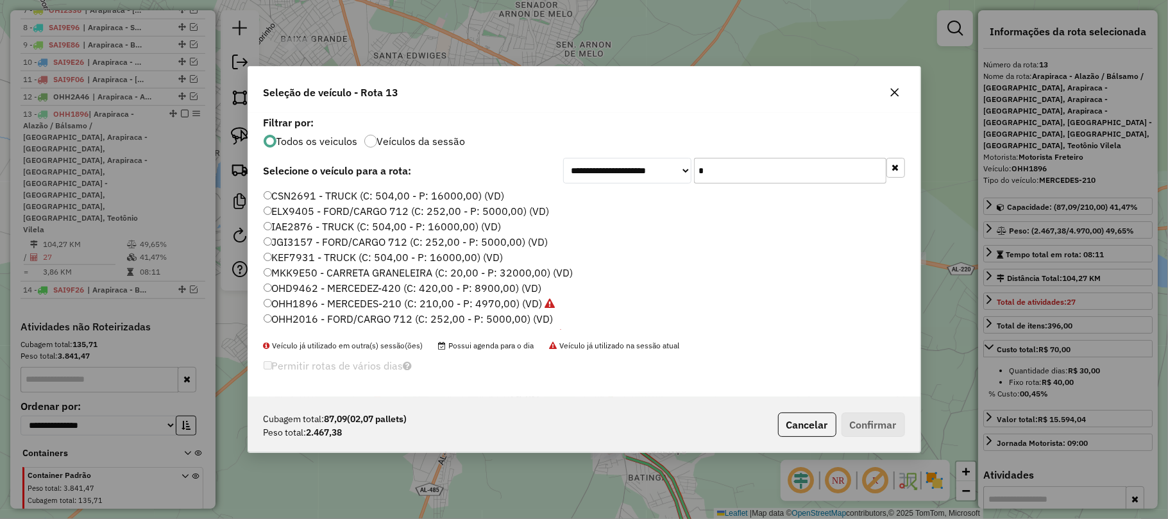
type input "*"
click at [895, 93] on icon "button" at bounding box center [894, 92] width 8 height 8
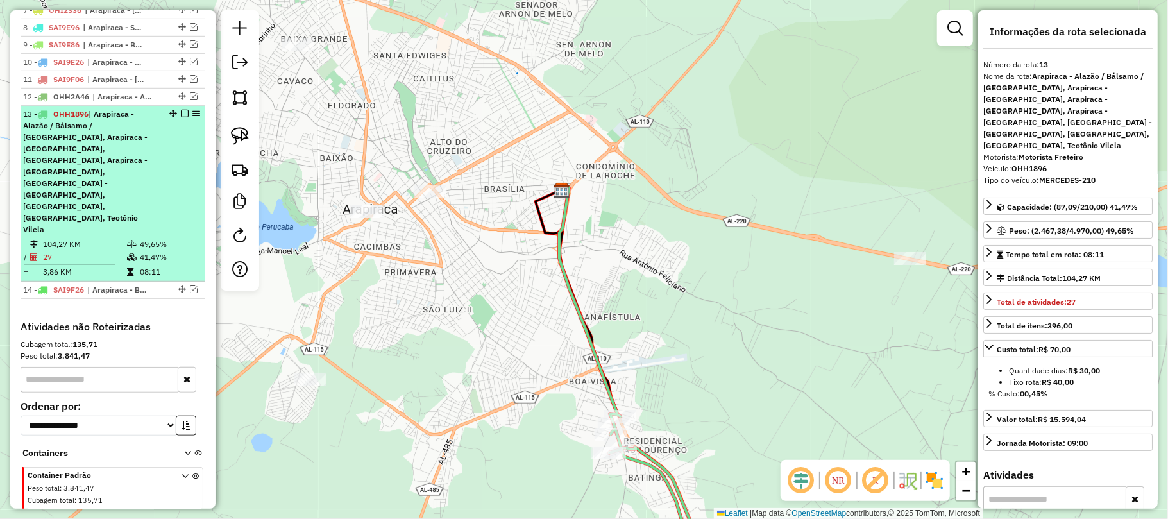
click at [181, 117] on em at bounding box center [185, 114] width 8 height 8
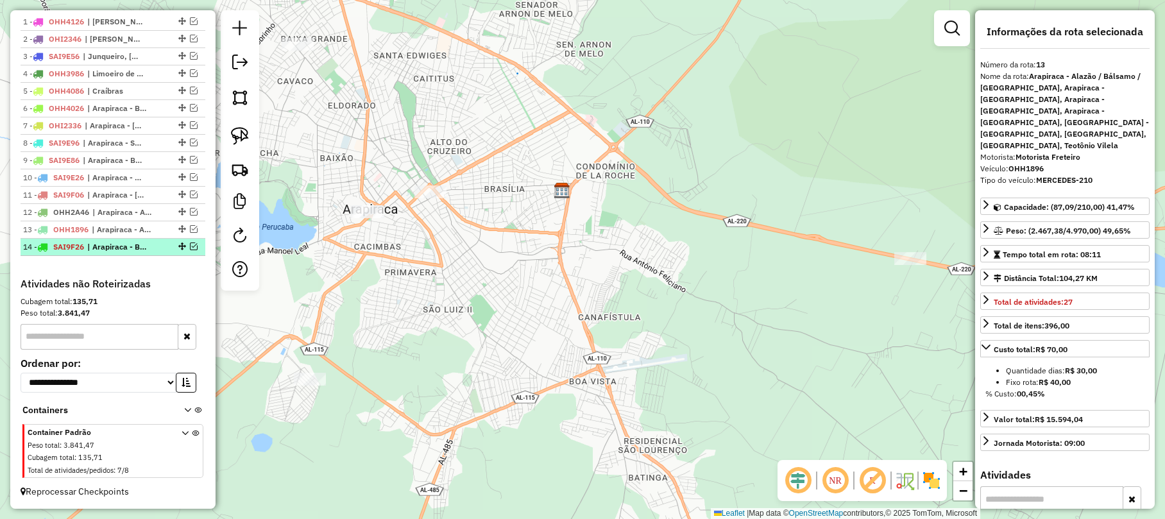
drag, startPoint x: 178, startPoint y: 226, endPoint x: 176, endPoint y: 246, distance: 20.0
click at [176, 246] on ul "1 - OHH4126 | Mar Vermelho, Tanque d'Arca, Viçosa 2 - OHI2346 | Teotônio Vilela…" at bounding box center [113, 134] width 185 height 242
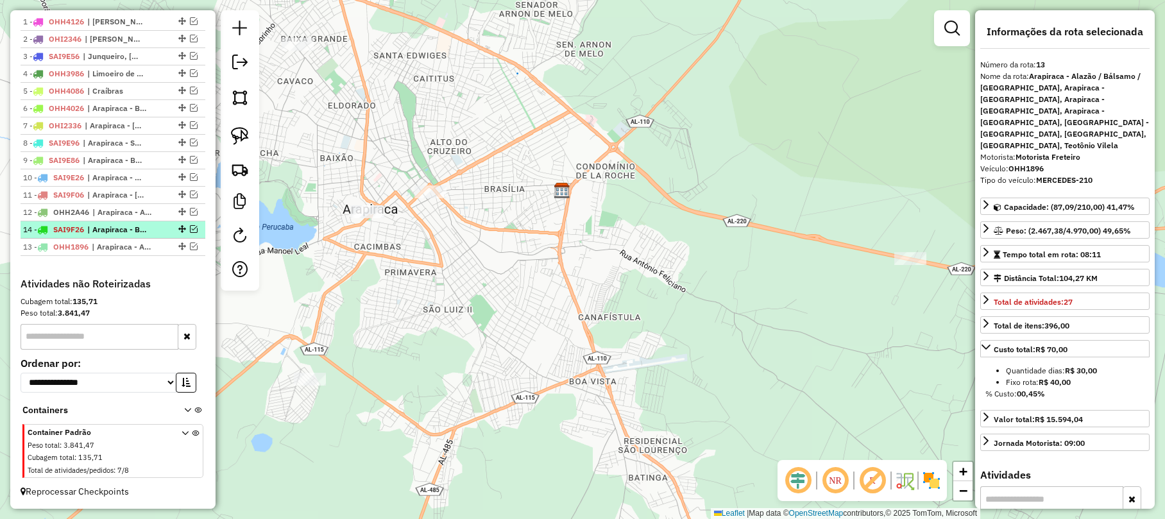
drag, startPoint x: 180, startPoint y: 245, endPoint x: 177, endPoint y: 226, distance: 18.8
click at [244, 135] on img at bounding box center [240, 136] width 18 height 18
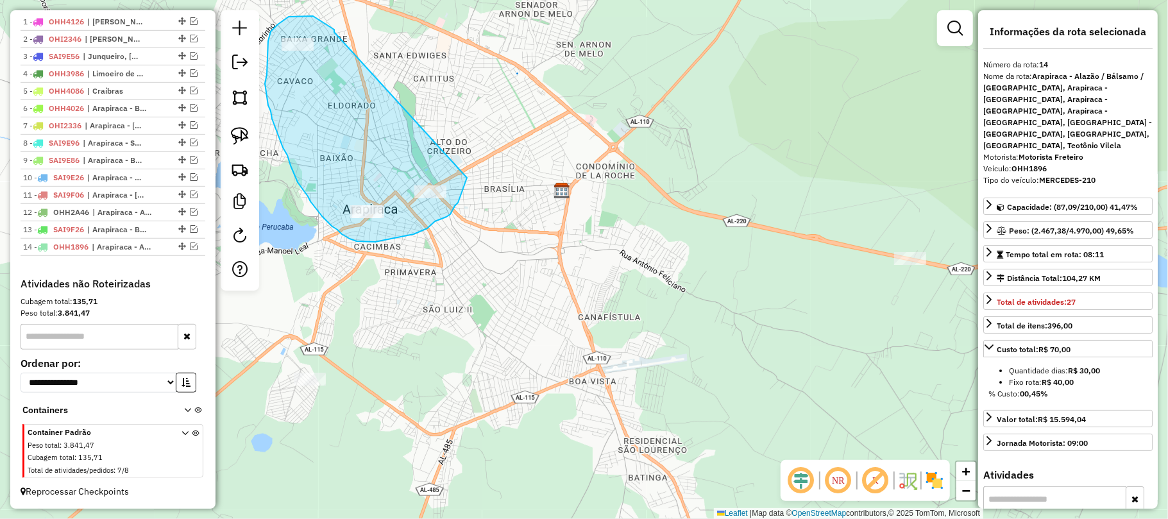
drag, startPoint x: 330, startPoint y: 26, endPoint x: 468, endPoint y: 168, distance: 198.2
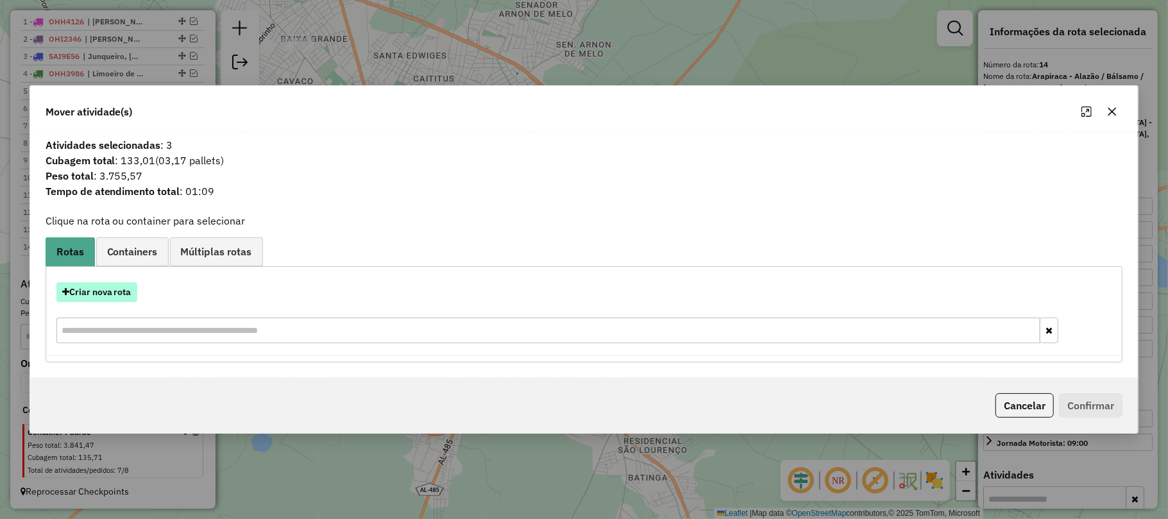
click at [90, 295] on button "Criar nova rota" at bounding box center [96, 292] width 81 height 20
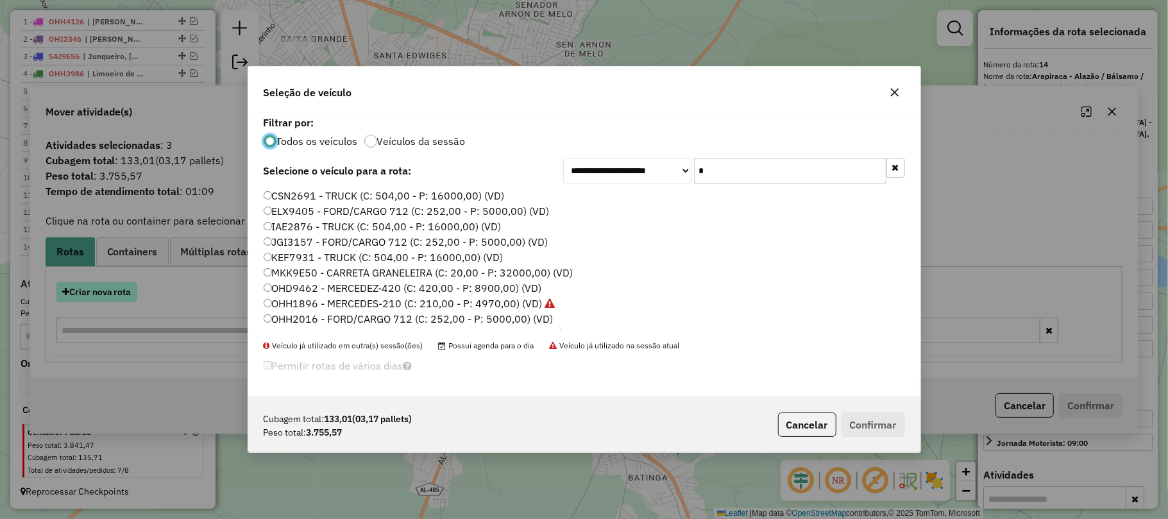
scroll to position [6, 4]
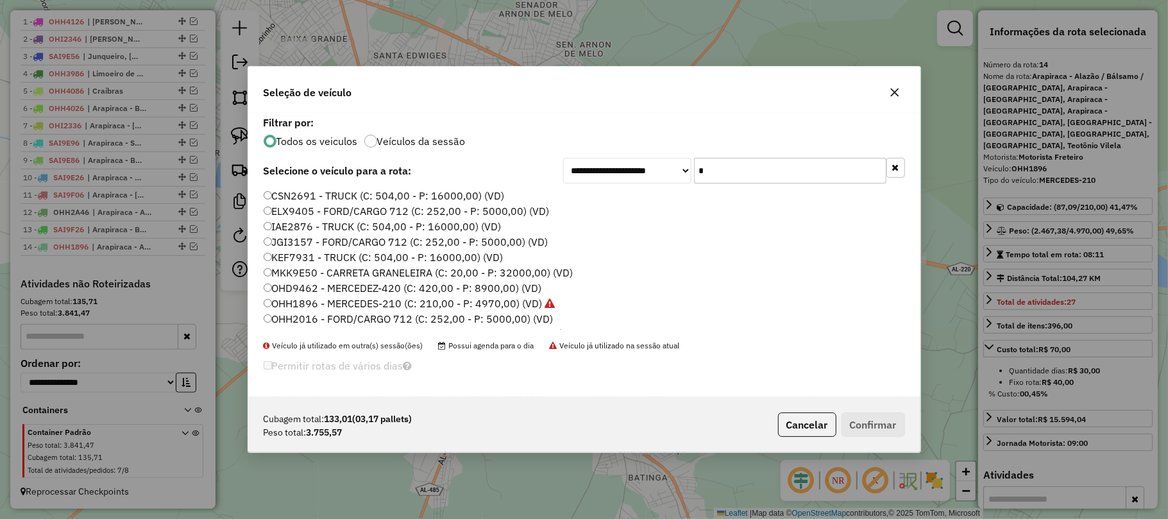
drag, startPoint x: 719, startPoint y: 170, endPoint x: 691, endPoint y: 165, distance: 27.9
click at [691, 165] on div "**********" at bounding box center [734, 171] width 342 height 26
click at [891, 92] on icon "button" at bounding box center [895, 92] width 10 height 10
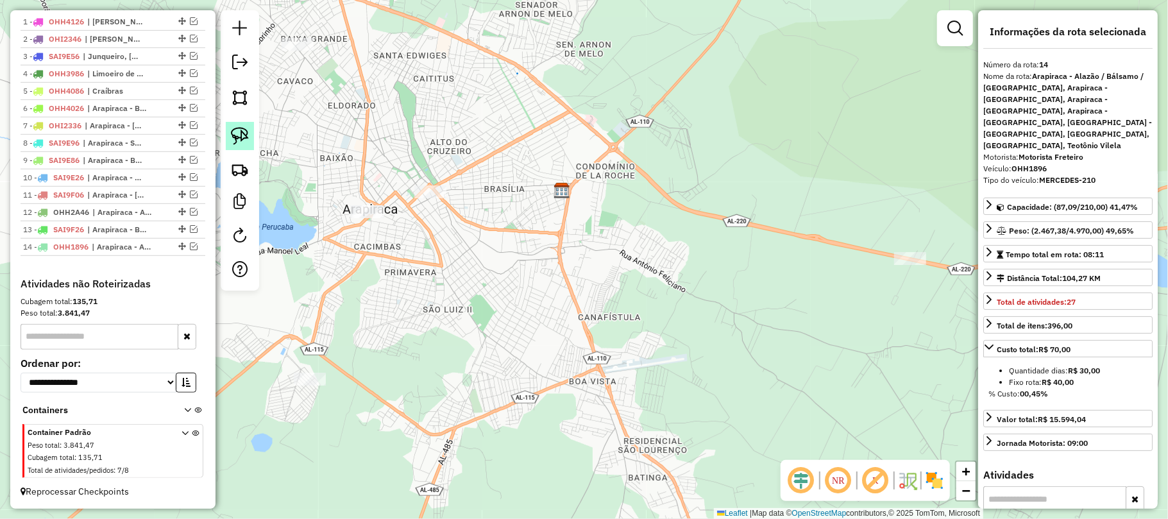
click at [242, 137] on img at bounding box center [240, 136] width 18 height 18
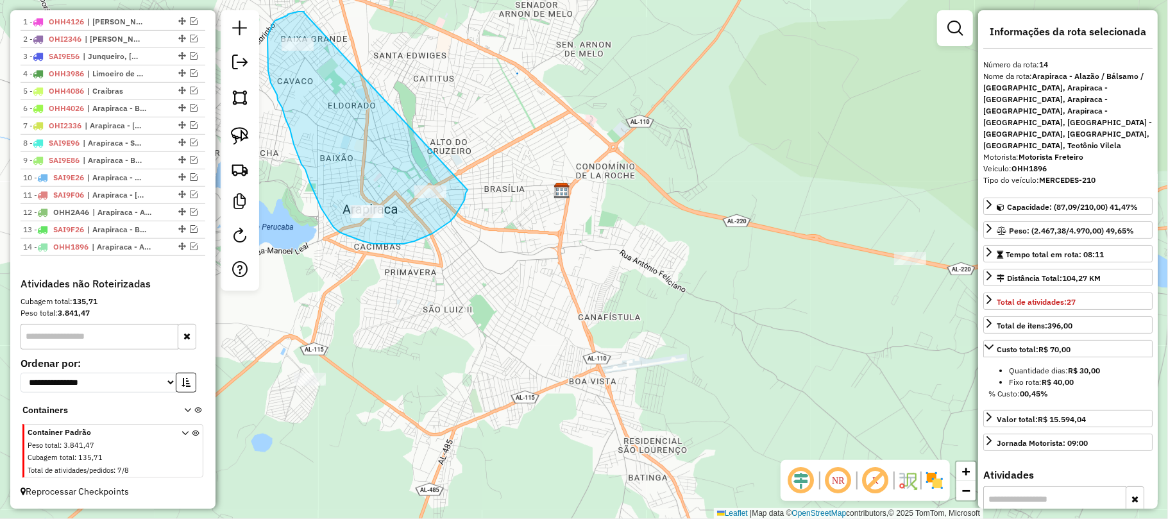
drag, startPoint x: 304, startPoint y: 13, endPoint x: 472, endPoint y: 180, distance: 237.2
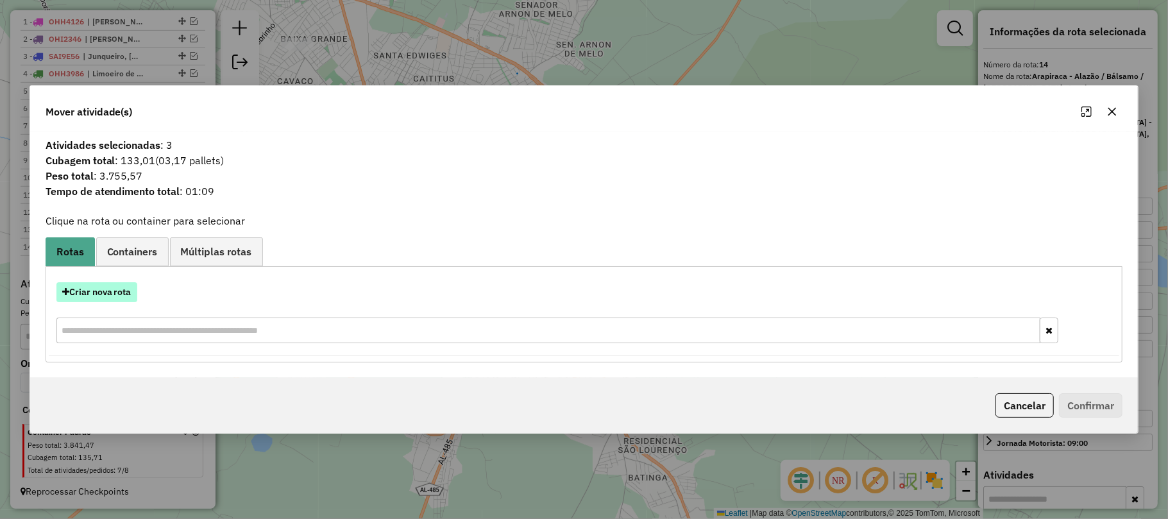
click at [71, 290] on button "Criar nova rota" at bounding box center [96, 292] width 81 height 20
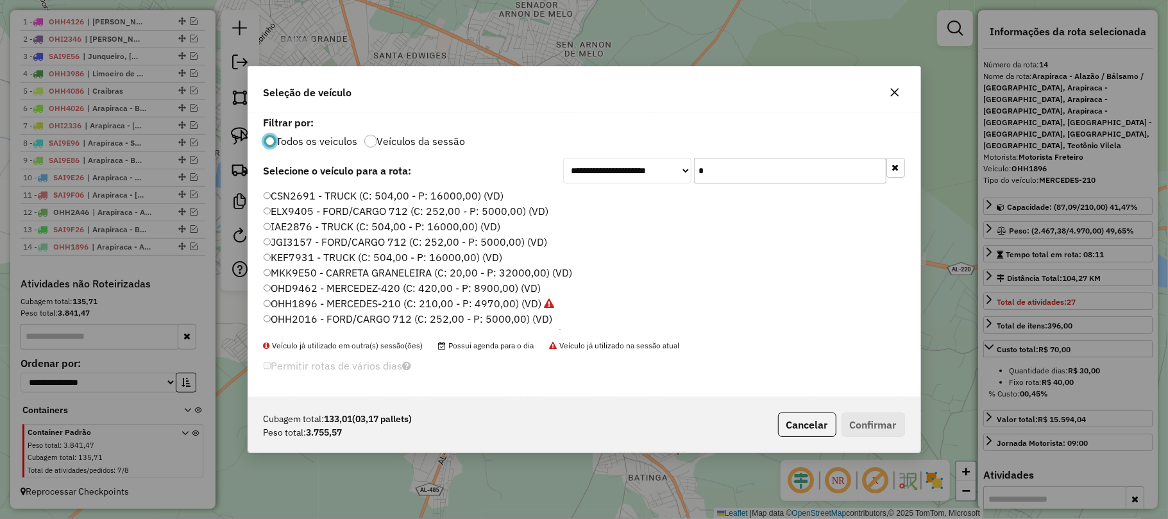
click at [734, 174] on input "*" at bounding box center [790, 171] width 192 height 26
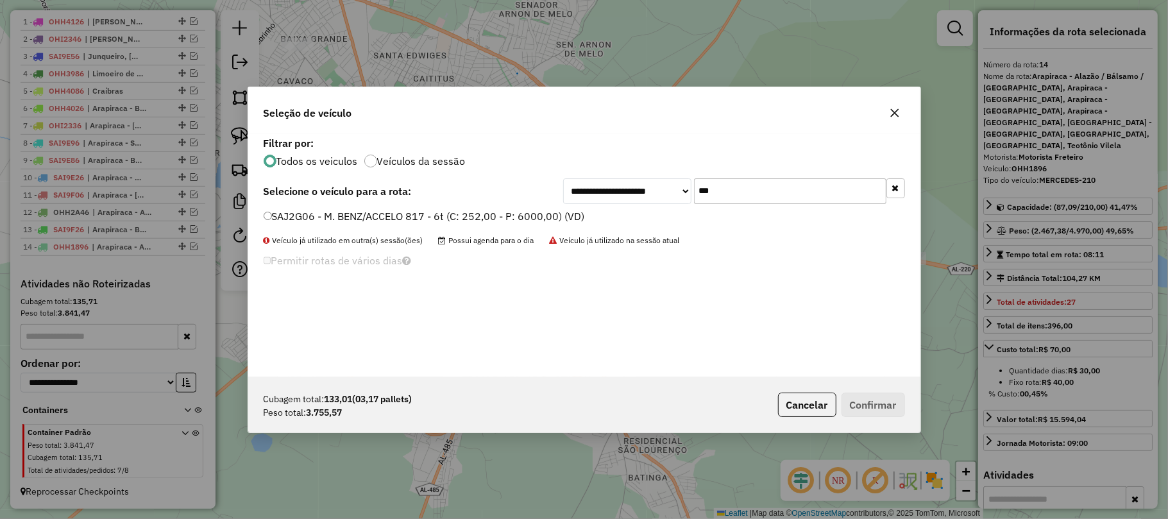
type input "***"
click at [528, 213] on label "SAJ2G06 - M. BENZ/ACCELO 817 - 6t (C: 252,00 - P: 6000,00) (VD)" at bounding box center [424, 215] width 321 height 15
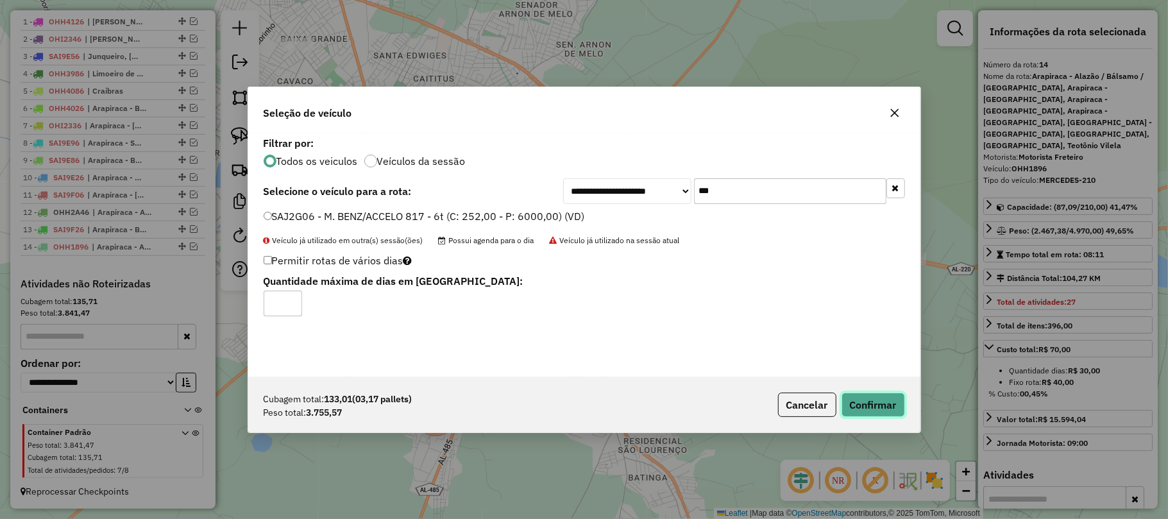
click at [866, 412] on button "Confirmar" at bounding box center [872, 405] width 63 height 24
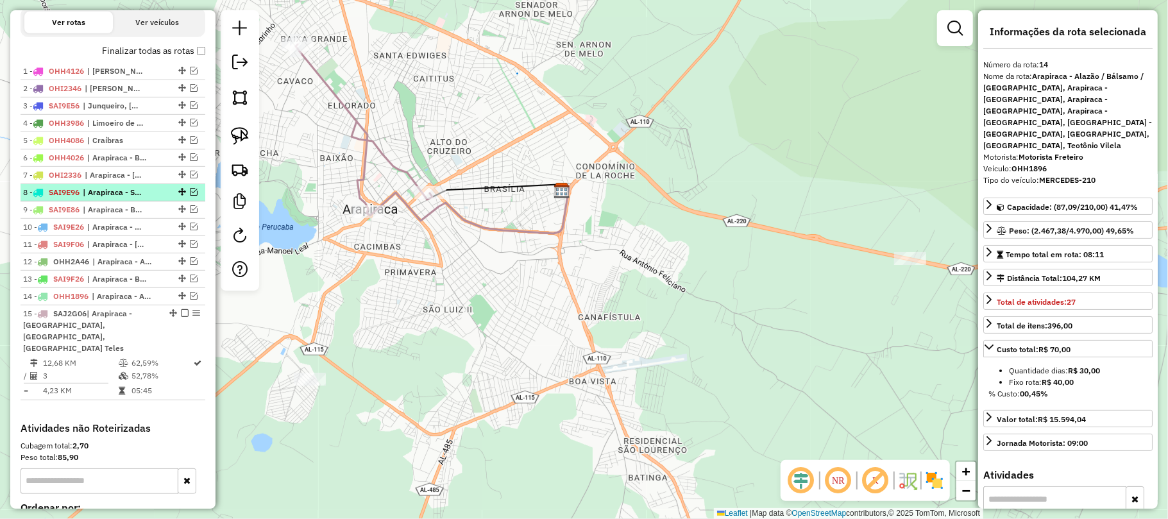
scroll to position [421, 0]
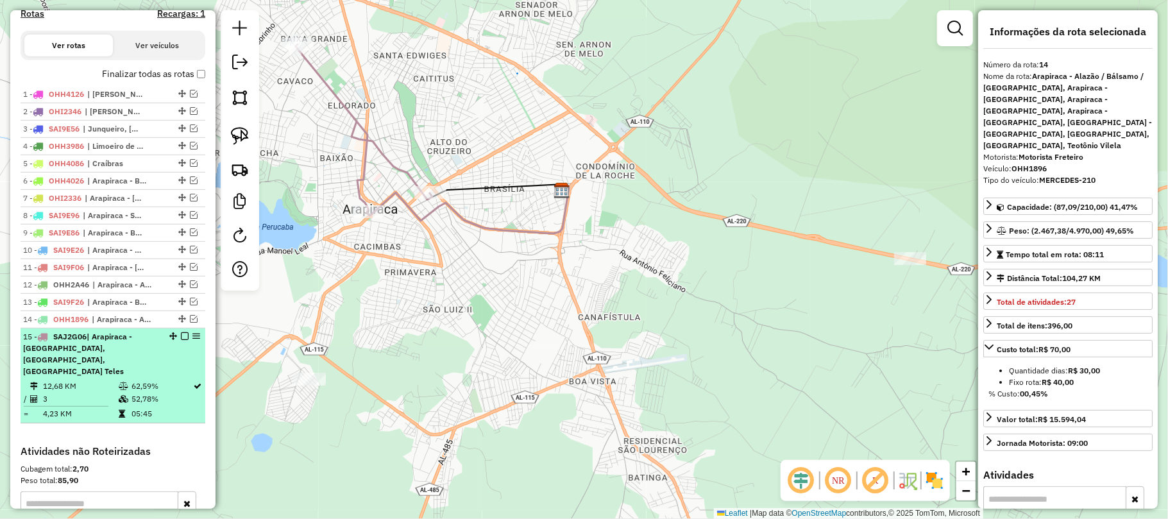
click at [181, 340] on em at bounding box center [185, 336] width 8 height 8
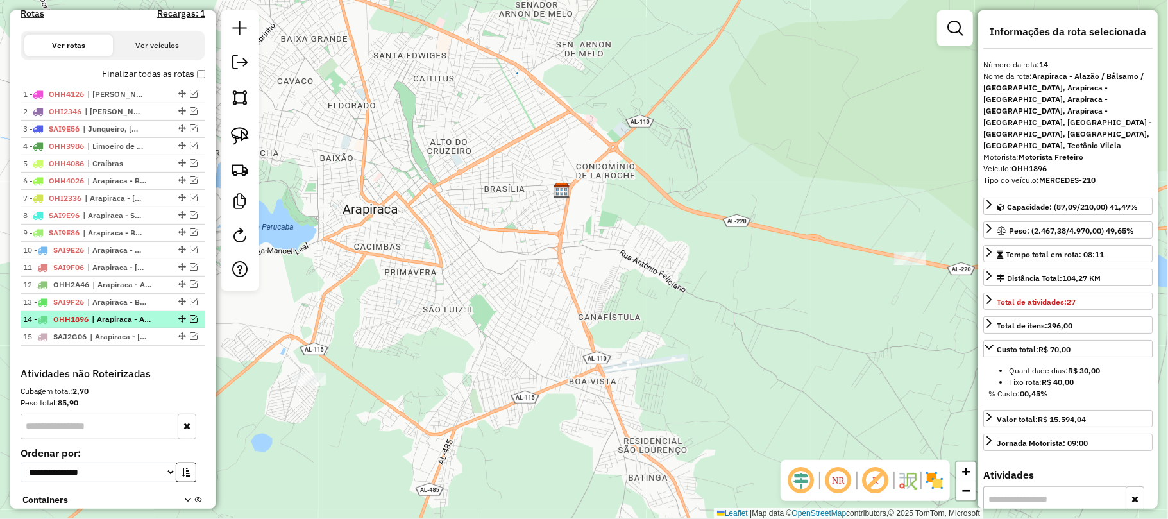
click at [90, 325] on div "14 - OHH1896 | Arapiraca - Alazão / Bálsamo / Laranjal, Arapiraca - Bananeira, …" at bounding box center [91, 320] width 136 height 12
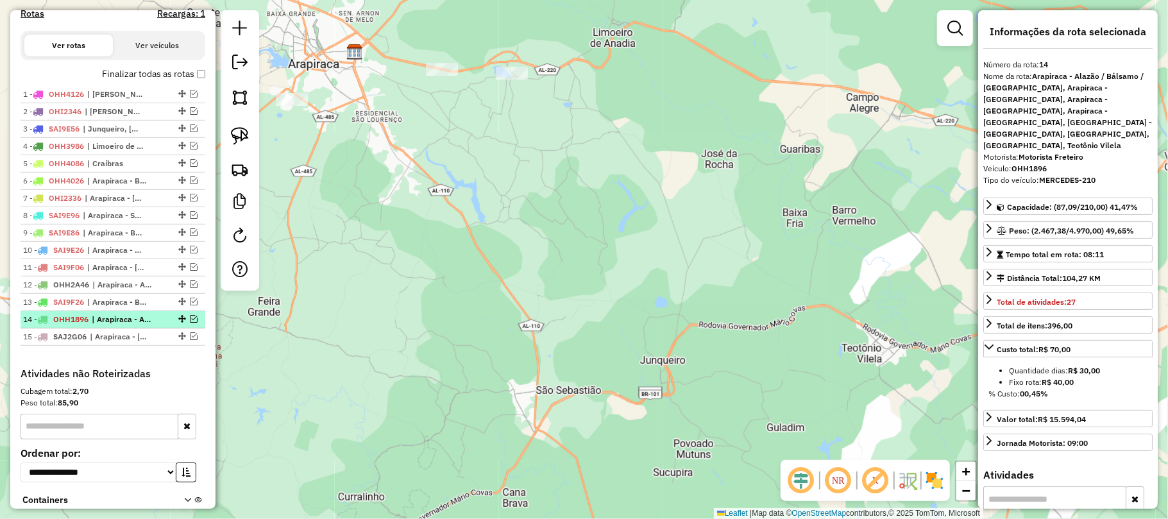
click at [190, 323] on em at bounding box center [194, 319] width 8 height 8
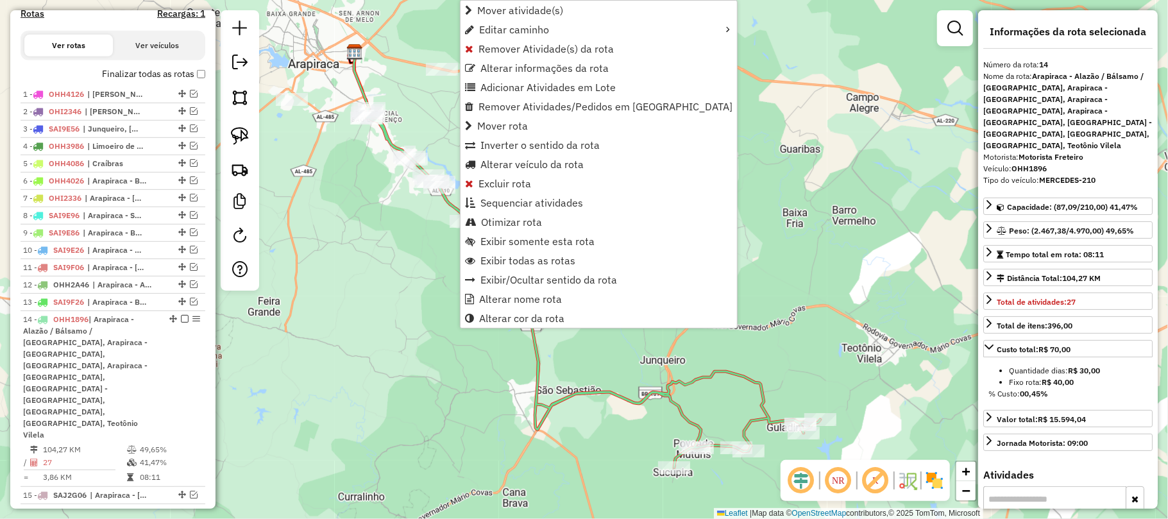
scroll to position [626, 0]
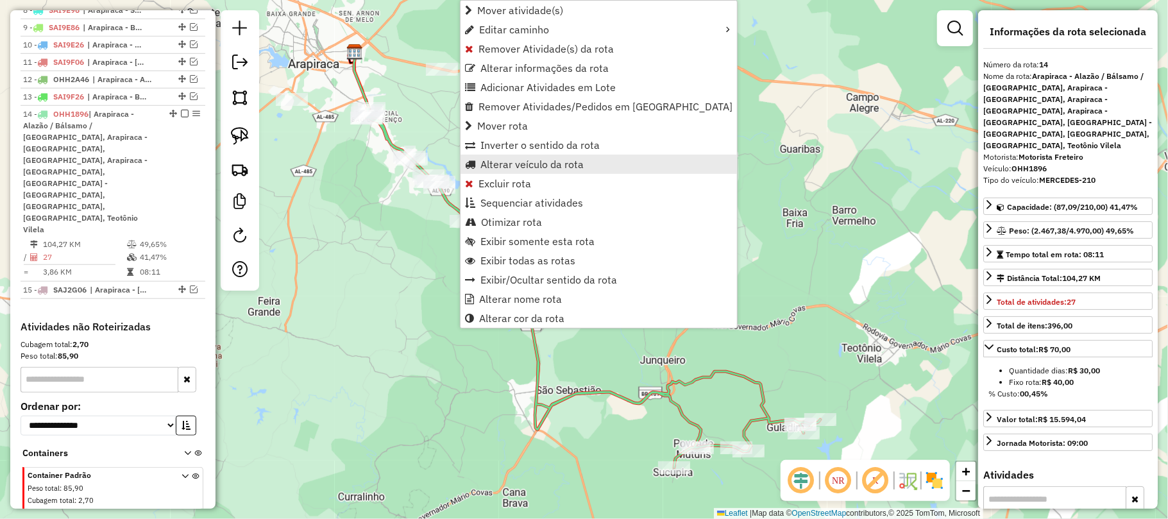
click at [512, 162] on span "Alterar veículo da rota" at bounding box center [531, 164] width 103 height 10
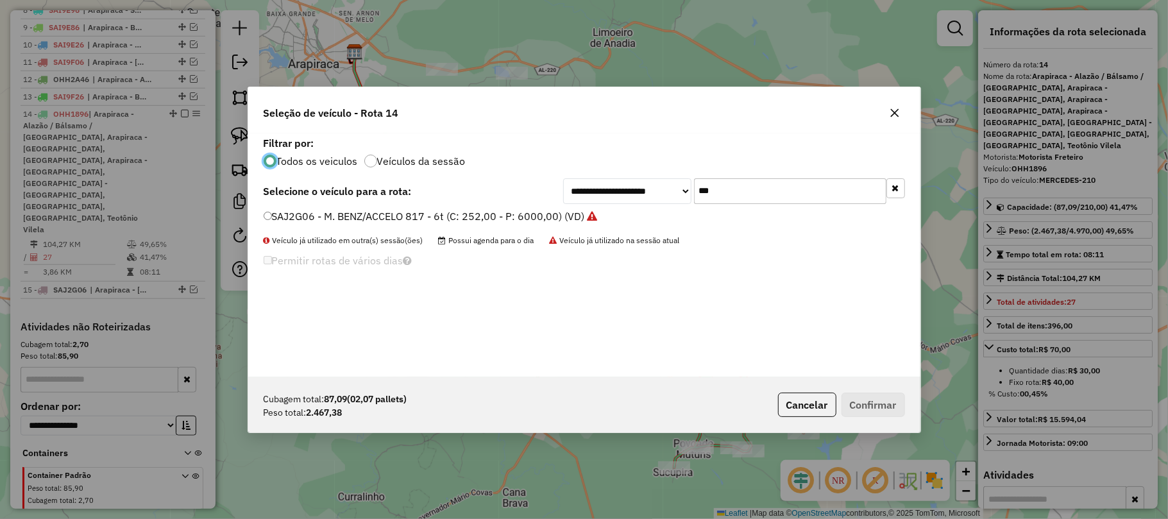
scroll to position [6, 4]
click at [717, 187] on input "***" at bounding box center [790, 191] width 192 height 26
type input "****"
click at [421, 219] on label "SAI9E46 - M. BENZ/ACCELO 817 - 6t (C: 252,00 - P: 6000,00) (VD)" at bounding box center [423, 215] width 319 height 15
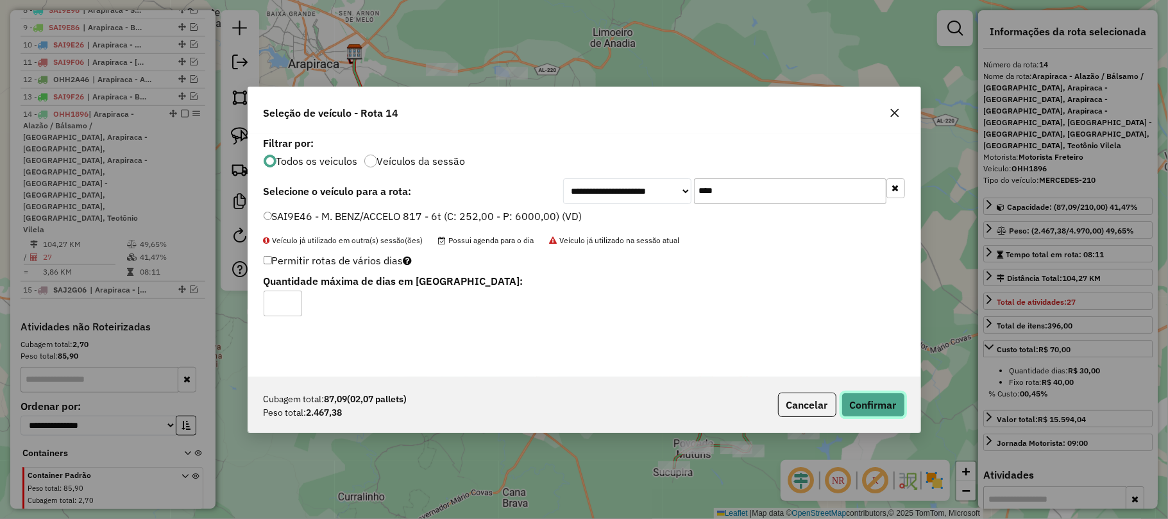
click at [865, 405] on button "Confirmar" at bounding box center [872, 405] width 63 height 24
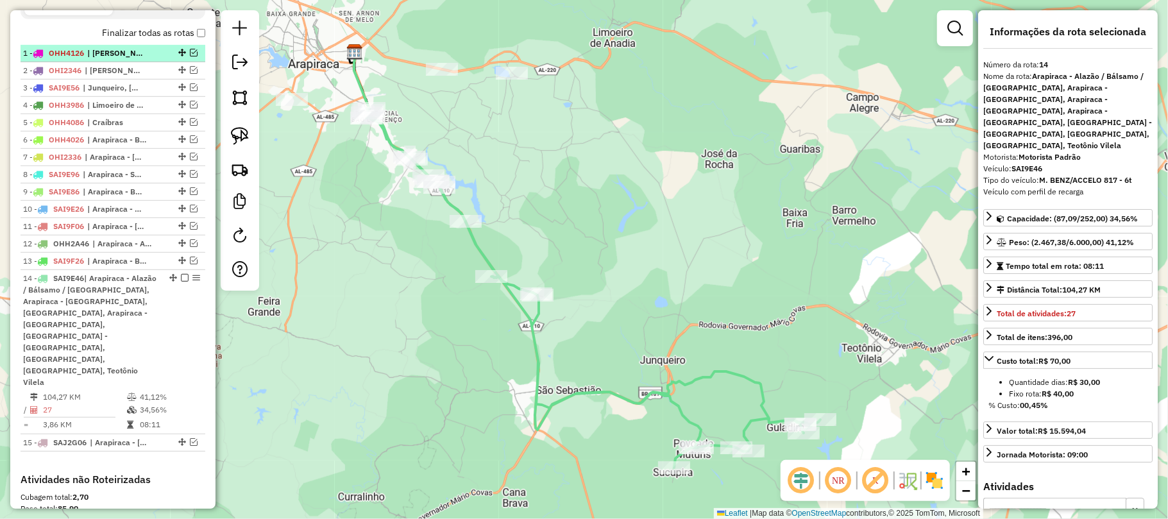
scroll to position [455, 0]
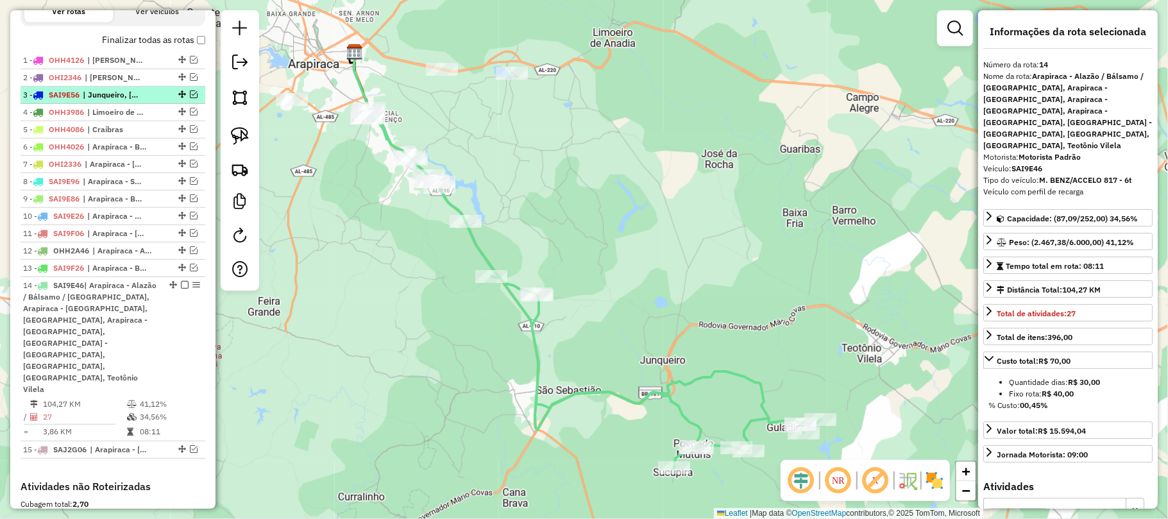
click at [109, 101] on span "| Junqueiro, Teotônio Vilela" at bounding box center [112, 95] width 59 height 12
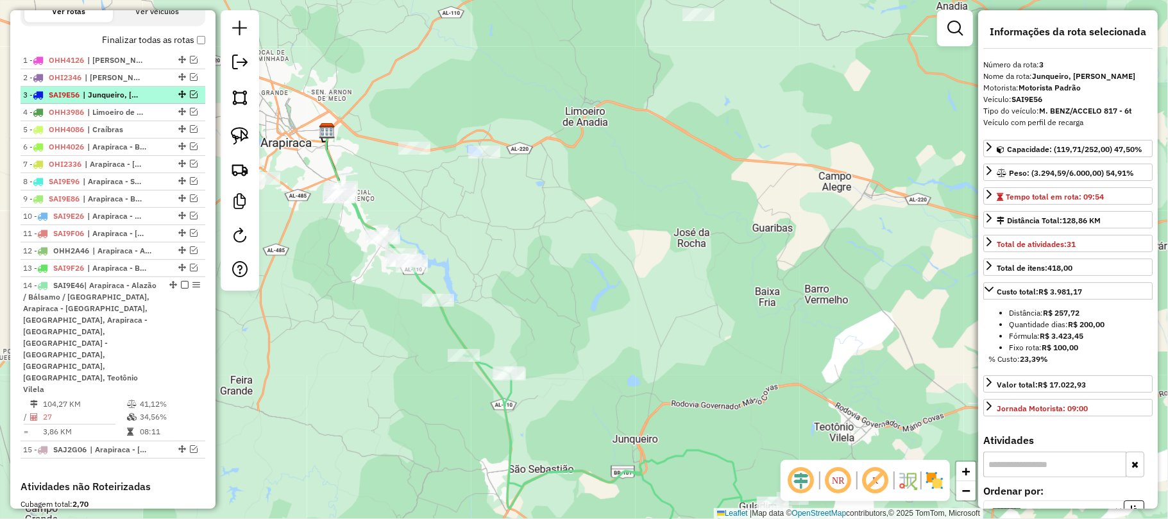
click at [190, 98] on em at bounding box center [194, 94] width 8 height 8
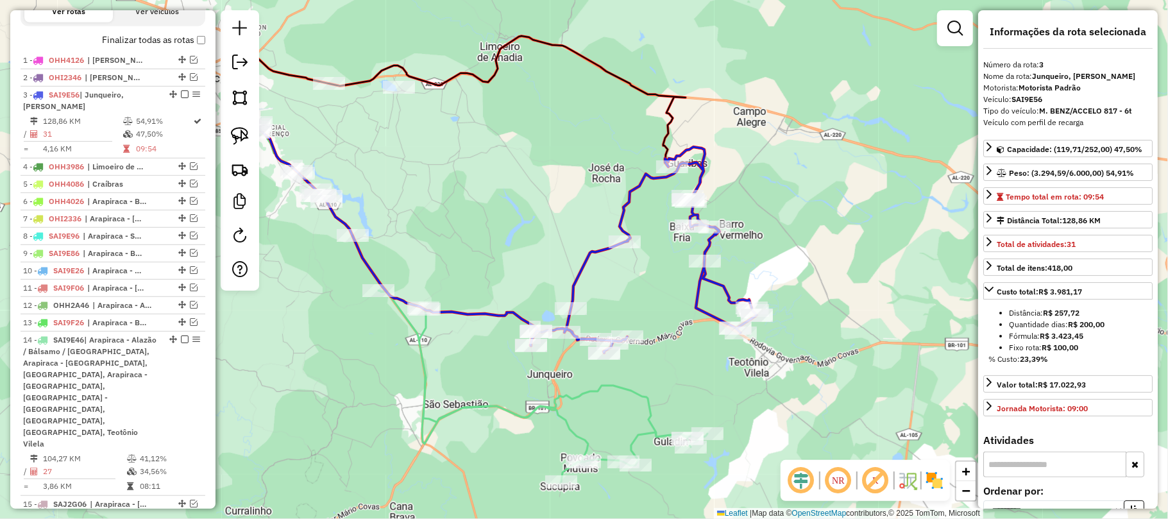
drag, startPoint x: 619, startPoint y: 335, endPoint x: 534, endPoint y: 270, distance: 107.1
click at [534, 270] on div "Janela de atendimento Grade de atendimento Capacidade Transportadoras Veículos …" at bounding box center [584, 259] width 1168 height 519
click at [190, 274] on em at bounding box center [194, 270] width 8 height 8
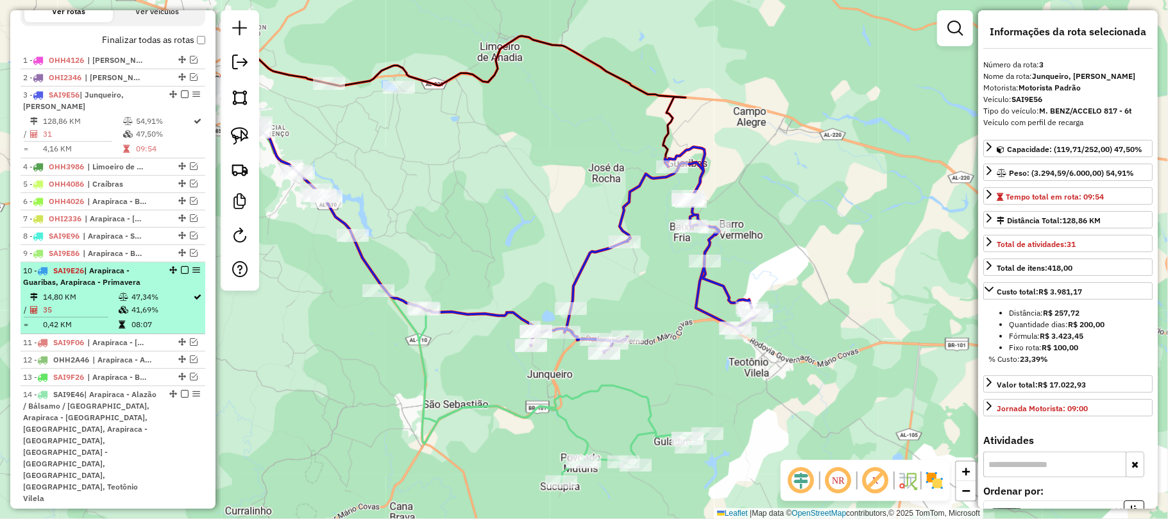
click at [135, 278] on div "10 - SAI9E26 | Arapiraca - Guaribas, Arapiraca - Primavera" at bounding box center [91, 276] width 136 height 23
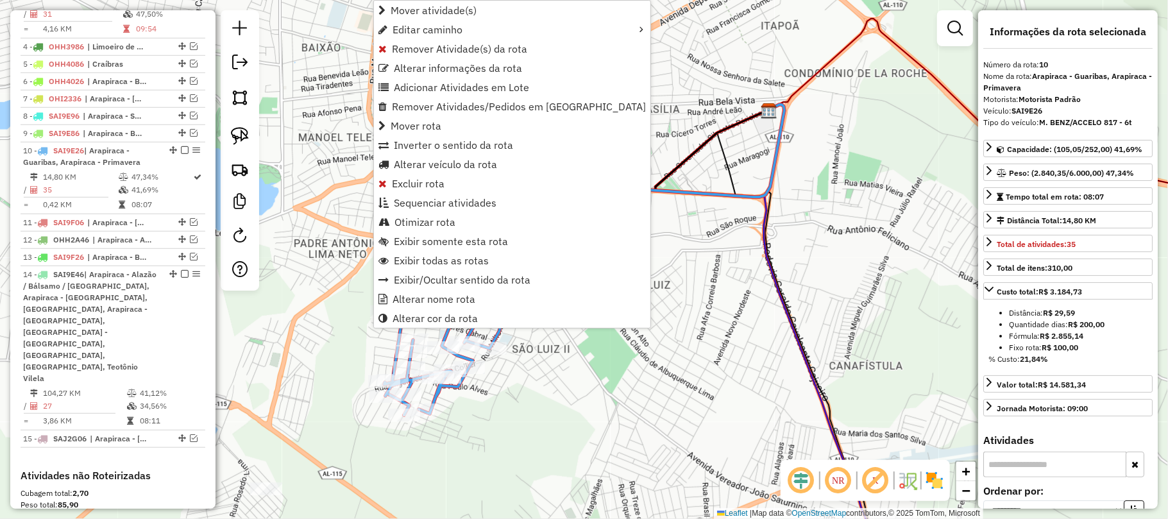
scroll to position [720, 0]
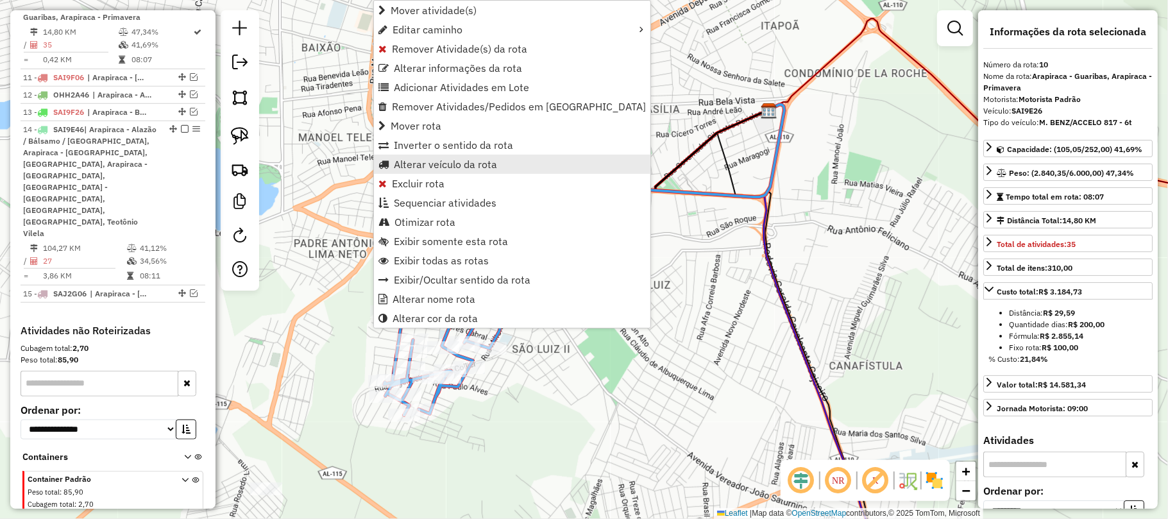
click at [470, 159] on span "Alterar veículo da rota" at bounding box center [445, 164] width 103 height 10
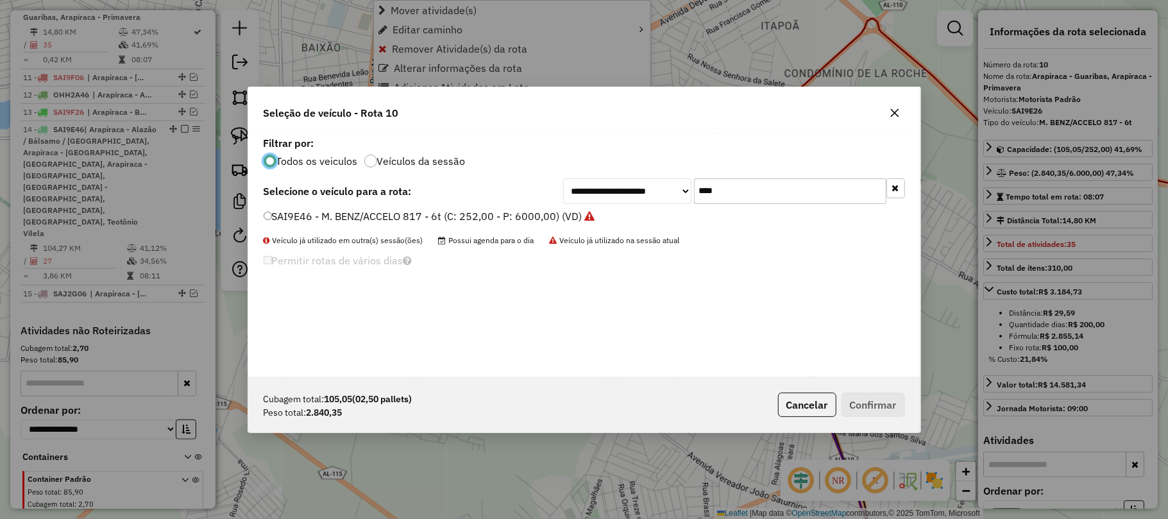
scroll to position [6, 4]
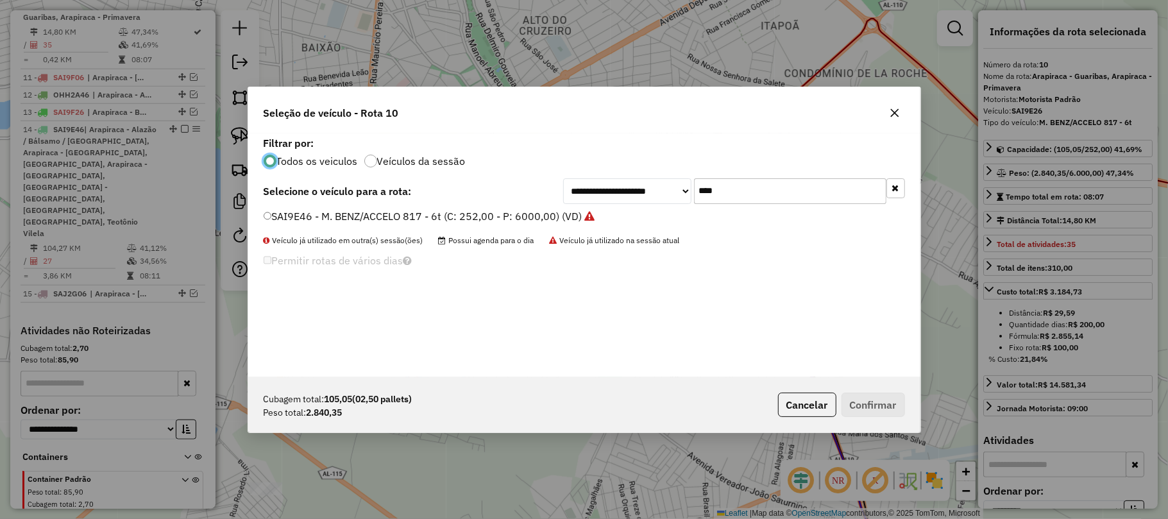
click at [413, 218] on label "SAI9E46 - M. BENZ/ACCELO 817 - 6t (C: 252,00 - P: 6000,00) (VD)" at bounding box center [430, 215] width 332 height 15
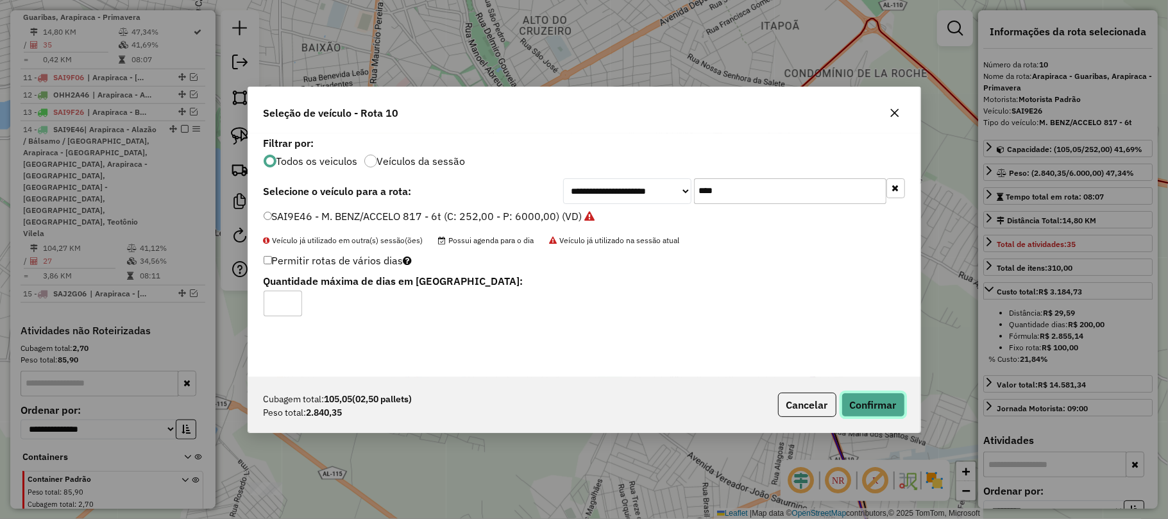
click at [863, 405] on button "Confirmar" at bounding box center [872, 405] width 63 height 24
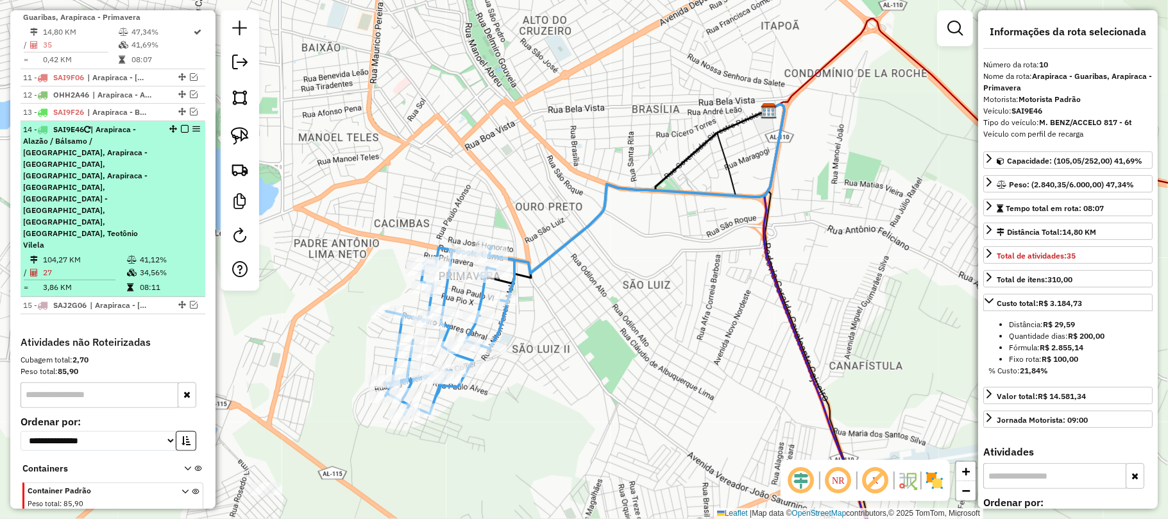
click at [96, 187] on span "| Arapiraca - Alazão / Bálsamo / Laranjal, Arapiraca - Bananeira, Arapiraca - B…" at bounding box center [85, 186] width 124 height 125
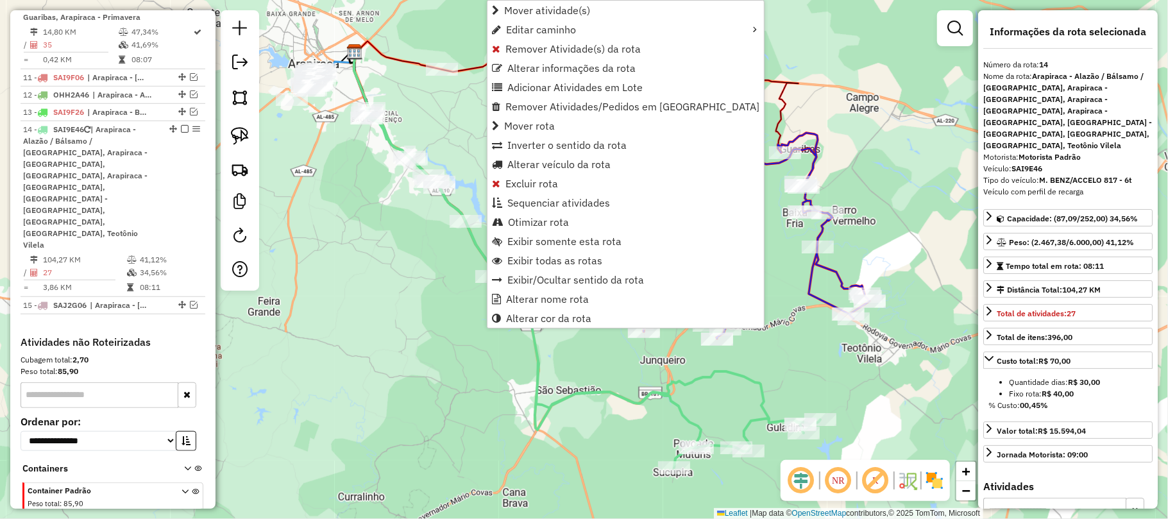
scroll to position [735, 0]
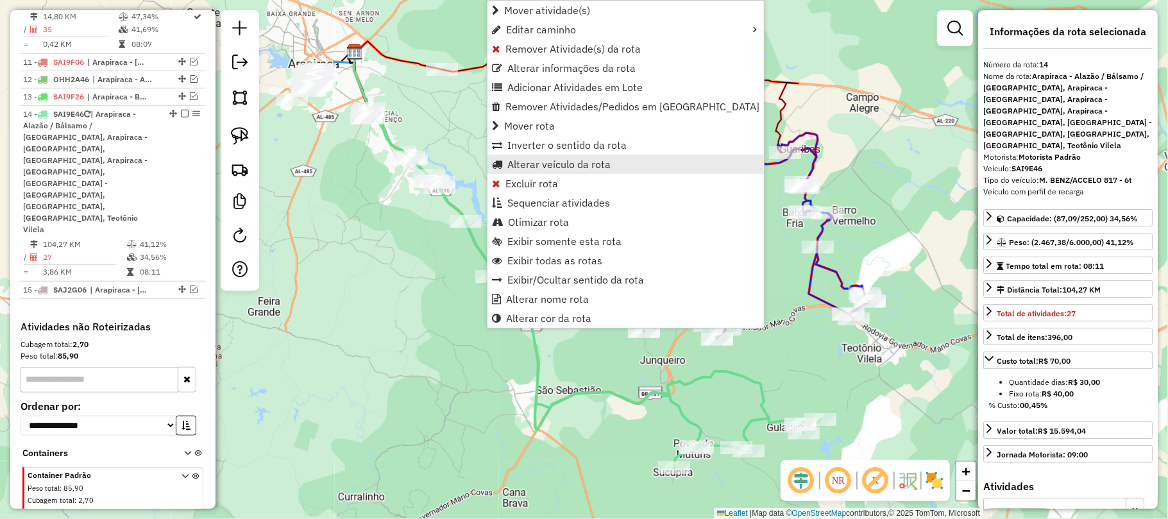
click at [530, 159] on span "Alterar veículo da rota" at bounding box center [558, 164] width 103 height 10
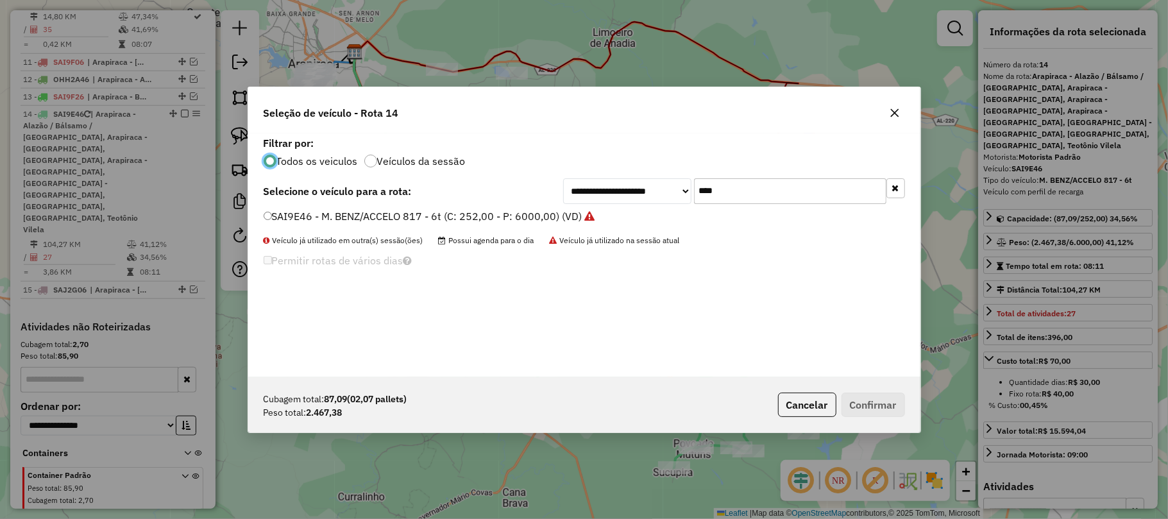
scroll to position [6, 4]
click at [716, 189] on input "****" at bounding box center [790, 191] width 192 height 26
type input "****"
click at [532, 214] on label "SAI9E26 - M. BENZ/ACCELO 817 - 6t (C: 252,00 - P: 6000,00) (VD)" at bounding box center [423, 215] width 319 height 15
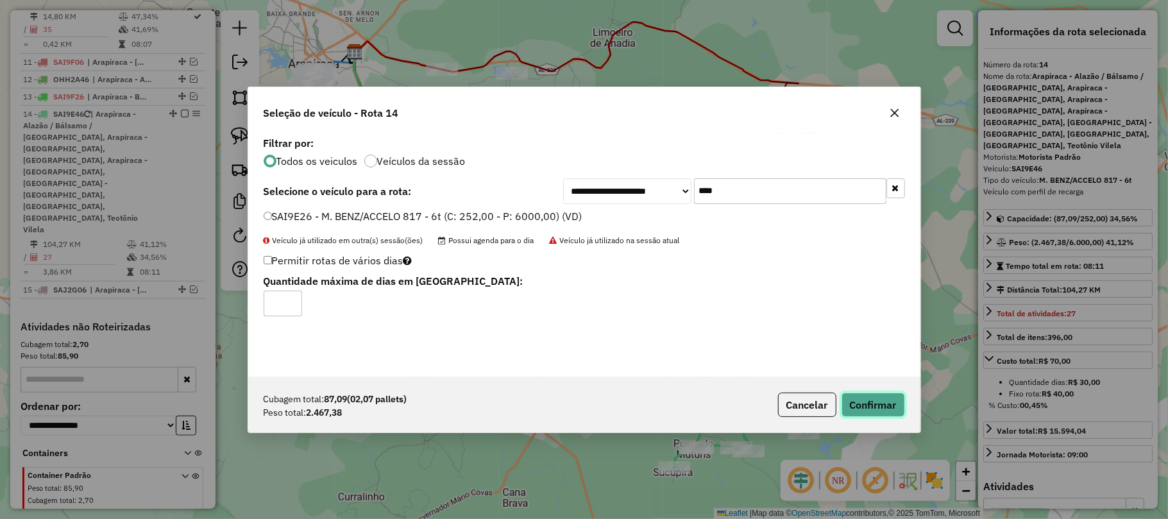
click at [875, 398] on button "Confirmar" at bounding box center [872, 405] width 63 height 24
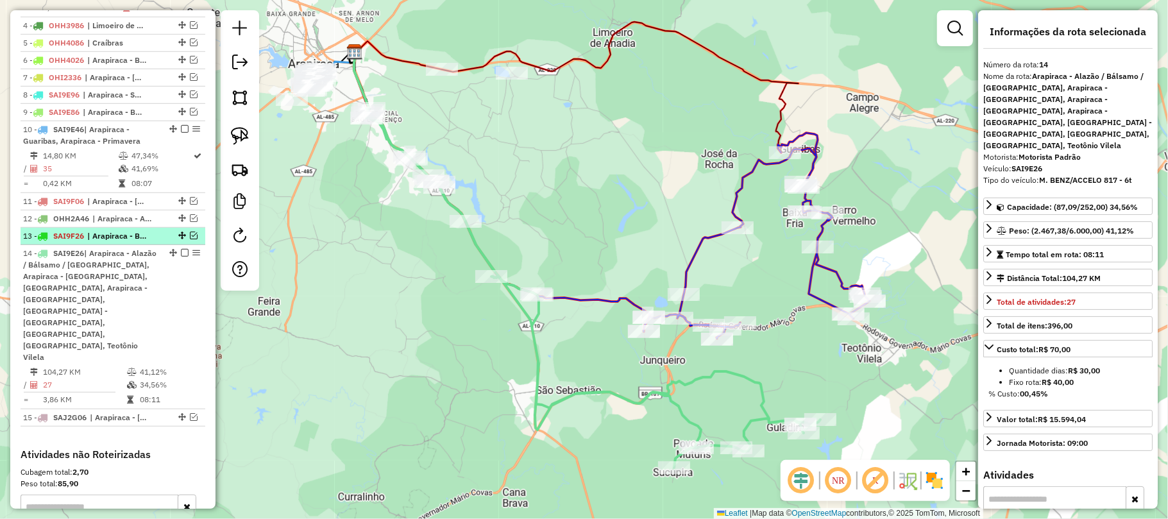
scroll to position [478, 0]
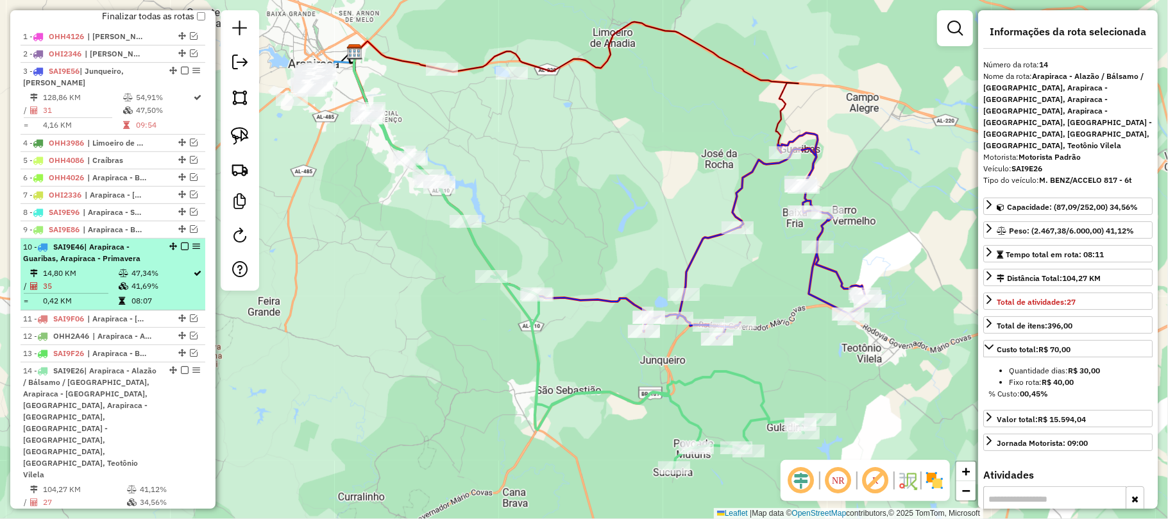
click at [182, 250] on em at bounding box center [185, 246] width 8 height 8
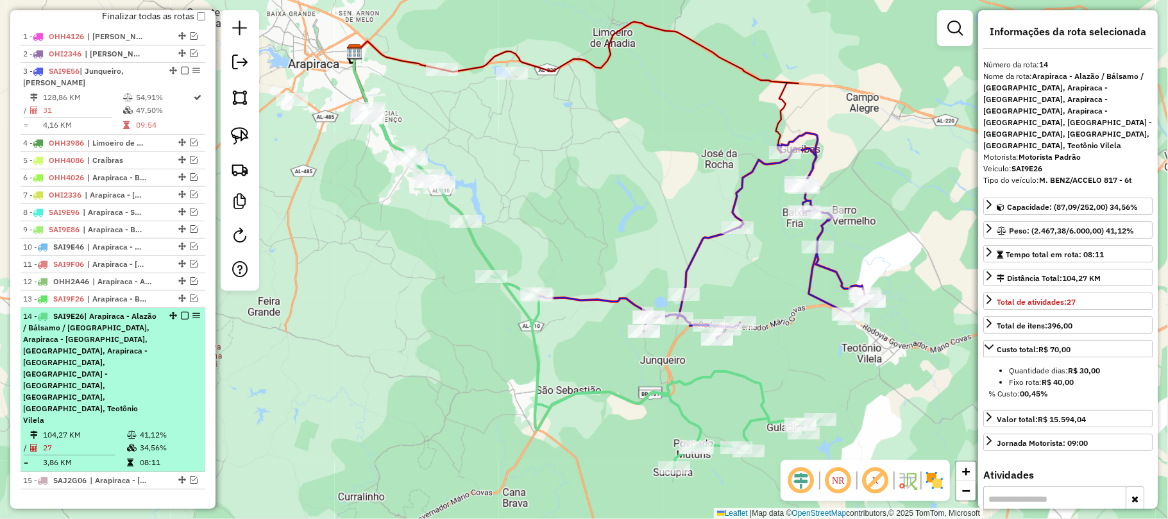
click at [183, 319] on em at bounding box center [185, 316] width 8 height 8
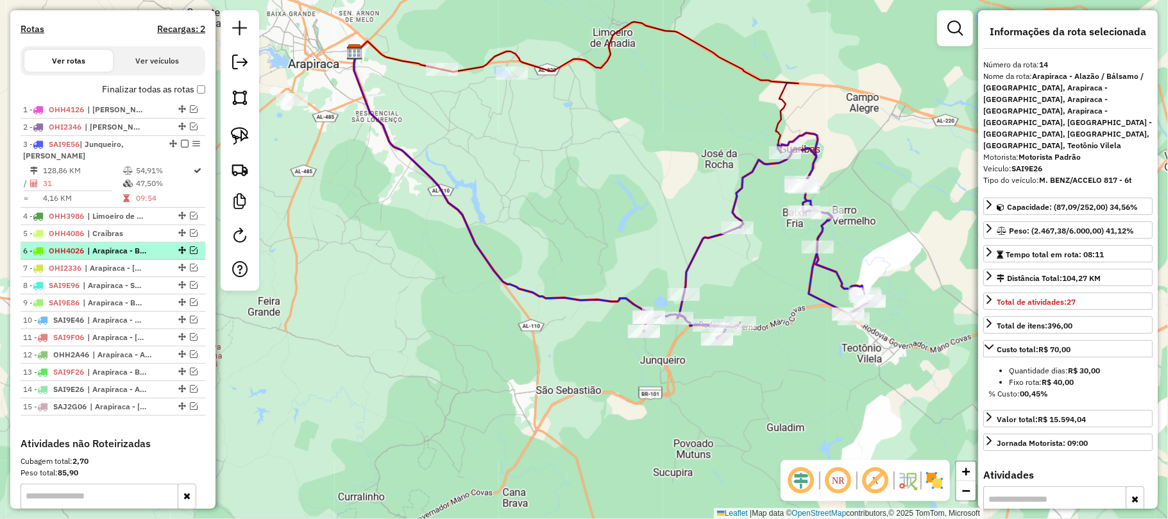
scroll to position [308, 0]
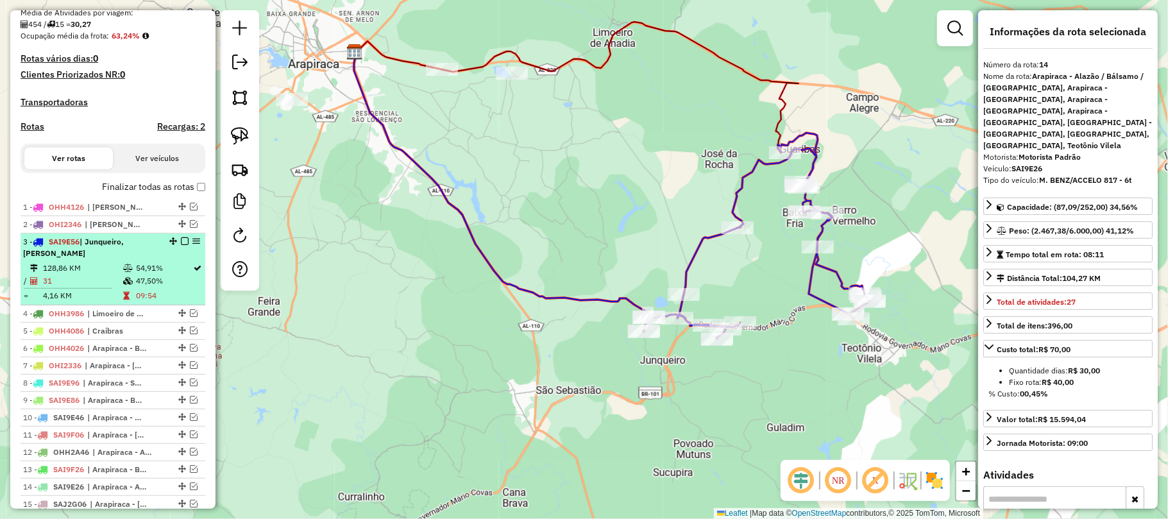
click at [181, 245] on em at bounding box center [185, 241] width 8 height 8
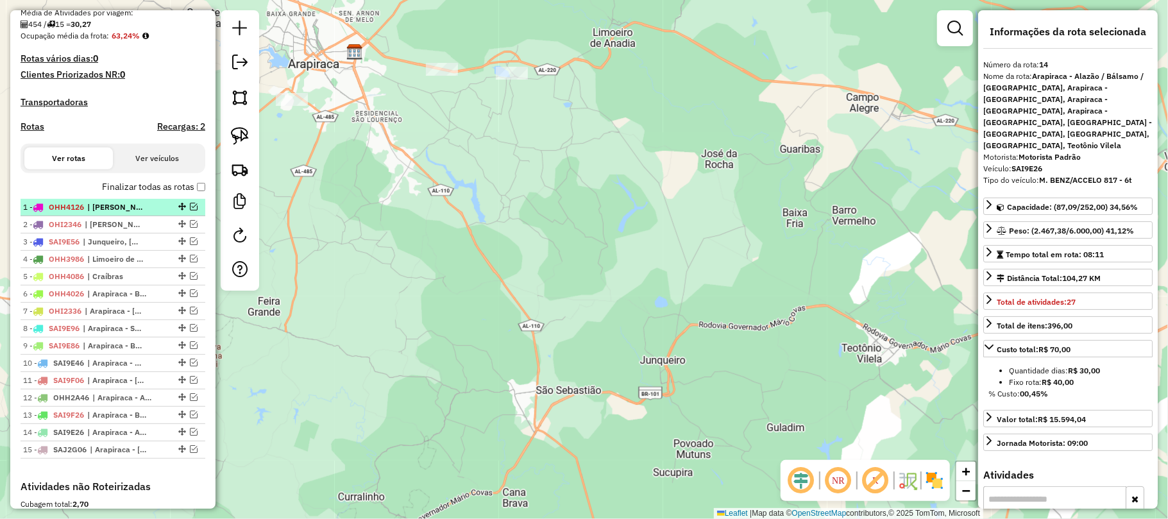
click at [135, 213] on span "| Mar Vermelho, Tanque d'Arca, Viçosa" at bounding box center [116, 207] width 59 height 12
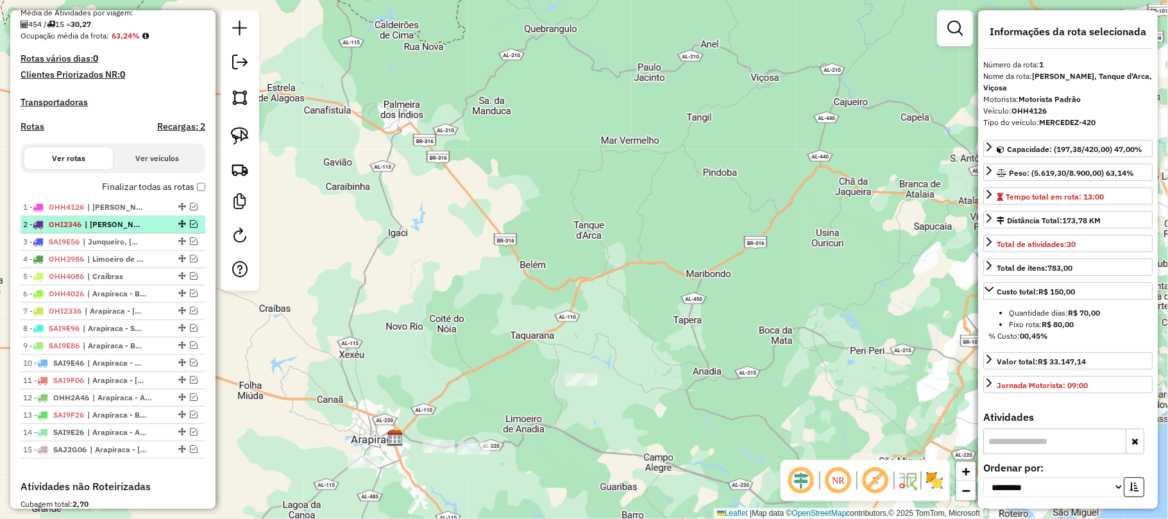
click at [129, 230] on span "| Teotônio Vilela" at bounding box center [114, 225] width 59 height 12
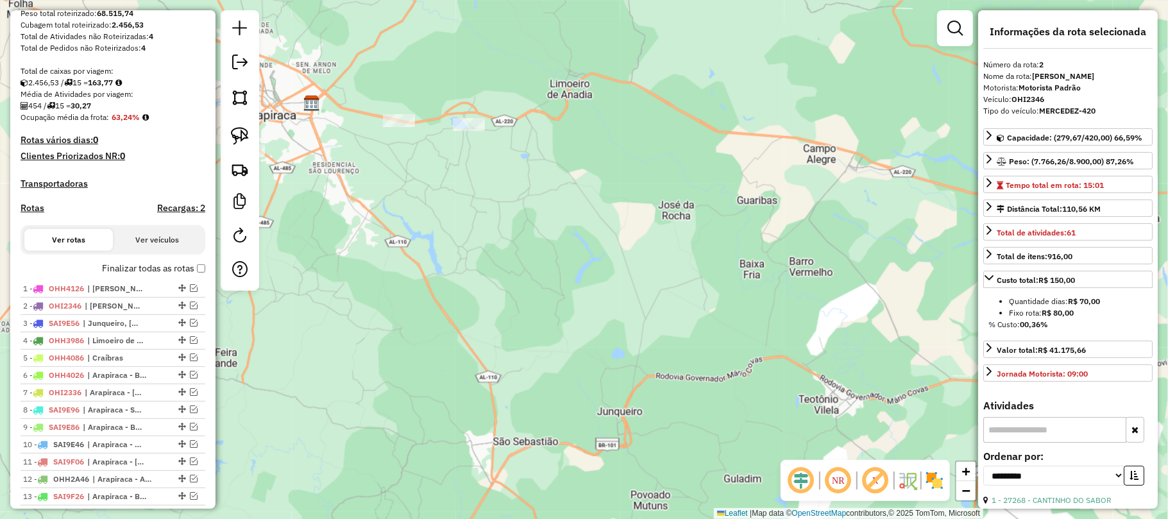
scroll to position [98, 0]
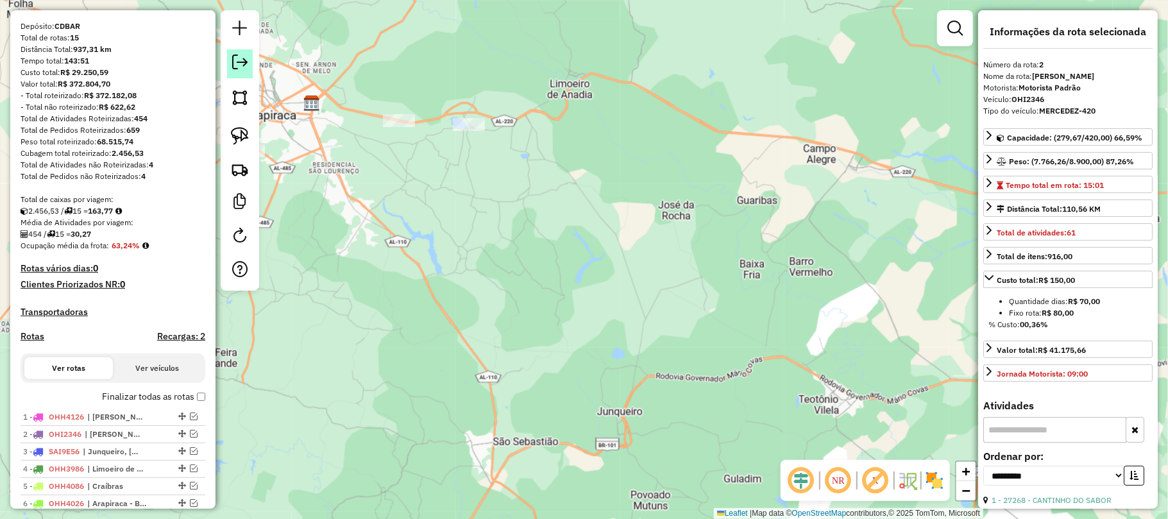
click at [242, 67] on em at bounding box center [239, 62] width 15 height 15
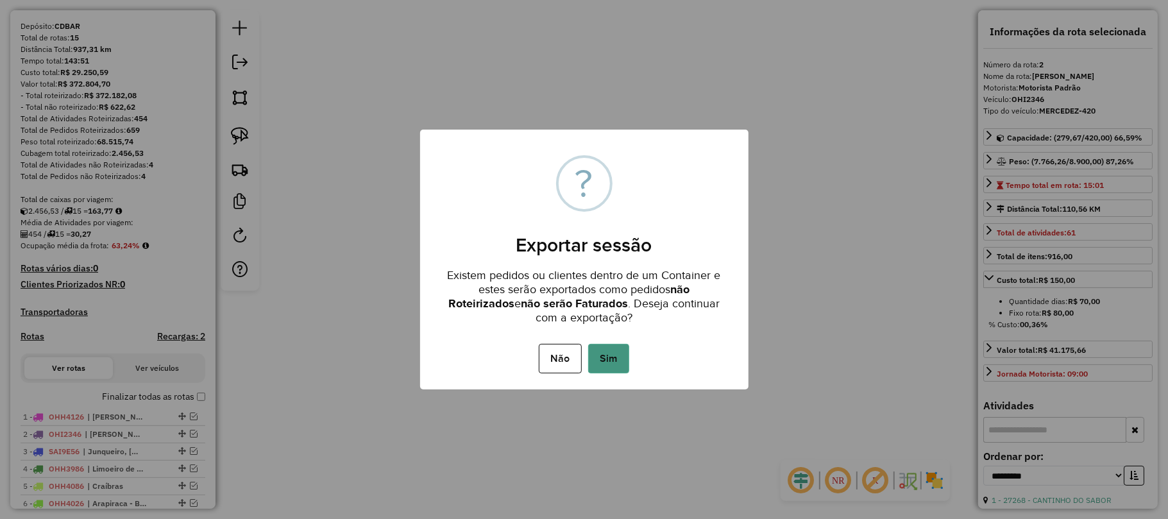
click at [603, 353] on button "Sim" at bounding box center [608, 359] width 41 height 30
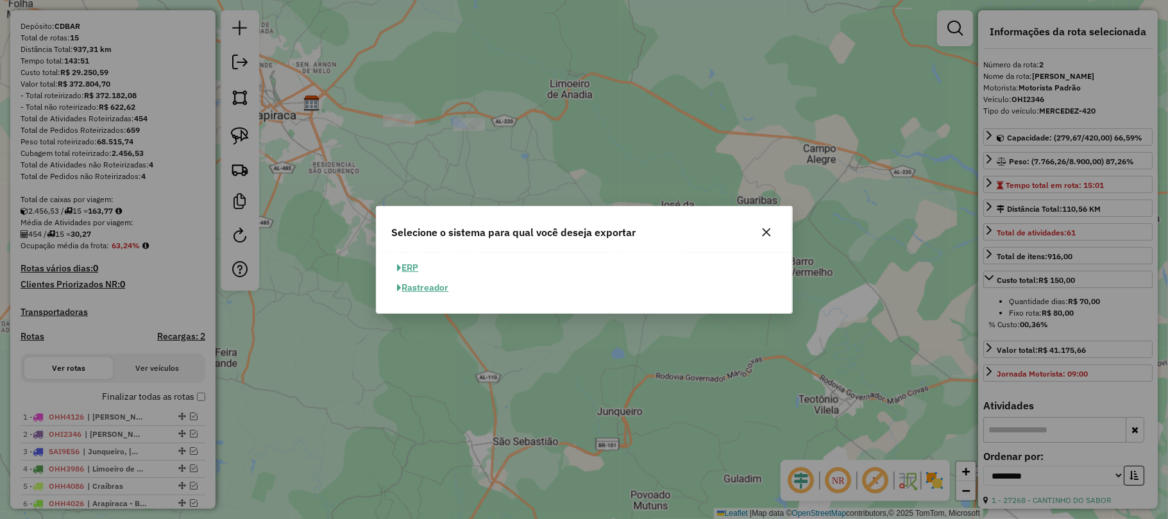
click at [410, 267] on button "ERP" at bounding box center [408, 268] width 33 height 20
select select "*********"
select select "**"
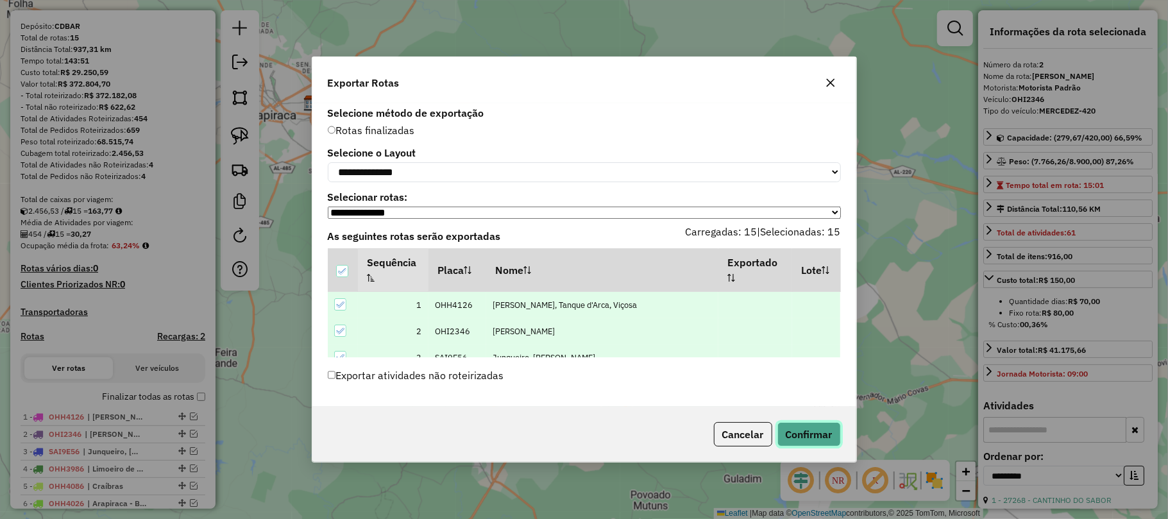
click at [798, 432] on button "Confirmar" at bounding box center [808, 434] width 63 height 24
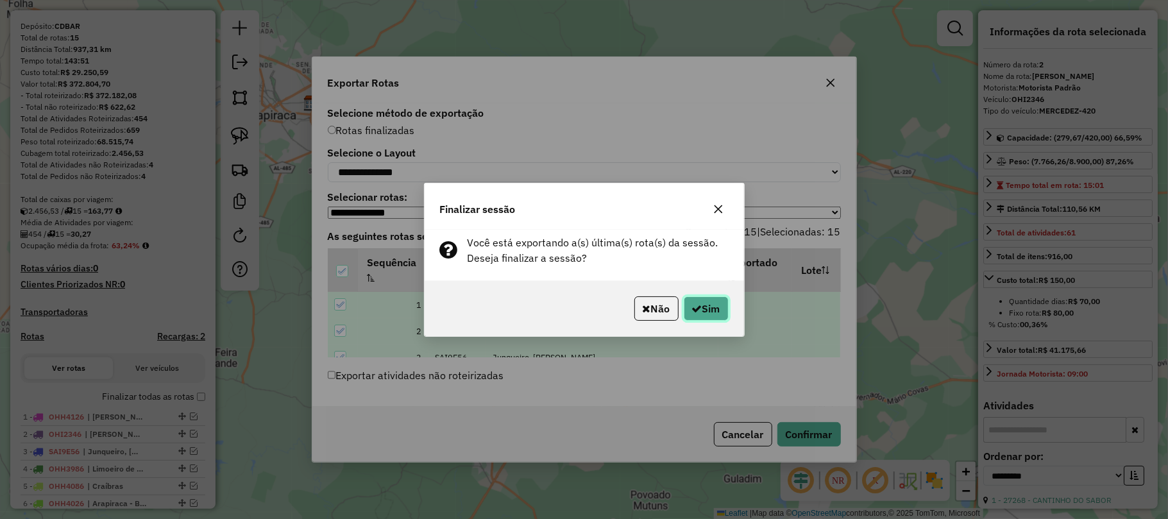
click at [709, 307] on button "Sim" at bounding box center [706, 308] width 45 height 24
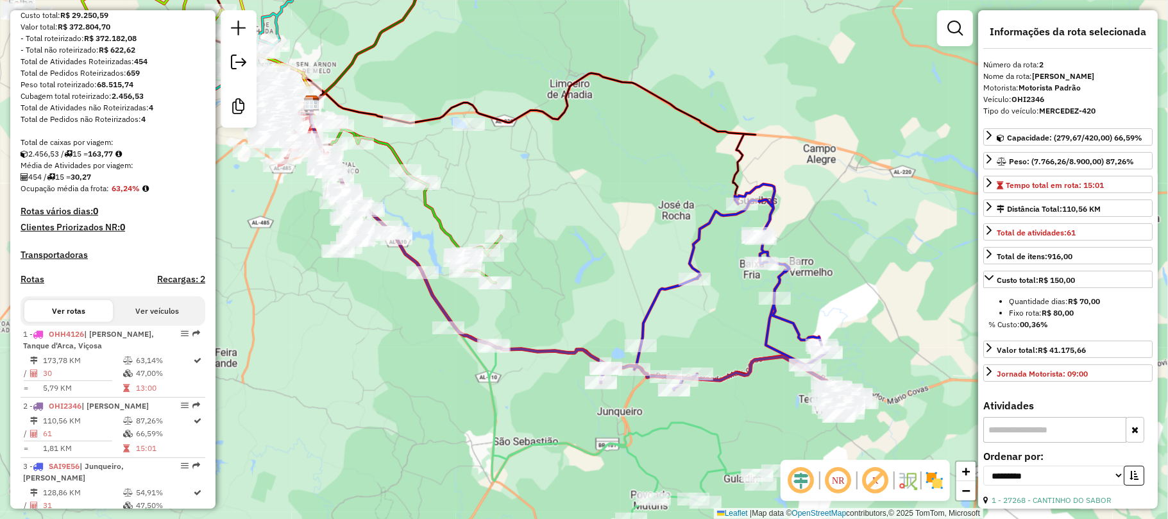
scroll to position [0, 0]
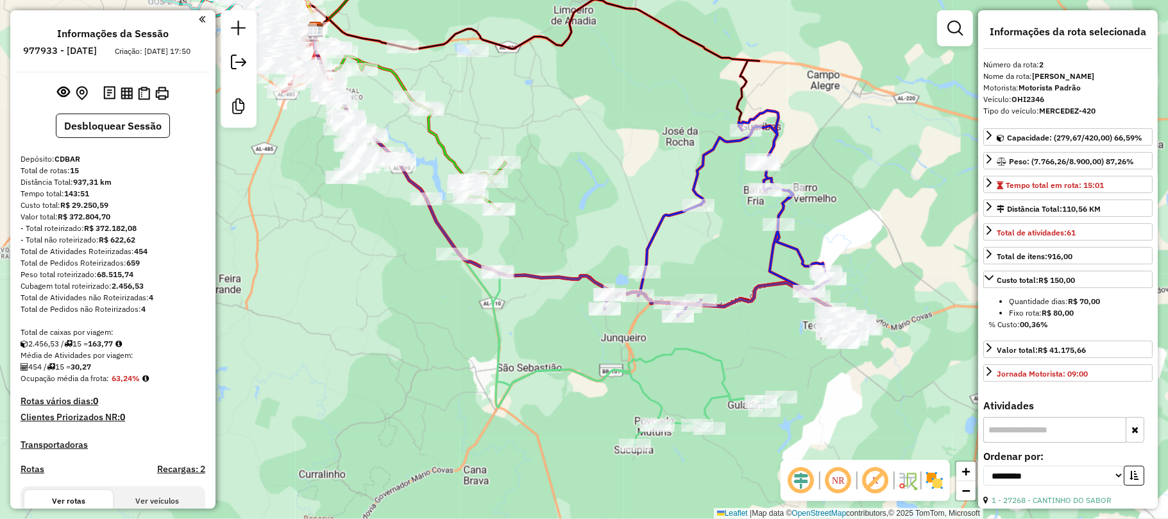
drag, startPoint x: 721, startPoint y: 437, endPoint x: 709, endPoint y: 345, distance: 92.5
click at [718, 350] on icon at bounding box center [554, 265] width 454 height 359
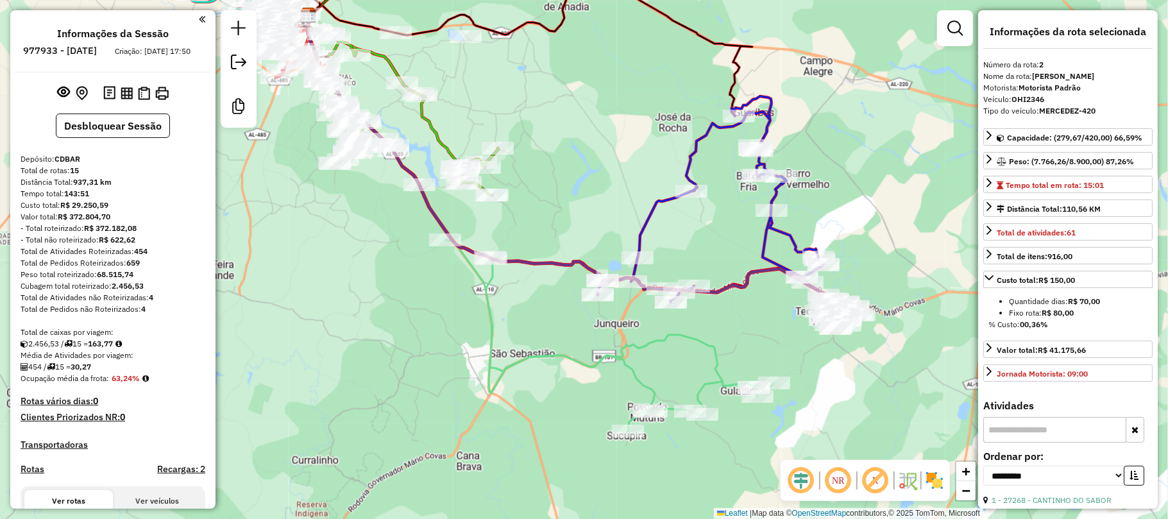
click at [573, 260] on icon at bounding box center [570, 157] width 525 height 284
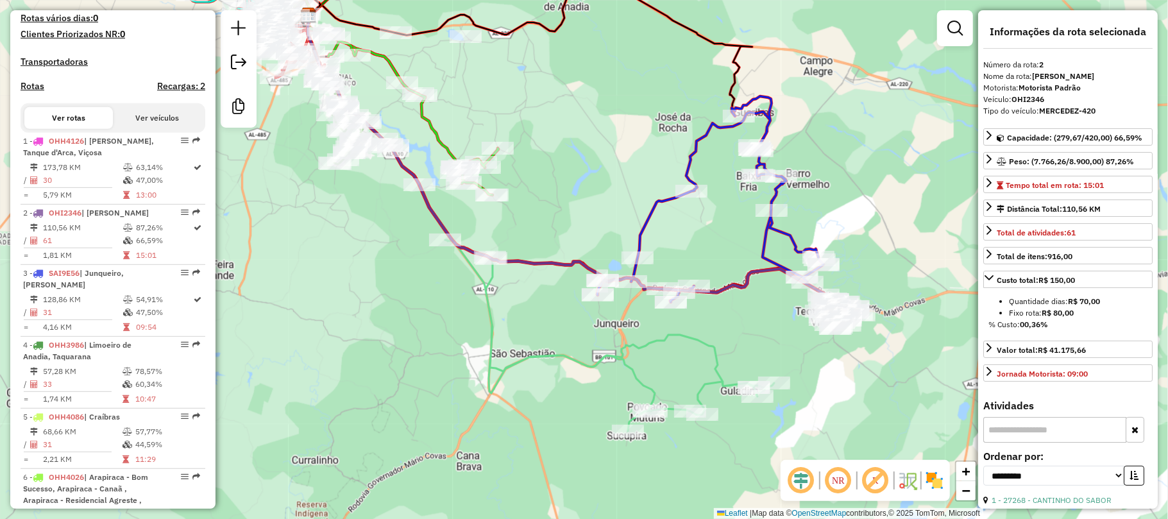
scroll to position [589, 0]
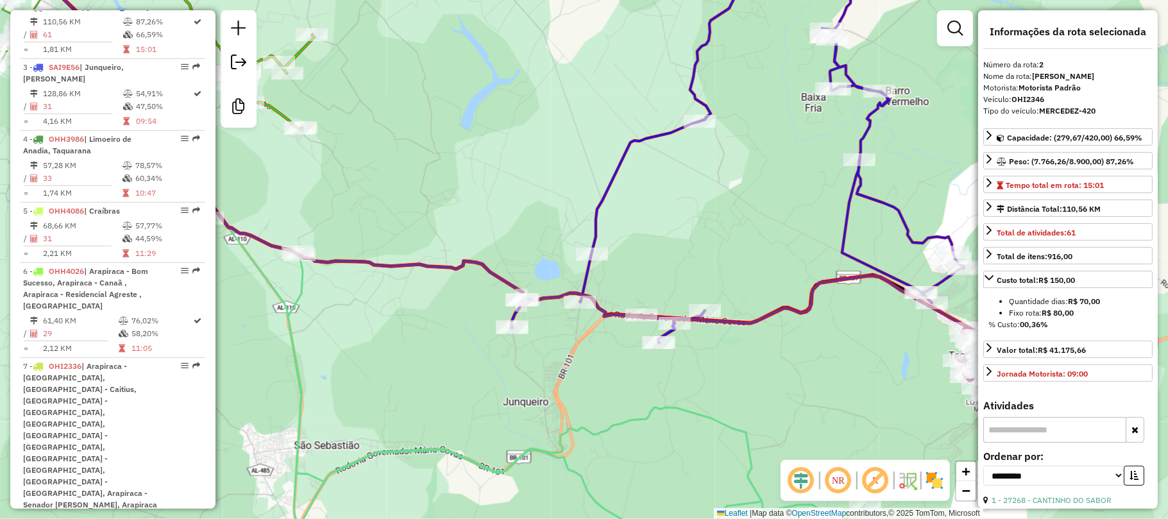
click at [598, 208] on icon at bounding box center [737, 145] width 453 height 395
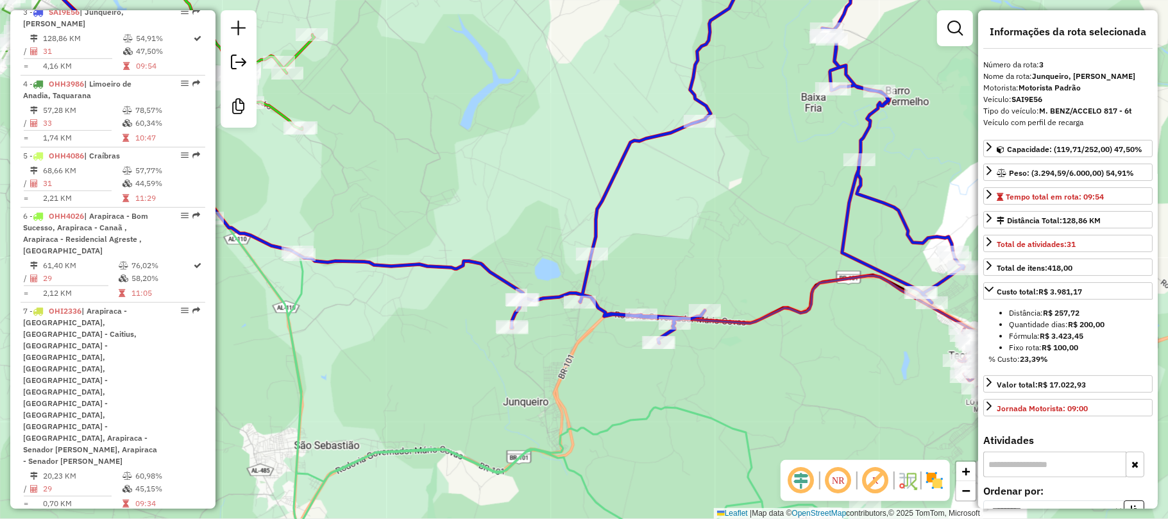
scroll to position [650, 0]
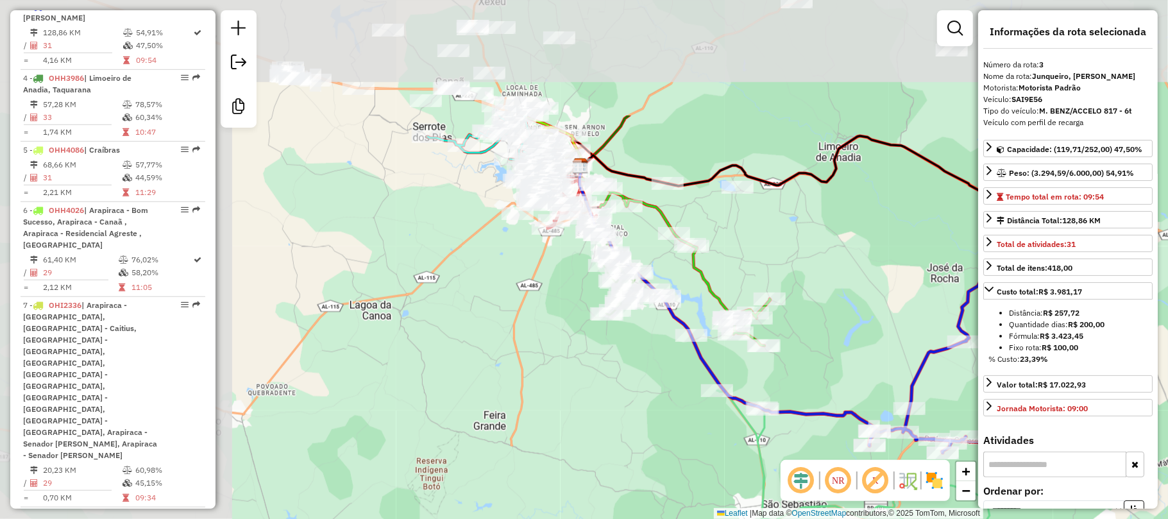
drag, startPoint x: 296, startPoint y: 282, endPoint x: 599, endPoint y: 455, distance: 349.3
click at [598, 455] on div "Janela de atendimento Grade de atendimento Capacidade Transportadoras Veículos …" at bounding box center [584, 259] width 1168 height 519
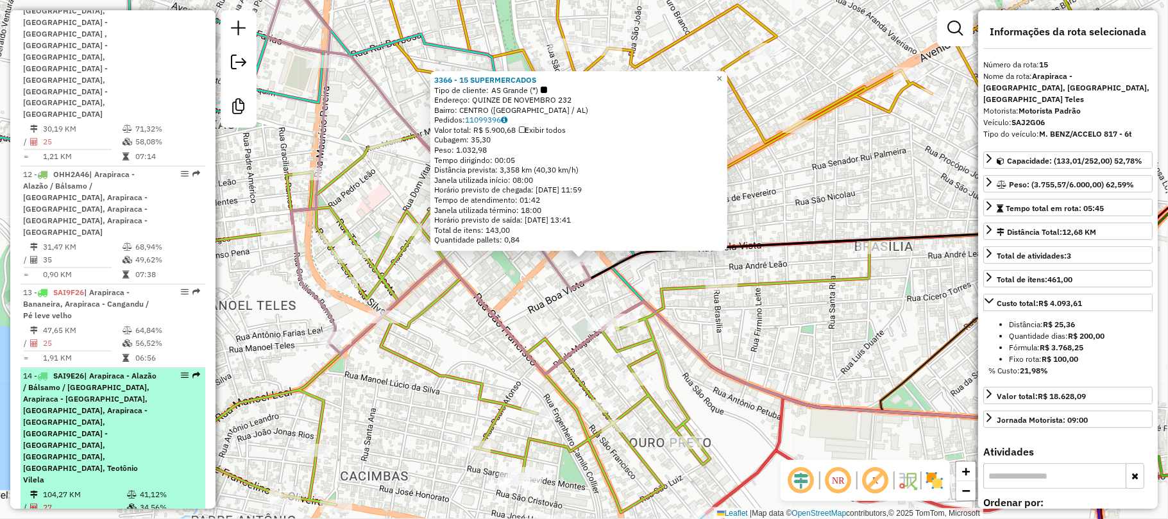
scroll to position [1488, 0]
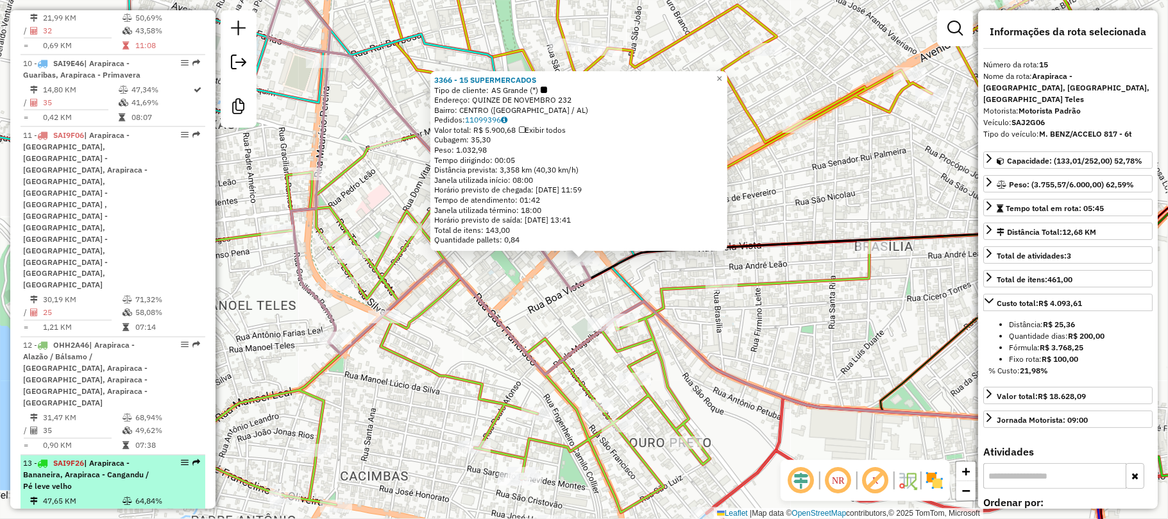
click at [150, 458] on div "13 - SAI9F26 | Arapiraca - Bananeira, Arapiraca - Cangandu / Pé leve velho" at bounding box center [91, 475] width 136 height 35
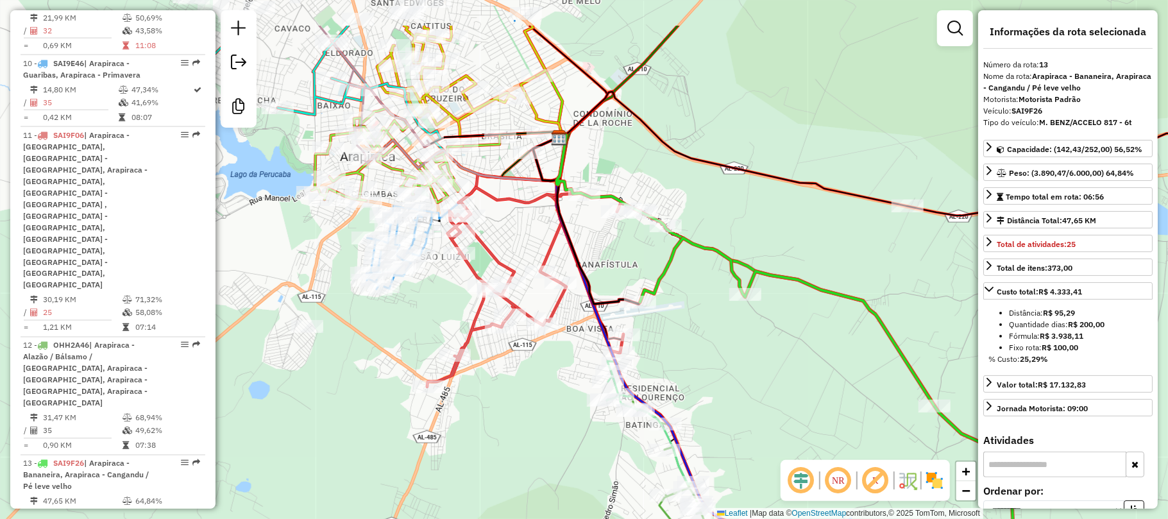
drag, startPoint x: 371, startPoint y: 95, endPoint x: 671, endPoint y: 241, distance: 333.9
click at [566, 181] on icon at bounding box center [465, 157] width 202 height 47
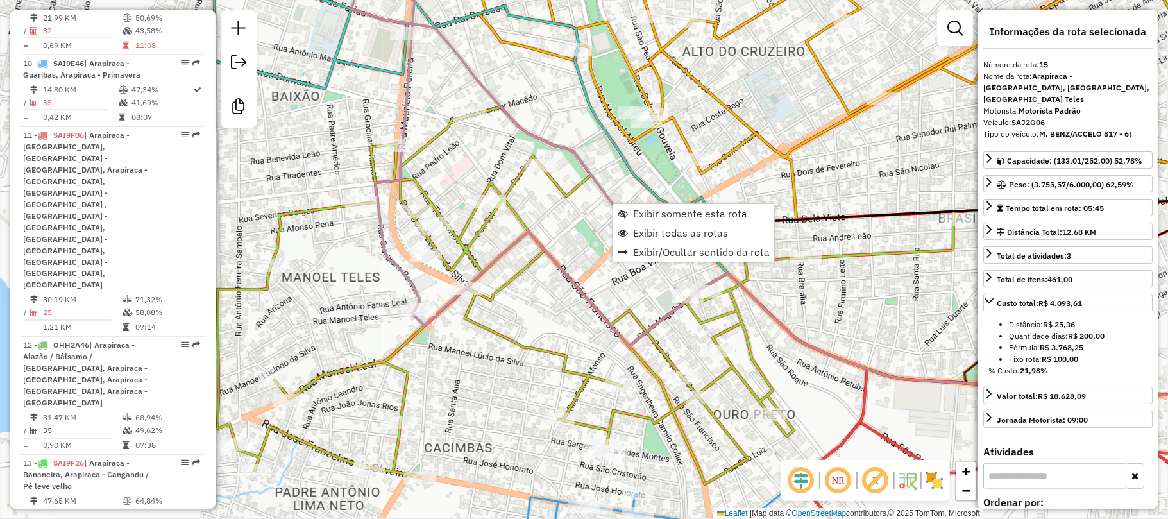
scroll to position [1659, 0]
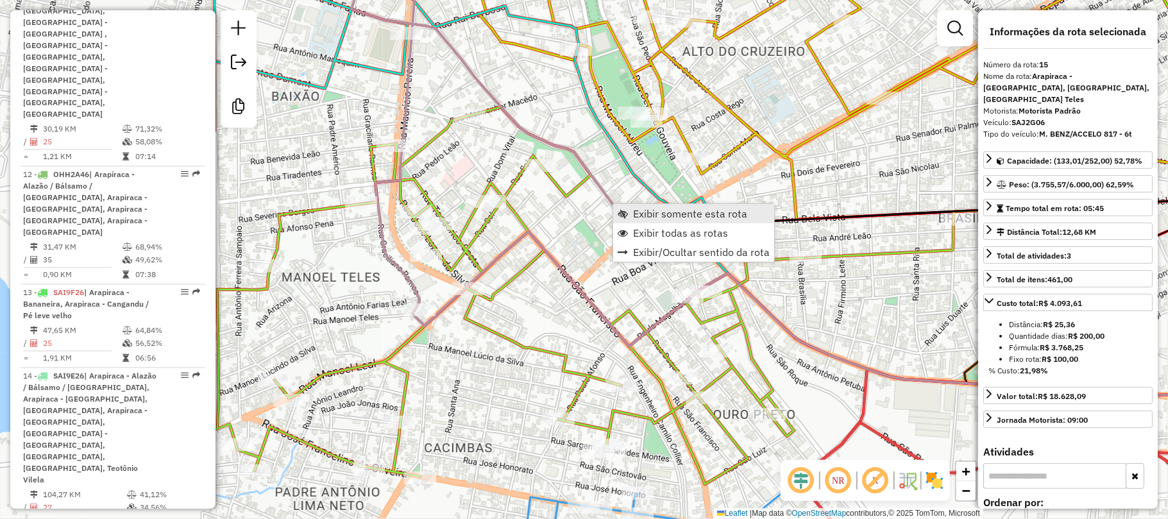
click at [642, 211] on span "Exibir somente esta rota" at bounding box center [690, 213] width 114 height 10
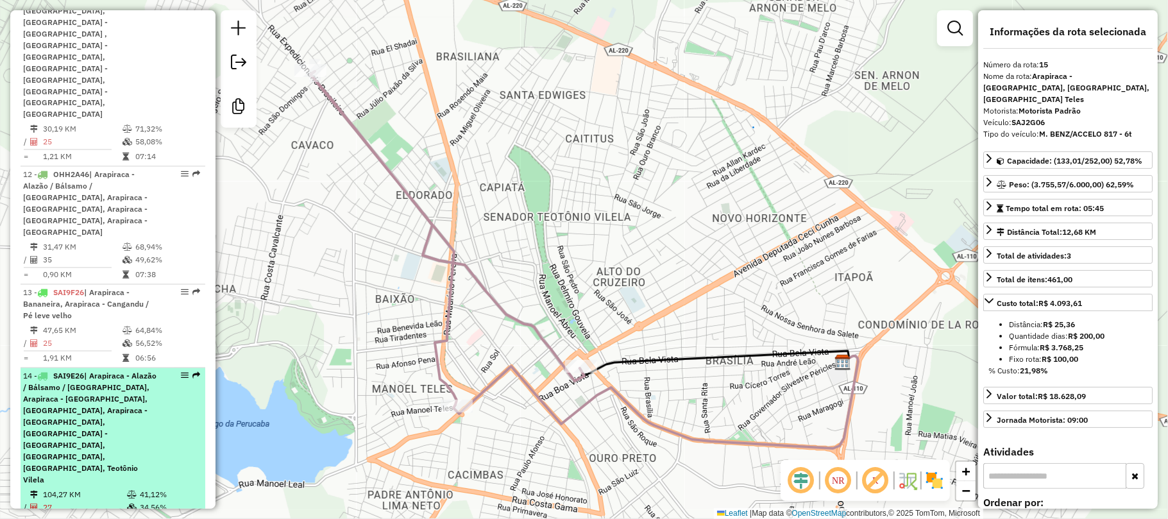
click at [124, 371] on span "| Arapiraca - Alazão / Bálsamo / Laranjal, Arapiraca - Bananeira, Arapiraca - B…" at bounding box center [89, 428] width 133 height 114
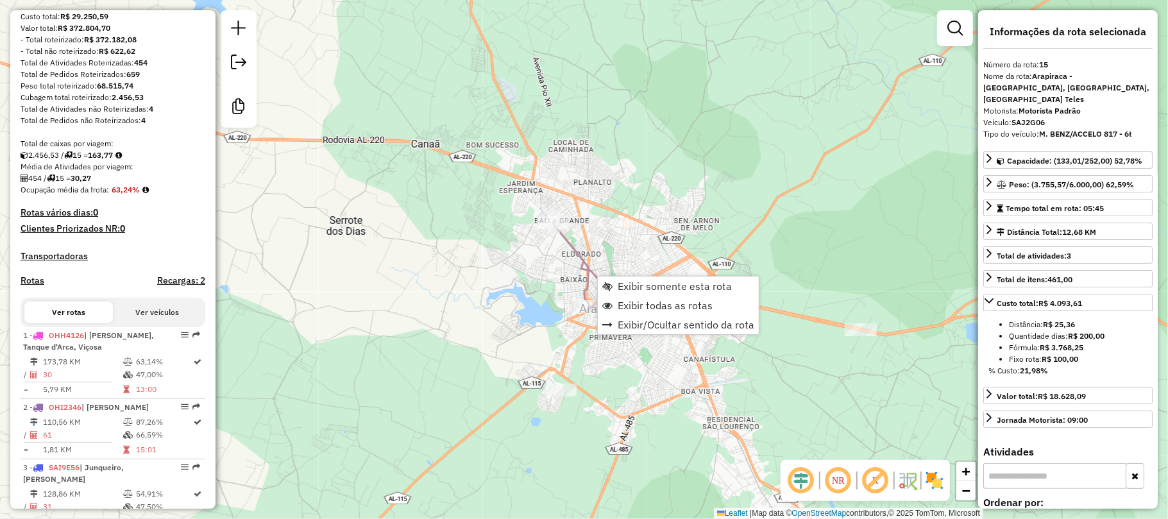
scroll to position [427, 0]
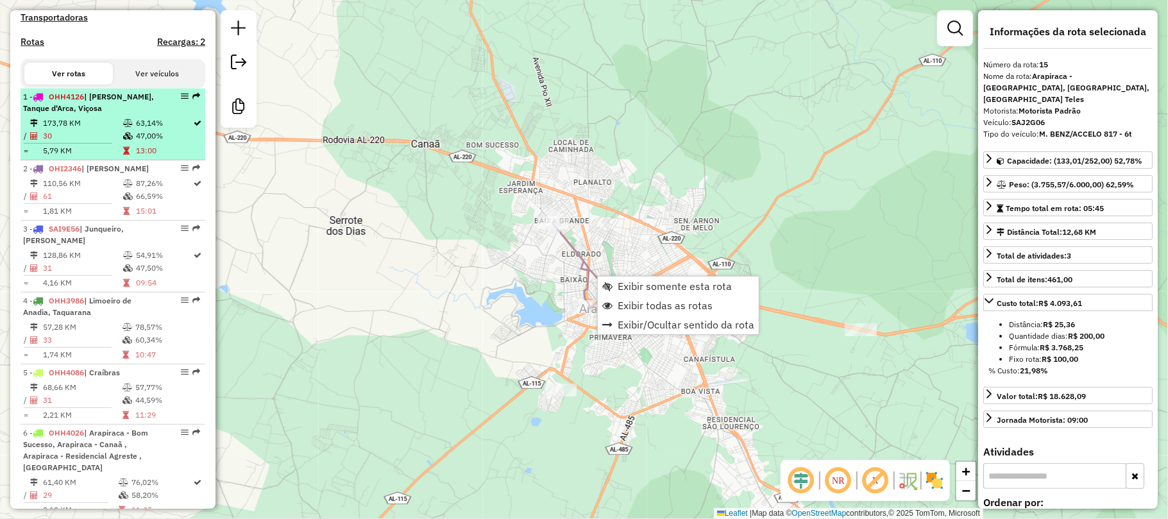
click at [98, 130] on td "173,78 KM" at bounding box center [82, 123] width 80 height 13
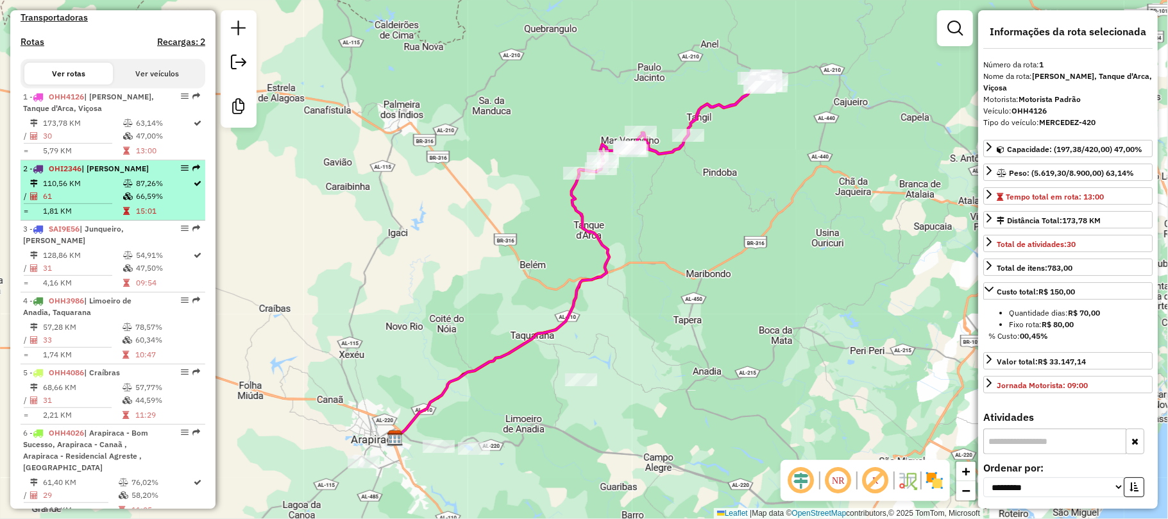
click at [109, 190] on td "110,56 KM" at bounding box center [82, 183] width 80 height 13
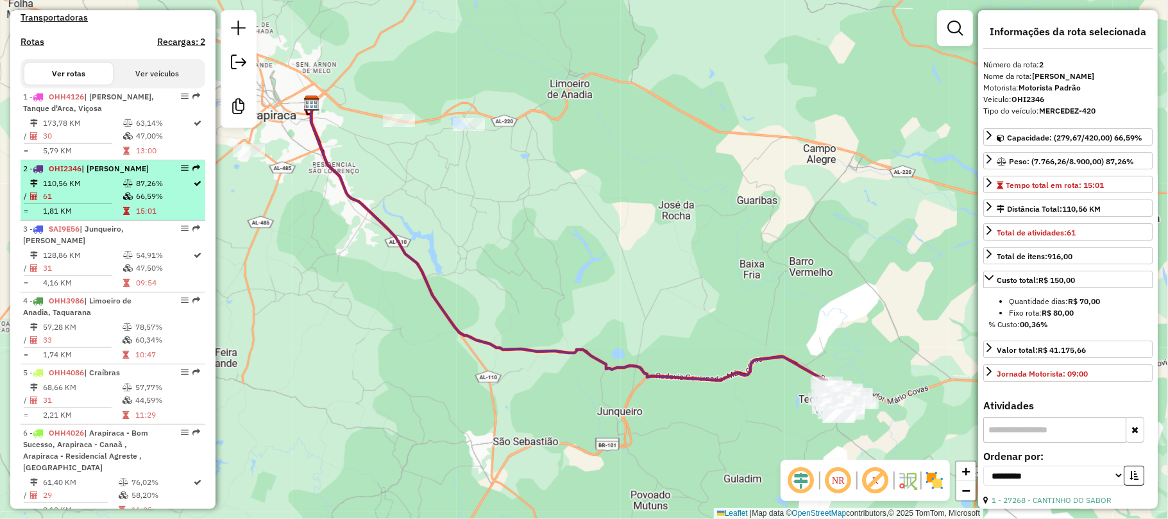
click at [108, 221] on li "2 - OHI2346 | Teotônio Vilela 110,56 KM 87,26% / 61 66,59% = 1,81 KM 15:01" at bounding box center [113, 190] width 185 height 60
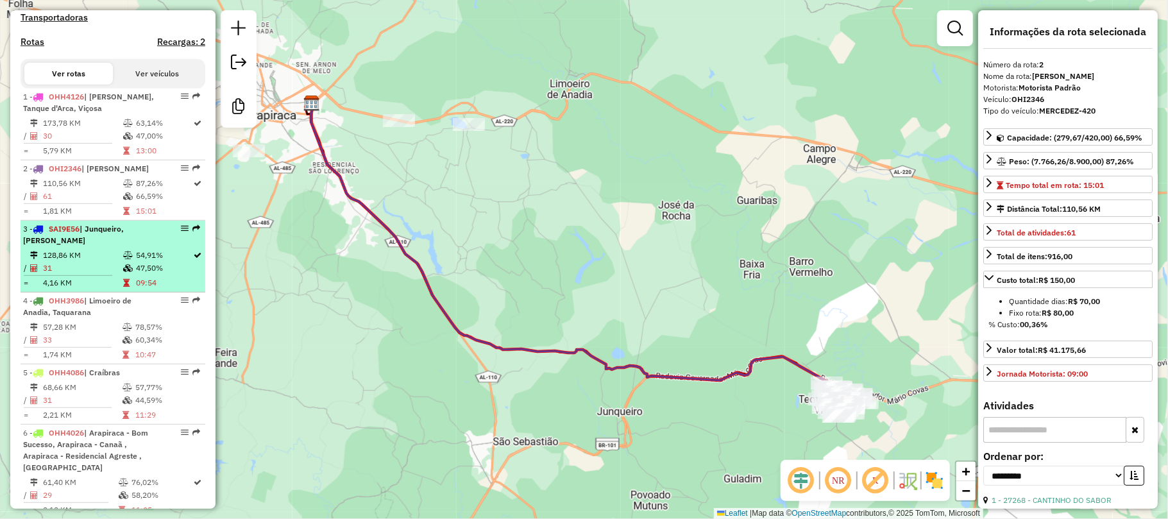
click at [108, 262] on td "128,86 KM" at bounding box center [82, 255] width 80 height 13
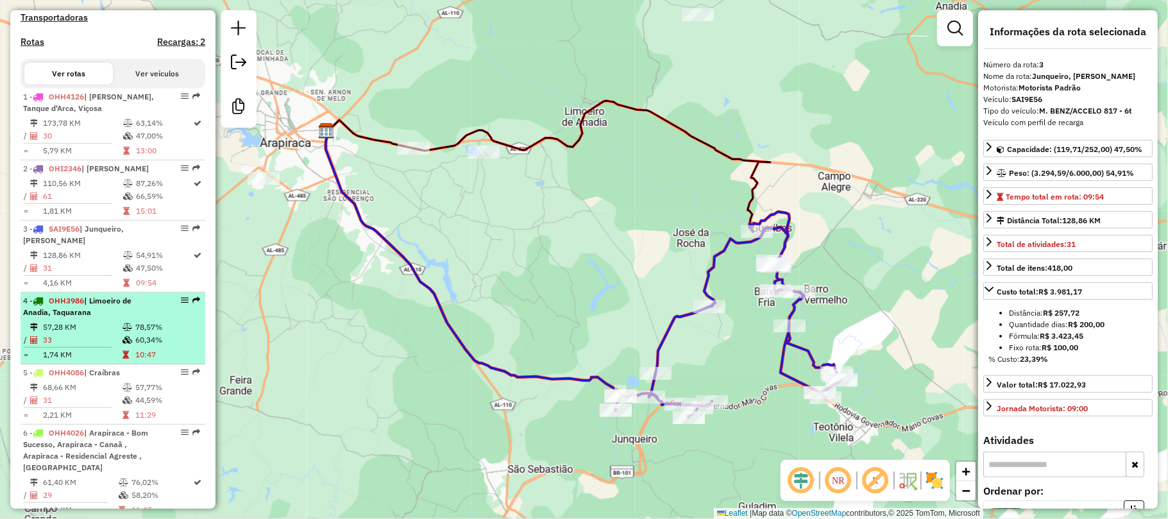
click at [111, 346] on td "33" at bounding box center [82, 340] width 80 height 13
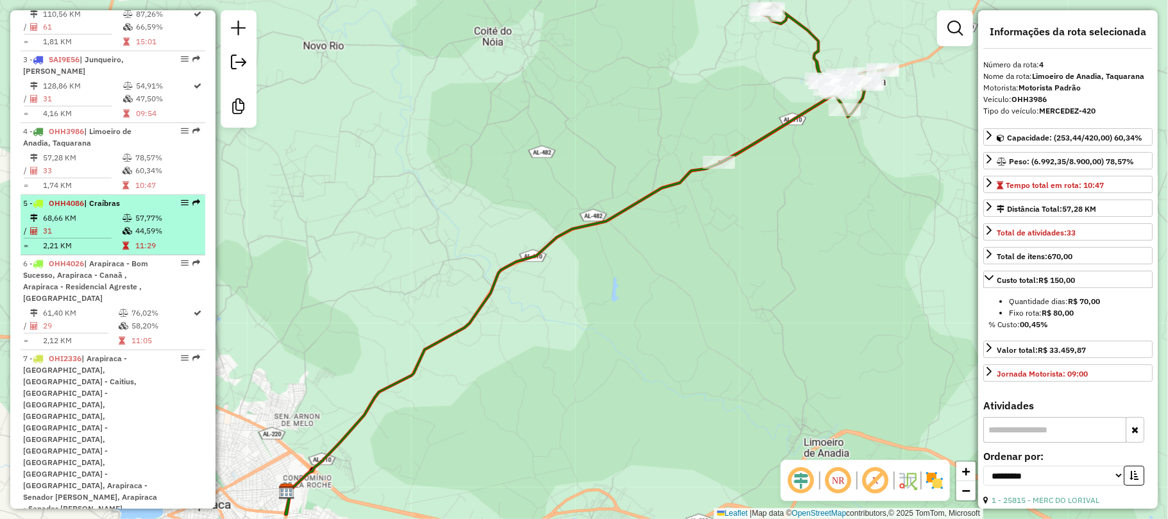
scroll to position [598, 0]
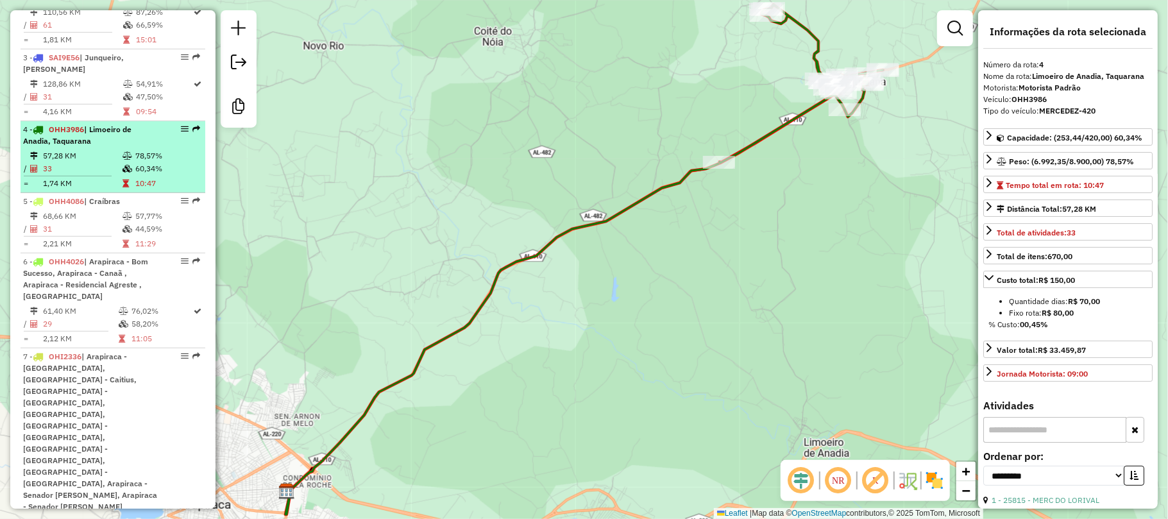
click at [74, 147] on div "4 - OHH3986 | Limoeiro de Anadia, Taquarana" at bounding box center [91, 135] width 136 height 23
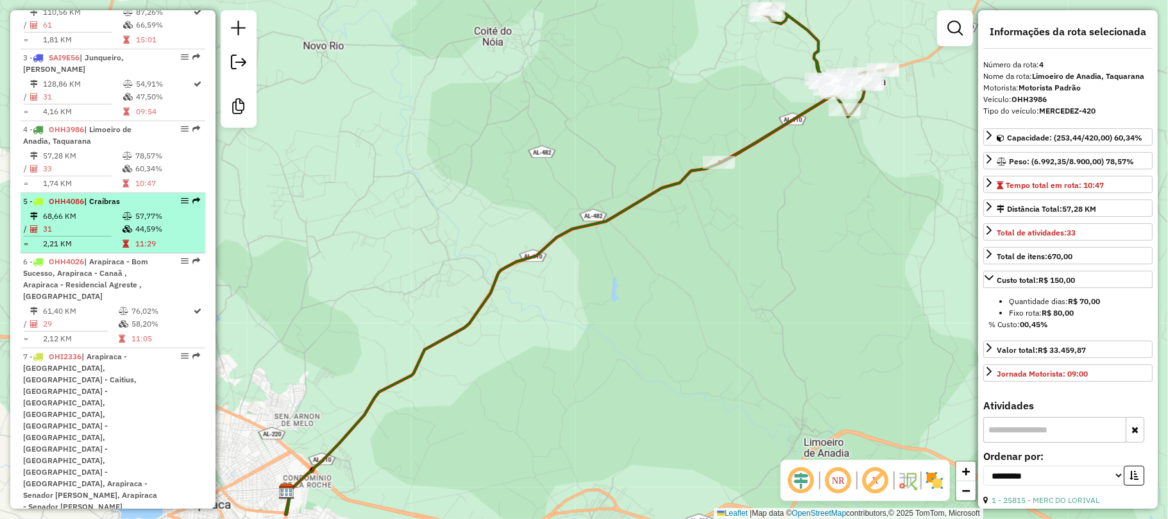
click at [83, 222] on td "68,66 KM" at bounding box center [82, 216] width 80 height 13
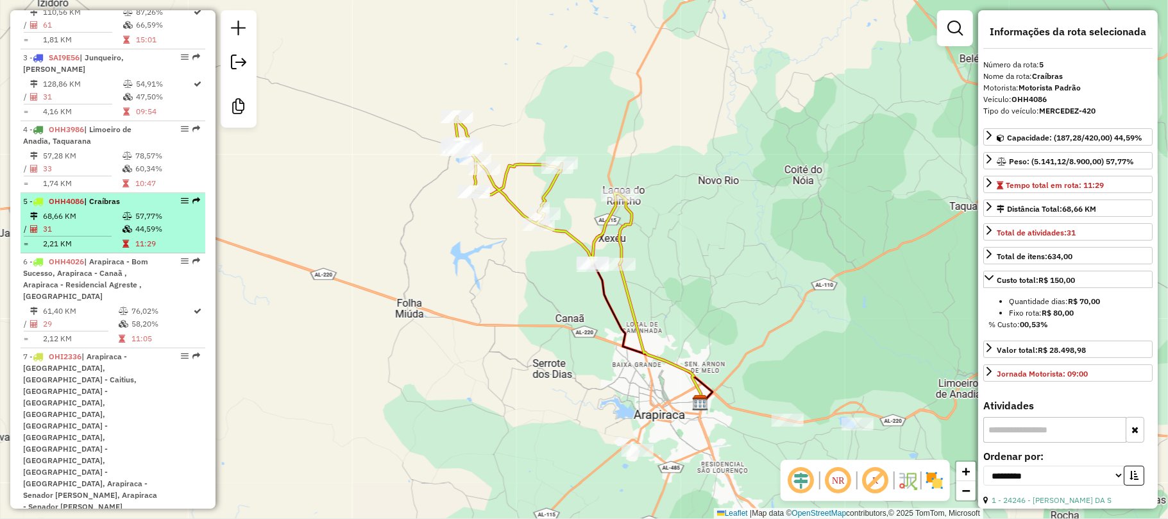
click at [83, 222] on td "68,66 KM" at bounding box center [82, 216] width 80 height 13
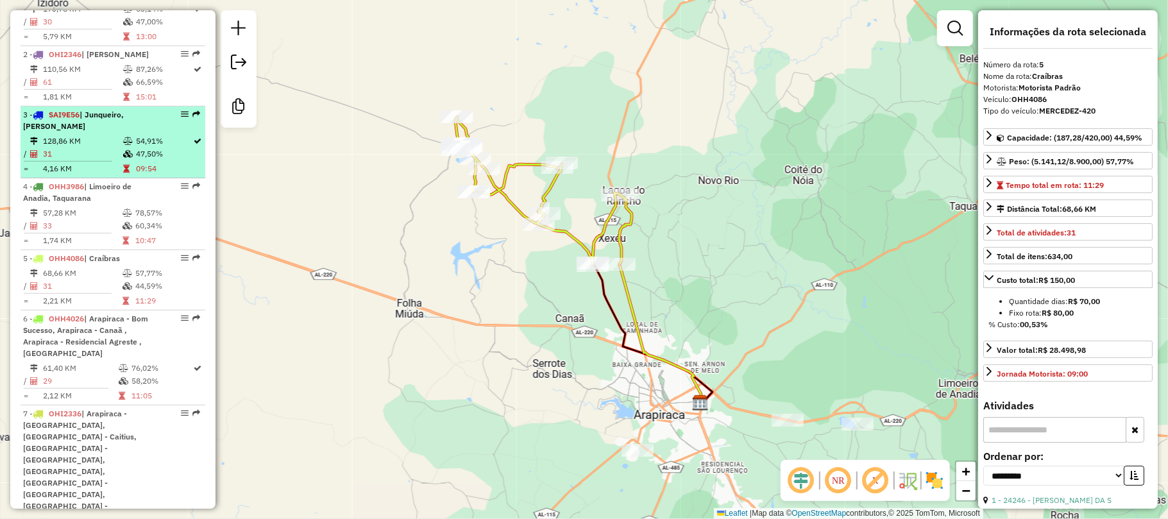
scroll to position [513, 0]
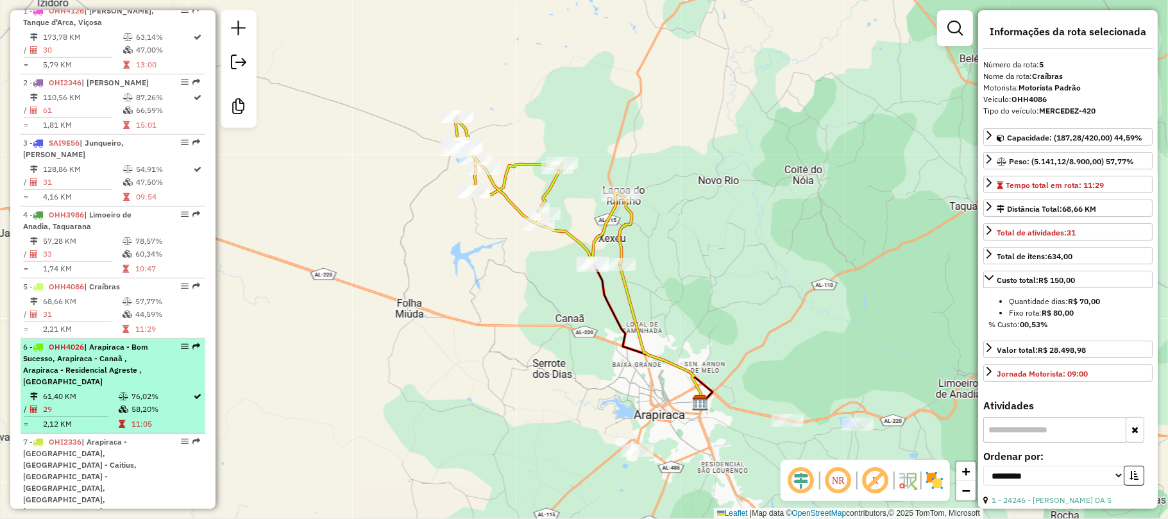
click at [122, 369] on span "| Arapiraca - Bom Sucesso, Arapiraca - Canaã , Arapiraca - Residencial Agreste …" at bounding box center [85, 364] width 125 height 44
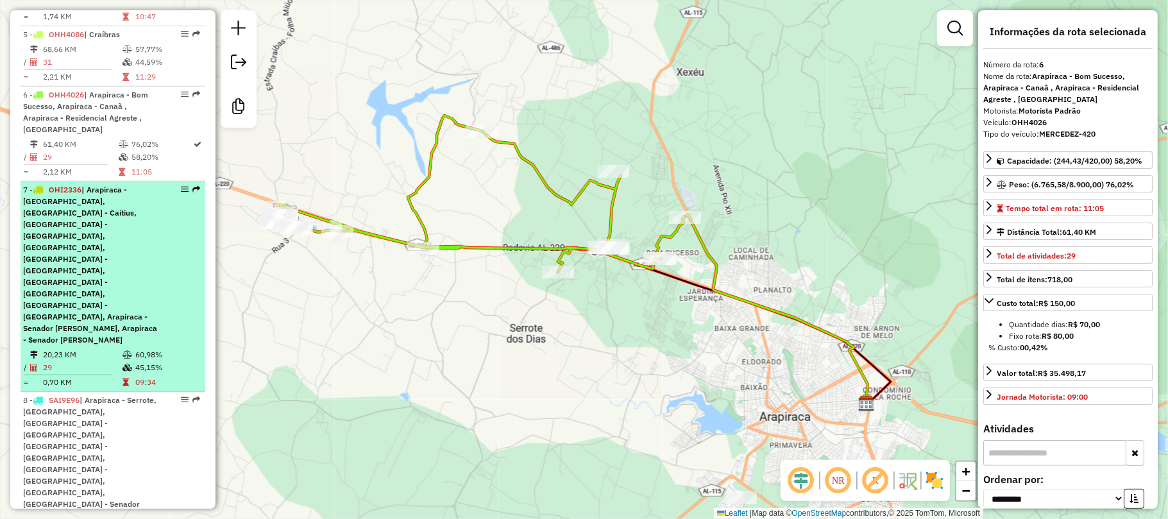
scroll to position [855, 0]
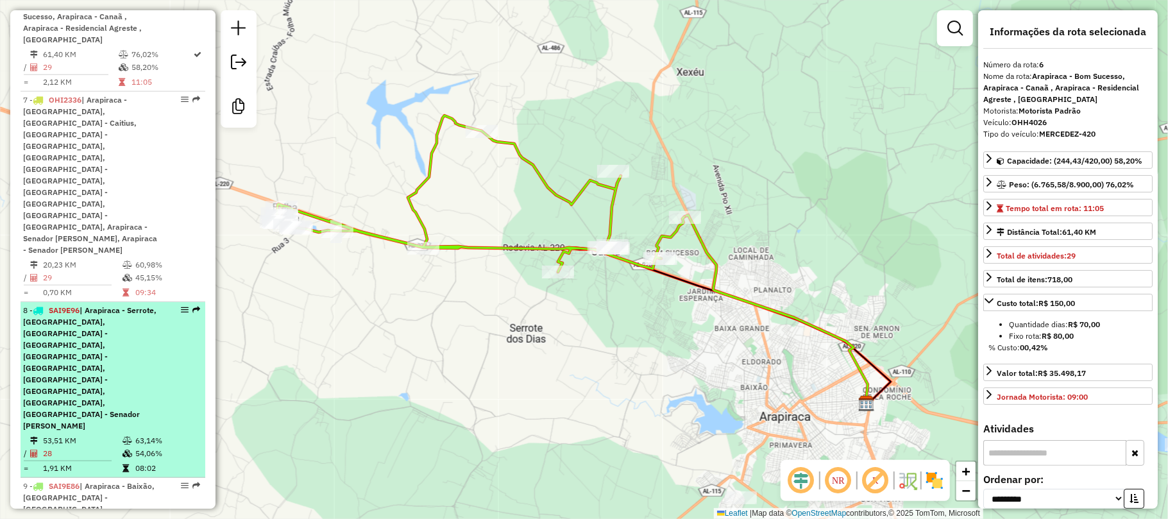
click at [109, 434] on td "53,51 KM" at bounding box center [82, 440] width 80 height 13
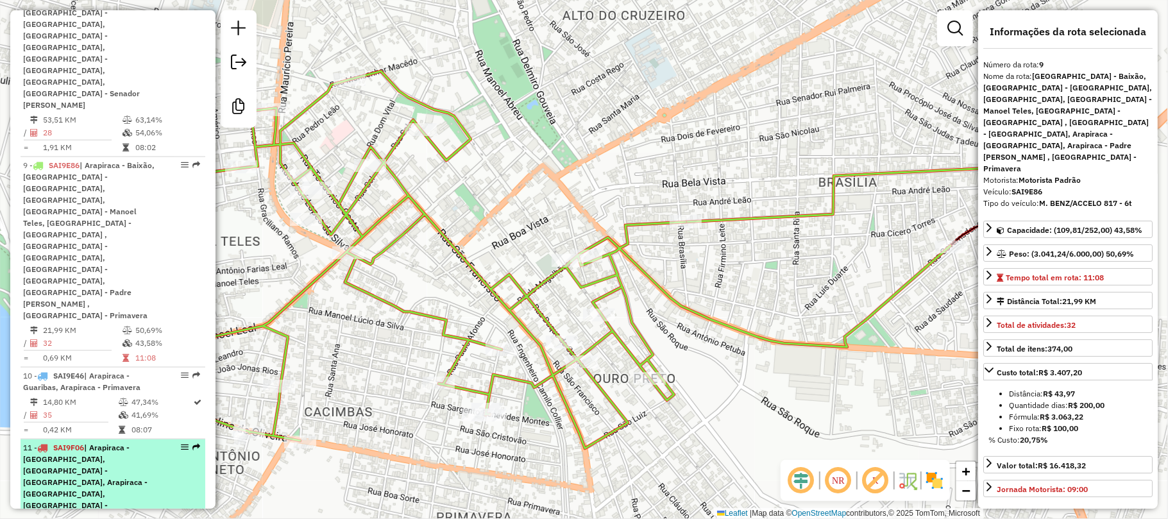
scroll to position [1197, 0]
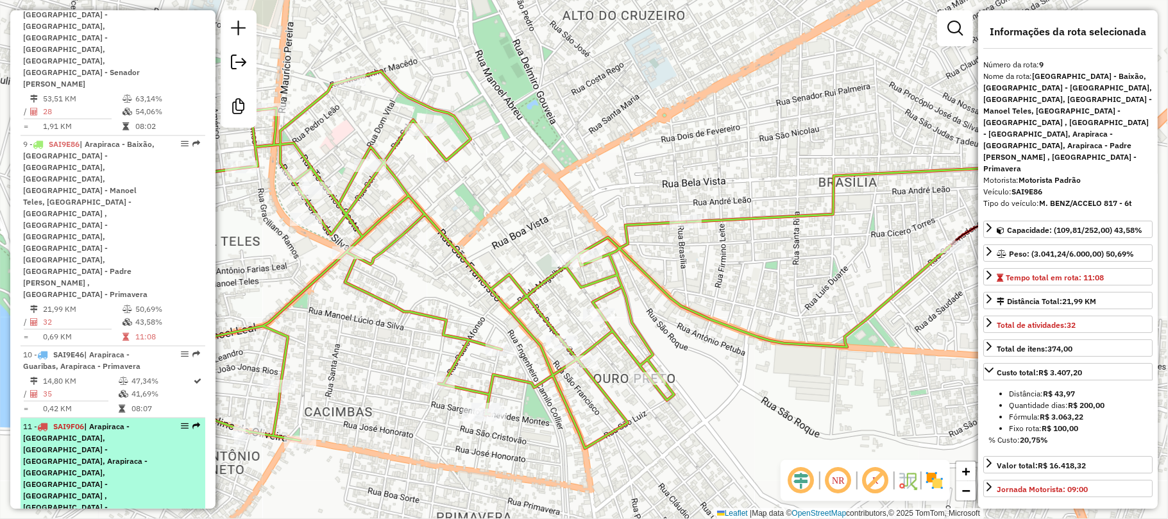
click at [112, 421] on span "| Arapiraca - Boa Vista, Arapiraca - Canafistula, Arapiraca - Guaribas, Arapira…" at bounding box center [85, 501] width 124 height 160
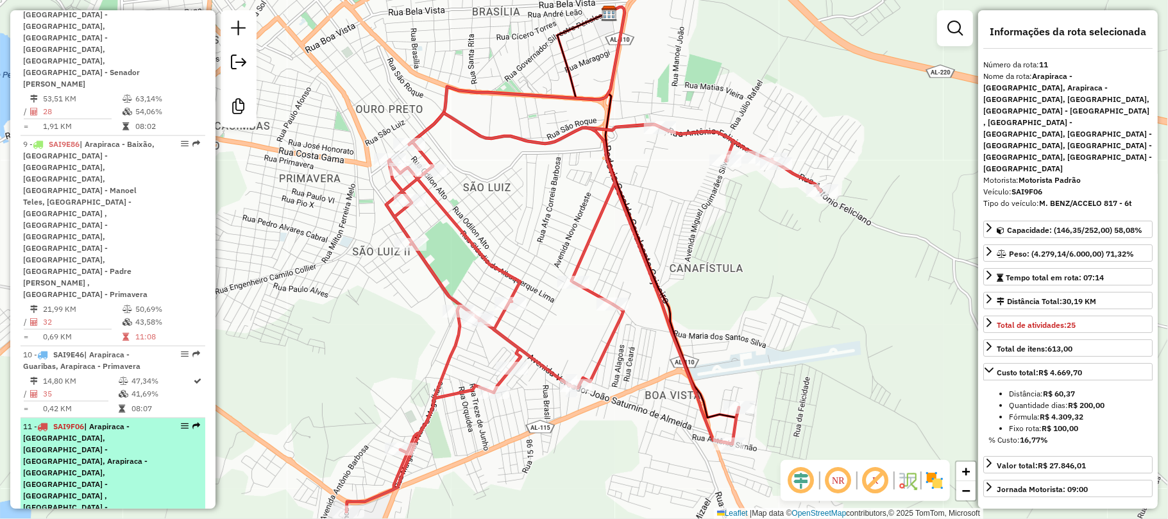
click at [112, 421] on span "| Arapiraca - Boa Vista, Arapiraca - Canafistula, Arapiraca - Guaribas, Arapira…" at bounding box center [85, 501] width 124 height 160
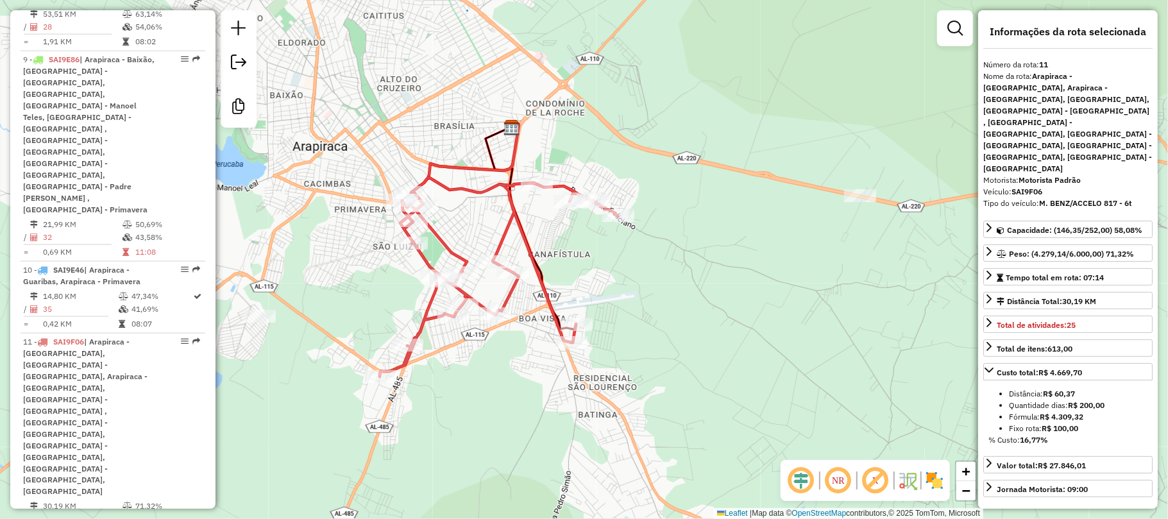
scroll to position [1283, 0]
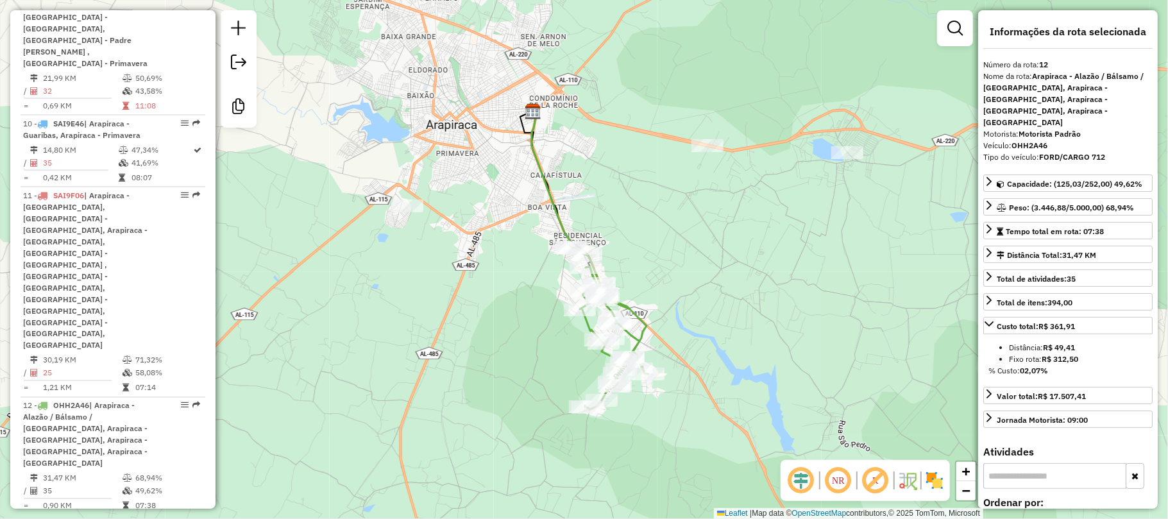
scroll to position [1453, 0]
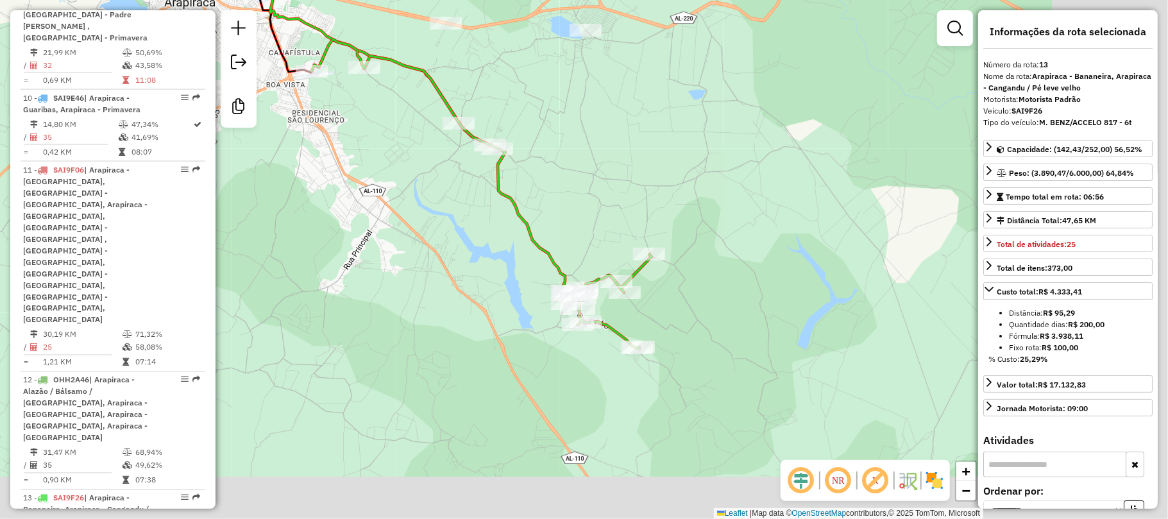
drag, startPoint x: 518, startPoint y: 326, endPoint x: 384, endPoint y: 232, distance: 164.8
click at [387, 234] on div "Janela de atendimento Grade de atendimento Capacidade Transportadoras Veículos …" at bounding box center [584, 259] width 1168 height 519
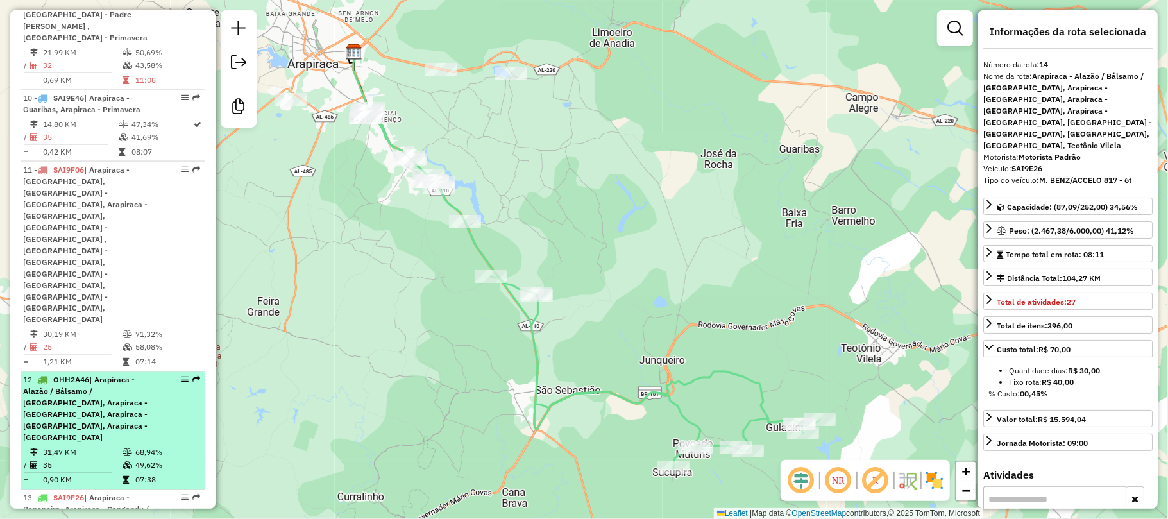
click at [127, 375] on span "| Arapiraca - Alazão / Bálsamo / Laranjal, Arapiraca - Batingas, Arapiraca - Bo…" at bounding box center [85, 408] width 124 height 67
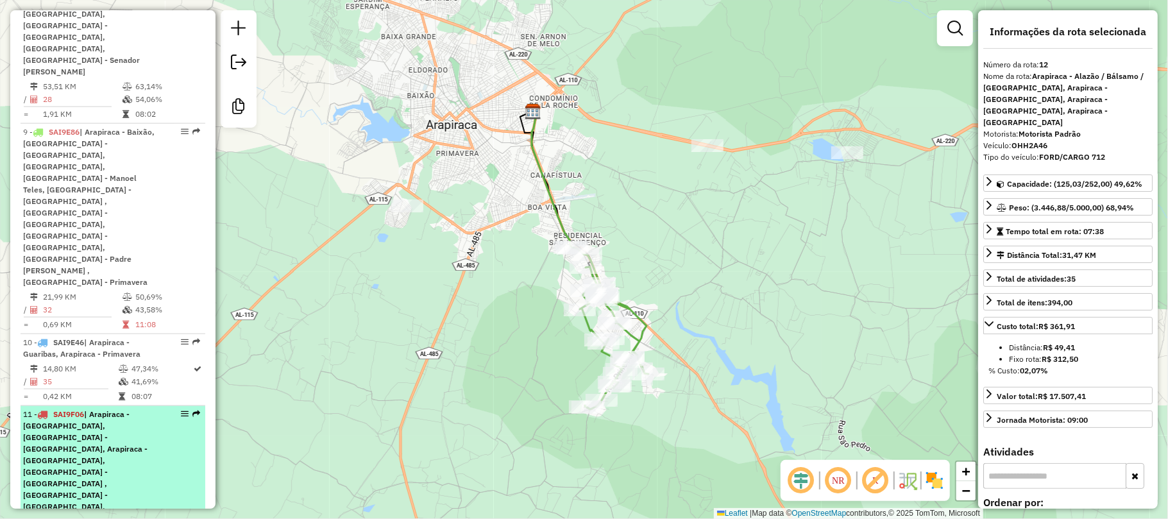
scroll to position [1197, 0]
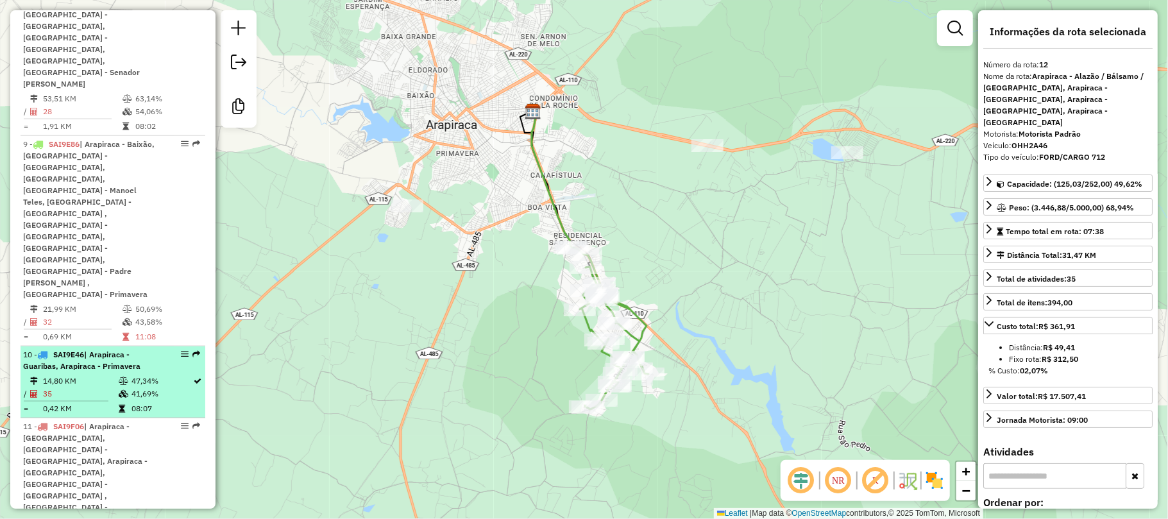
click at [109, 375] on td "14,80 KM" at bounding box center [80, 381] width 76 height 13
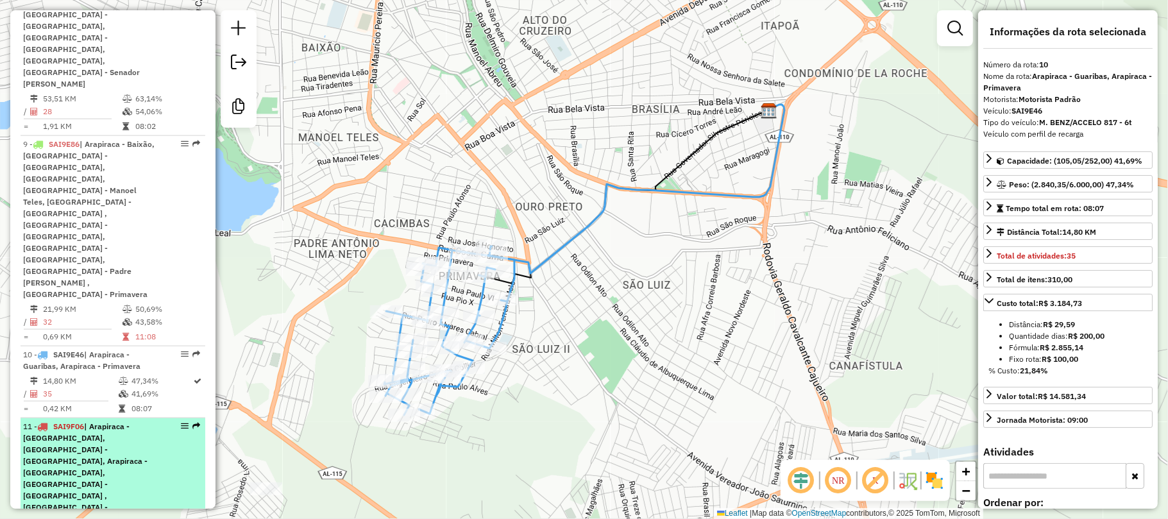
click at [135, 421] on span "| Arapiraca - Boa Vista, Arapiraca - Canafistula, Arapiraca - Guaribas, Arapira…" at bounding box center [85, 501] width 124 height 160
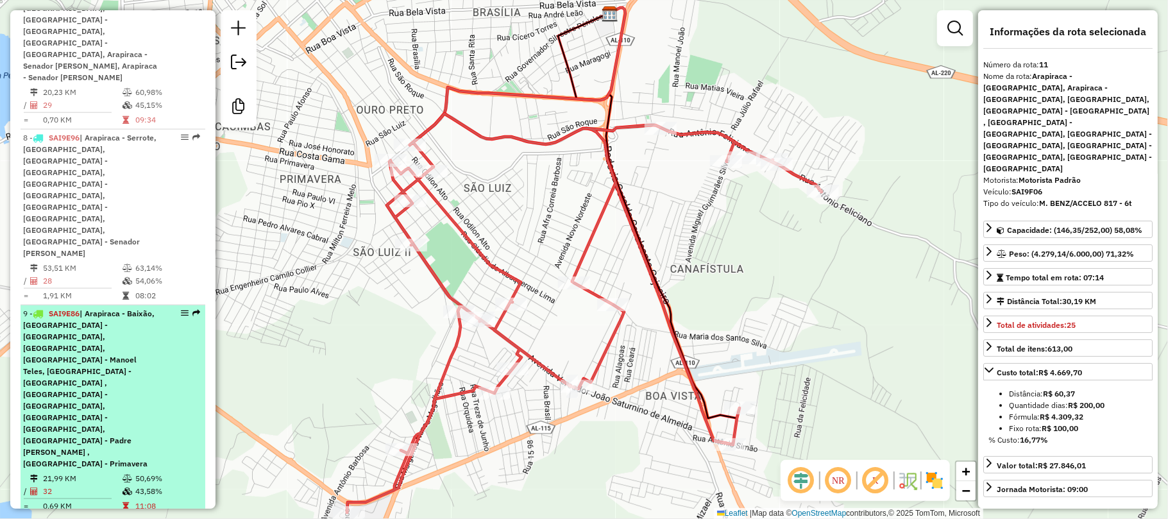
scroll to position [1026, 0]
click at [136, 310] on span "| Arapiraca - Baixão, Arapiraca - Cacimbas, Arapiraca - Centro, Arapiraca - Man…" at bounding box center [88, 390] width 131 height 160
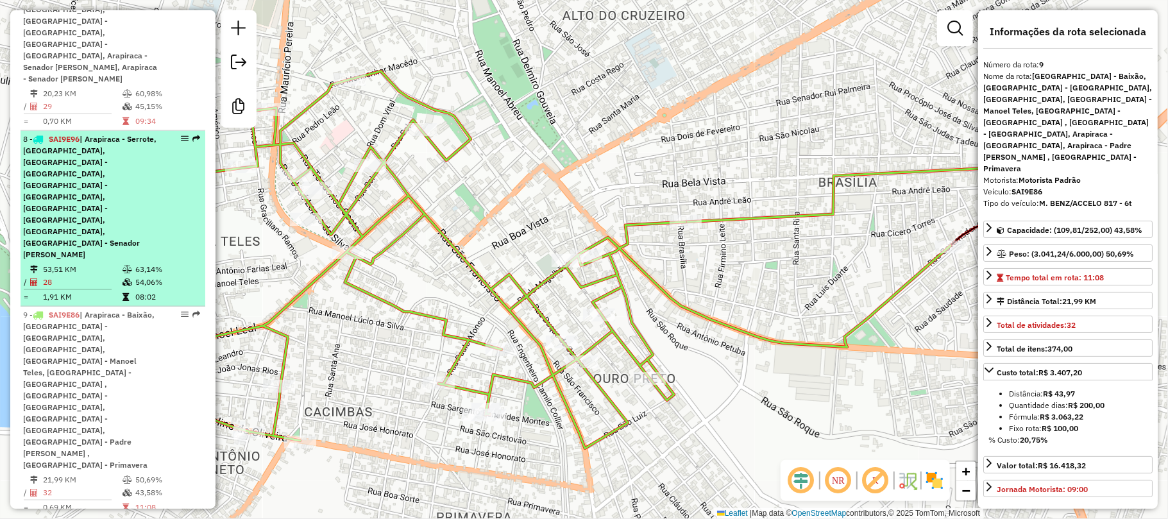
click at [123, 266] on icon at bounding box center [128, 270] width 10 height 8
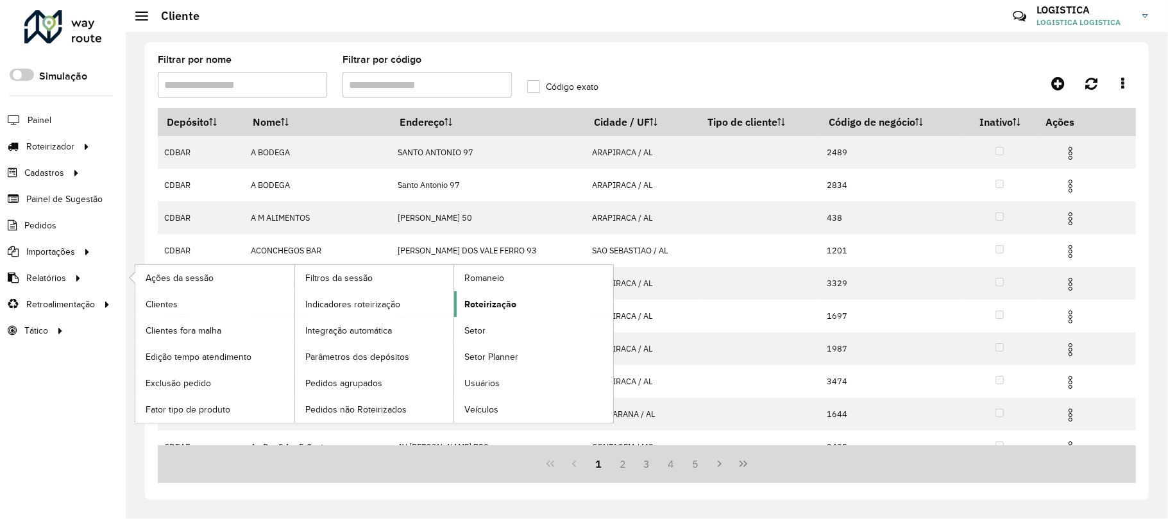
click at [498, 309] on span "Roteirização" at bounding box center [490, 304] width 52 height 13
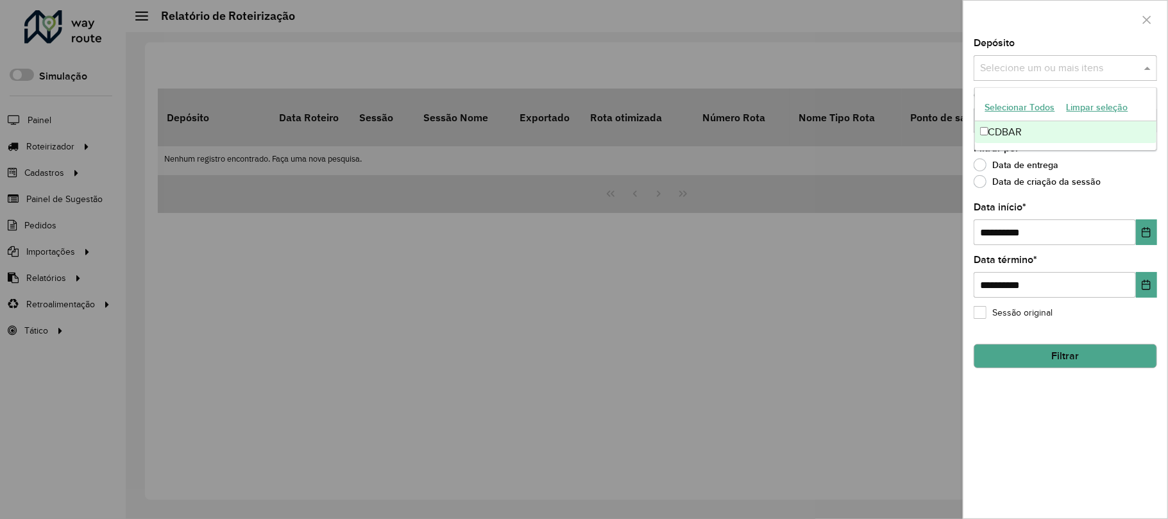
click at [1063, 63] on input "text" at bounding box center [1059, 68] width 164 height 15
click at [1017, 129] on div "CDBAR" at bounding box center [1066, 132] width 182 height 22
click at [1150, 237] on icon "Choose Date" at bounding box center [1146, 232] width 10 height 10
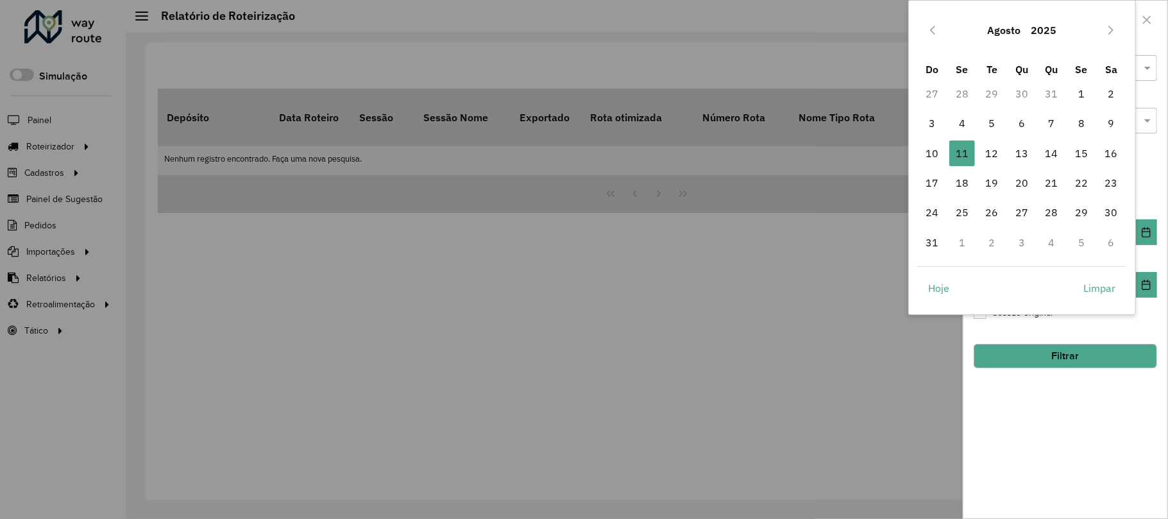
click at [1013, 23] on button "Agosto" at bounding box center [1004, 30] width 44 height 31
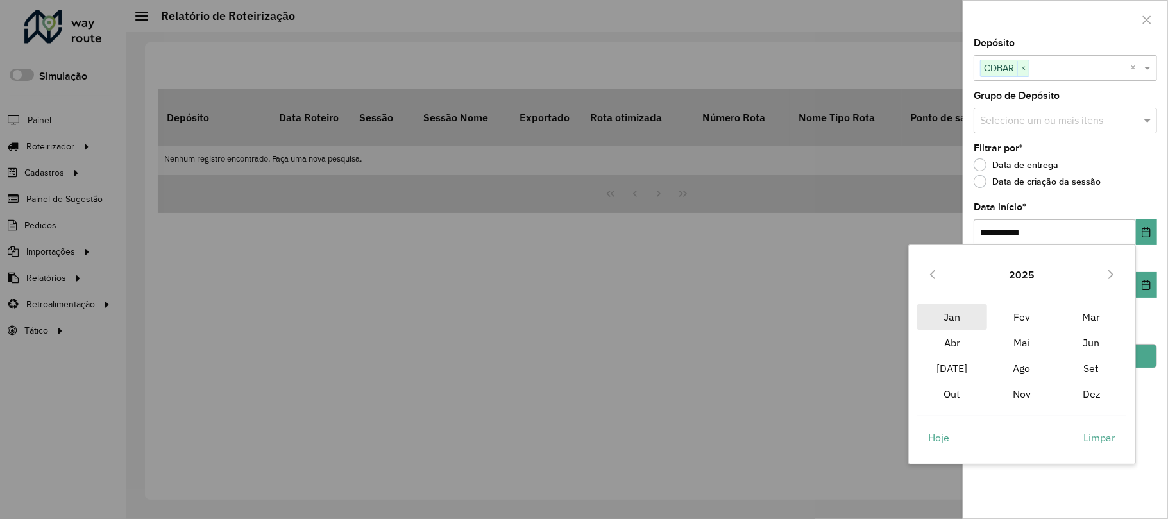
click at [957, 318] on span "Jan" at bounding box center [951, 317] width 69 height 26
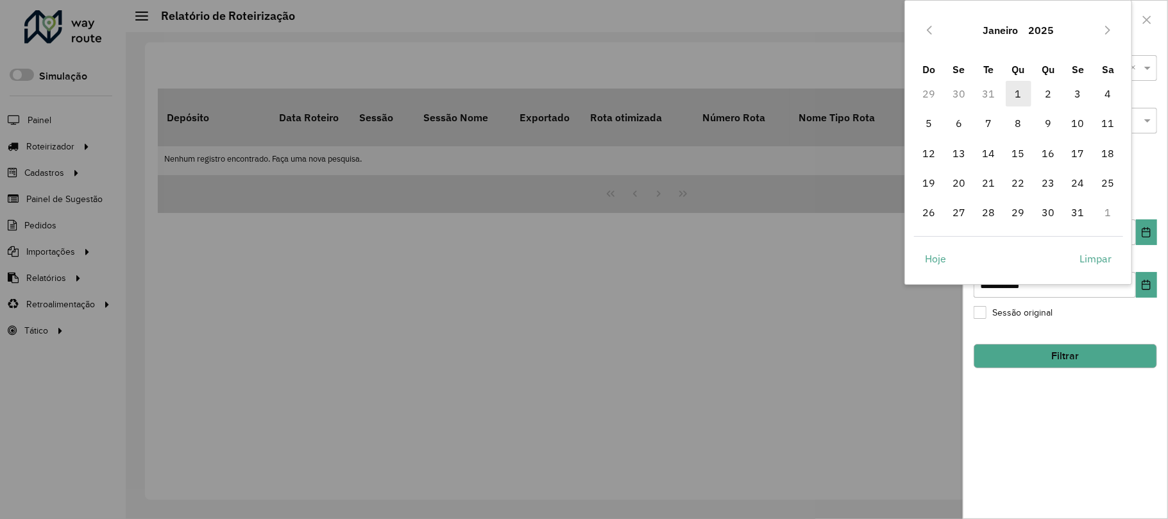
click at [1013, 90] on span "1" at bounding box center [1019, 94] width 26 height 26
type input "**********"
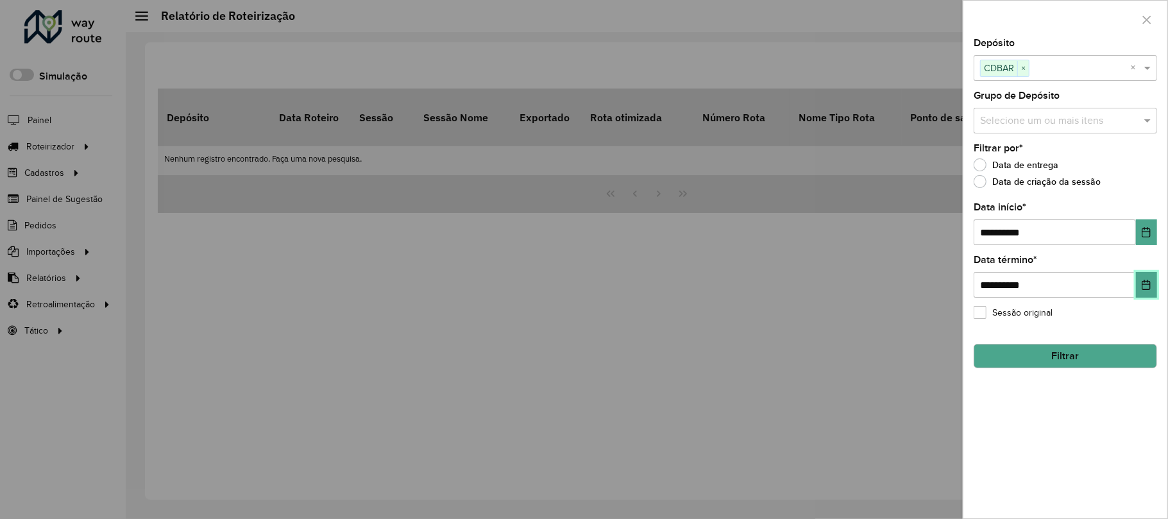
click at [1147, 286] on icon "Choose Date" at bounding box center [1146, 285] width 10 height 10
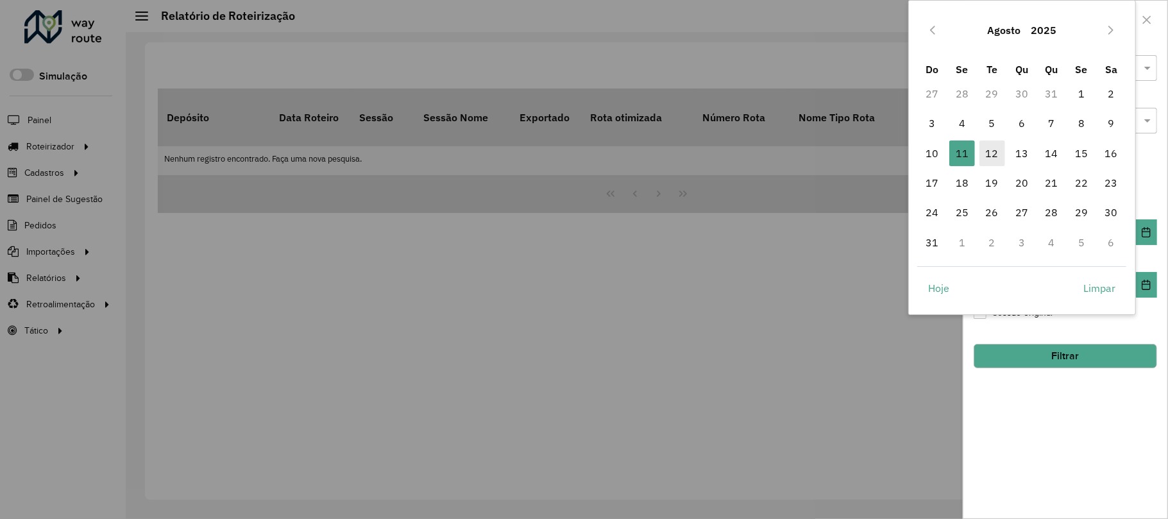
click at [984, 149] on span "12" at bounding box center [992, 153] width 26 height 26
type input "**********"
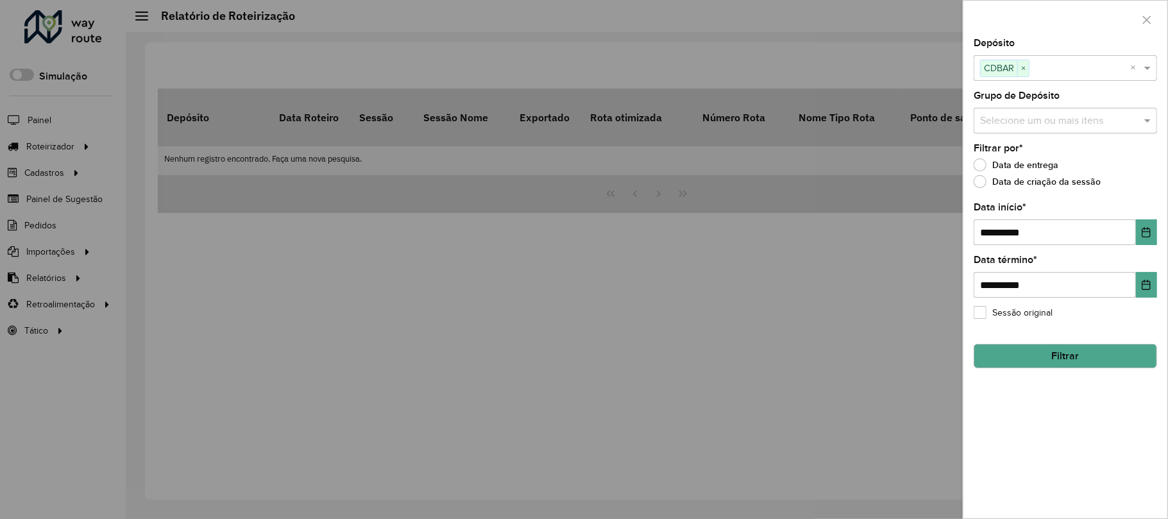
click at [1057, 355] on button "Filtrar" at bounding box center [1065, 356] width 183 height 24
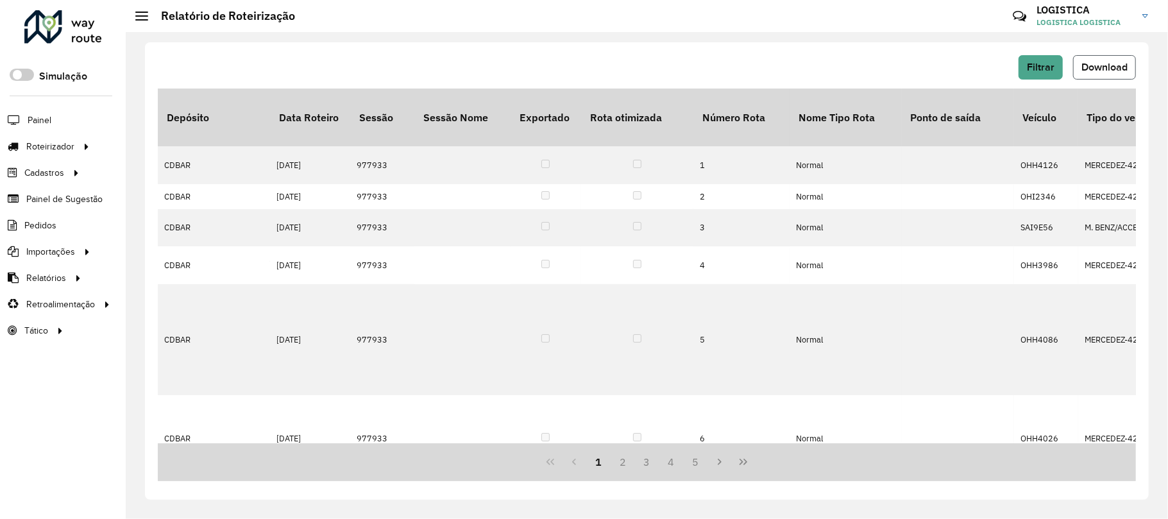
click at [1092, 73] on button "Download" at bounding box center [1104, 67] width 63 height 24
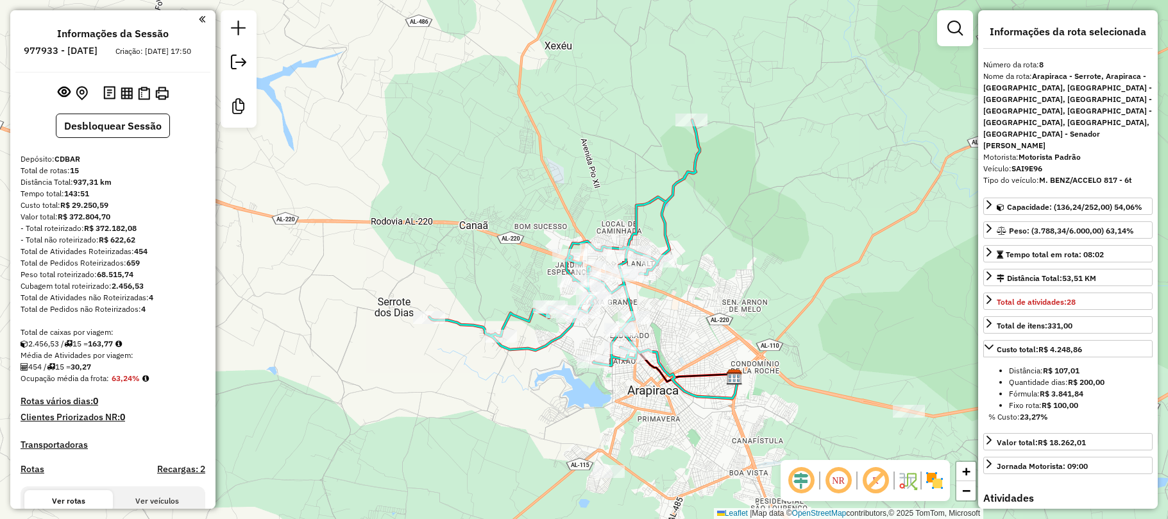
select select "**********"
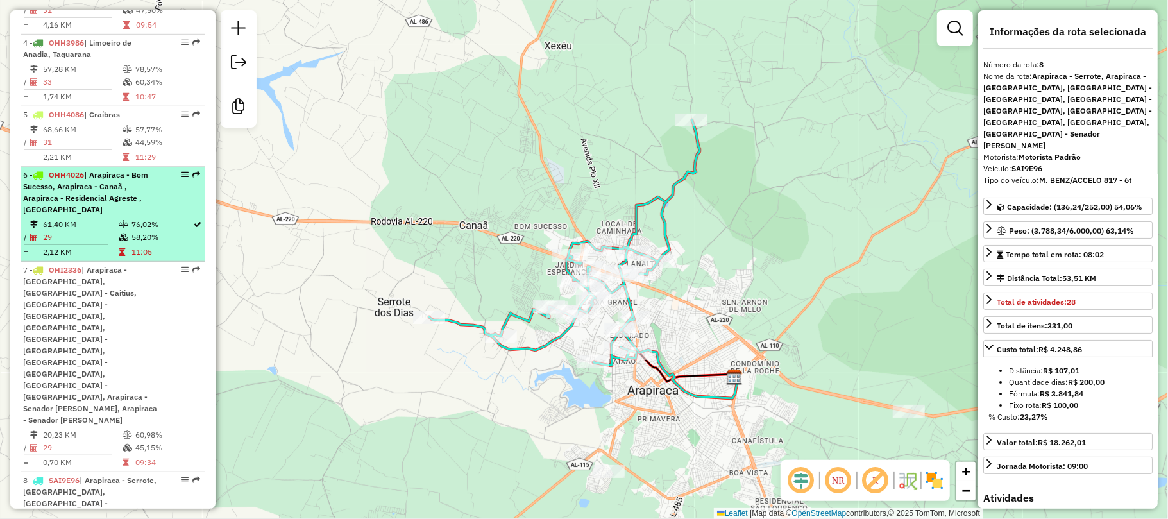
scroll to position [684, 0]
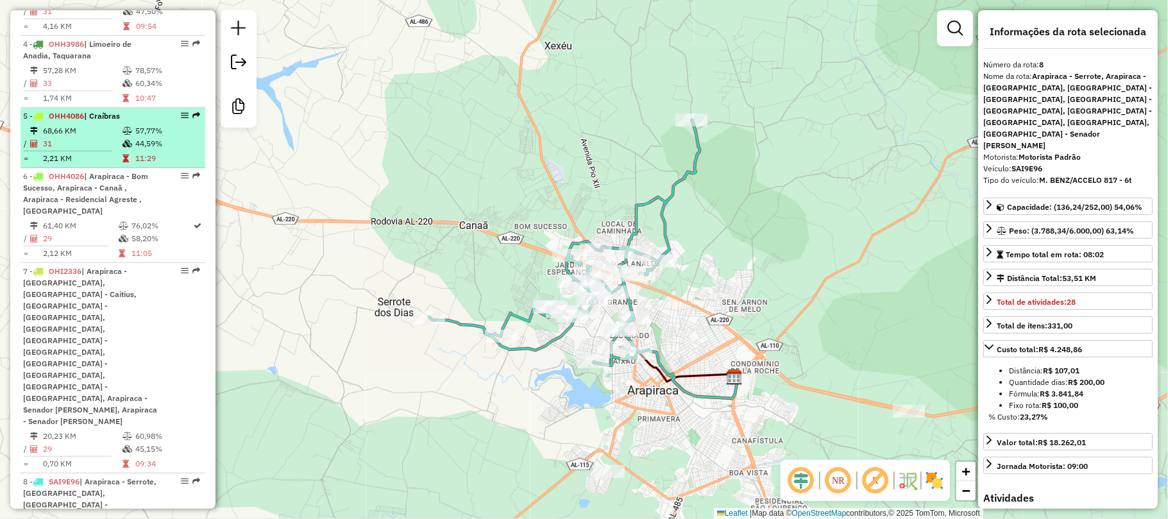
click at [106, 150] on td "31" at bounding box center [82, 143] width 80 height 13
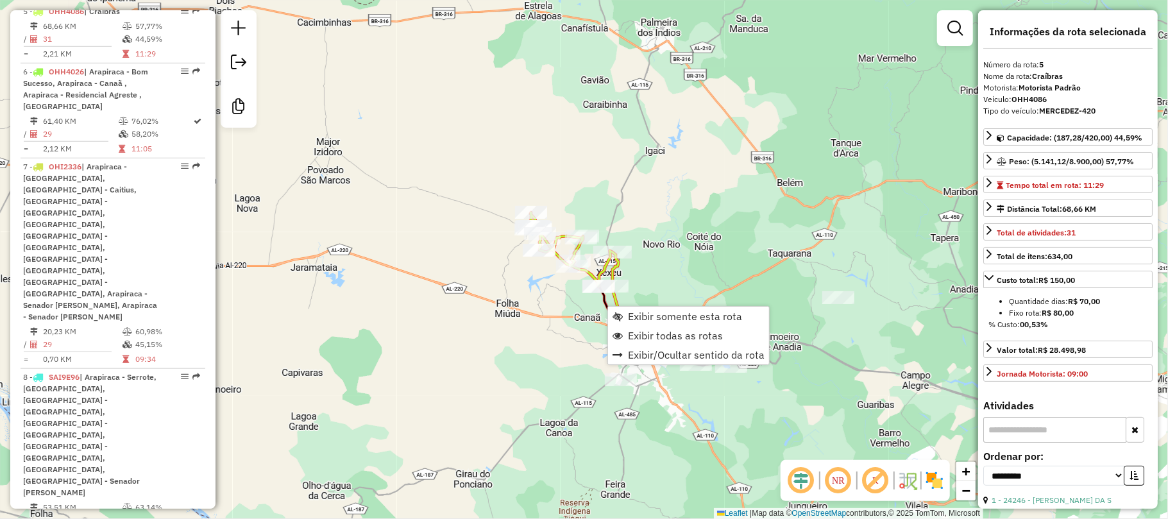
scroll to position [794, 0]
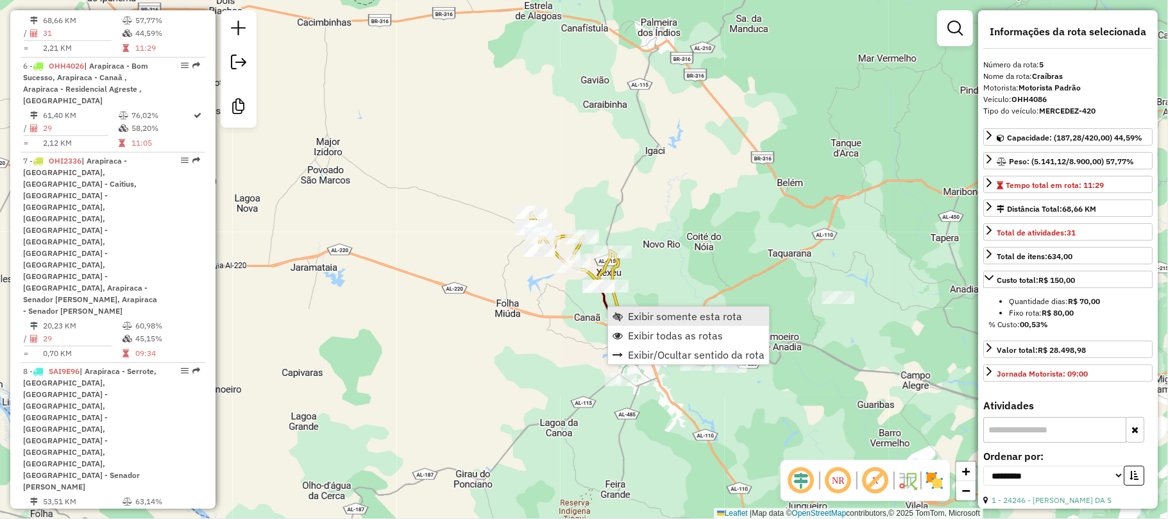
click at [647, 319] on span "Exibir somente esta rota" at bounding box center [685, 316] width 114 height 10
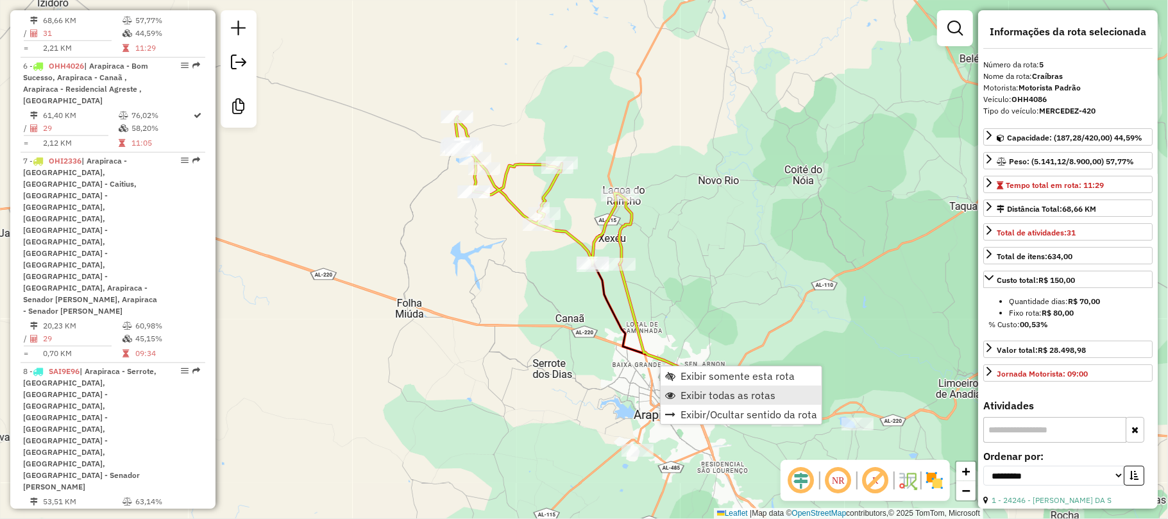
click at [700, 396] on span "Exibir todas as rotas" at bounding box center [728, 395] width 95 height 10
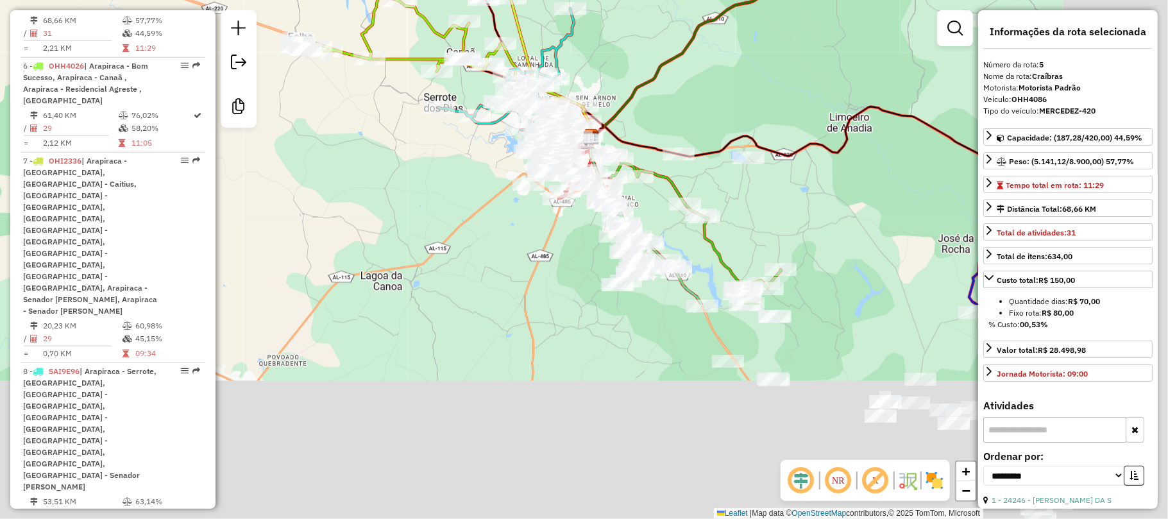
drag, startPoint x: 711, startPoint y: 205, endPoint x: 681, endPoint y: 64, distance: 144.3
click at [681, 75] on div "Janela de atendimento Grade de atendimento Capacidade Transportadoras Veículos …" at bounding box center [584, 259] width 1168 height 519
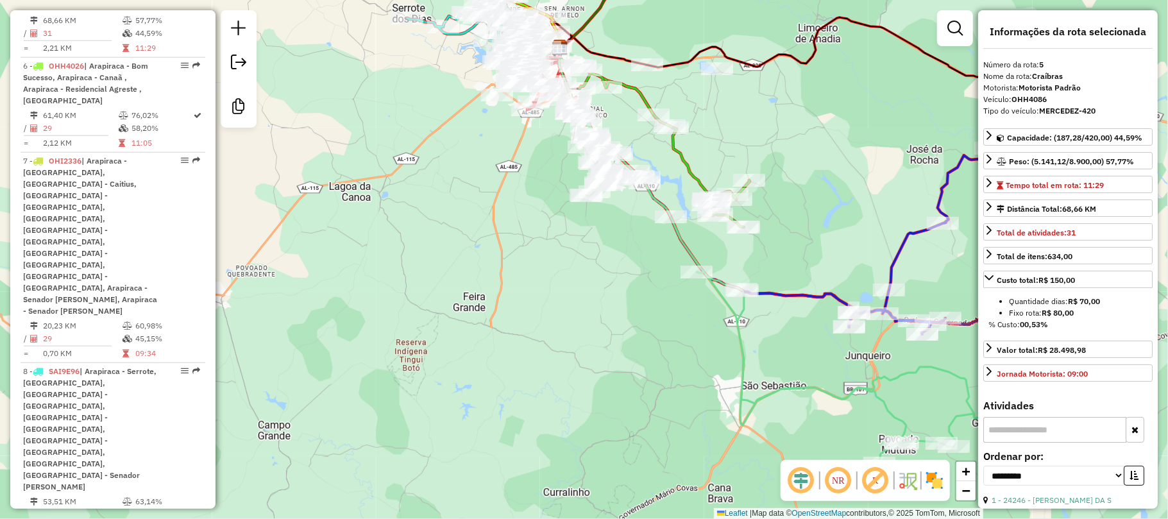
drag, startPoint x: 803, startPoint y: 384, endPoint x: 636, endPoint y: 208, distance: 242.3
click at [636, 208] on div "Janela de atendimento Grade de atendimento Capacidade Transportadoras Veículos …" at bounding box center [584, 259] width 1168 height 519
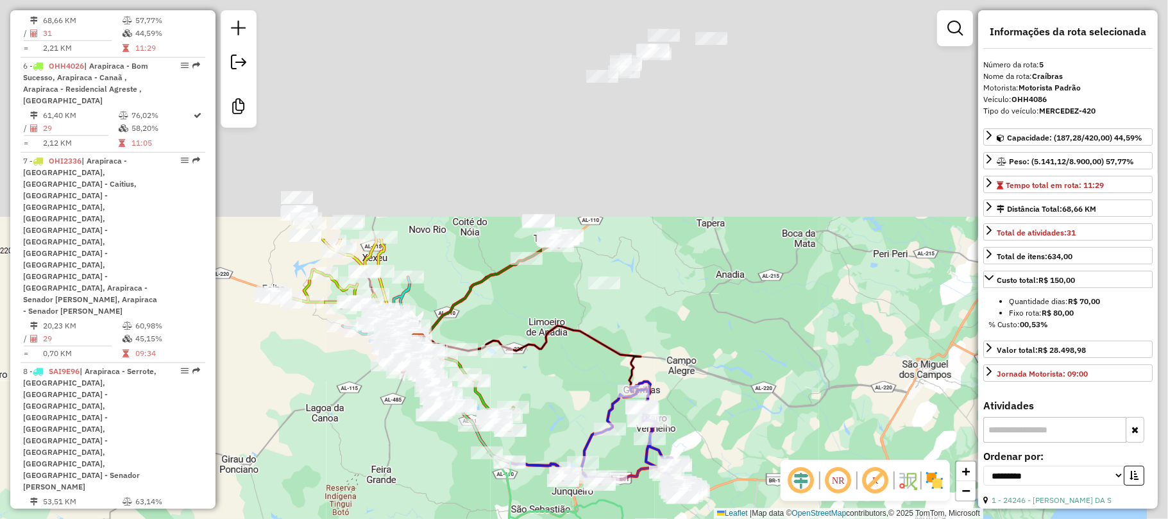
drag, startPoint x: 494, startPoint y: 367, endPoint x: 425, endPoint y: 552, distance: 197.9
click at [425, 518] on html "Aguarde... Pop-up bloqueado! Seu navegador bloqueou automáticamente a abertura …" at bounding box center [584, 259] width 1168 height 519
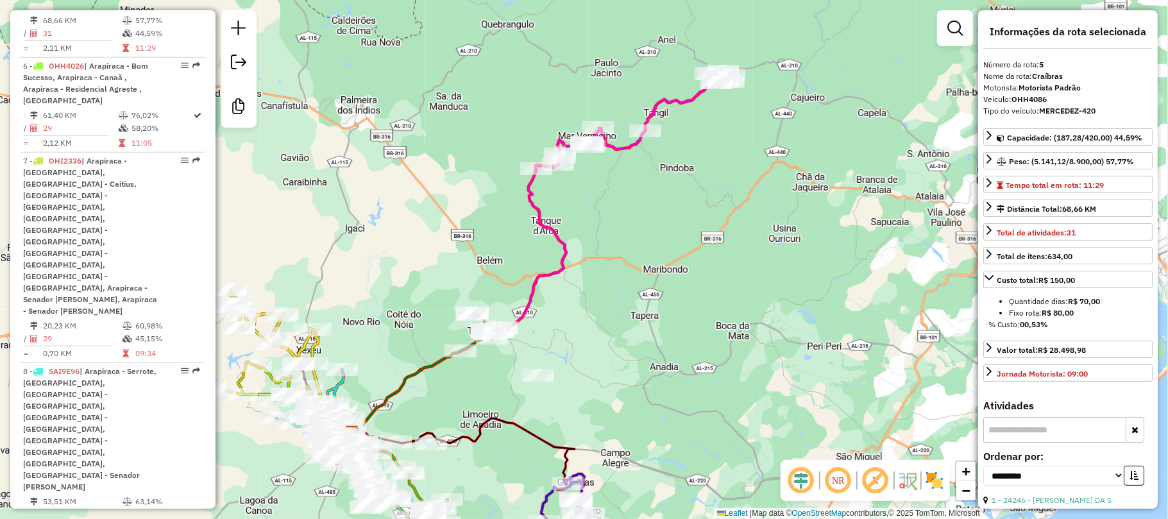
drag, startPoint x: 684, startPoint y: 87, endPoint x: 618, endPoint y: 193, distance: 124.4
click at [631, 174] on div "Janela de atendimento Grade de atendimento Capacidade Transportadoras Veículos …" at bounding box center [584, 259] width 1168 height 519
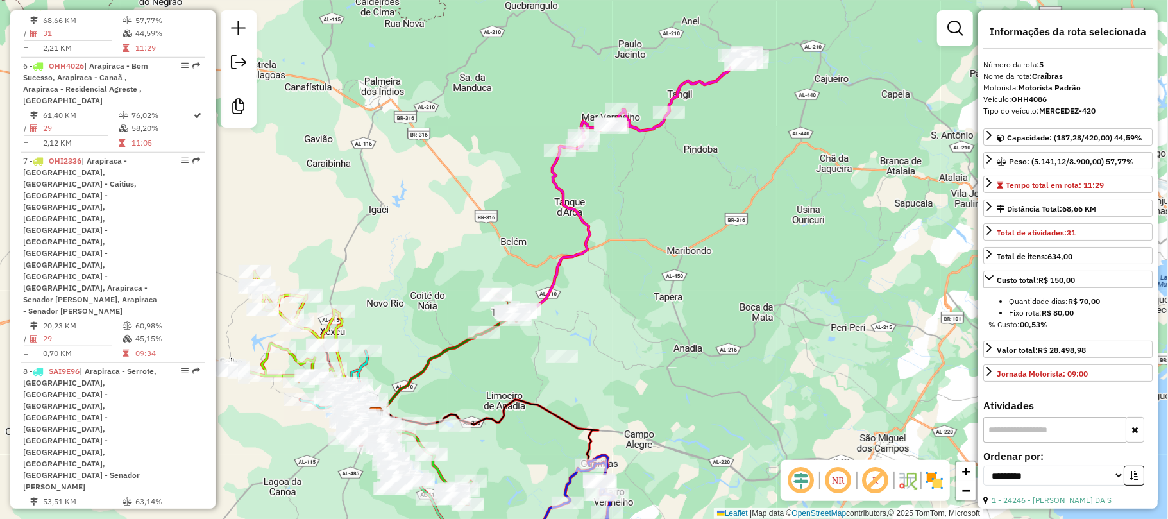
drag, startPoint x: 388, startPoint y: 357, endPoint x: 655, endPoint y: 232, distance: 294.4
click at [654, 232] on div "Janela de atendimento Grade de atendimento Capacidade Transportadoras Veículos …" at bounding box center [584, 259] width 1168 height 519
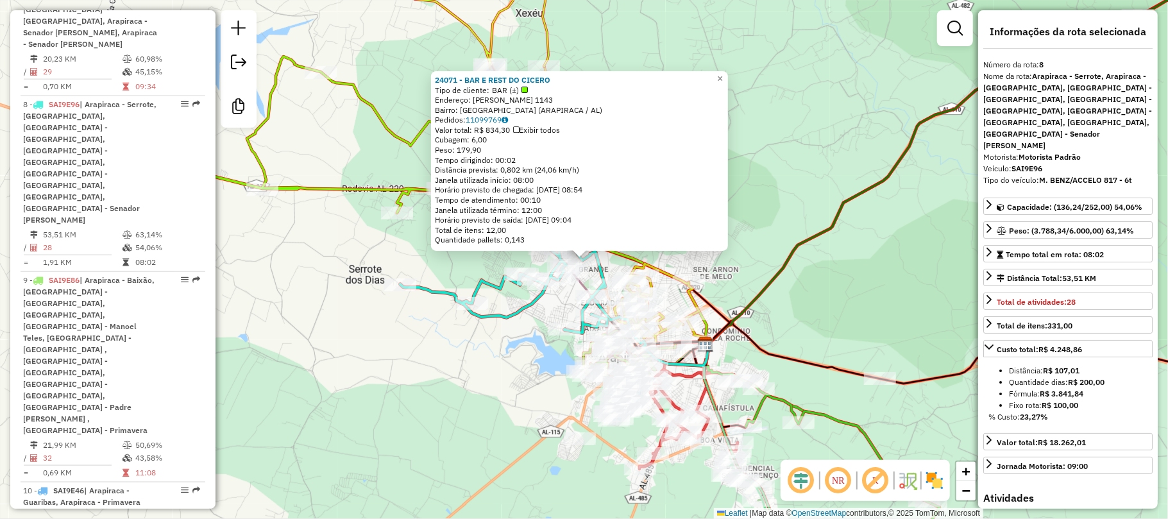
scroll to position [1091, 0]
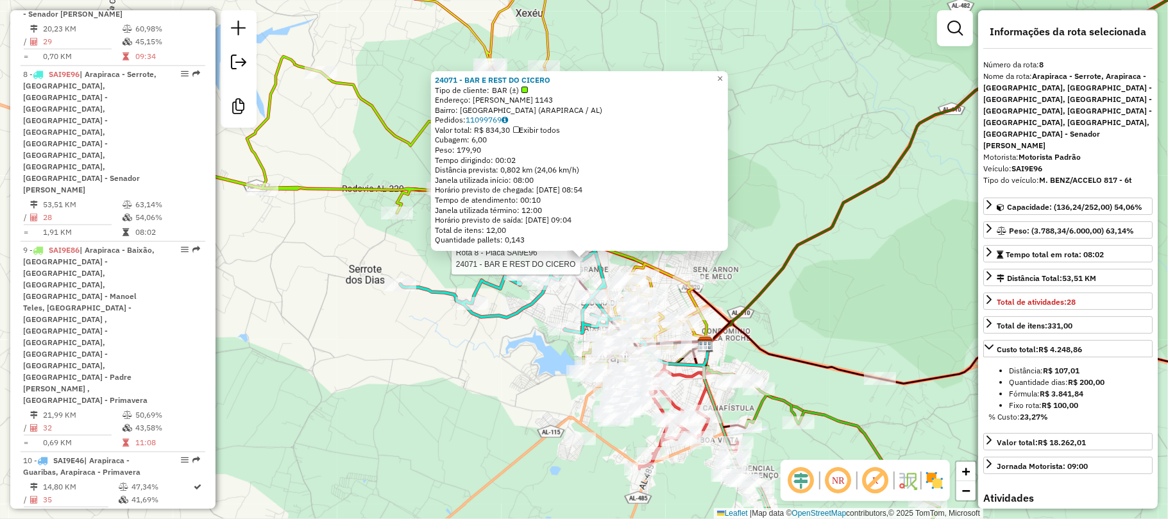
click at [520, 303] on icon at bounding box center [535, 210] width 271 height 246
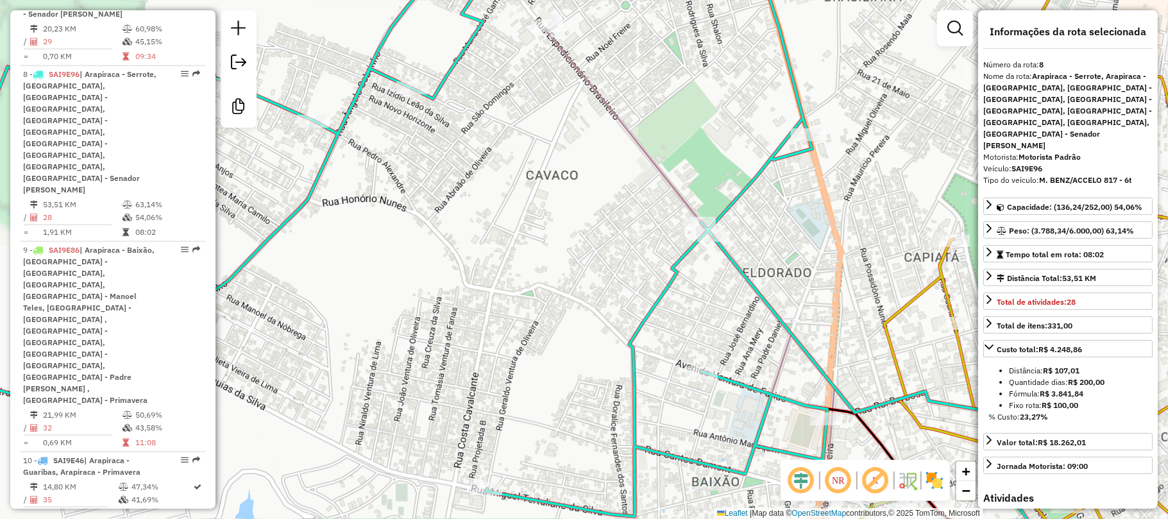
drag, startPoint x: 637, startPoint y: 234, endPoint x: 390, endPoint y: 182, distance: 252.3
click at [395, 183] on div "Rota 8 - Placa SAI9E96 152 - BAR DO CAPAO Janela de atendimento Grade de atendi…" at bounding box center [584, 259] width 1168 height 519
